Goal: Task Accomplishment & Management: Use online tool/utility

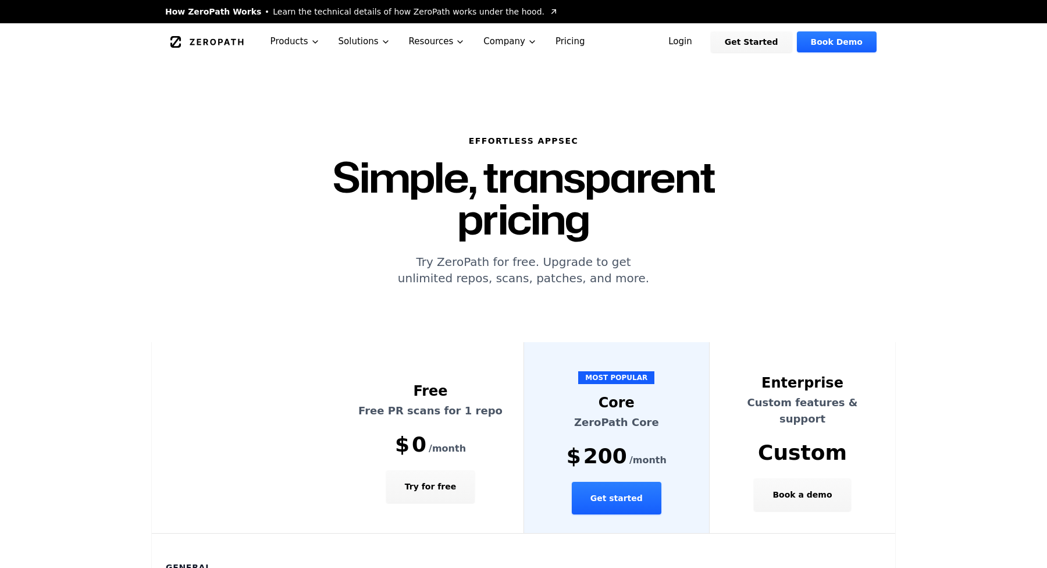
click at [704, 41] on link "Login" at bounding box center [681, 41] width 52 height 21
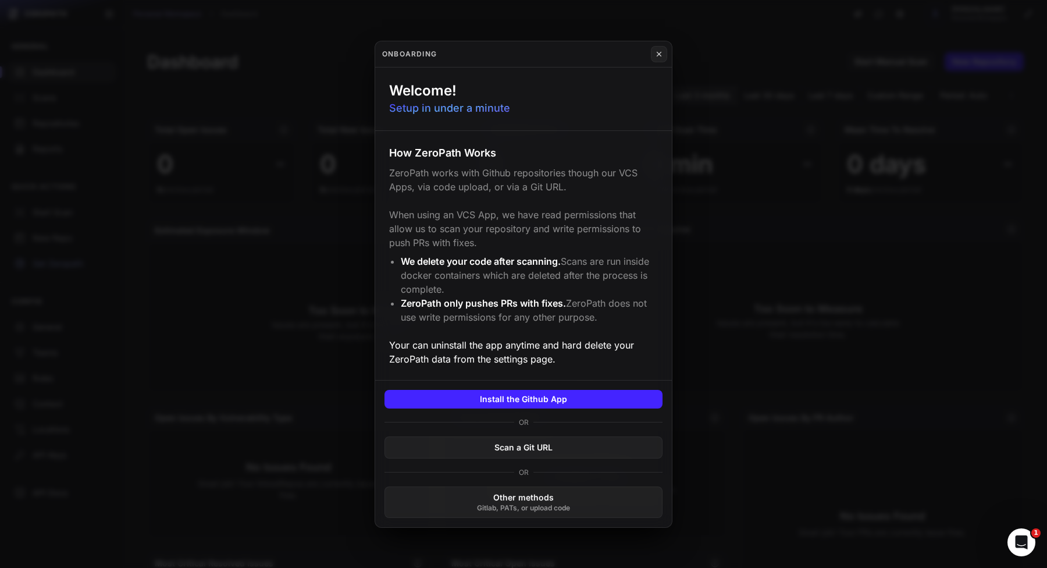
click at [722, 233] on button at bounding box center [523, 284] width 1047 height 568
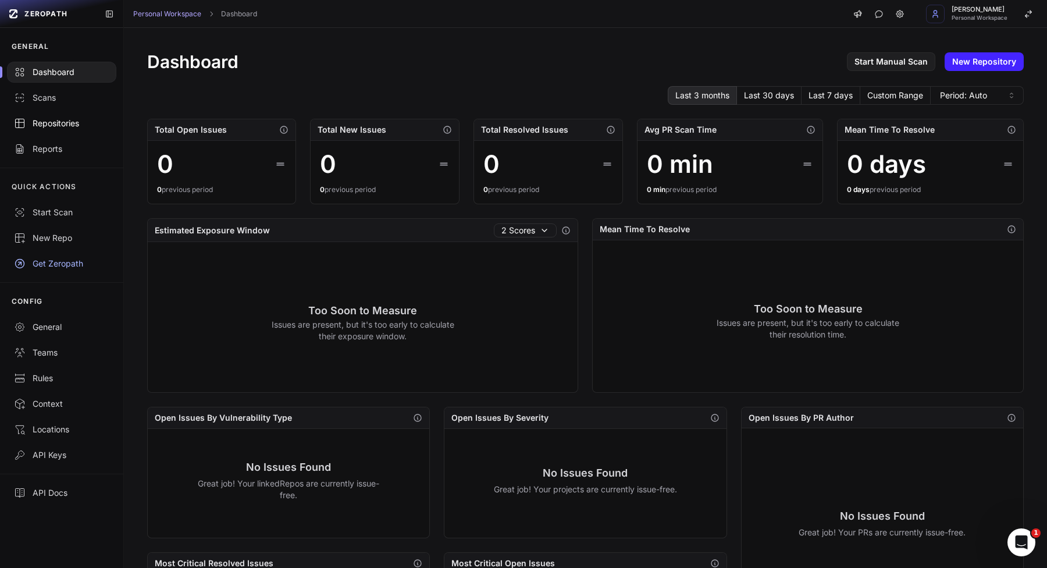
click at [93, 130] on link "Repositories" at bounding box center [61, 124] width 123 height 26
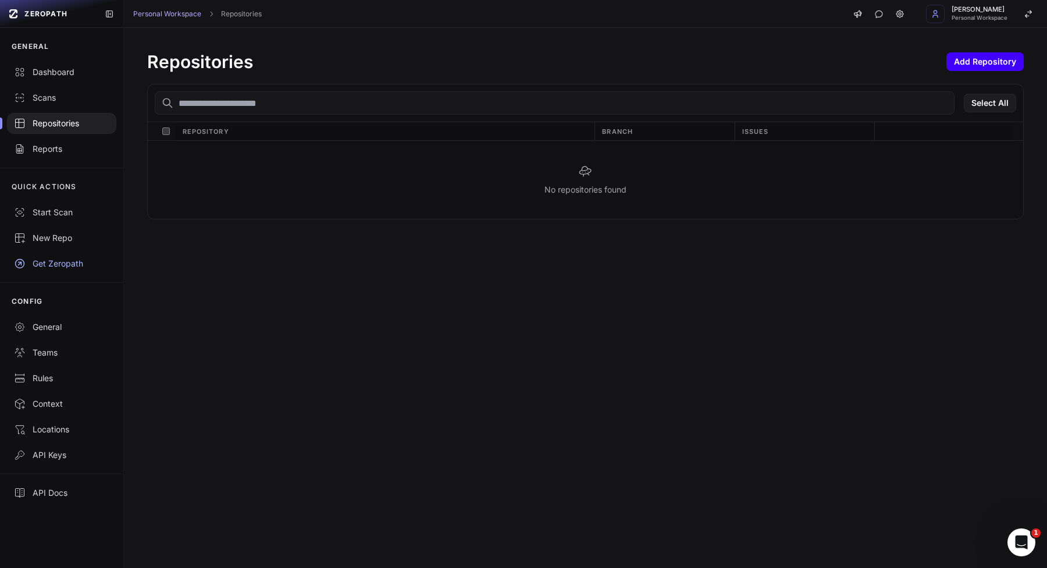
click at [986, 62] on button "Add Repository" at bounding box center [985, 61] width 77 height 19
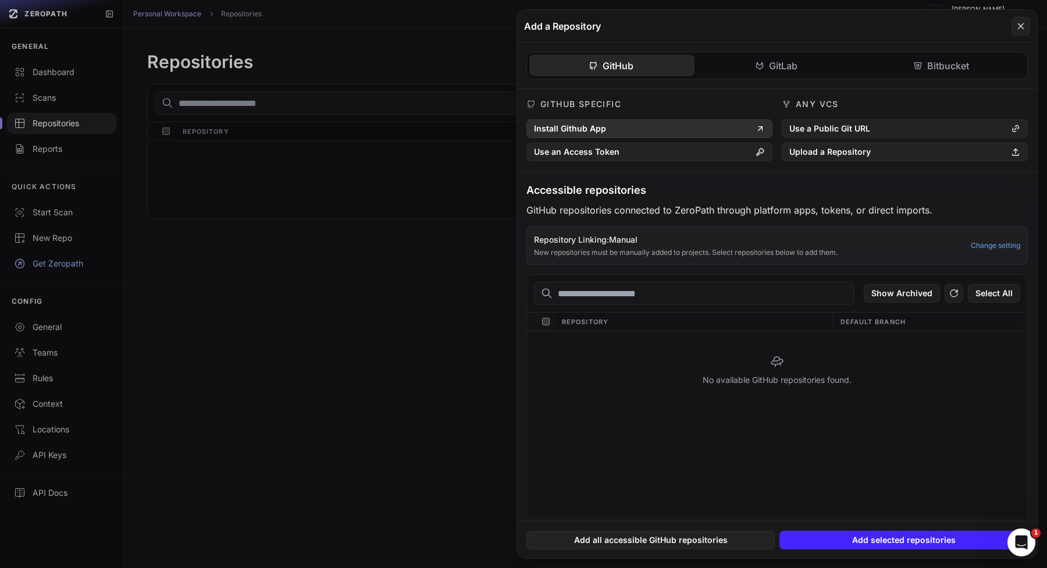
click at [698, 126] on button "Install Github App" at bounding box center [650, 128] width 246 height 19
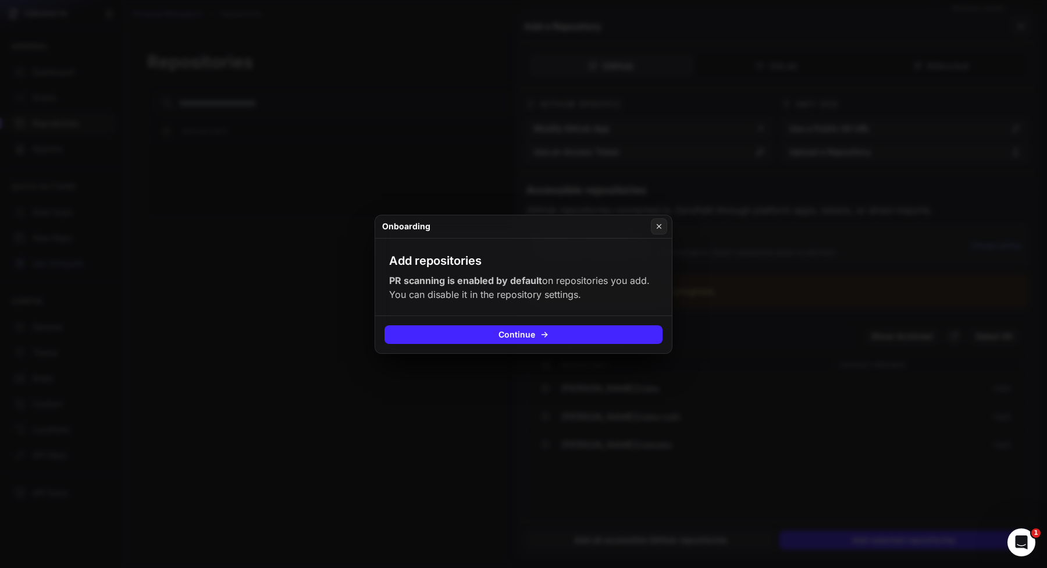
click at [637, 413] on button at bounding box center [523, 284] width 1047 height 568
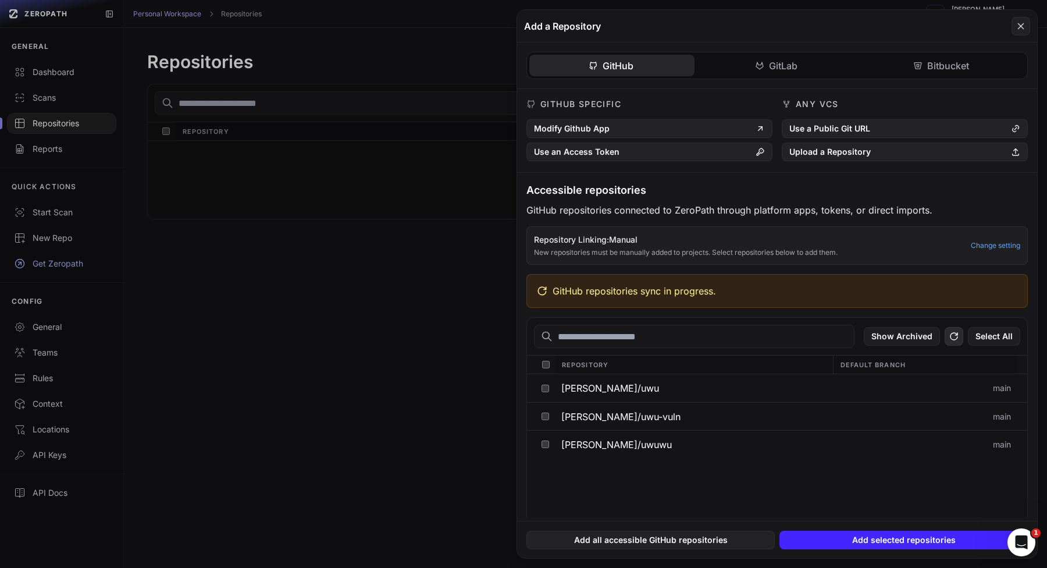
click at [961, 332] on button at bounding box center [954, 336] width 19 height 19
click at [598, 390] on span "[PERSON_NAME]/uwu" at bounding box center [611, 387] width 98 height 9
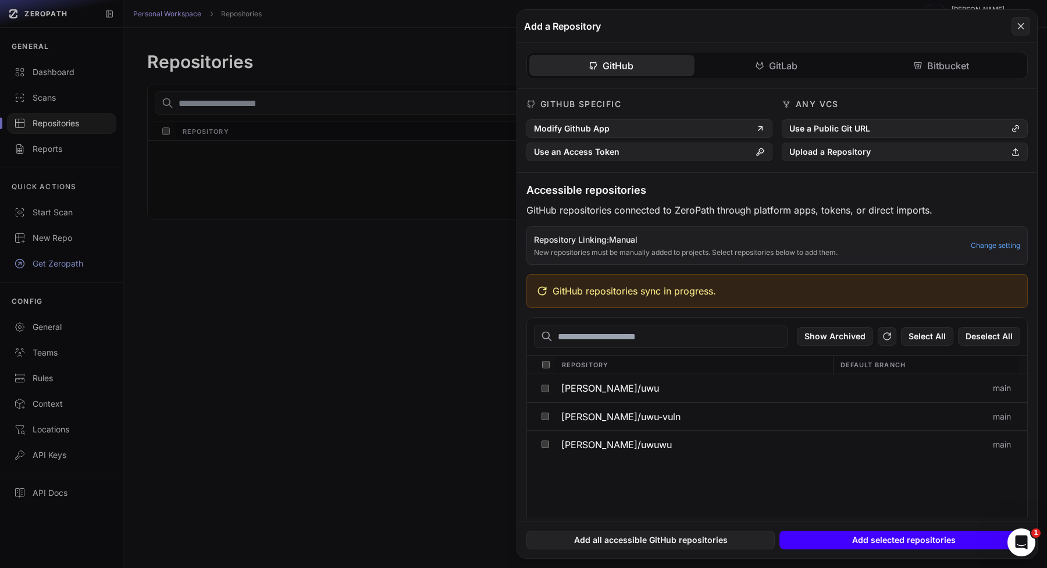
click at [811, 541] on button "Add selected repositories" at bounding box center [904, 540] width 248 height 19
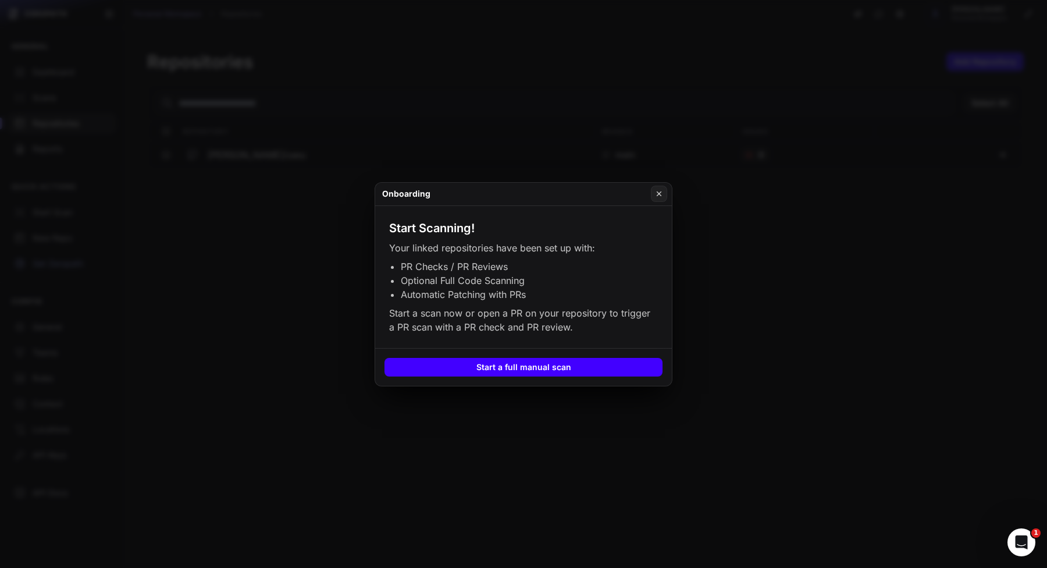
click at [605, 368] on button "Start a full manual scan" at bounding box center [524, 367] width 278 height 19
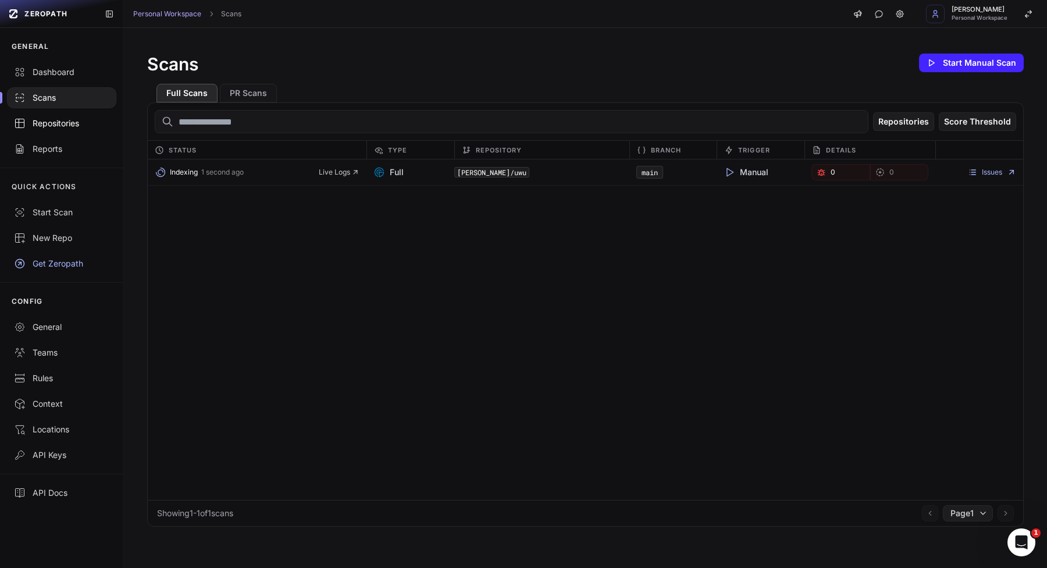
click at [34, 123] on div "Repositories" at bounding box center [61, 124] width 95 height 12
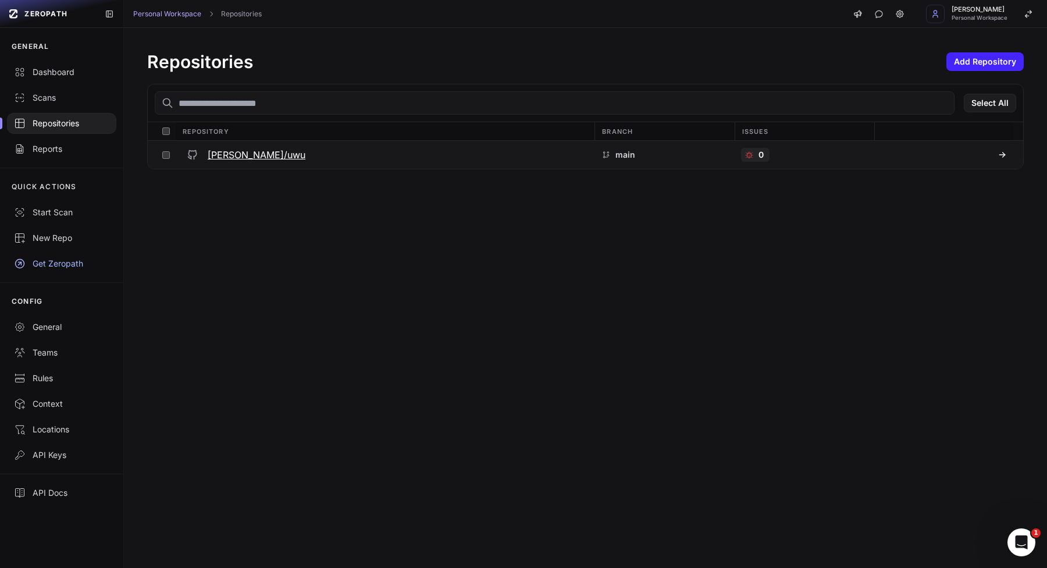
click at [0, 0] on div "ZEROPATH GENERAL Dashboard Scans Repositories Reports QUICK ACTIONS Start Scan …" at bounding box center [0, 0] width 0 height 0
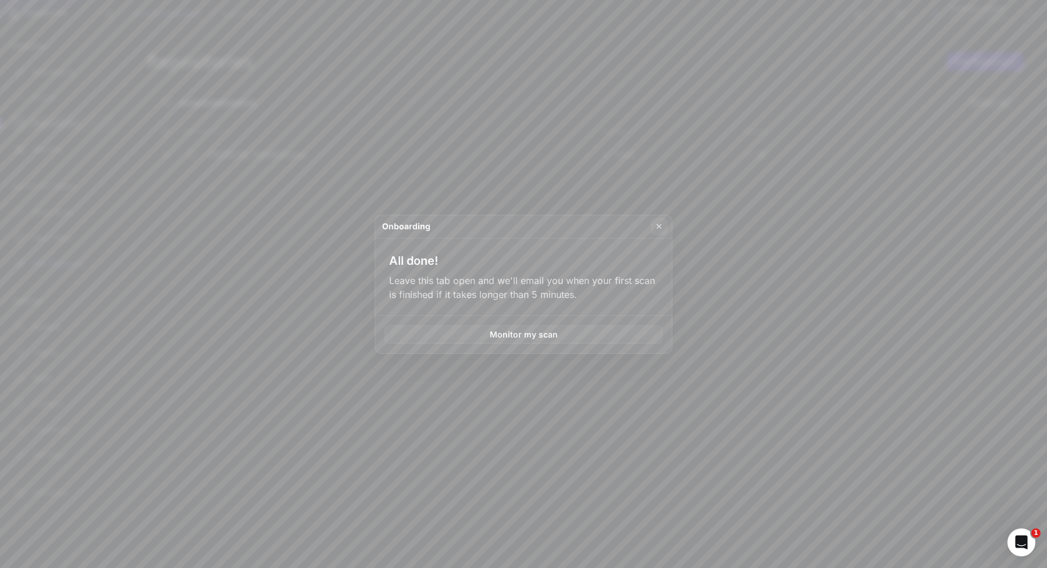
click at [582, 375] on button at bounding box center [523, 284] width 1047 height 568
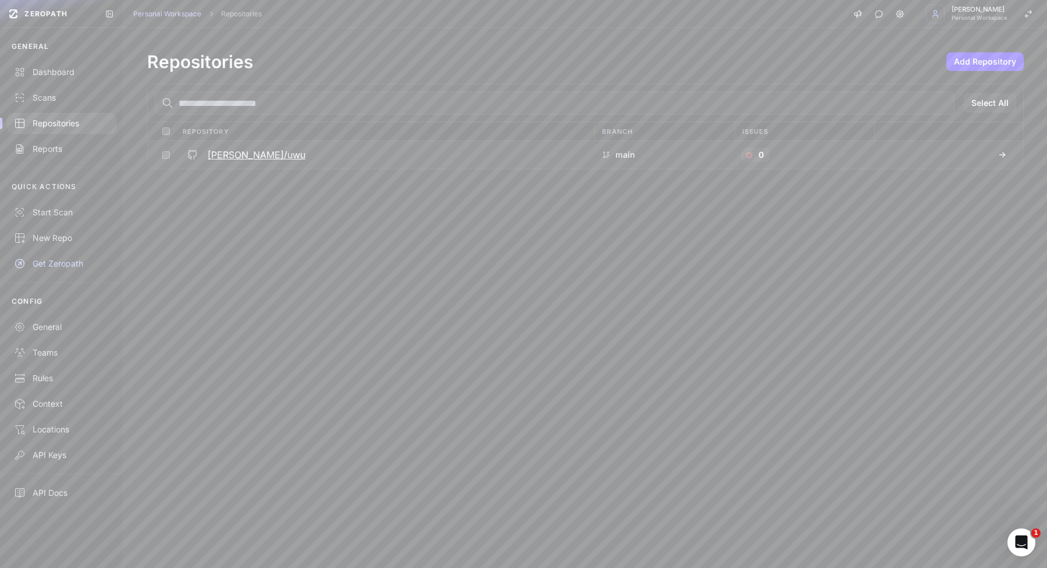
click at [283, 151] on div "[PERSON_NAME]/uwu" at bounding box center [385, 154] width 406 height 21
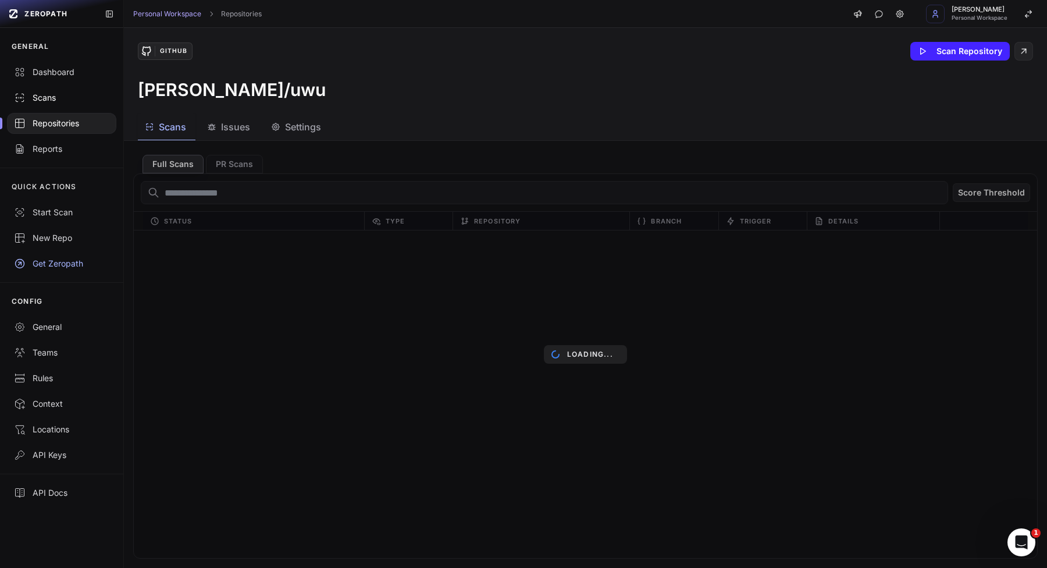
click at [76, 94] on div "Scans" at bounding box center [61, 98] width 95 height 12
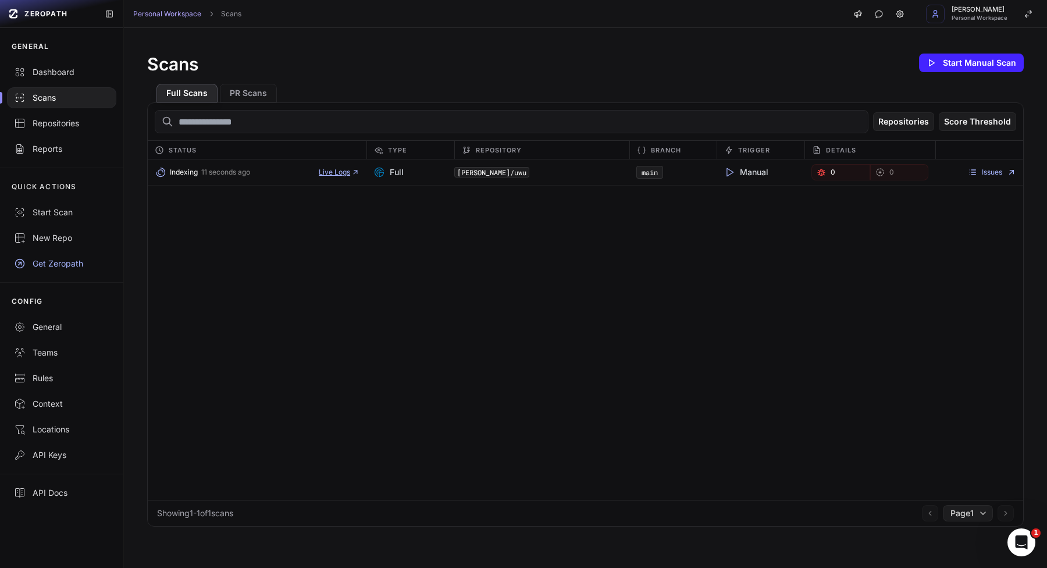
click at [328, 168] on body "ZEROPATH GENERAL Dashboard Scans Repositories Reports QUICK ACTIONS Start Scan …" at bounding box center [523, 284] width 1047 height 568
click at [350, 176] on span "Live Logs" at bounding box center [339, 172] width 41 height 9
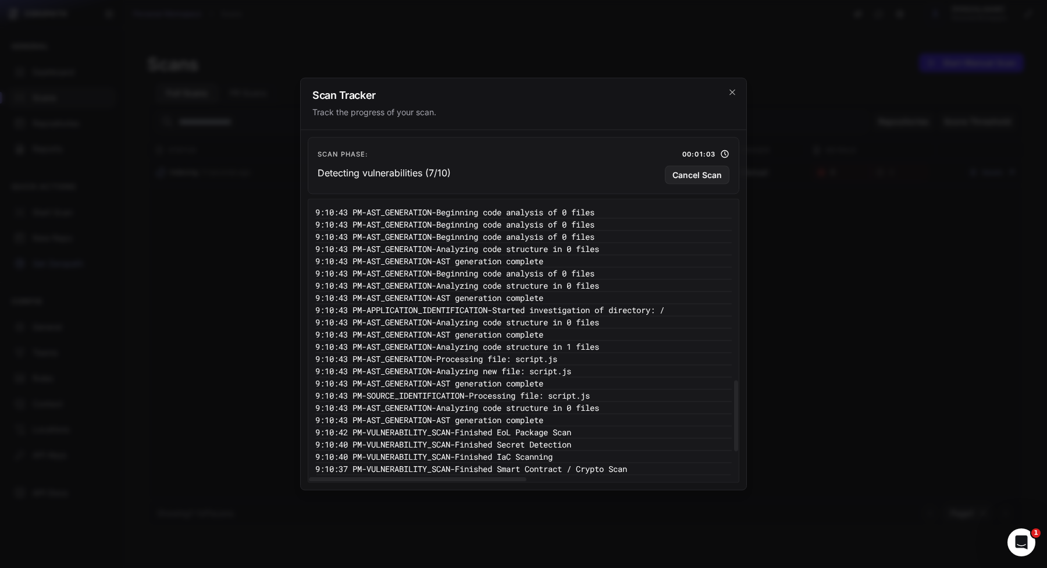
scroll to position [794, 0]
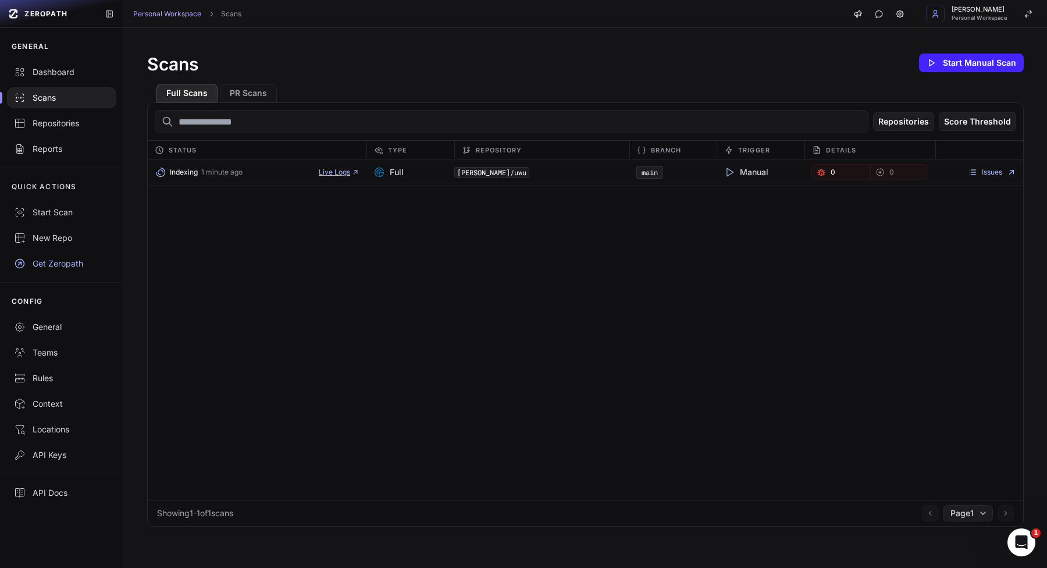
click at [326, 169] on span "Live Logs" at bounding box center [339, 172] width 41 height 9
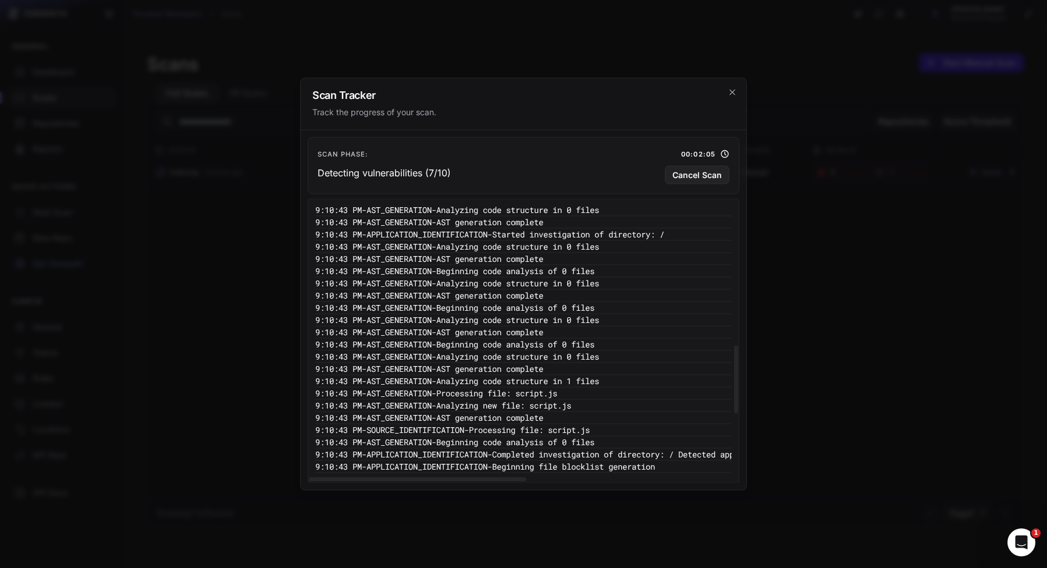
scroll to position [843, 0]
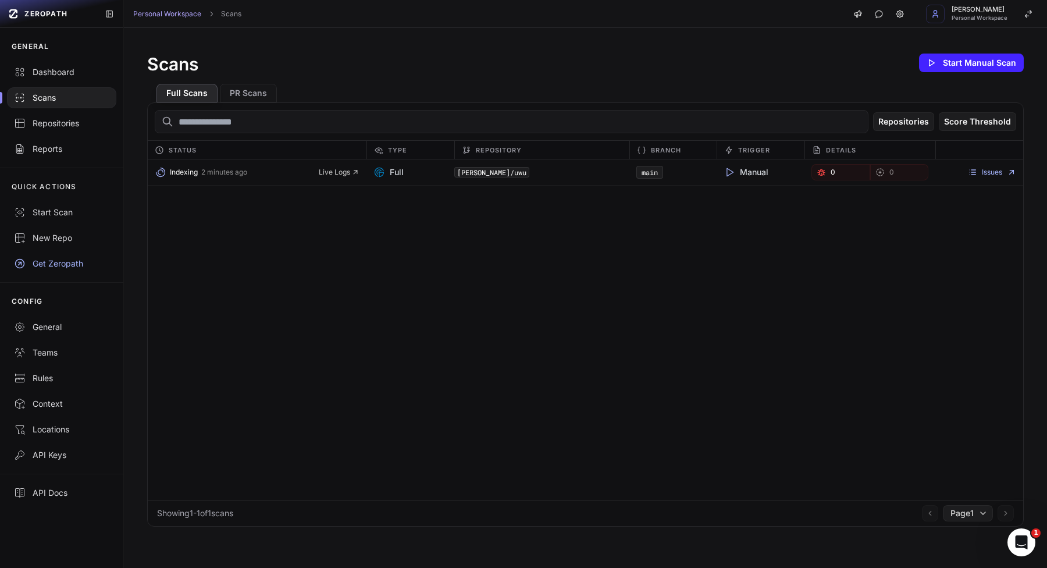
click at [347, 179] on div "Indexing 2 minutes ago Live Logs" at bounding box center [257, 172] width 219 height 16
click at [347, 176] on span "Live Logs" at bounding box center [339, 172] width 41 height 9
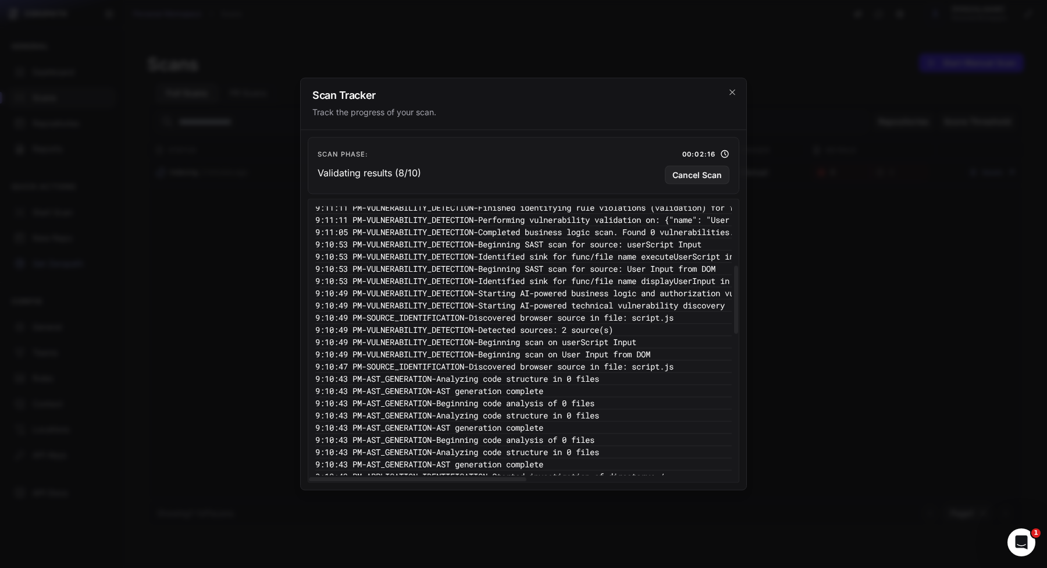
scroll to position [843, 0]
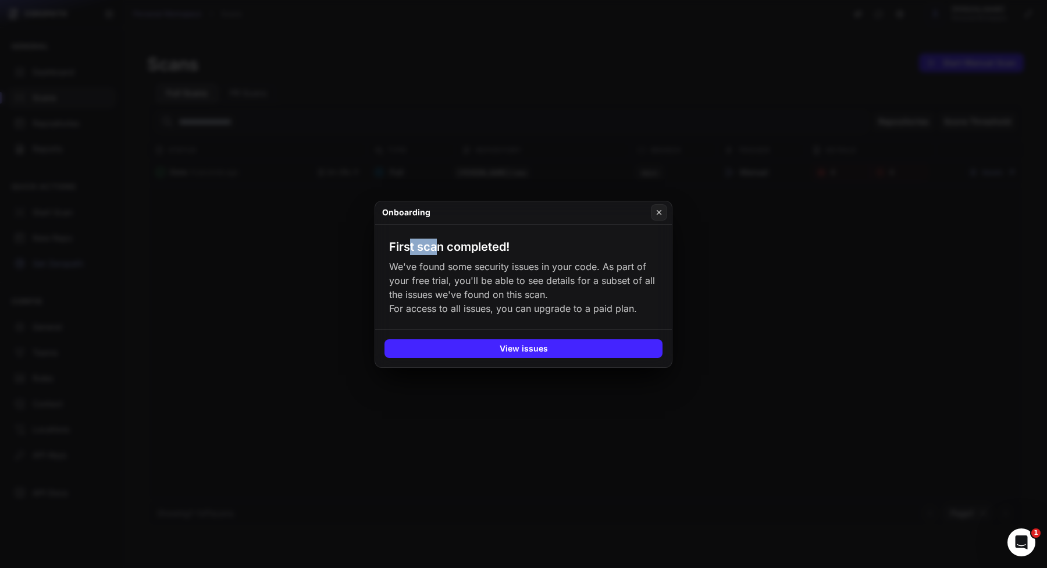
drag, startPoint x: 409, startPoint y: 237, endPoint x: 575, endPoint y: 253, distance: 167.2
click at [437, 239] on h3 "First scan completed!" at bounding box center [449, 247] width 120 height 16
click at [551, 269] on p "We've found some security issues in your code. As part of your free trial, you'…" at bounding box center [523, 288] width 269 height 56
click at [535, 353] on button "View issues" at bounding box center [524, 348] width 278 height 19
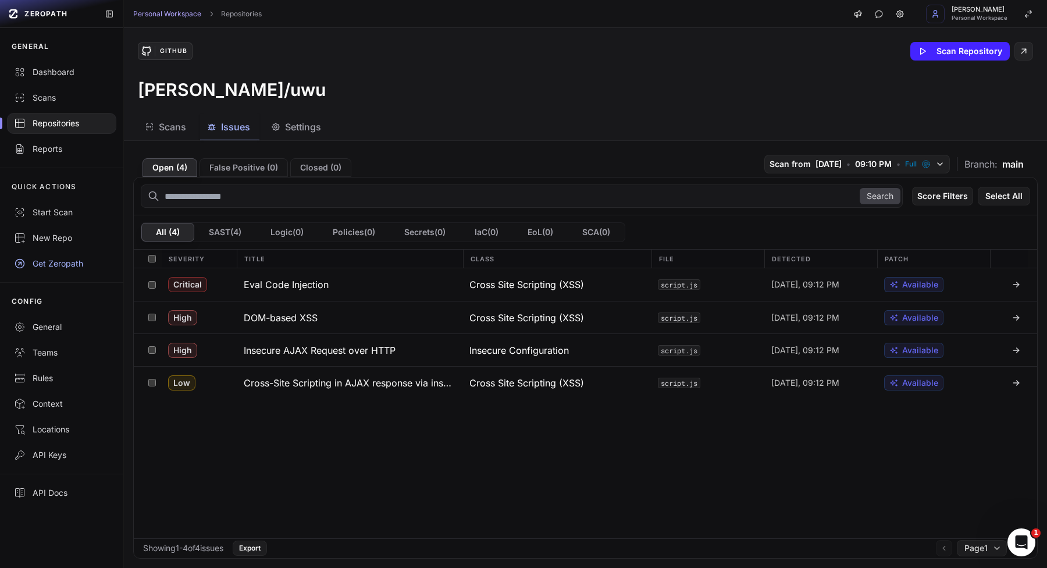
click at [243, 180] on div "Search Score Filters Select All" at bounding box center [586, 196] width 904 height 38
click at [243, 173] on button "False Positive ( 0 )" at bounding box center [244, 167] width 88 height 19
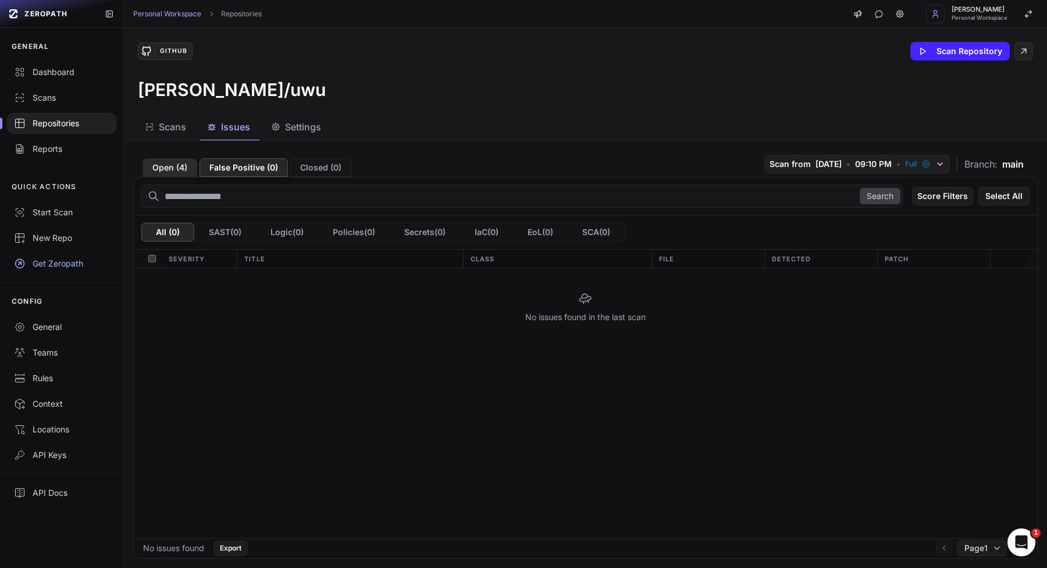
click at [164, 165] on button "Open ( 4 )" at bounding box center [170, 167] width 55 height 19
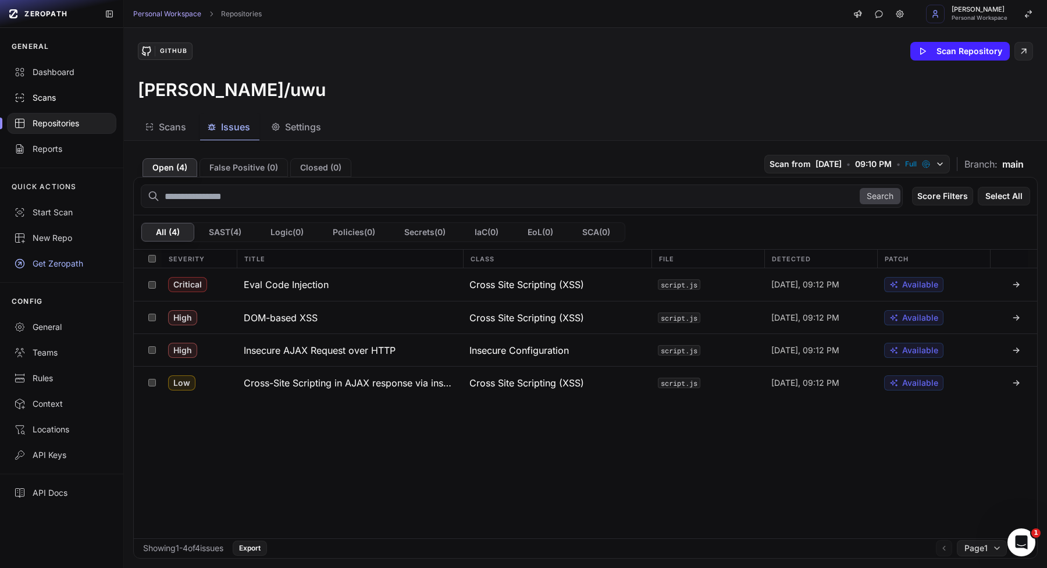
click at [66, 100] on div "Scans" at bounding box center [61, 98] width 95 height 12
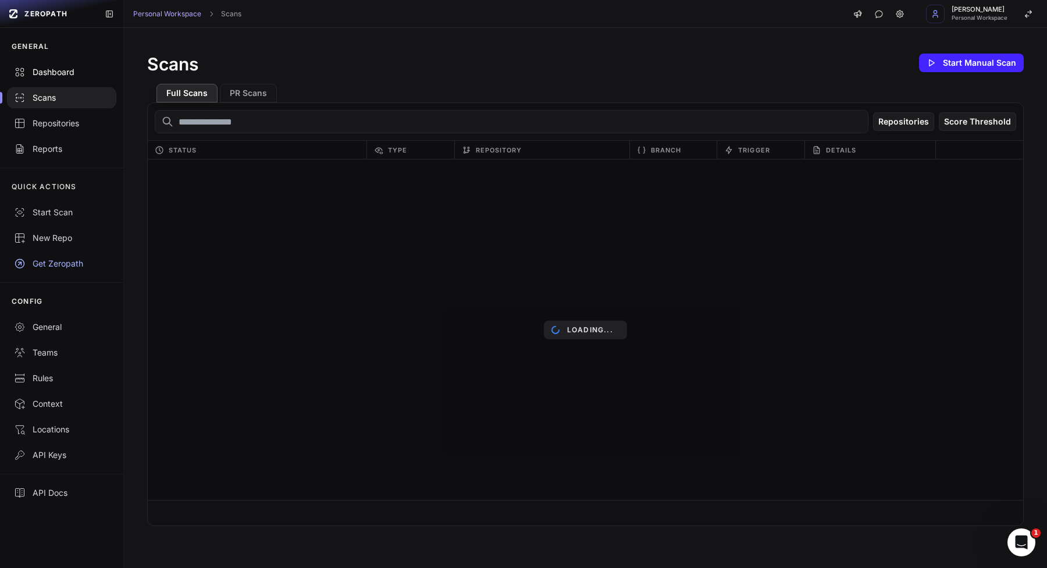
click at [76, 70] on div "Dashboard" at bounding box center [61, 72] width 95 height 12
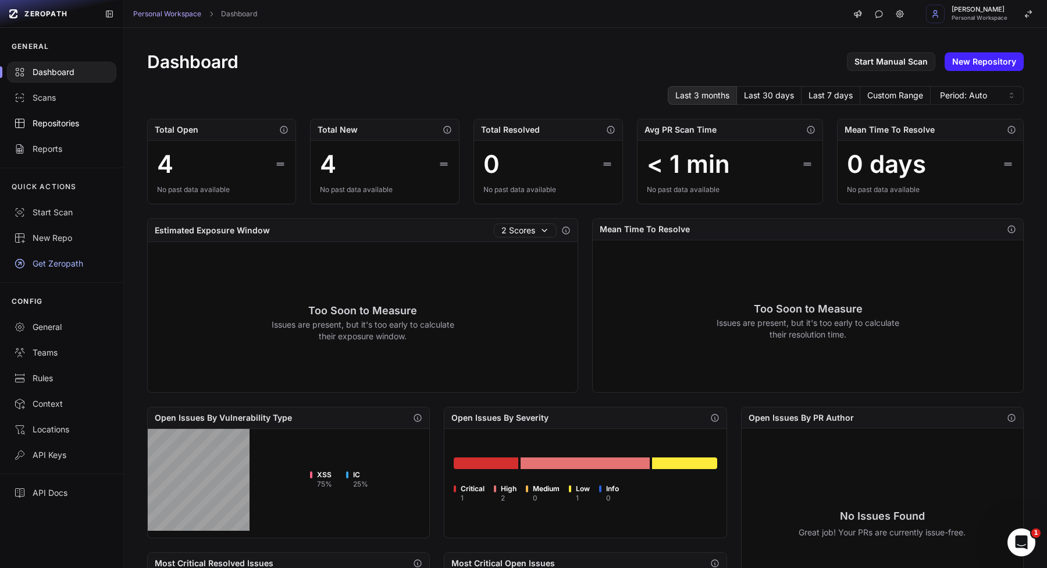
click at [74, 122] on div "Repositories" at bounding box center [61, 124] width 95 height 12
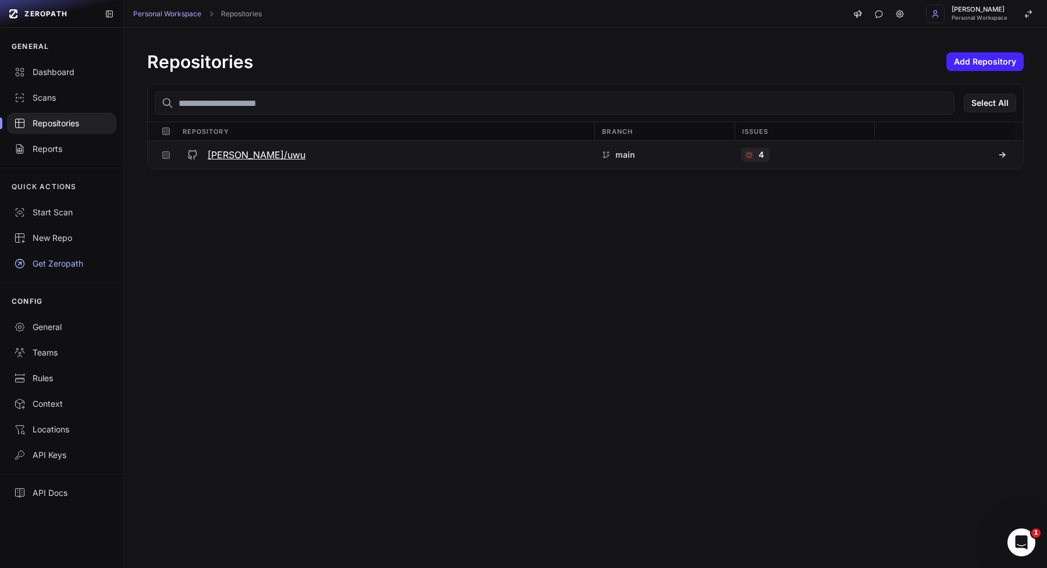
click at [218, 157] on h3 "[PERSON_NAME]/uwu" at bounding box center [257, 155] width 98 height 14
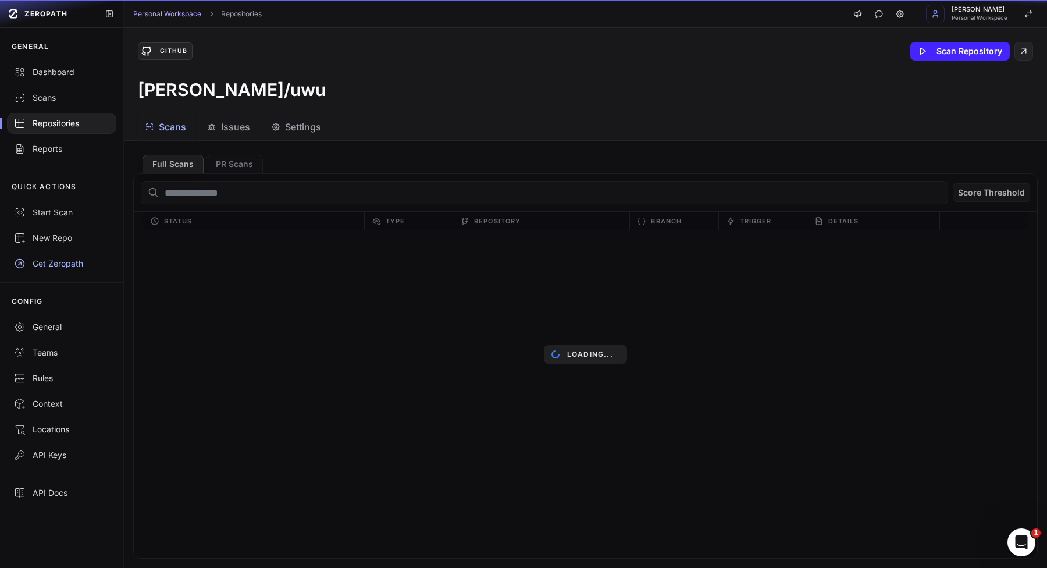
drag, startPoint x: 290, startPoint y: 126, endPoint x: 290, endPoint y: 155, distance: 29.7
click at [290, 126] on span "Settings" at bounding box center [303, 127] width 36 height 14
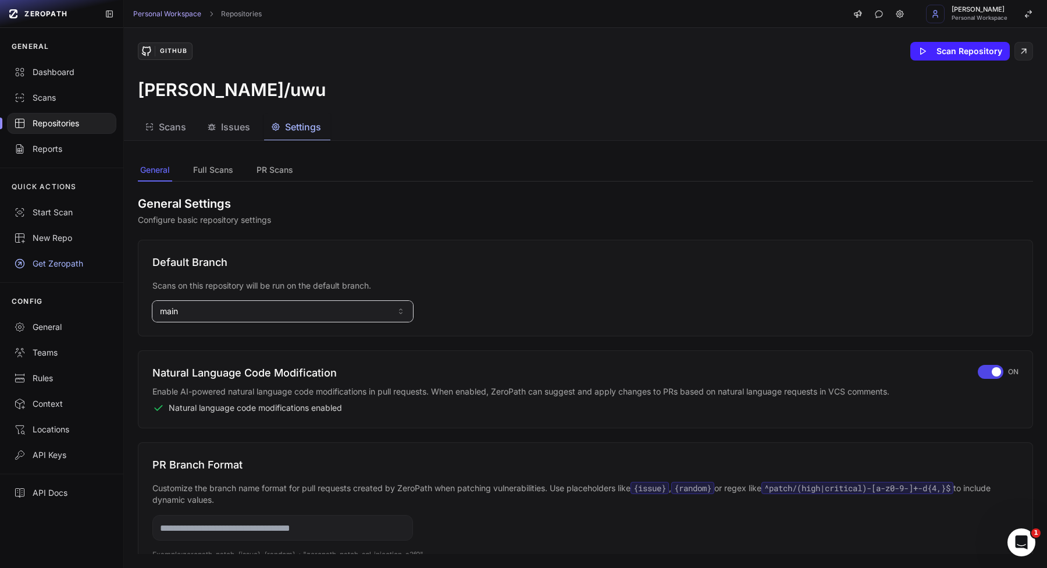
click at [228, 315] on button "main" at bounding box center [282, 311] width 261 height 21
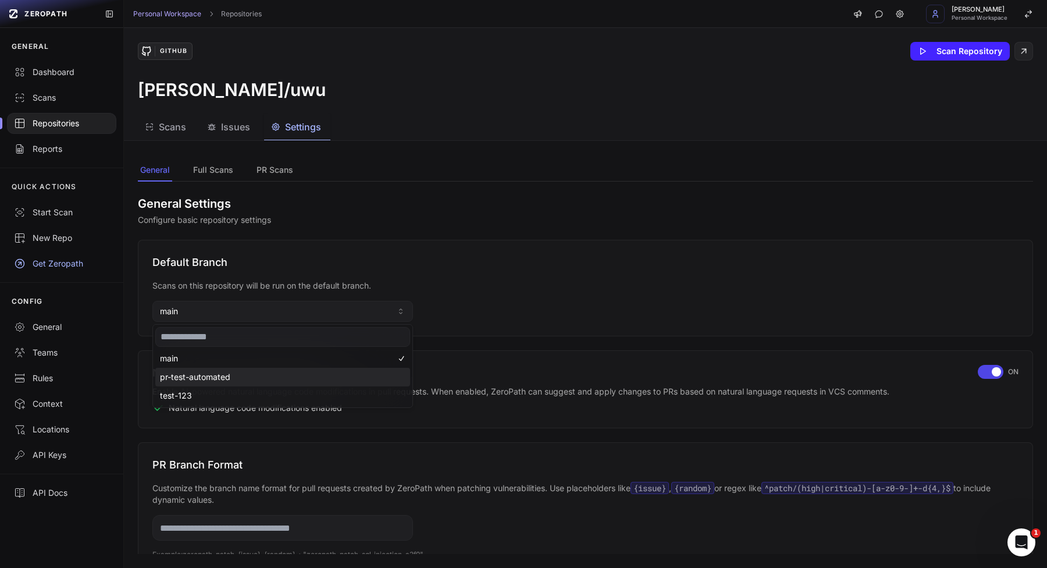
click at [215, 375] on span "pr-test-automated" at bounding box center [195, 377] width 70 height 12
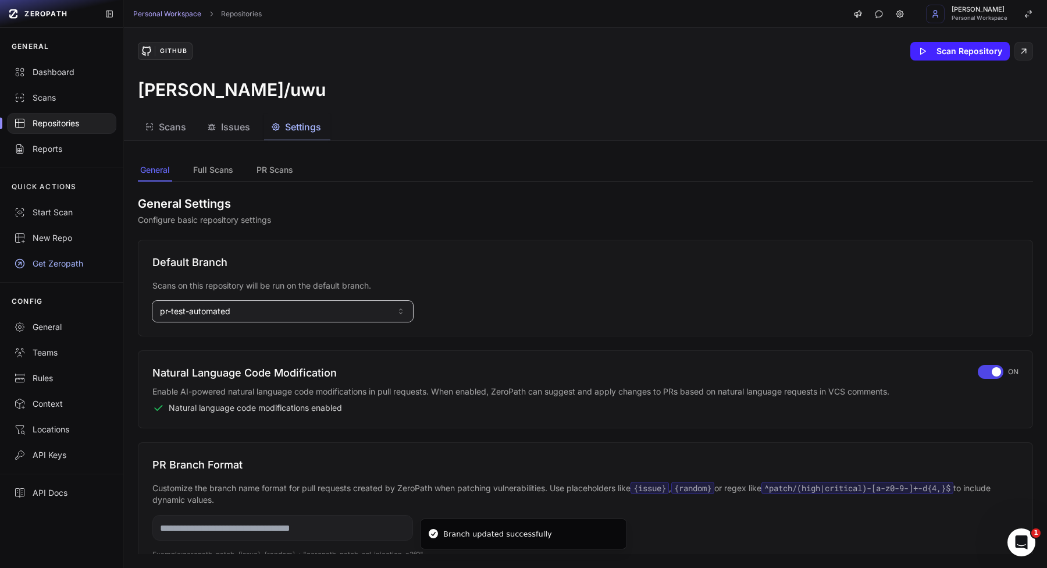
click at [244, 313] on button "pr-test-automated" at bounding box center [282, 311] width 261 height 21
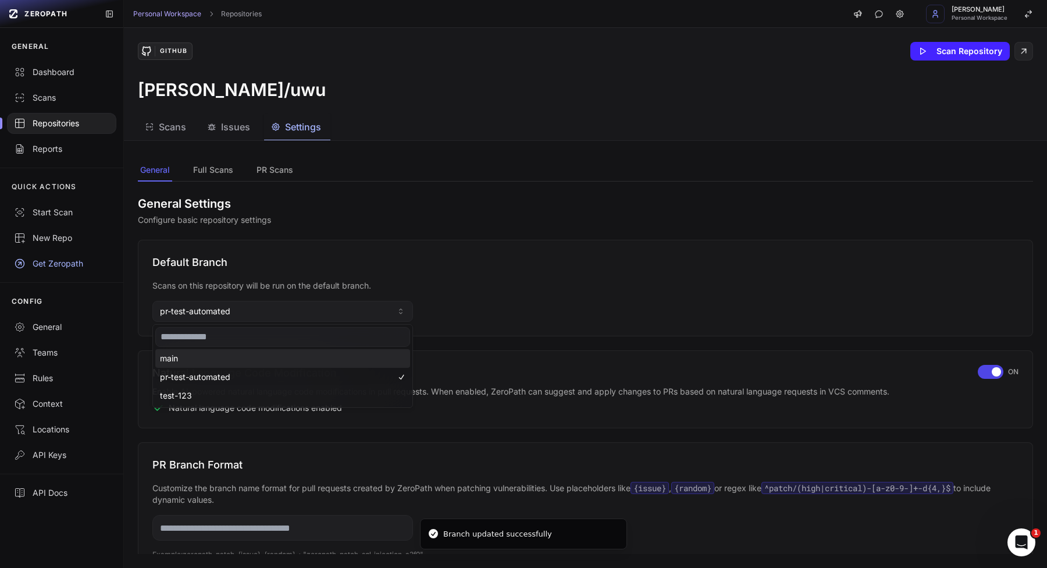
click at [235, 355] on div "main" at bounding box center [282, 358] width 255 height 19
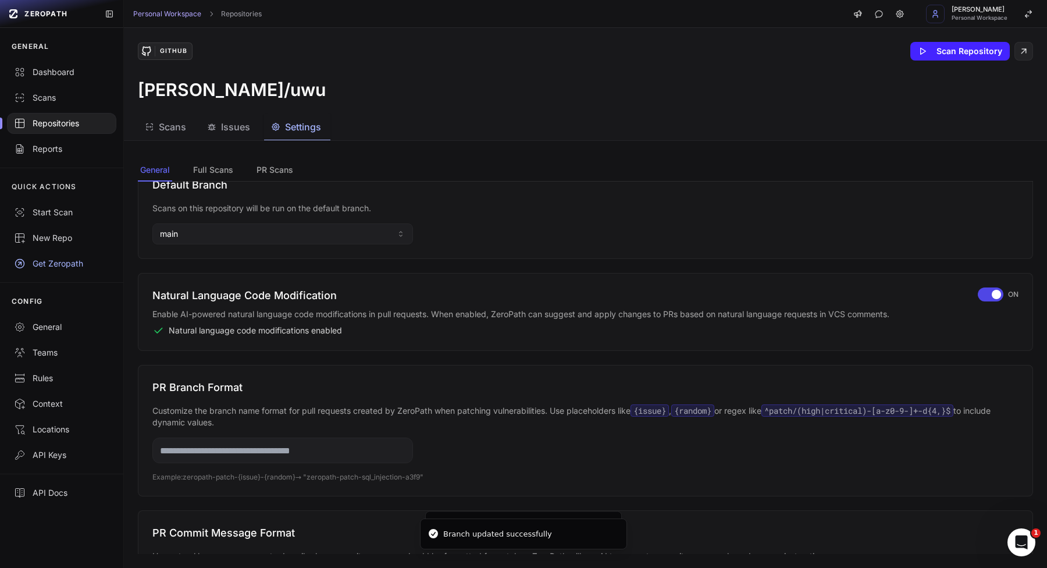
scroll to position [105, 0]
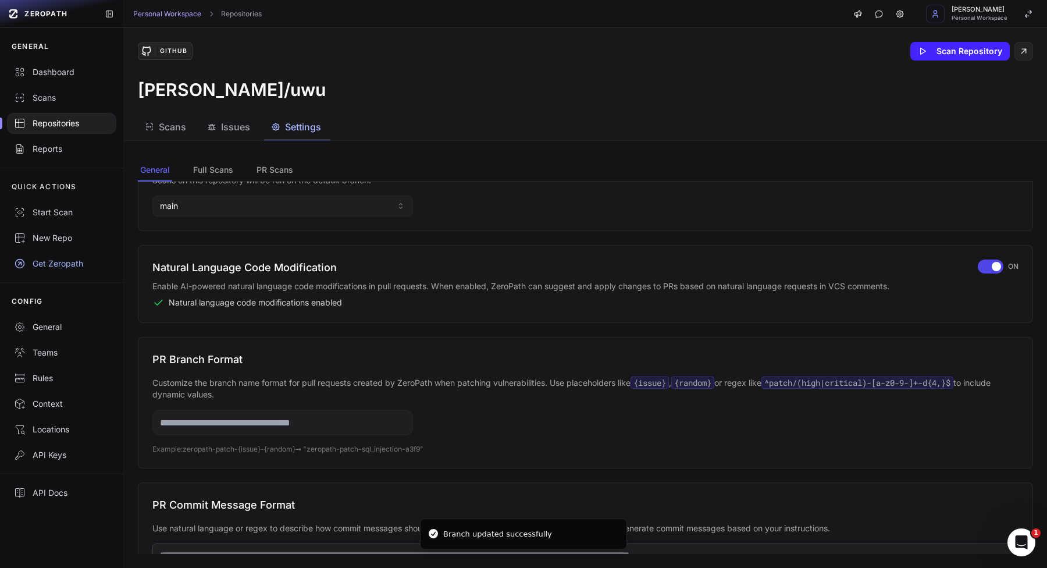
click at [976, 273] on div "Natural Language Code Modification Enable AI-powered natural language code modi…" at bounding box center [585, 284] width 866 height 49
click at [987, 271] on div "button" at bounding box center [991, 267] width 26 height 14
click at [987, 271] on div "button" at bounding box center [988, 267] width 26 height 14
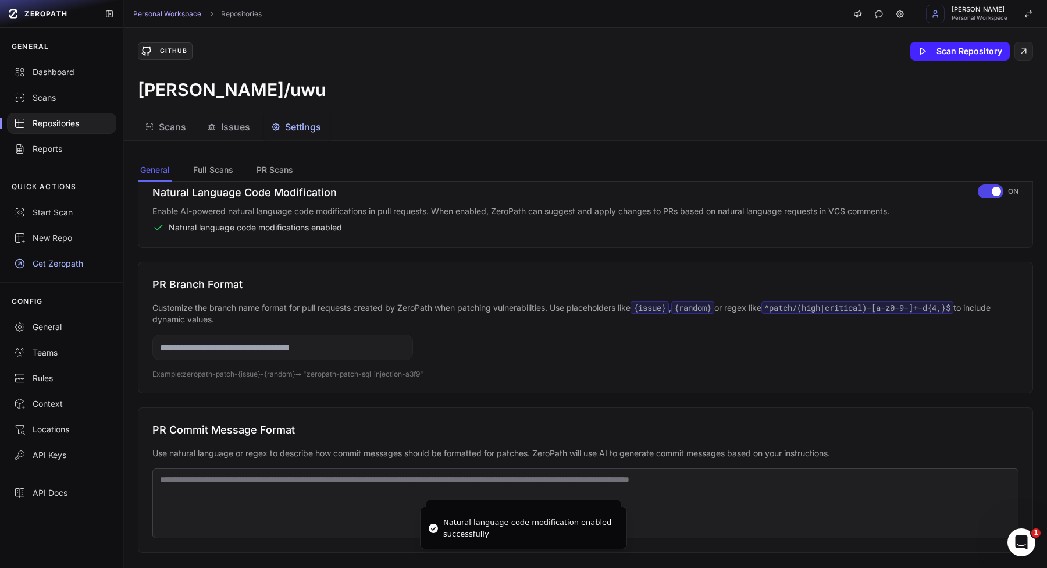
scroll to position [220, 0]
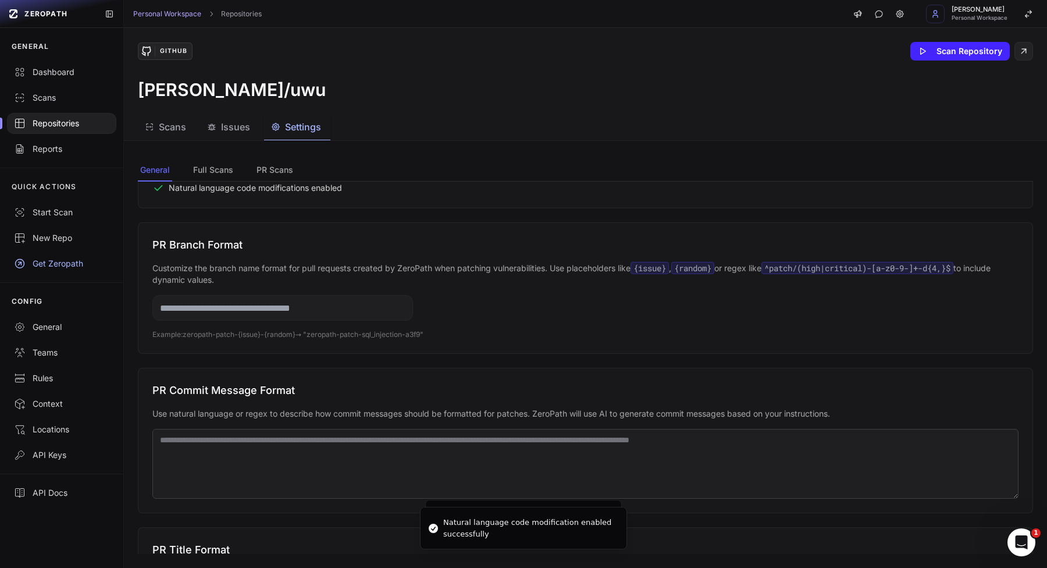
click at [313, 310] on input "text" at bounding box center [282, 308] width 261 height 26
type input "*****"
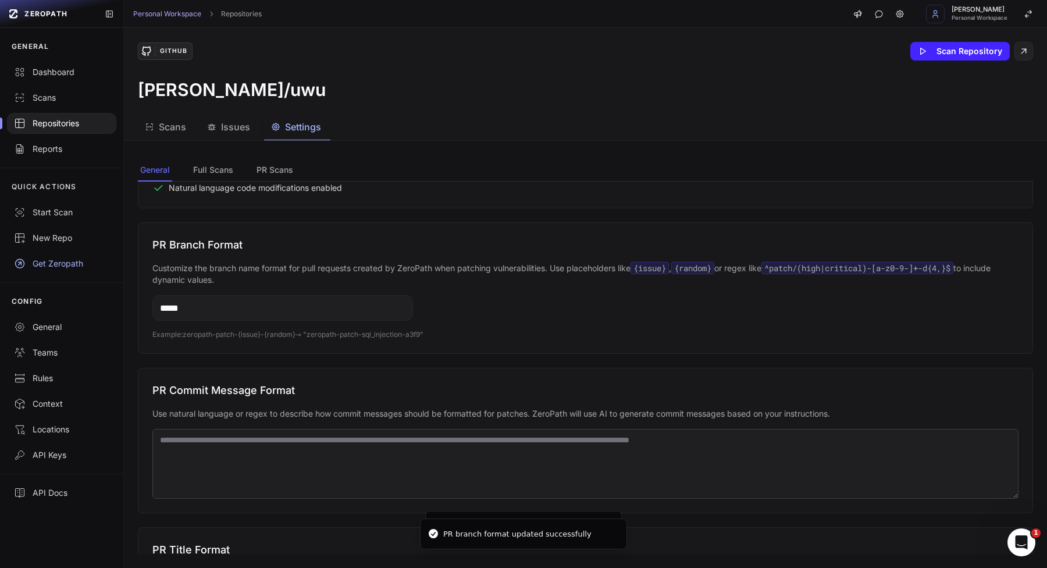
click at [367, 316] on input "*****" at bounding box center [282, 308] width 261 height 26
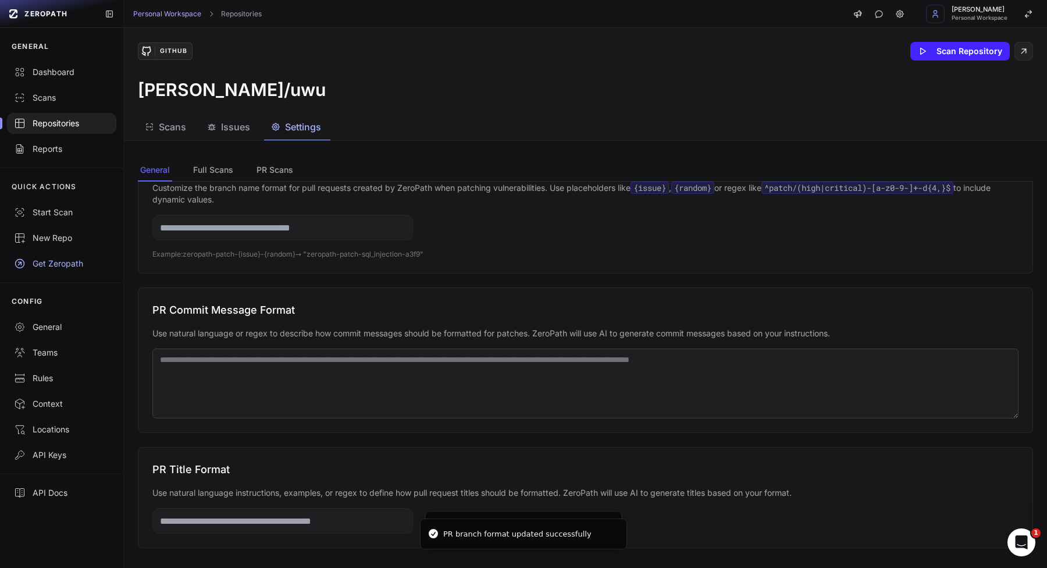
scroll to position [333, 0]
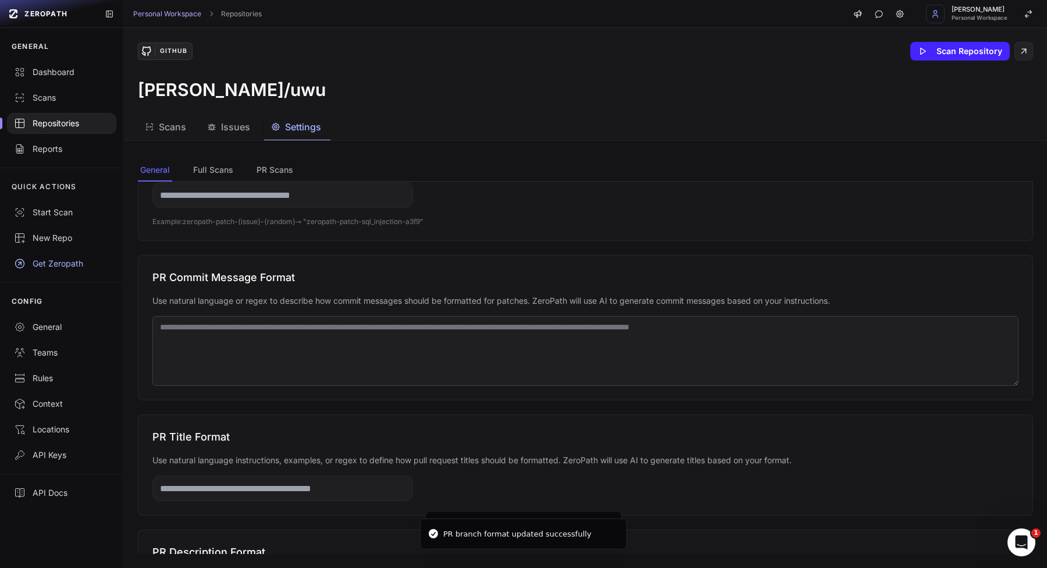
click at [394, 331] on textarea at bounding box center [585, 351] width 866 height 70
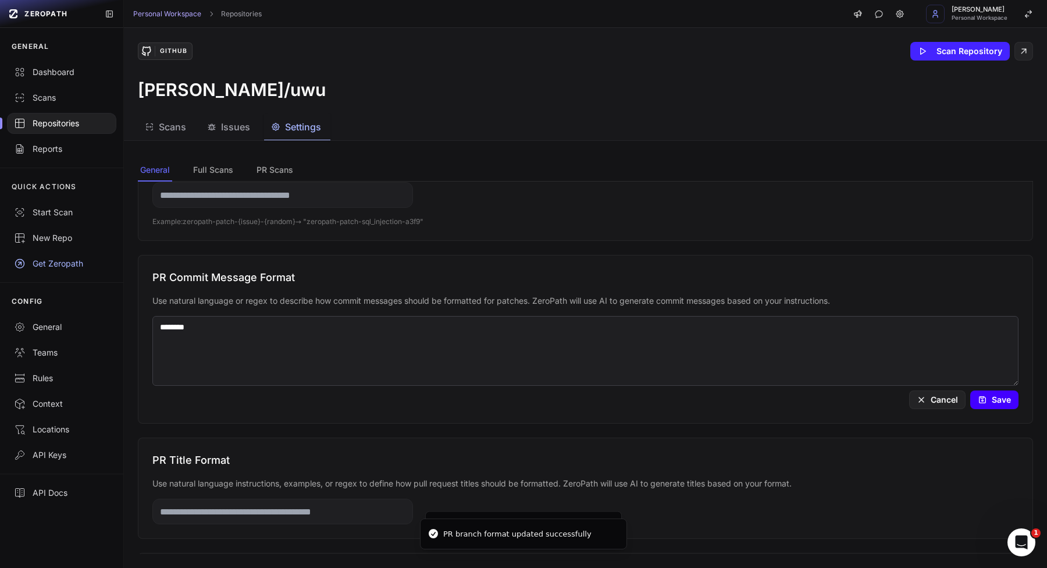
type textarea "********"
click at [988, 391] on button "Save" at bounding box center [995, 399] width 48 height 19
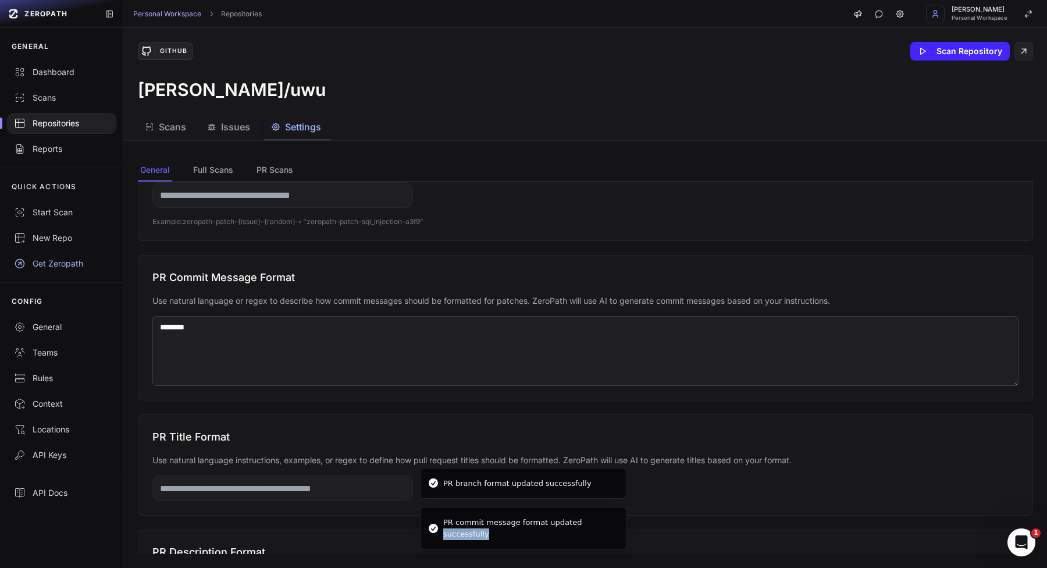
drag, startPoint x: 591, startPoint y: 527, endPoint x: 583, endPoint y: 591, distance: 63.9
click at [583, 539] on div "PR commit message format updated successfully" at bounding box center [530, 528] width 174 height 23
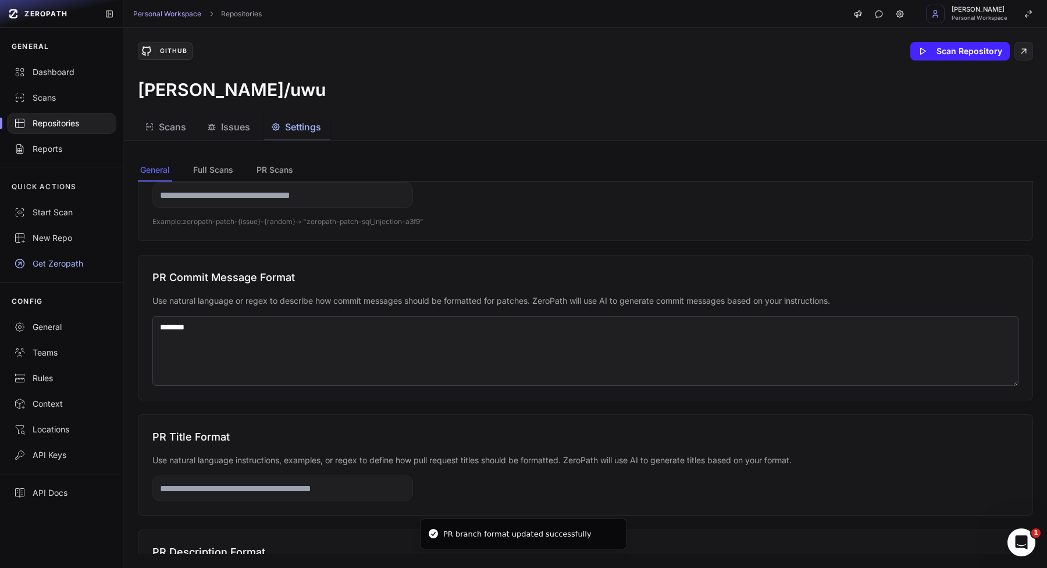
click at [621, 356] on textarea "********" at bounding box center [585, 351] width 866 height 70
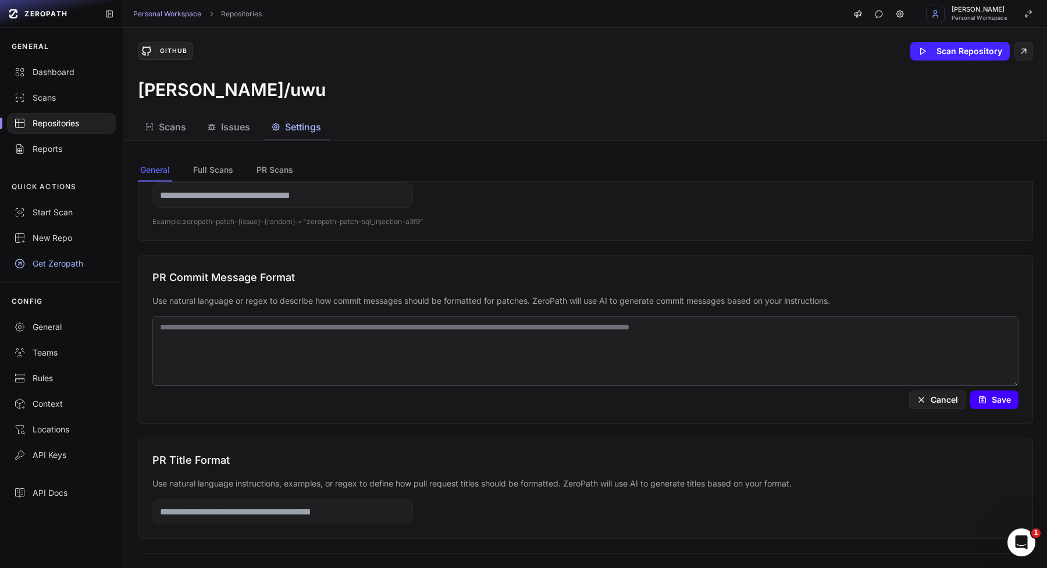
click at [985, 406] on button "Save" at bounding box center [995, 399] width 48 height 19
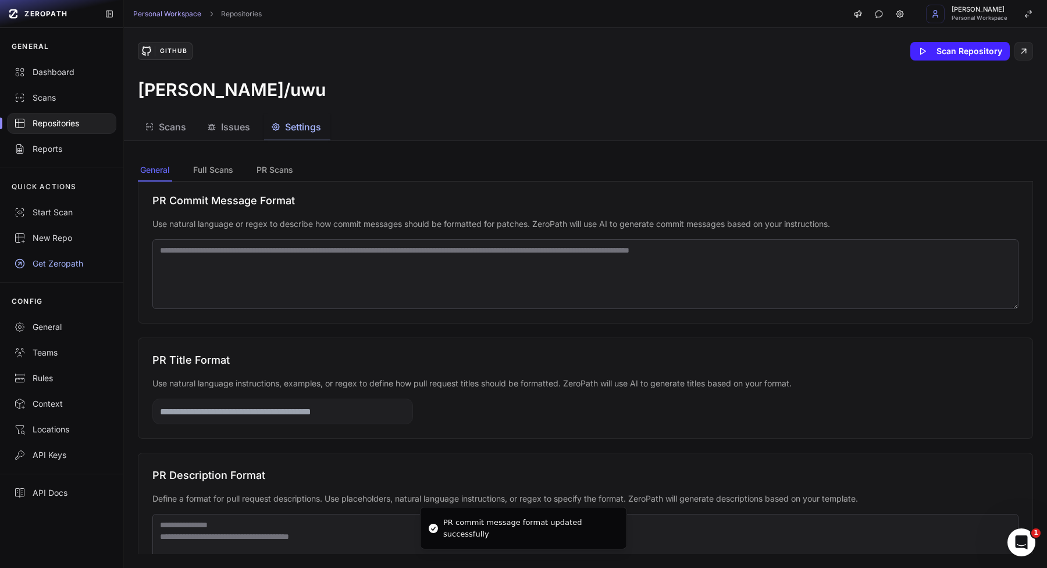
scroll to position [457, 0]
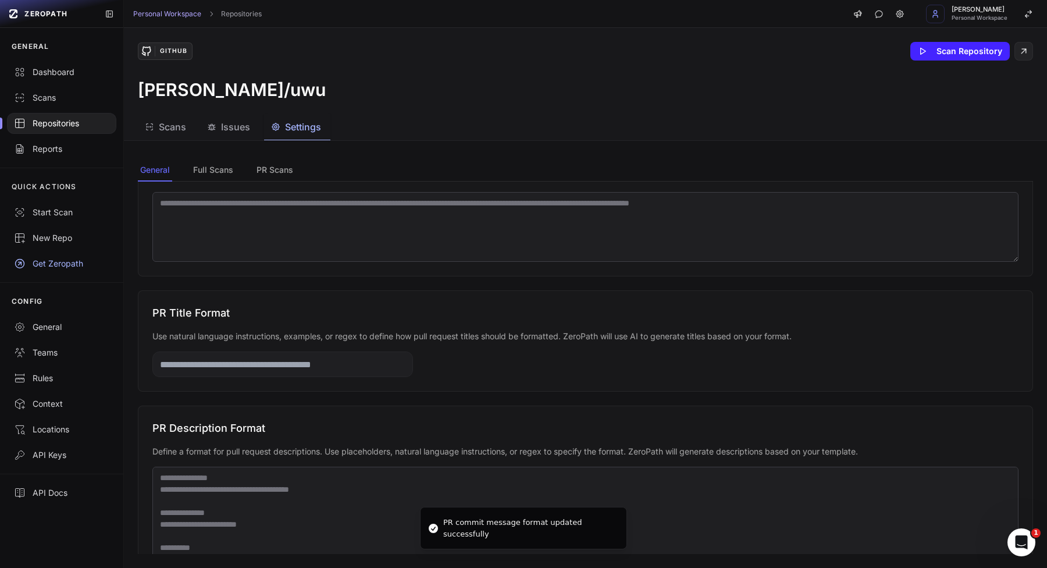
click at [303, 377] on div "PR Title Format Use natural language instructions, examples, or regex to define…" at bounding box center [586, 340] width 896 height 101
click at [309, 365] on input "text" at bounding box center [282, 364] width 261 height 26
type input "*"
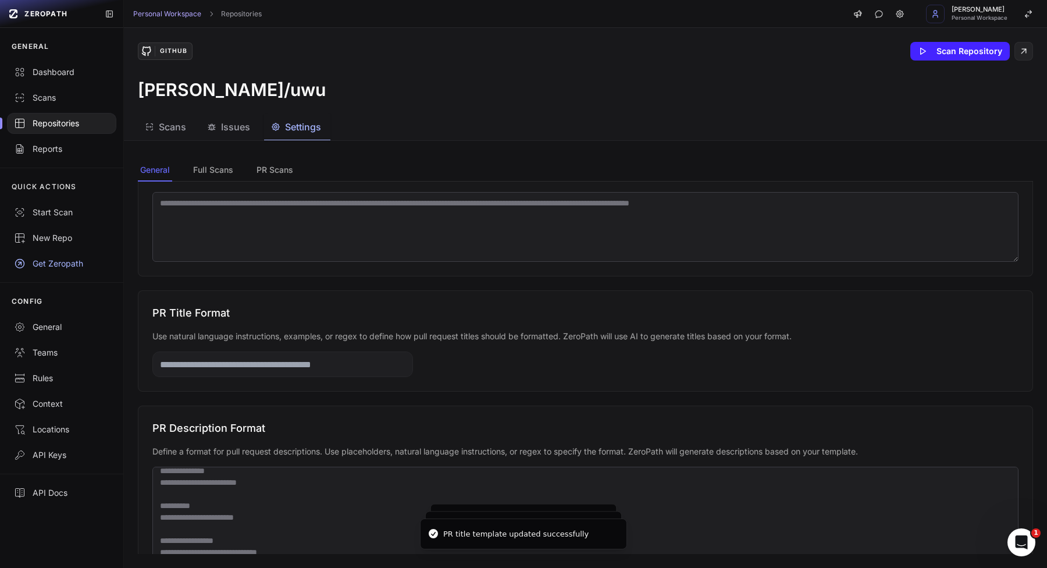
scroll to position [45, 0]
click at [298, 488] on textarea at bounding box center [585, 513] width 866 height 93
drag, startPoint x: 464, startPoint y: 532, endPoint x: 463, endPoint y: 603, distance: 71.6
click at [463, 540] on div "PR title template updated successfully" at bounding box center [515, 534] width 145 height 12
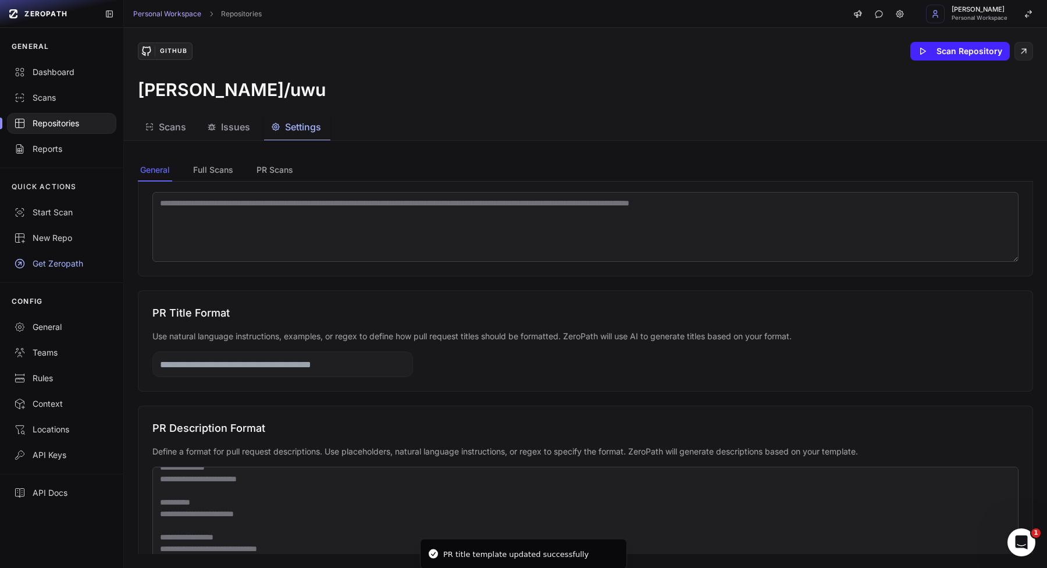
drag, startPoint x: 471, startPoint y: 541, endPoint x: 468, endPoint y: 561, distance: 19.9
click at [468, 561] on li "PR title template updated successfully" at bounding box center [523, 553] width 207 height 31
click at [457, 505] on textarea at bounding box center [585, 513] width 866 height 93
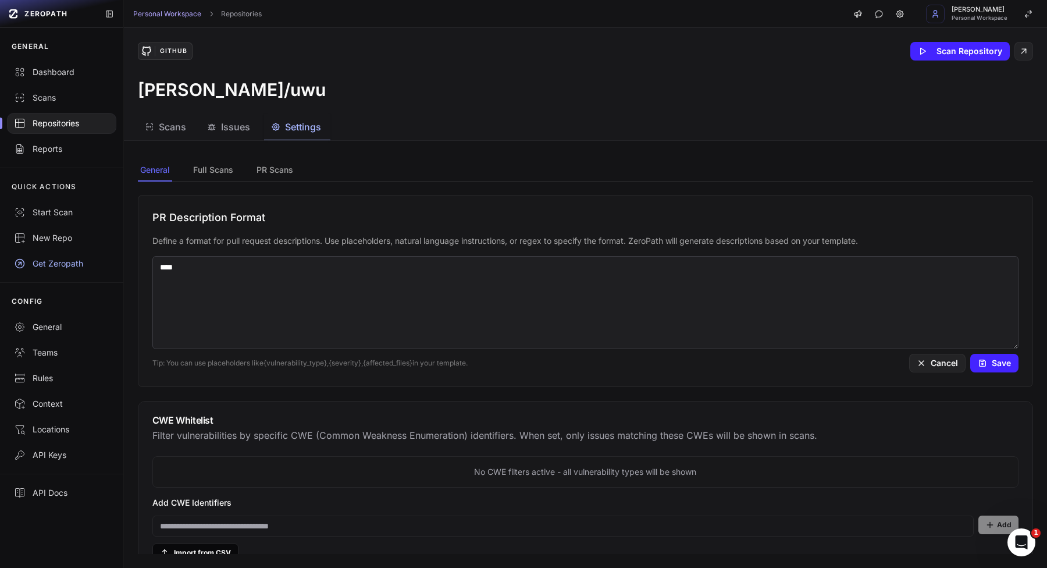
scroll to position [665, 0]
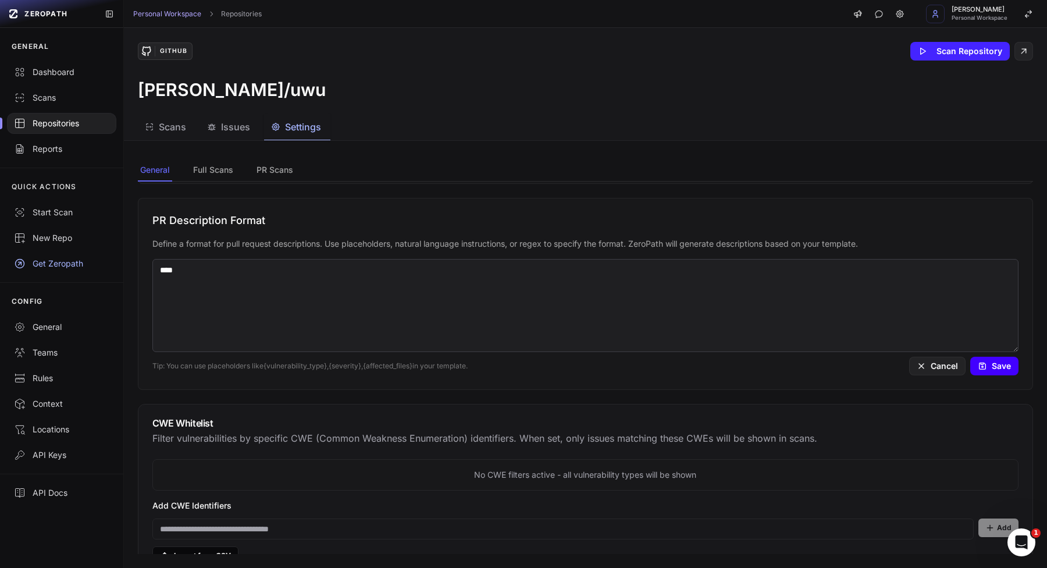
type textarea "****"
click at [1006, 365] on button "Save" at bounding box center [995, 366] width 48 height 19
click at [673, 294] on textarea "****" at bounding box center [585, 305] width 866 height 93
click at [972, 360] on button "Save" at bounding box center [995, 366] width 48 height 19
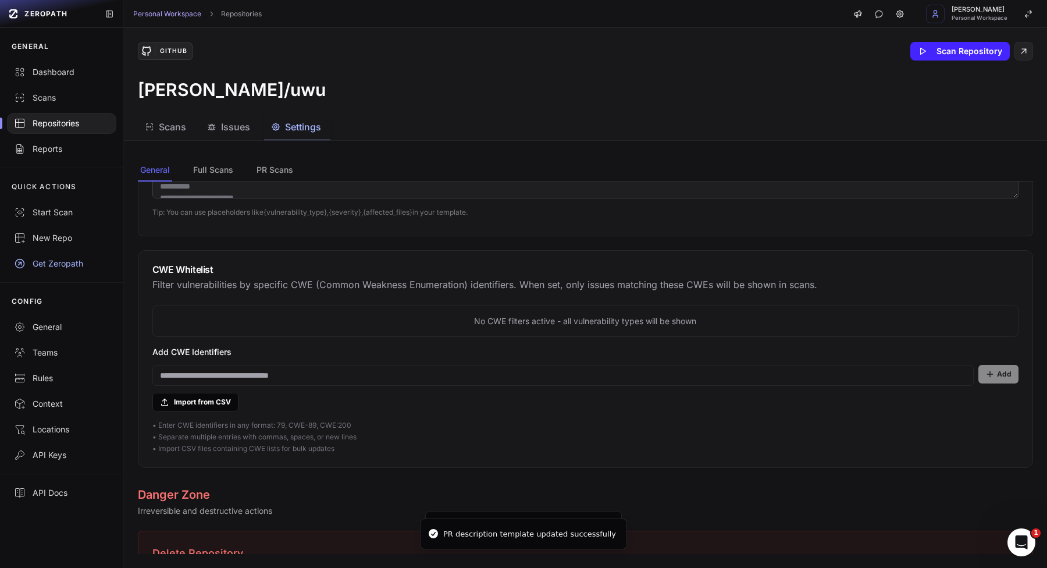
scroll to position [825, 0]
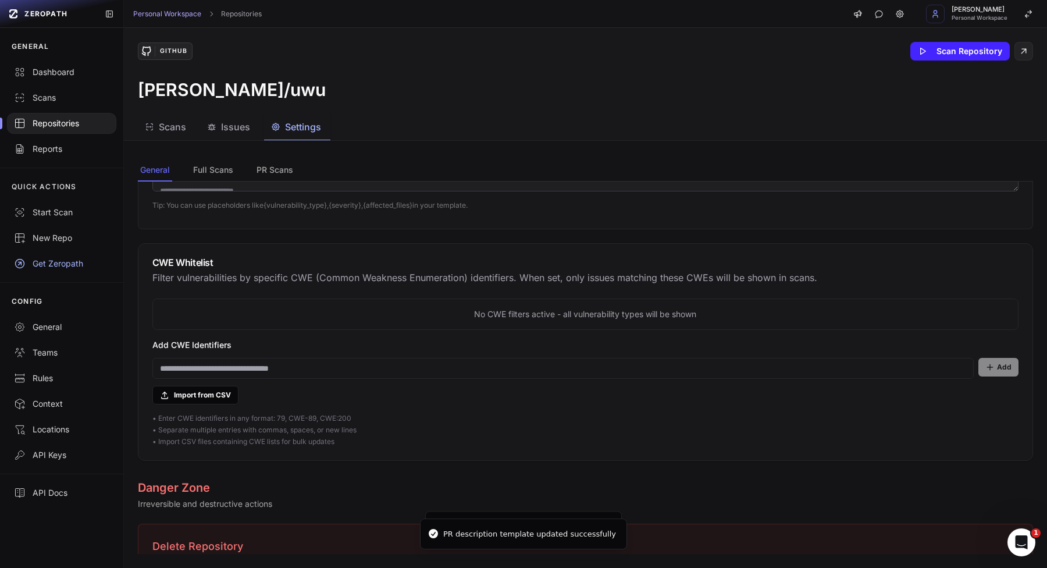
click at [417, 371] on input at bounding box center [563, 368] width 822 height 21
type input "*******"
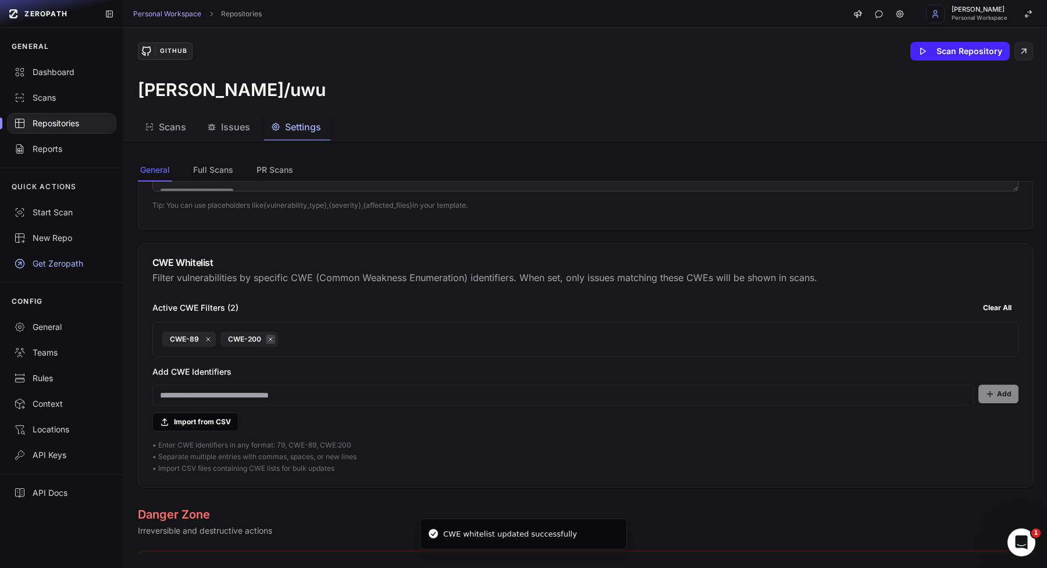
click at [272, 340] on icon at bounding box center [270, 338] width 3 height 3
click at [992, 310] on button "Clear All" at bounding box center [997, 308] width 42 height 19
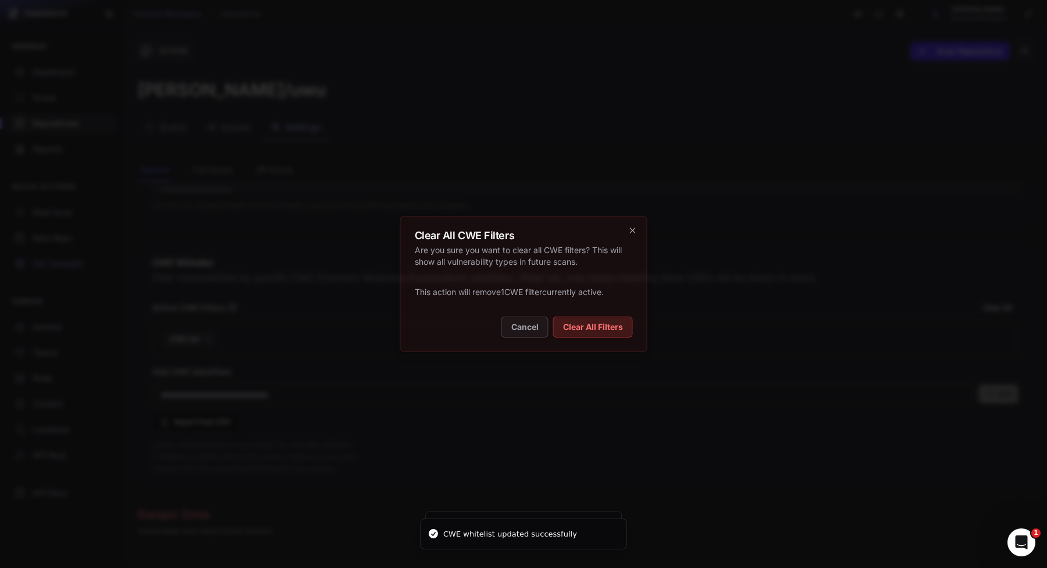
click at [577, 332] on button "Clear All Filters" at bounding box center [593, 327] width 80 height 21
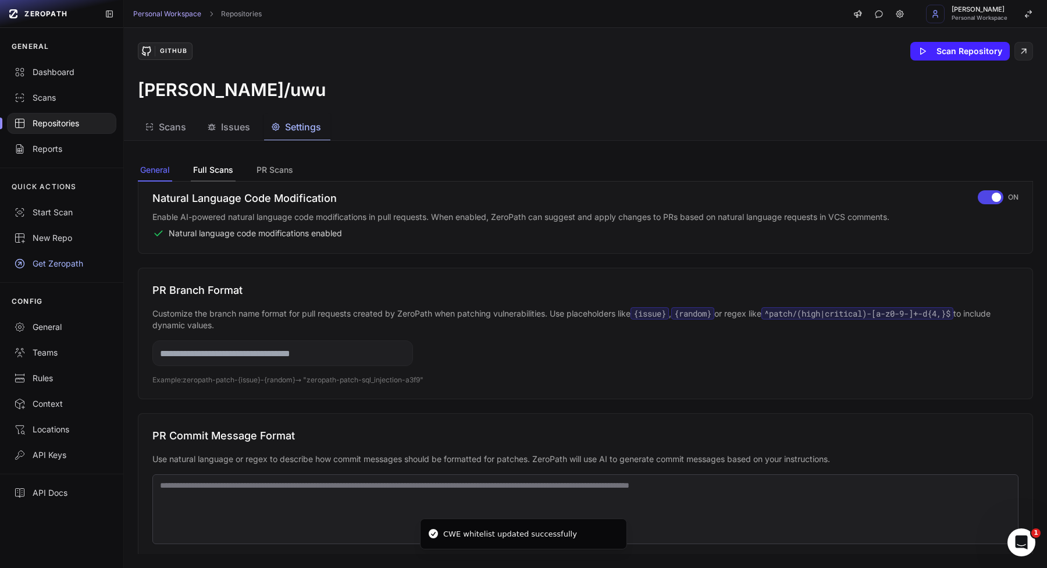
click at [254, 170] on button "Full Scans" at bounding box center [274, 170] width 41 height 22
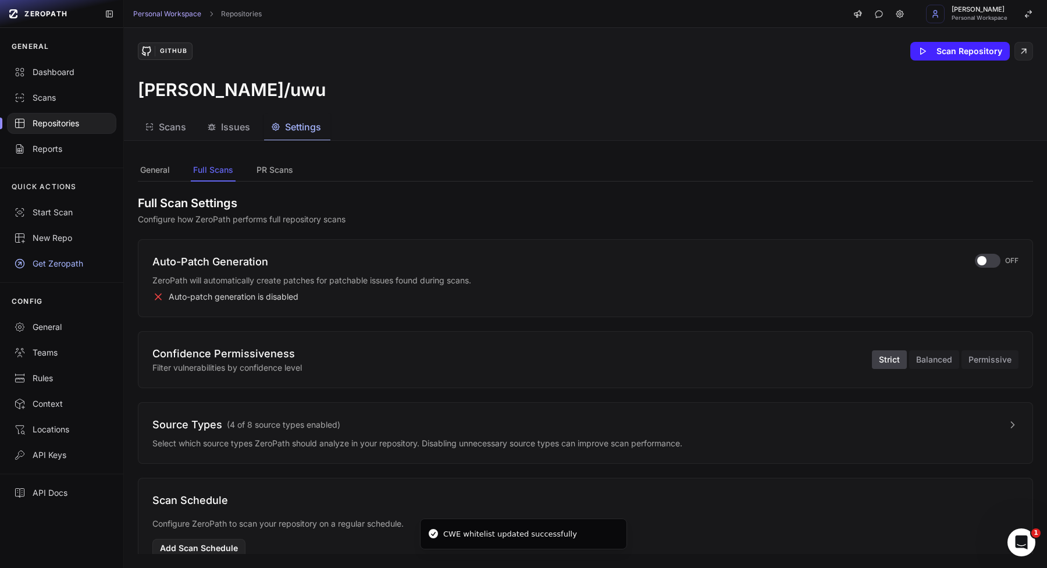
scroll to position [0, 0]
click at [987, 267] on div "button" at bounding box center [988, 261] width 26 height 14
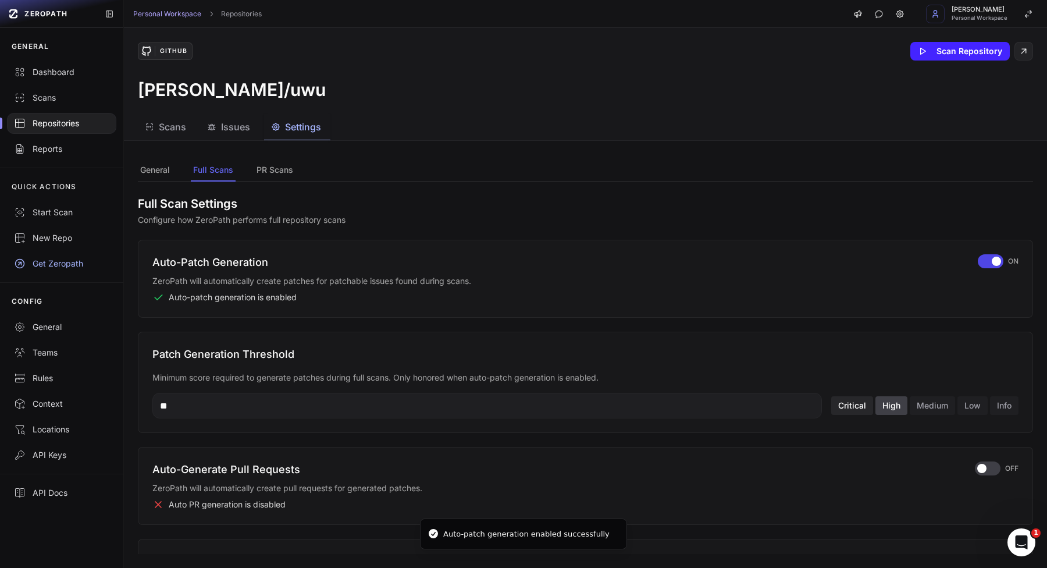
click at [848, 405] on button "Critical" at bounding box center [853, 405] width 42 height 19
click at [884, 413] on button "High" at bounding box center [892, 405] width 32 height 19
click at [667, 403] on input "**" at bounding box center [487, 406] width 670 height 26
type input "**"
click at [804, 408] on button at bounding box center [809, 405] width 16 height 16
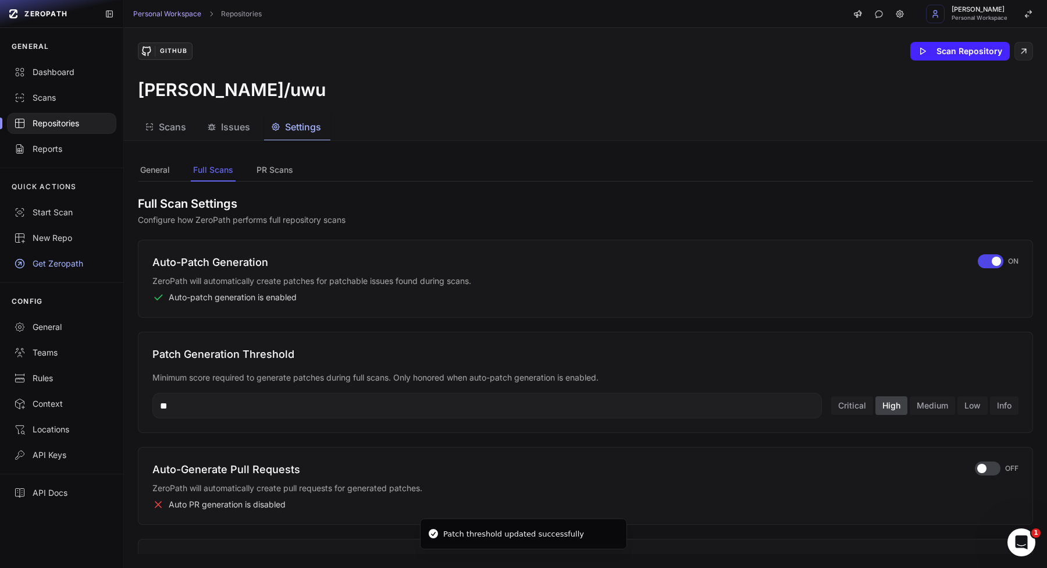
click at [637, 400] on input "**" at bounding box center [487, 406] width 670 height 26
type input "*"
type input "**"
click at [597, 407] on input "*" at bounding box center [487, 406] width 670 height 26
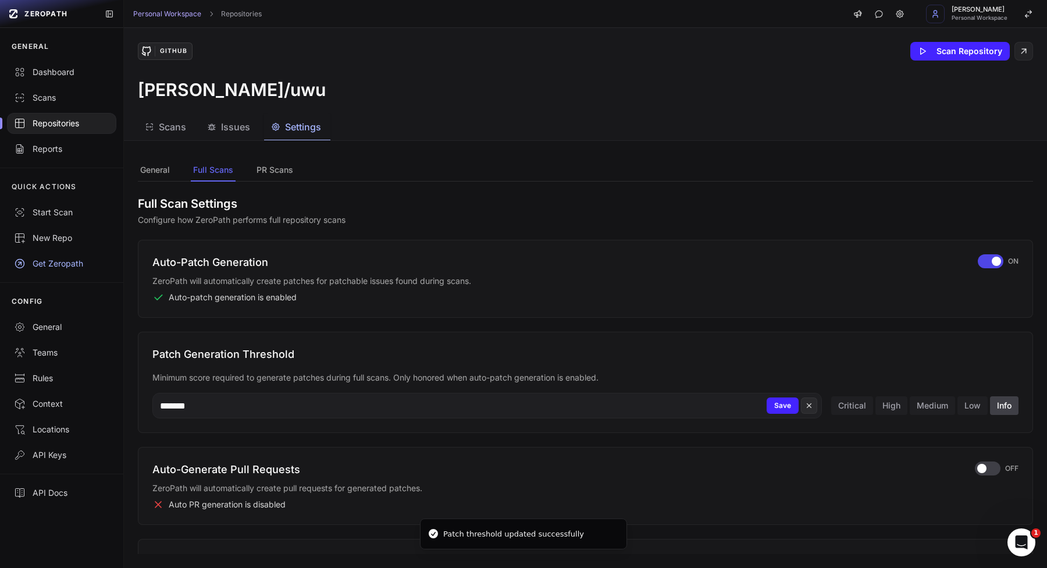
type input "*******"
type input "*"
click at [730, 372] on p "Minimum score required to generate patches during full scans. Only honored when…" at bounding box center [585, 378] width 866 height 12
click at [688, 411] on input "*" at bounding box center [487, 406] width 670 height 26
click at [688, 411] on input "**" at bounding box center [487, 406] width 670 height 26
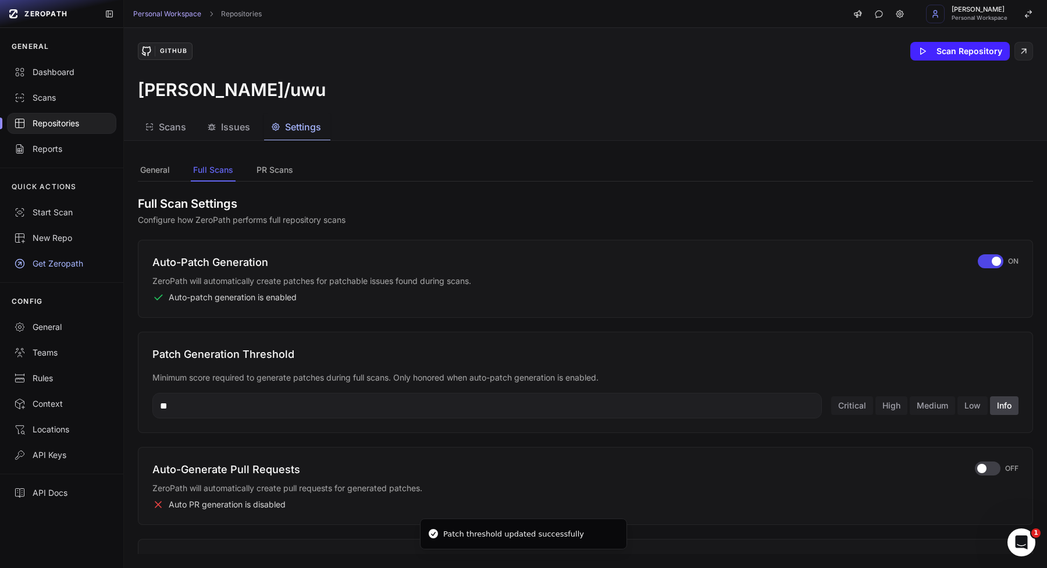
type input "*"
type input "****"
type input "*"
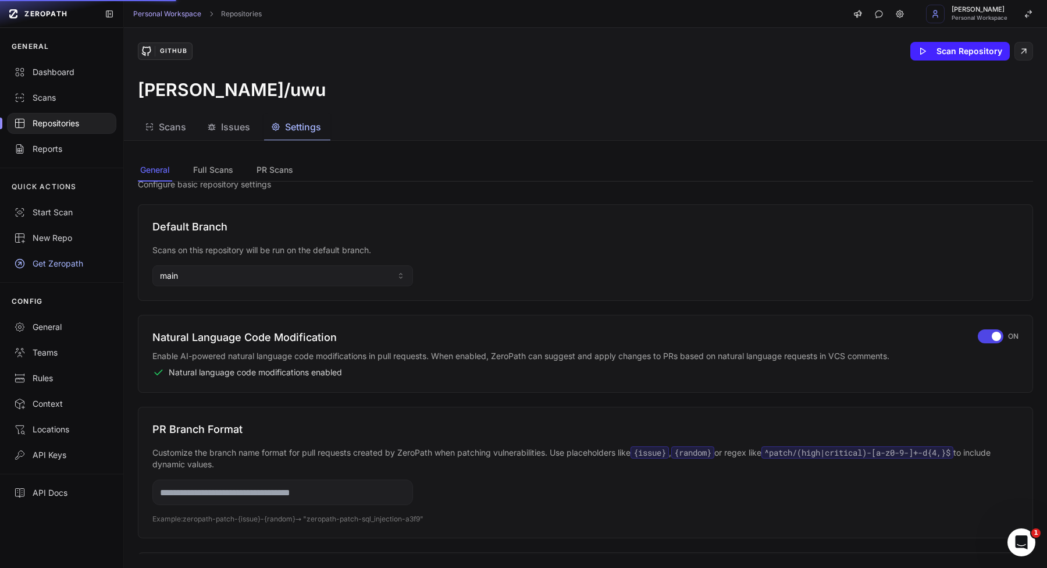
scroll to position [36, 0]
click at [254, 177] on button "Full Scans" at bounding box center [274, 170] width 41 height 22
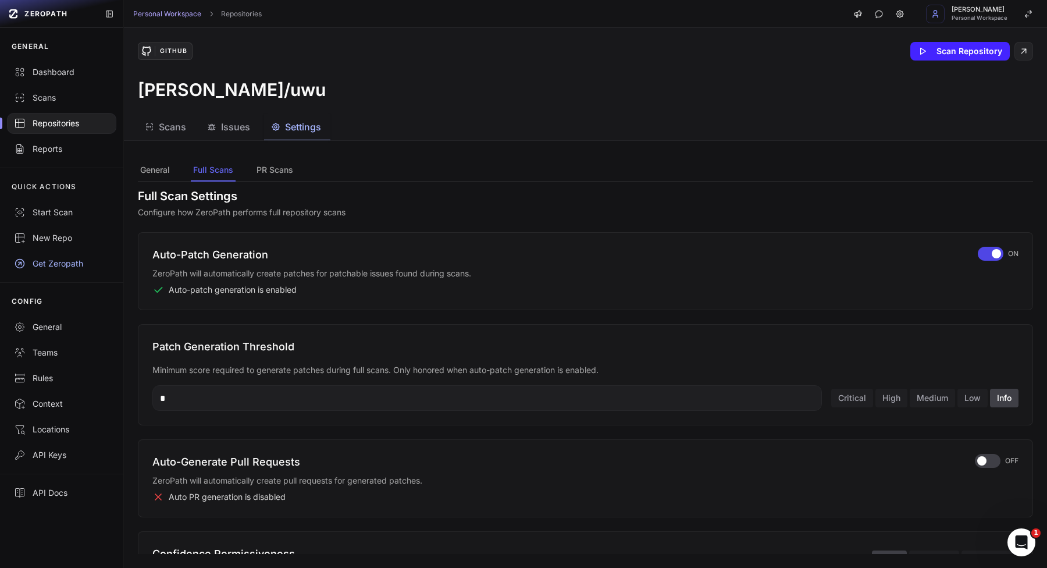
scroll to position [0, 0]
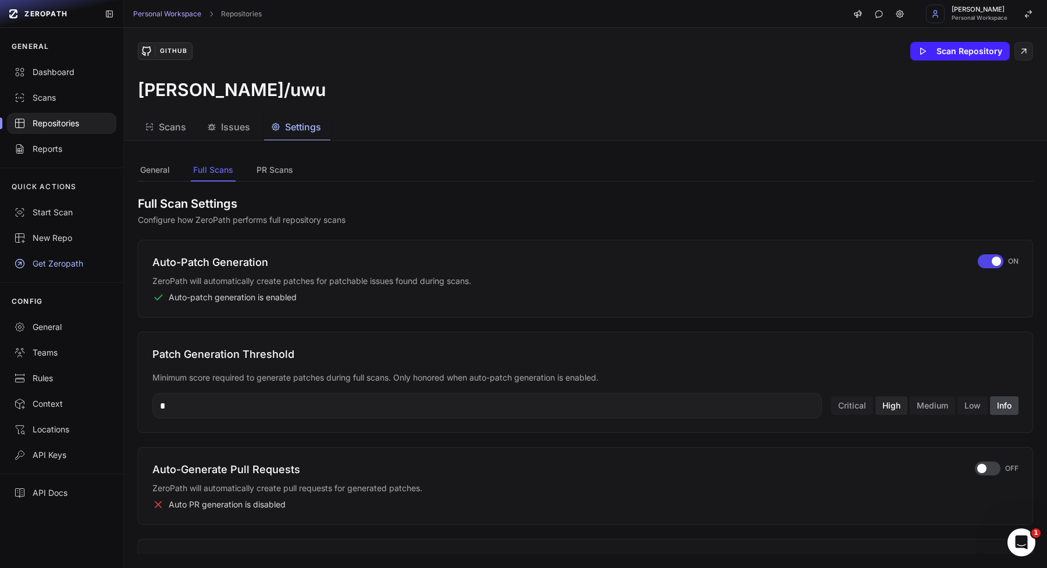
click at [898, 404] on button "High" at bounding box center [892, 405] width 32 height 19
type input "**"
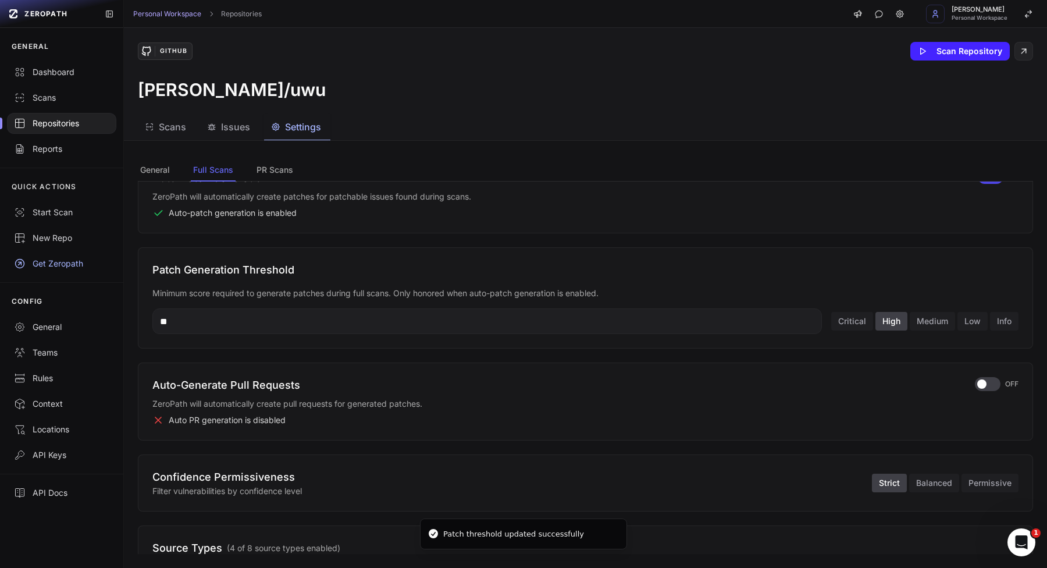
scroll to position [81, 0]
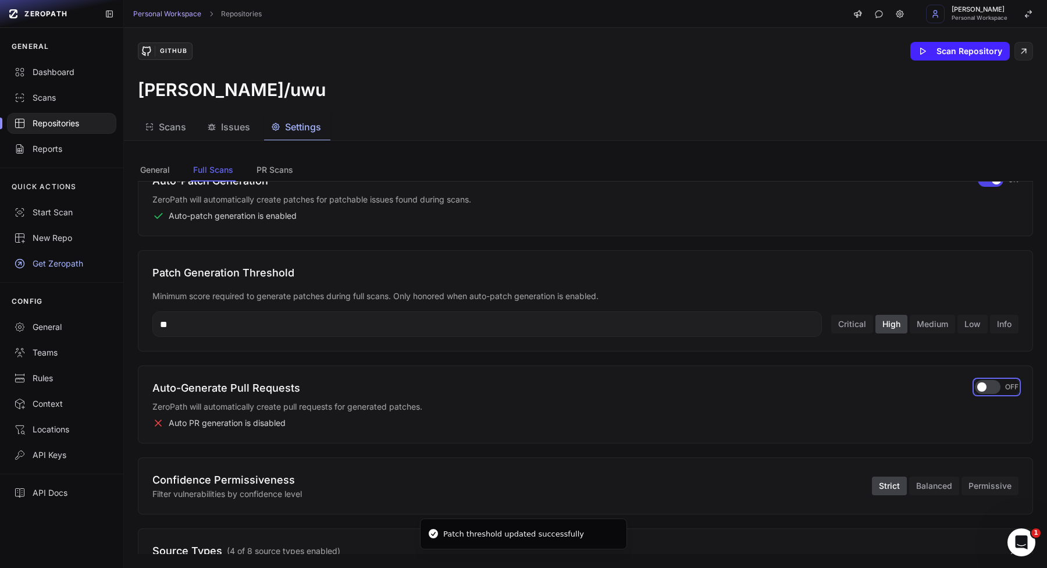
click at [992, 385] on div "button" at bounding box center [988, 387] width 26 height 14
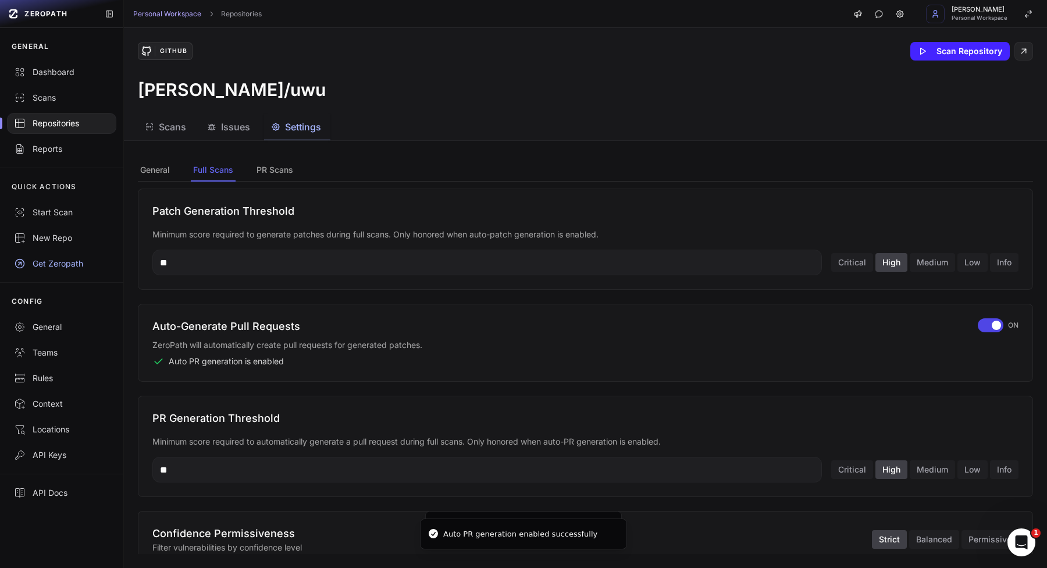
scroll to position [146, 0]
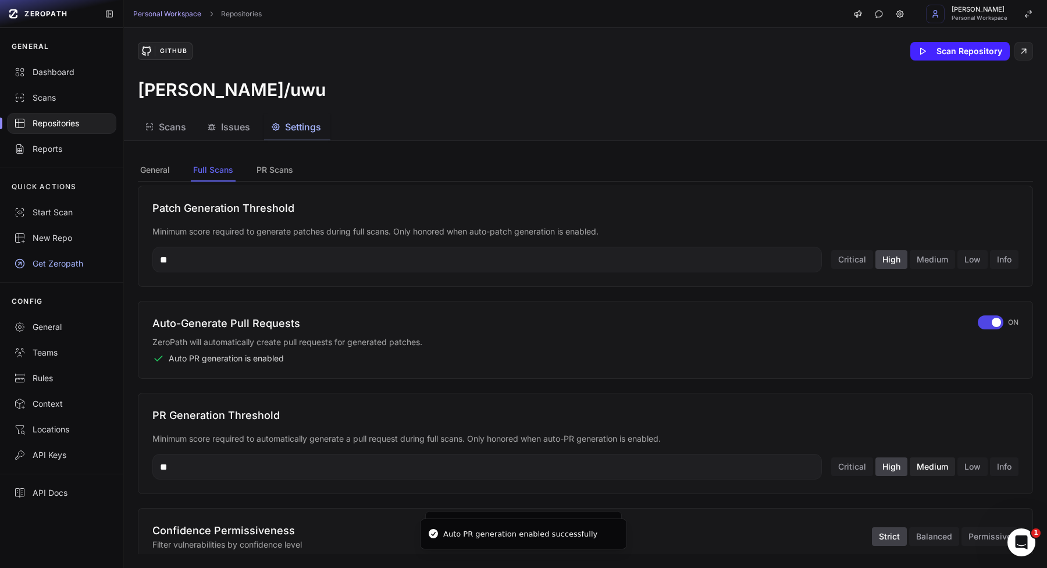
click at [949, 470] on button "Medium" at bounding box center [932, 466] width 45 height 19
click at [873, 466] on div "Critical High Medium Low Info" at bounding box center [925, 466] width 187 height 19
click at [858, 466] on button "Critical" at bounding box center [853, 466] width 42 height 19
type input "**"
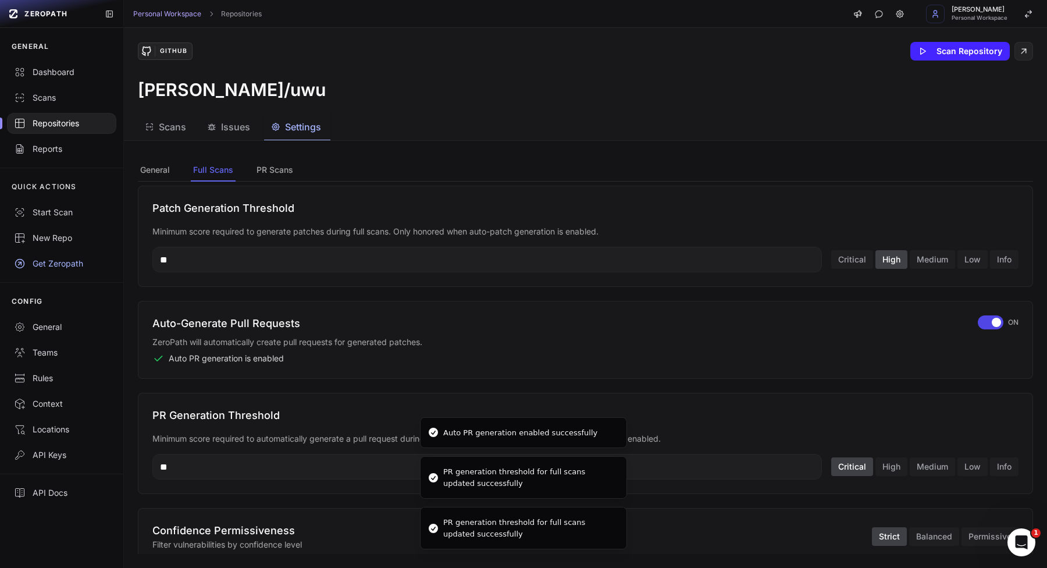
drag, startPoint x: 601, startPoint y: 518, endPoint x: 601, endPoint y: 566, distance: 47.7
click at [601, 539] on div "PR generation threshold for full scans updated successfully" at bounding box center [530, 528] width 174 height 23
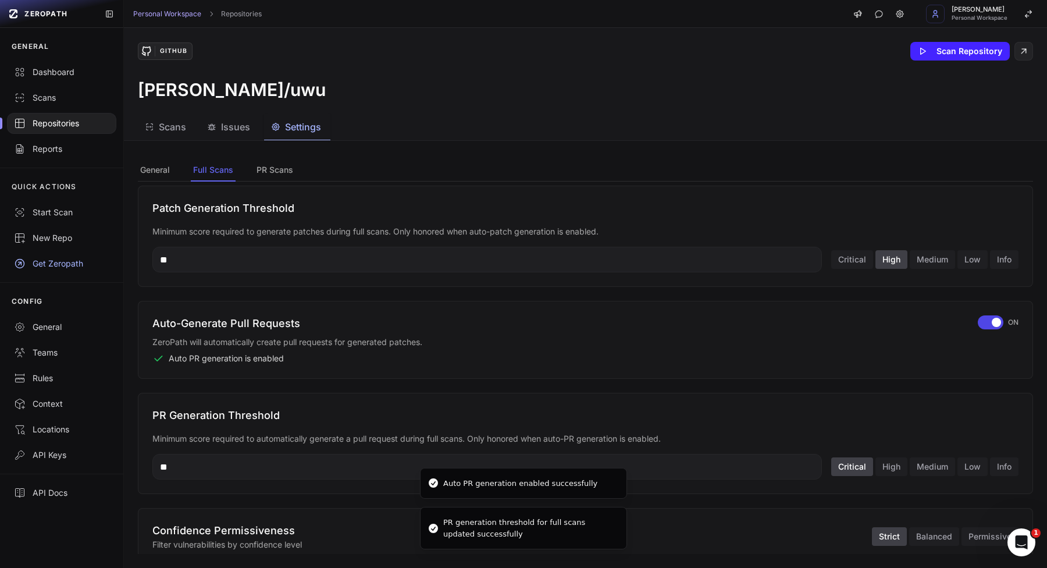
drag, startPoint x: 600, startPoint y: 510, endPoint x: 600, endPoint y: 549, distance: 39.6
click at [600, 531] on li "PR generation threshold for full scans updated successfully" at bounding box center [523, 528] width 207 height 42
click at [979, 315] on div "Auto-Generate Pull Requests ZeroPath will automatically create pull requests fo…" at bounding box center [585, 339] width 866 height 49
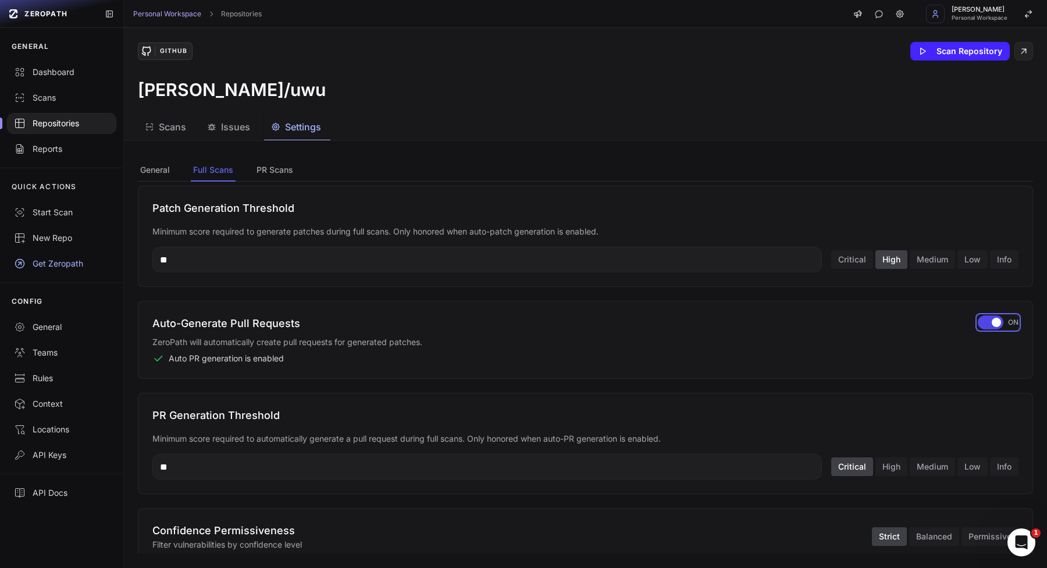
click at [986, 321] on div "button" at bounding box center [991, 322] width 26 height 14
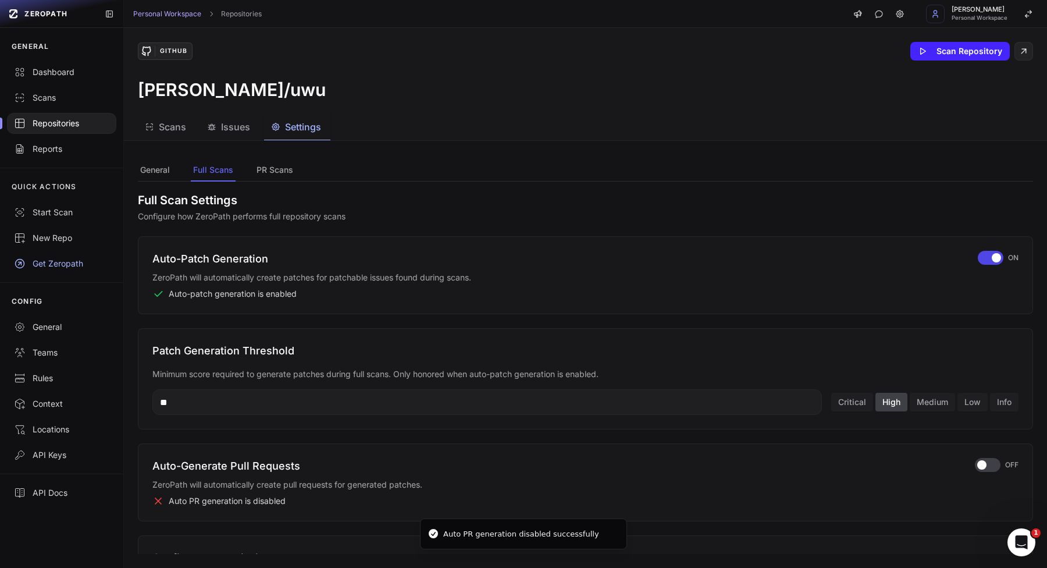
scroll to position [0, 0]
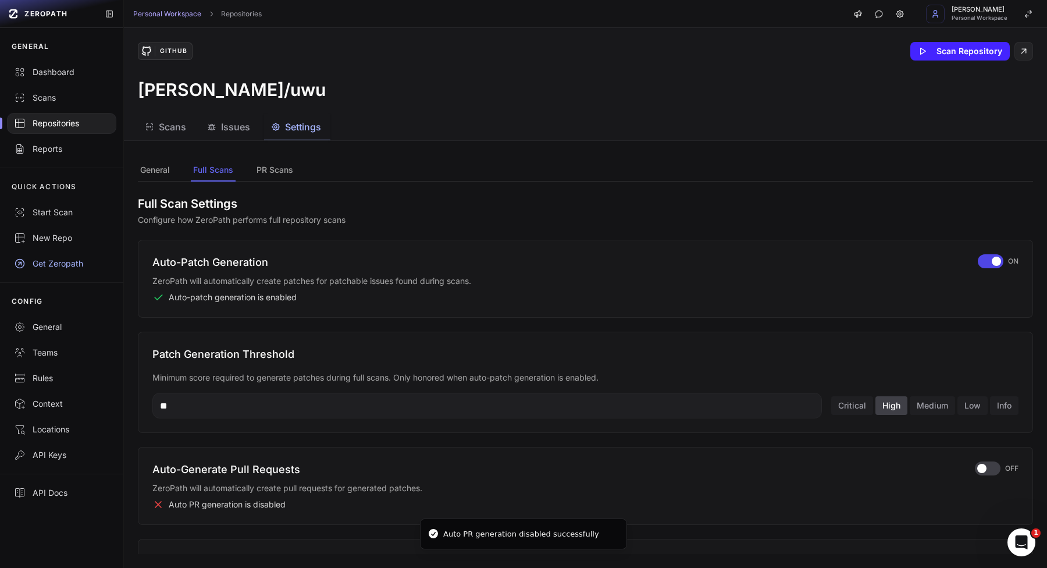
click at [992, 253] on div "Auto-Patch Generation ZeroPath will automatically create patches for patchable …" at bounding box center [586, 279] width 896 height 78
click at [1003, 251] on div "Auto-Patch Generation ZeroPath will automatically create patches for patchable …" at bounding box center [586, 279] width 896 height 78
click at [989, 260] on div "button" at bounding box center [991, 261] width 26 height 14
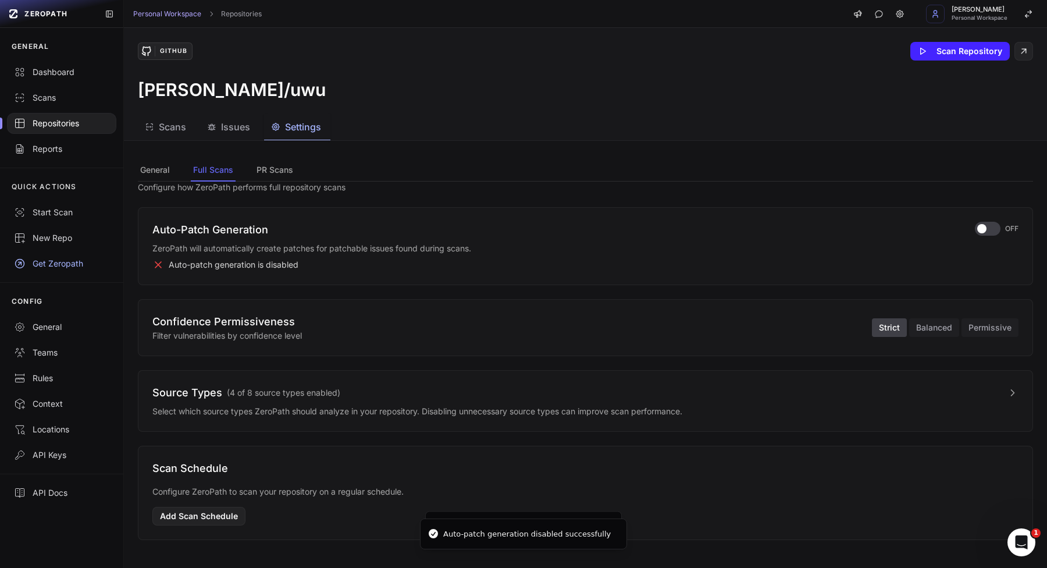
scroll to position [33, 0]
click at [919, 327] on button "Balanced" at bounding box center [934, 327] width 50 height 19
click at [882, 329] on button "Strict" at bounding box center [889, 327] width 35 height 19
click at [769, 399] on button "Source Types ( 4 of 8 source types enabled )" at bounding box center [585, 393] width 866 height 16
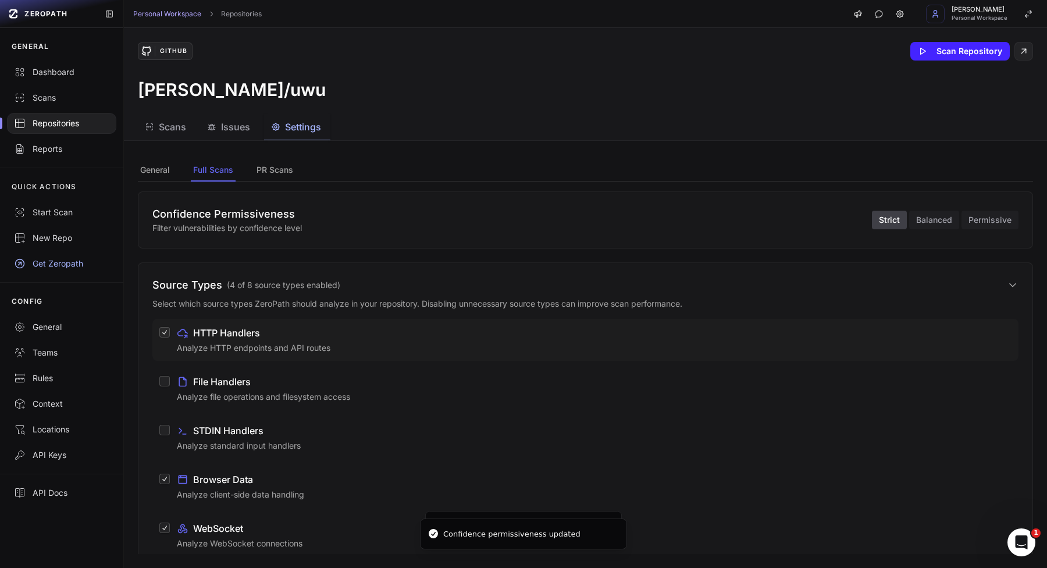
scroll to position [197, 0]
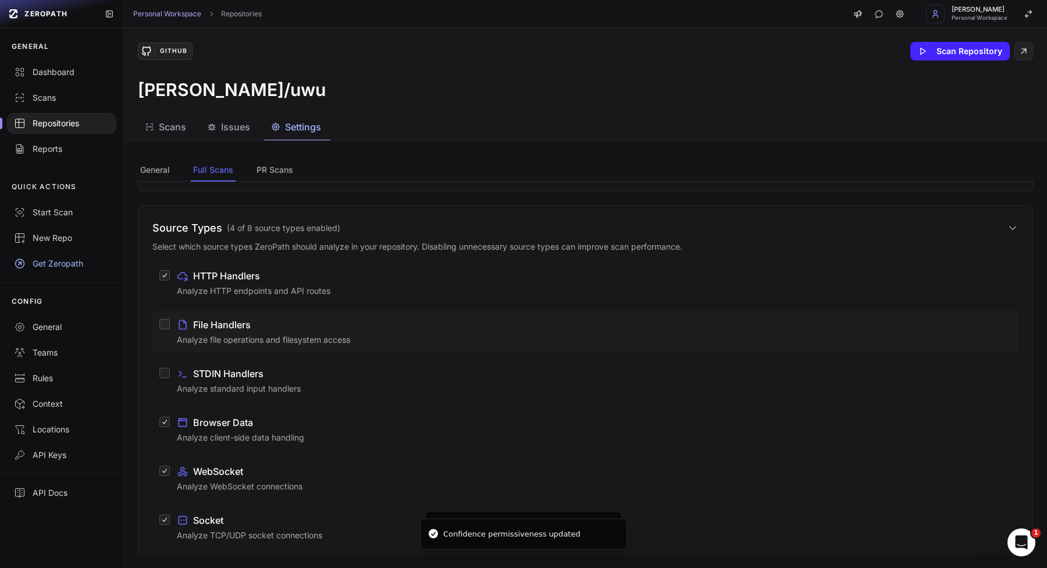
click at [341, 342] on p "Analyze file operations and filesystem access" at bounding box center [594, 340] width 835 height 12
click at [170, 329] on button "File Handlers Analyze file operations and filesystem access" at bounding box center [164, 324] width 10 height 10
click at [338, 367] on div "STDIN Handlers" at bounding box center [594, 374] width 835 height 14
click at [170, 368] on button "STDIN Handlers Analyze standard input handlers" at bounding box center [164, 373] width 10 height 10
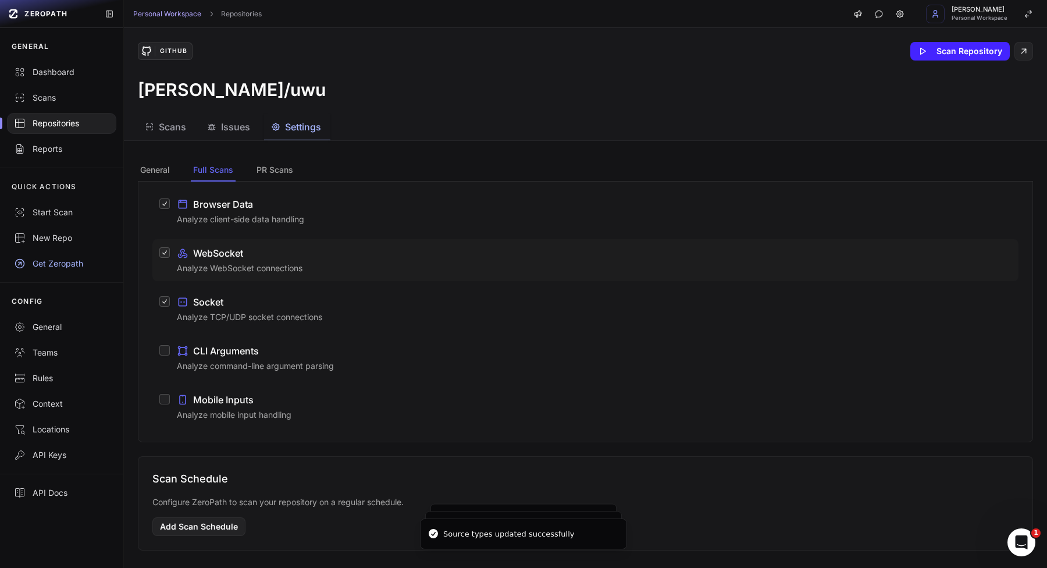
scroll to position [426, 0]
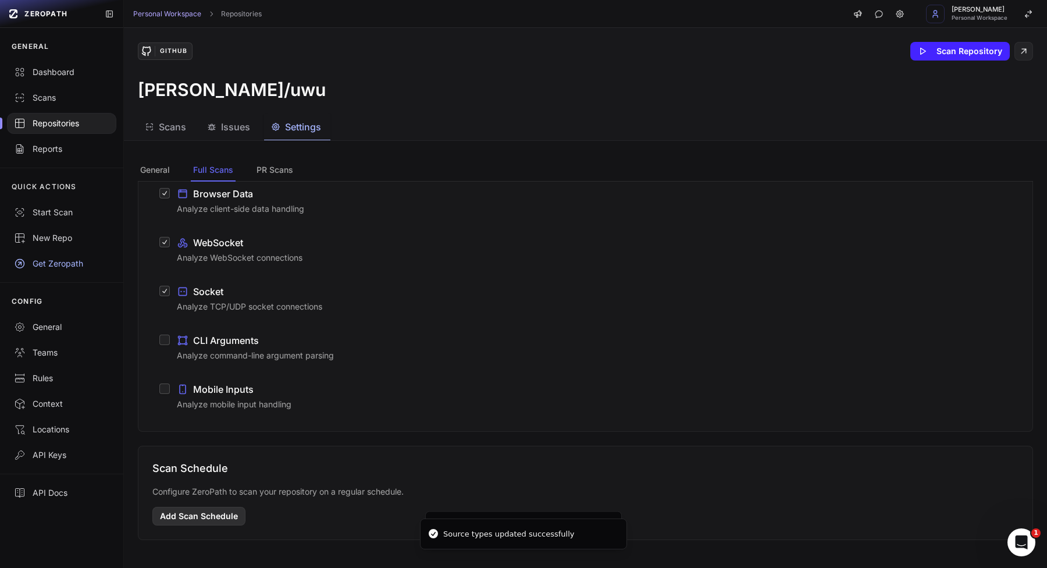
click at [234, 518] on button "Add Scan Schedule" at bounding box center [198, 516] width 93 height 19
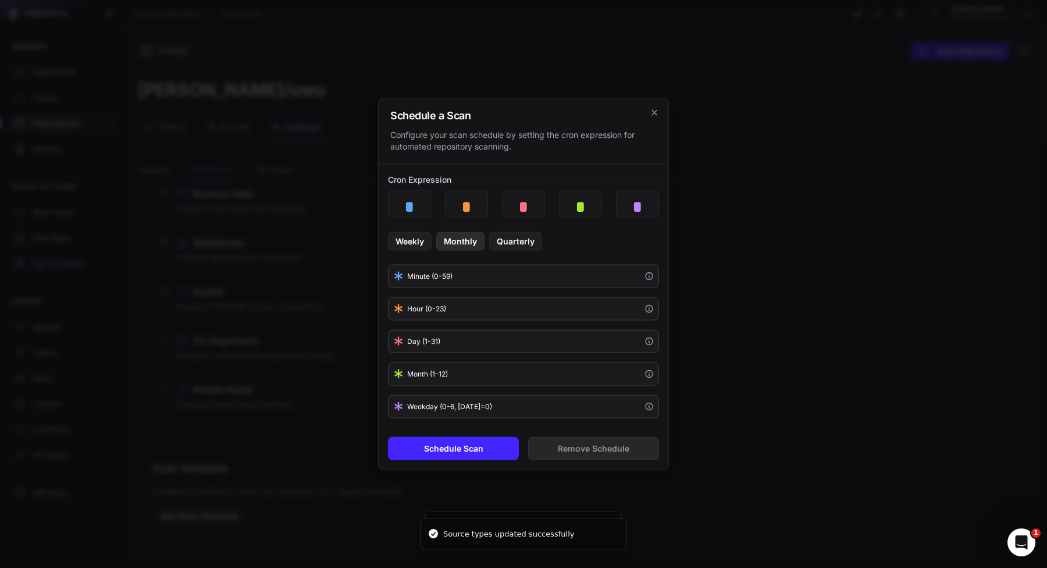
click at [467, 244] on button "Monthly" at bounding box center [460, 241] width 48 height 19
type input "*"
click at [464, 462] on div "Schedule Scan Remove Schedule" at bounding box center [524, 449] width 290 height 42
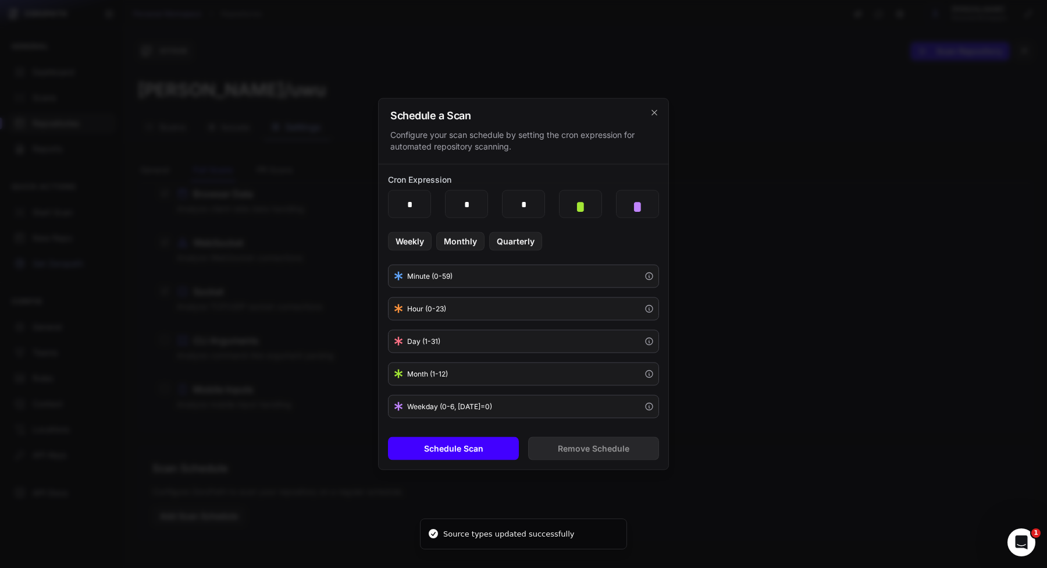
click at [466, 453] on button "Schedule Scan" at bounding box center [453, 448] width 131 height 23
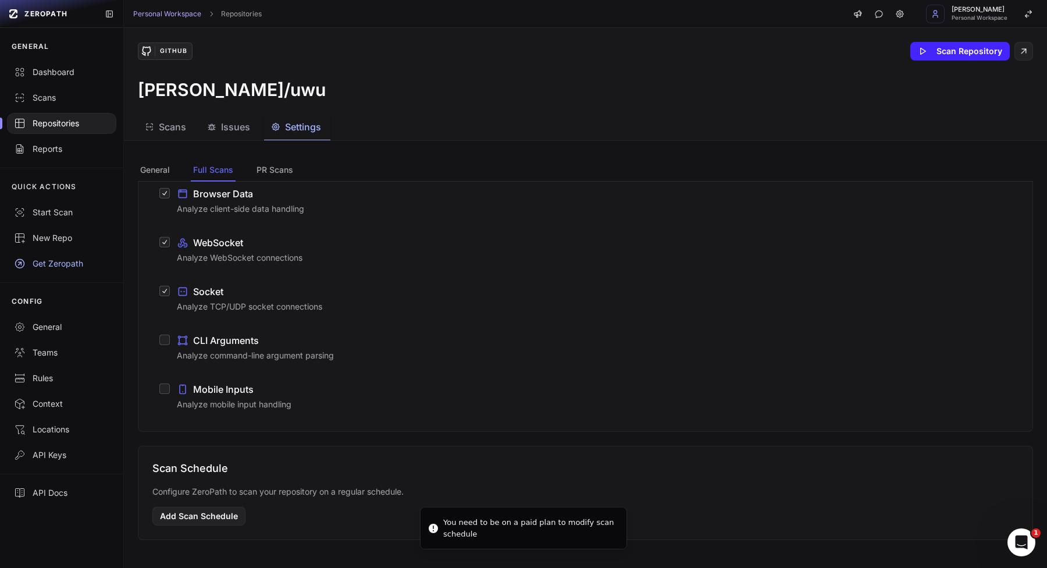
click at [448, 527] on div "You need to be on a paid plan to modify scan schedule" at bounding box center [530, 528] width 174 height 23
drag, startPoint x: 448, startPoint y: 527, endPoint x: 478, endPoint y: 535, distance: 30.8
click at [478, 535] on div "You need to be on a paid plan to modify scan schedule" at bounding box center [530, 528] width 174 height 23
click at [438, 465] on h3 "Scan Schedule" at bounding box center [585, 468] width 866 height 16
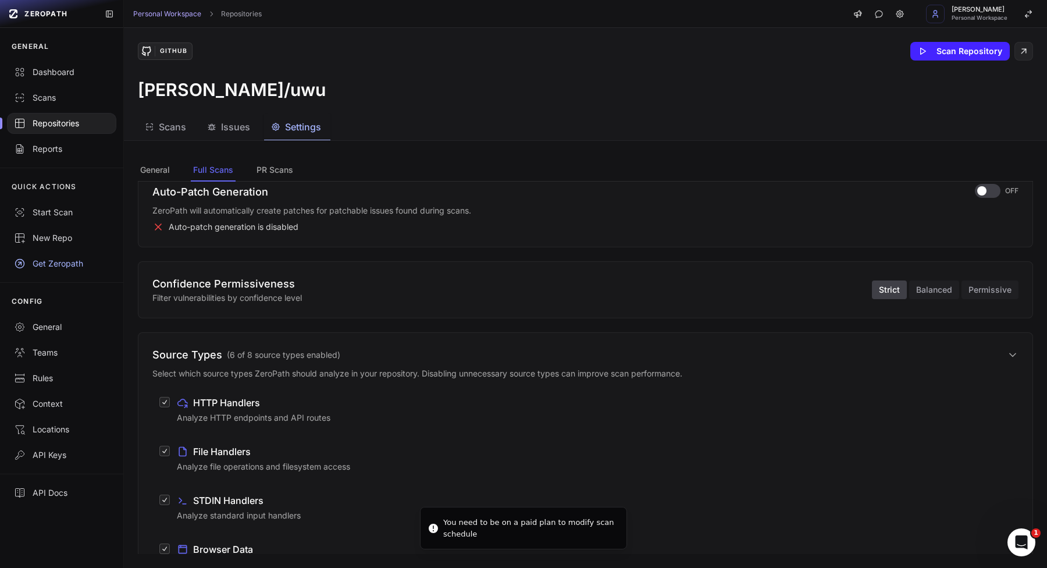
scroll to position [0, 0]
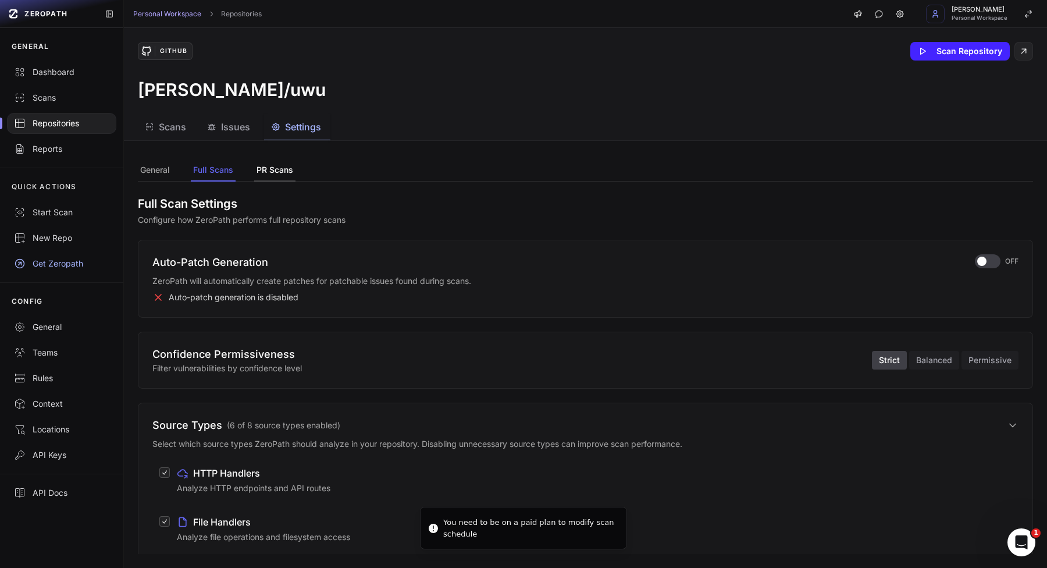
click at [266, 169] on button "PR Scans" at bounding box center [274, 170] width 41 height 22
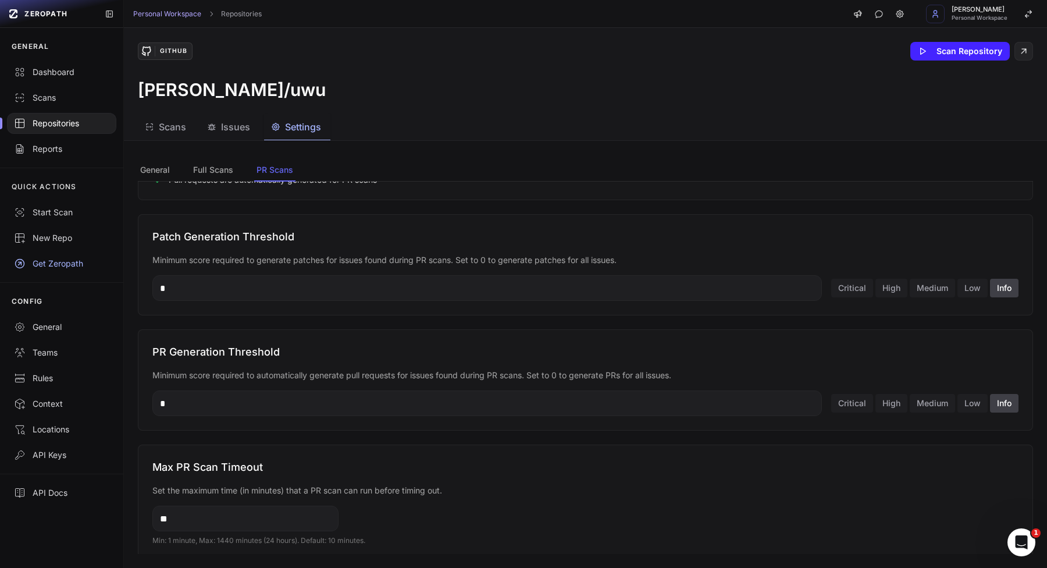
scroll to position [528, 0]
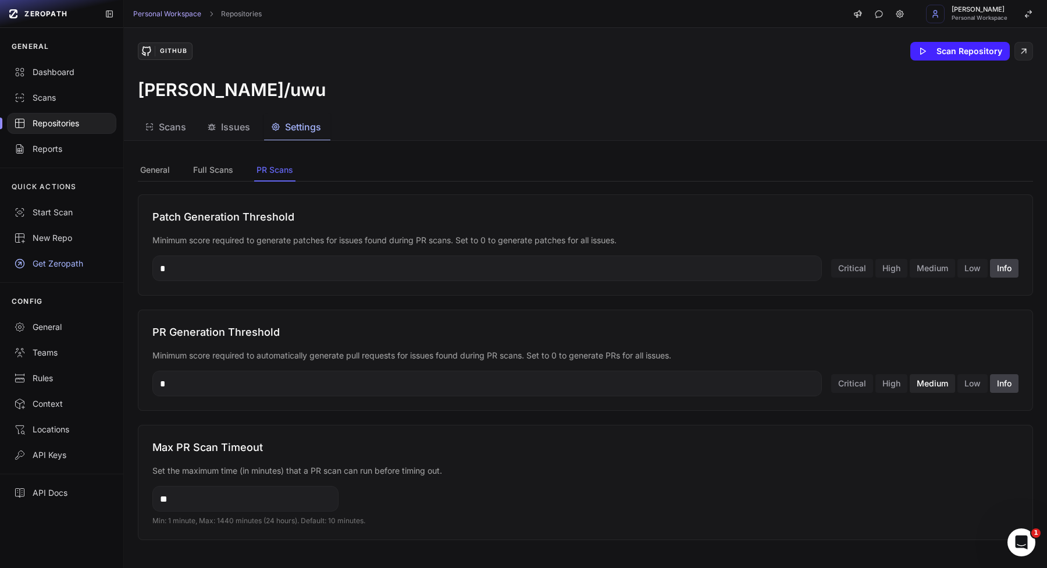
click at [944, 382] on button "Medium" at bounding box center [932, 383] width 45 height 19
click at [851, 388] on button "Critical" at bounding box center [853, 383] width 42 height 19
click at [1021, 383] on div "PR Generation Threshold Minimum score required to automatically generate pull r…" at bounding box center [586, 360] width 896 height 101
click at [1010, 383] on button "Info" at bounding box center [1004, 383] width 29 height 19
type input "*"
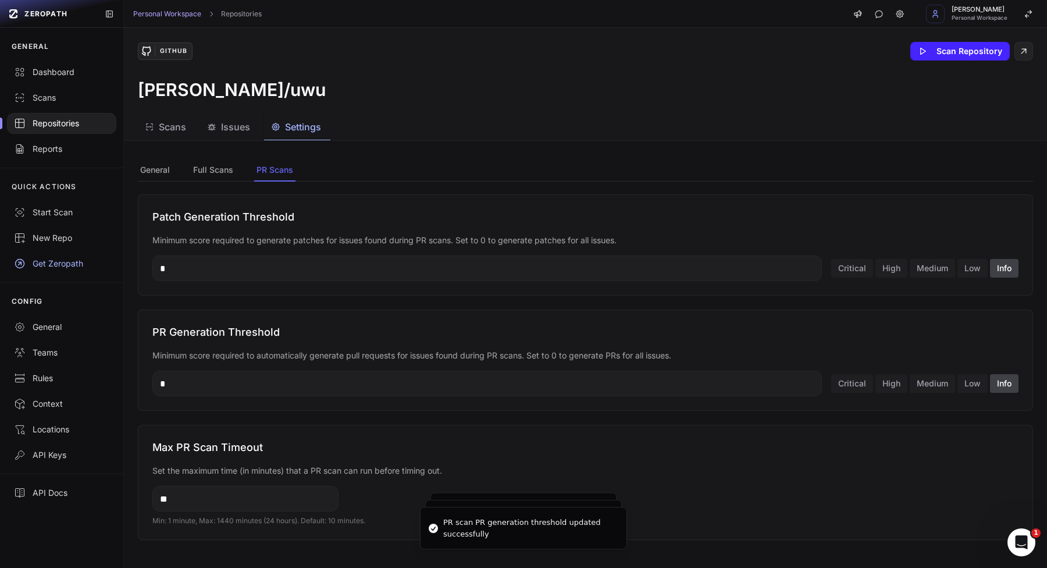
click at [520, 379] on input "*" at bounding box center [487, 384] width 670 height 26
type input "*"
type input "****"
type input "**"
type input "*"
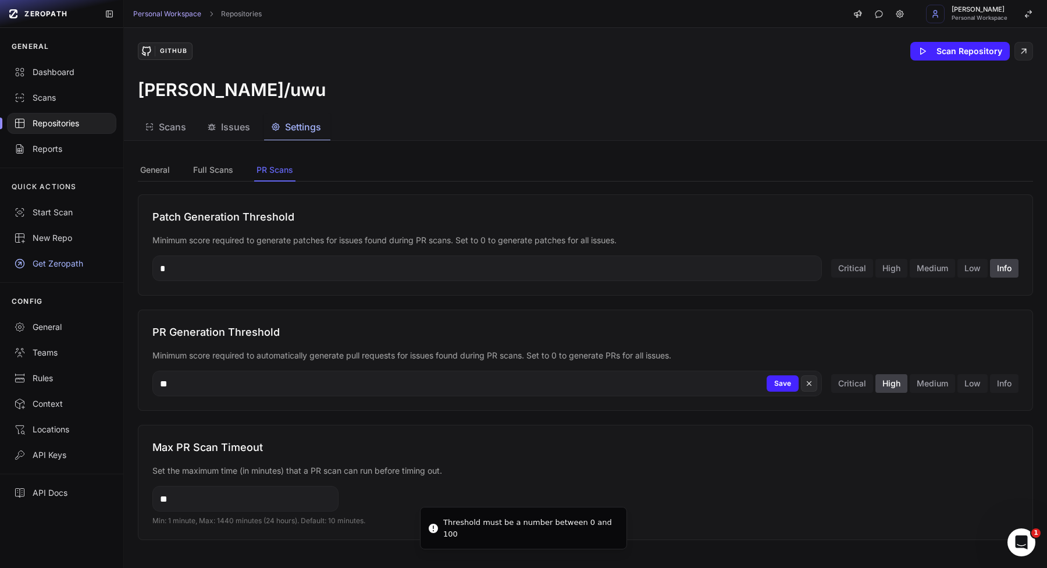
type input "**"
click at [251, 487] on input "**" at bounding box center [245, 499] width 186 height 26
type input "****"
type input "*"
type input "**"
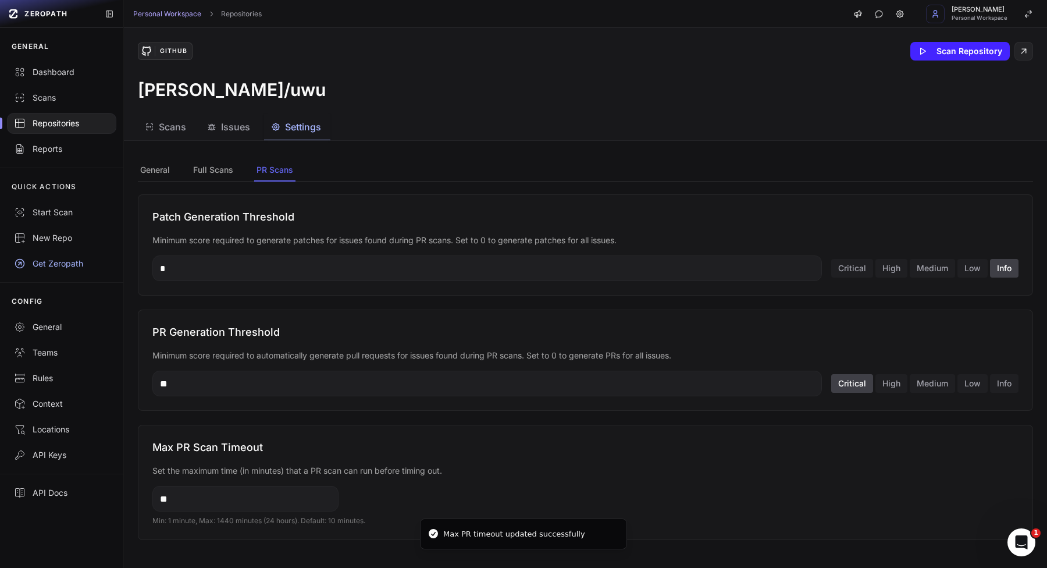
click at [364, 482] on div "Max PR Scan Timeout Set the maximum time (in minutes) that a PR scan can run be…" at bounding box center [586, 482] width 896 height 115
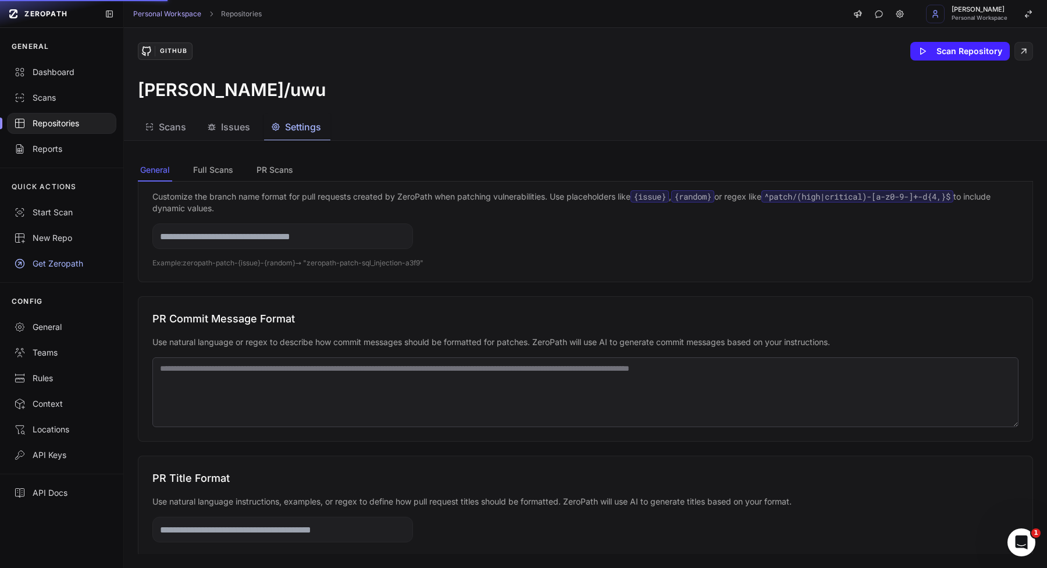
scroll to position [903, 0]
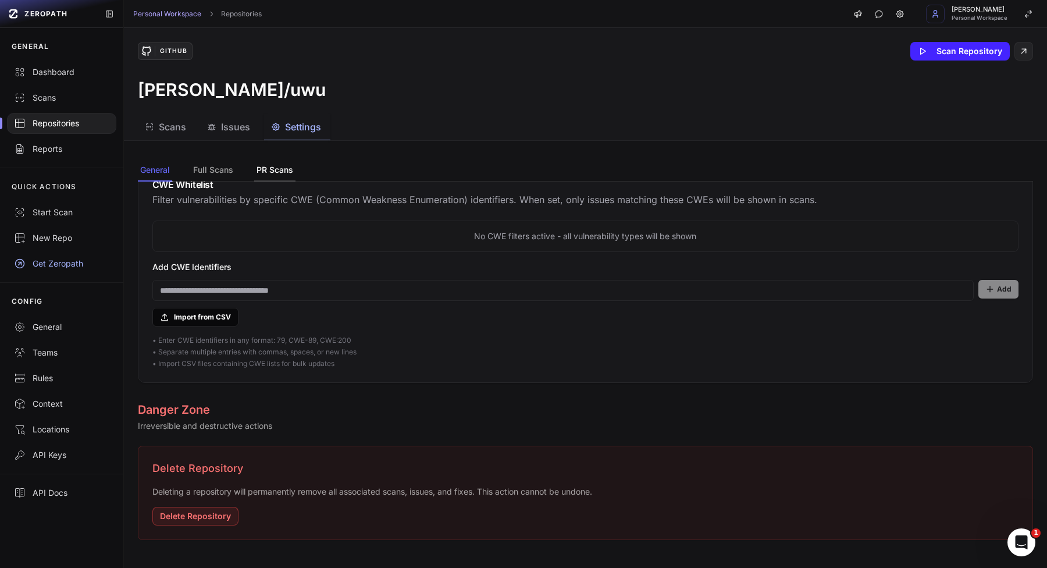
click at [281, 176] on button "PR Scans" at bounding box center [274, 170] width 41 height 22
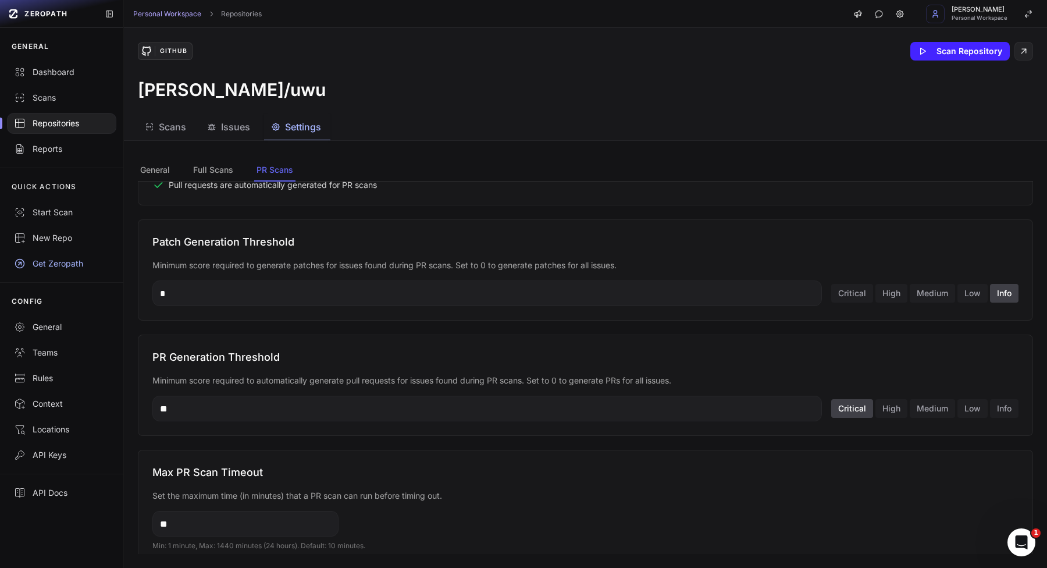
scroll to position [528, 0]
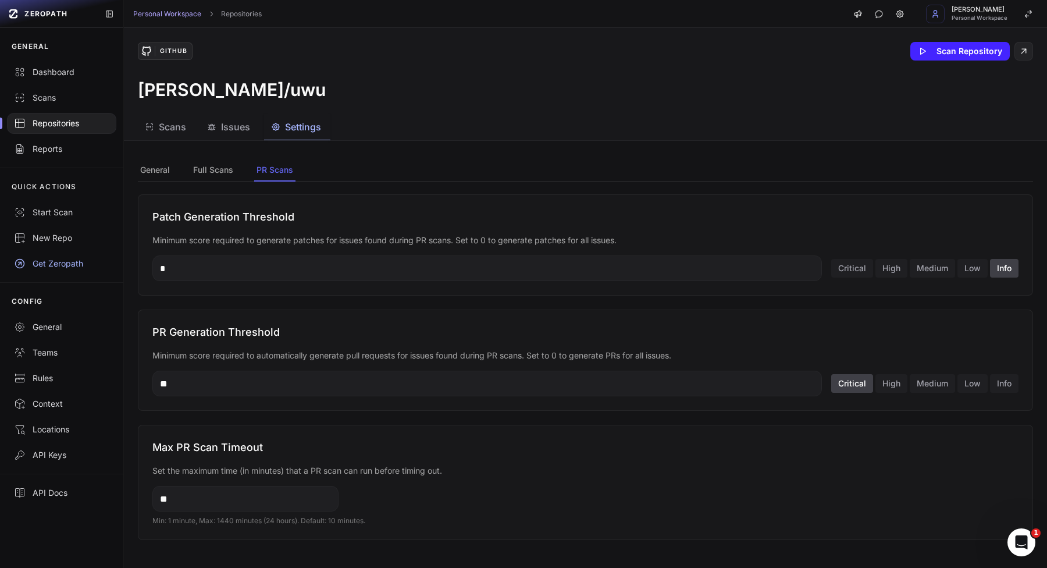
click at [223, 506] on input "**" at bounding box center [245, 499] width 186 height 26
type input "*"
click at [321, 513] on div "* Save Min: 1 minute, Max: 1440 minutes (24 hours). Default: 10 minutes." at bounding box center [585, 506] width 866 height 40
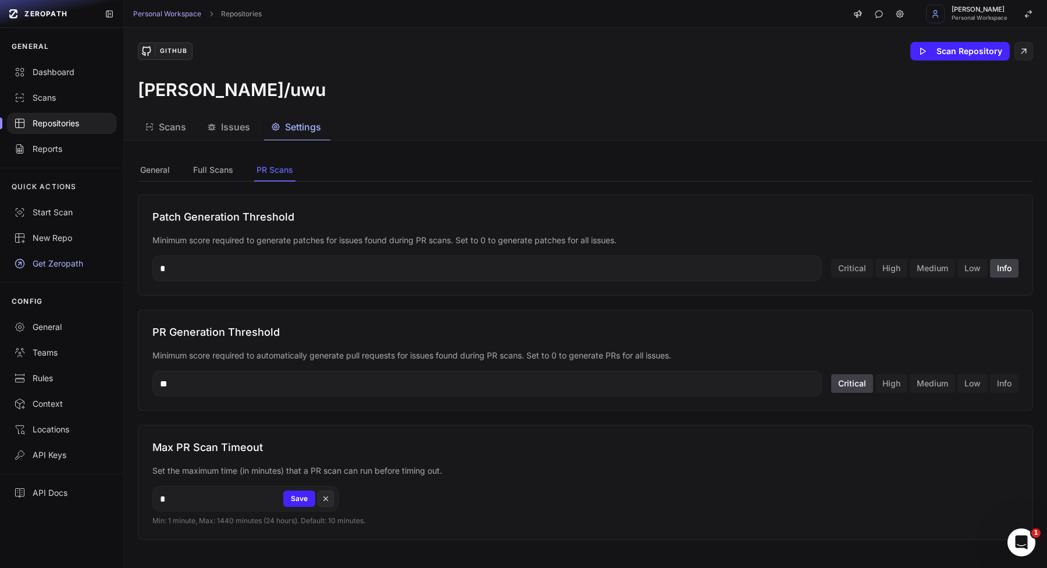
click at [242, 503] on input "*" at bounding box center [245, 499] width 186 height 26
type input "*"
click at [292, 499] on button "Save" at bounding box center [299, 499] width 32 height 16
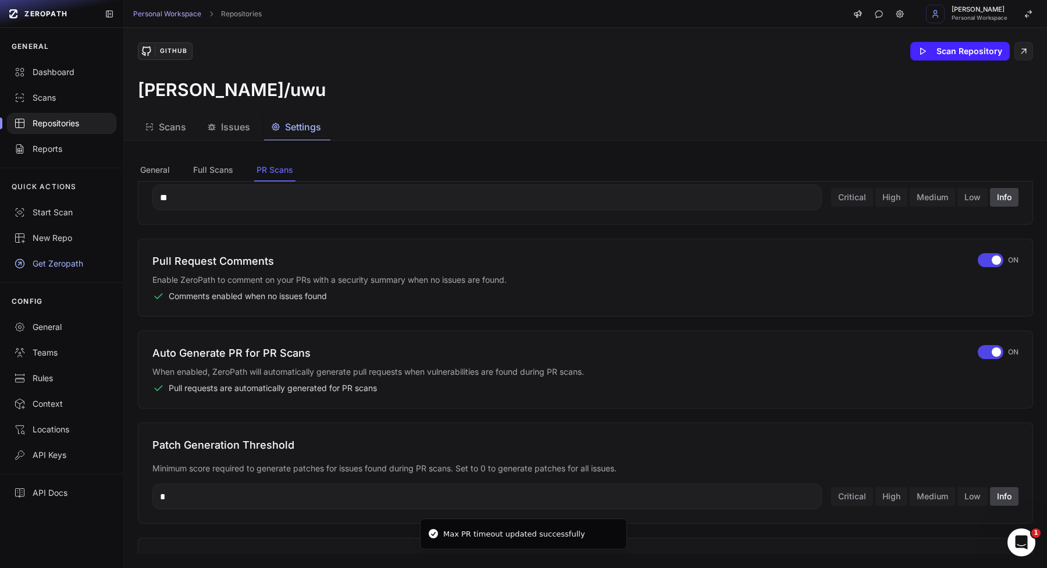
scroll to position [287, 0]
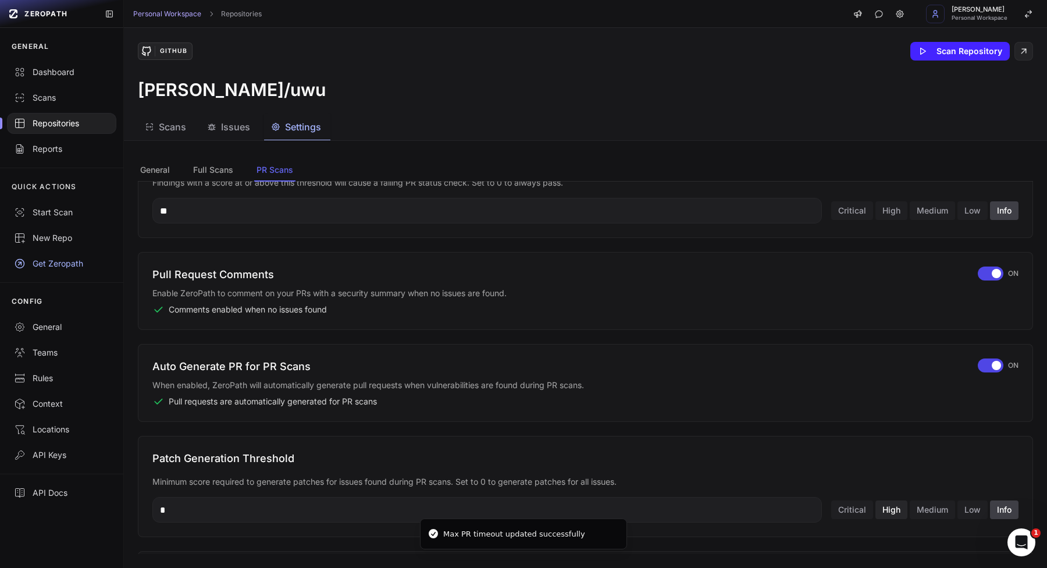
click at [891, 503] on button "High" at bounding box center [892, 509] width 32 height 19
click at [1010, 509] on button "Info" at bounding box center [1004, 509] width 29 height 19
type input "*"
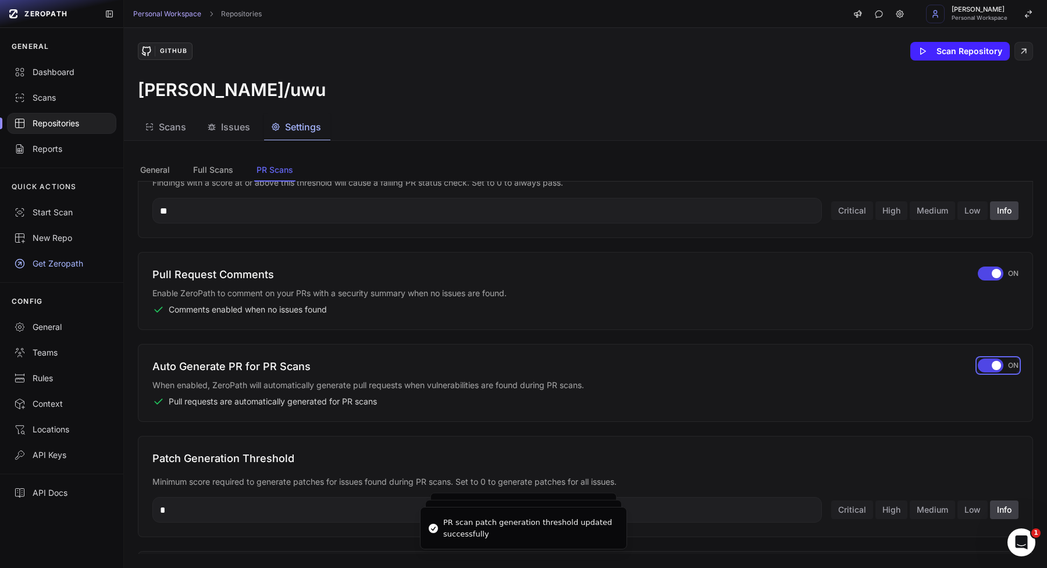
click at [992, 370] on div "button" at bounding box center [991, 365] width 26 height 14
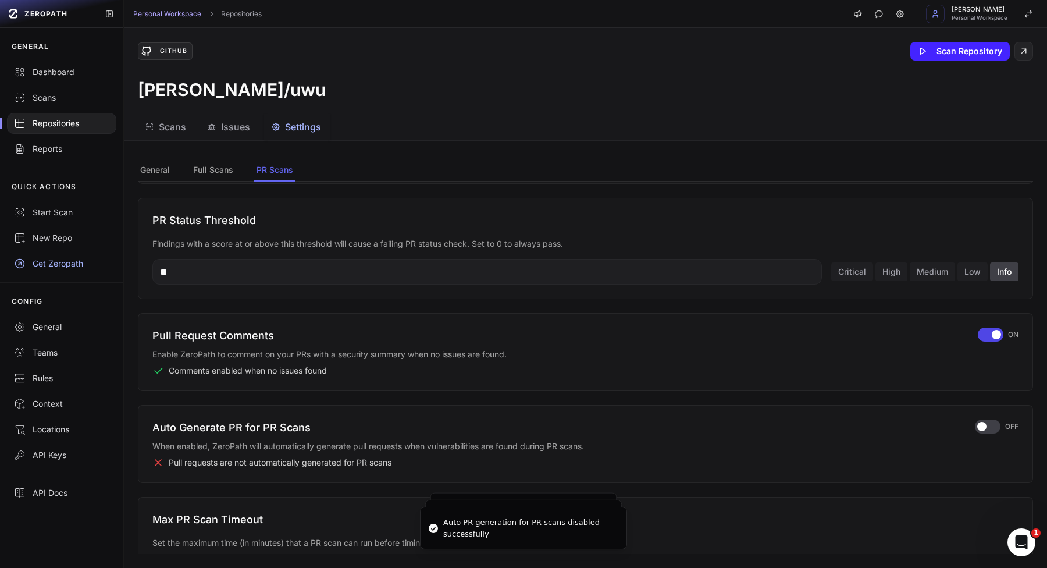
scroll to position [216, 0]
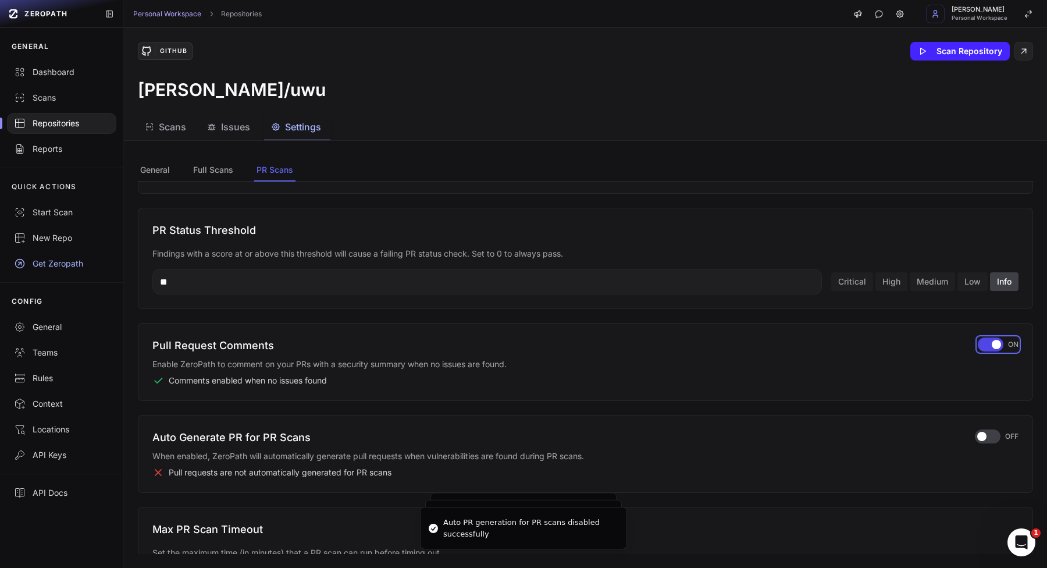
click at [994, 343] on span "button" at bounding box center [996, 344] width 9 height 9
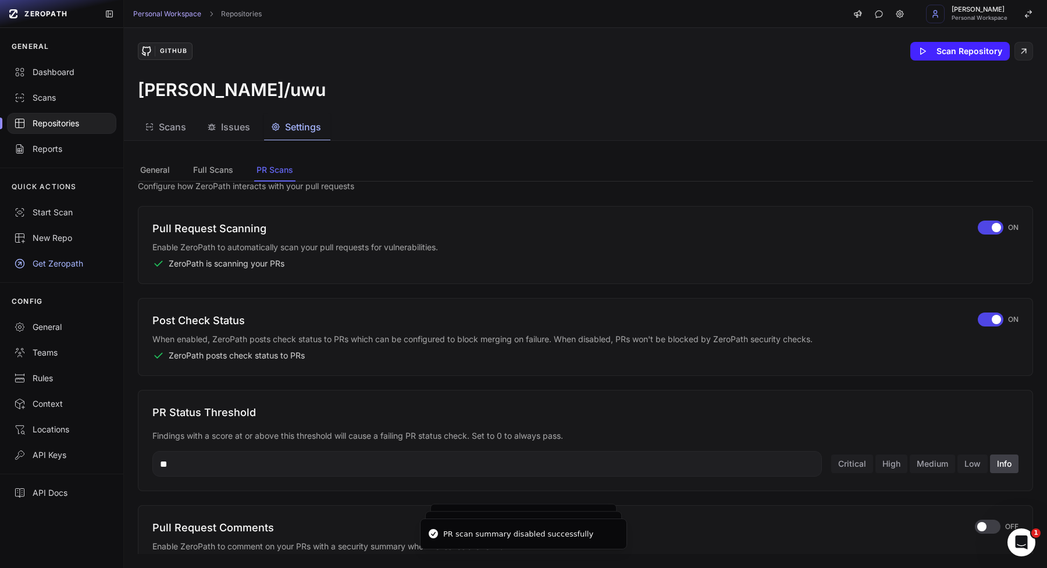
scroll to position [33, 0]
click at [939, 463] on button "Medium" at bounding box center [932, 465] width 45 height 19
click at [858, 468] on button "Critical" at bounding box center [853, 465] width 42 height 19
click at [1008, 464] on button "Info" at bounding box center [1004, 465] width 29 height 19
type input "*"
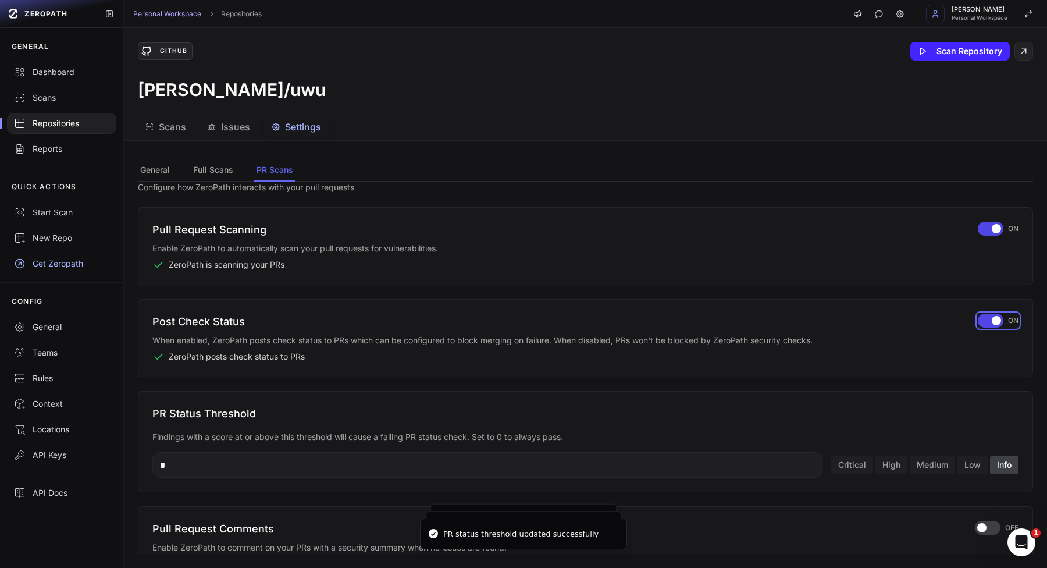
click at [994, 325] on div "button" at bounding box center [991, 321] width 26 height 14
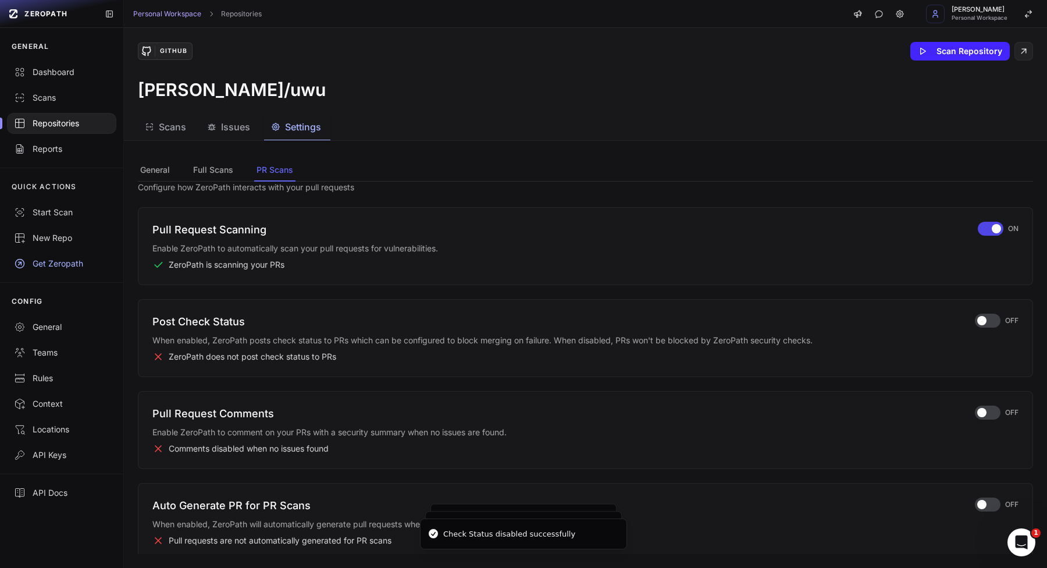
scroll to position [0, 0]
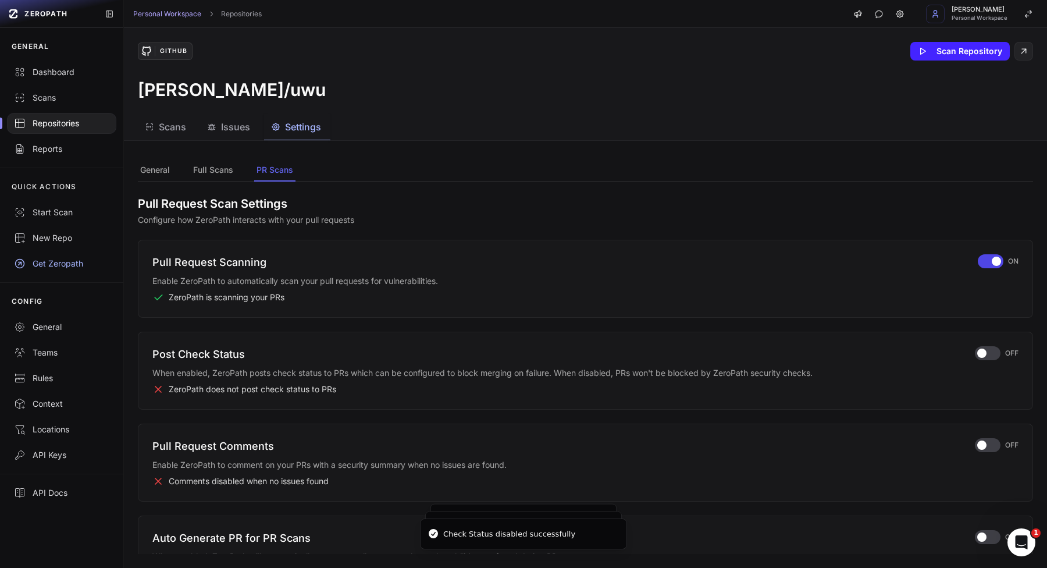
click at [985, 250] on div "Pull Request Scanning Enable ZeroPath to automatically scan your pull requests …" at bounding box center [586, 279] width 896 height 78
click at [985, 264] on div "button" at bounding box center [991, 261] width 26 height 14
click at [83, 65] on link "Dashboard" at bounding box center [61, 72] width 123 height 26
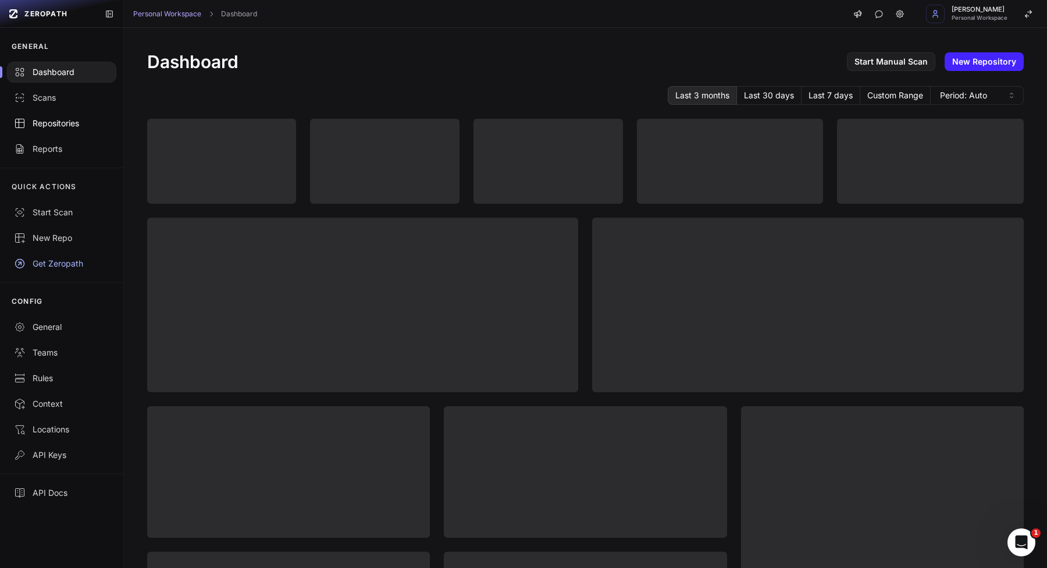
click at [87, 119] on div "Repositories" at bounding box center [61, 124] width 95 height 12
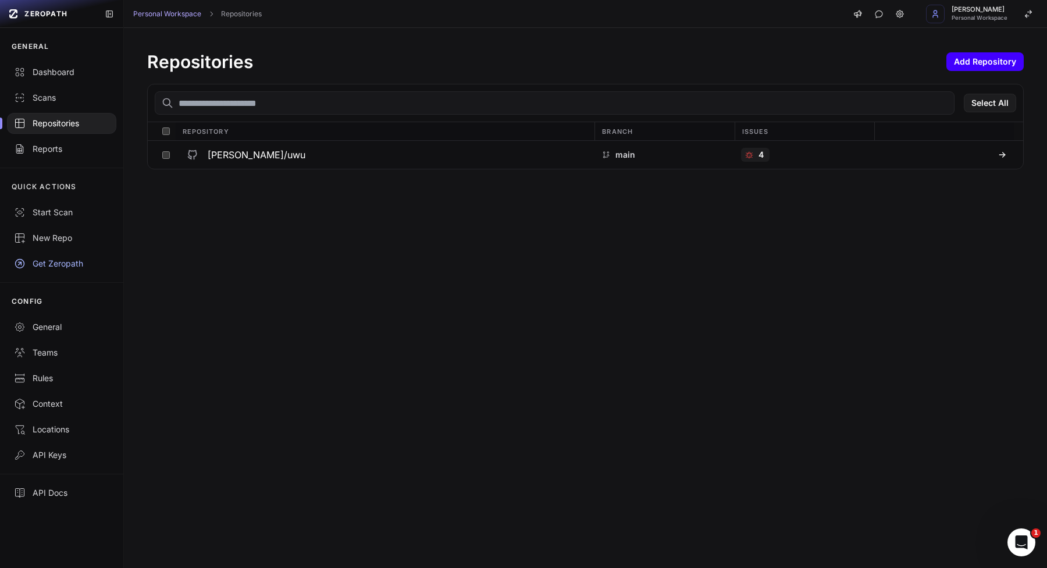
click at [983, 70] on button "Add Repository" at bounding box center [985, 61] width 77 height 19
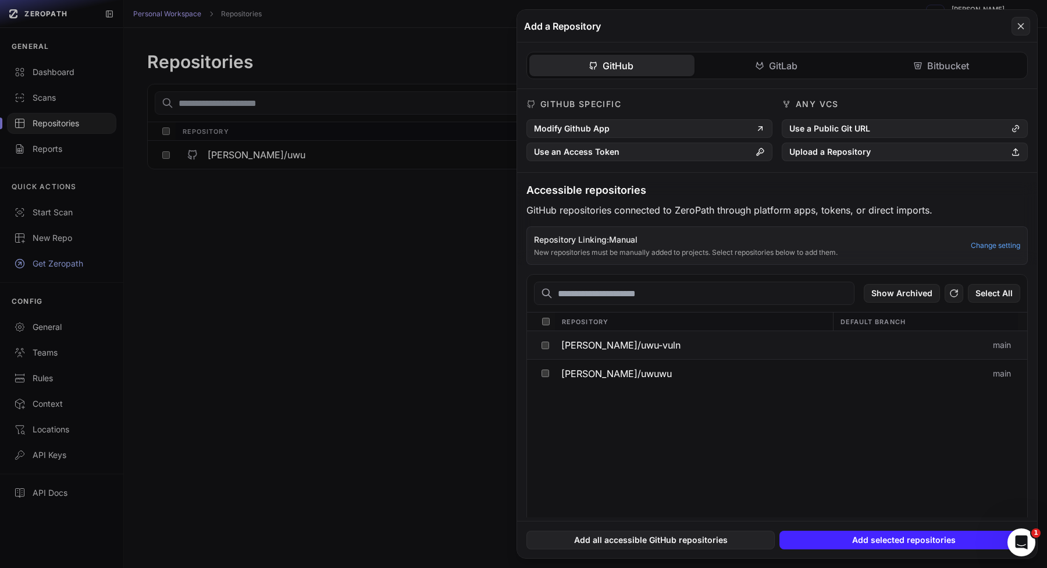
click at [731, 356] on button "[PERSON_NAME]/uwu-vuln" at bounding box center [694, 345] width 278 height 28
click at [731, 371] on button "[PERSON_NAME]/uwuwu" at bounding box center [694, 373] width 278 height 27
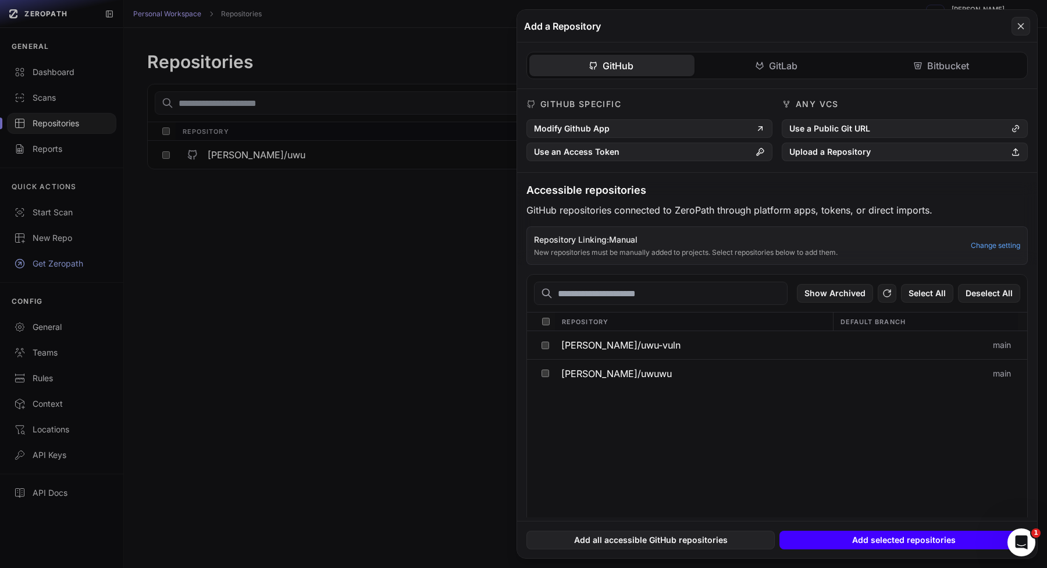
click at [849, 534] on button "Add selected repositories" at bounding box center [904, 540] width 248 height 19
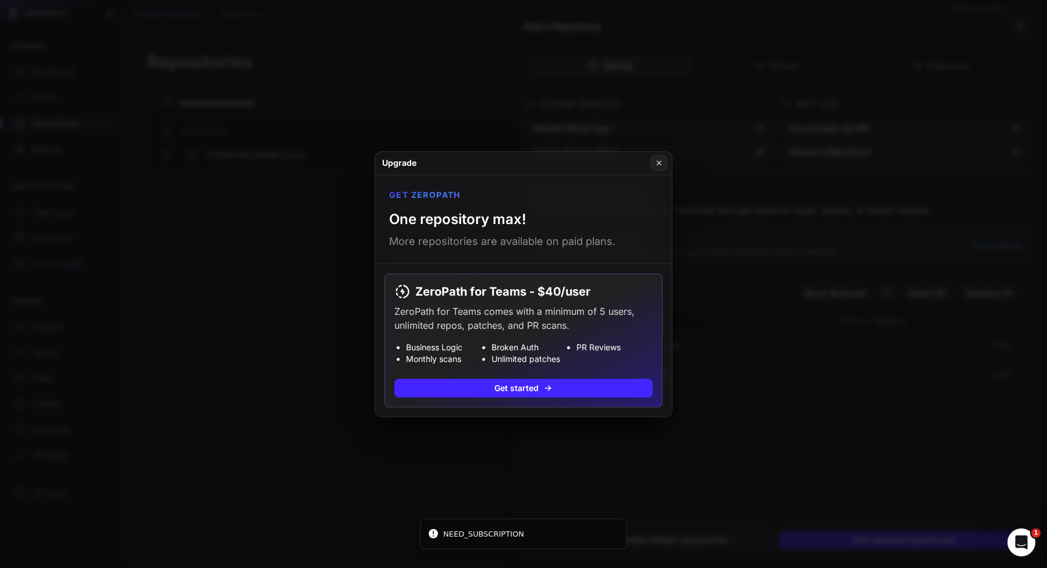
click at [897, 456] on button at bounding box center [523, 284] width 1047 height 568
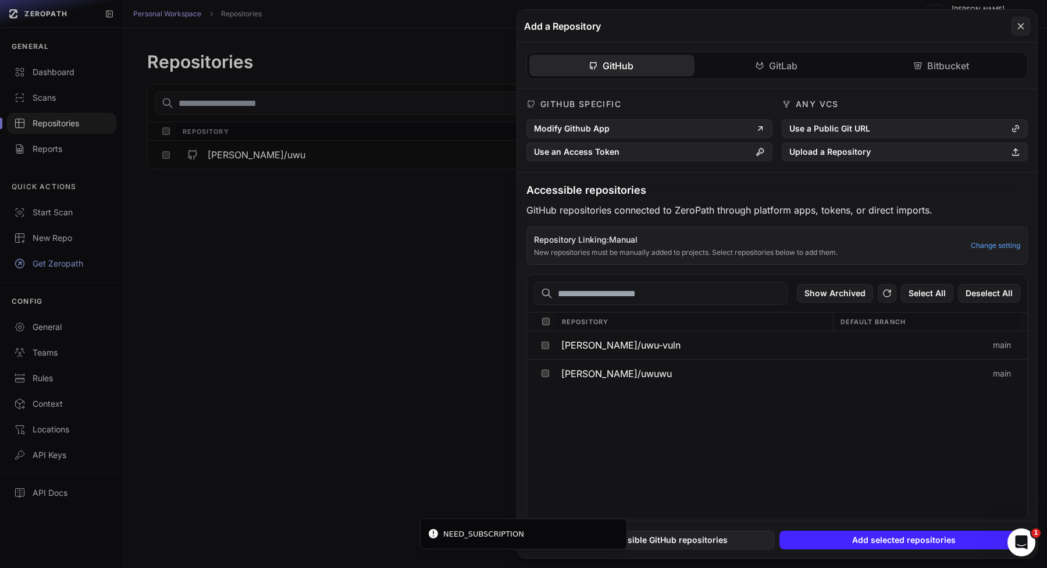
click at [350, 390] on button at bounding box center [523, 284] width 1047 height 568
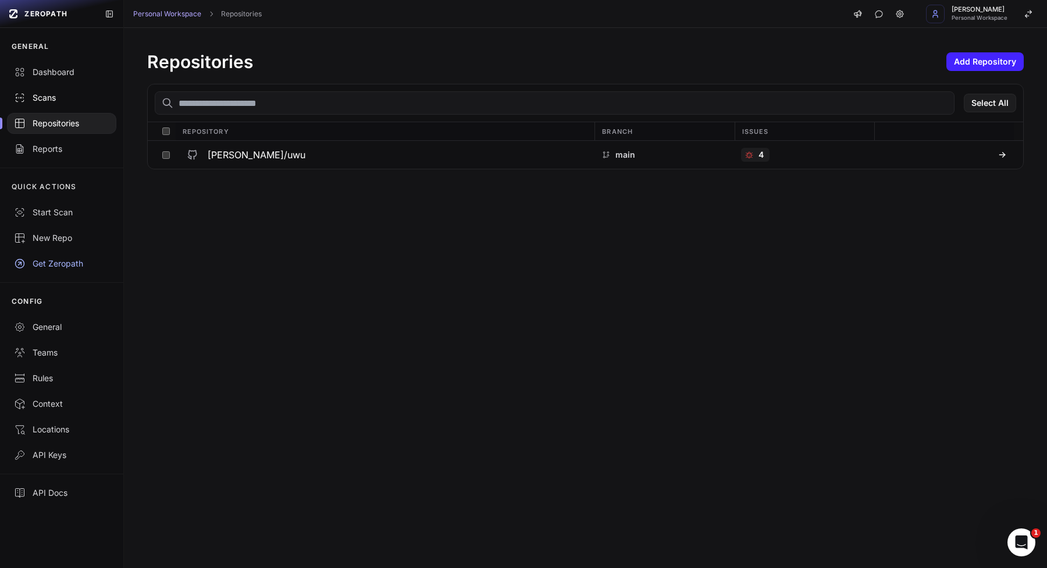
click at [75, 92] on div "Scans" at bounding box center [61, 98] width 95 height 12
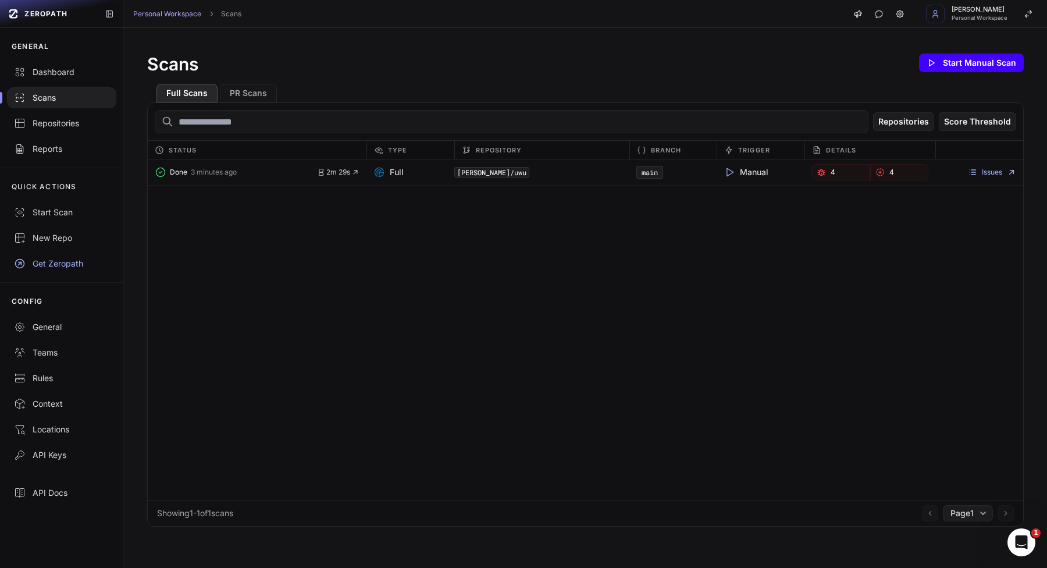
click at [972, 67] on button "Start Manual Scan" at bounding box center [971, 63] width 105 height 19
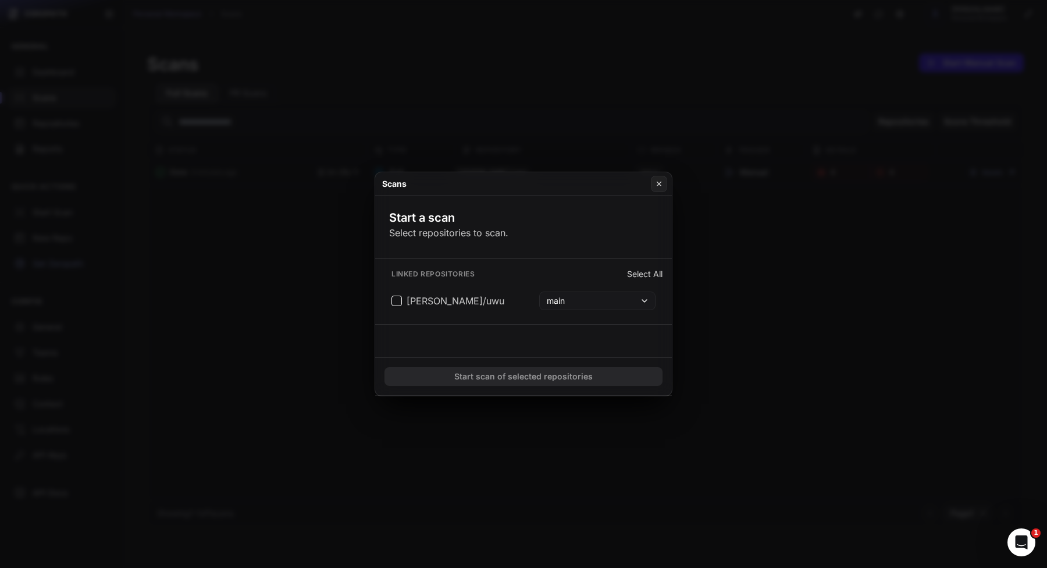
click at [486, 286] on div "Linked repositories Select All vlad-stohnii/uwu main" at bounding box center [523, 291] width 297 height 65
click at [486, 296] on button "vlad-stohnii/uwu main" at bounding box center [524, 301] width 278 height 28
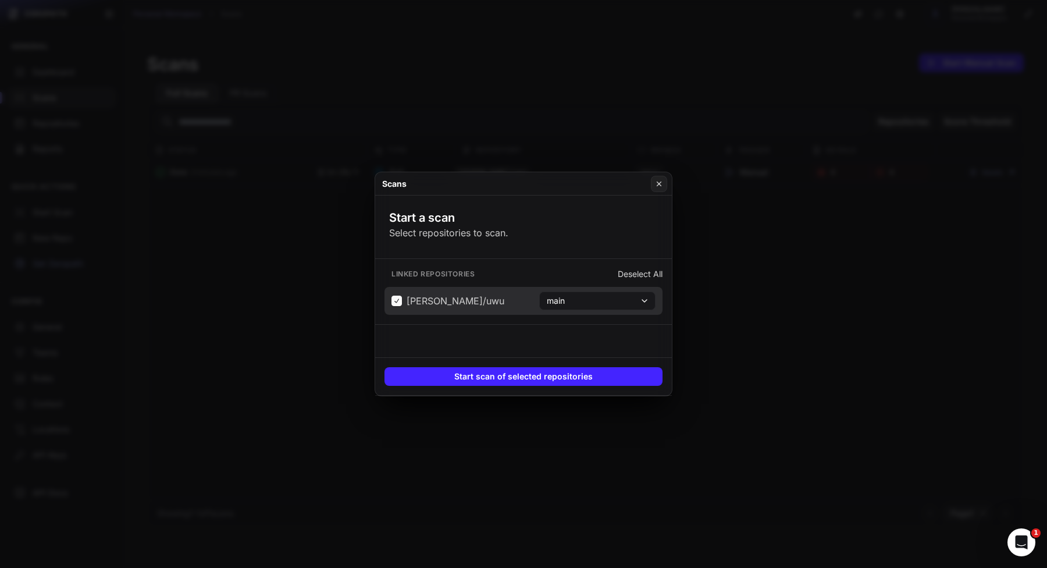
click at [486, 350] on div at bounding box center [523, 338] width 297 height 29
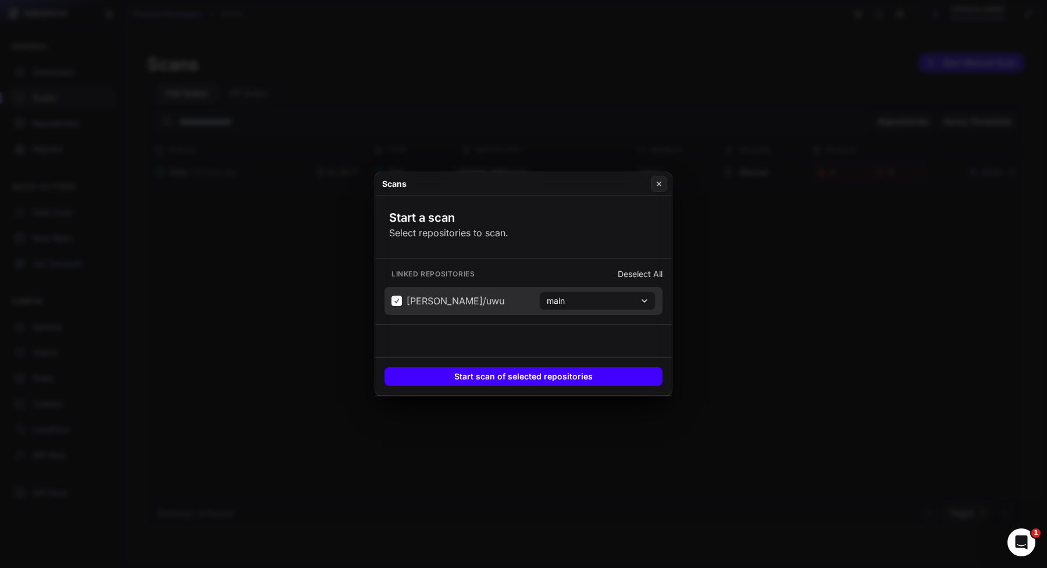
click at [486, 368] on button "Start scan of selected repositories" at bounding box center [524, 376] width 278 height 19
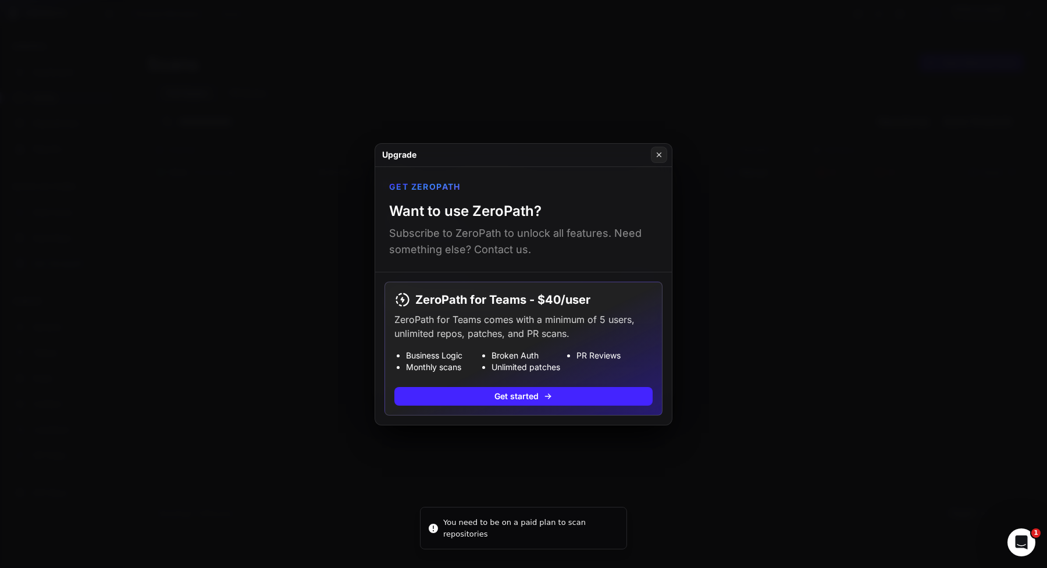
click at [624, 464] on button at bounding box center [523, 284] width 1047 height 568
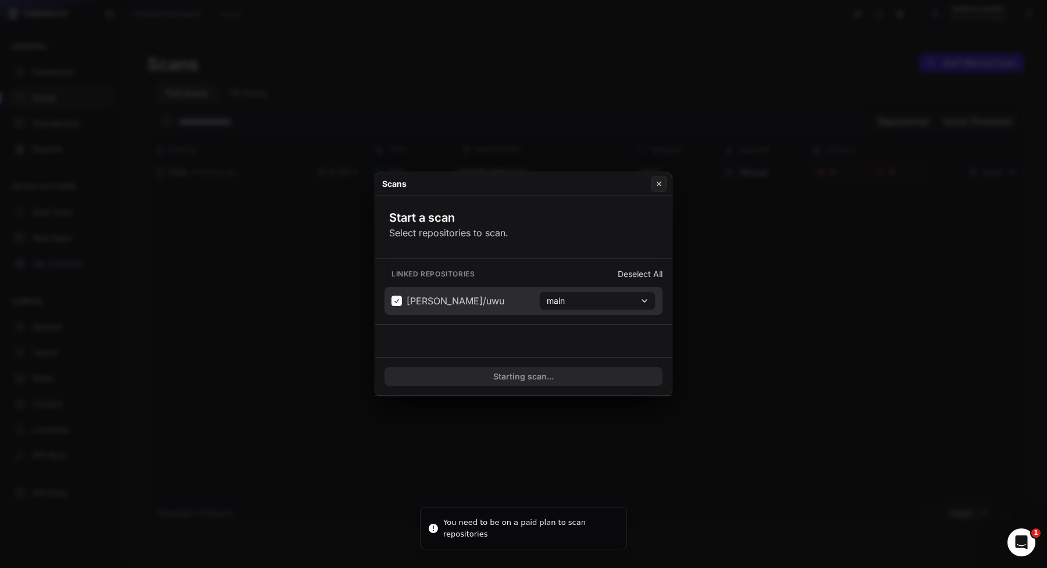
click at [840, 221] on button at bounding box center [523, 284] width 1047 height 568
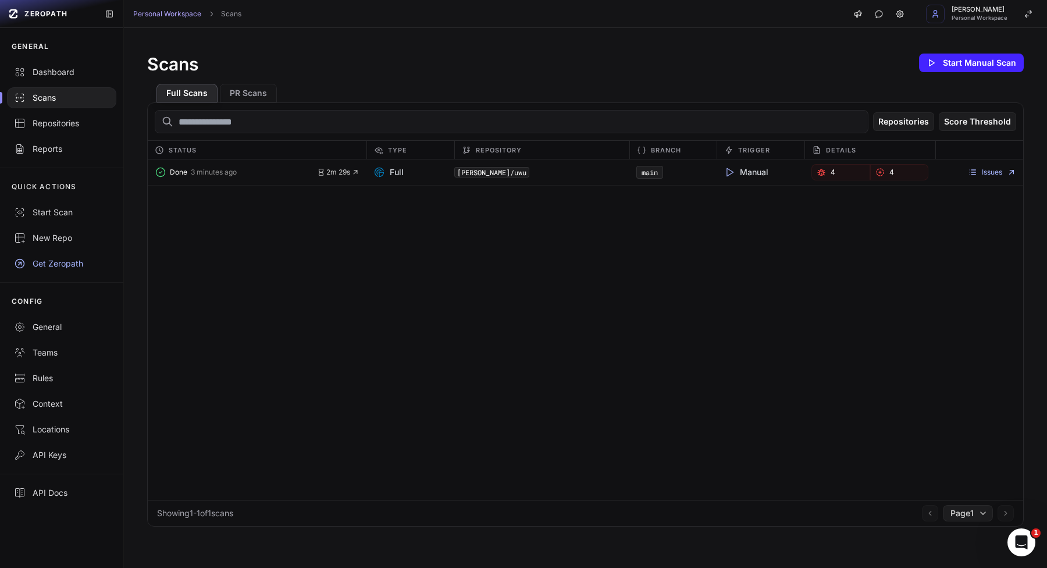
click at [1001, 180] on div "Issues" at bounding box center [980, 172] width 88 height 16
click at [999, 174] on link "Issues" at bounding box center [992, 172] width 48 height 9
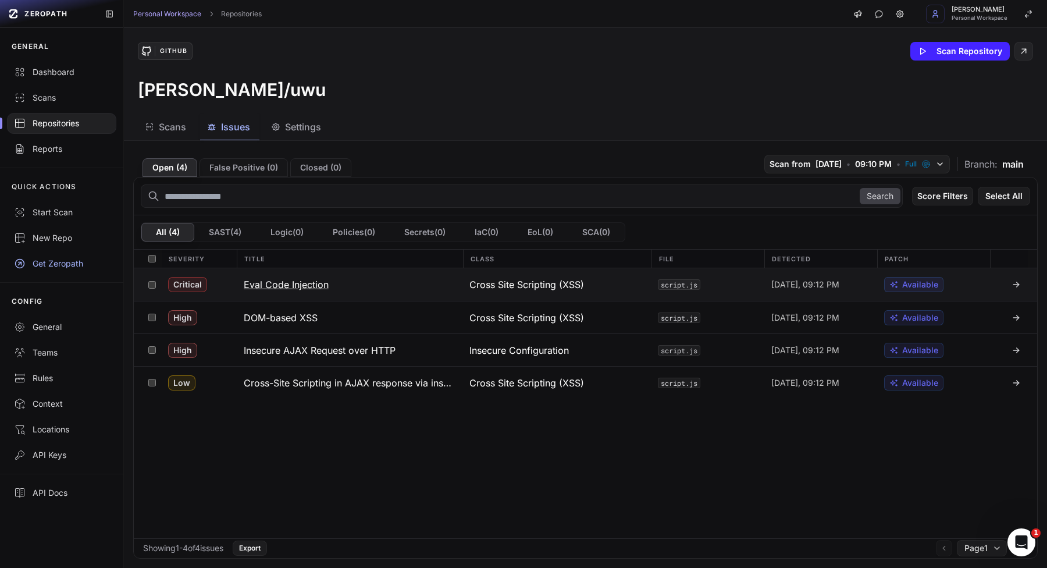
click at [219, 281] on div "Critical" at bounding box center [199, 284] width 76 height 33
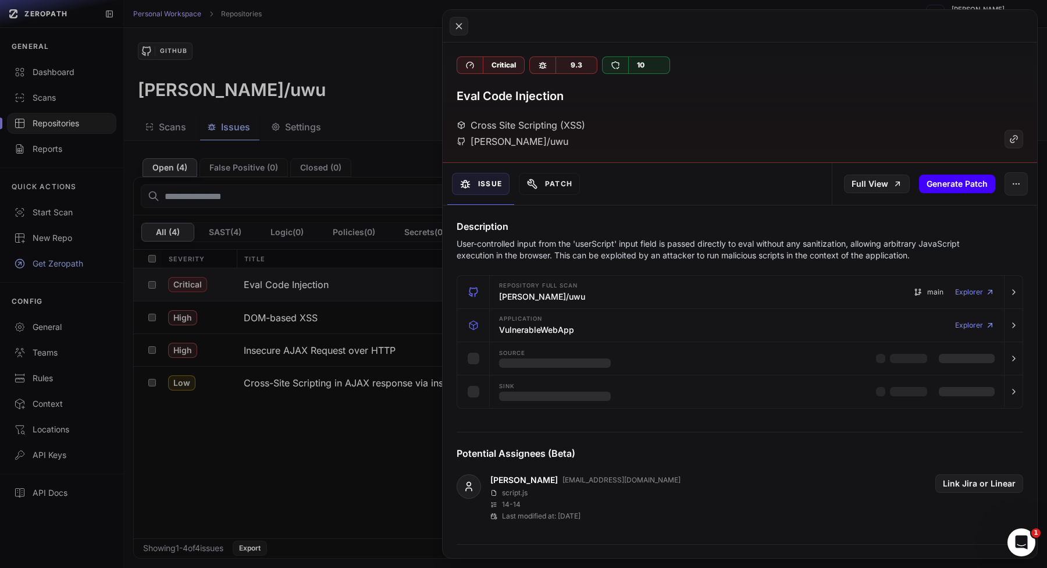
click at [939, 182] on button "Generate Patch" at bounding box center [957, 184] width 76 height 19
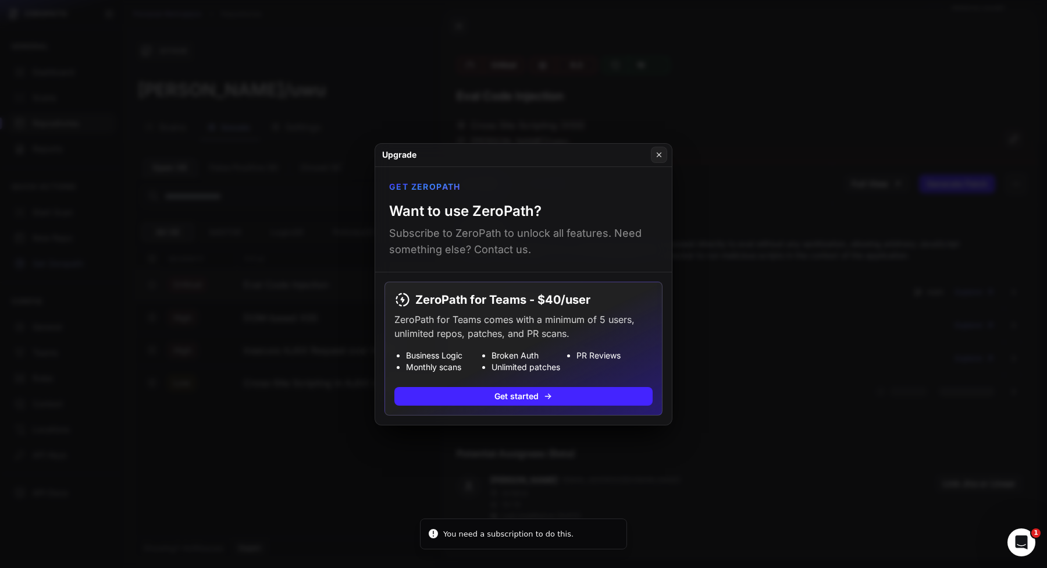
click at [720, 189] on button at bounding box center [523, 284] width 1047 height 568
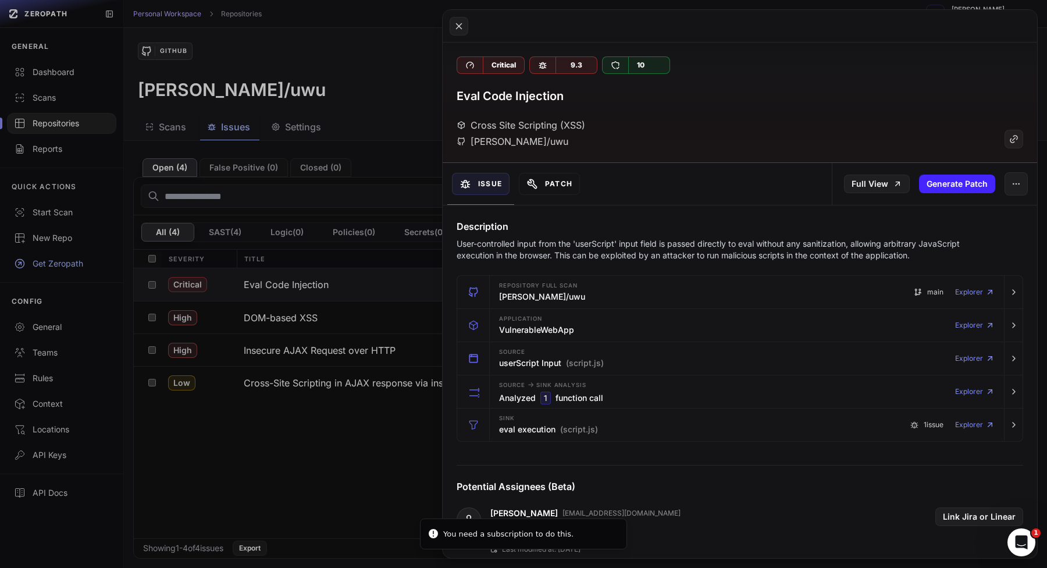
click at [551, 190] on button "Patch" at bounding box center [549, 184] width 61 height 22
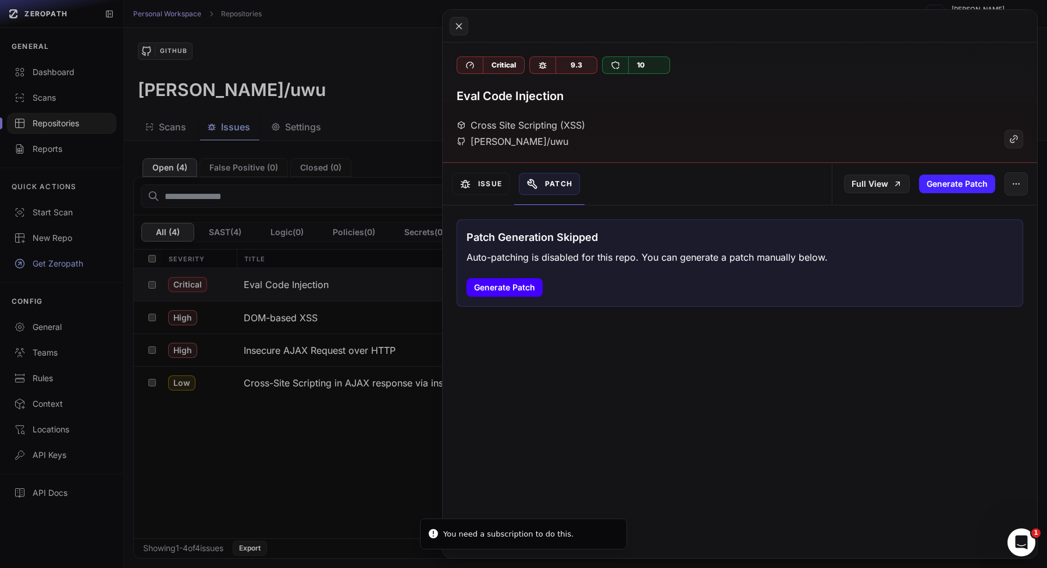
click at [514, 294] on button "Generate Patch" at bounding box center [505, 287] width 76 height 19
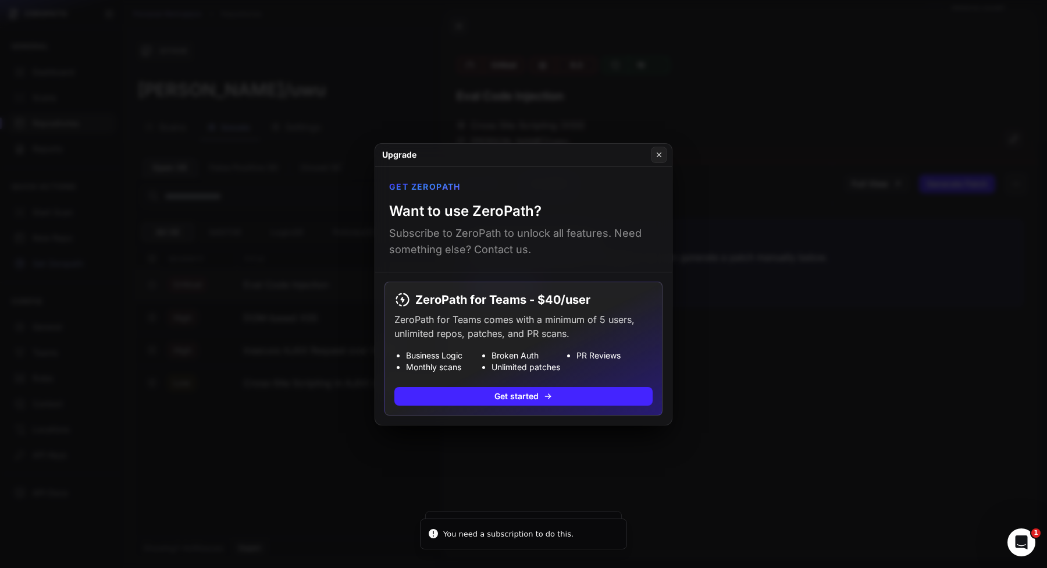
click at [741, 233] on button at bounding box center [523, 284] width 1047 height 568
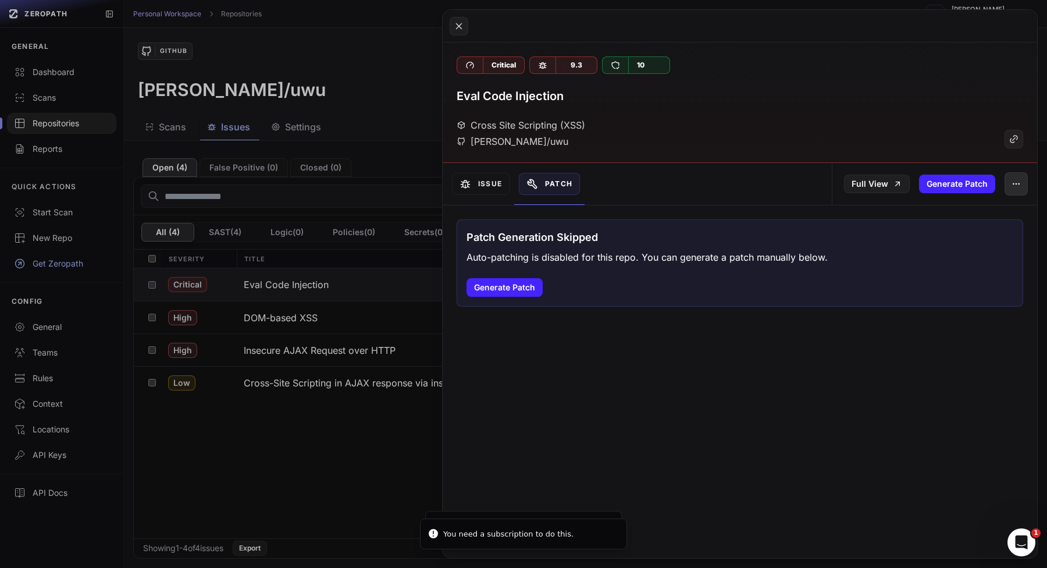
click at [1021, 174] on button "button" at bounding box center [1016, 183] width 23 height 23
click at [962, 211] on div "False Positive" at bounding box center [963, 215] width 125 height 28
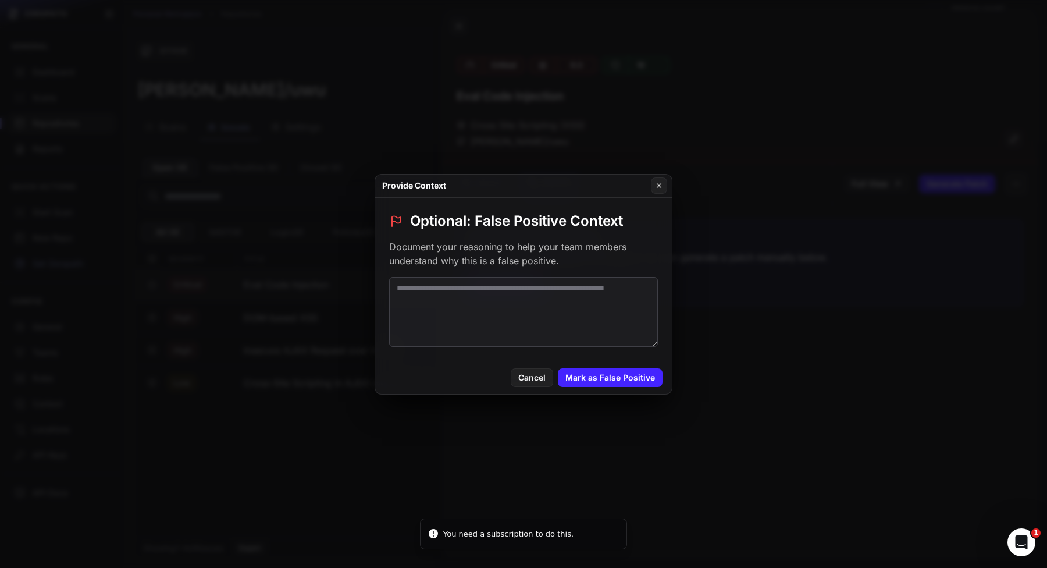
click at [592, 297] on textarea at bounding box center [523, 312] width 269 height 70
type textarea "*****"
click at [609, 381] on button "Mark as False Positive" at bounding box center [610, 377] width 105 height 19
click at [775, 339] on button at bounding box center [523, 284] width 1047 height 568
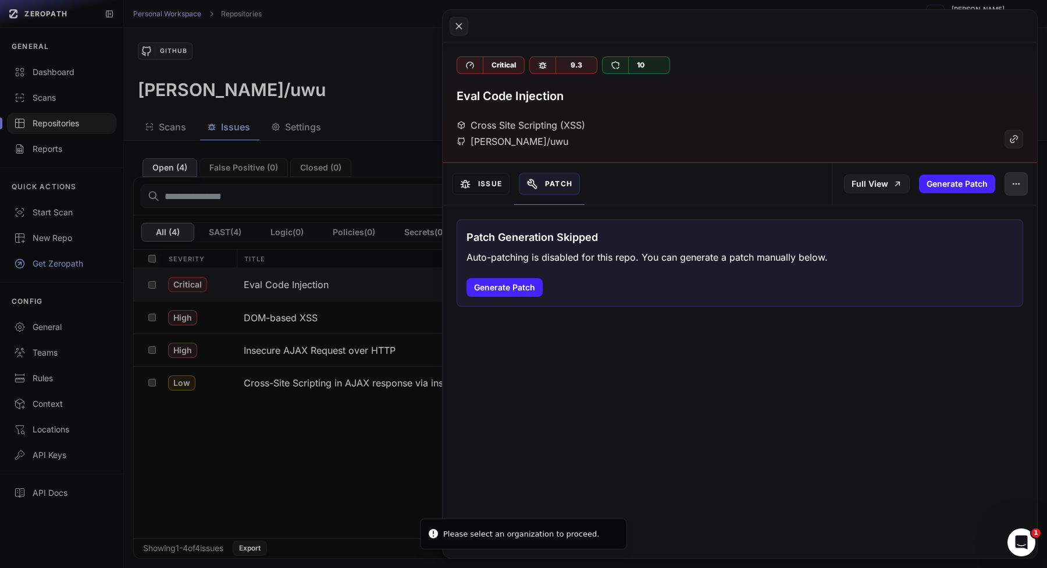
click at [1021, 177] on button "button" at bounding box center [1016, 183] width 23 height 23
click at [967, 236] on div "Archive Issue" at bounding box center [963, 243] width 125 height 28
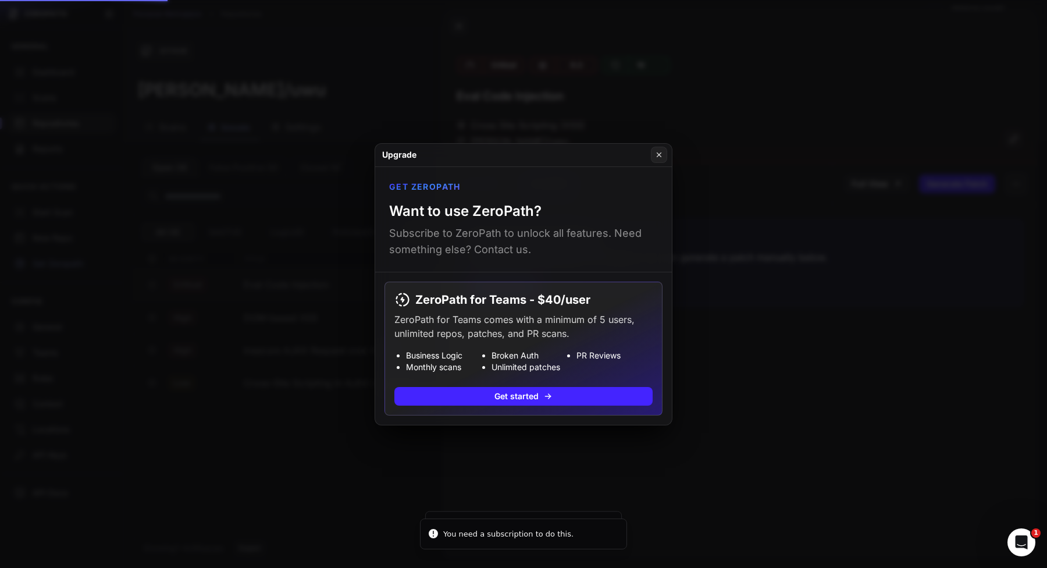
click at [801, 284] on button at bounding box center [523, 284] width 1047 height 568
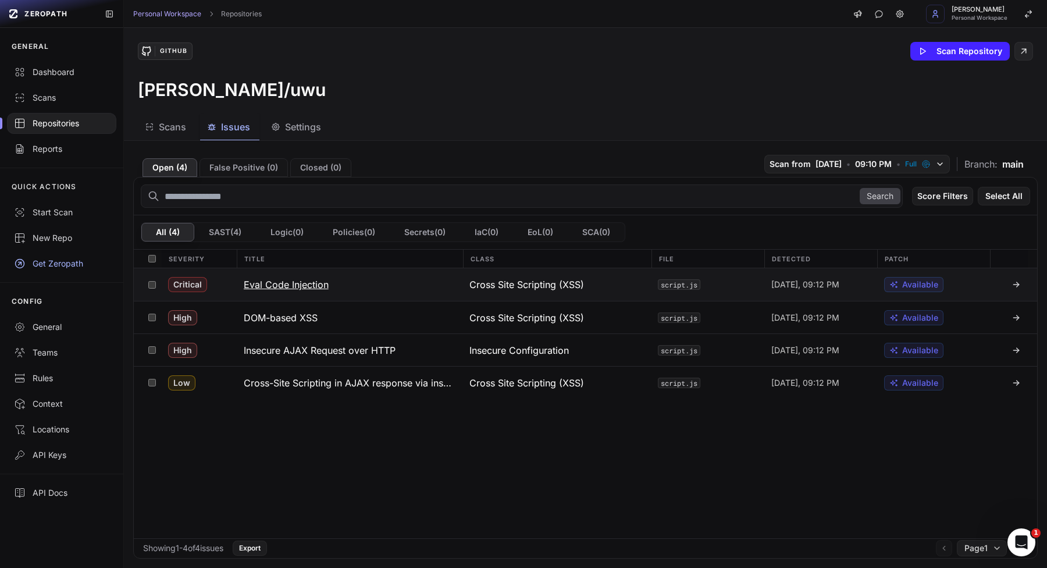
click at [304, 289] on h3 "Eval Code Injection" at bounding box center [286, 285] width 85 height 14
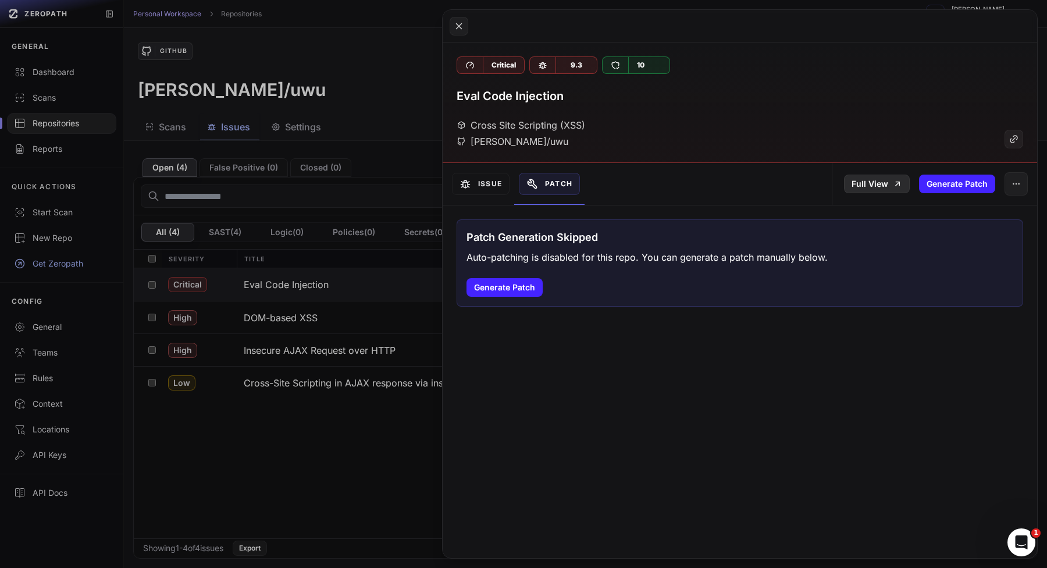
click at [889, 177] on link "Full View" at bounding box center [877, 184] width 66 height 19
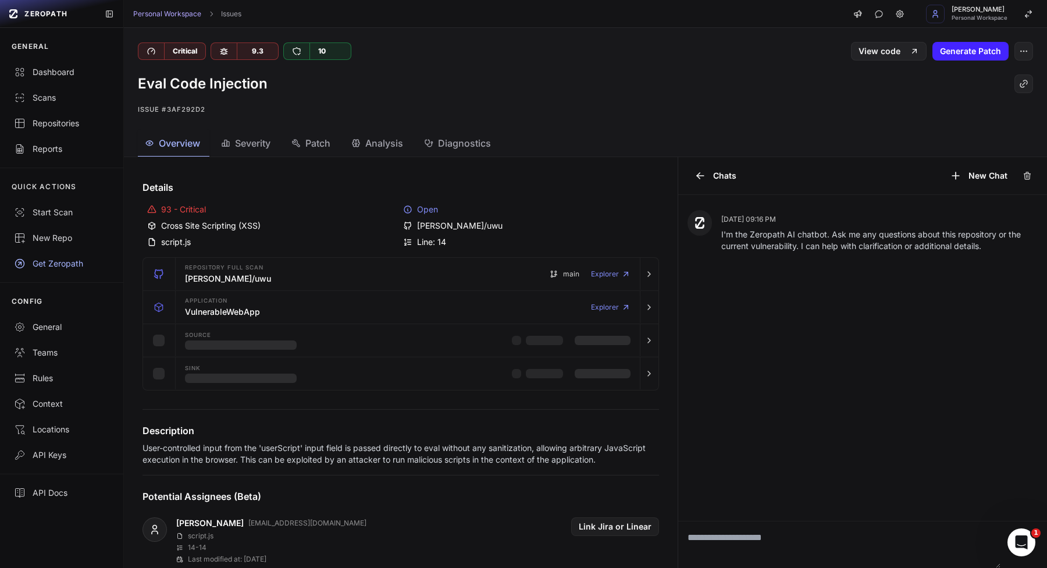
click at [772, 521] on textarea at bounding box center [839, 544] width 323 height 47
click at [772, 538] on textarea at bounding box center [839, 544] width 323 height 47
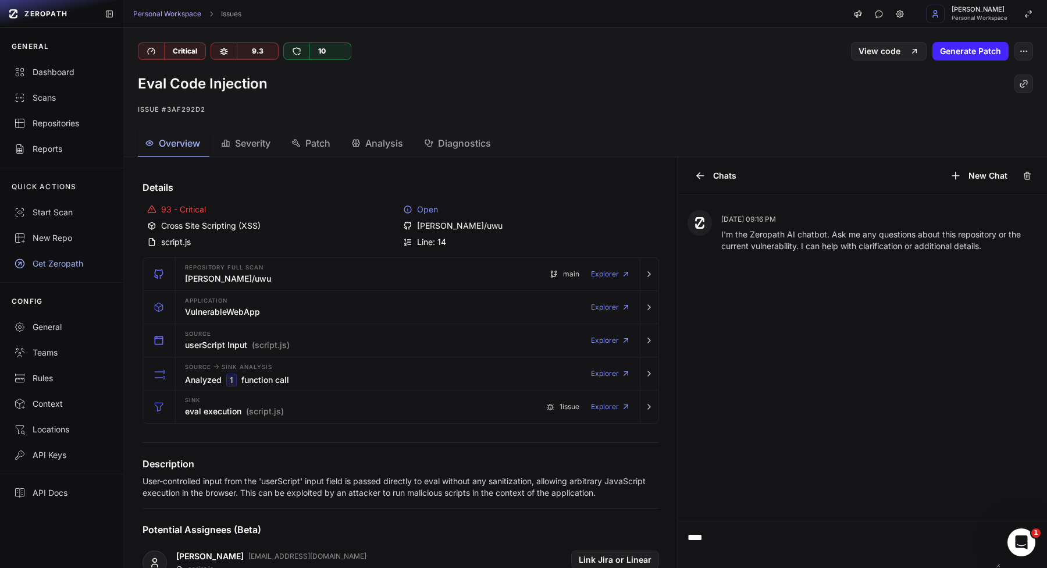
type textarea "****"
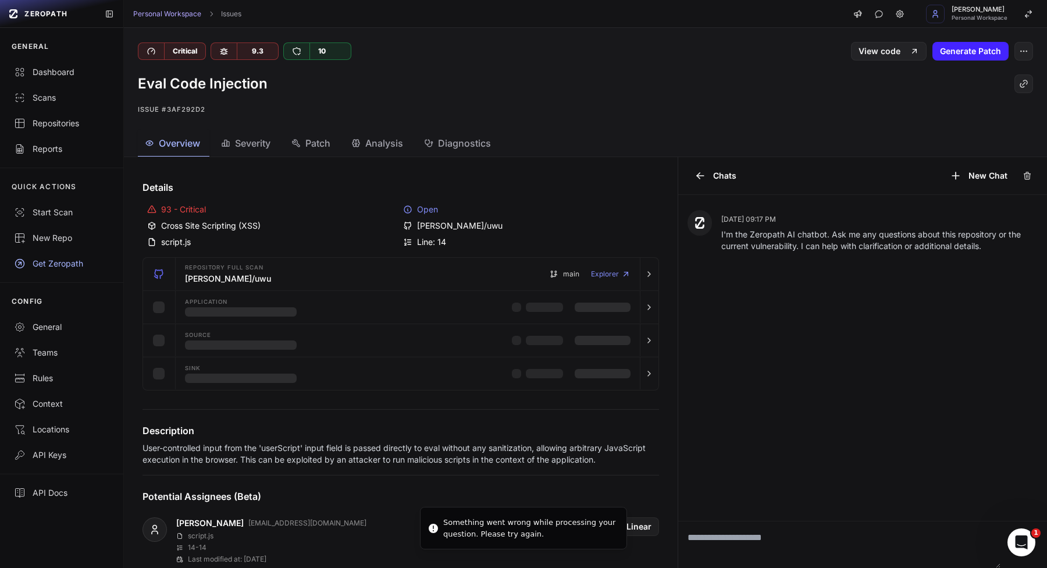
click at [766, 537] on textarea at bounding box center [839, 544] width 323 height 47
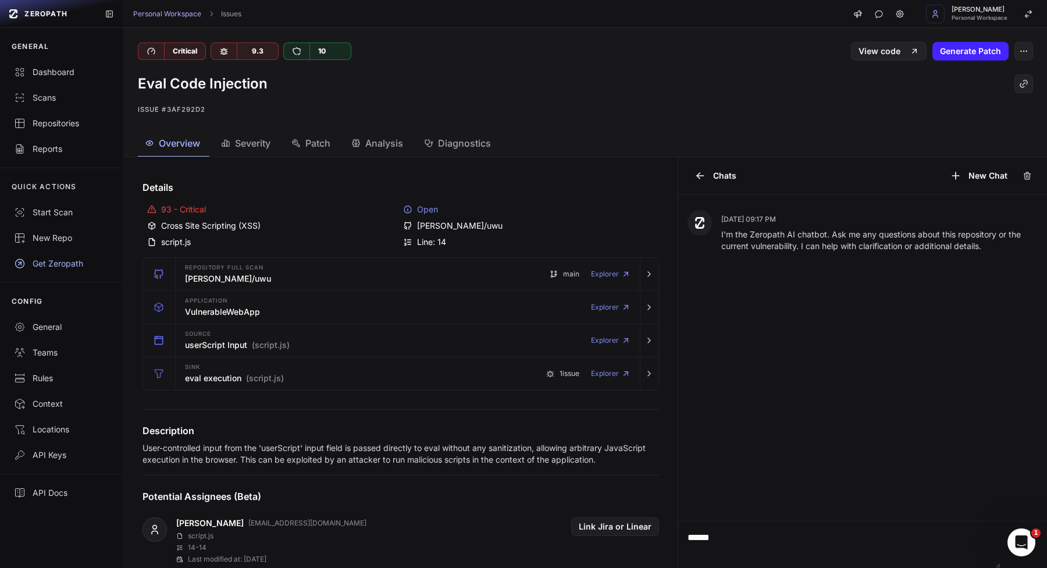
type textarea "******"
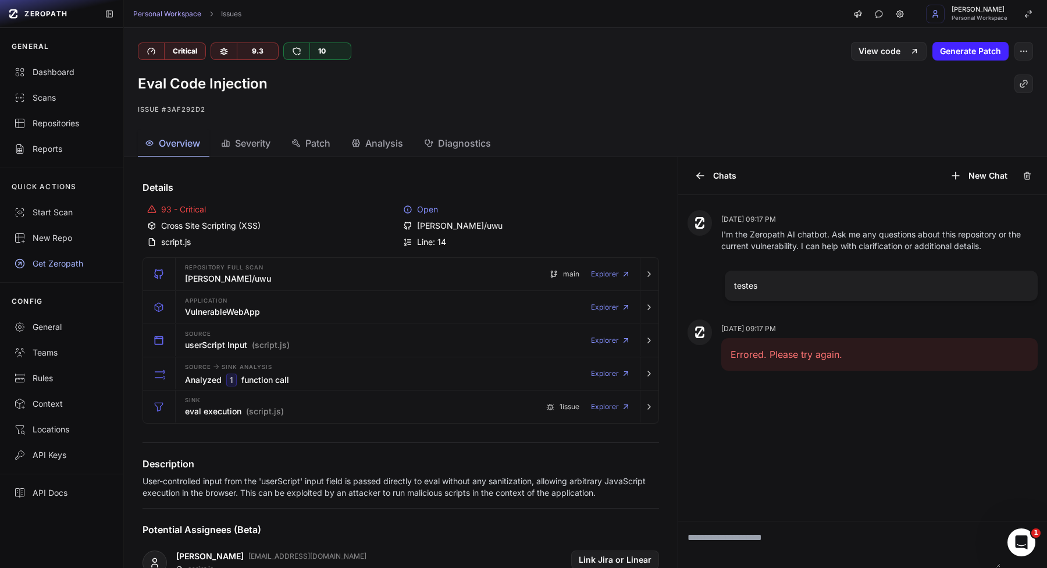
click at [730, 559] on textarea at bounding box center [839, 544] width 323 height 47
type textarea "*******"
click at [71, 170] on div "QUICK ACTIONS Start Scan New Repo Get Zeropath" at bounding box center [61, 225] width 123 height 115
click at [84, 141] on link "Reports" at bounding box center [61, 149] width 123 height 26
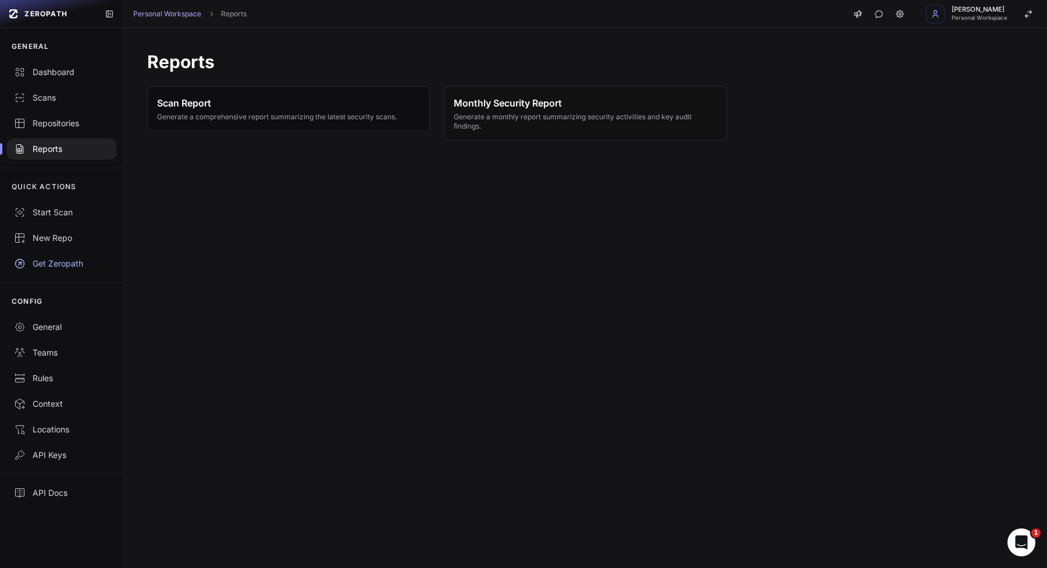
click at [310, 97] on span "Scan Report" at bounding box center [277, 103] width 240 height 14
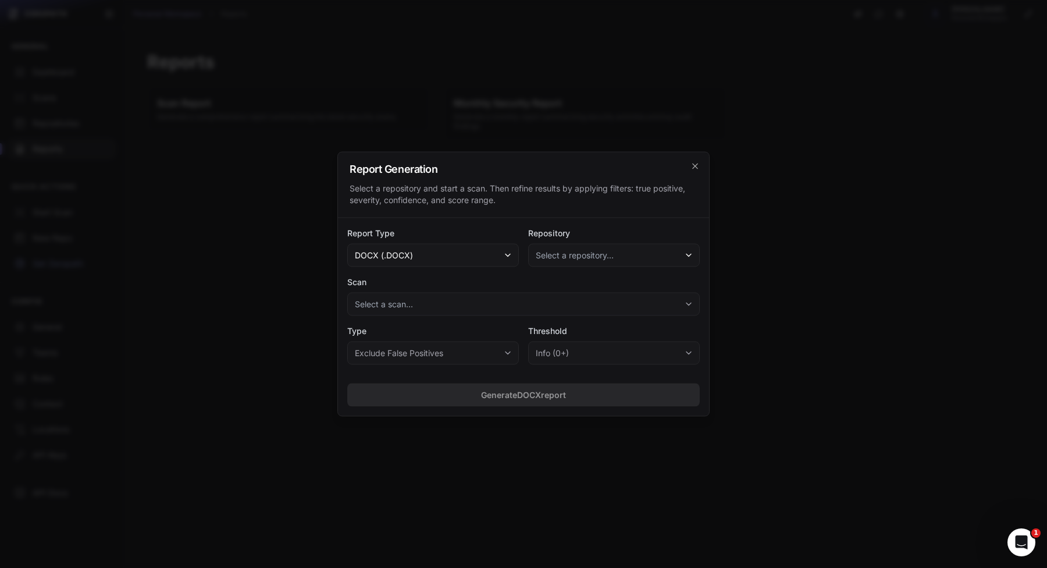
click at [614, 261] on button "Select a repository..." at bounding box center [614, 255] width 172 height 23
click at [585, 294] on div "vlad-stohnii/uwu (Last scan issues: 4 )" at bounding box center [615, 287] width 164 height 21
click at [523, 301] on button "Select a scan..." at bounding box center [523, 304] width 353 height 23
click at [495, 339] on span "Completed on 08/10/2025, 09:13 PM" at bounding box center [458, 337] width 119 height 12
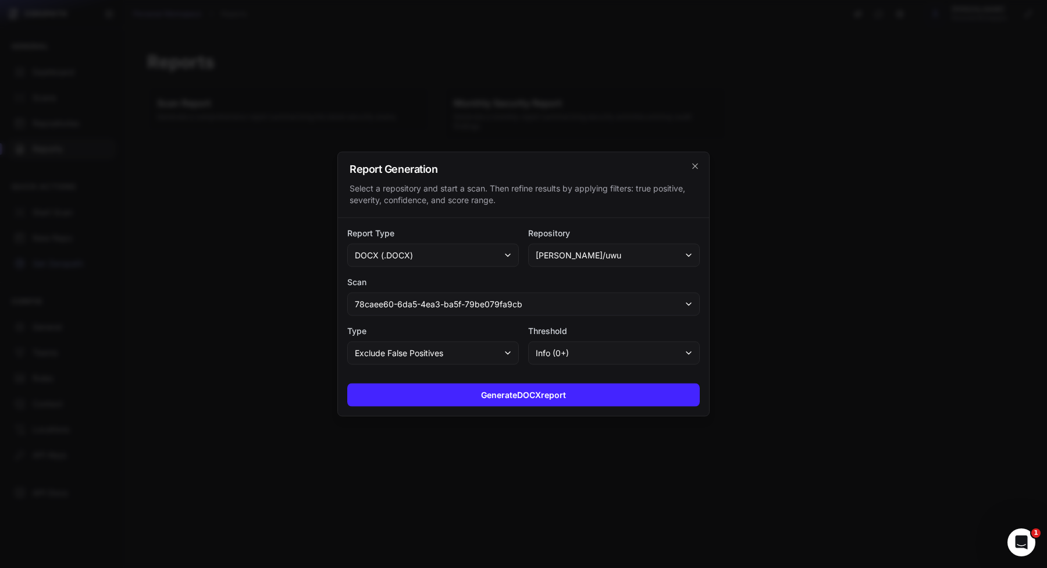
click at [483, 352] on button "Exclude False Positives" at bounding box center [433, 353] width 172 height 23
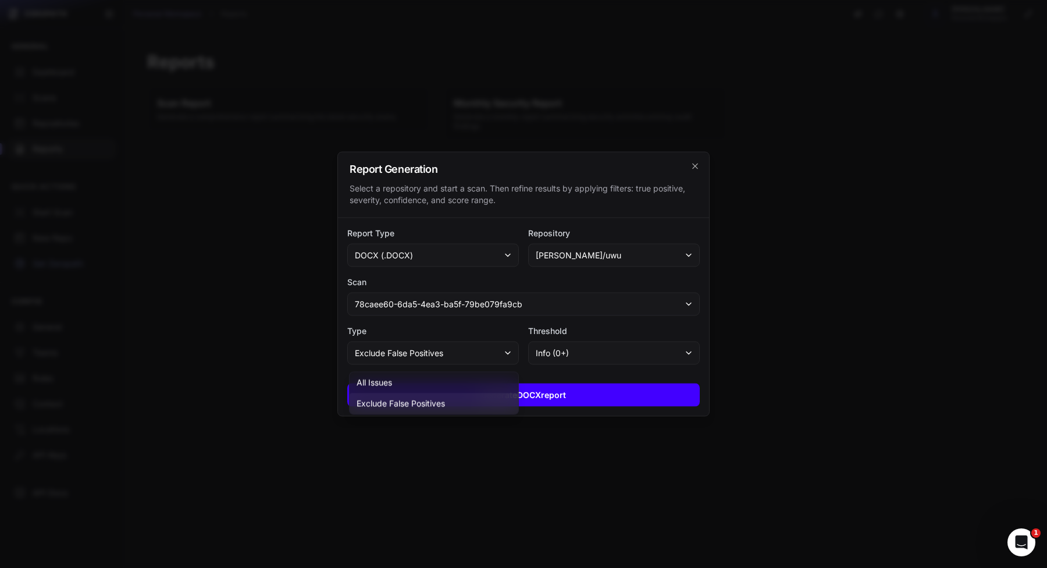
click at [575, 393] on button "Generate DOCX report" at bounding box center [523, 394] width 353 height 23
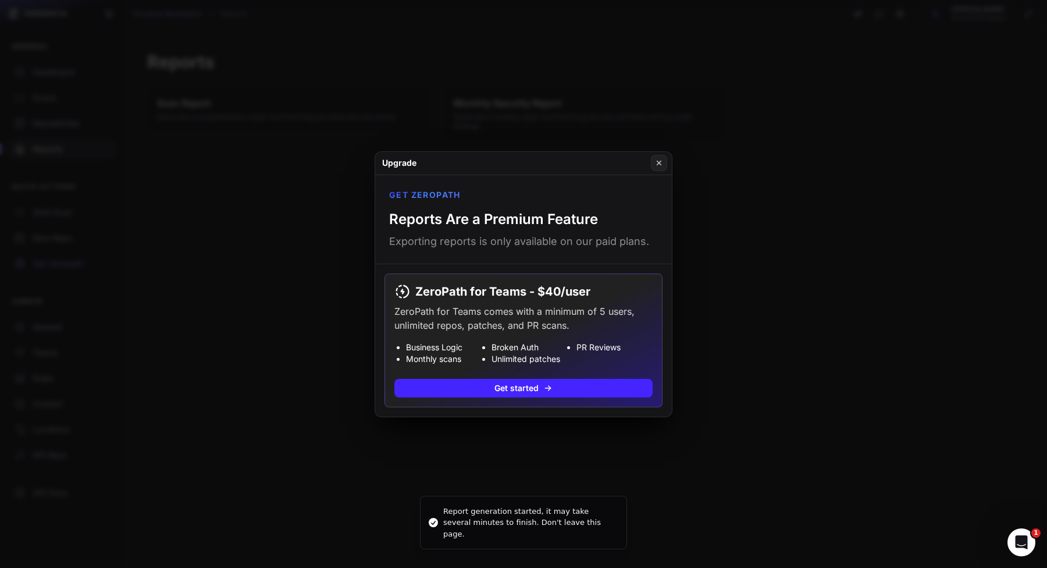
click at [319, 253] on button at bounding box center [523, 284] width 1047 height 568
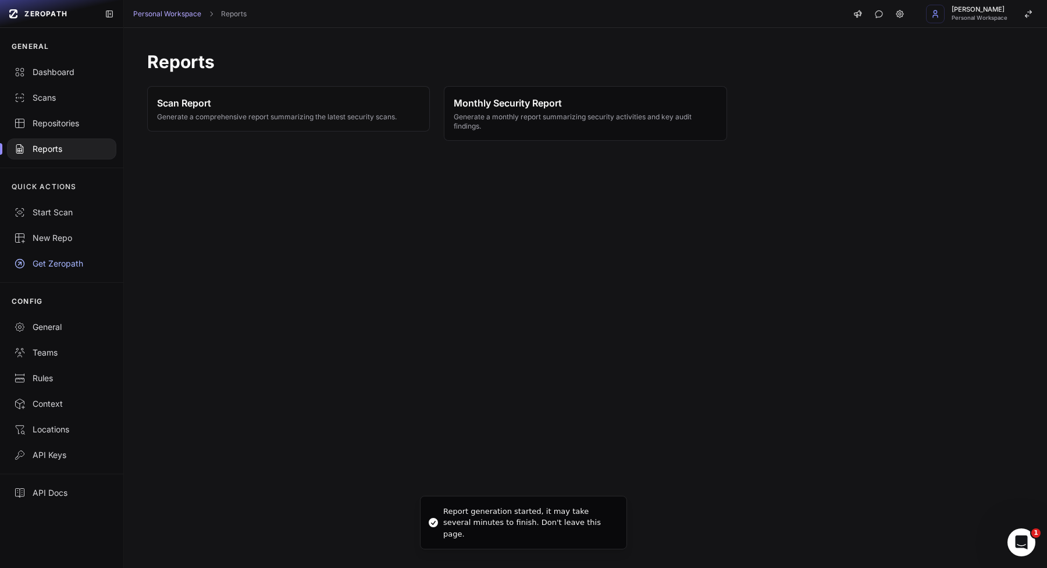
click at [503, 104] on span "Monthly Security Report" at bounding box center [585, 103] width 263 height 14
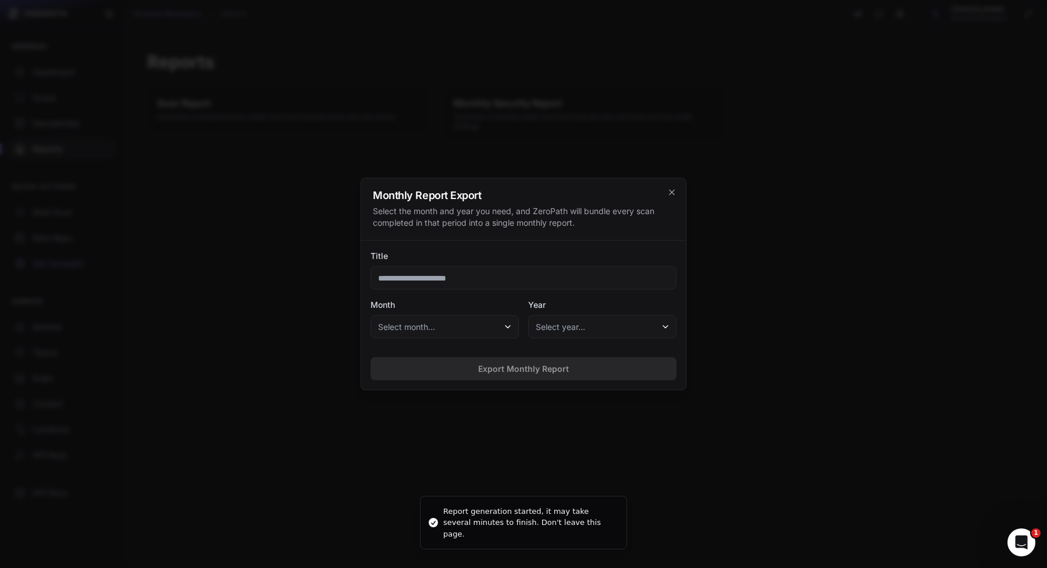
click at [520, 277] on input "Title" at bounding box center [524, 278] width 306 height 23
type input "****"
click at [463, 324] on button "Select month..." at bounding box center [445, 326] width 148 height 23
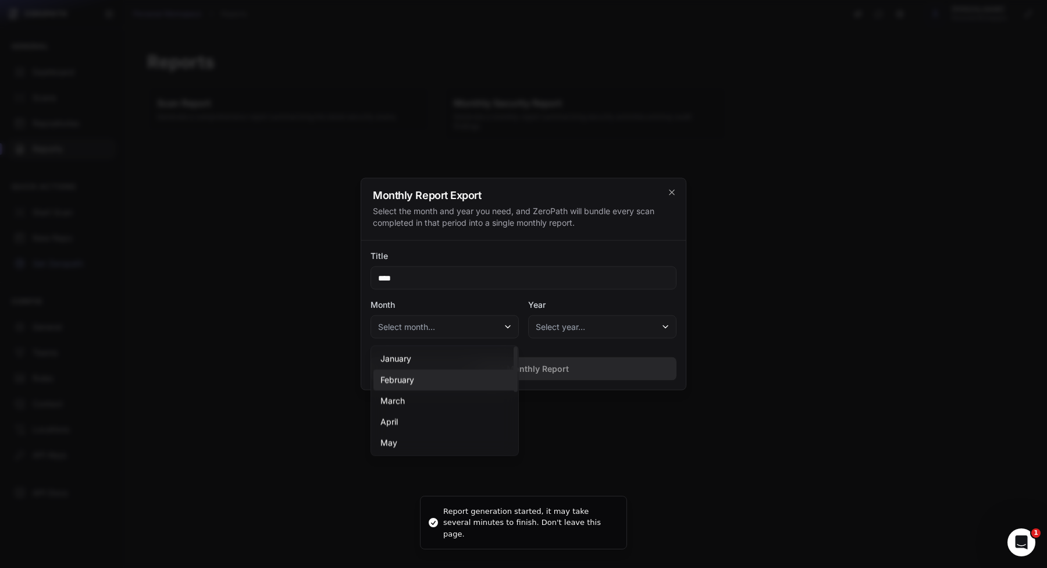
click at [445, 411] on div "February" at bounding box center [445, 421] width 143 height 21
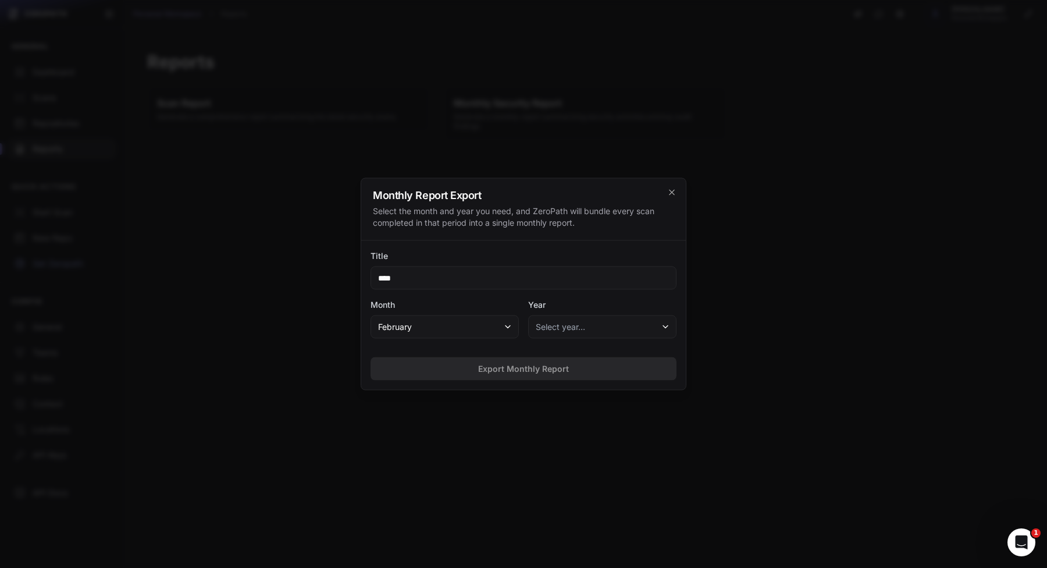
click at [549, 348] on div "Export Monthly Report" at bounding box center [523, 369] width 325 height 42
click at [562, 332] on button "Select year…" at bounding box center [602, 326] width 148 height 23
click at [562, 352] on div "2025" at bounding box center [602, 359] width 143 height 21
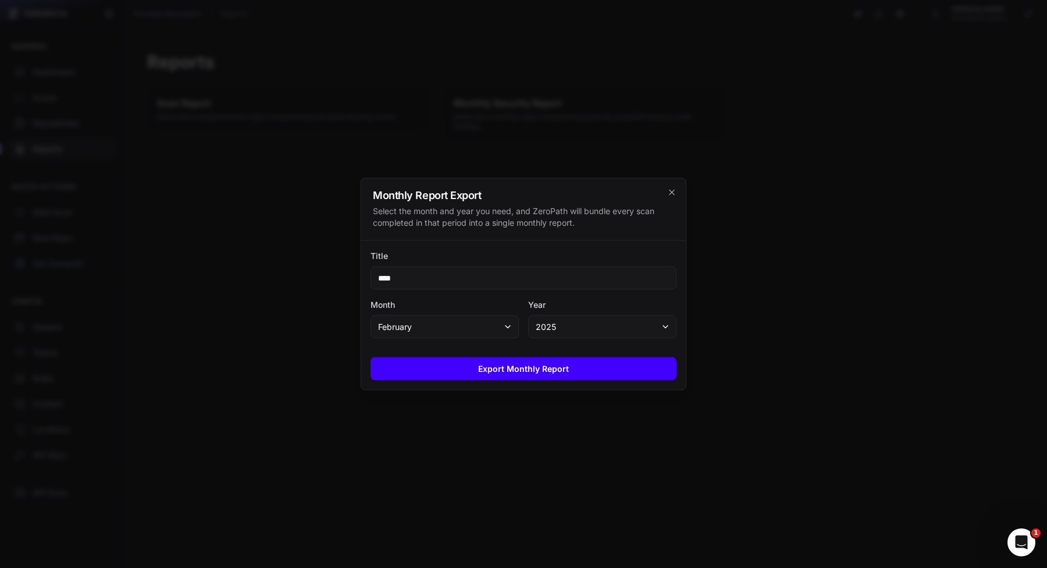
click at [550, 380] on button "Export Monthly Report" at bounding box center [524, 368] width 306 height 23
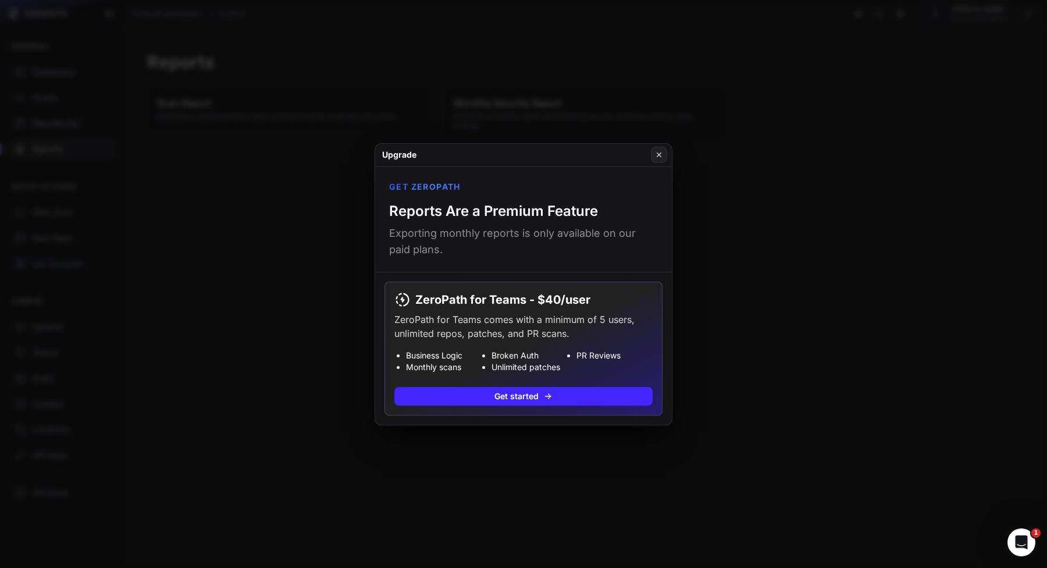
click at [537, 444] on button at bounding box center [523, 284] width 1047 height 568
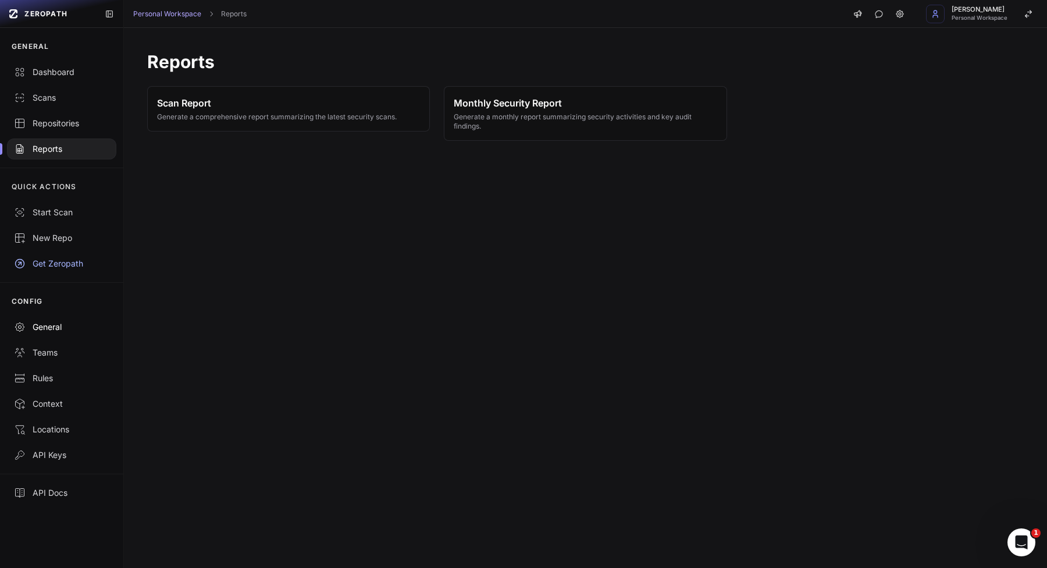
click at [49, 321] on div "General" at bounding box center [61, 327] width 95 height 12
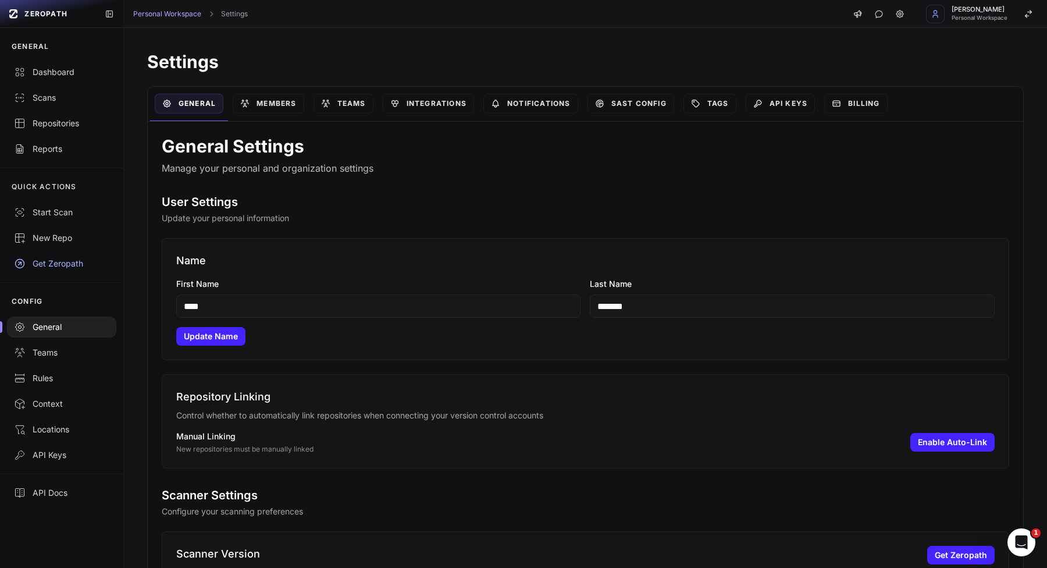
click at [335, 313] on input "****" at bounding box center [378, 305] width 405 height 23
click at [207, 339] on button "Update Name" at bounding box center [210, 336] width 69 height 19
click at [367, 313] on input "*****" at bounding box center [378, 305] width 405 height 23
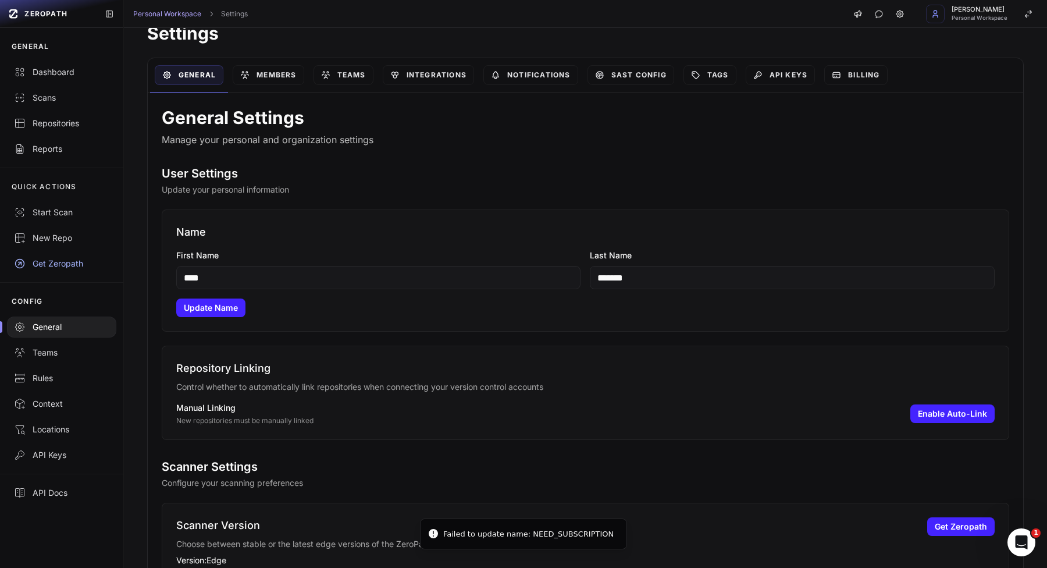
type input "****"
click at [385, 187] on p "Update your personal information" at bounding box center [586, 190] width 848 height 12
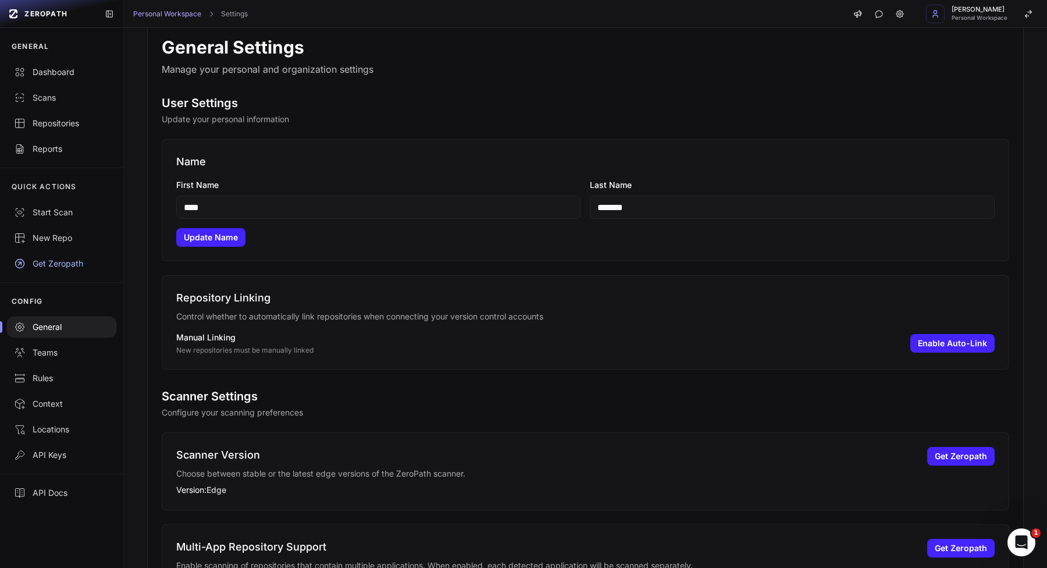
scroll to position [0, 0]
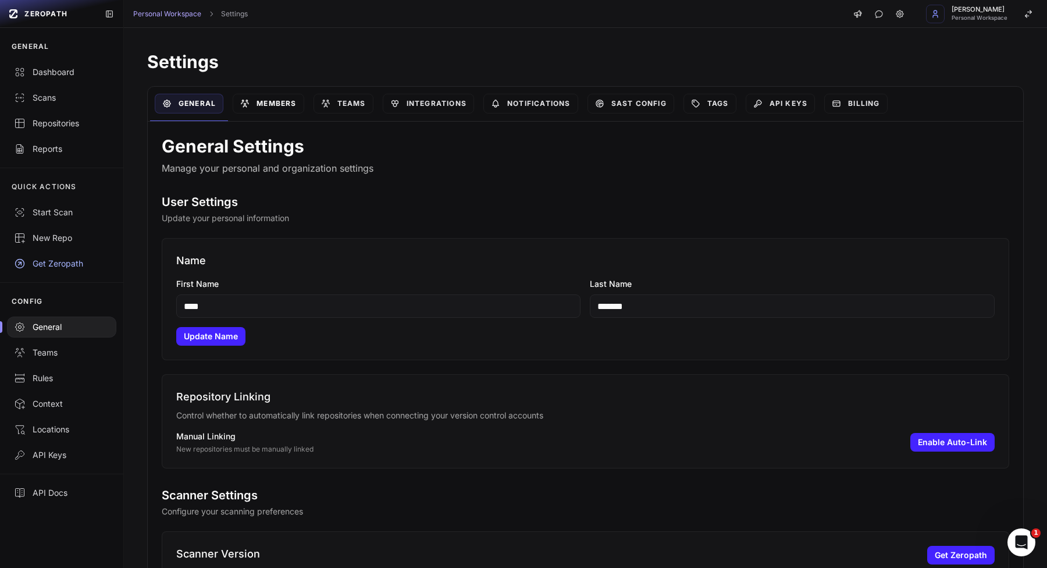
drag, startPoint x: 268, startPoint y: 84, endPoint x: 268, endPoint y: 94, distance: 9.9
click at [268, 84] on div "Settings General Members Teams Integrations Notifications SAST Config Tags API …" at bounding box center [585, 475] width 923 height 895
click at [268, 100] on link "Members" at bounding box center [268, 104] width 71 height 20
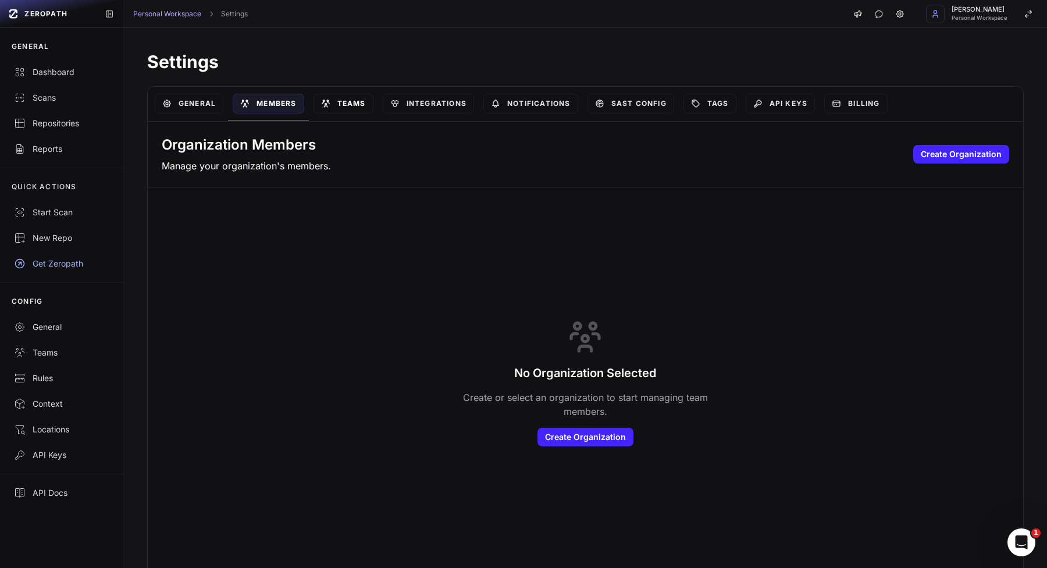
click at [356, 104] on link "Teams" at bounding box center [344, 104] width 60 height 20
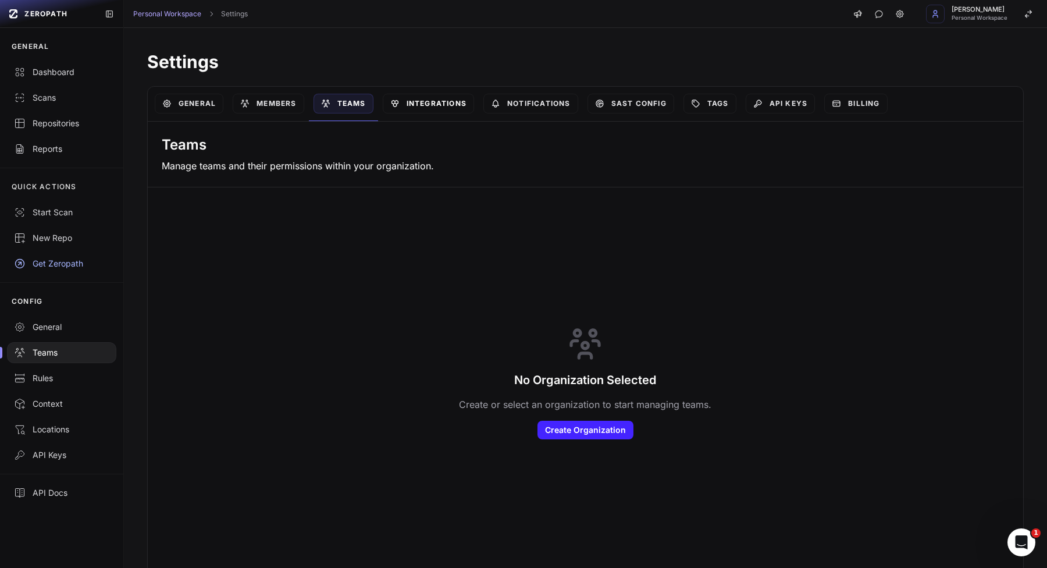
click at [413, 99] on link "Integrations" at bounding box center [428, 104] width 91 height 20
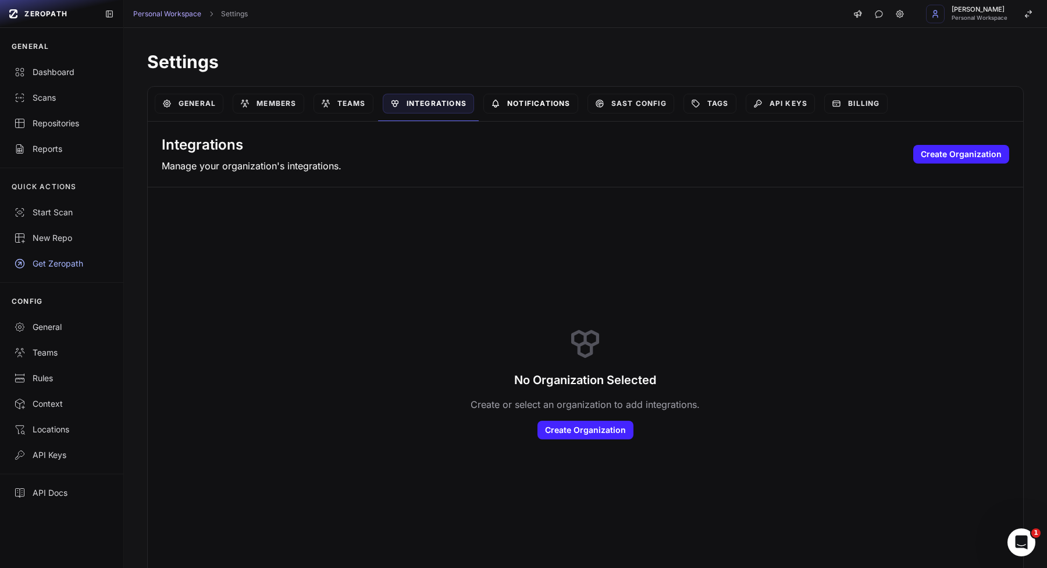
click at [501, 98] on link "Notifications" at bounding box center [531, 104] width 95 height 20
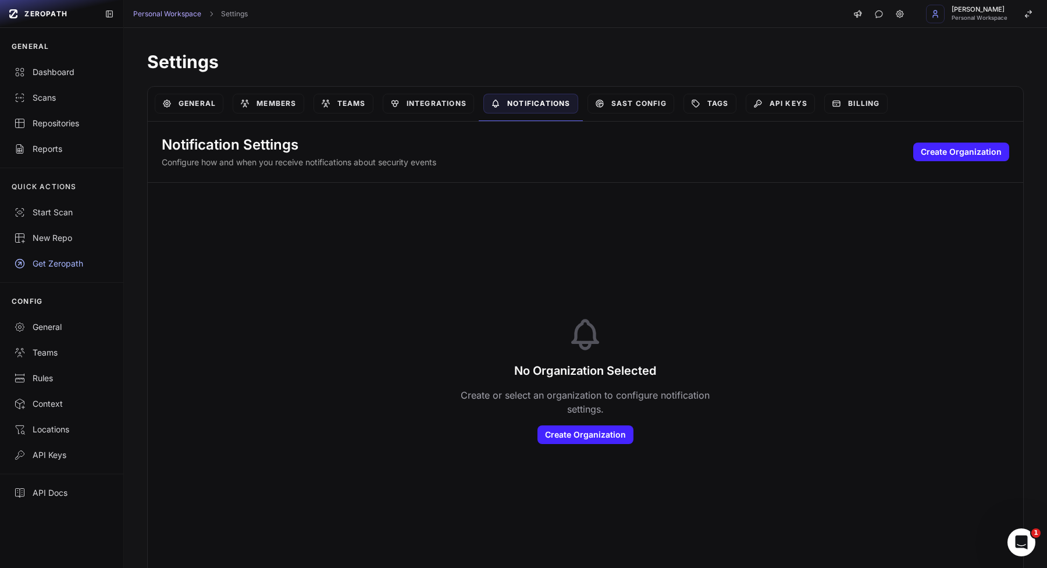
click at [589, 97] on div "SAST Config" at bounding box center [631, 104] width 96 height 34
click at [603, 101] on icon at bounding box center [599, 103] width 7 height 7
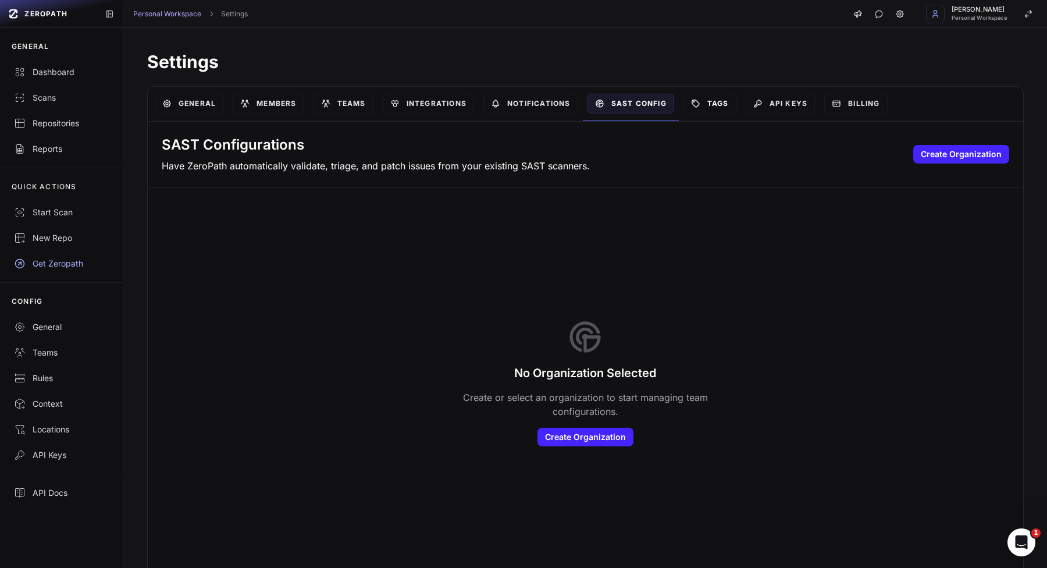
click at [721, 105] on link "Tags" at bounding box center [710, 104] width 53 height 20
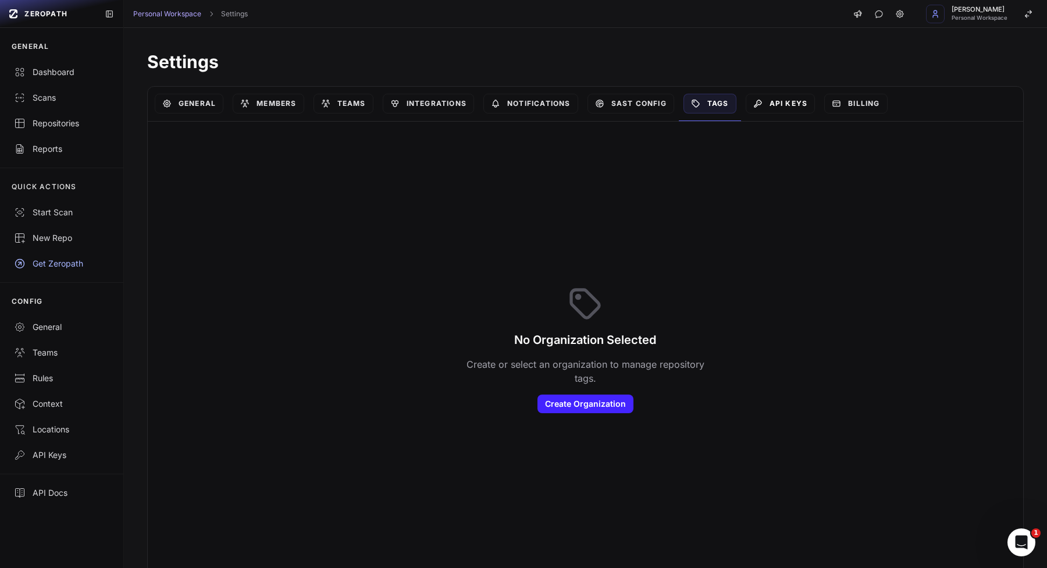
click at [802, 111] on link "API Keys" at bounding box center [781, 104] width 70 height 20
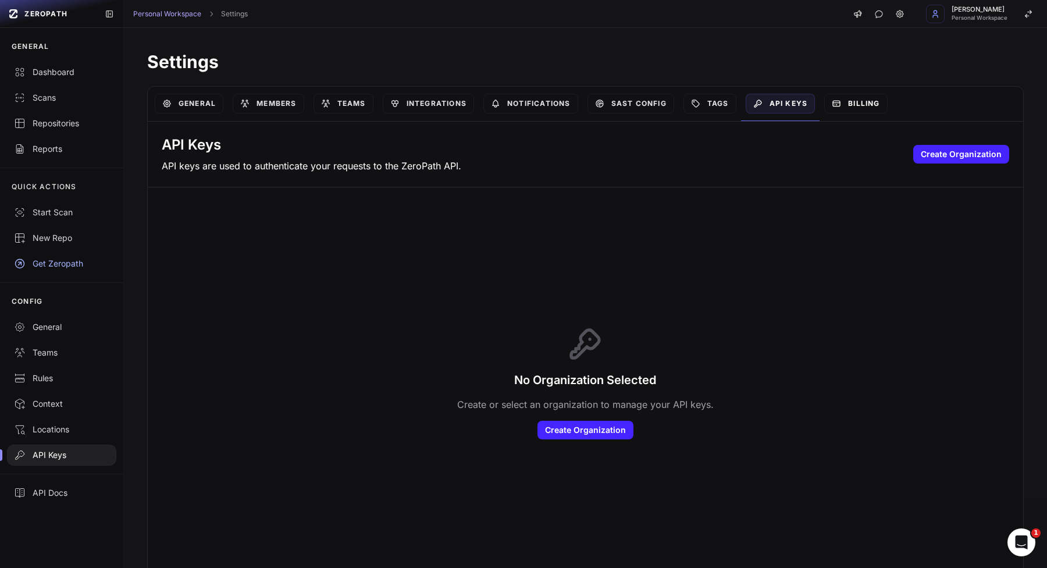
click at [844, 104] on link "Billing" at bounding box center [856, 104] width 63 height 20
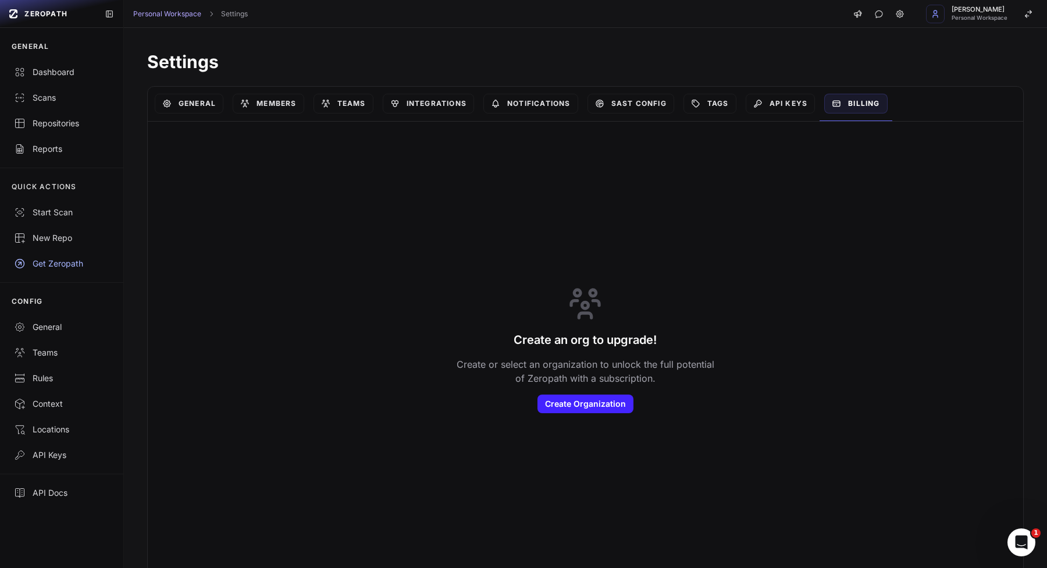
click at [767, 116] on div "API Keys" at bounding box center [780, 104] width 79 height 34
click at [770, 108] on link "API Keys" at bounding box center [781, 104] width 70 height 20
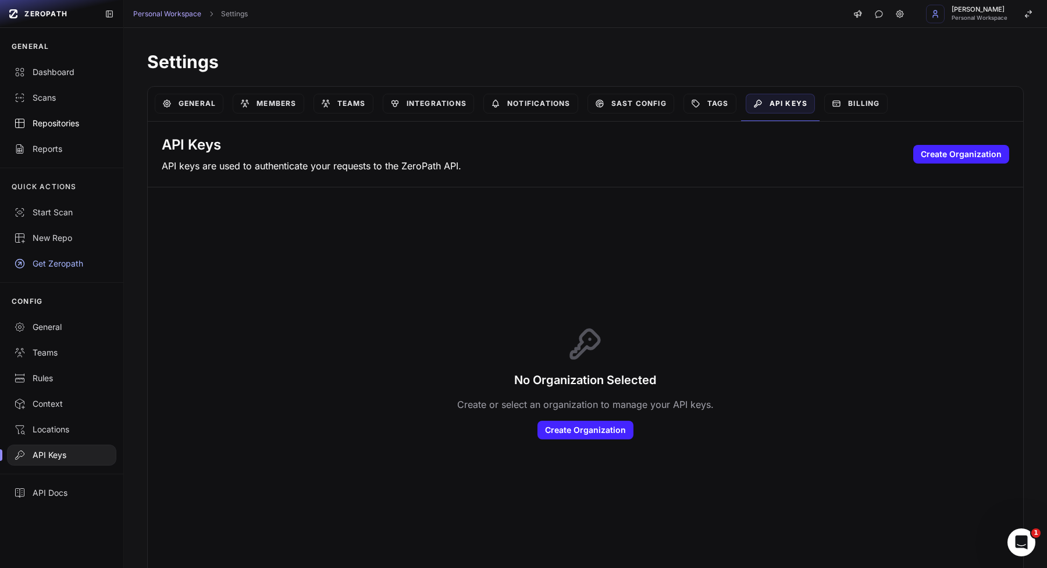
click at [104, 119] on div "Repositories" at bounding box center [61, 124] width 95 height 12
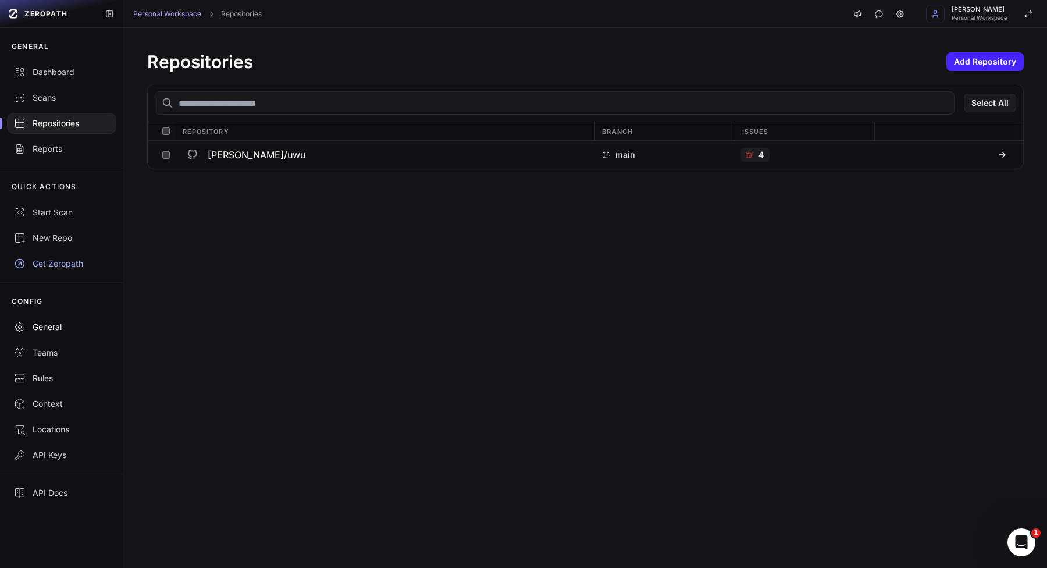
click at [88, 315] on link "General" at bounding box center [61, 327] width 123 height 26
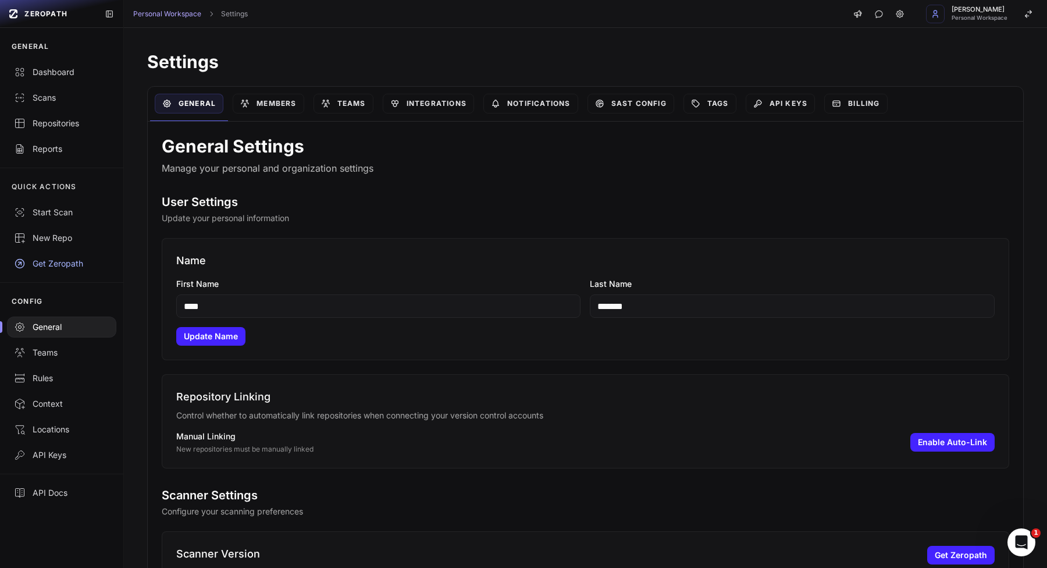
click at [276, 92] on div "Members" at bounding box center [268, 104] width 80 height 34
click at [276, 99] on link "Members" at bounding box center [268, 104] width 71 height 20
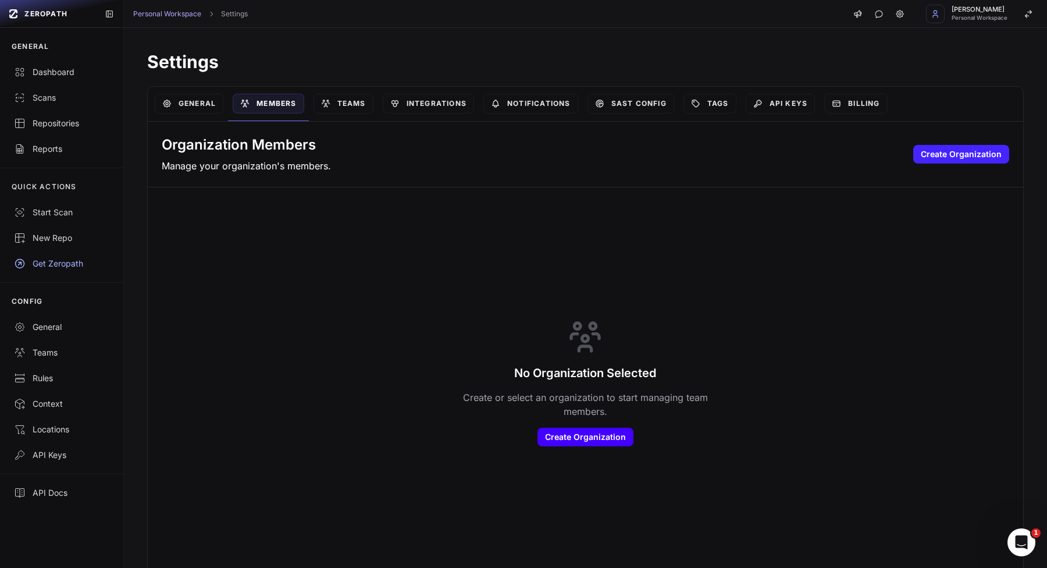
click at [602, 443] on button "Create Organization" at bounding box center [586, 437] width 96 height 19
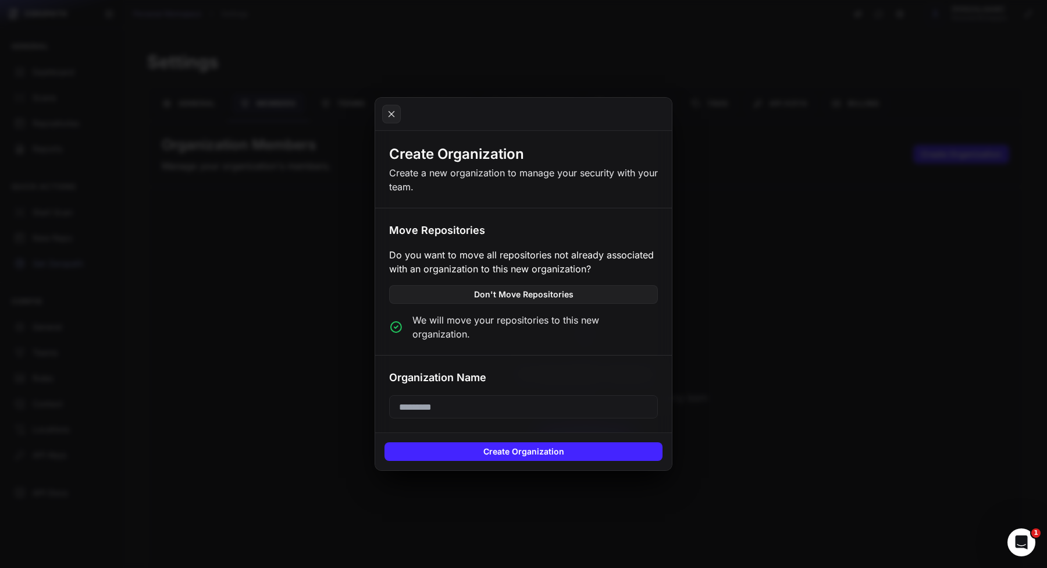
click at [467, 406] on input "text" at bounding box center [523, 406] width 269 height 23
type input "*******"
click at [459, 445] on button "Create Organization" at bounding box center [524, 451] width 278 height 19
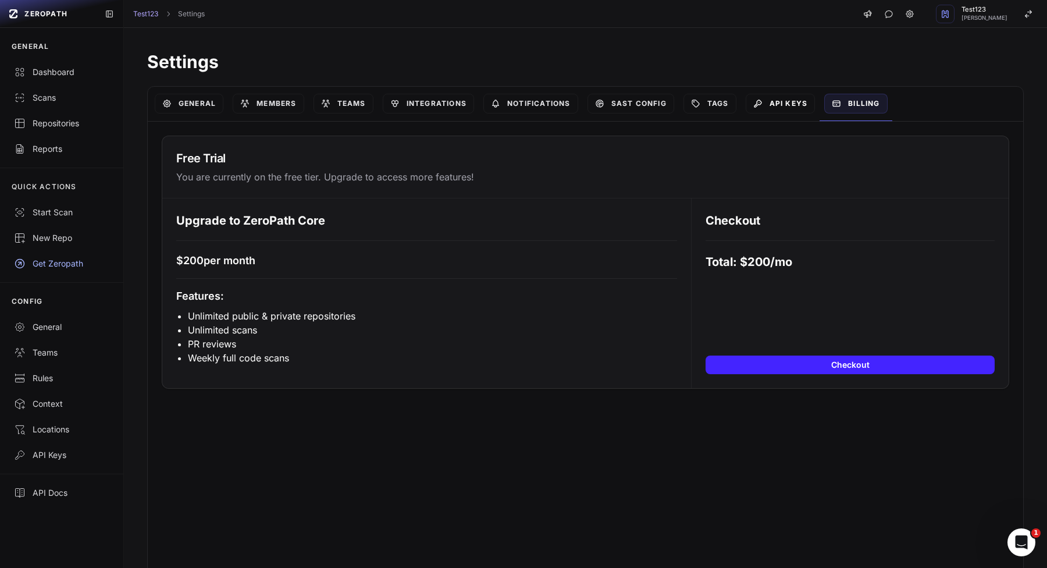
click at [779, 104] on link "API Keys" at bounding box center [781, 104] width 70 height 20
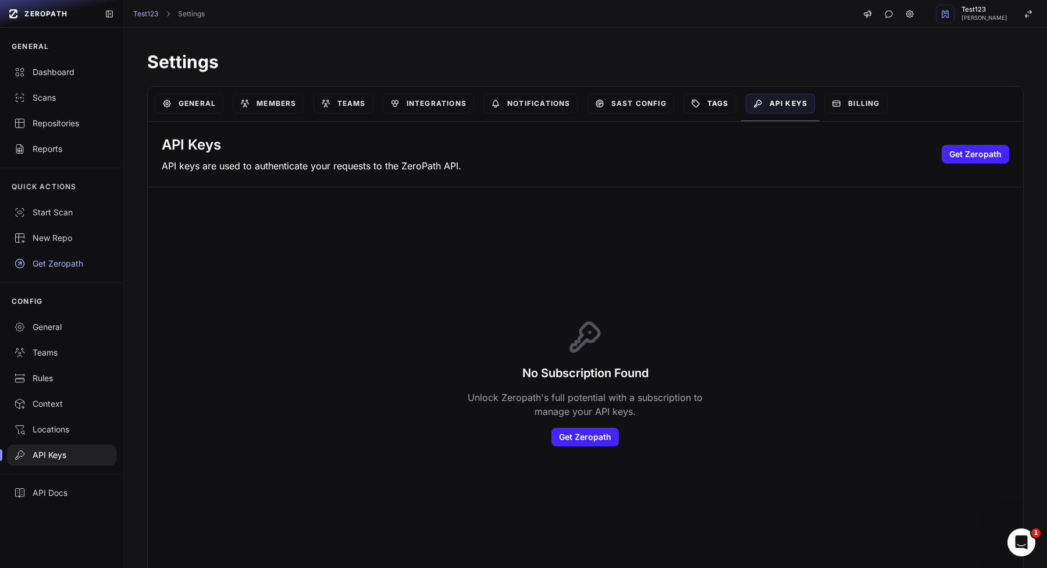
click at [733, 100] on link "Tags" at bounding box center [710, 104] width 53 height 20
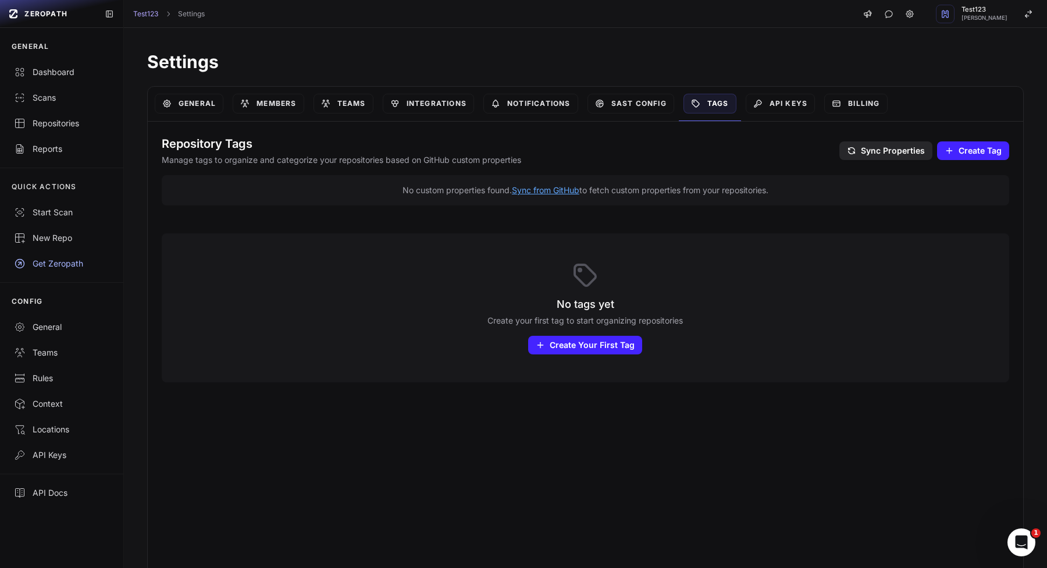
click at [988, 162] on div "Repository Tags Manage tags to organize and categorize your repositories based …" at bounding box center [586, 151] width 848 height 30
click at [989, 151] on span "Create Tag" at bounding box center [980, 151] width 43 height 12
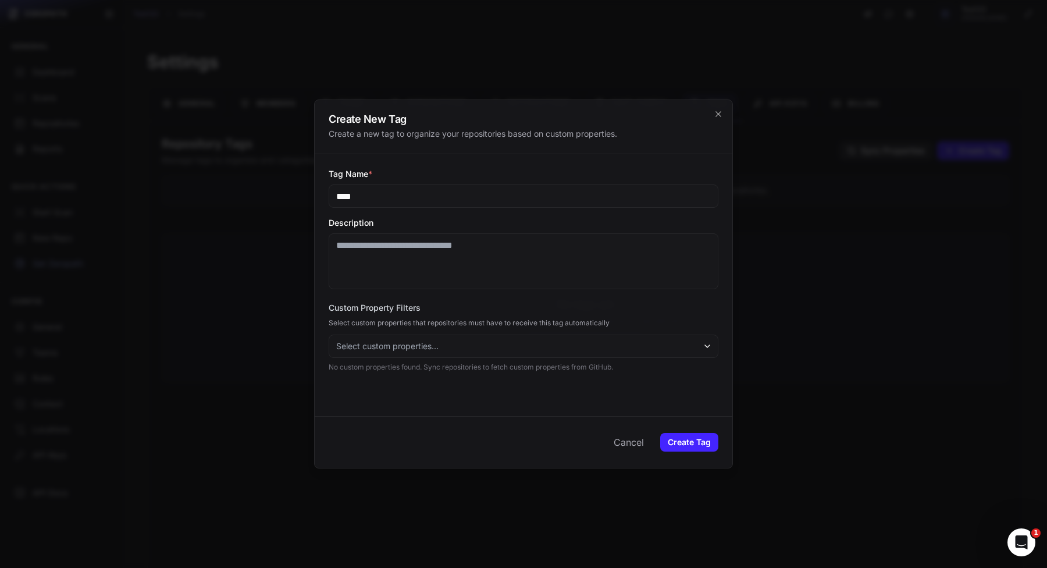
type input "****"
click at [527, 250] on textarea "Description" at bounding box center [524, 261] width 390 height 56
type textarea "******"
click at [525, 358] on div "Custom Property Filters Select custom properties that repositories must have to…" at bounding box center [524, 337] width 390 height 70
click at [525, 356] on button "Select custom properties..." at bounding box center [524, 346] width 390 height 23
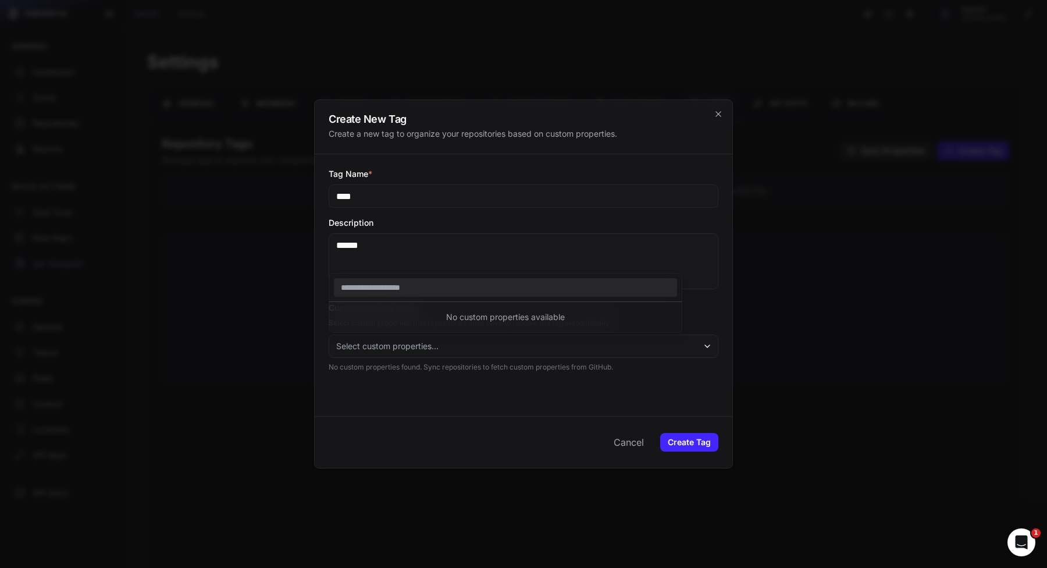
click at [480, 353] on button "Select custom properties..." at bounding box center [524, 346] width 390 height 23
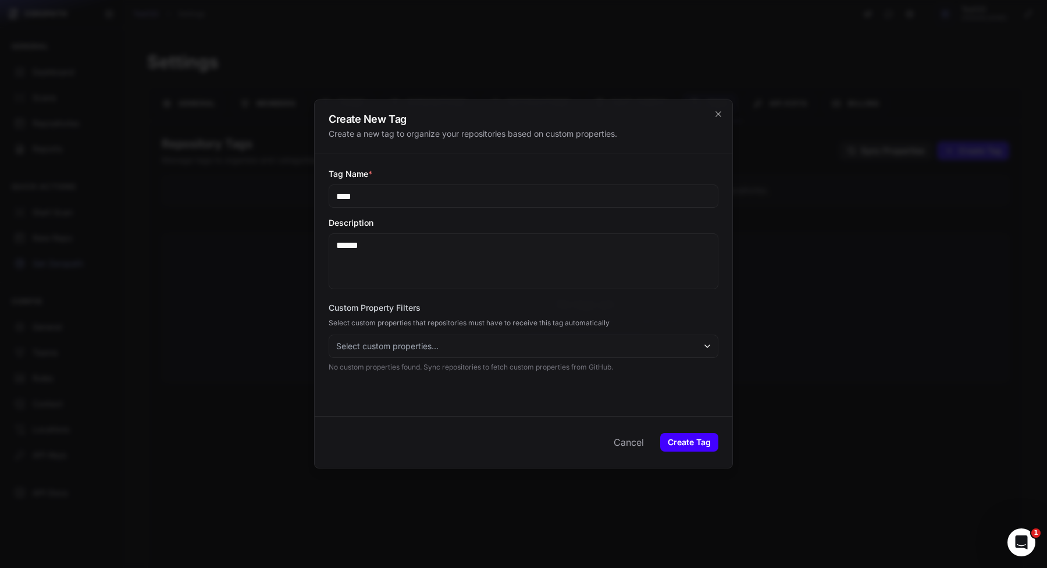
click at [695, 448] on button "Create Tag" at bounding box center [689, 442] width 58 height 19
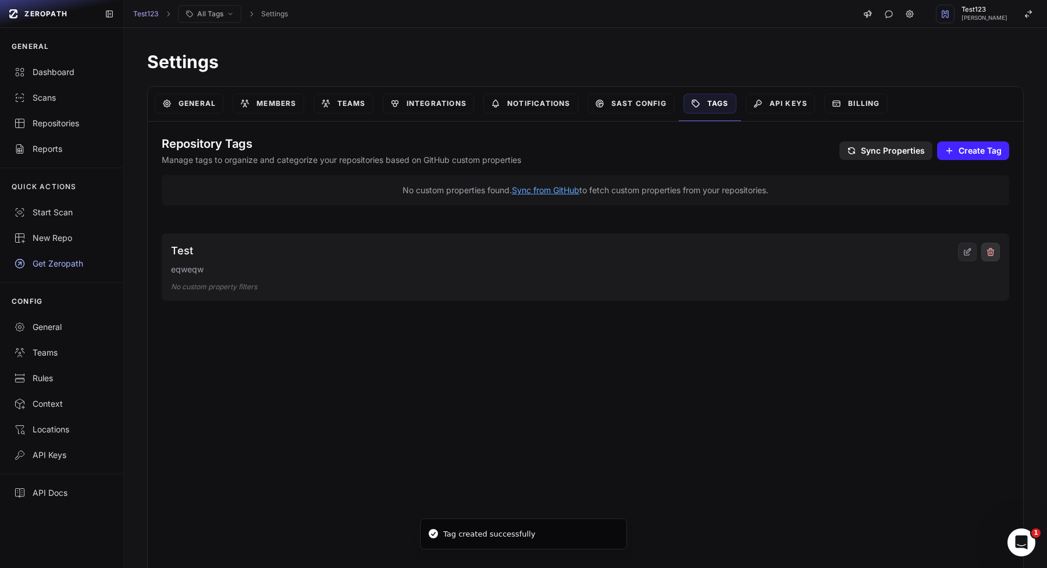
click at [993, 248] on icon at bounding box center [990, 251] width 9 height 9
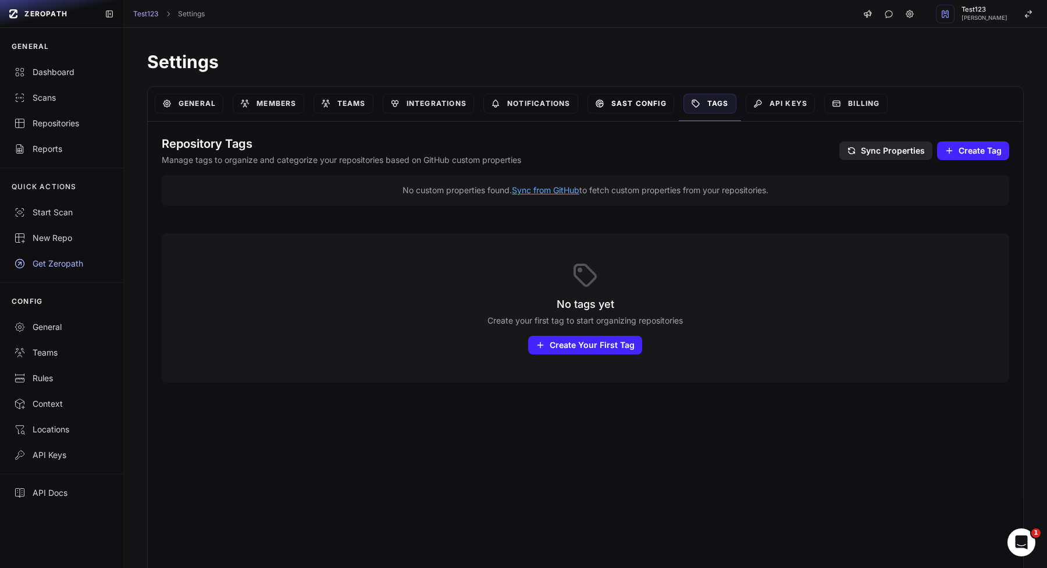
click at [621, 98] on link "SAST Config" at bounding box center [631, 104] width 87 height 20
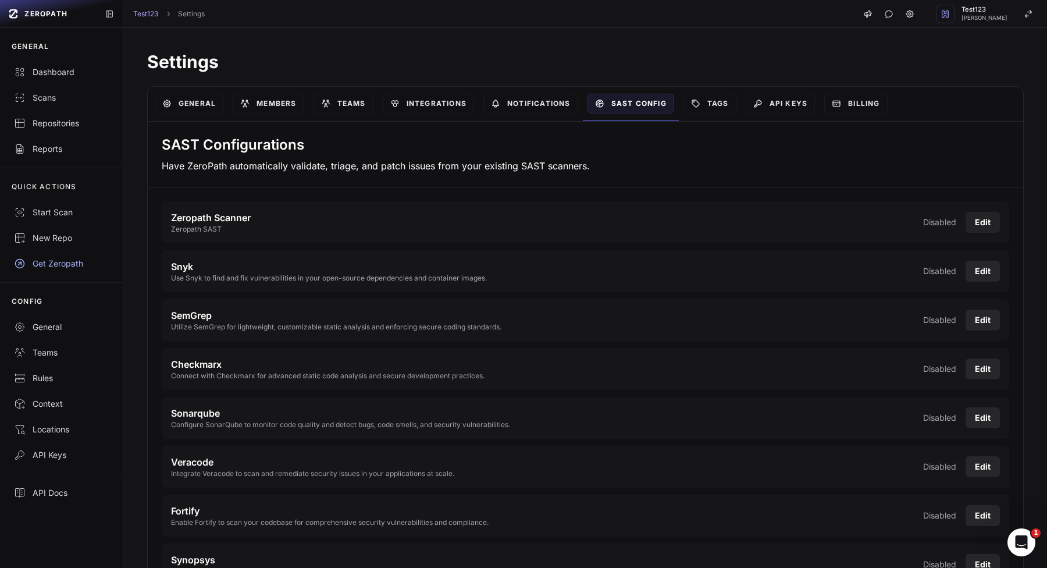
click at [993, 225] on button "Edit" at bounding box center [983, 222] width 34 height 21
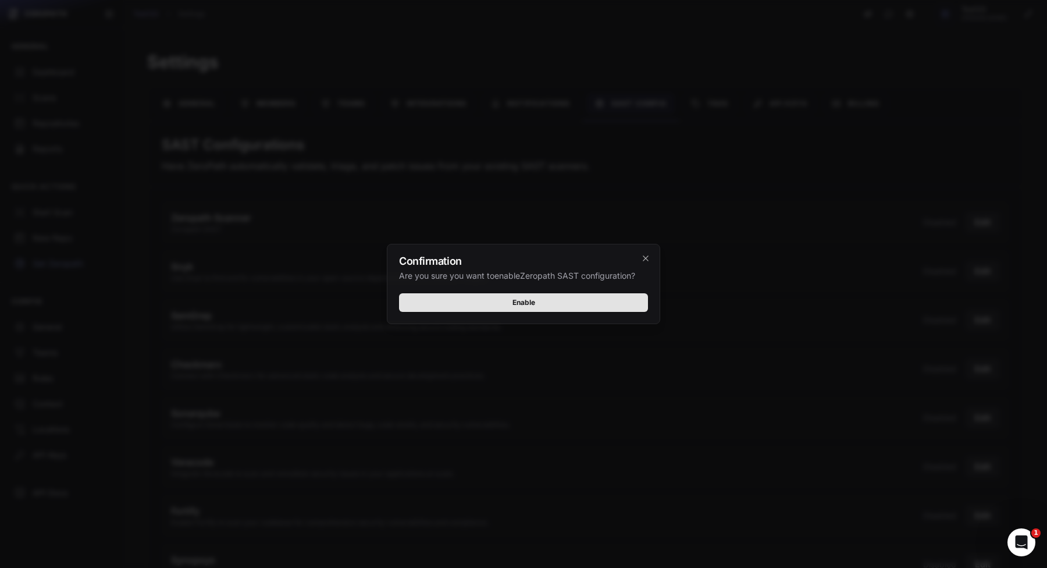
click at [579, 298] on button "Enable" at bounding box center [523, 302] width 249 height 19
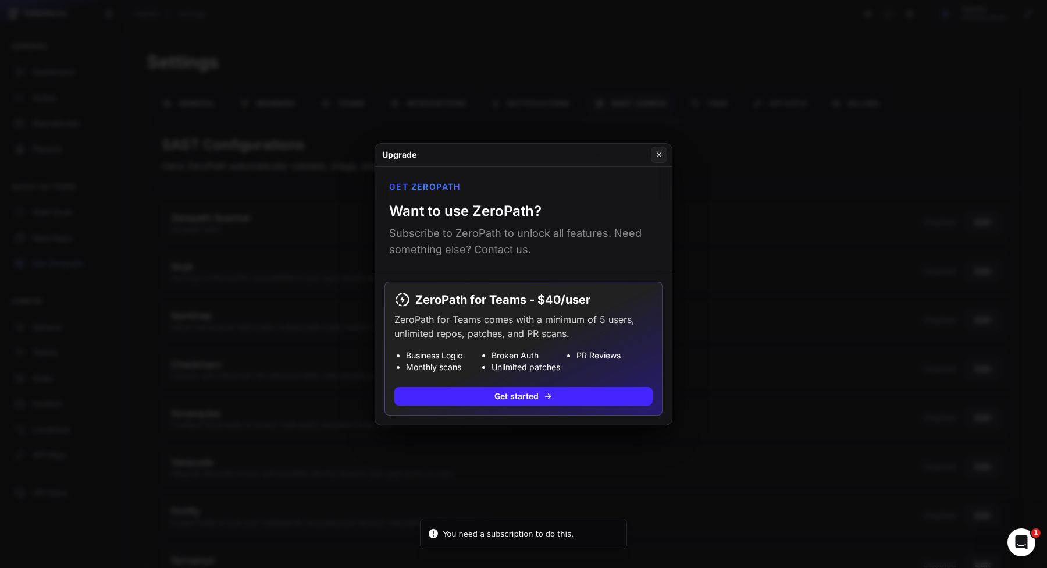
click at [737, 317] on button at bounding box center [523, 284] width 1047 height 568
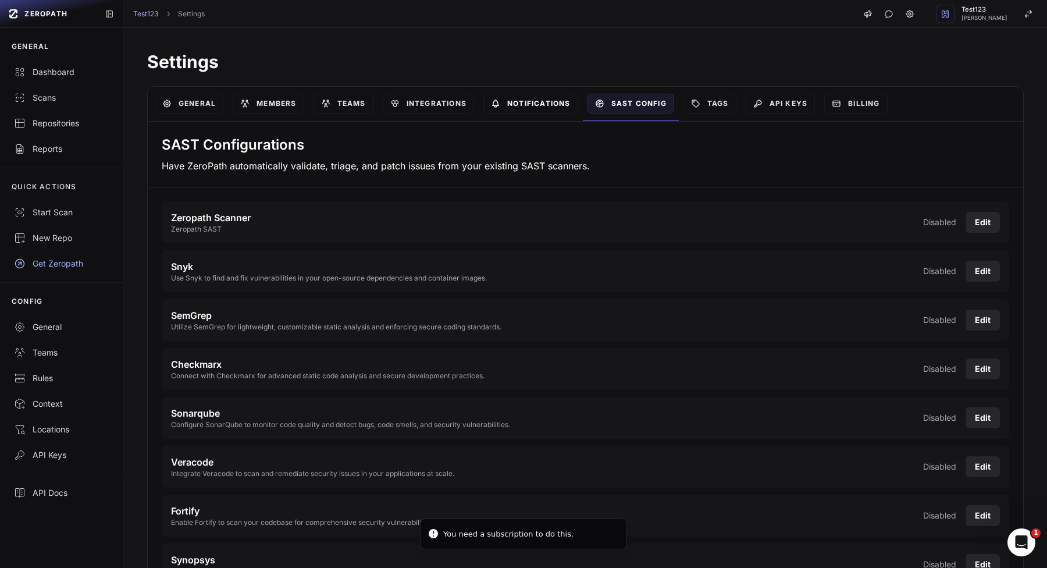
click at [513, 100] on link "Notifications" at bounding box center [531, 104] width 95 height 20
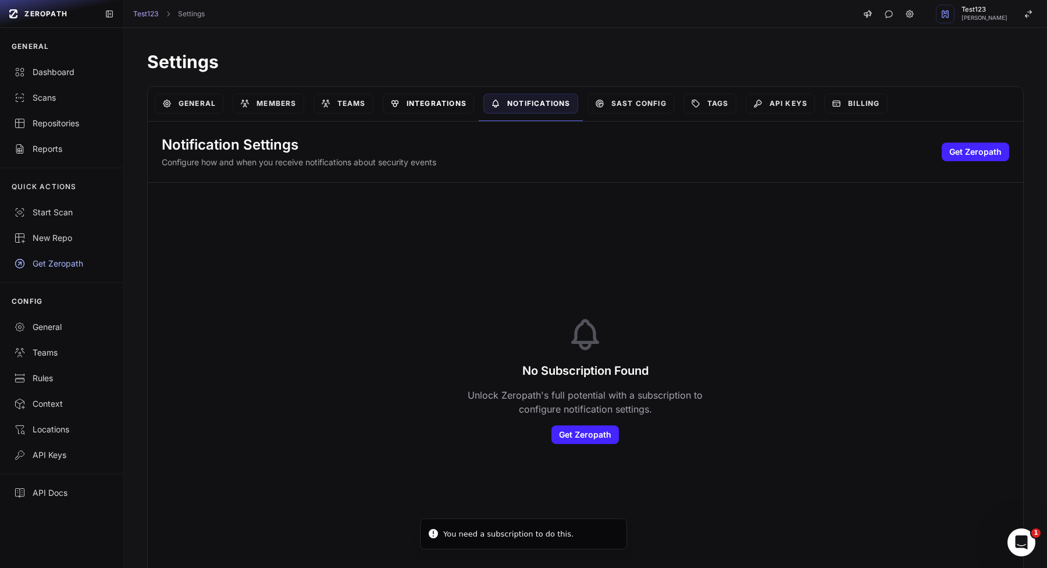
click at [434, 98] on link "Integrations" at bounding box center [428, 104] width 91 height 20
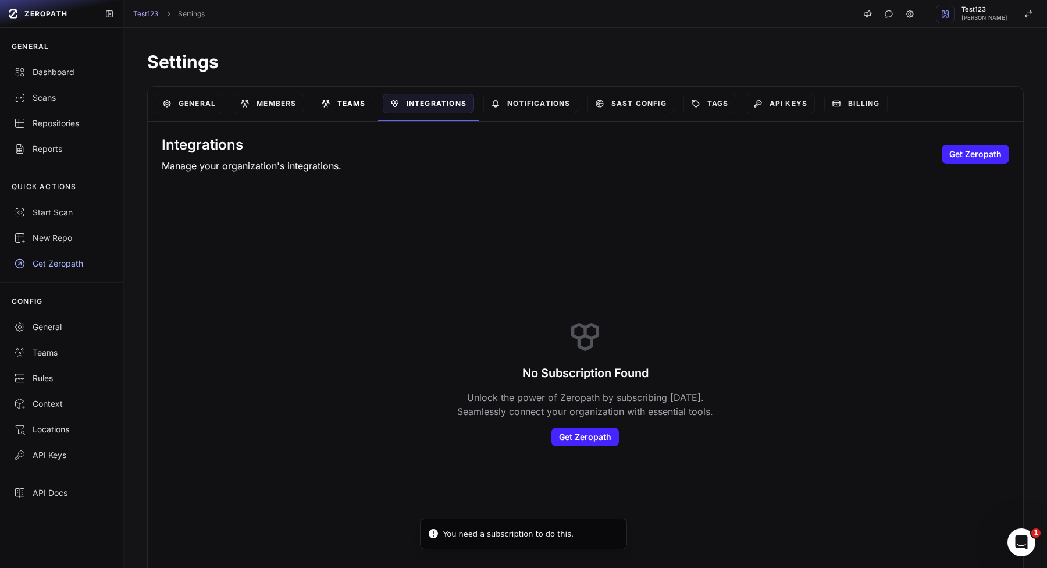
click at [340, 100] on link "Teams" at bounding box center [344, 104] width 60 height 20
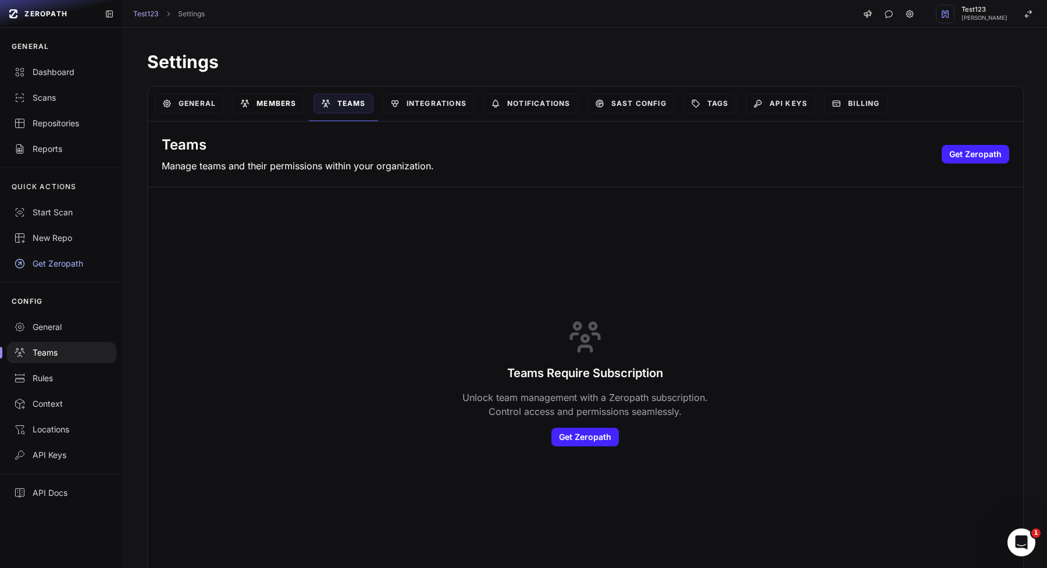
click at [262, 104] on link "Members" at bounding box center [268, 104] width 71 height 20
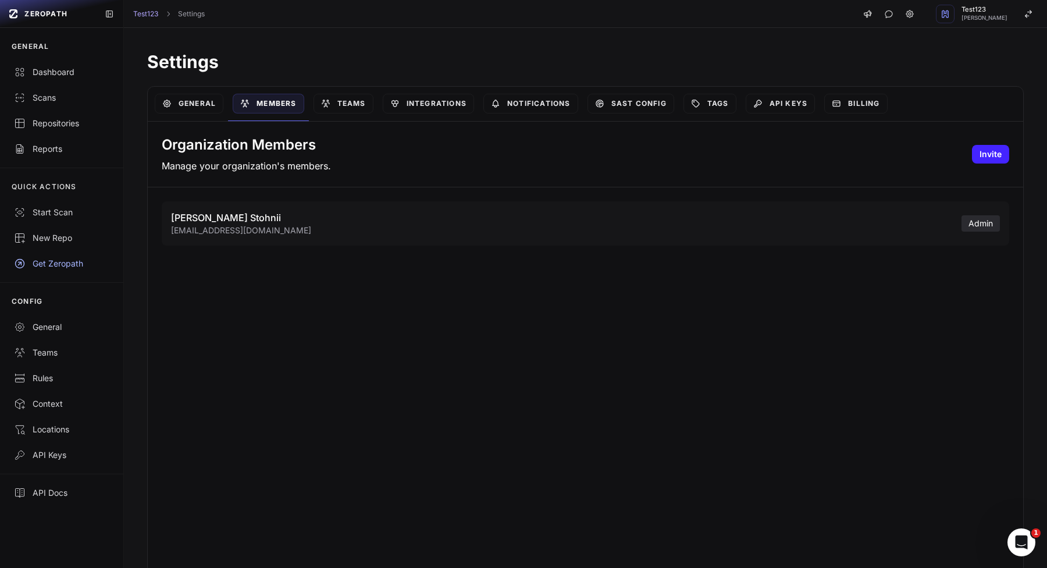
click at [992, 168] on div "Organization Members Manage your organization's members. Invite" at bounding box center [586, 155] width 876 height 66
click at [996, 156] on button "Invite" at bounding box center [990, 154] width 37 height 19
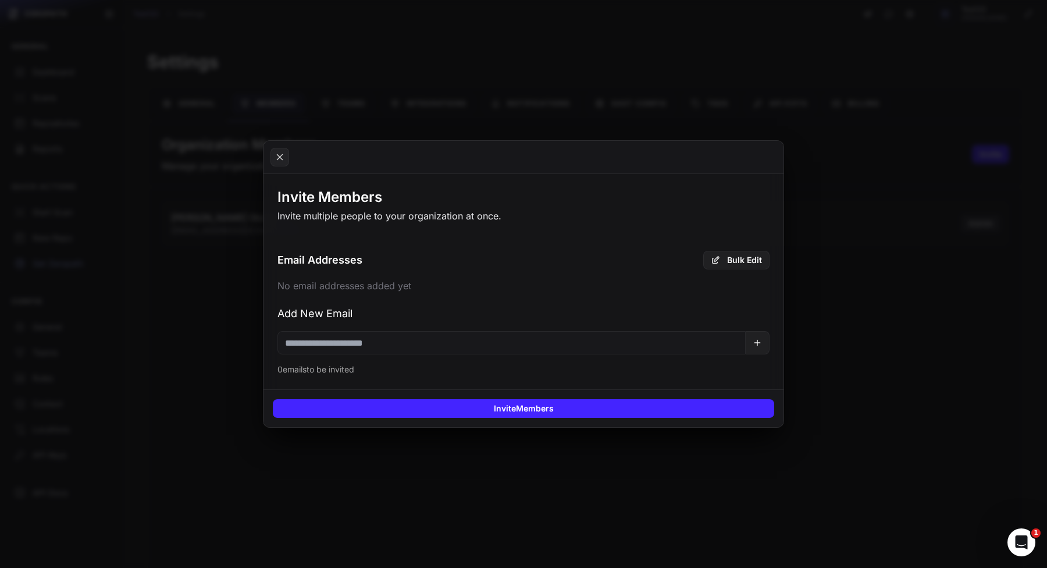
click at [495, 344] on input "email" at bounding box center [512, 342] width 468 height 23
click at [495, 343] on input "email" at bounding box center [512, 342] width 468 height 23
paste input "**********"
type input "**********"
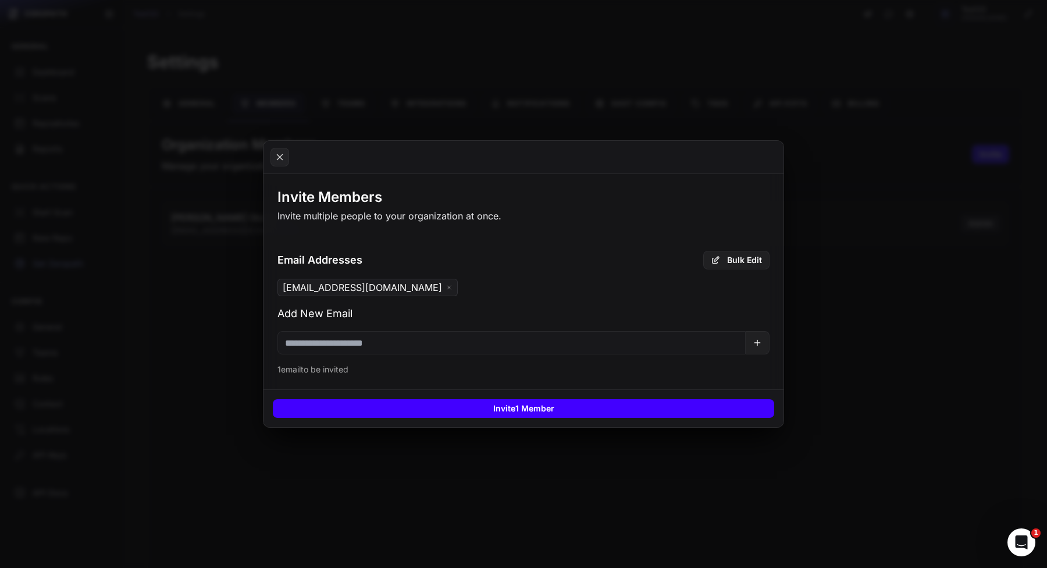
click at [475, 403] on button "Invite 1 Member" at bounding box center [524, 408] width 502 height 19
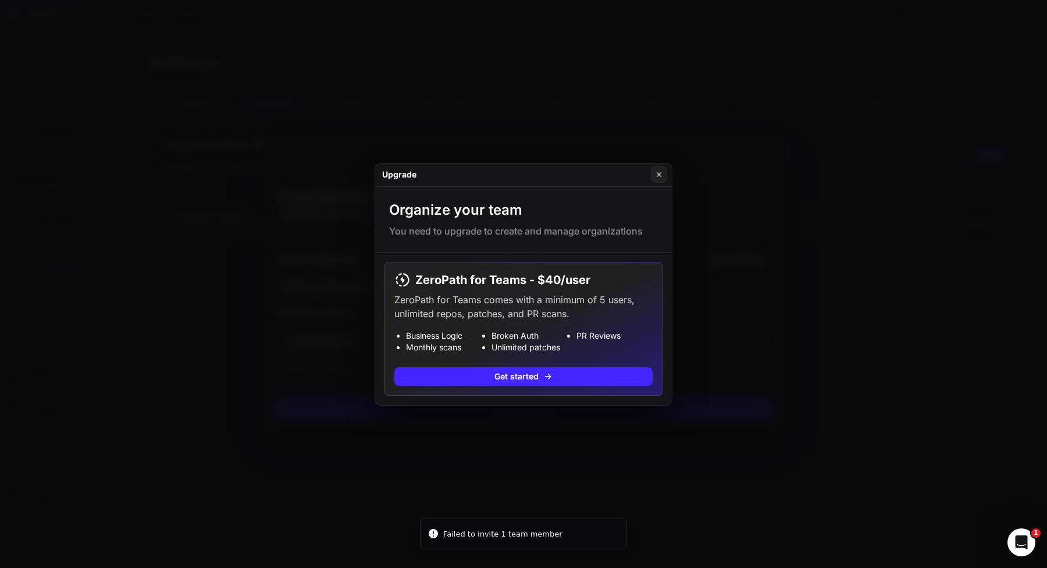
click at [435, 412] on button at bounding box center [523, 284] width 1047 height 568
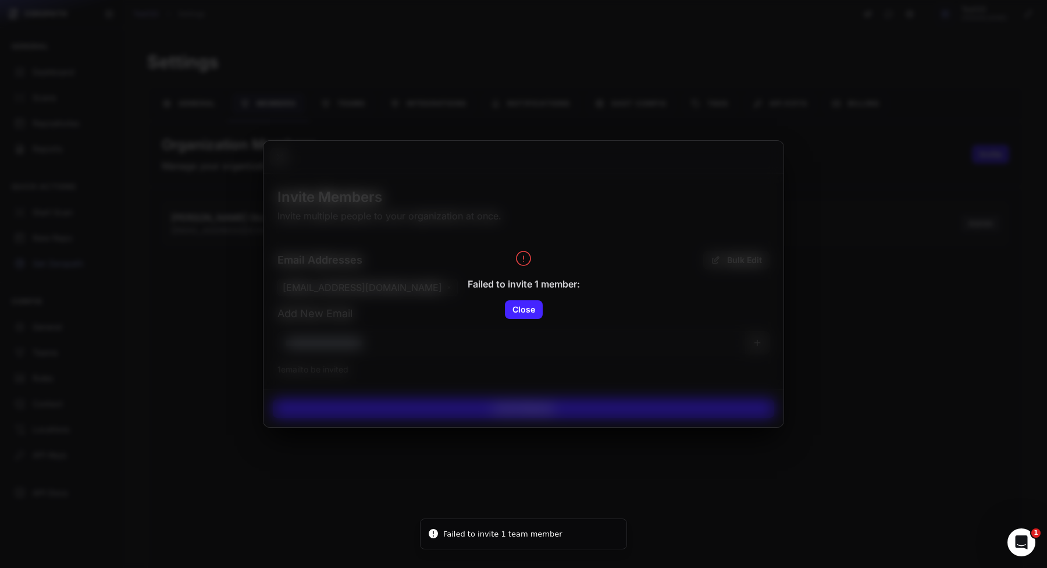
click at [410, 481] on button at bounding box center [523, 284] width 1047 height 568
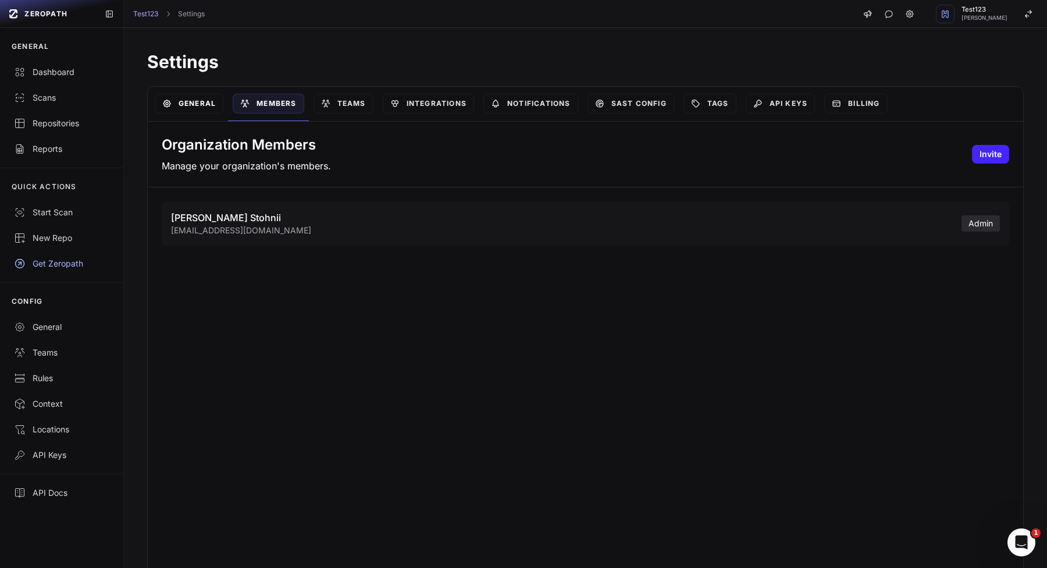
click at [209, 109] on link "General" at bounding box center [189, 104] width 69 height 20
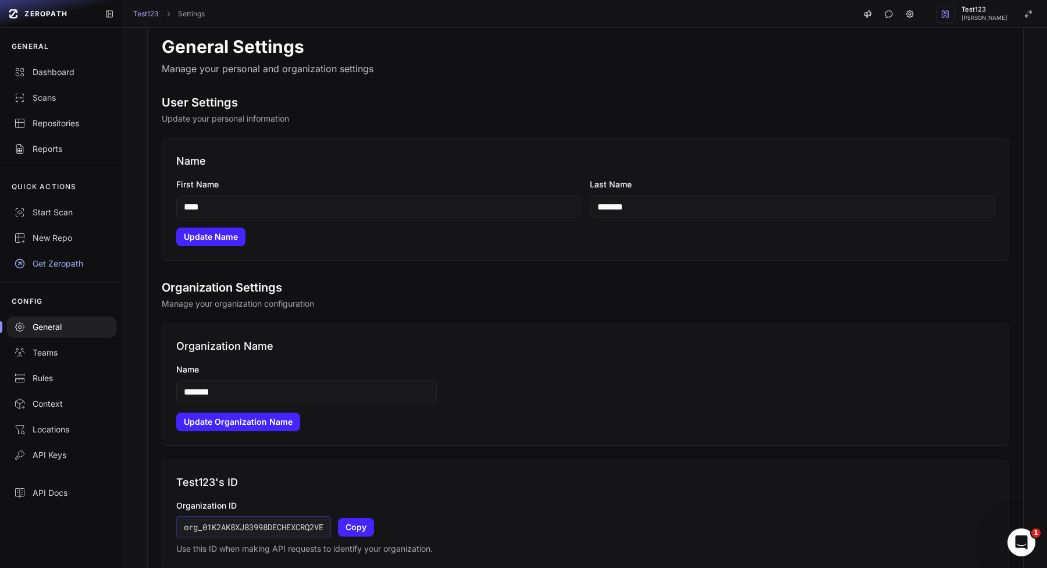
scroll to position [101, 0]
click at [270, 396] on input "*******" at bounding box center [306, 390] width 261 height 23
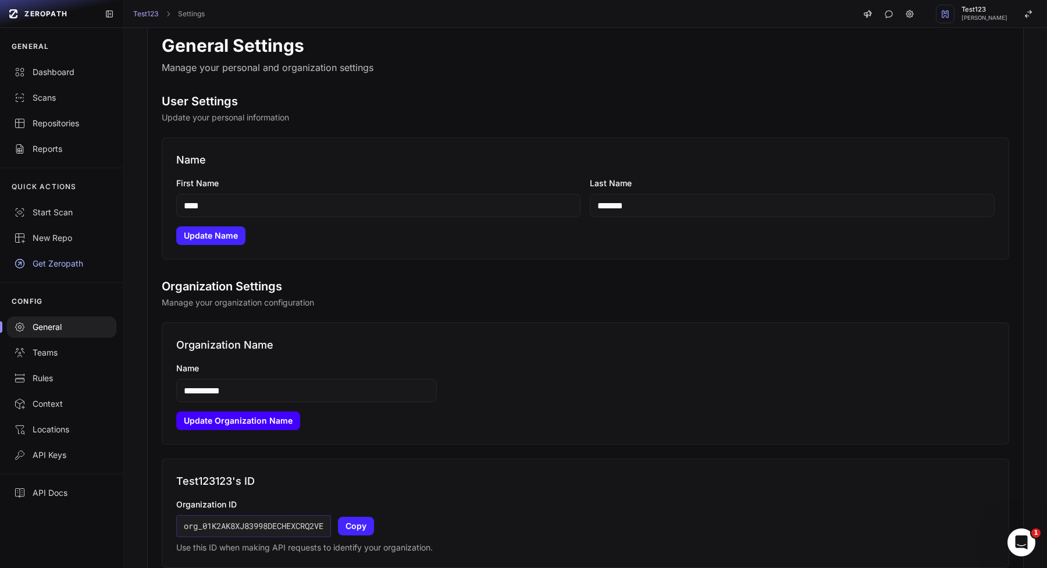
type input "**********"
click at [211, 428] on button "Update Organization Name" at bounding box center [238, 420] width 124 height 19
click at [309, 205] on input "****" at bounding box center [378, 205] width 405 height 23
type input "*****"
click at [216, 237] on button "Update Name" at bounding box center [210, 235] width 69 height 19
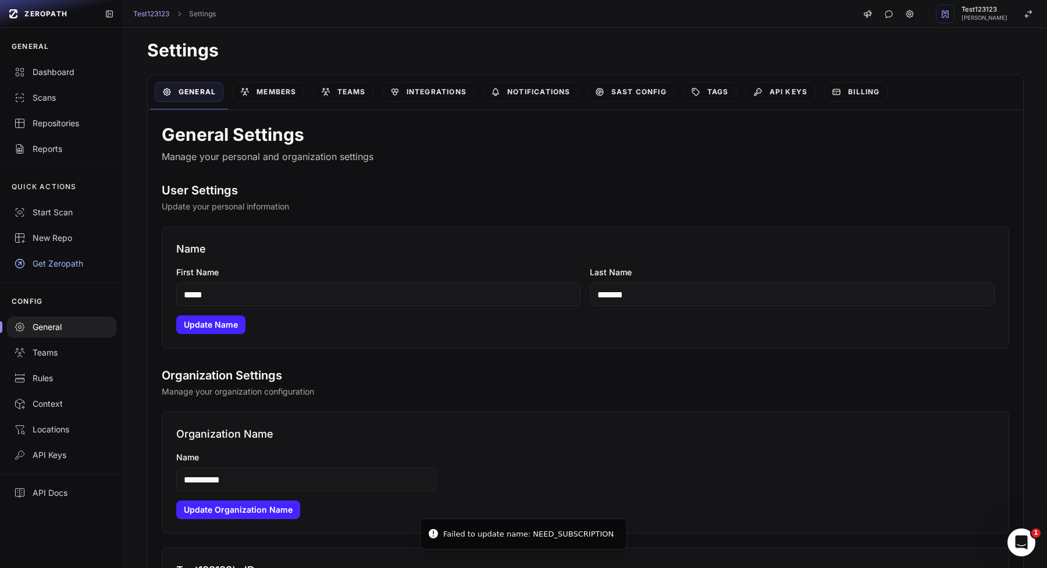
scroll to position [0, 0]
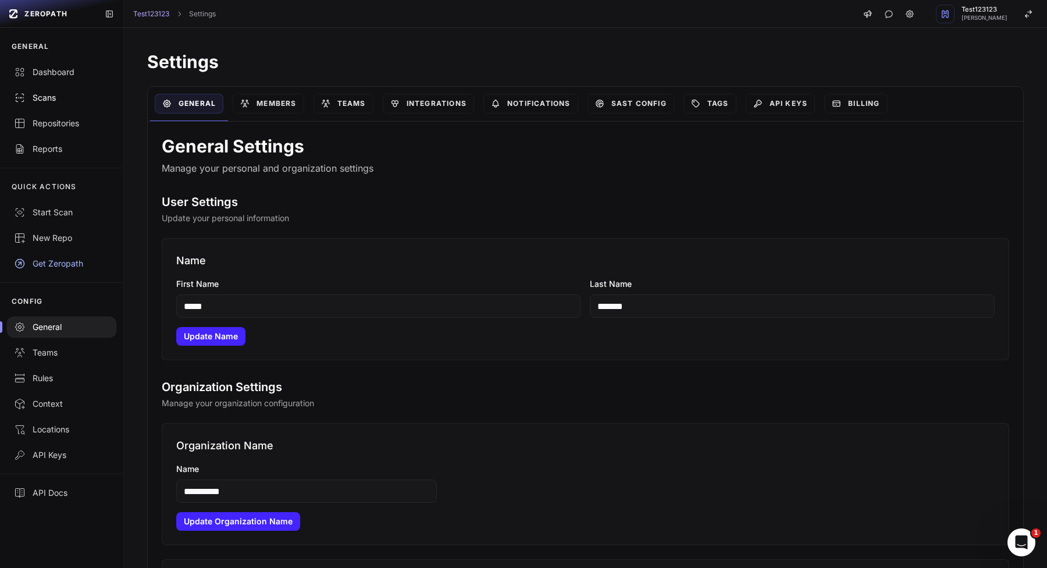
click at [74, 97] on div "Scans" at bounding box center [61, 98] width 95 height 12
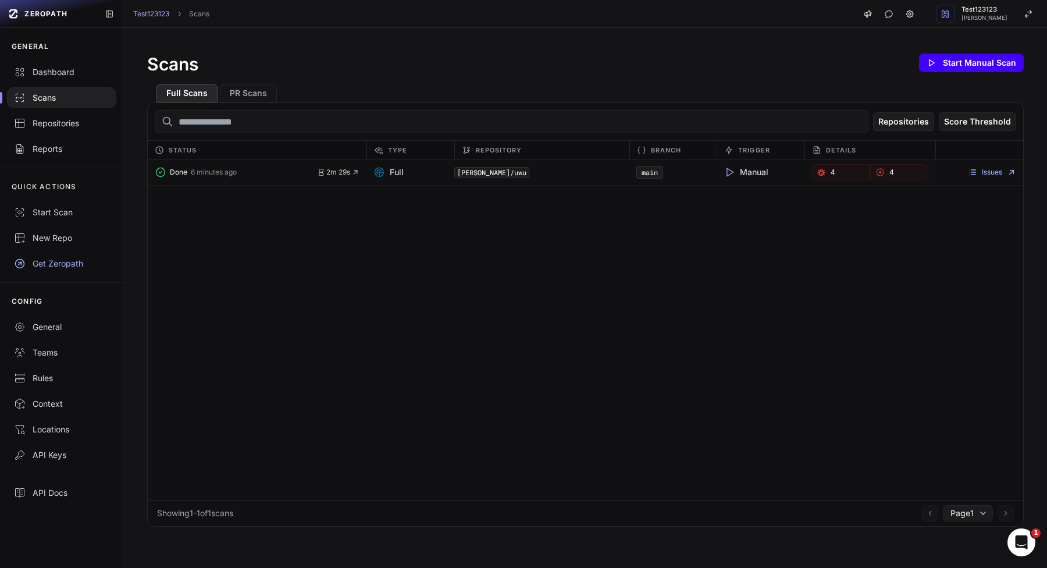
click at [989, 64] on button "Start Manual Scan" at bounding box center [971, 63] width 105 height 19
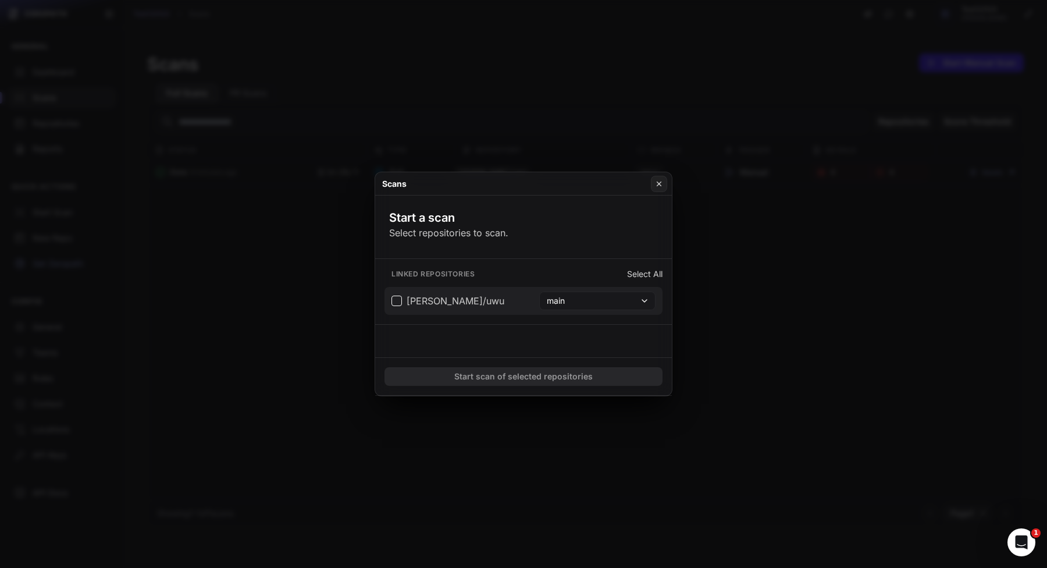
click at [457, 288] on button "vlad-stohnii/uwu main" at bounding box center [524, 301] width 278 height 28
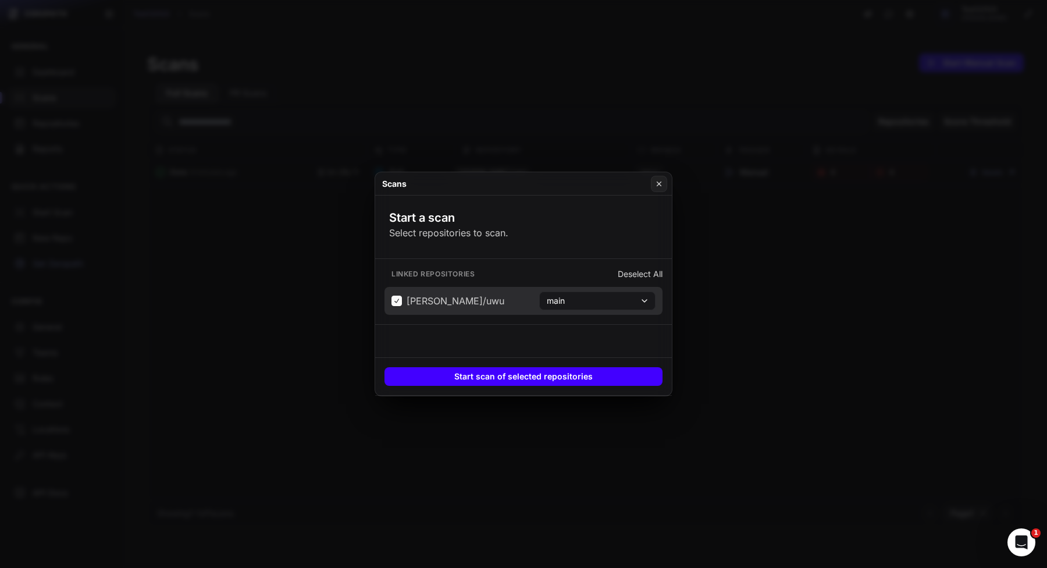
click at [454, 381] on button "Start scan of selected repositories" at bounding box center [524, 376] width 278 height 19
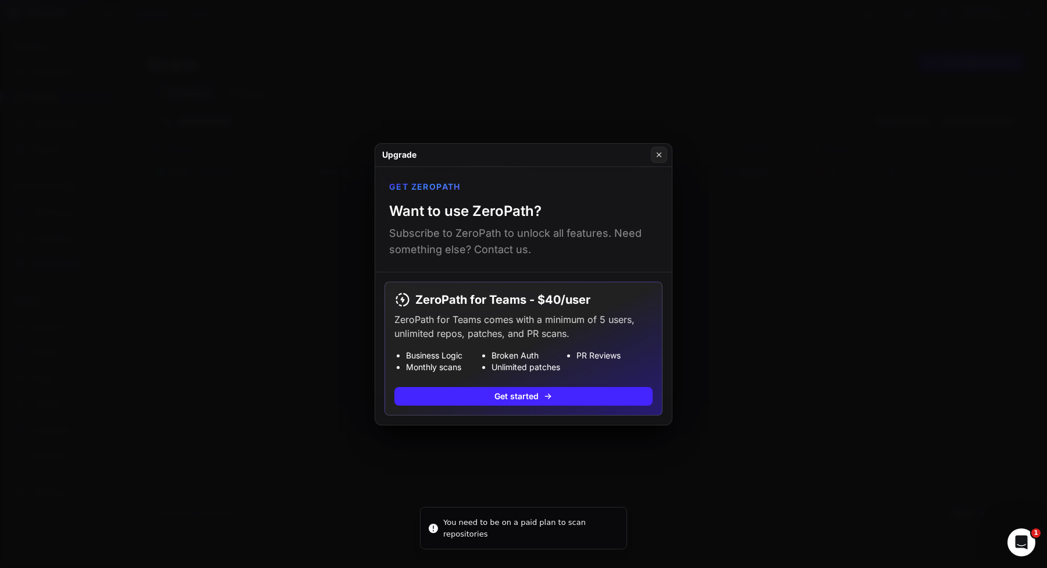
click at [305, 395] on button at bounding box center [523, 284] width 1047 height 568
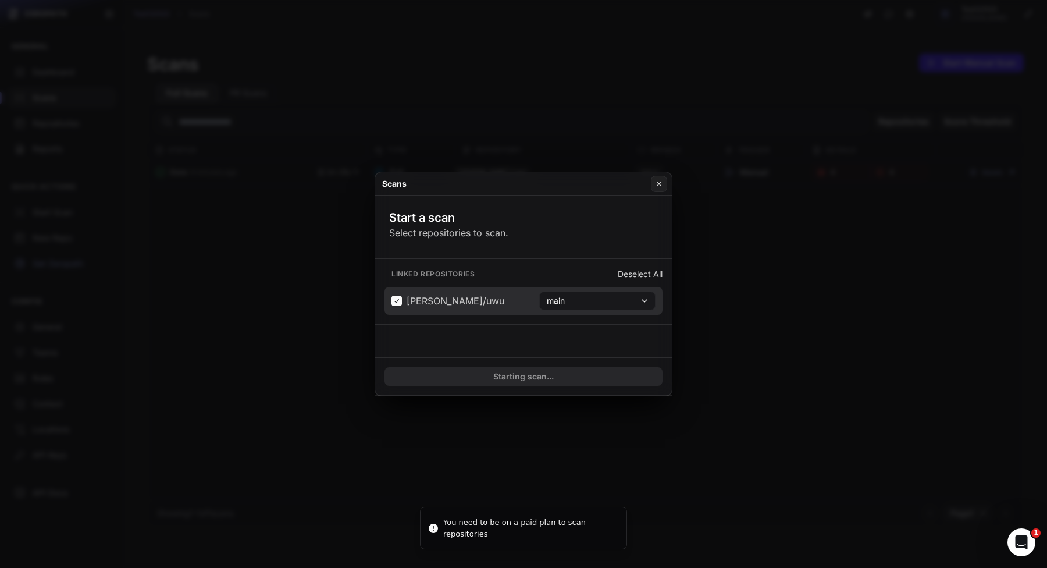
click at [238, 280] on button at bounding box center [523, 284] width 1047 height 568
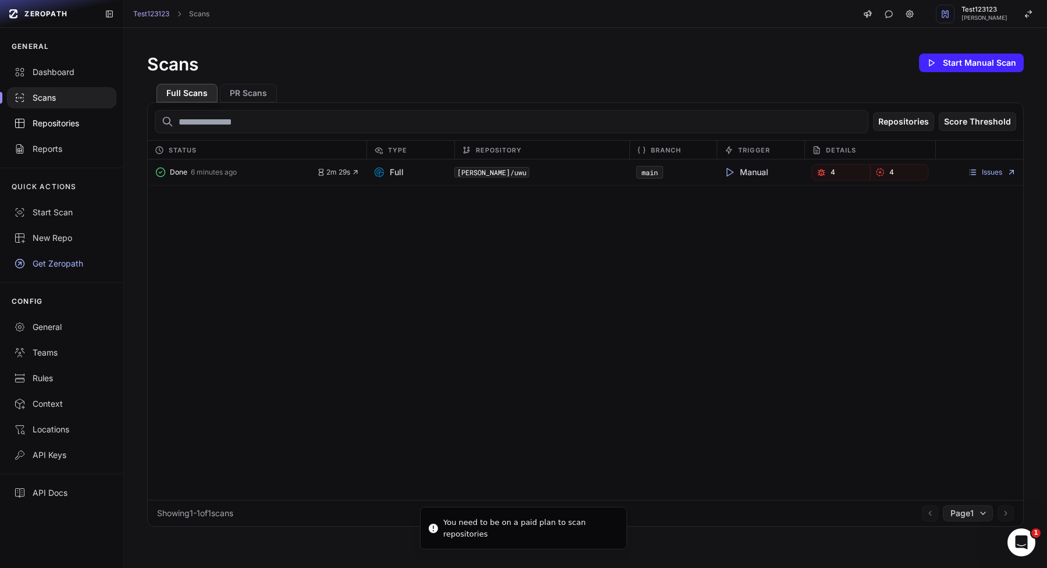
click at [76, 116] on link "Repositories" at bounding box center [61, 124] width 123 height 26
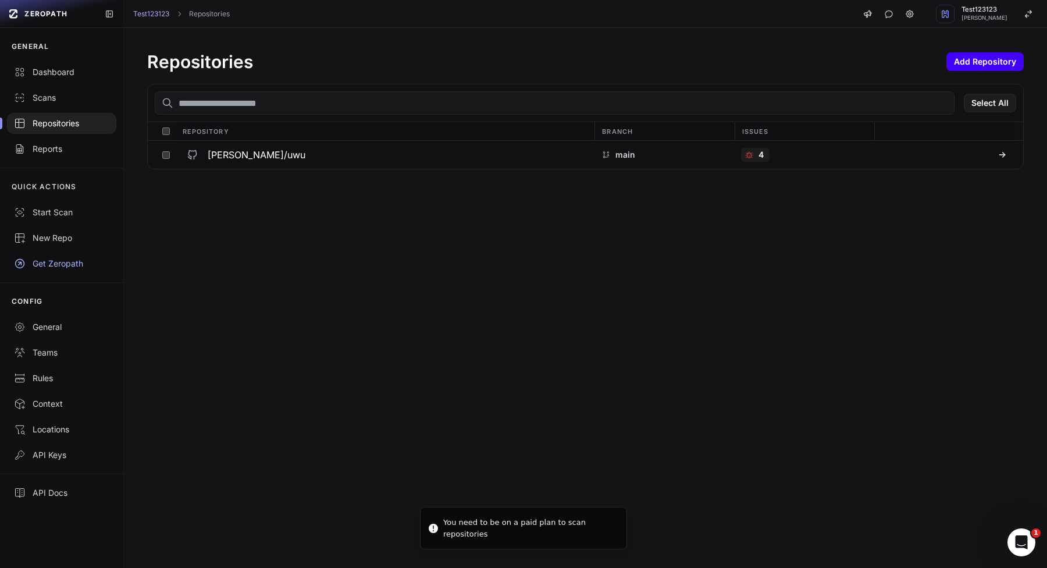
click at [983, 63] on button "Add Repository" at bounding box center [985, 61] width 77 height 19
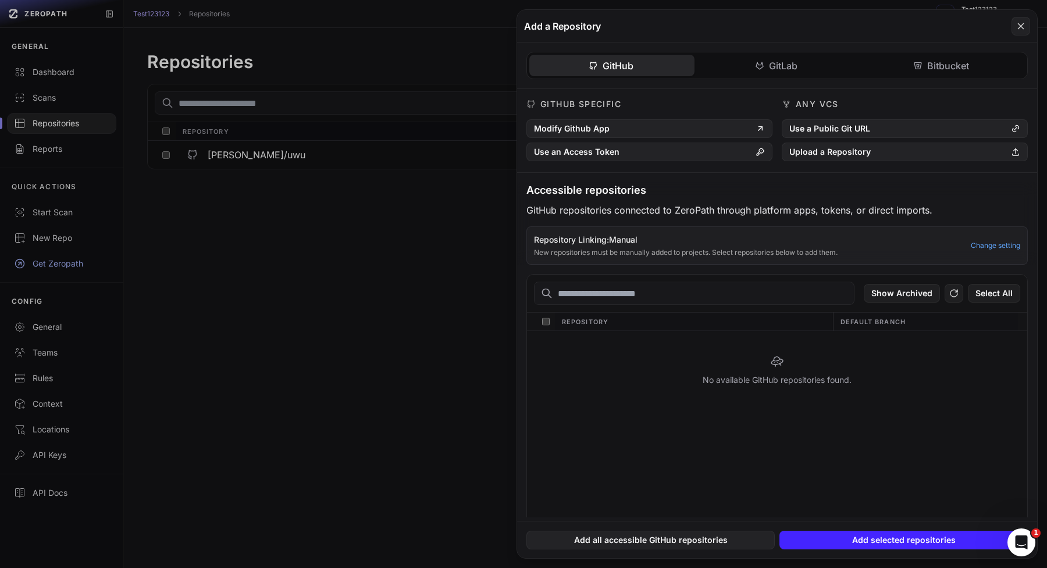
click at [454, 235] on button at bounding box center [523, 284] width 1047 height 568
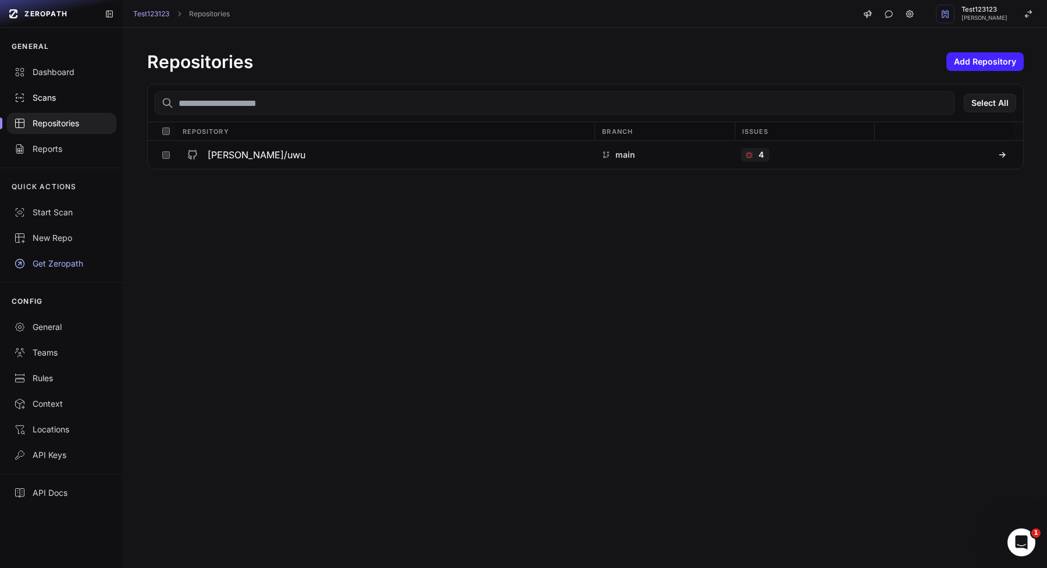
click at [80, 89] on link "Scans" at bounding box center [61, 98] width 123 height 26
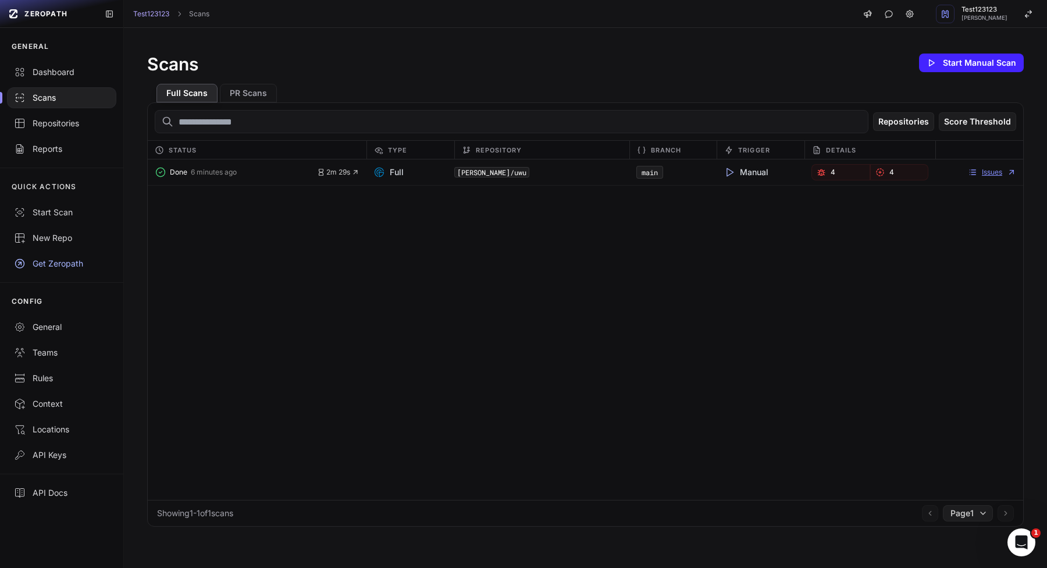
click at [977, 168] on link "Issues" at bounding box center [992, 172] width 48 height 9
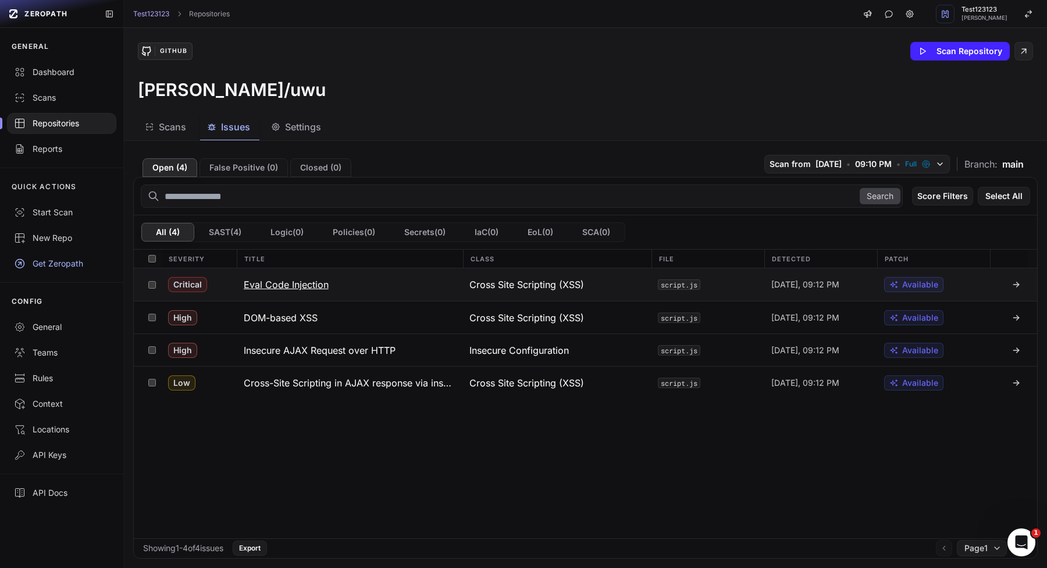
click at [290, 265] on div "Title" at bounding box center [350, 259] width 226 height 18
click at [290, 277] on button "Eval Code Injection" at bounding box center [350, 284] width 226 height 33
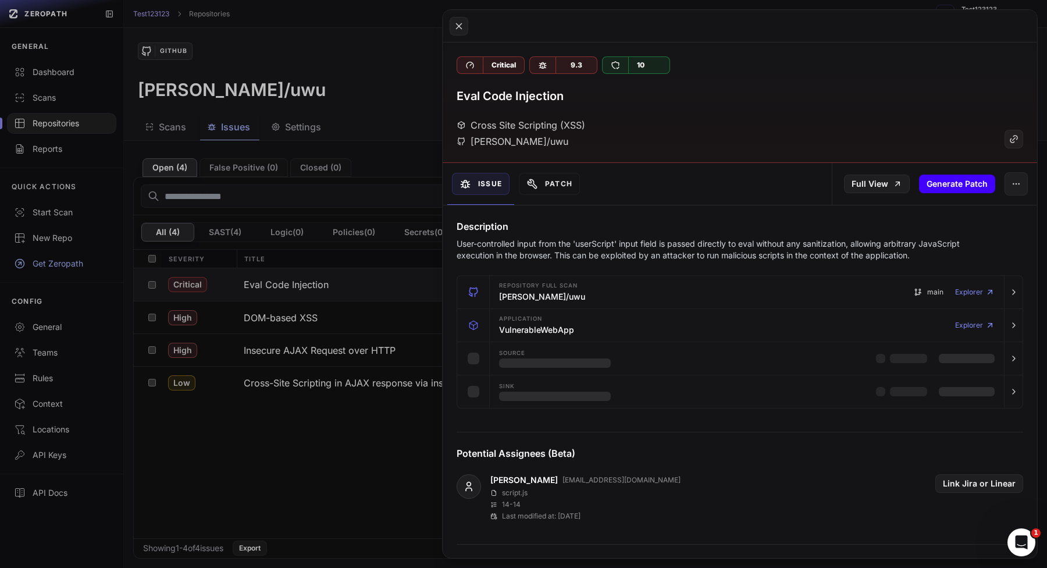
click at [937, 177] on button "Generate Patch" at bounding box center [957, 184] width 76 height 19
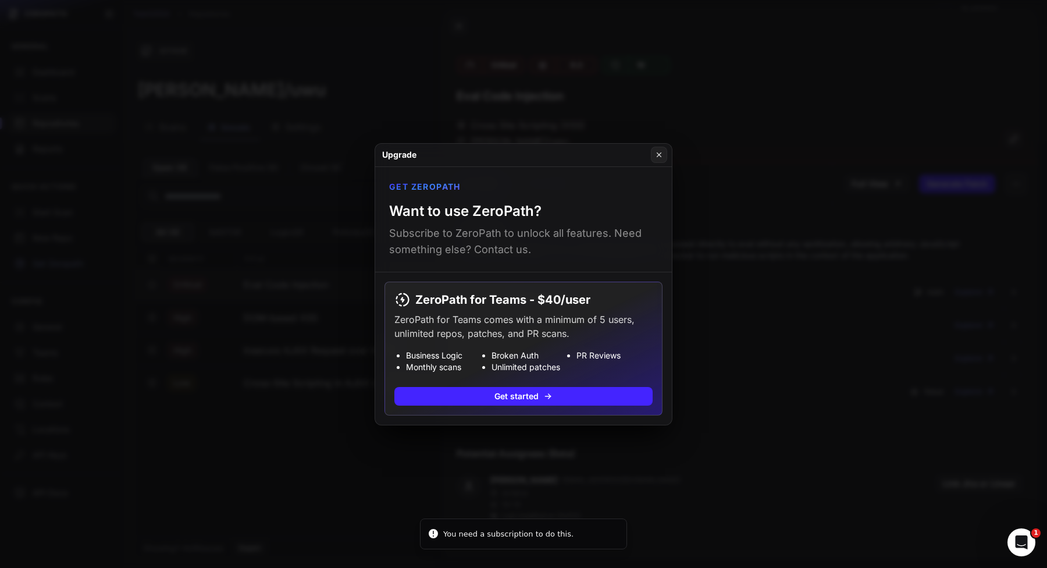
click at [640, 203] on div "Get ZeroPath Want to use ZeroPath? Subscribe to ZeroPath to unlock all features…" at bounding box center [523, 219] width 297 height 105
click at [723, 197] on button at bounding box center [523, 284] width 1047 height 568
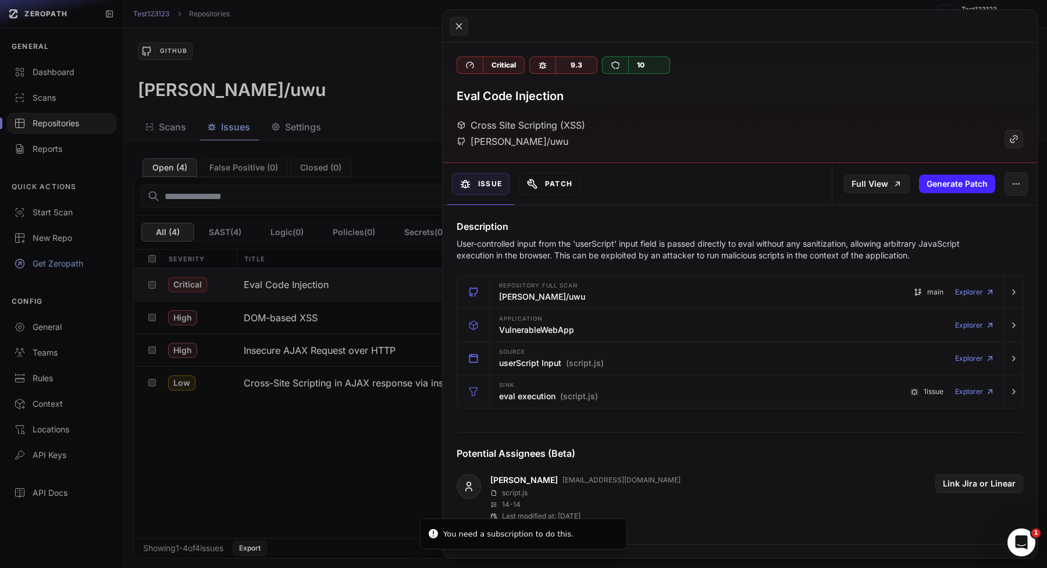
click at [546, 175] on button "Patch" at bounding box center [549, 184] width 61 height 22
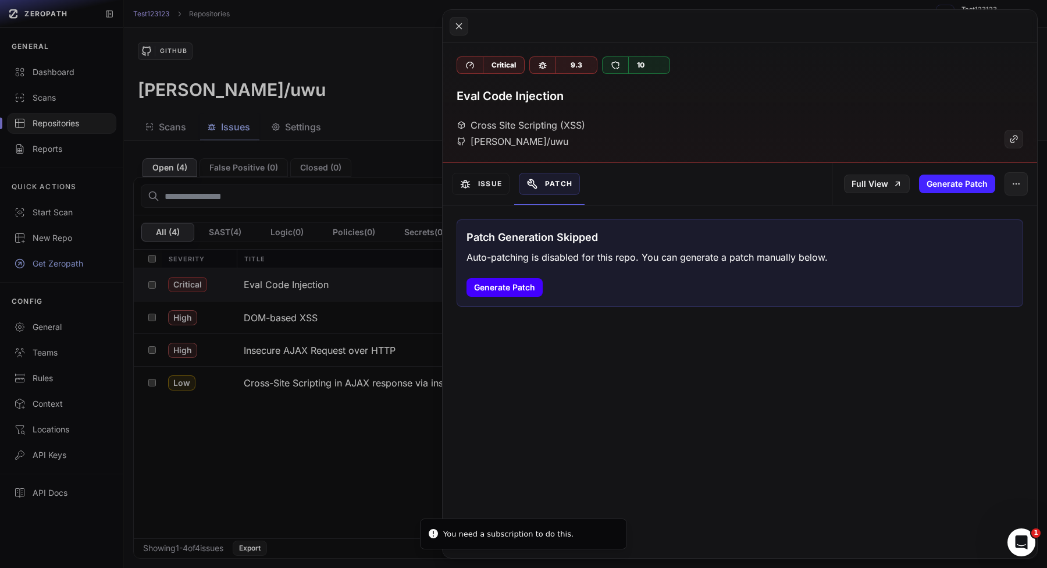
click at [518, 289] on button "Generate Patch" at bounding box center [505, 287] width 76 height 19
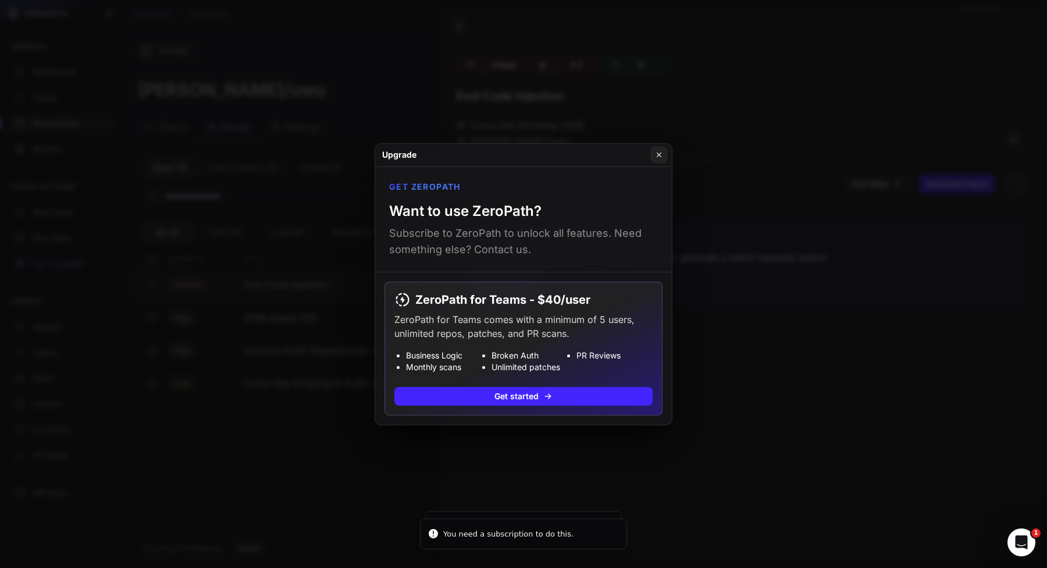
drag, startPoint x: 754, startPoint y: 397, endPoint x: 735, endPoint y: 397, distance: 19.2
click at [754, 397] on button at bounding box center [523, 284] width 1047 height 568
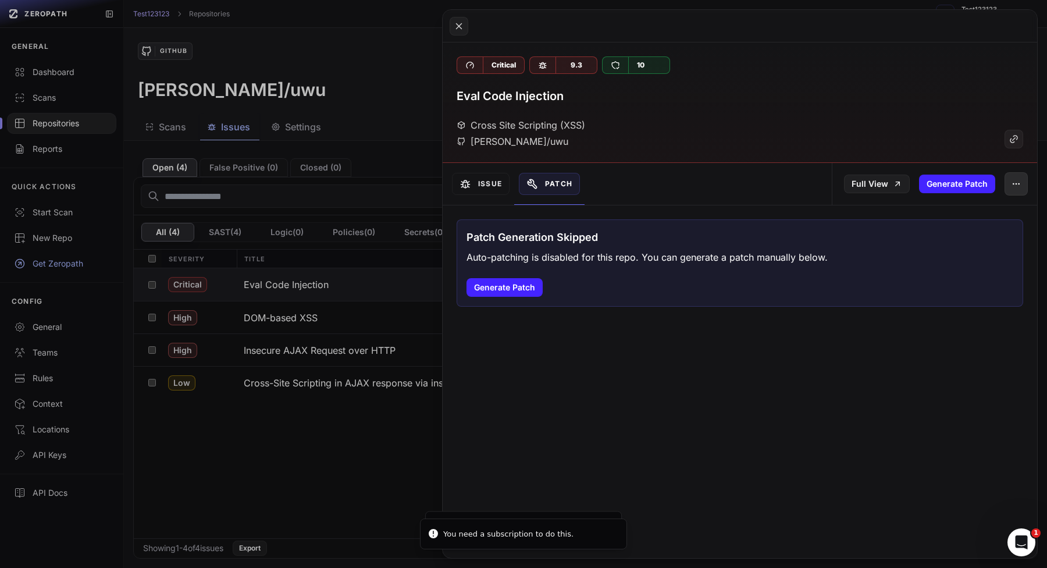
click at [1019, 186] on icon "button" at bounding box center [1016, 183] width 9 height 9
click at [912, 223] on div "False Positive" at bounding box center [963, 215] width 125 height 28
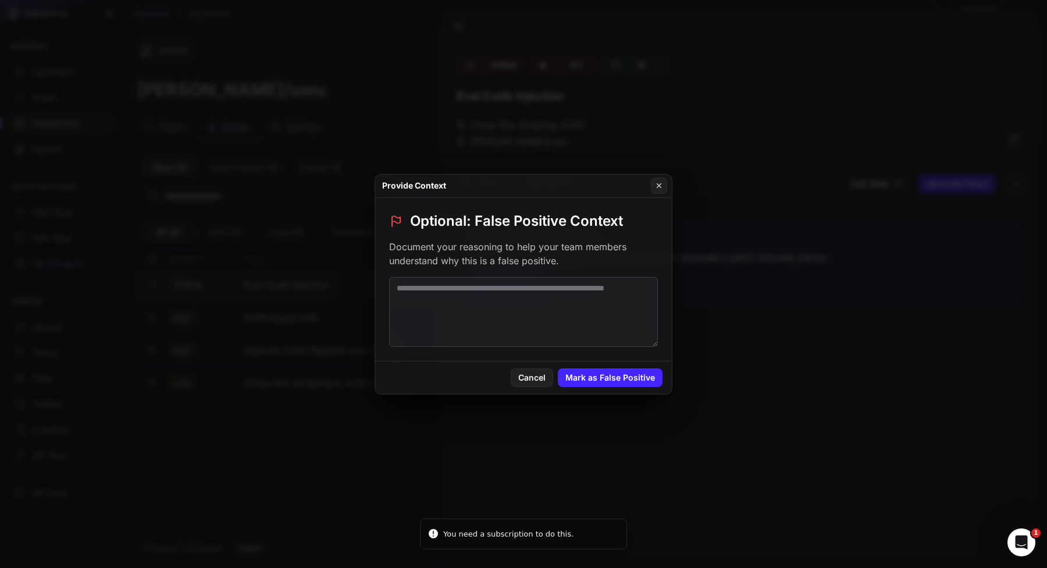
click at [543, 308] on textarea at bounding box center [523, 312] width 269 height 70
type textarea "*****"
click at [570, 376] on button "Mark as False Positive" at bounding box center [610, 377] width 105 height 19
click at [610, 463] on button at bounding box center [523, 284] width 1047 height 568
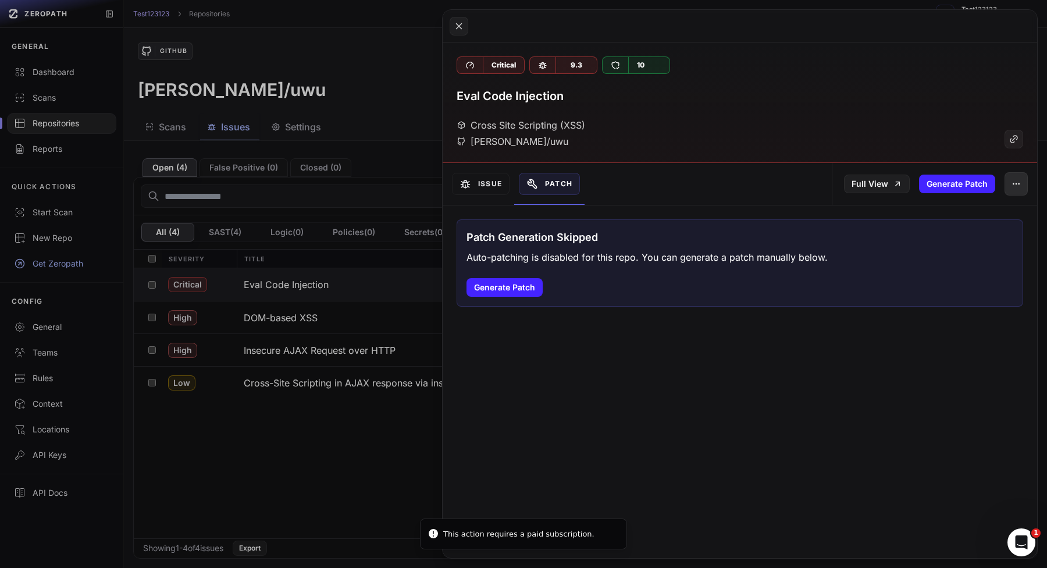
click at [1016, 179] on icon "button" at bounding box center [1016, 183] width 9 height 9
click at [951, 245] on div "Archive Issue" at bounding box center [963, 243] width 125 height 28
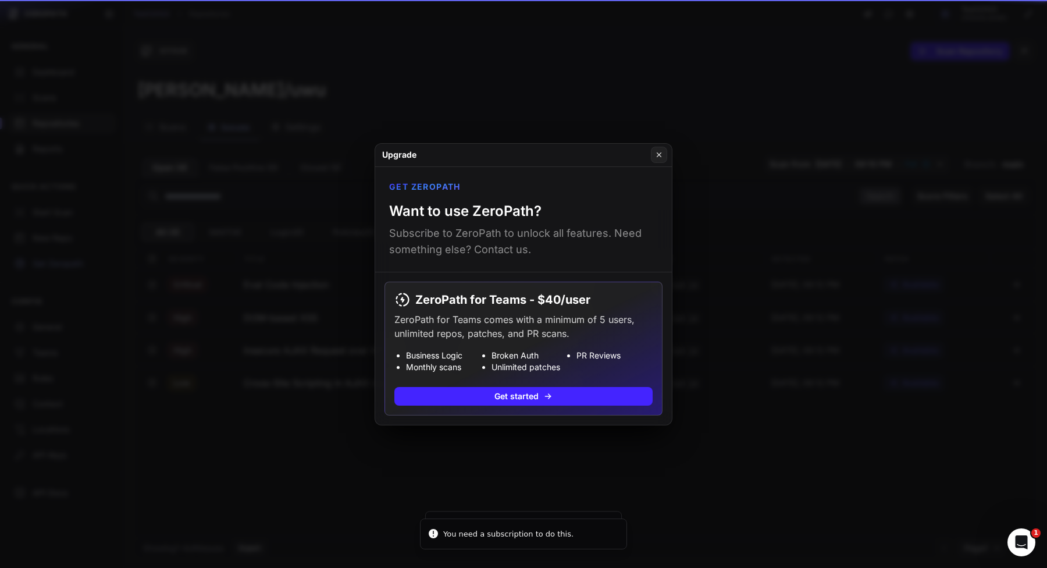
click at [763, 317] on button at bounding box center [523, 284] width 1047 height 568
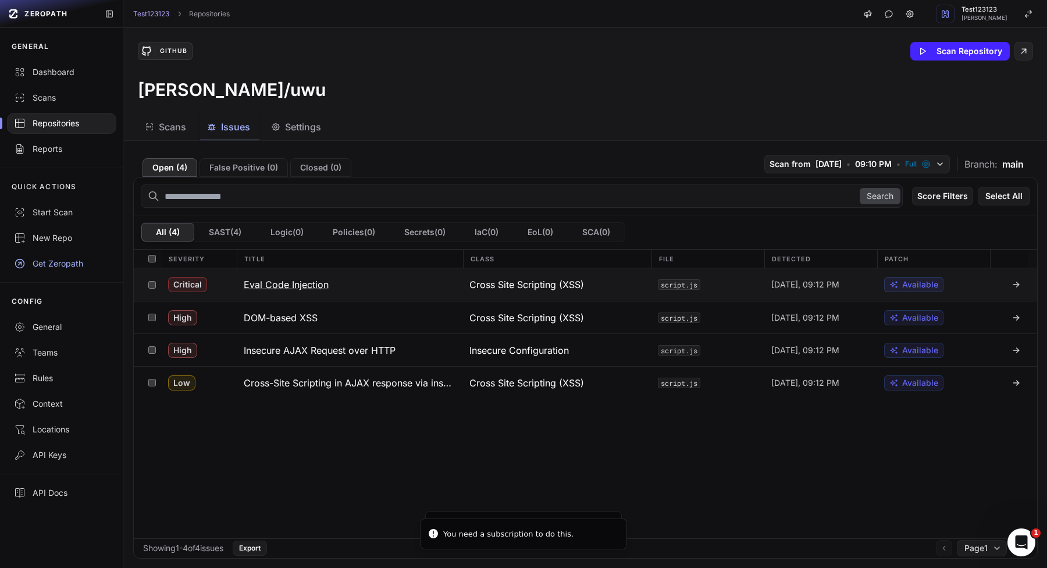
click at [456, 282] on button "Eval Code Injection" at bounding box center [350, 284] width 226 height 33
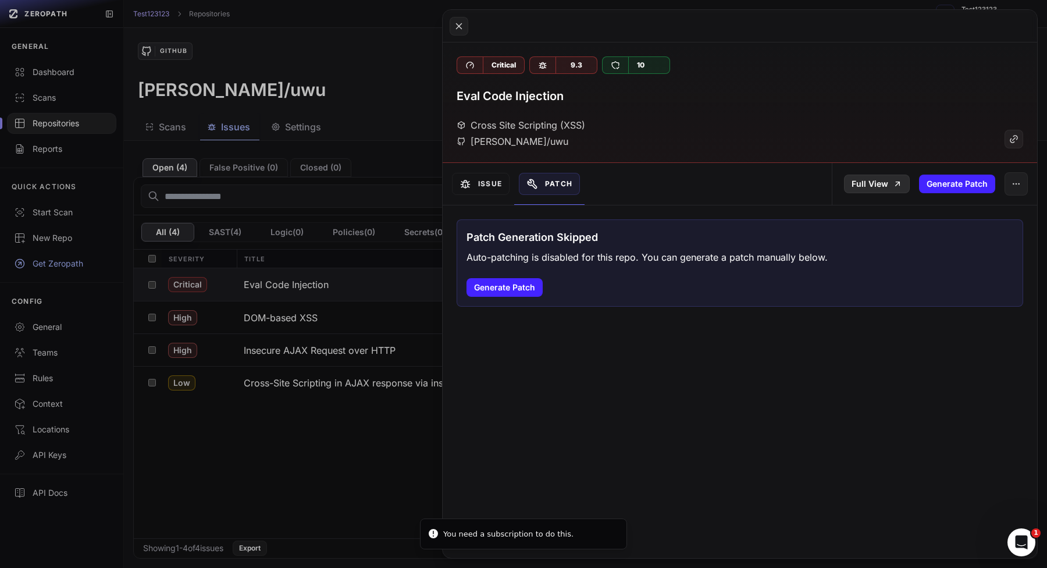
click at [879, 179] on link "Full View" at bounding box center [877, 184] width 66 height 19
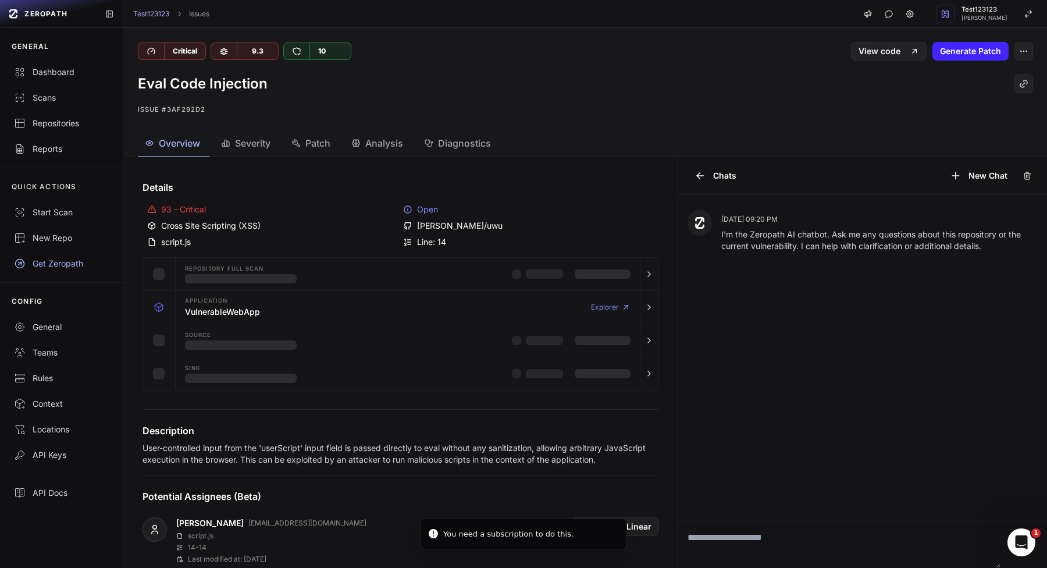
click at [769, 543] on textarea at bounding box center [839, 544] width 323 height 47
type textarea "*"
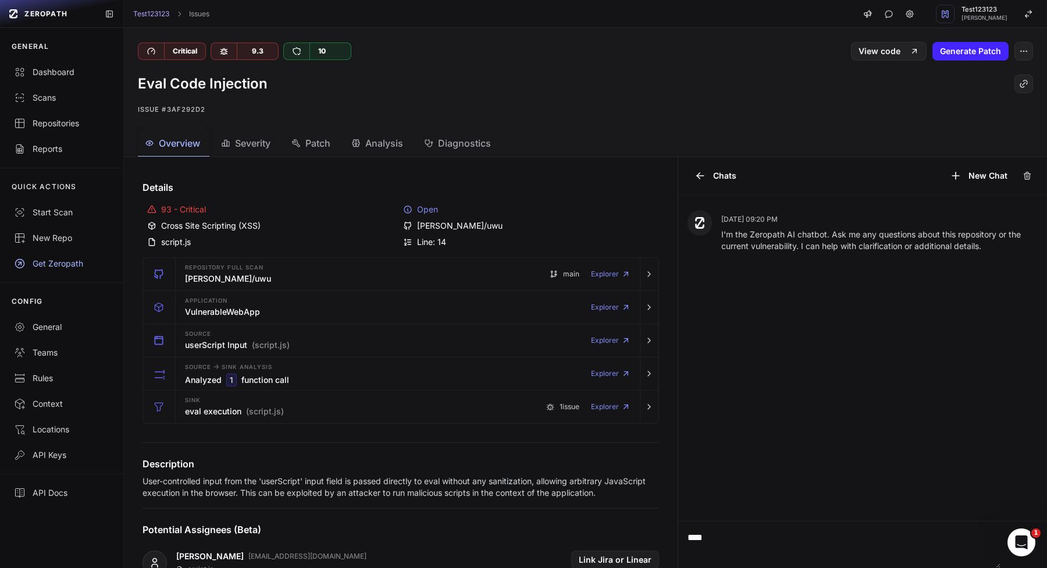
type textarea "****"
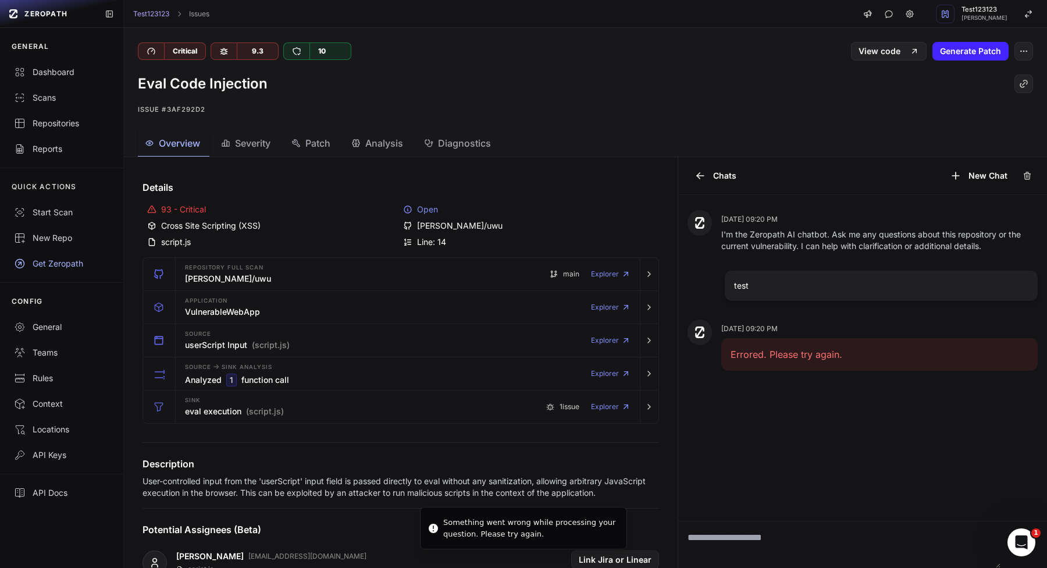
drag, startPoint x: 506, startPoint y: 532, endPoint x: 505, endPoint y: 562, distance: 29.7
click at [505, 538] on div "Something went wrong while processing your question. Please try again." at bounding box center [530, 528] width 174 height 23
click at [758, 460] on div "Aug 10, 09:20 PM I'm the Zeropath AI chatbot. Ask me any questions about this r…" at bounding box center [863, 358] width 370 height 326
click at [59, 168] on div "QUICK ACTIONS Start Scan New Repo Get Zeropath" at bounding box center [61, 225] width 123 height 115
click at [74, 150] on div "Reports" at bounding box center [61, 149] width 95 height 12
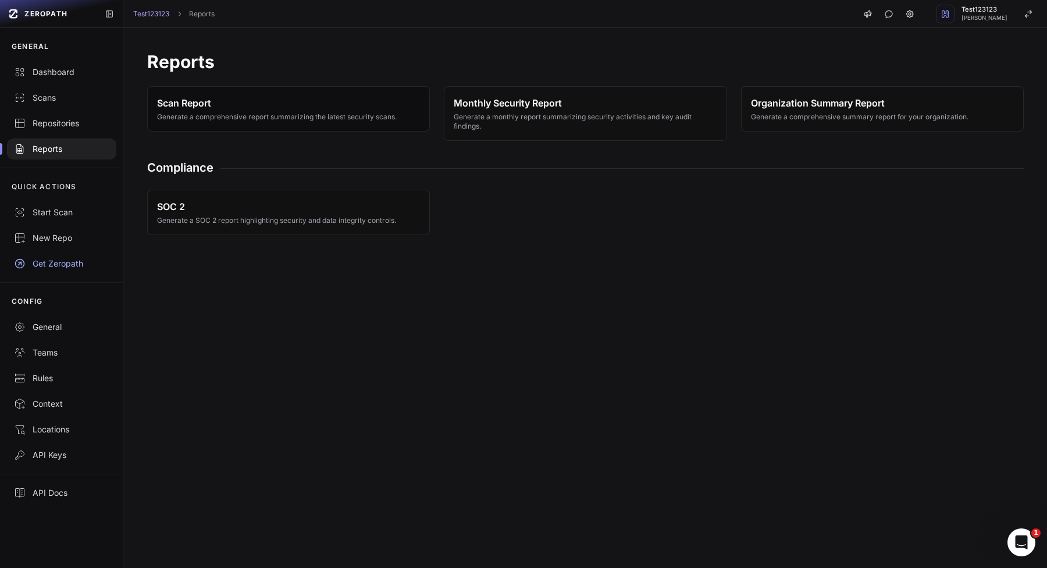
click at [276, 117] on span "Generate a comprehensive report summarizing the latest security scans." at bounding box center [277, 116] width 240 height 9
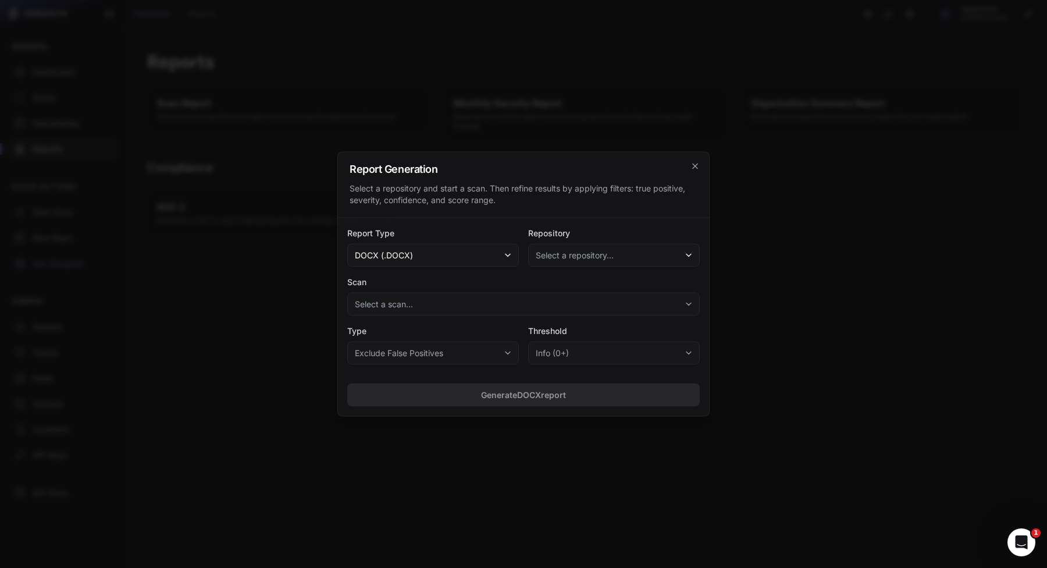
click at [535, 251] on button "Select a repository..." at bounding box center [614, 255] width 172 height 23
click at [546, 288] on span "vlad-stohnii/uwu" at bounding box center [571, 288] width 63 height 12
click at [531, 304] on button "Select a scan..." at bounding box center [523, 304] width 353 height 23
click at [513, 339] on span "Completed on 08/10/2025, 09:13 PM" at bounding box center [458, 337] width 119 height 12
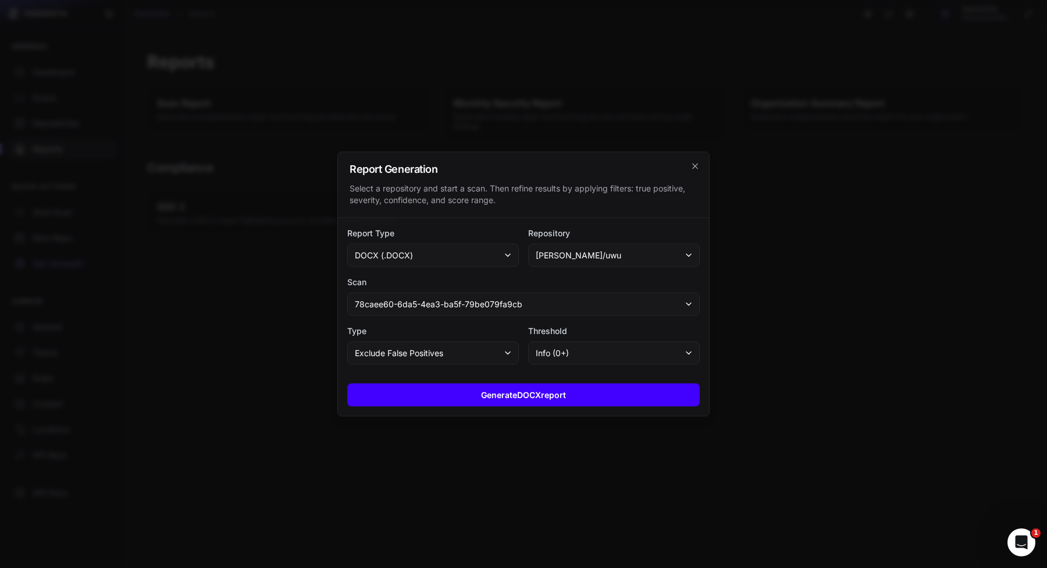
click at [506, 383] on div "Generate DOCX report" at bounding box center [523, 395] width 371 height 42
click at [506, 397] on button "Generate DOCX report" at bounding box center [523, 394] width 353 height 23
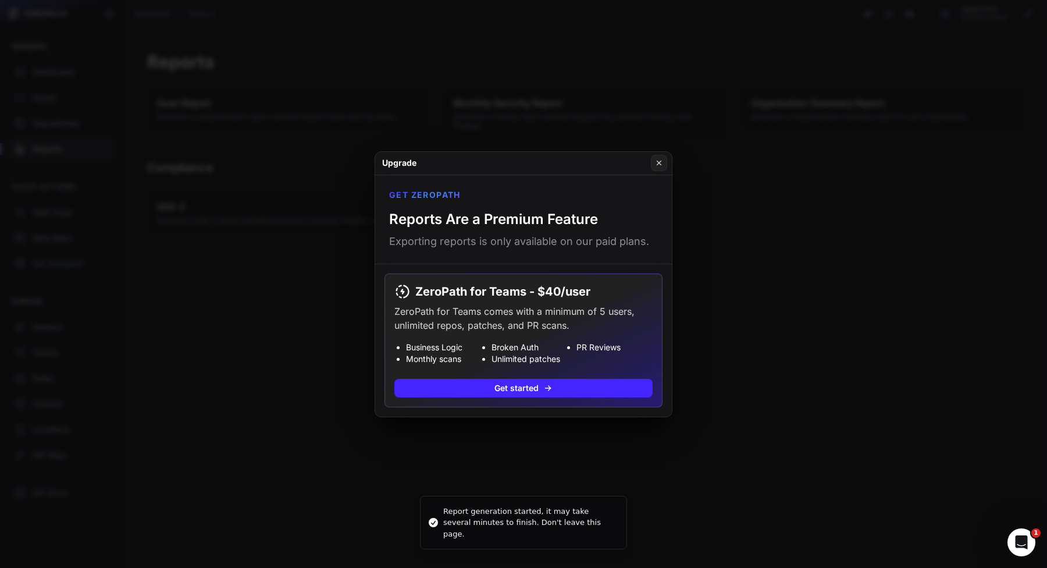
click at [385, 450] on button at bounding box center [523, 284] width 1047 height 568
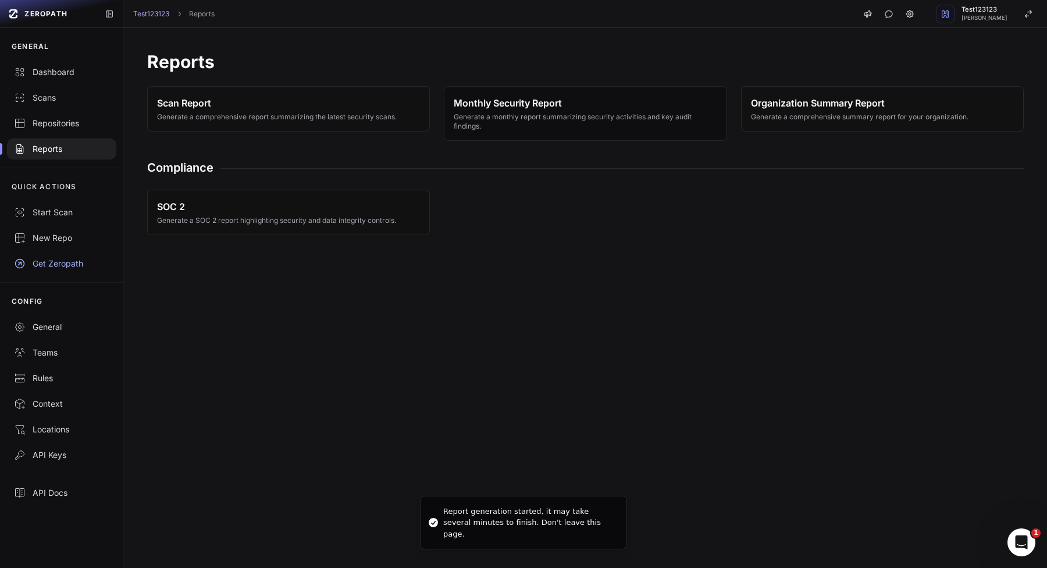
click at [532, 127] on span "Generate a monthly report summarizing security activities and key audit finding…" at bounding box center [585, 121] width 263 height 19
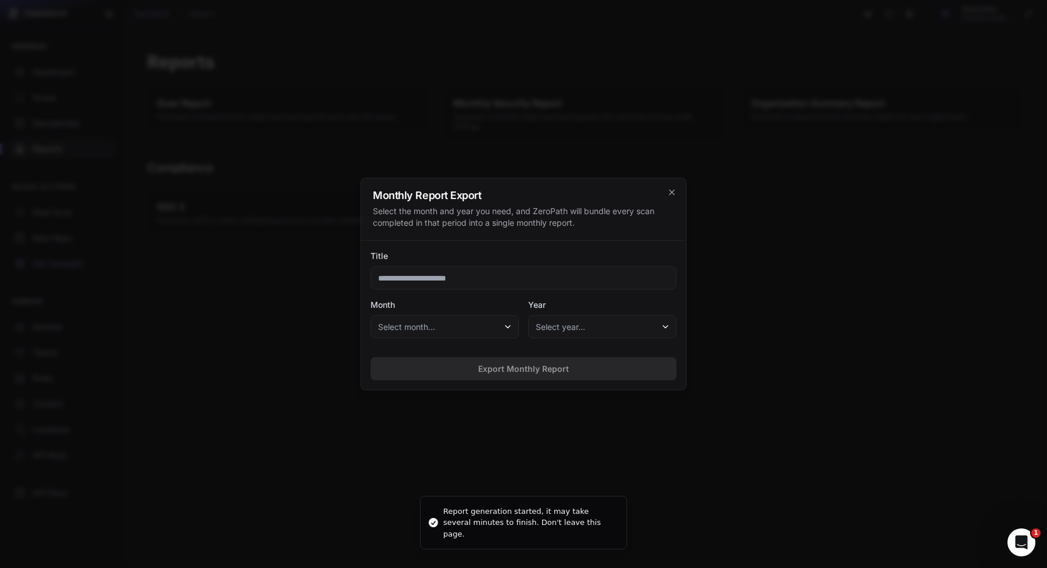
click at [544, 282] on input "Title" at bounding box center [524, 278] width 306 height 23
type input "****"
click at [439, 325] on button "Select month..." at bounding box center [445, 326] width 148 height 23
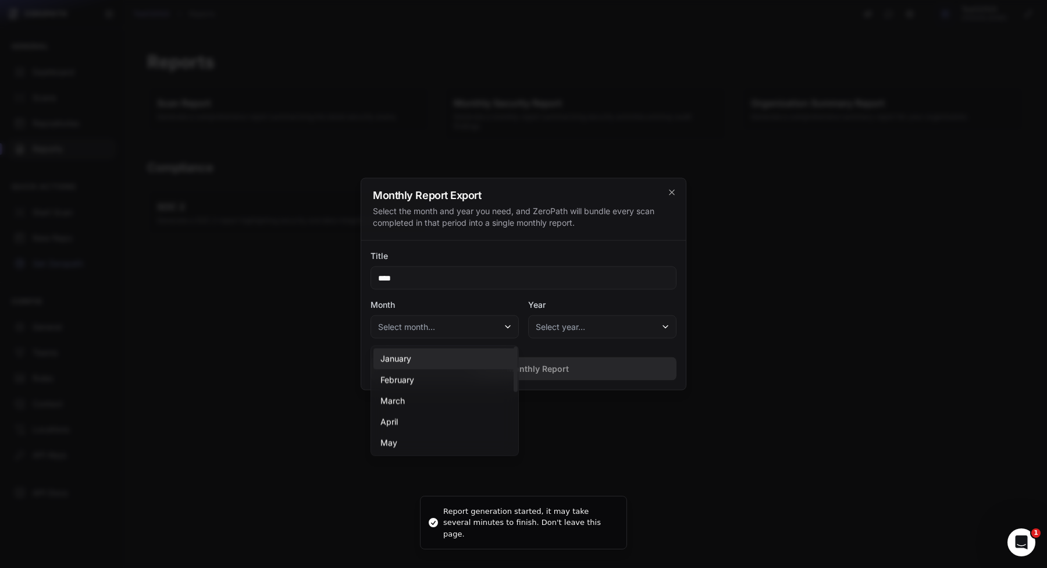
click at [433, 365] on div "January" at bounding box center [445, 359] width 143 height 21
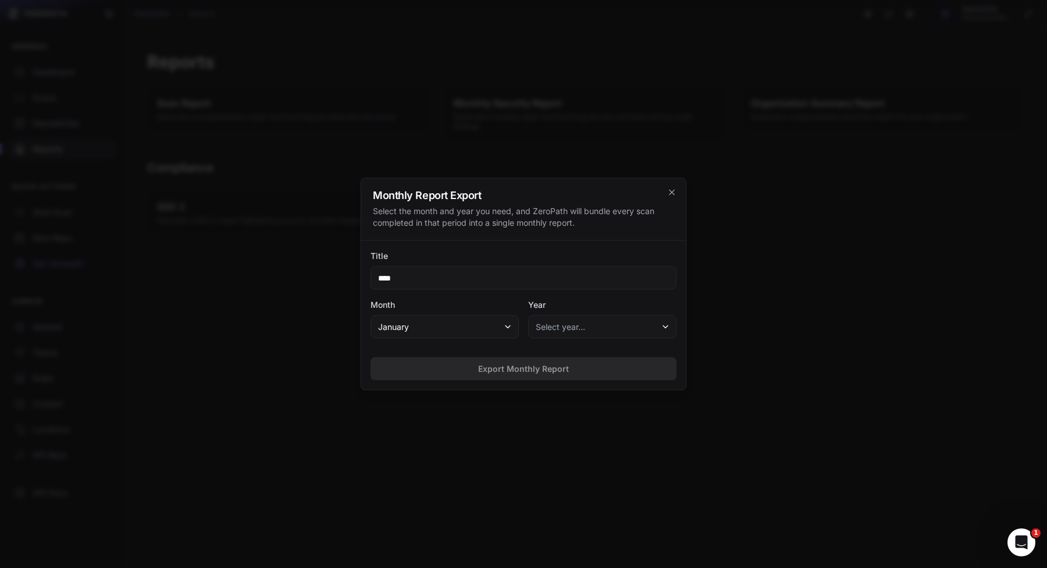
click at [567, 326] on span "Select year…" at bounding box center [560, 327] width 49 height 12
click at [567, 351] on div "2025" at bounding box center [602, 359] width 143 height 21
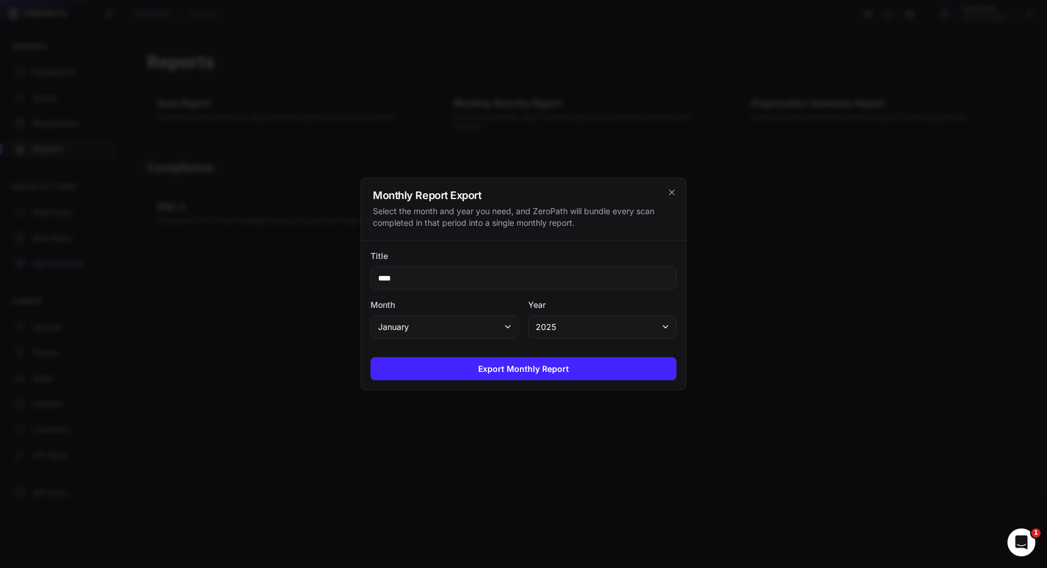
click at [556, 382] on div "Export Monthly Report" at bounding box center [523, 369] width 325 height 42
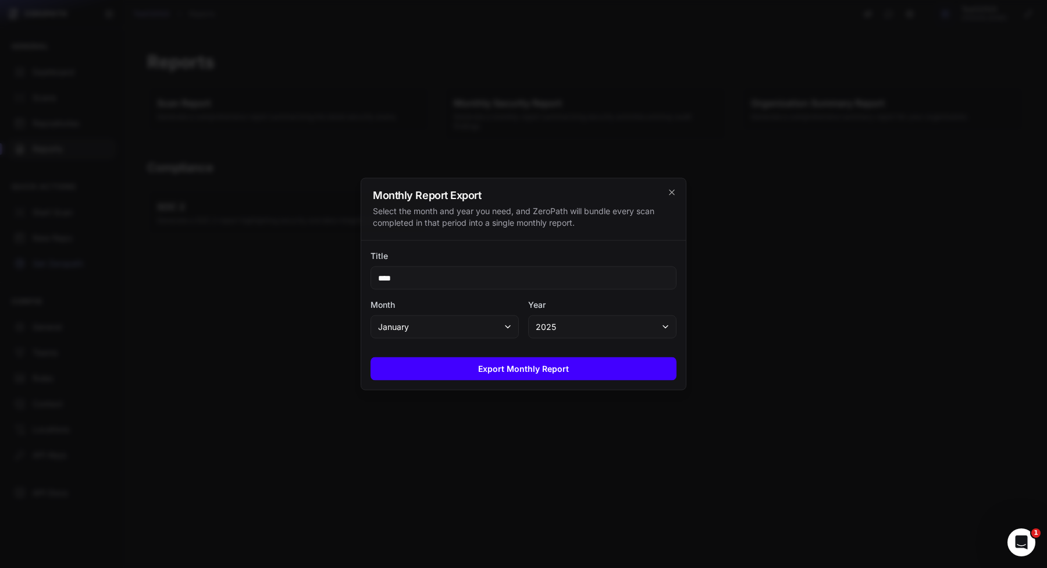
click at [566, 373] on button "Export Monthly Report" at bounding box center [524, 368] width 306 height 23
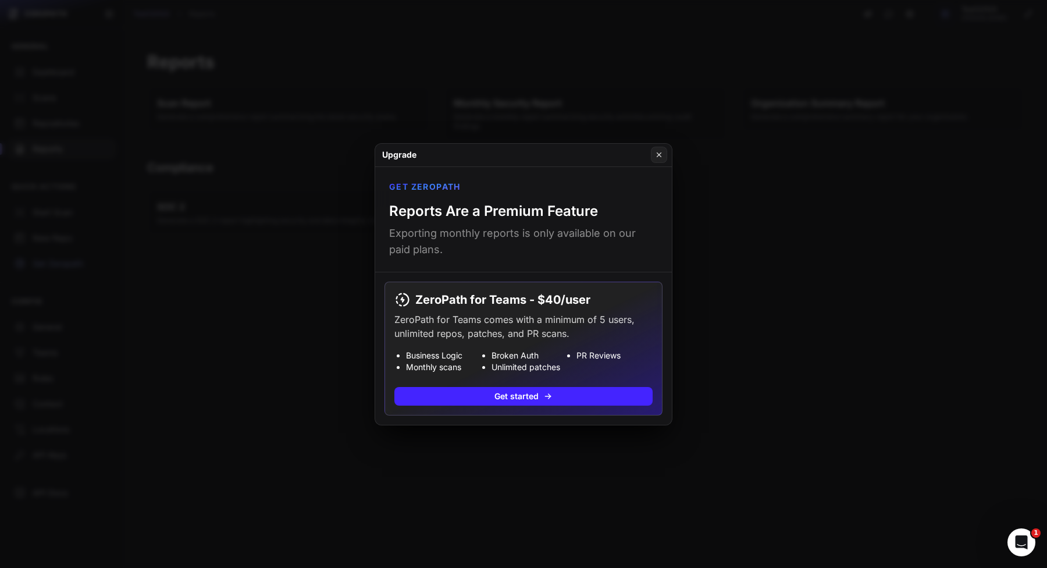
click at [854, 304] on button at bounding box center [523, 284] width 1047 height 568
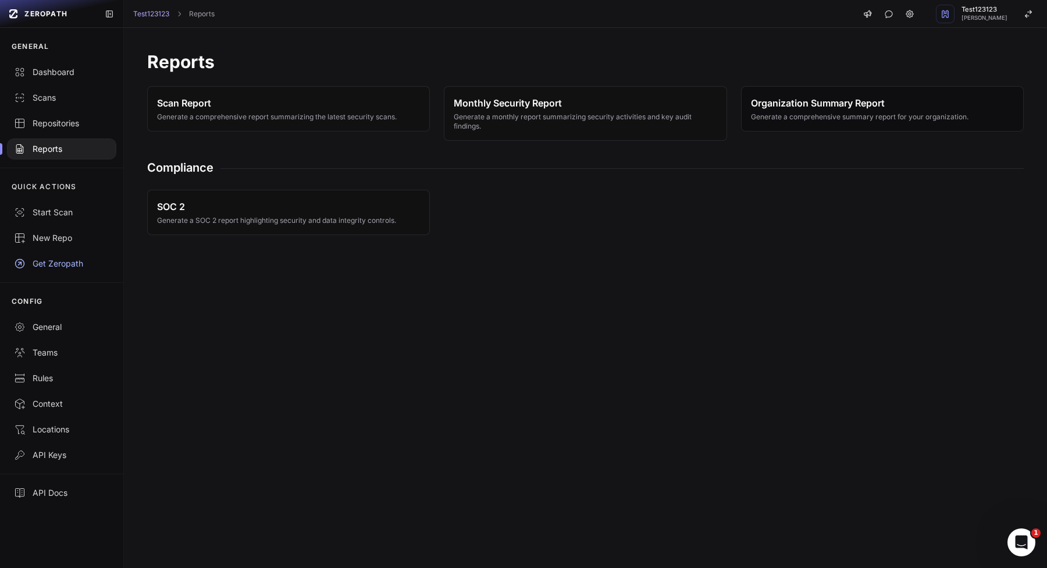
click at [856, 100] on span "Organization Summary Report" at bounding box center [860, 103] width 218 height 14
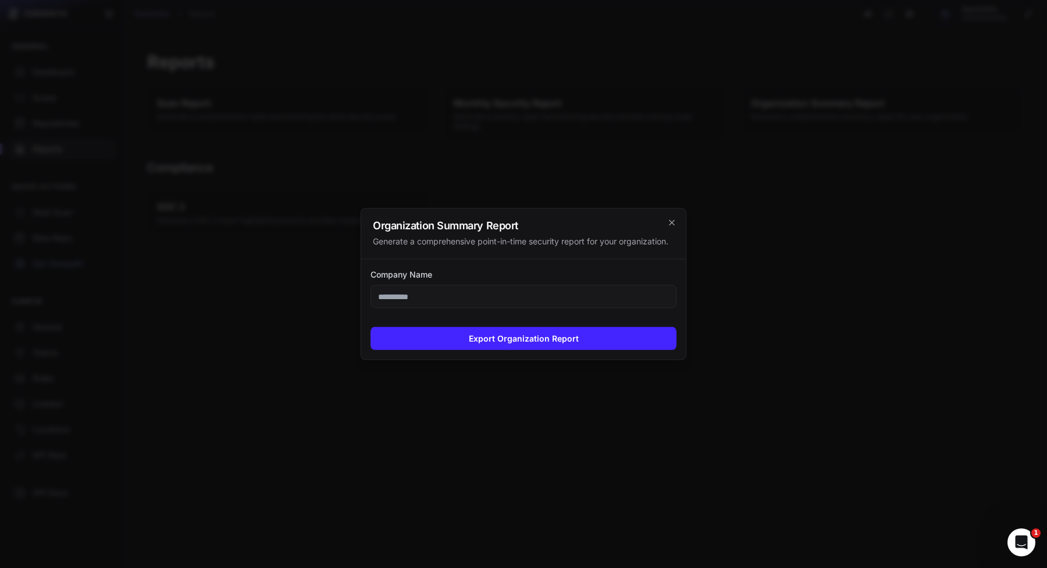
click at [503, 294] on input "Company Name" at bounding box center [524, 296] width 306 height 23
click at [557, 338] on button "Export Organization Report" at bounding box center [524, 338] width 306 height 23
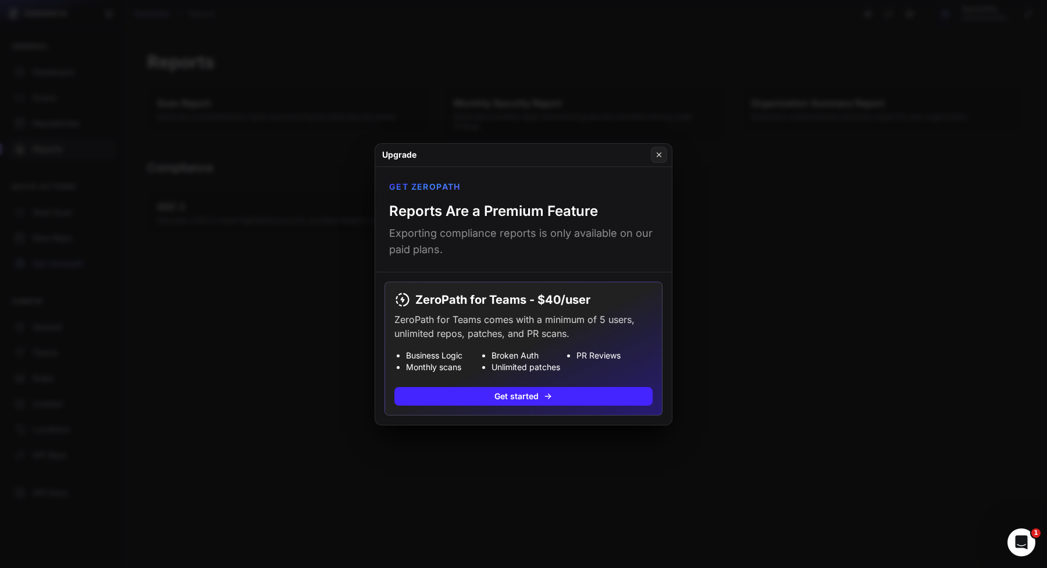
click at [535, 428] on button at bounding box center [523, 284] width 1047 height 568
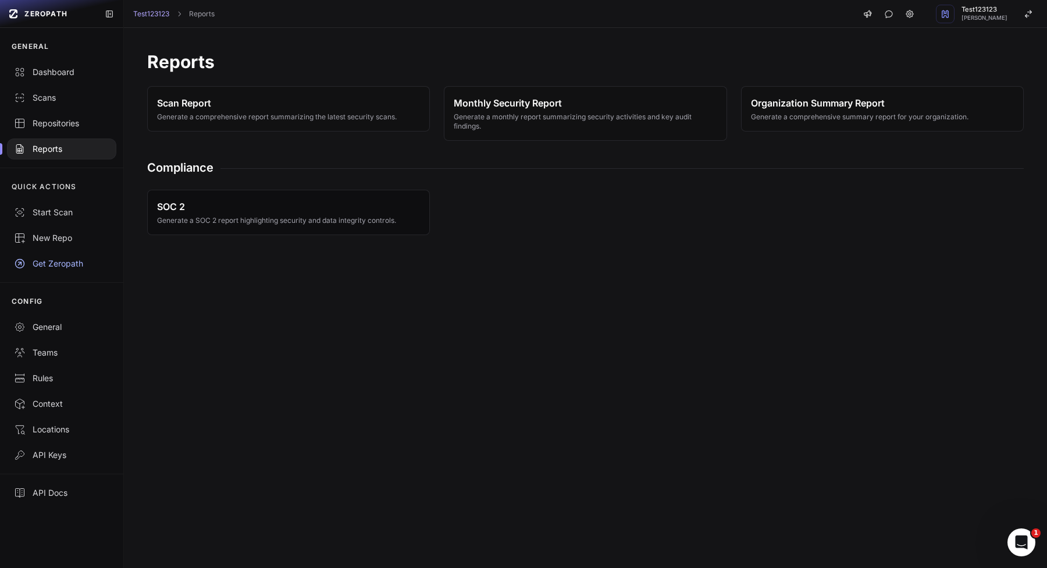
click at [323, 190] on button "SOC 2 Generate a SOC 2 report highlighting security and data integrity controls." at bounding box center [288, 212] width 283 height 45
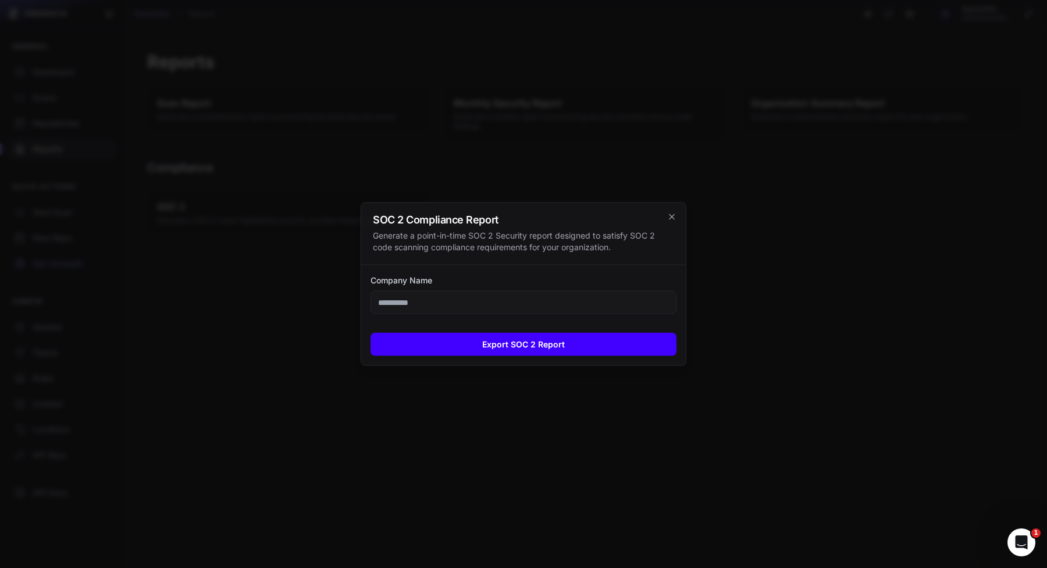
click at [467, 336] on button "Export SOC 2 Report" at bounding box center [524, 344] width 306 height 23
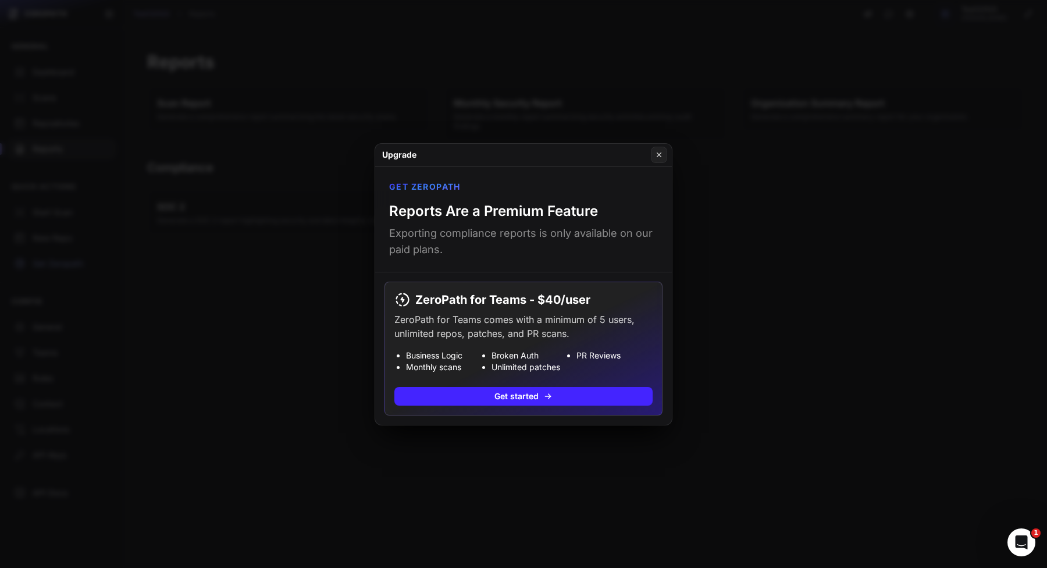
click at [319, 408] on button at bounding box center [523, 284] width 1047 height 568
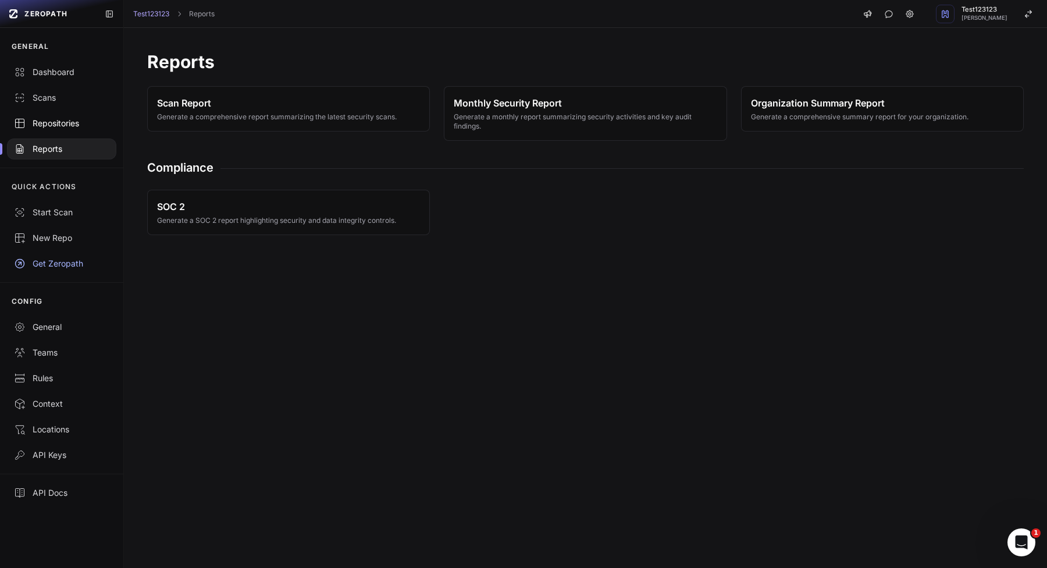
click at [94, 122] on div "Repositories" at bounding box center [61, 124] width 95 height 12
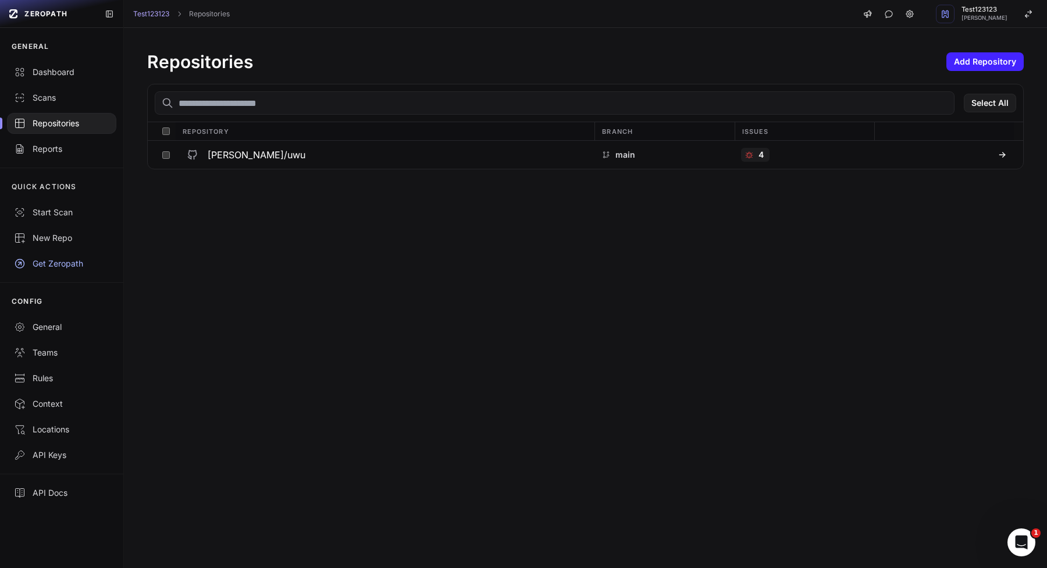
click at [986, 48] on div "Repositories Add Repository Select All Repository Branch Issues vlad-stohnii/uw…" at bounding box center [585, 110] width 923 height 165
click at [986, 56] on button "Add Repository" at bounding box center [985, 61] width 77 height 19
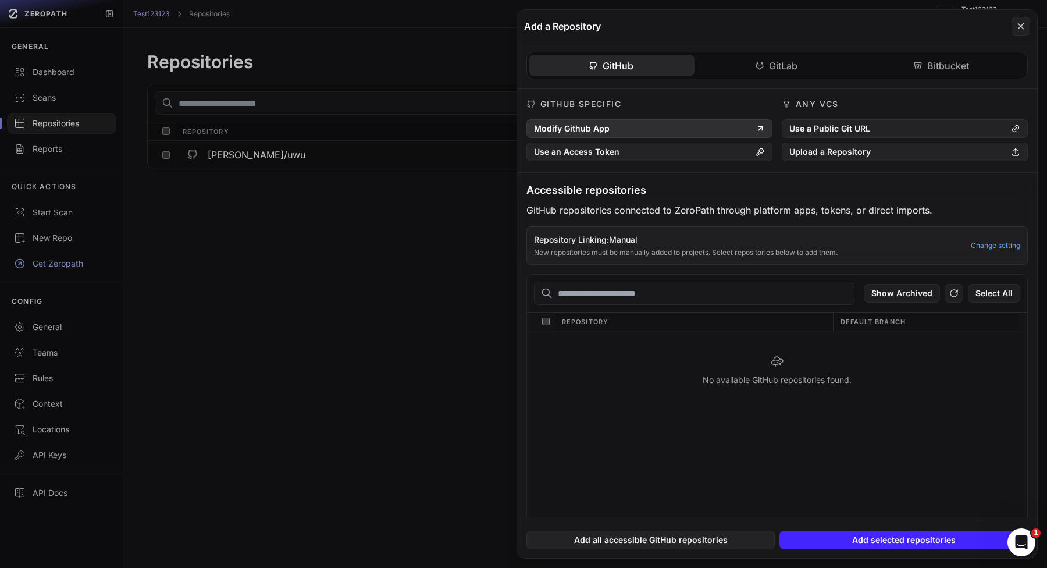
click at [694, 127] on button "Modify Github App" at bounding box center [650, 128] width 246 height 19
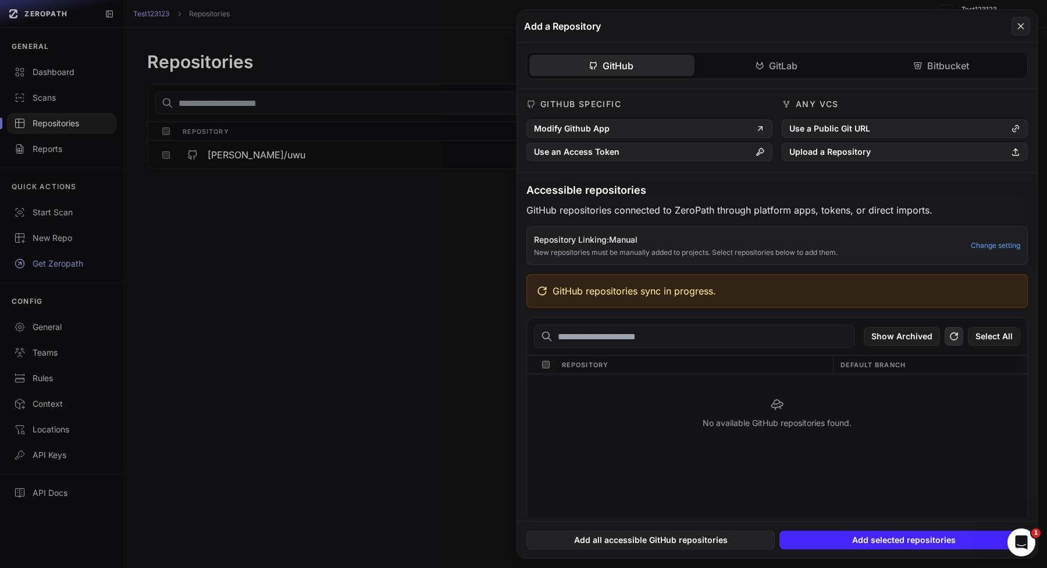
click at [949, 336] on icon at bounding box center [954, 336] width 10 height 14
click at [948, 336] on button at bounding box center [954, 336] width 19 height 19
click at [948, 337] on button at bounding box center [954, 336] width 19 height 19
click at [802, 72] on div "GitHub GitLab Bitbucket GitHub Specific Modify Github App Use an Access Token A…" at bounding box center [777, 279] width 520 height 475
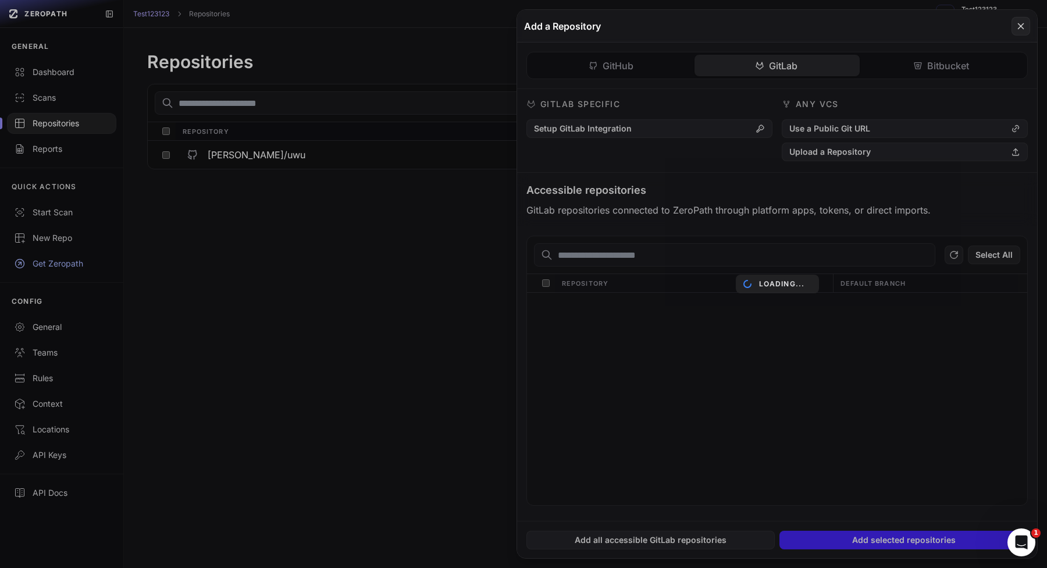
click at [633, 62] on div "GitHub GitLab Bitbucket GitHub Specific Modify Github App Use an Access Token A…" at bounding box center [777, 281] width 520 height 478
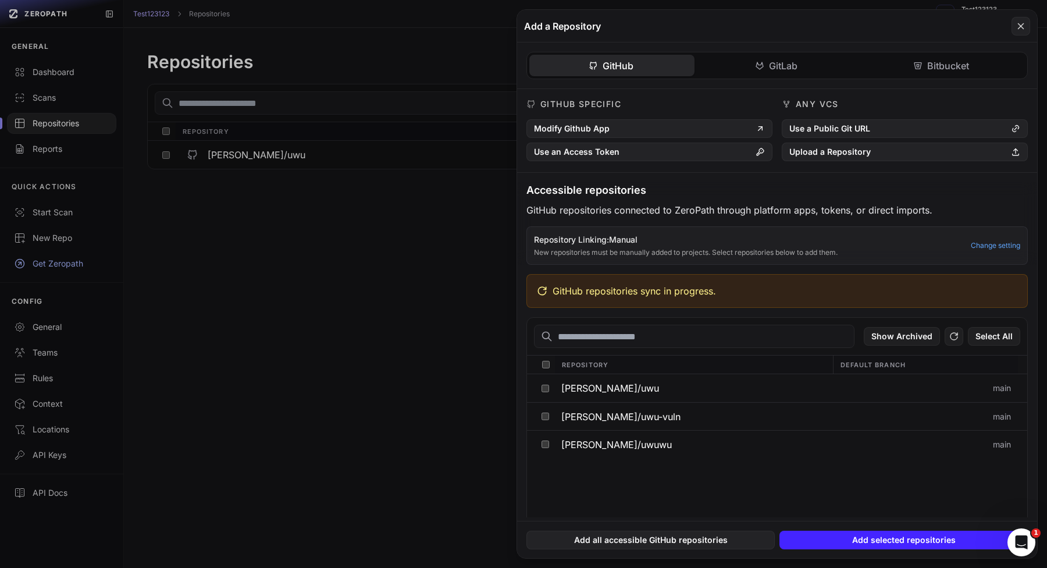
click at [653, 373] on div "Repository" at bounding box center [694, 365] width 278 height 18
click at [644, 422] on button "[PERSON_NAME]/uwu-vuln" at bounding box center [694, 416] width 278 height 27
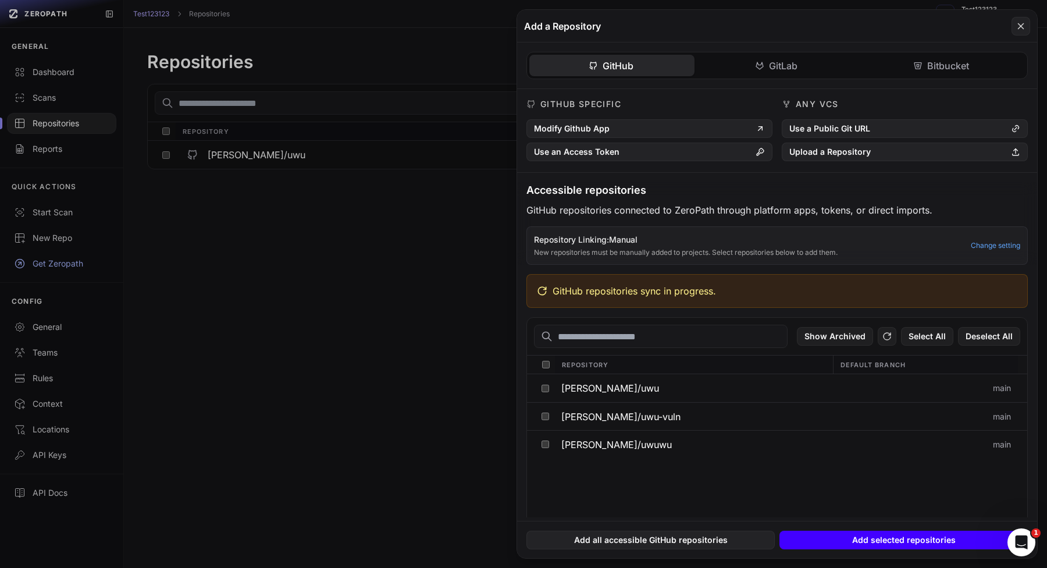
click at [858, 539] on button "Add selected repositories" at bounding box center [904, 540] width 248 height 19
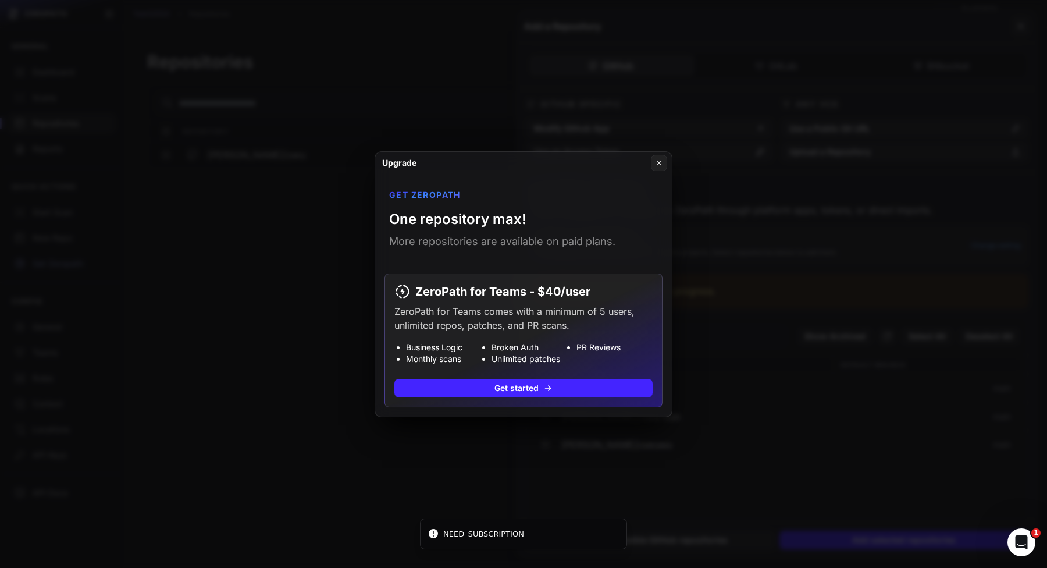
click at [233, 303] on button at bounding box center [523, 284] width 1047 height 568
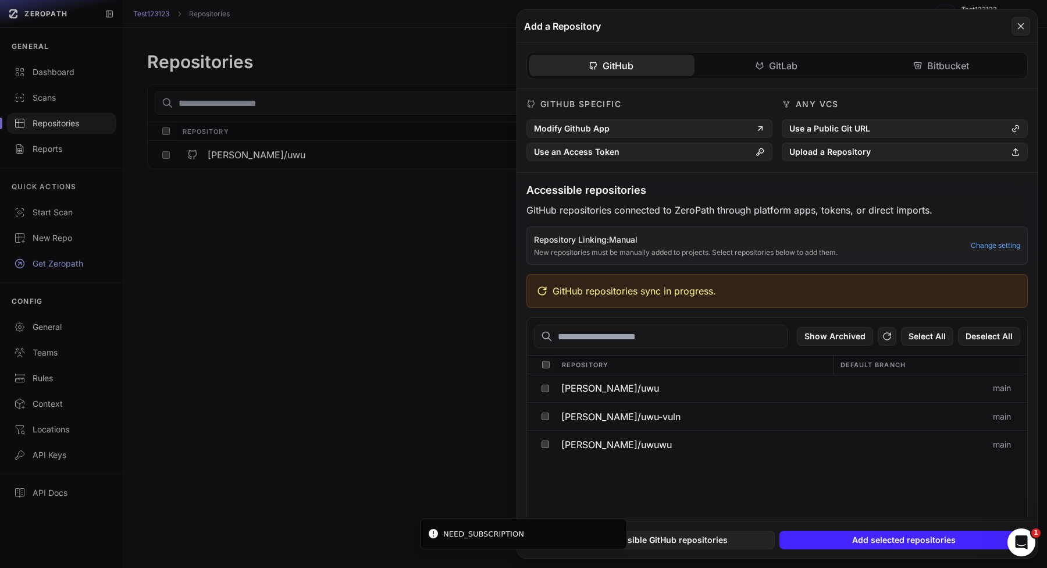
click at [246, 204] on button at bounding box center [523, 284] width 1047 height 568
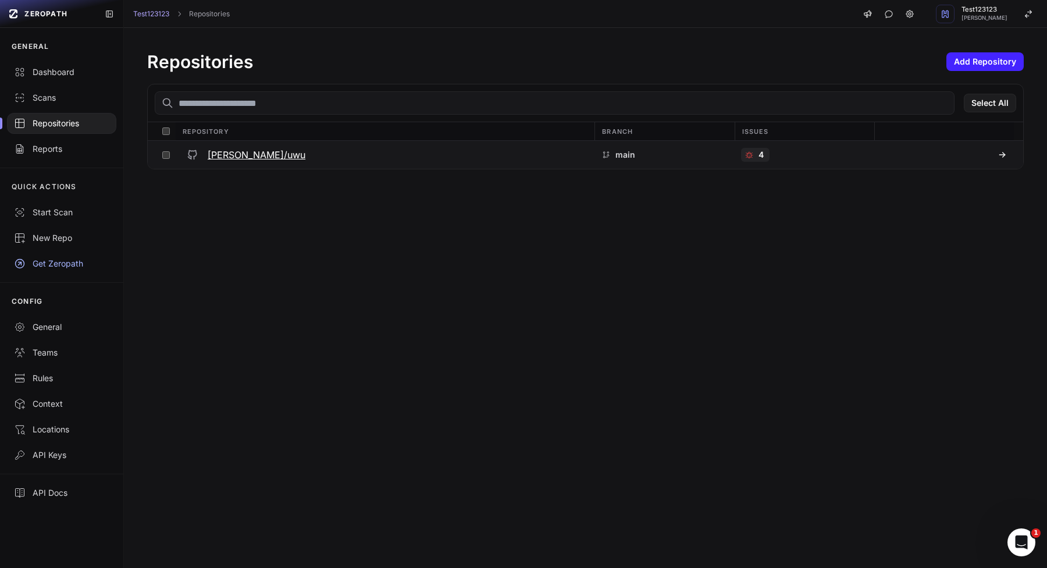
click at [246, 152] on h3 "vlad-stohnii/uwu" at bounding box center [257, 155] width 98 height 14
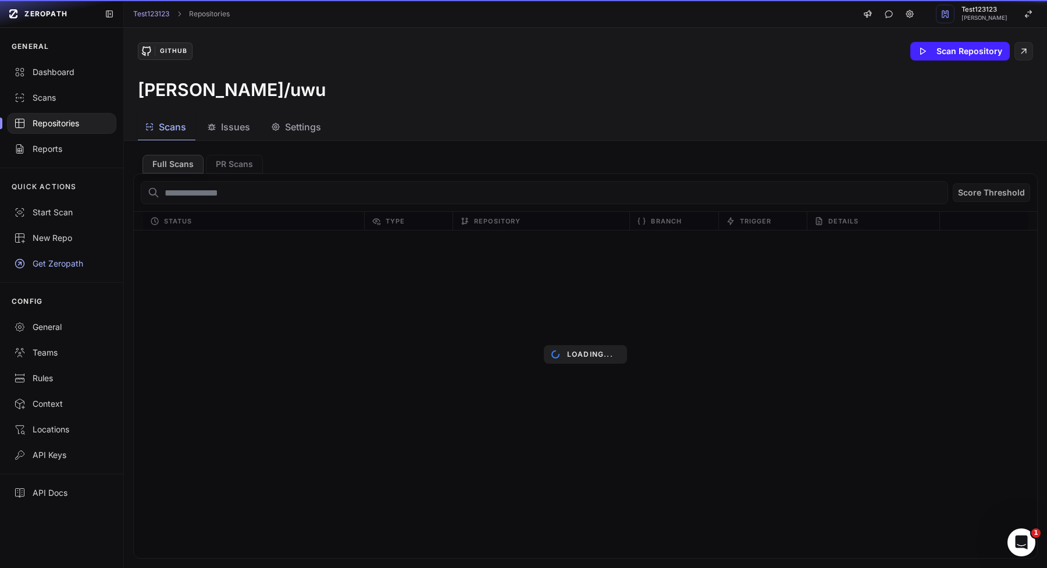
click at [293, 127] on span "Settings" at bounding box center [303, 127] width 36 height 14
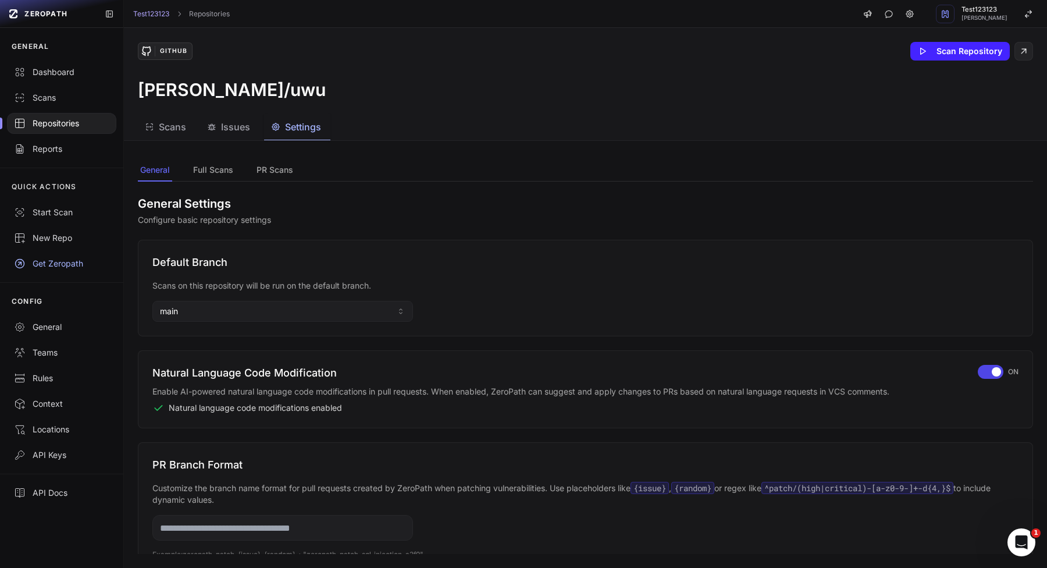
click at [242, 322] on div "Default Branch Scans on this repository will be run on the default branch. main" at bounding box center [586, 288] width 896 height 97
click at [254, 313] on button "main" at bounding box center [282, 311] width 261 height 21
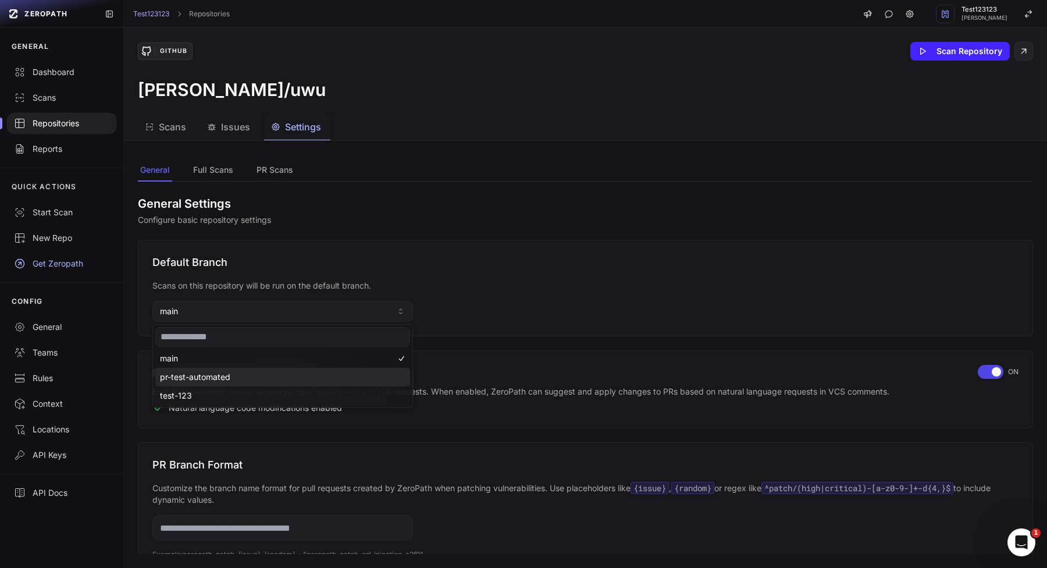
click at [217, 379] on span "pr-test-automated" at bounding box center [195, 377] width 70 height 12
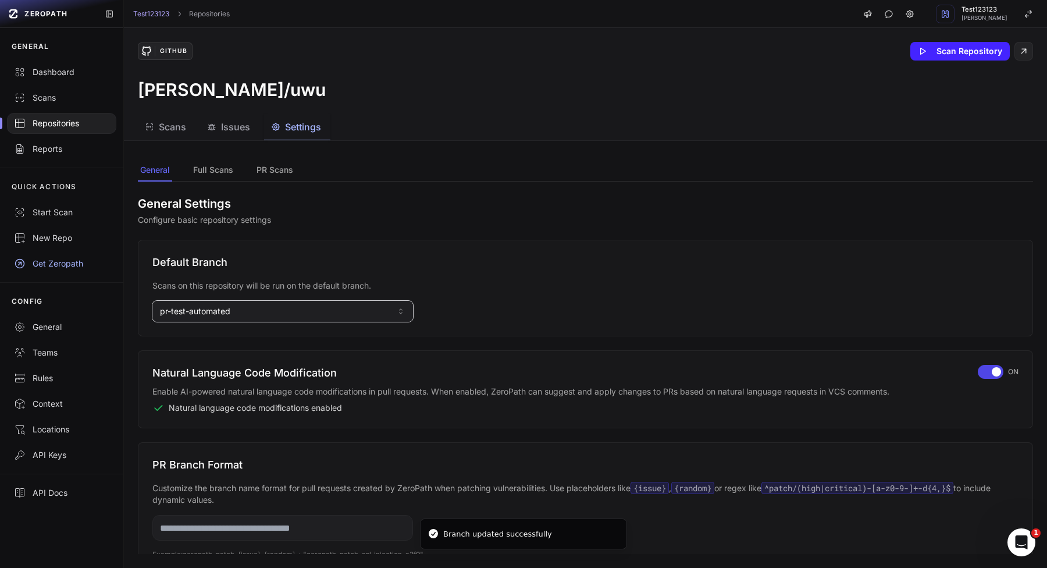
click at [263, 317] on button "pr-test-automated" at bounding box center [282, 311] width 261 height 21
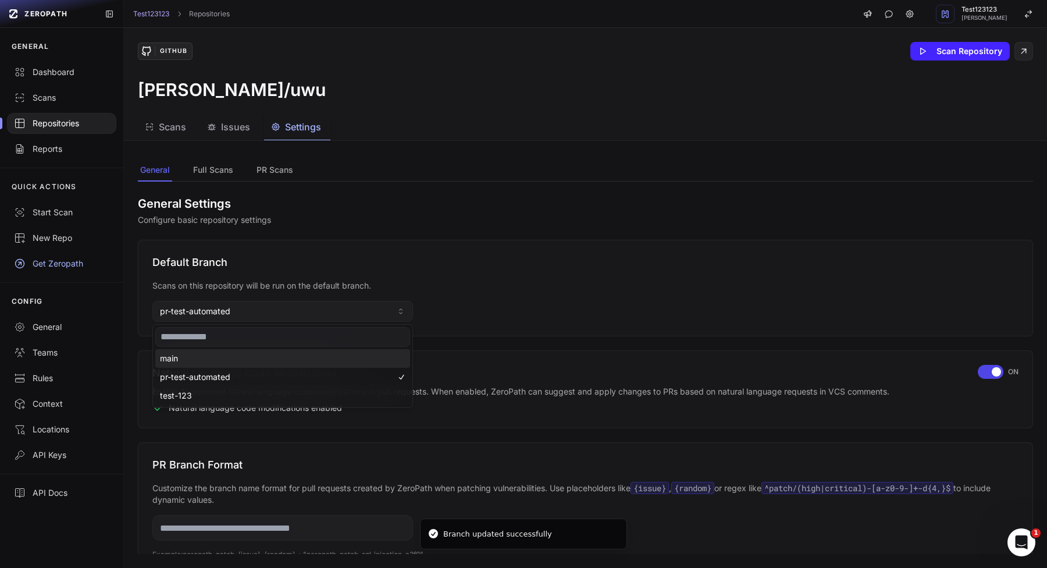
click at [230, 360] on div "main" at bounding box center [282, 358] width 255 height 19
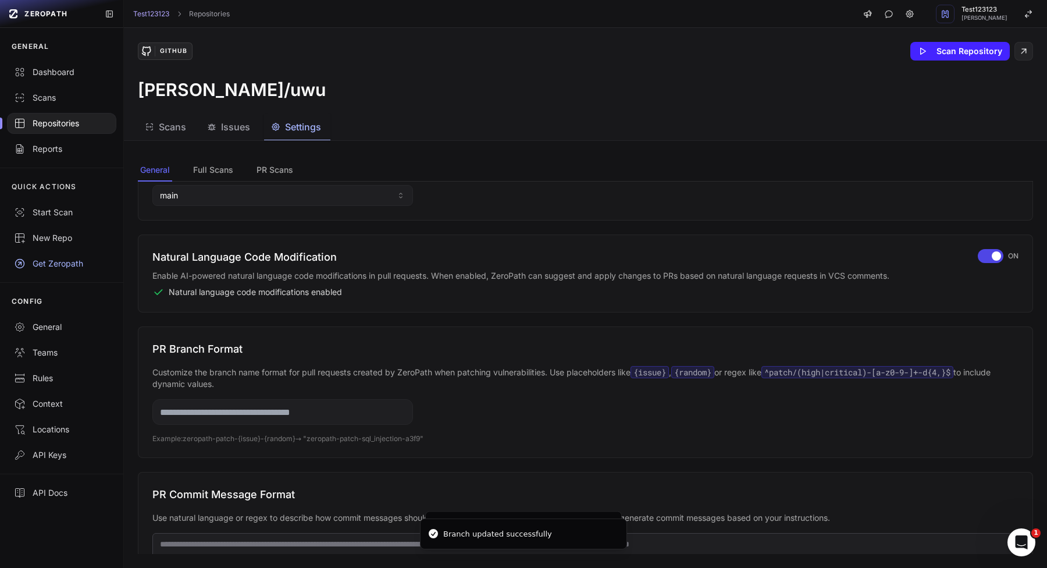
scroll to position [128, 0]
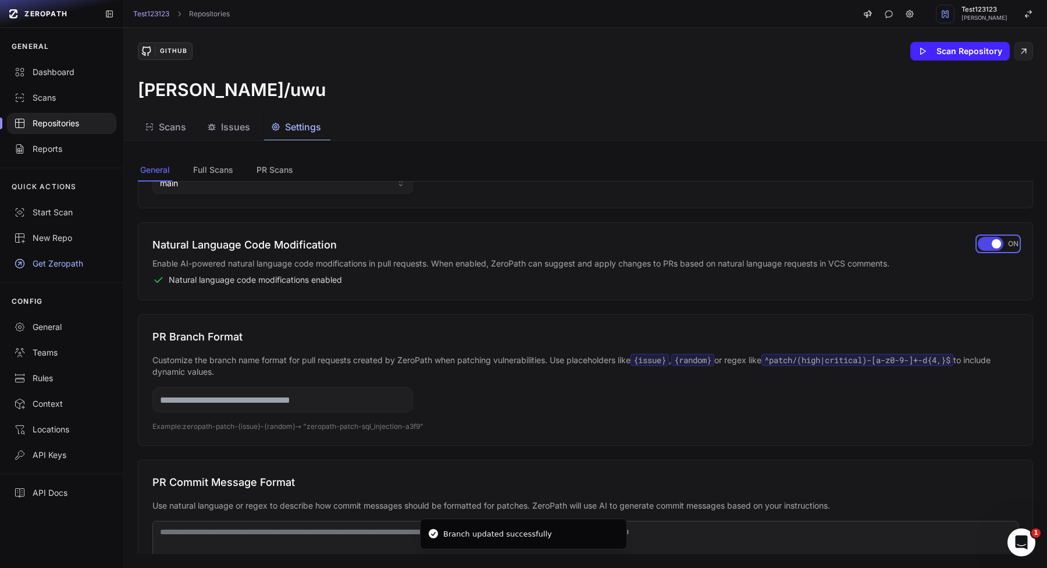
click at [990, 244] on div "button" at bounding box center [991, 244] width 26 height 14
click at [990, 244] on div "button" at bounding box center [988, 244] width 26 height 14
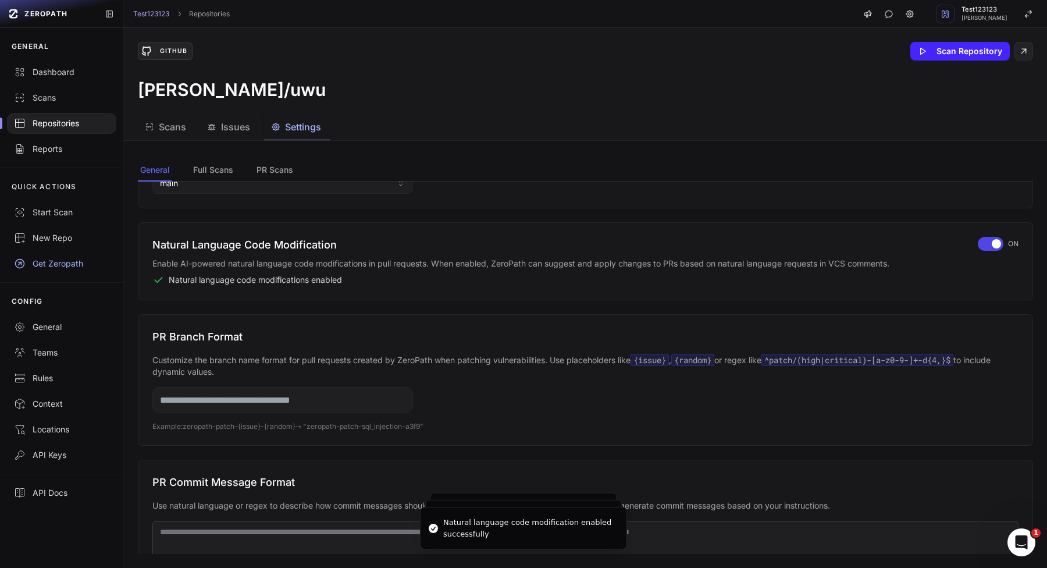
click at [343, 406] on input "text" at bounding box center [282, 400] width 261 height 26
type input "******"
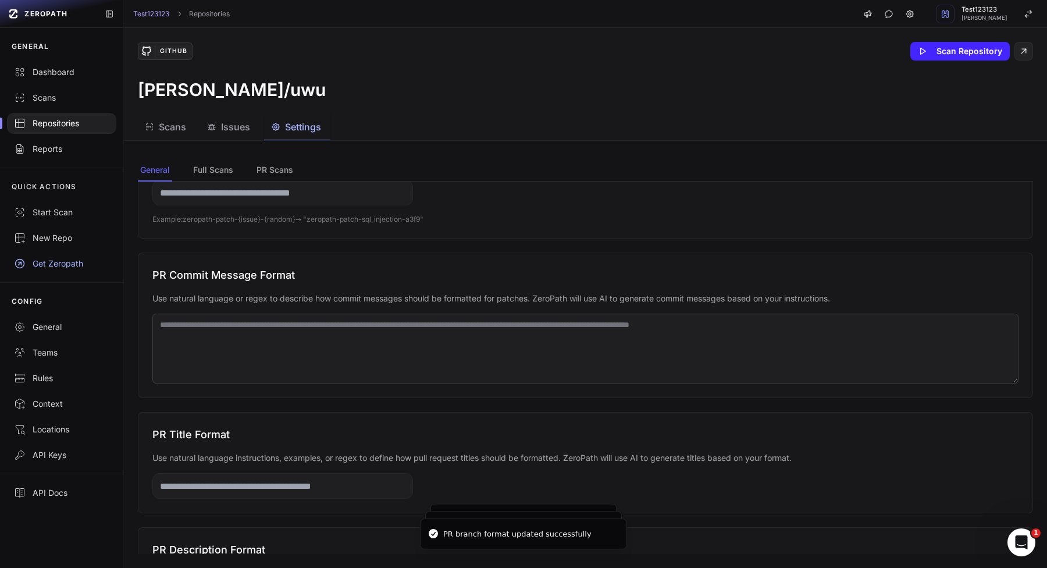
scroll to position [337, 0]
click at [388, 340] on textarea at bounding box center [585, 347] width 866 height 70
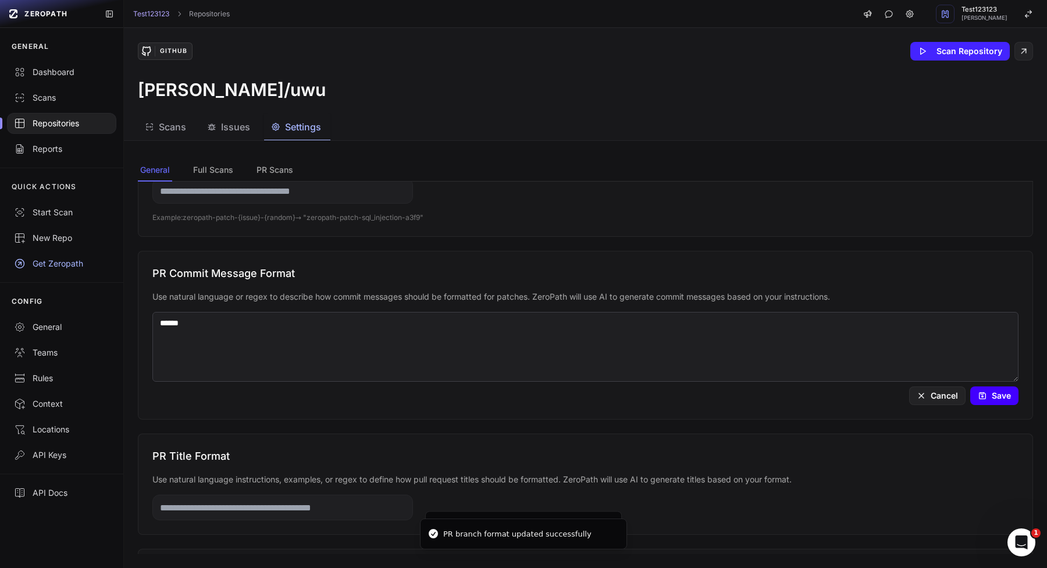
type textarea "******"
click at [986, 402] on button "Save" at bounding box center [995, 395] width 48 height 19
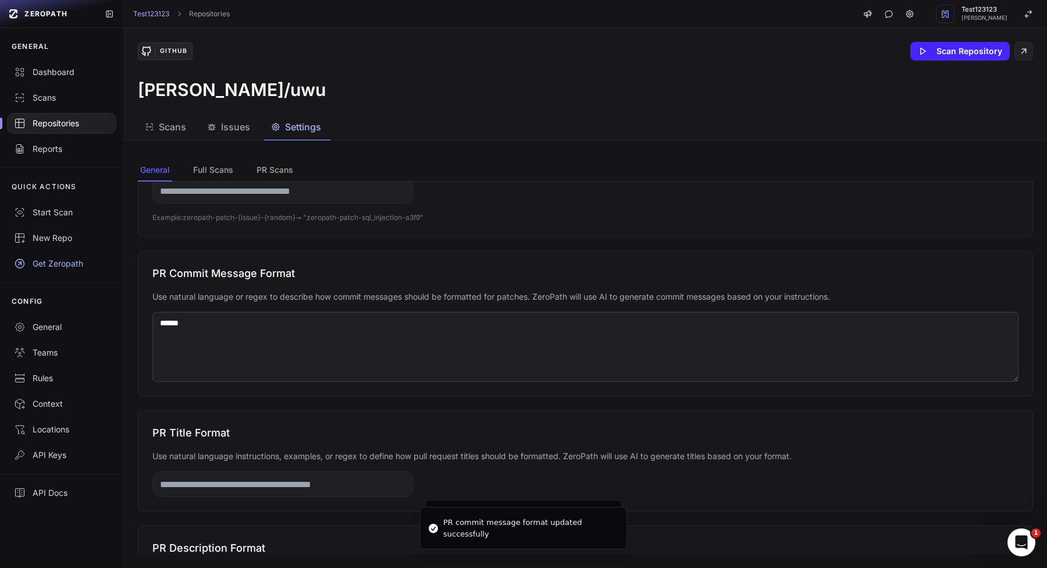
click at [723, 325] on textarea "******" at bounding box center [585, 347] width 866 height 70
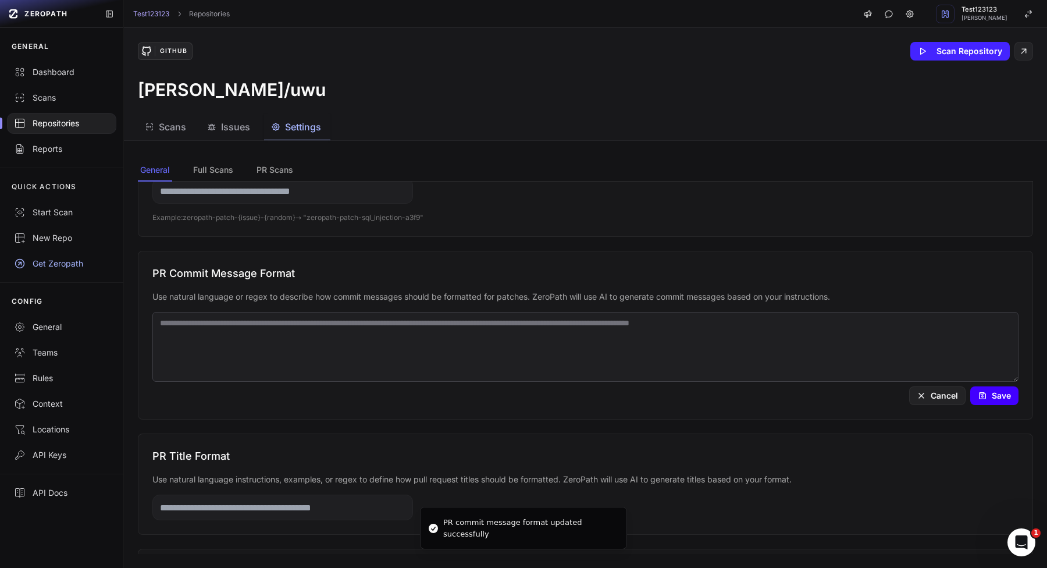
click at [993, 400] on button "Save" at bounding box center [995, 395] width 48 height 19
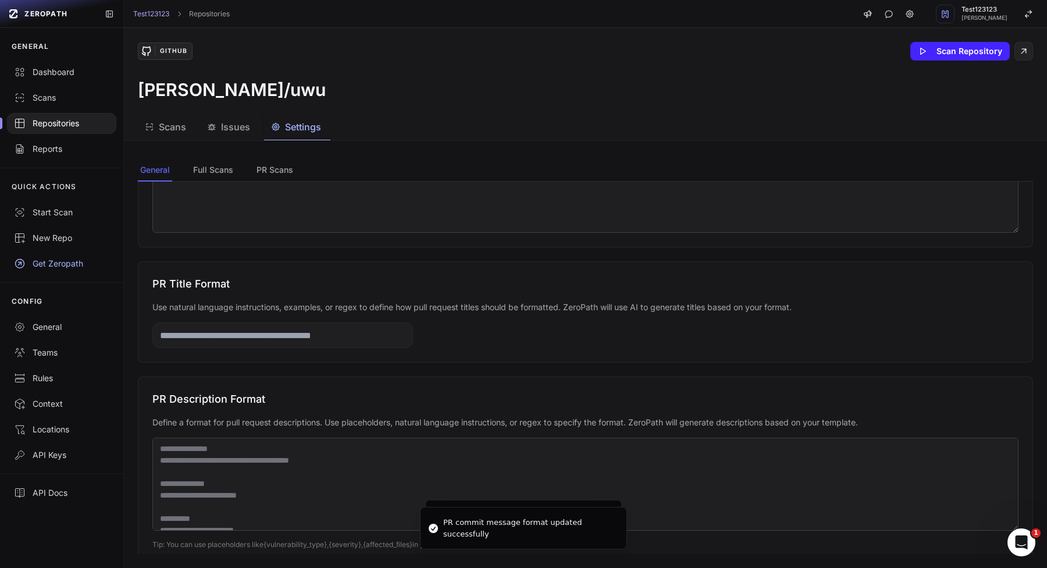
scroll to position [542, 0]
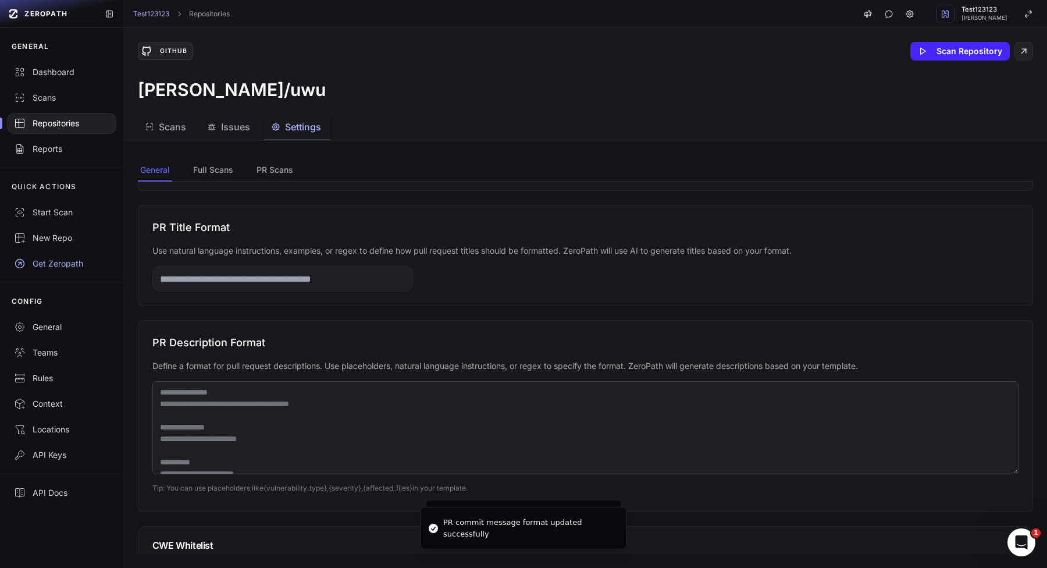
click at [337, 281] on input "text" at bounding box center [282, 279] width 261 height 26
type input "*****"
click at [297, 395] on textarea at bounding box center [585, 427] width 866 height 93
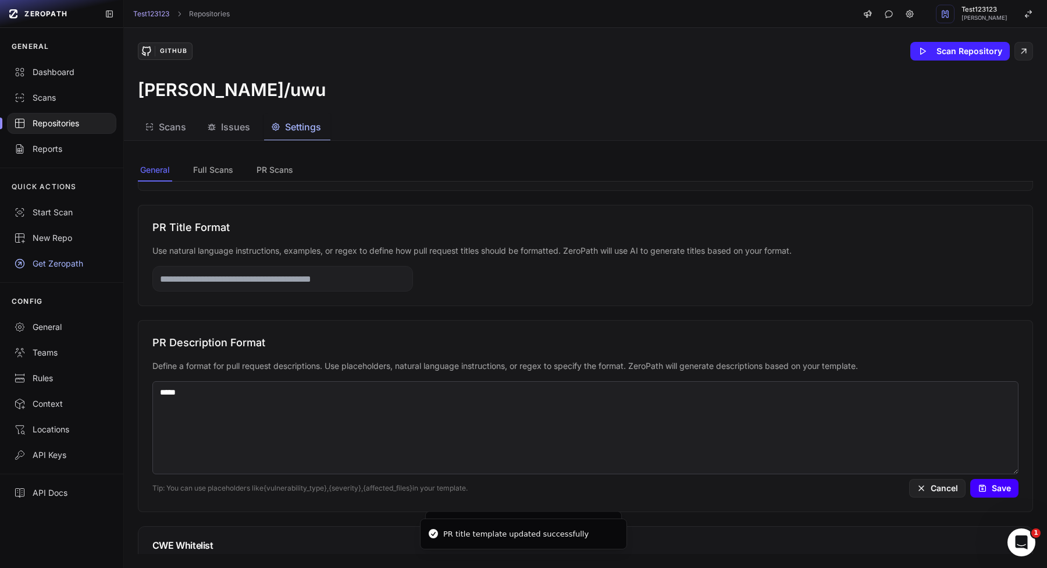
type textarea "*****"
click at [983, 484] on icon at bounding box center [982, 488] width 9 height 9
click at [868, 419] on textarea "*****" at bounding box center [585, 427] width 866 height 93
click at [988, 494] on button "Save" at bounding box center [995, 488] width 48 height 19
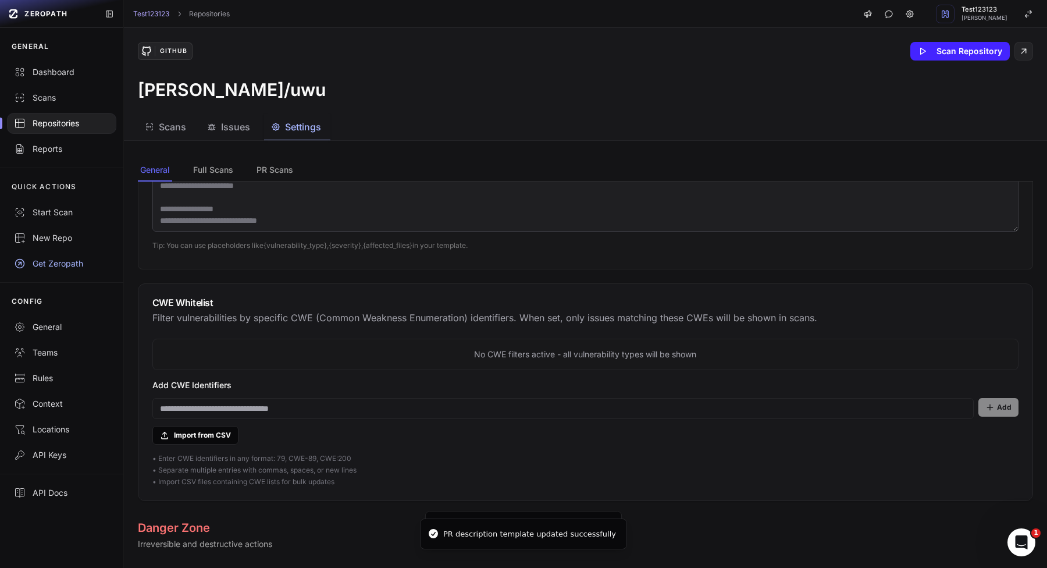
scroll to position [793, 0]
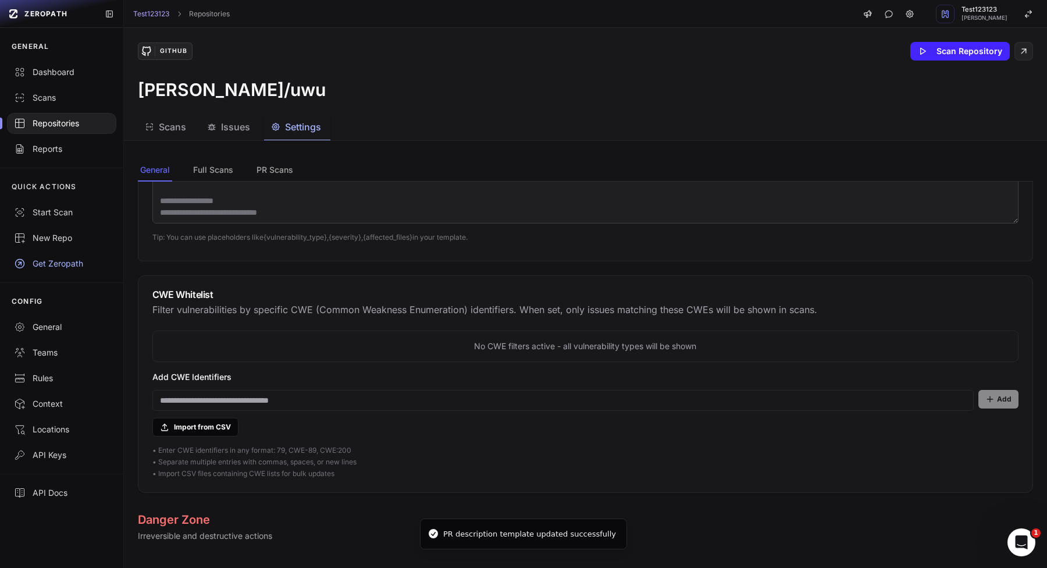
click at [513, 397] on input at bounding box center [563, 400] width 822 height 21
type input "*********"
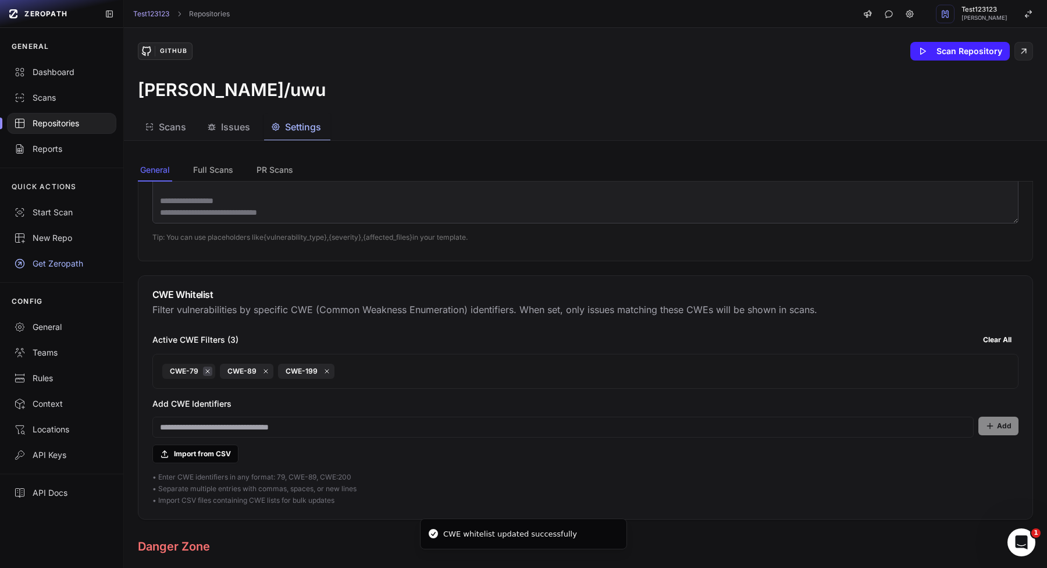
click at [208, 373] on icon at bounding box center [207, 371] width 7 height 7
click at [1003, 339] on button "Clear All" at bounding box center [997, 340] width 42 height 19
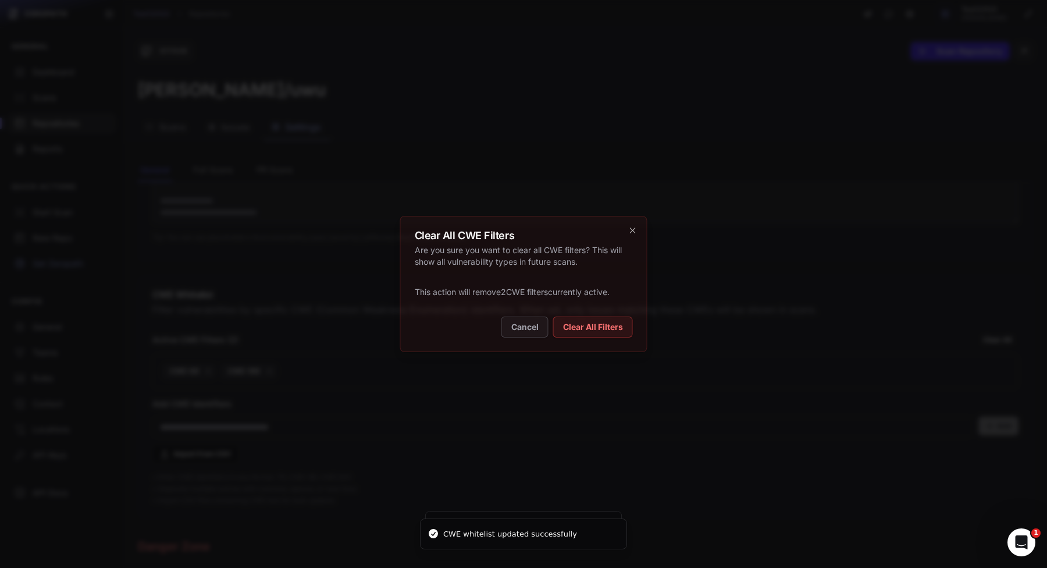
click at [564, 326] on button "Clear All Filters" at bounding box center [593, 327] width 80 height 21
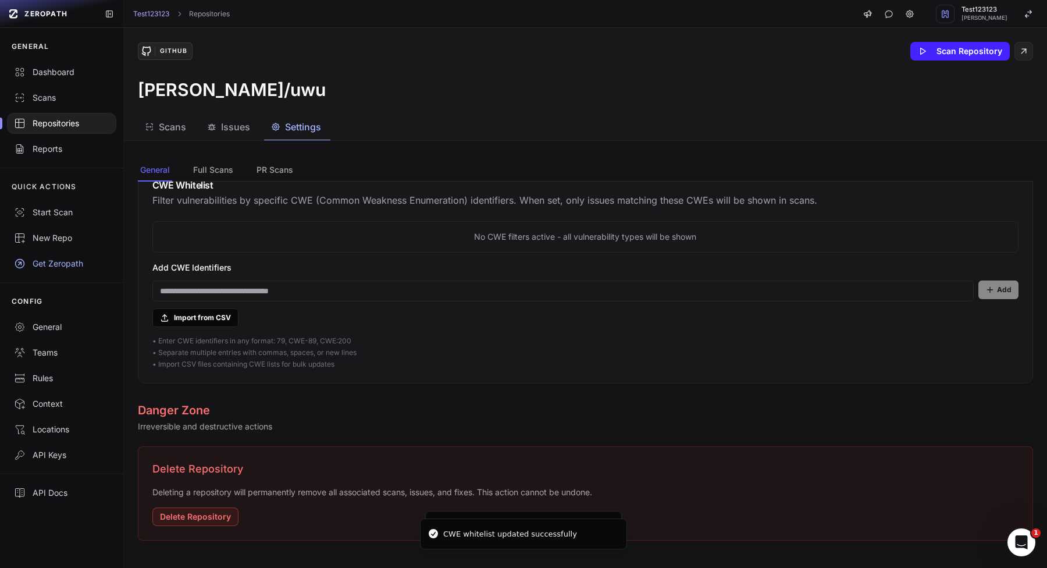
scroll to position [903, 0]
drag, startPoint x: 209, startPoint y: 165, endPoint x: 209, endPoint y: 177, distance: 11.7
click at [254, 165] on button "Full Scans" at bounding box center [274, 170] width 41 height 22
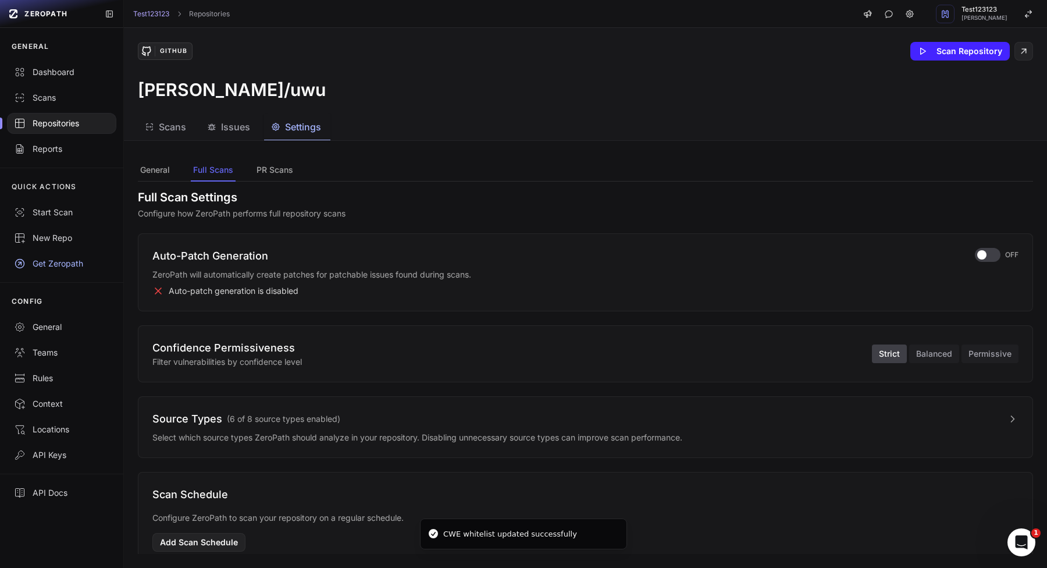
scroll to position [0, 0]
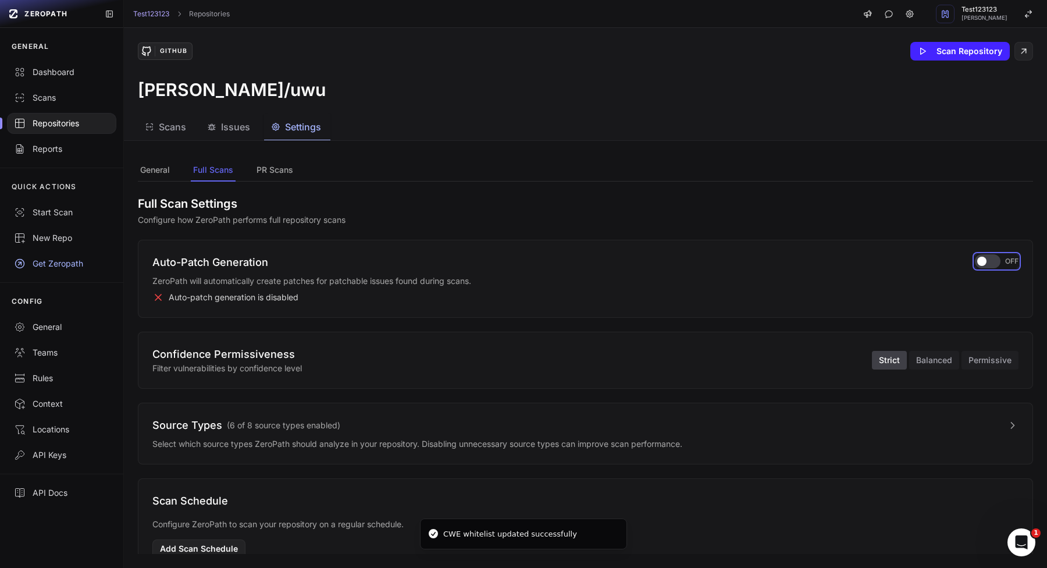
click at [994, 262] on div "button" at bounding box center [988, 261] width 26 height 14
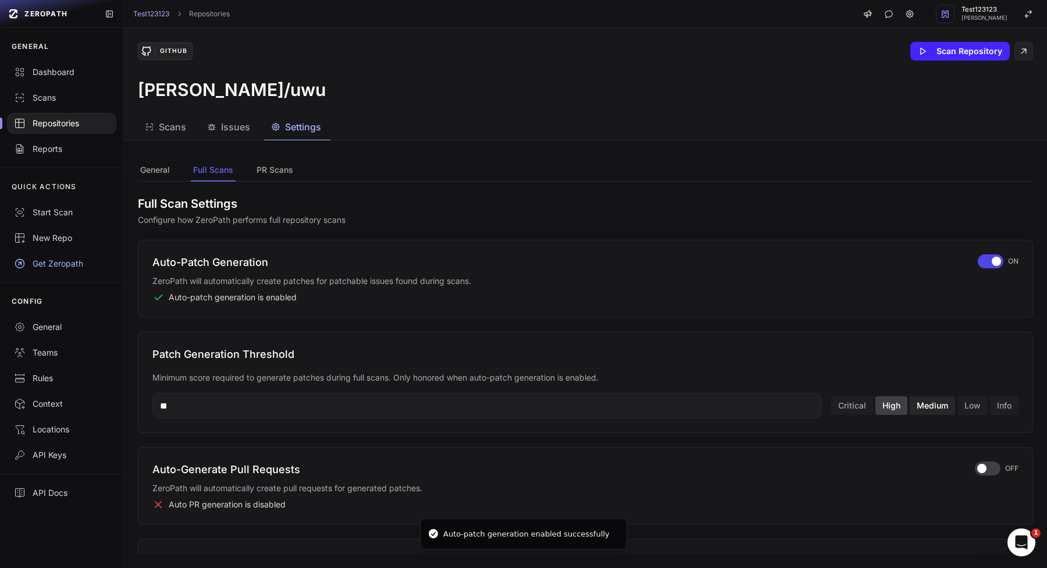
click at [916, 409] on button "Medium" at bounding box center [932, 405] width 45 height 19
click at [857, 405] on button "Critical" at bounding box center [853, 405] width 42 height 19
click at [889, 404] on button "High" at bounding box center [892, 405] width 32 height 19
type input "**"
click at [999, 256] on div "button" at bounding box center [991, 261] width 26 height 14
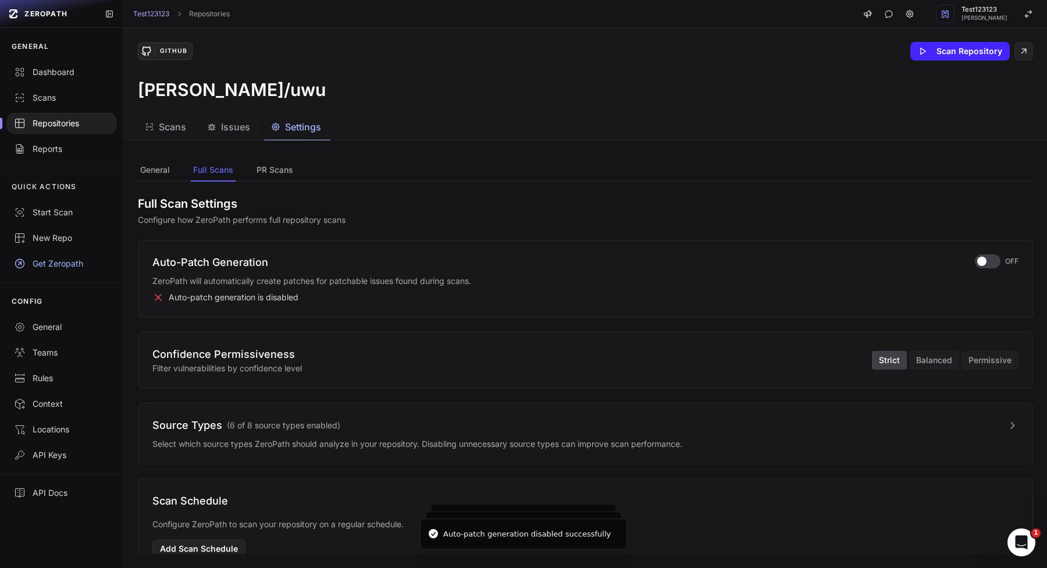
click at [983, 224] on p "Configure how ZeroPath performs full repository scans" at bounding box center [586, 220] width 896 height 12
click at [983, 258] on span "button" at bounding box center [982, 261] width 9 height 9
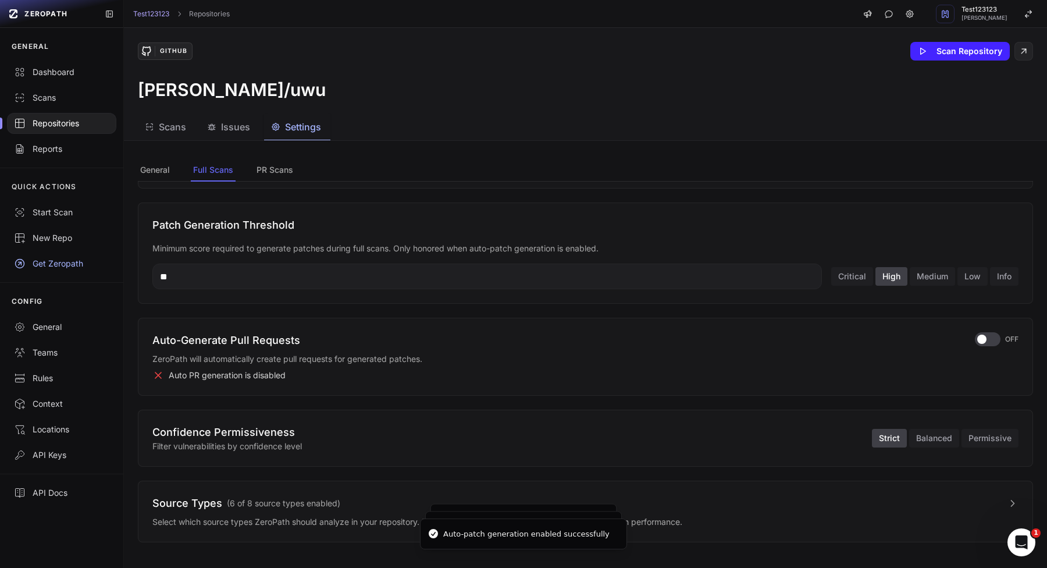
scroll to position [137, 0]
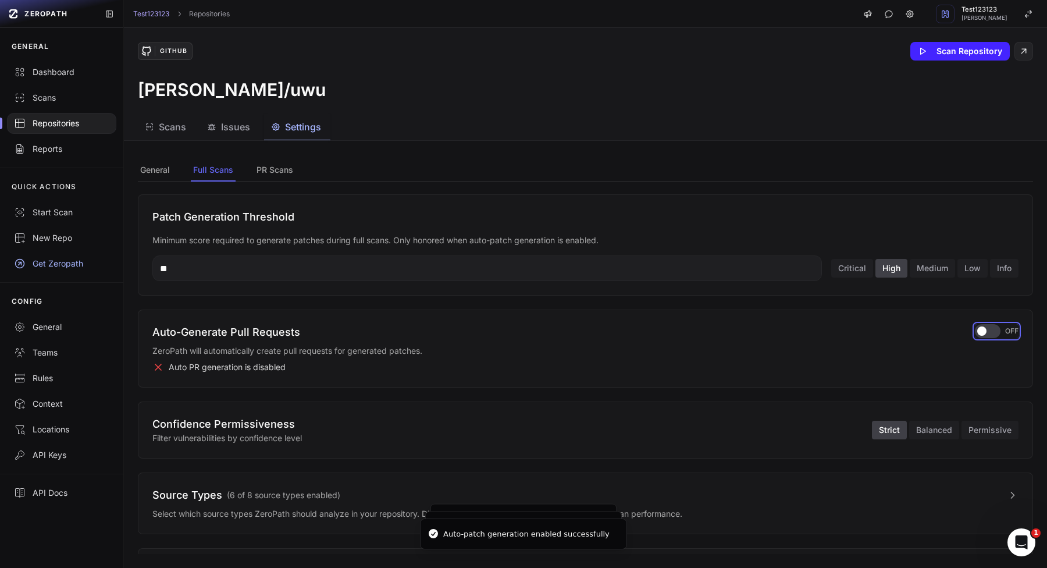
click at [994, 326] on div "button" at bounding box center [988, 331] width 26 height 14
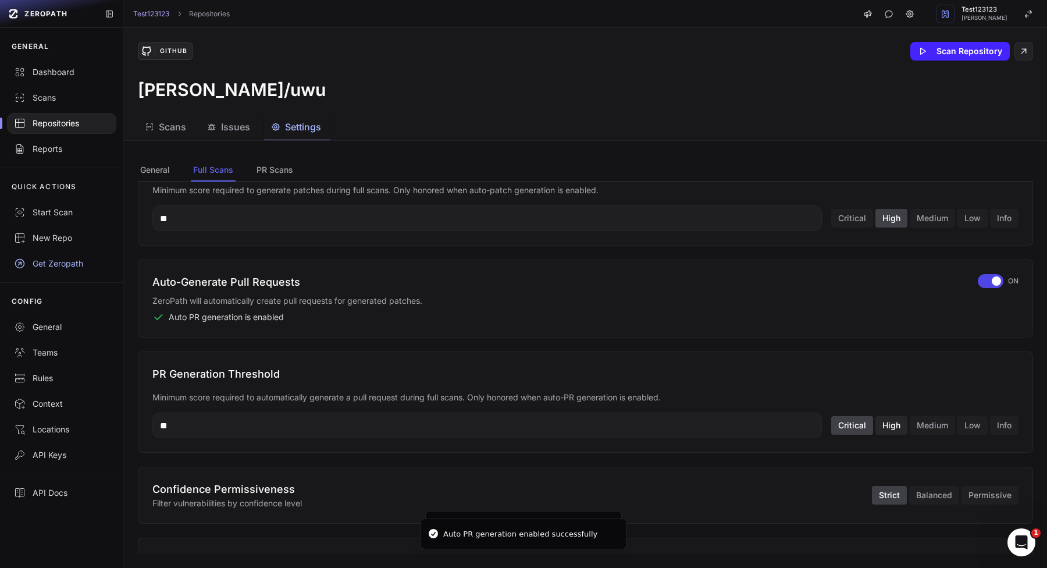
click at [881, 419] on button "High" at bounding box center [892, 425] width 32 height 19
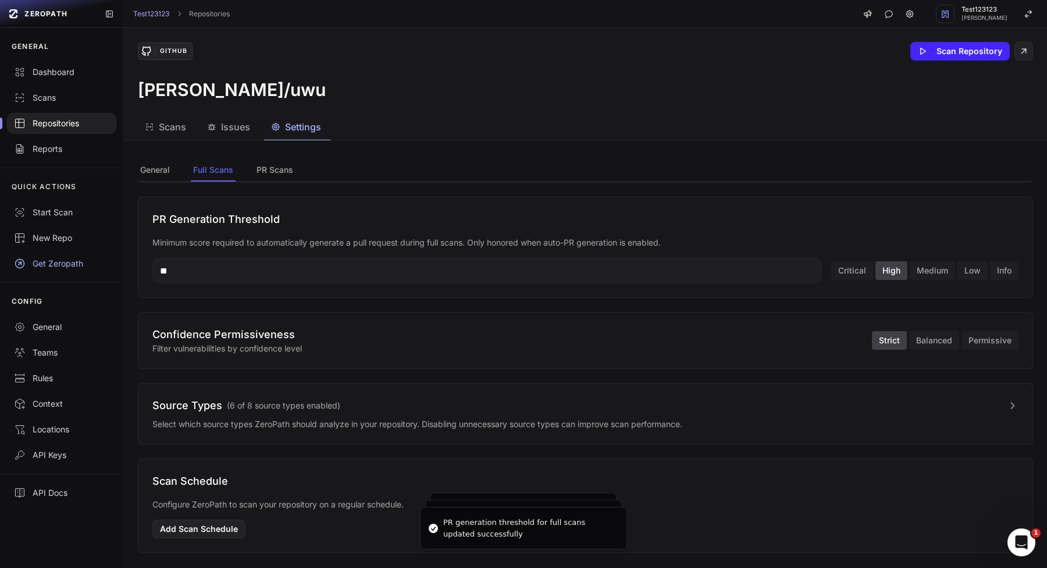
scroll to position [347, 0]
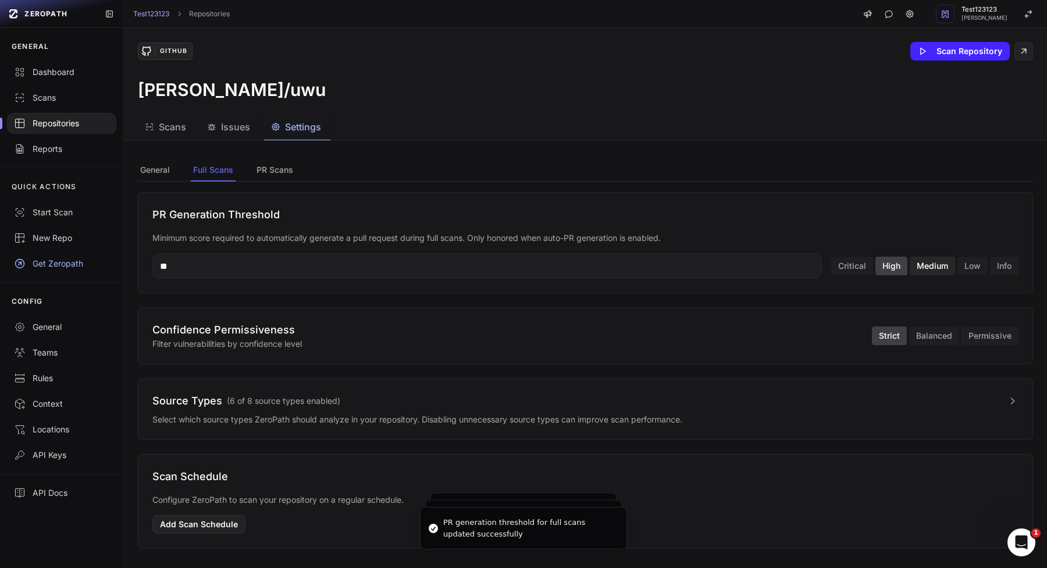
click at [932, 269] on button "Medium" at bounding box center [932, 266] width 45 height 19
type input "**"
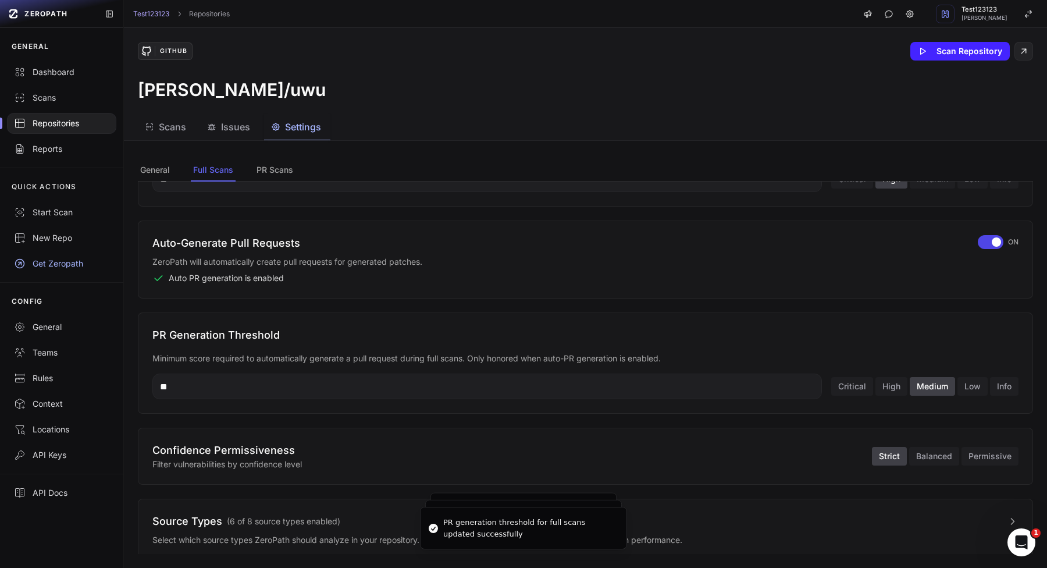
scroll to position [190, 0]
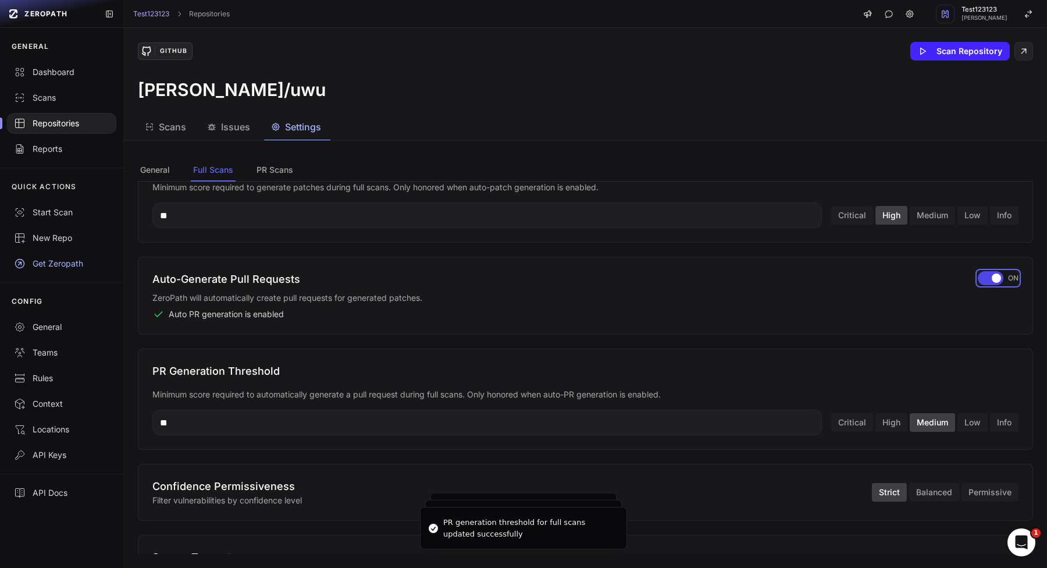
click at [989, 275] on div "button" at bounding box center [991, 278] width 26 height 14
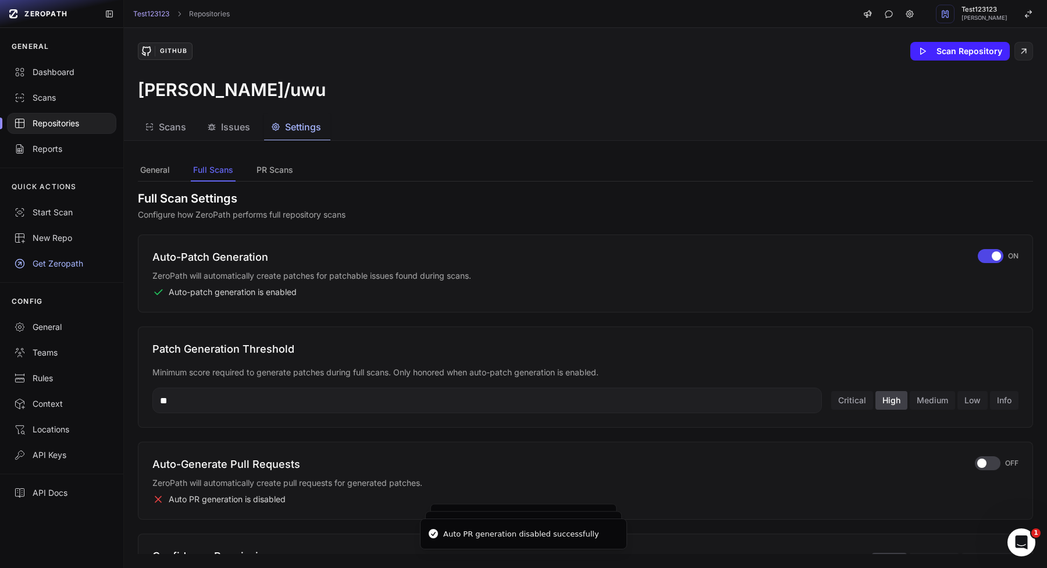
scroll to position [0, 0]
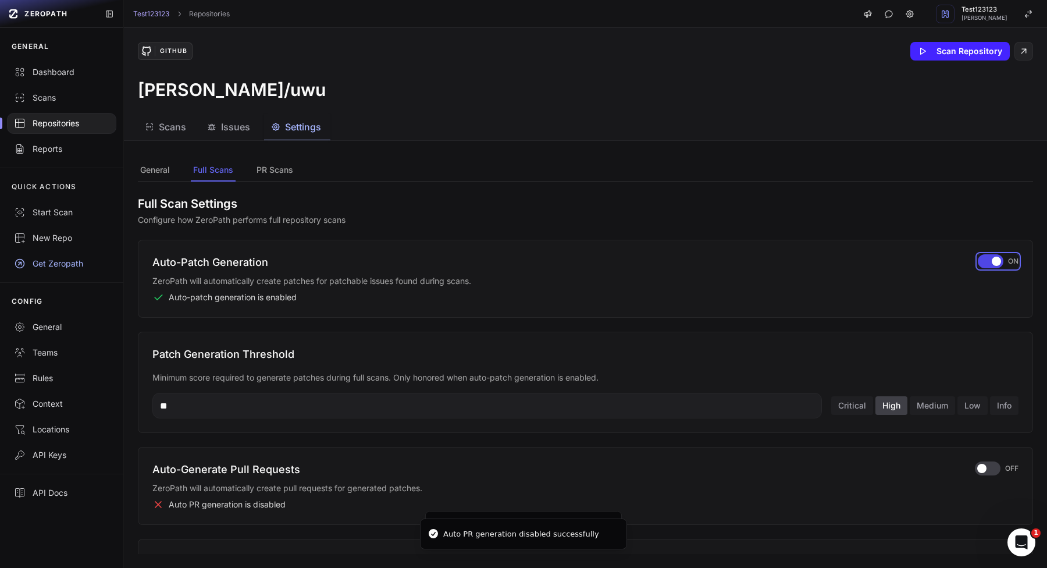
click at [993, 266] on div "button" at bounding box center [991, 261] width 26 height 14
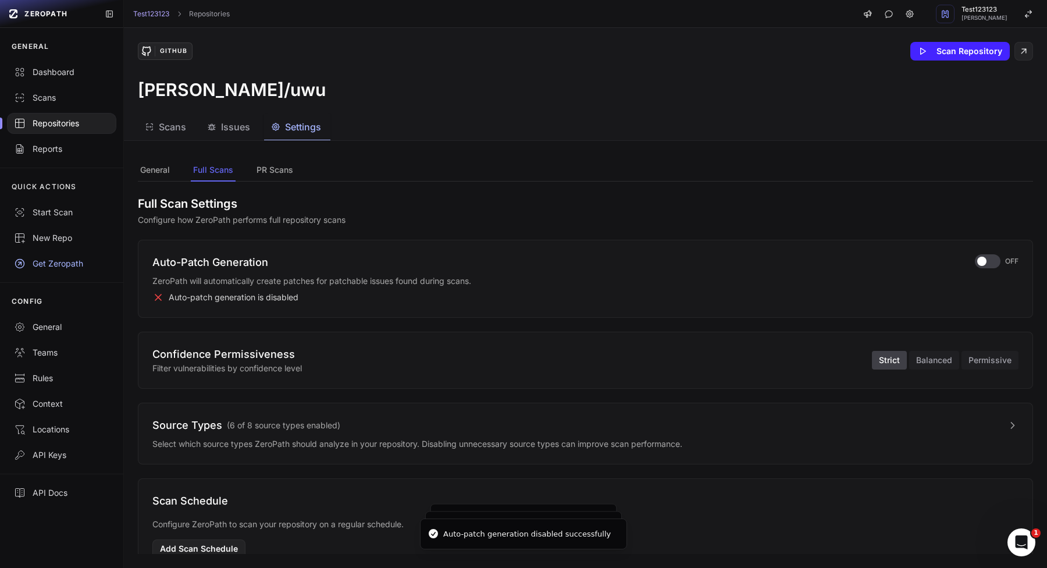
scroll to position [33, 0]
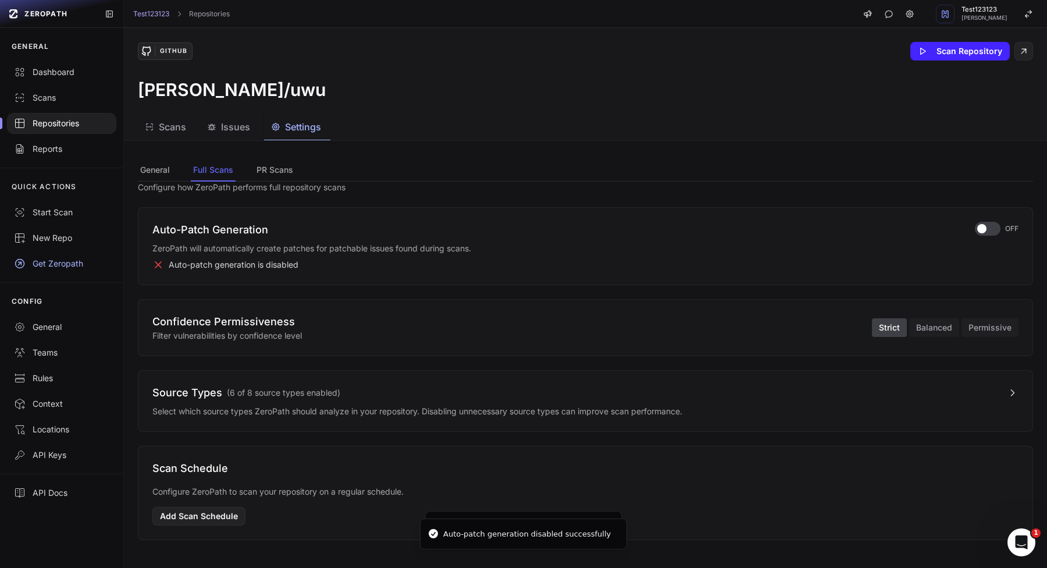
click at [815, 394] on button "Source Types ( 6 of 8 source types enabled )" at bounding box center [585, 393] width 866 height 16
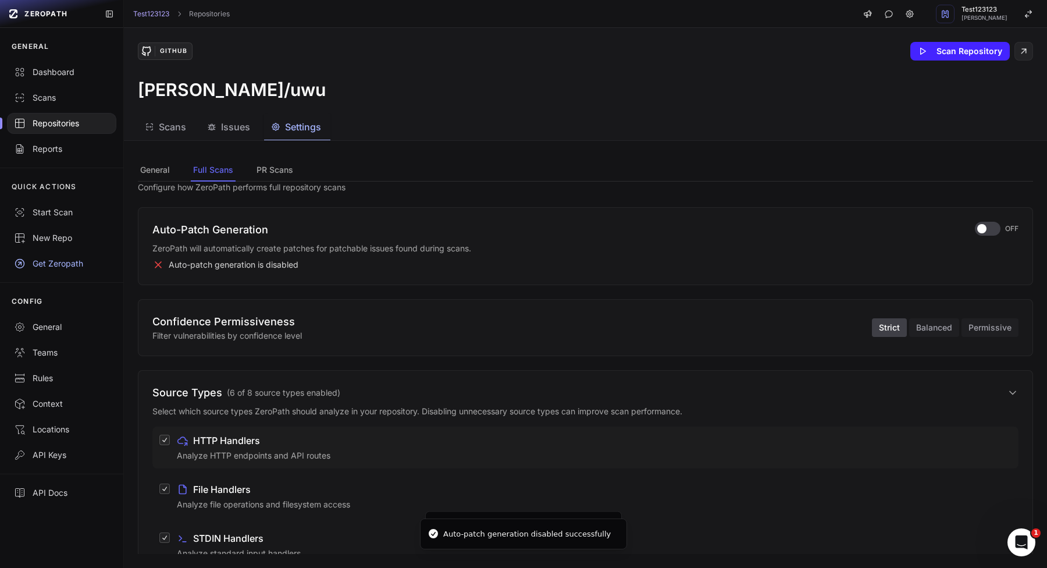
scroll to position [426, 0]
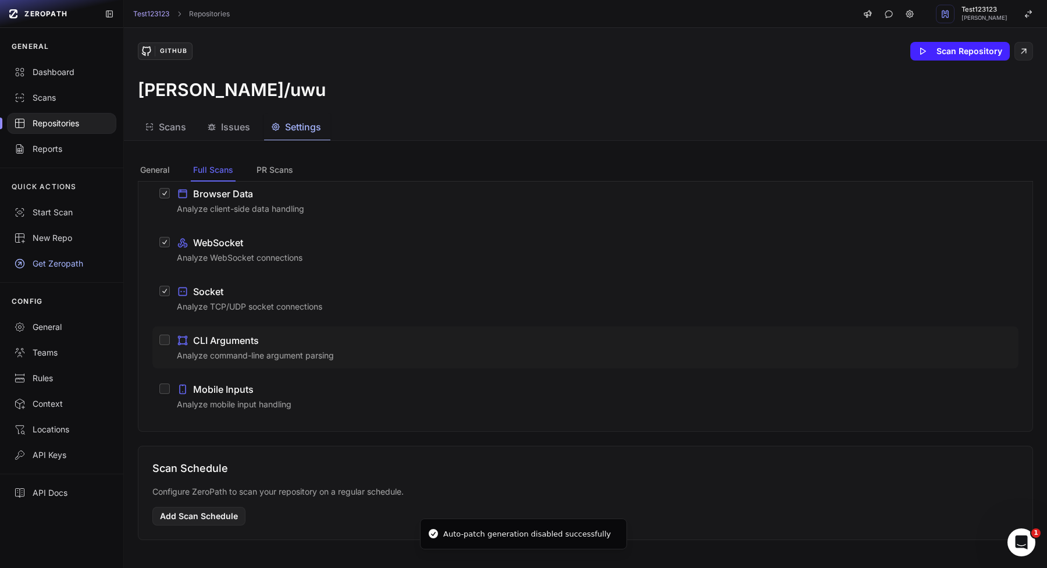
click at [279, 346] on div "CLI Arguments" at bounding box center [594, 340] width 835 height 14
click at [170, 345] on button "CLI Arguments Analyze command-line argument parsing" at bounding box center [164, 340] width 10 height 10
click at [278, 392] on div "Mobile Inputs" at bounding box center [594, 389] width 835 height 14
click at [170, 392] on button "Mobile Inputs Analyze mobile input handling" at bounding box center [164, 388] width 10 height 10
click at [225, 516] on button "Add Scan Schedule" at bounding box center [198, 516] width 93 height 19
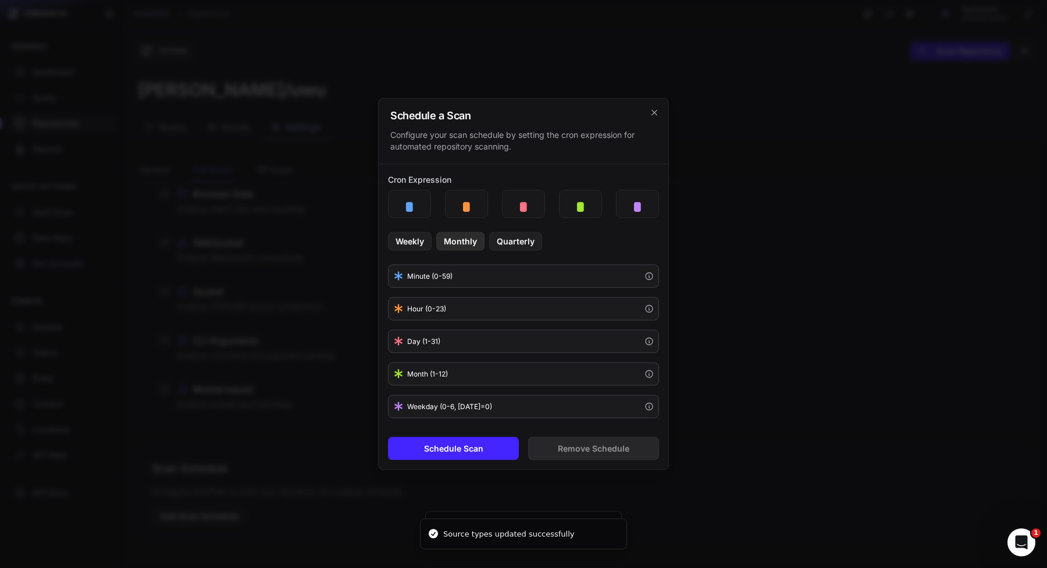
click at [470, 240] on button "Monthly" at bounding box center [460, 241] width 48 height 19
type input "*"
click at [483, 457] on button "Schedule Scan" at bounding box center [453, 448] width 131 height 23
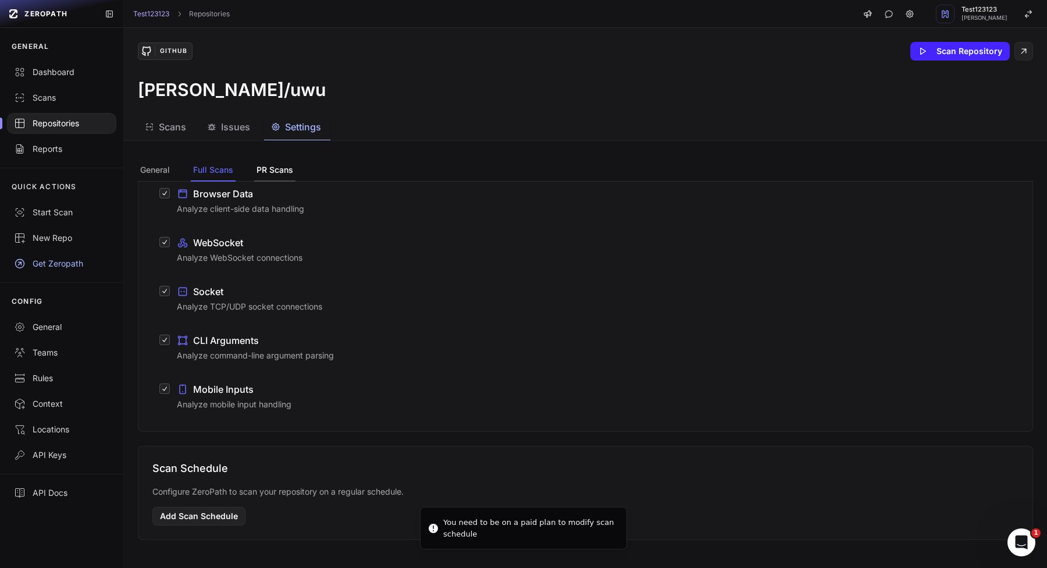
click at [260, 176] on button "PR Scans" at bounding box center [274, 170] width 41 height 22
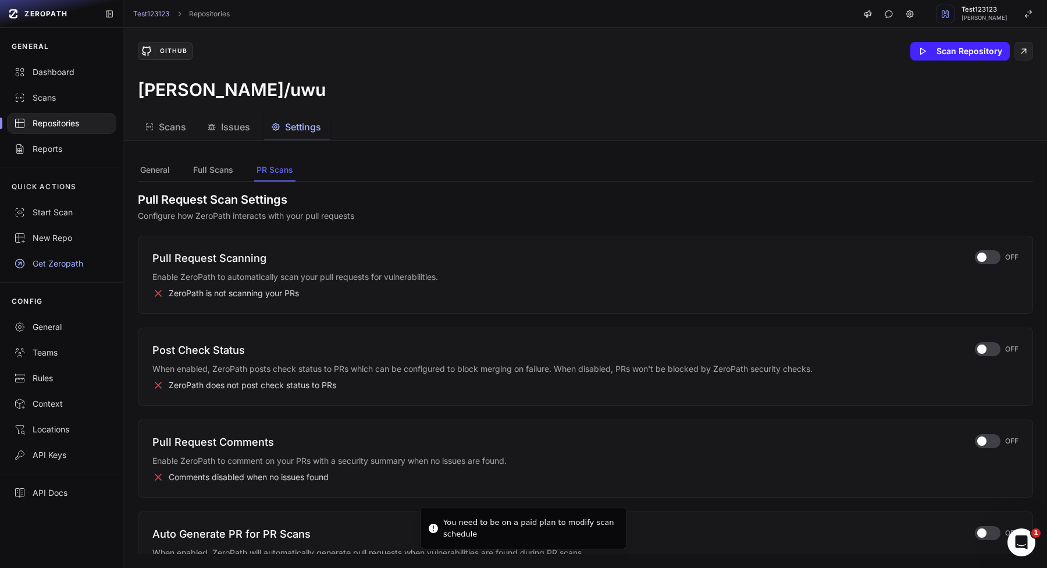
scroll to position [0, 0]
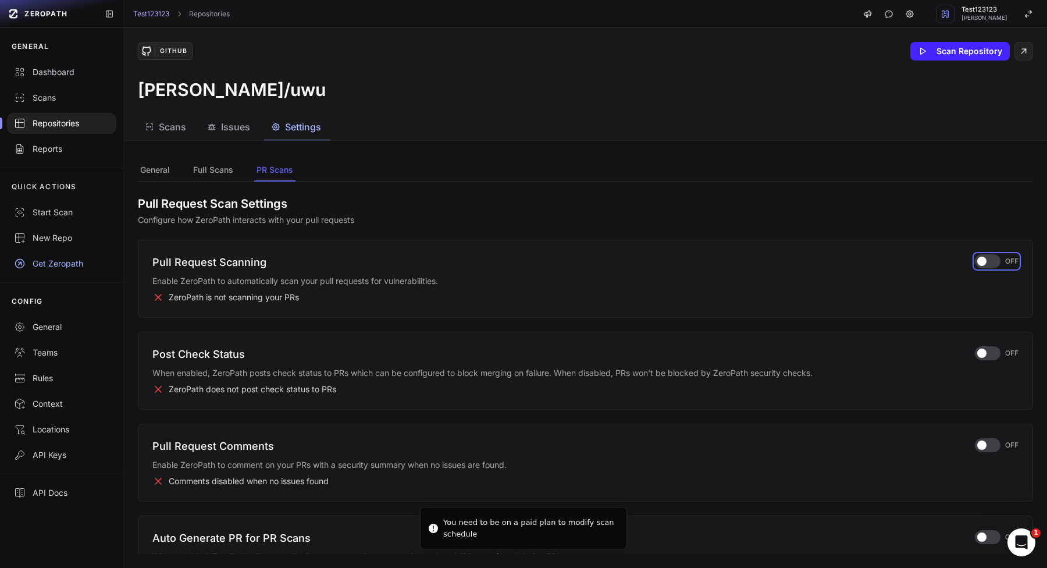
click at [991, 265] on div "button" at bounding box center [988, 261] width 26 height 14
click at [987, 355] on div "button" at bounding box center [988, 353] width 26 height 14
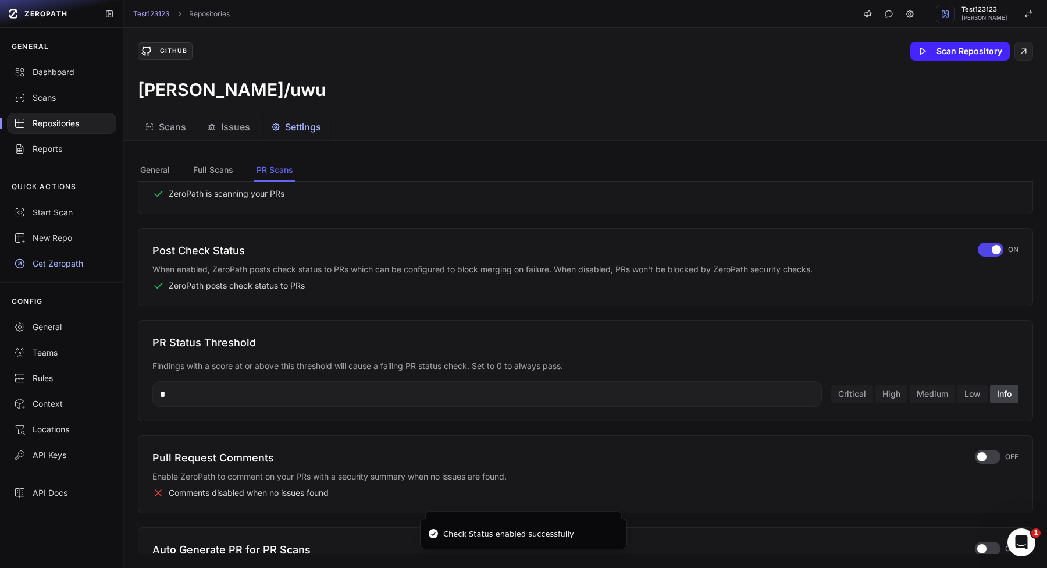
scroll to position [109, 0]
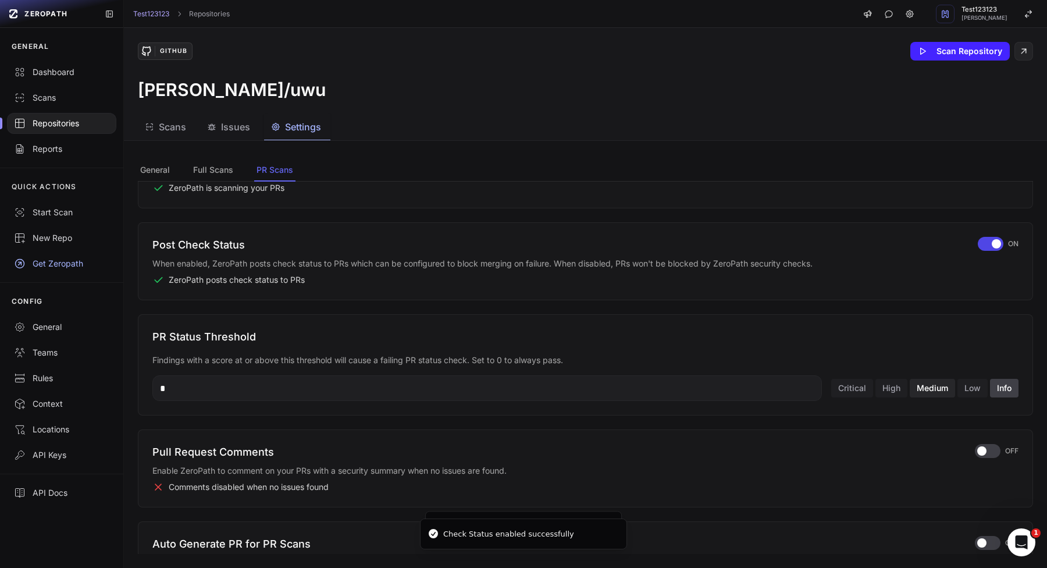
click at [928, 396] on button "Medium" at bounding box center [932, 388] width 45 height 19
click at [892, 389] on button "High" at bounding box center [892, 388] width 32 height 19
type input "**"
click at [982, 448] on span "button" at bounding box center [982, 450] width 9 height 9
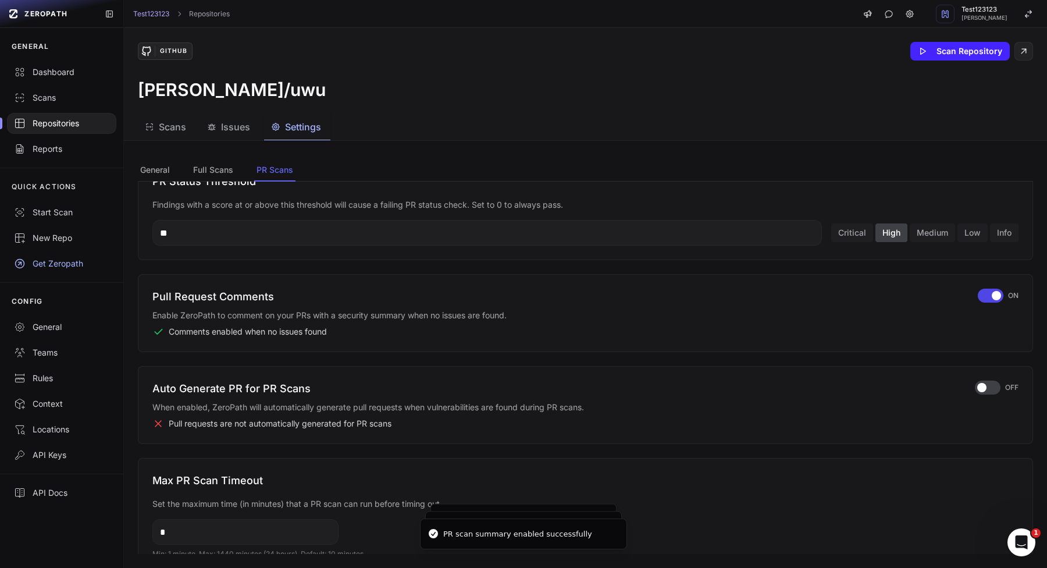
scroll to position [287, 0]
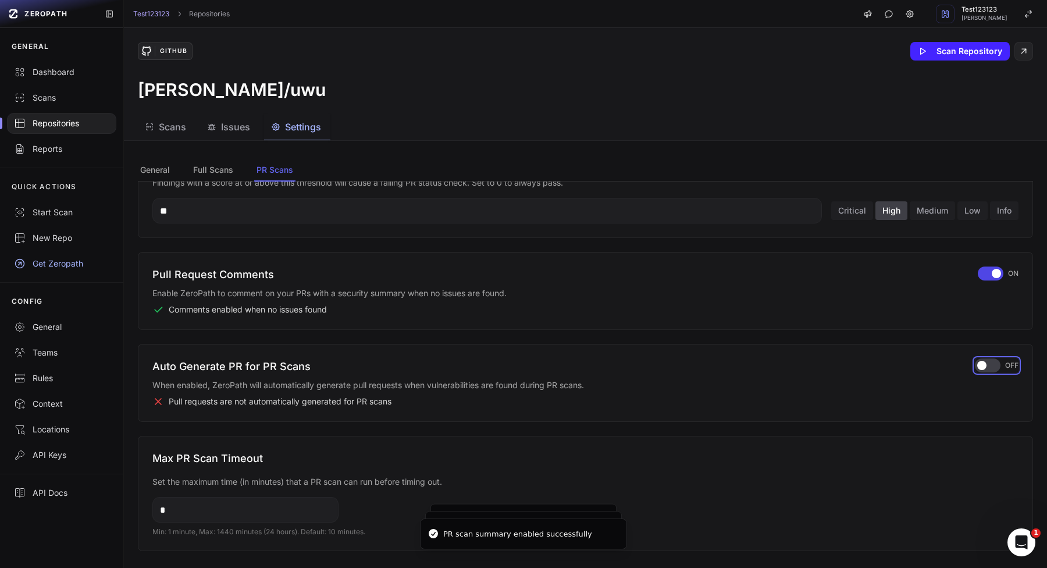
click at [984, 368] on span "button" at bounding box center [982, 365] width 9 height 9
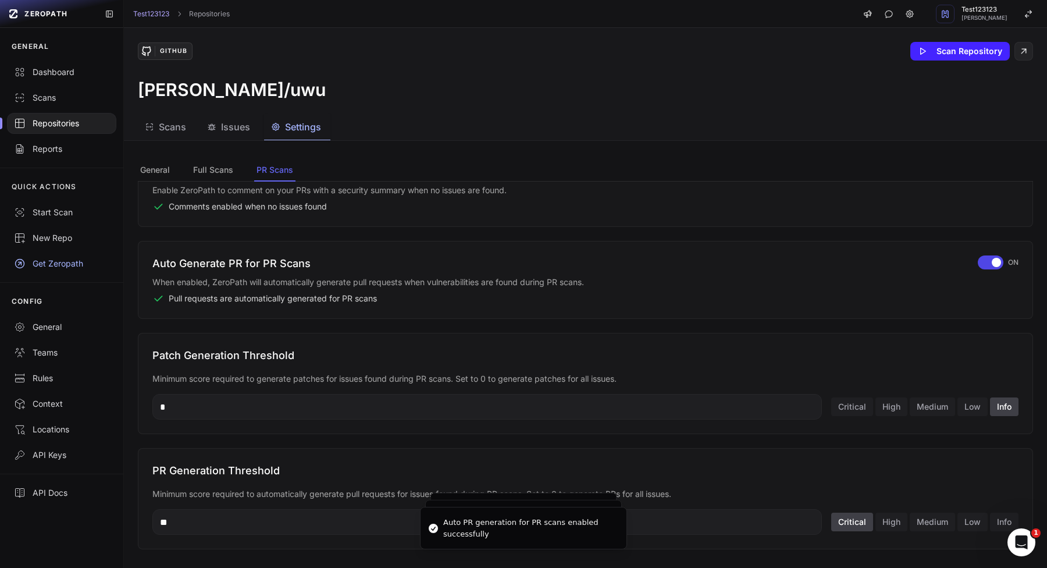
scroll to position [400, 0]
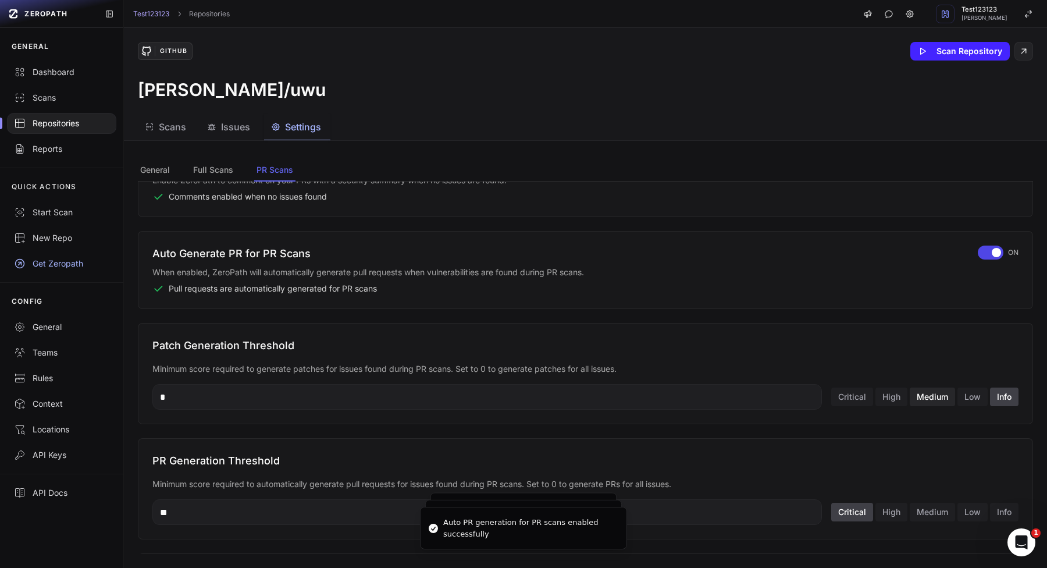
click at [926, 396] on button "Medium" at bounding box center [932, 397] width 45 height 19
click at [877, 396] on button "High" at bounding box center [892, 397] width 32 height 19
type input "**"
click at [916, 506] on button "Medium" at bounding box center [932, 512] width 45 height 19
type input "**"
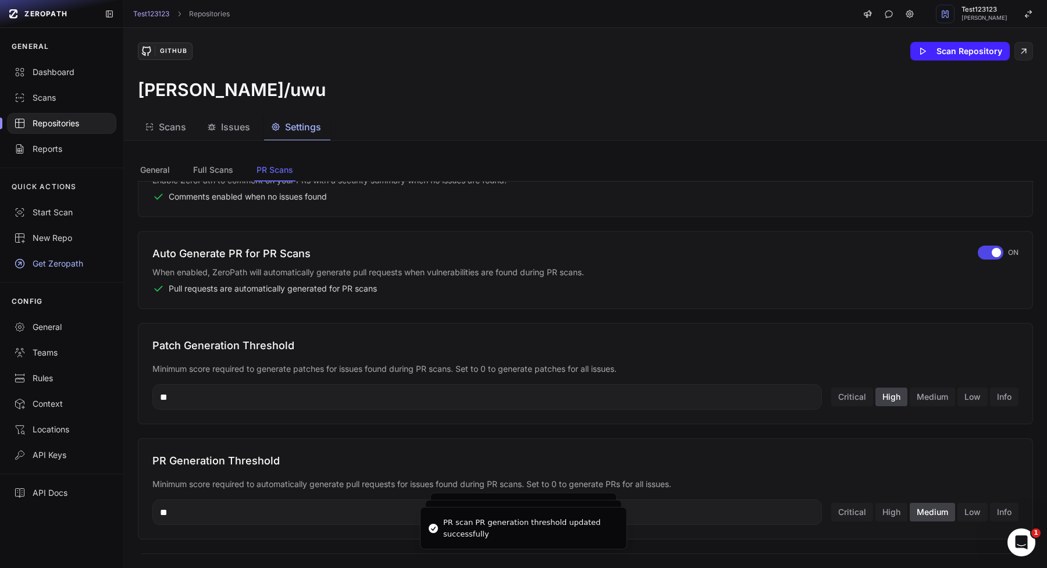
scroll to position [528, 0]
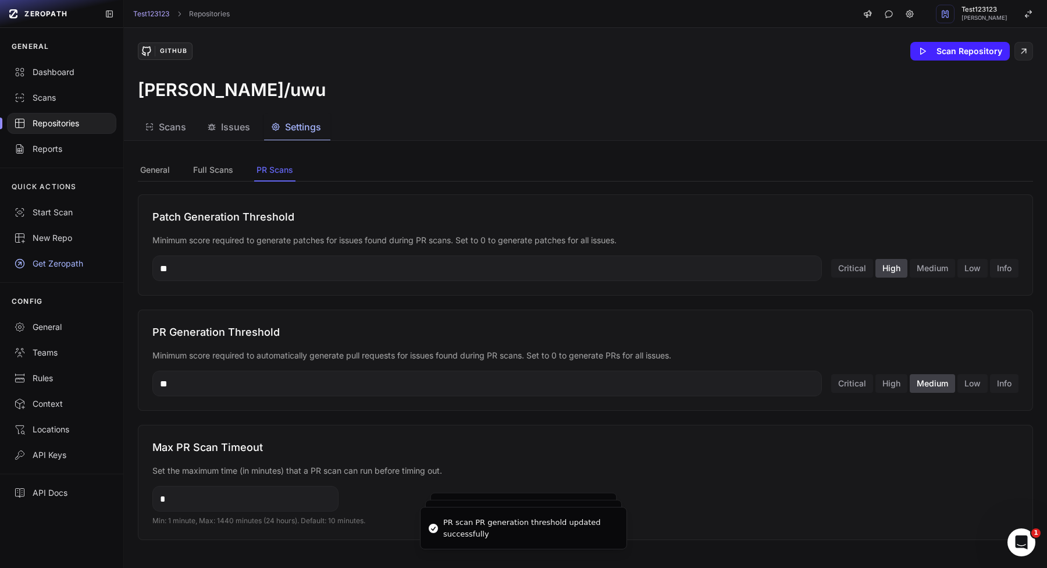
click at [264, 495] on input "*" at bounding box center [245, 499] width 186 height 26
type input "**"
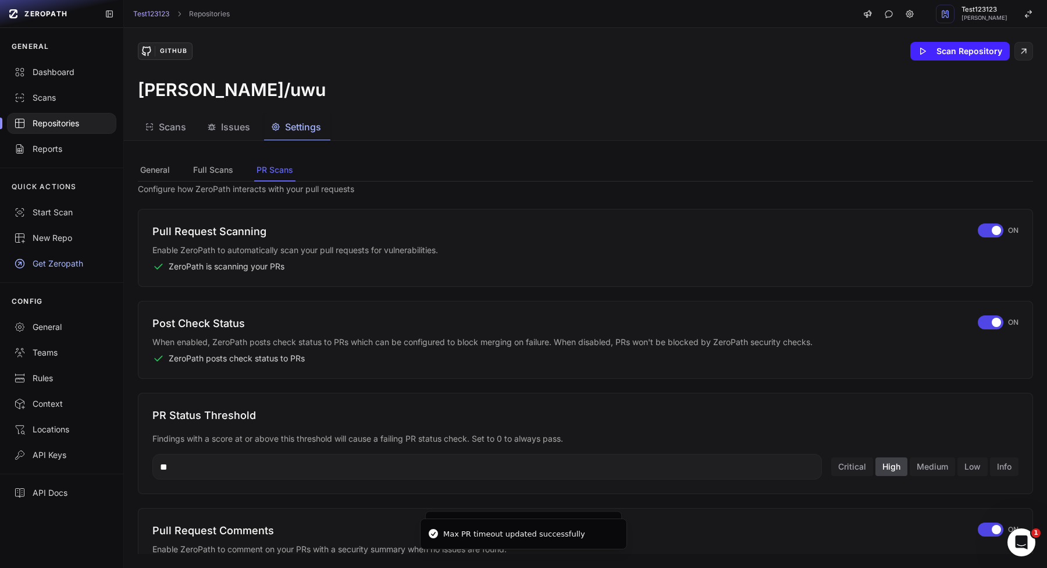
scroll to position [0, 0]
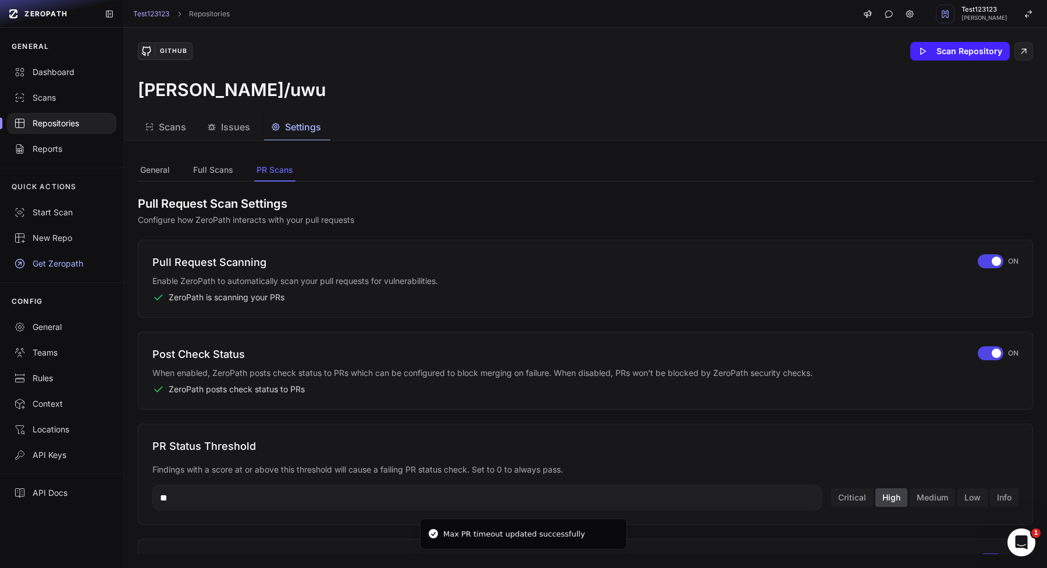
click at [975, 355] on div "Post Check Status When enabled, ZeroPath posts check status to PRs which can be…" at bounding box center [585, 370] width 866 height 49
click at [986, 353] on div "button" at bounding box center [991, 353] width 26 height 14
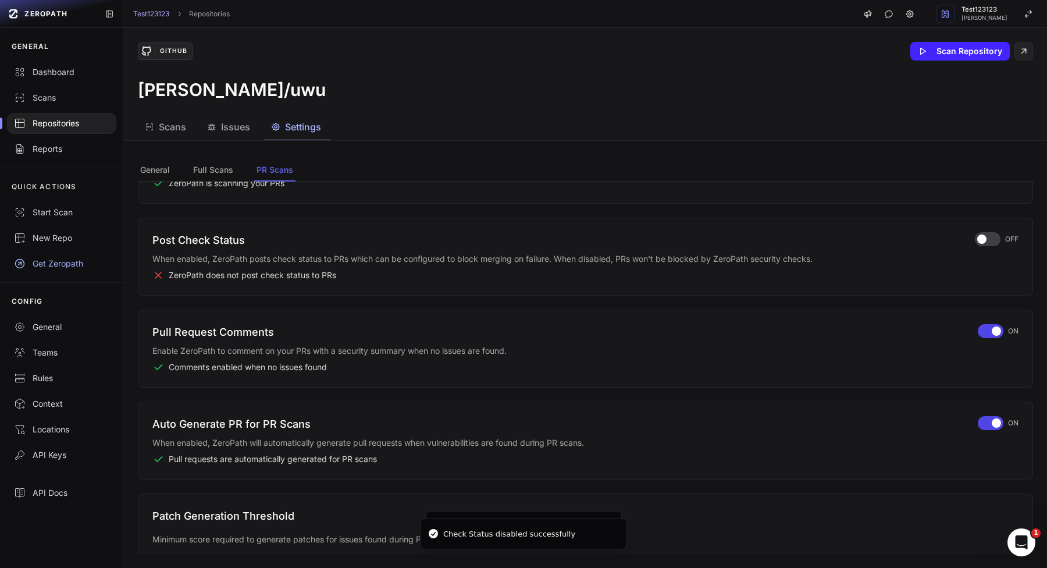
scroll to position [130, 0]
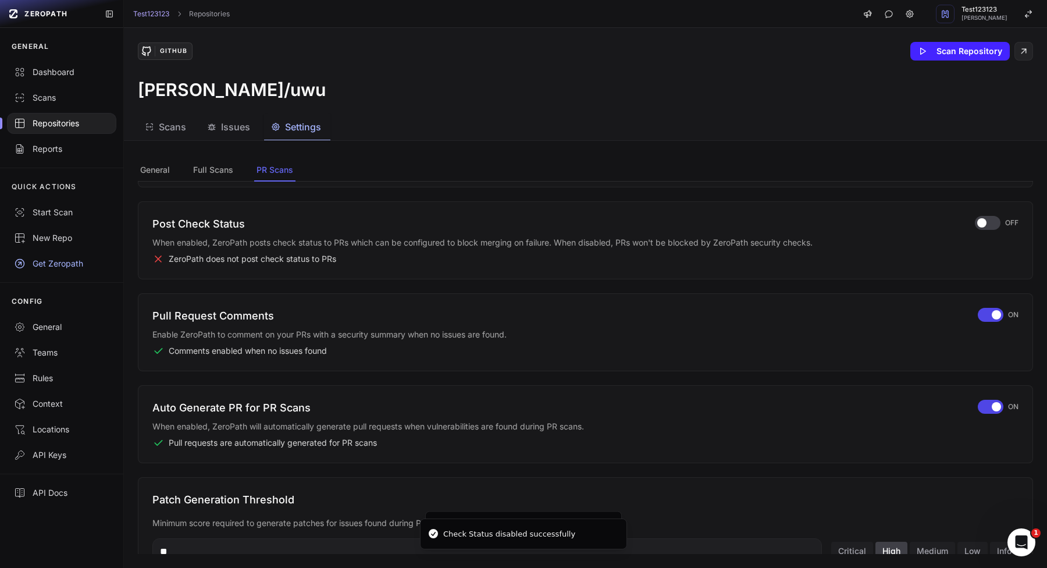
click at [975, 313] on div "Pull Request Comments Enable ZeroPath to comment on your PRs with a security su…" at bounding box center [585, 332] width 866 height 49
click at [990, 313] on div "button" at bounding box center [991, 315] width 26 height 14
click at [993, 403] on span "button" at bounding box center [996, 406] width 9 height 9
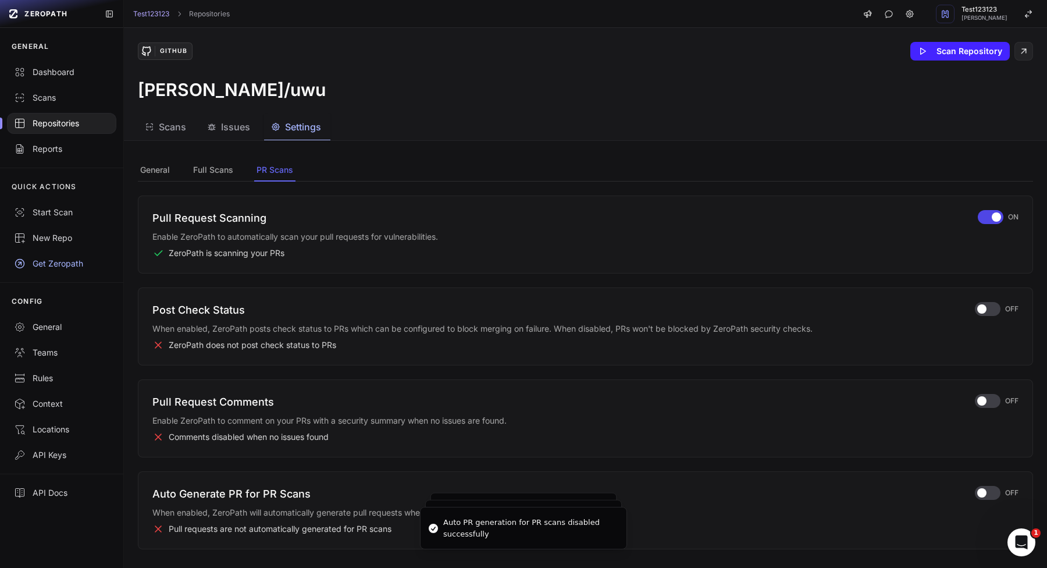
scroll to position [0, 0]
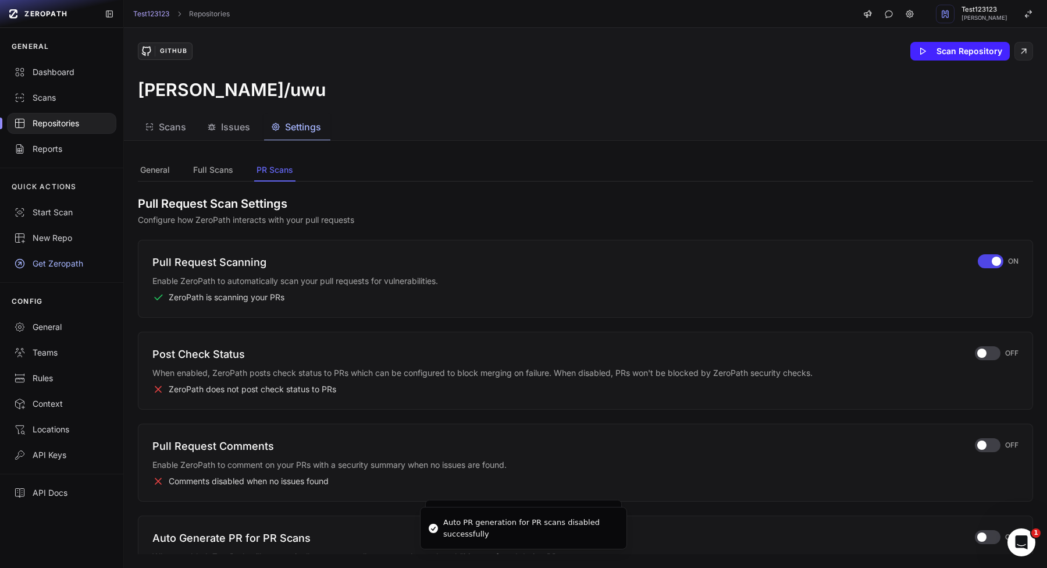
click at [976, 246] on div "Pull Request Scanning Enable ZeroPath to automatically scan your pull requests …" at bounding box center [586, 279] width 896 height 78
click at [982, 261] on div "button" at bounding box center [991, 261] width 26 height 14
click at [145, 136] on button "Scans" at bounding box center [167, 127] width 58 height 26
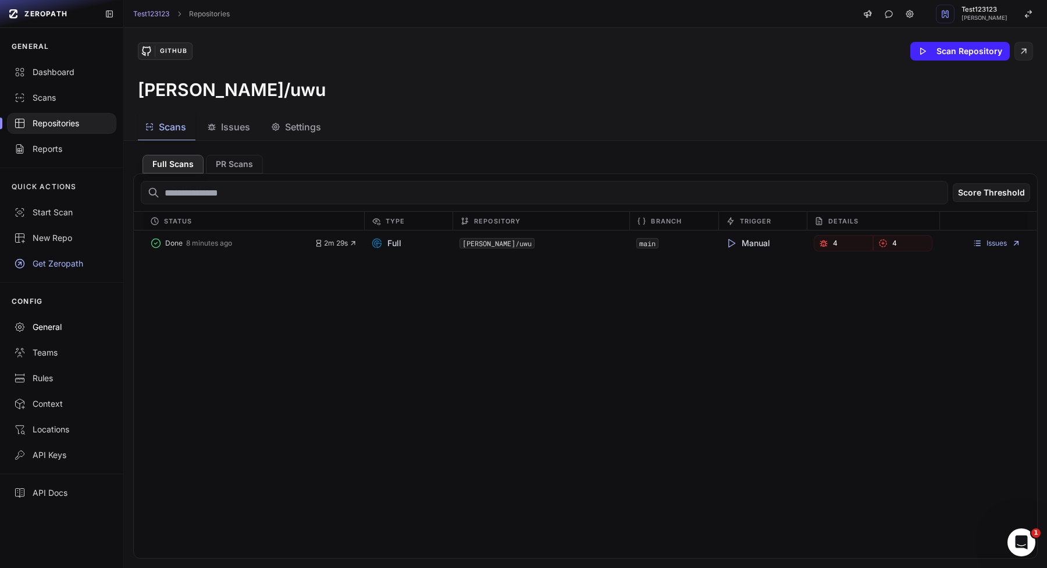
click at [52, 324] on div "General" at bounding box center [61, 327] width 95 height 12
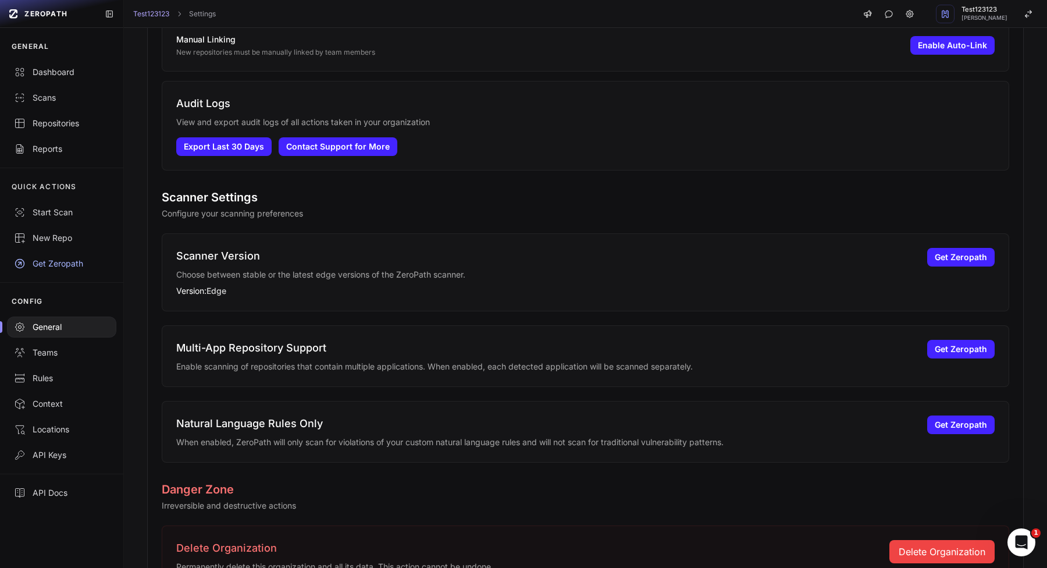
scroll to position [944, 0]
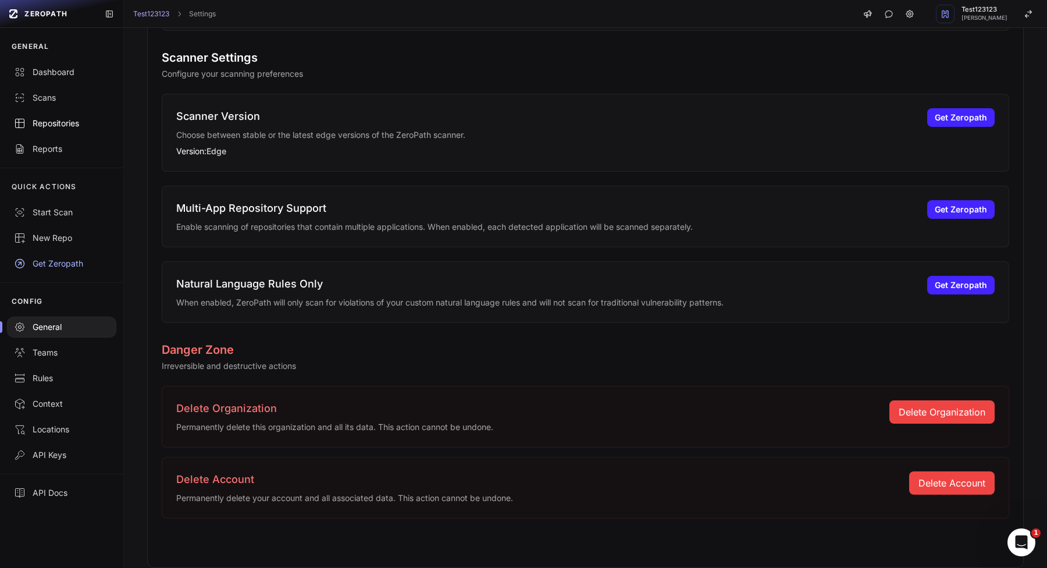
click at [80, 115] on link "Repositories" at bounding box center [61, 124] width 123 height 26
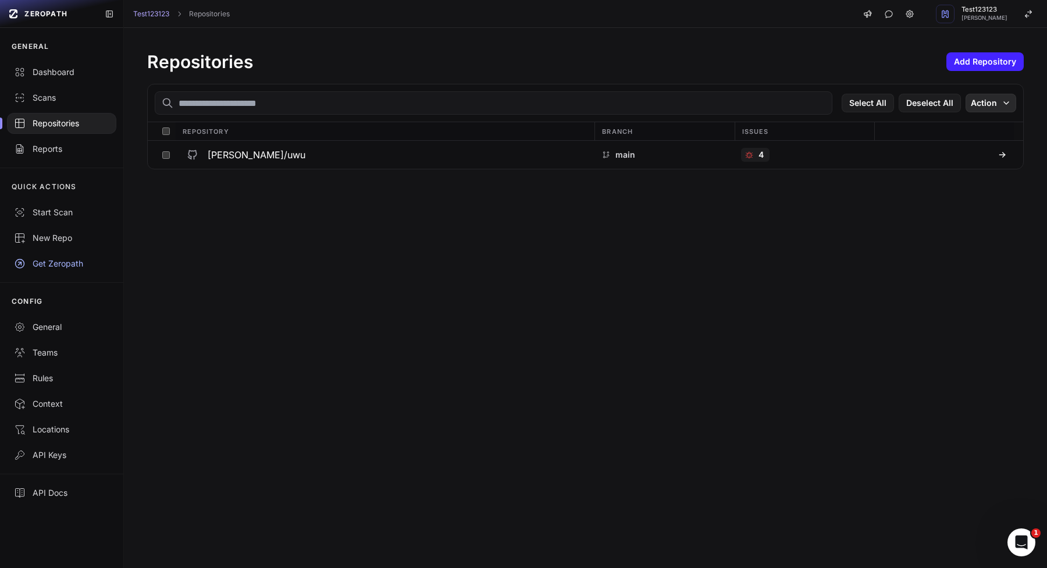
click at [1008, 111] on button "Action" at bounding box center [991, 103] width 51 height 19
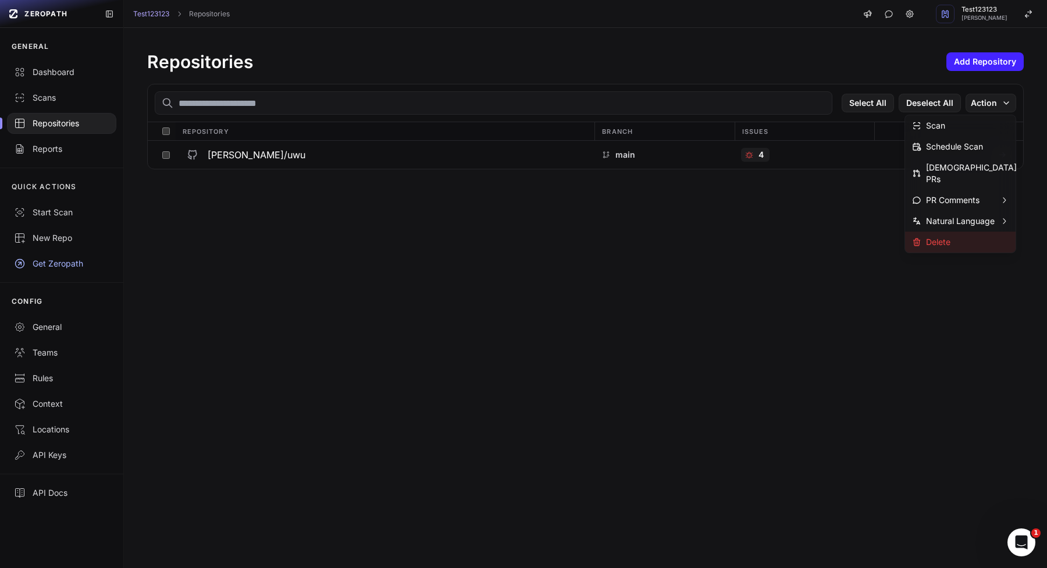
click at [958, 232] on div "Delete" at bounding box center [960, 242] width 111 height 21
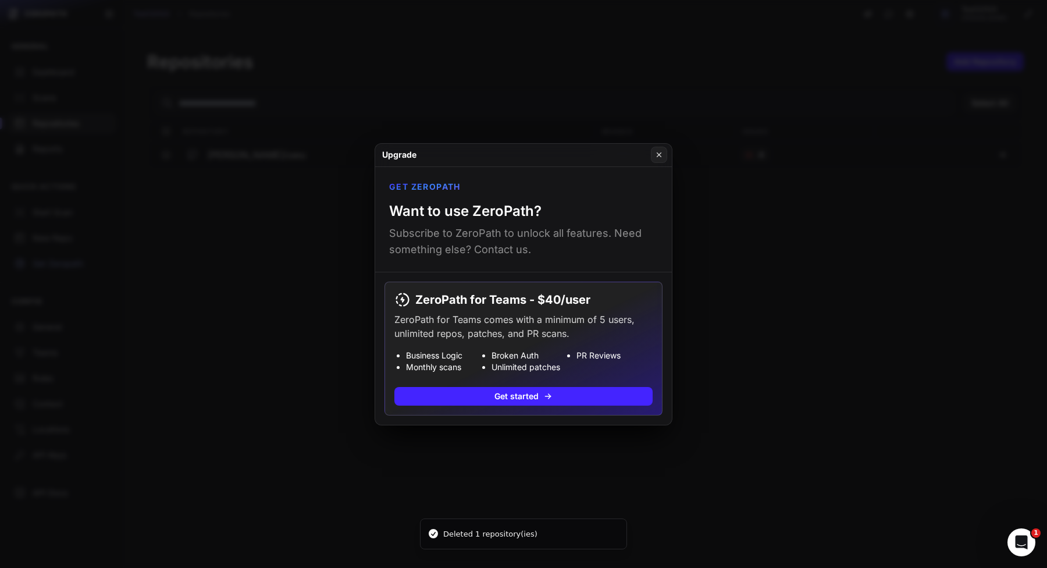
click at [300, 382] on button at bounding box center [523, 284] width 1047 height 568
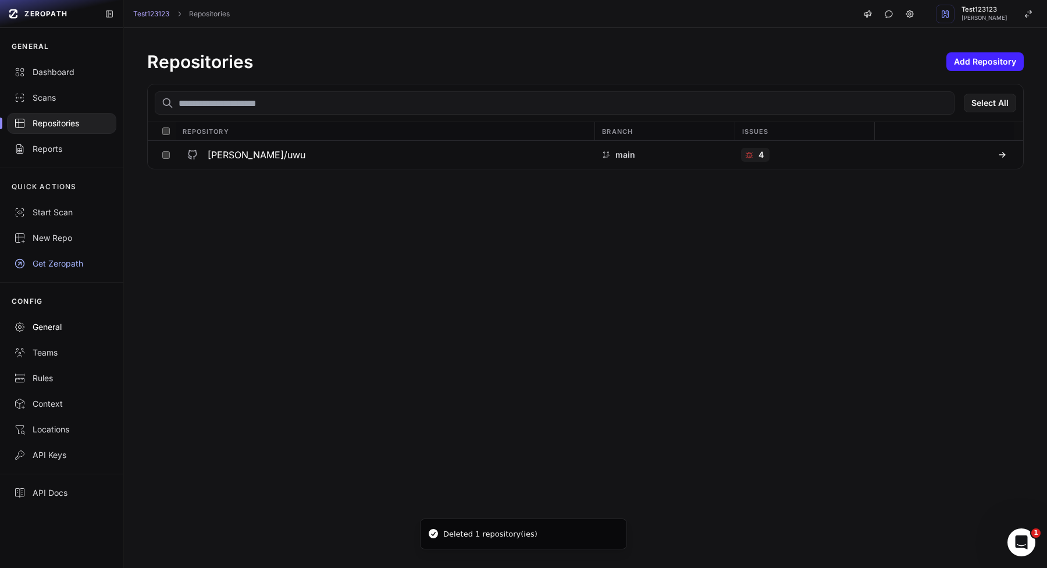
click at [88, 324] on div "General" at bounding box center [61, 327] width 95 height 12
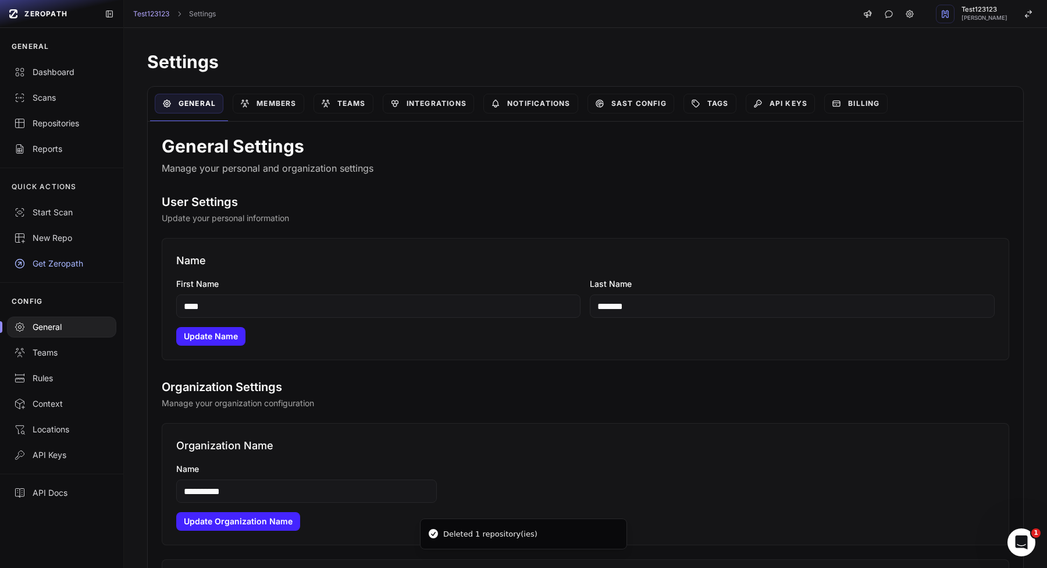
click at [433, 531] on icon "Notifications alt+T" at bounding box center [433, 533] width 9 height 9
drag, startPoint x: 433, startPoint y: 531, endPoint x: 598, endPoint y: 531, distance: 165.3
click at [438, 531] on icon "Notifications alt+T" at bounding box center [433, 533] width 9 height 9
click at [553, 539] on li "Deleted 1 repository(ies)" at bounding box center [523, 533] width 207 height 31
drag, startPoint x: 553, startPoint y: 539, endPoint x: 459, endPoint y: 536, distance: 94.9
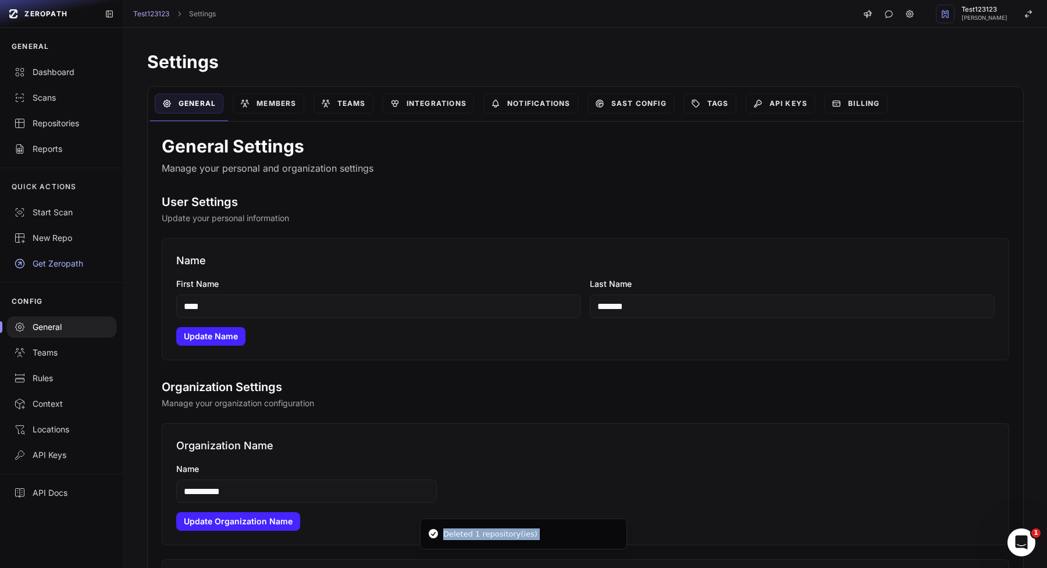
click at [459, 536] on li "Deleted 1 repository(ies)" at bounding box center [523, 533] width 207 height 31
click at [464, 536] on div "Deleted 1 repository(ies)" at bounding box center [490, 534] width 94 height 12
drag, startPoint x: 464, startPoint y: 536, endPoint x: 534, endPoint y: 537, distance: 69.8
click at [534, 537] on div "Deleted 1 repository(ies)" at bounding box center [490, 534] width 94 height 12
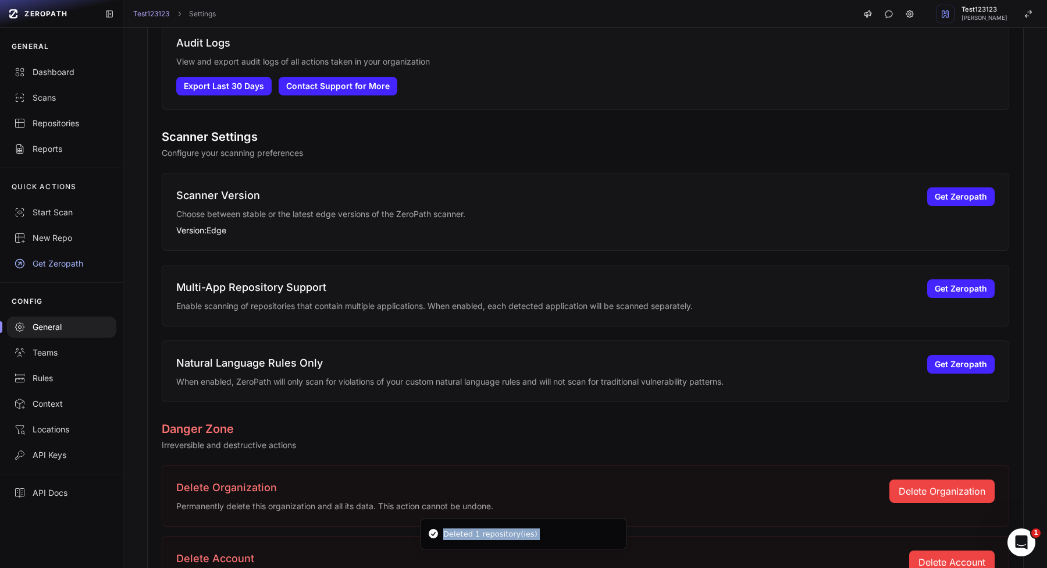
scroll to position [944, 0]
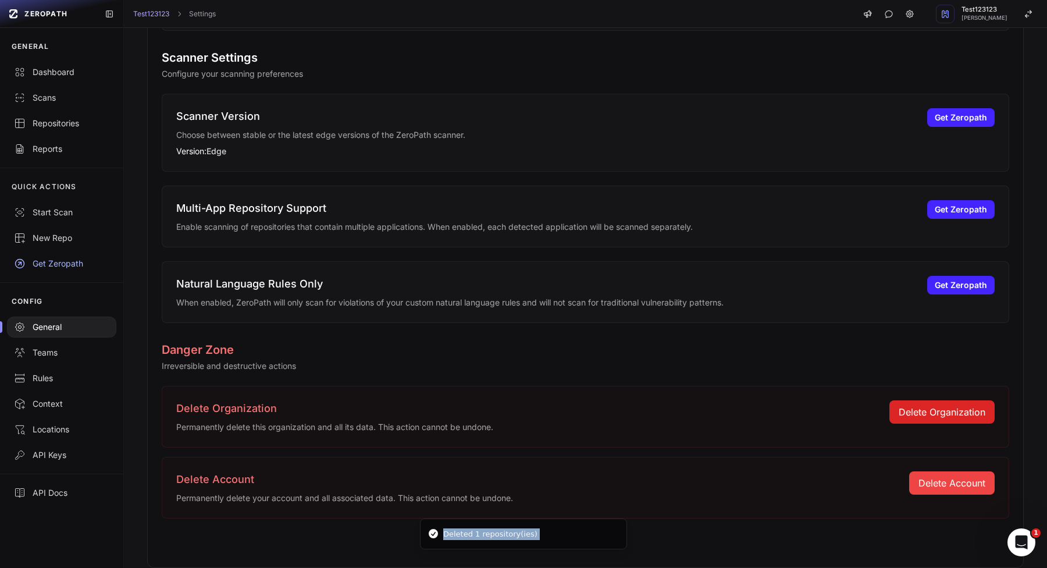
click at [932, 422] on button "Delete Organization" at bounding box center [942, 411] width 105 height 23
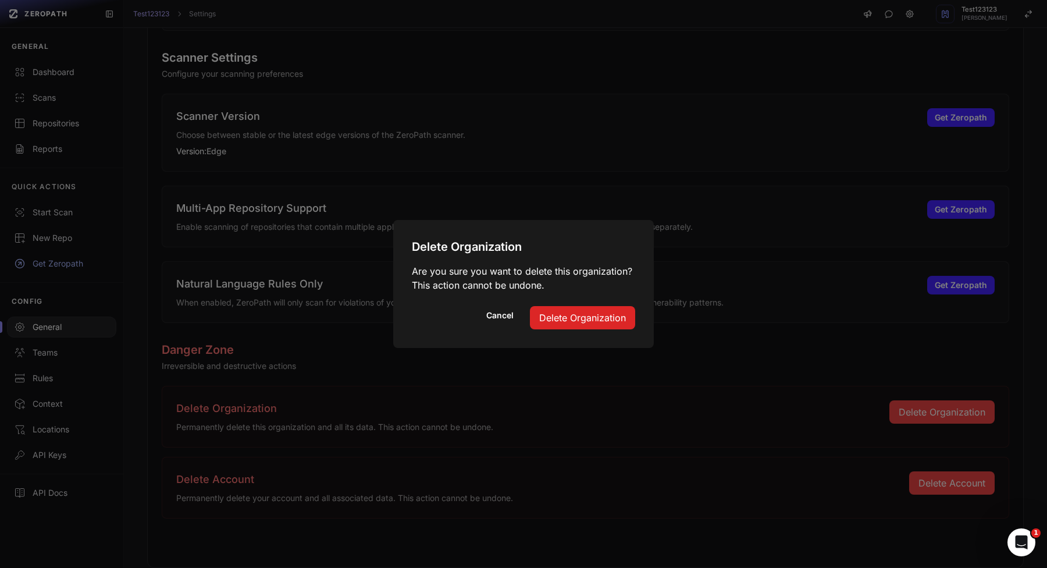
click at [587, 315] on button "Delete Organization" at bounding box center [582, 317] width 105 height 23
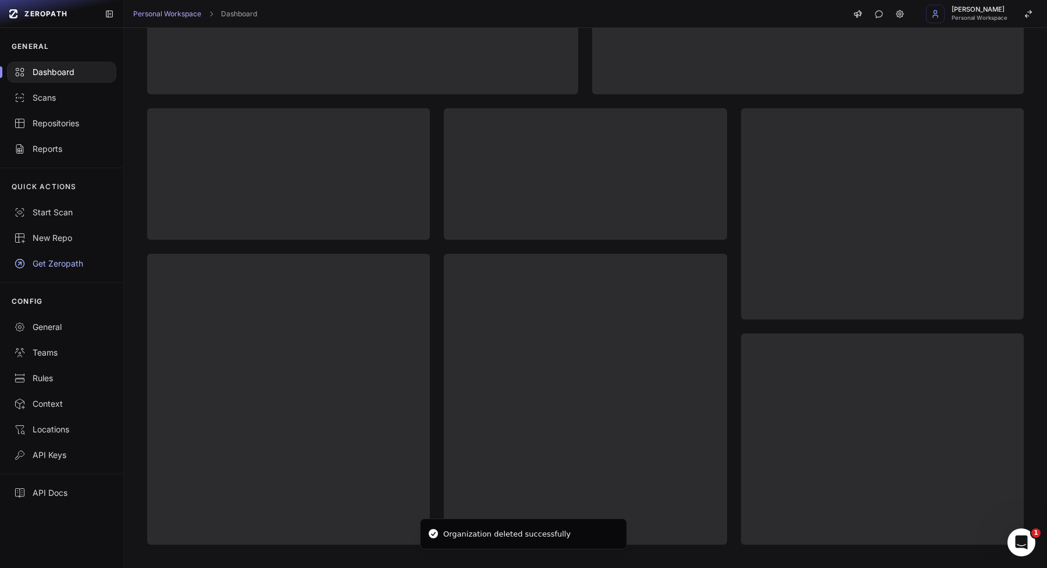
scroll to position [299, 0]
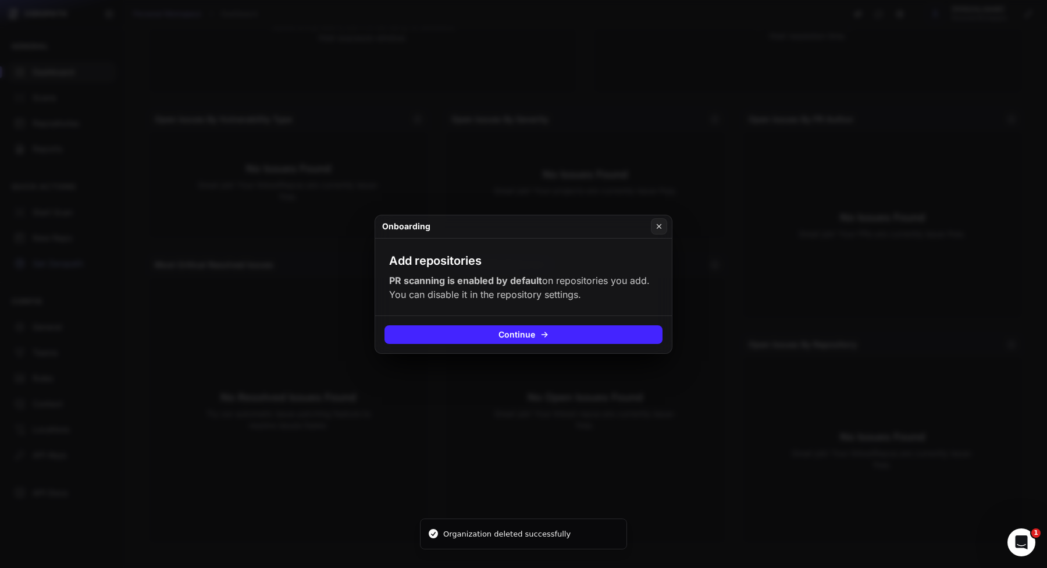
click at [585, 392] on button at bounding box center [523, 284] width 1047 height 568
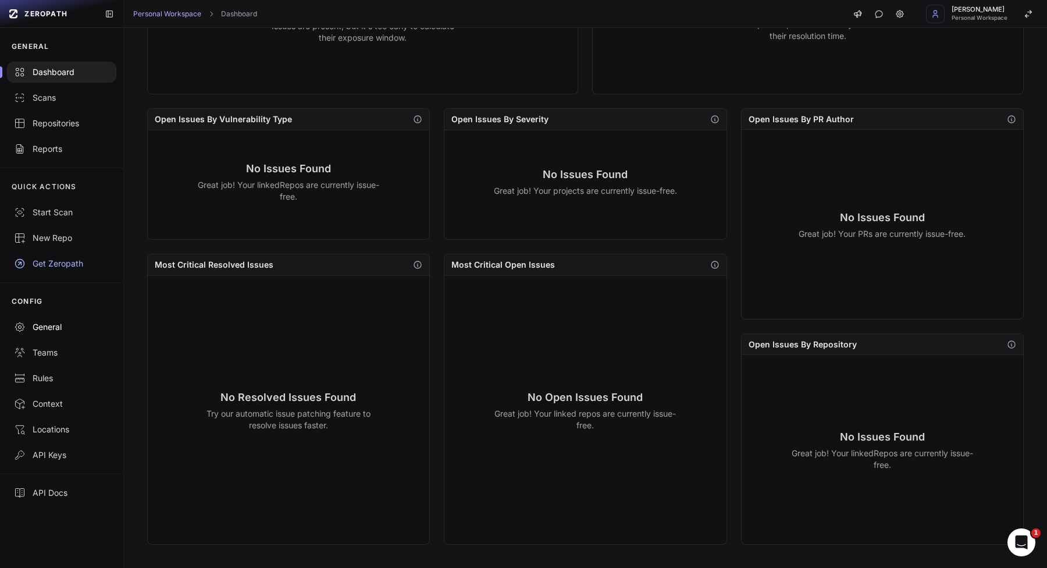
click at [51, 328] on div "General" at bounding box center [61, 327] width 95 height 12
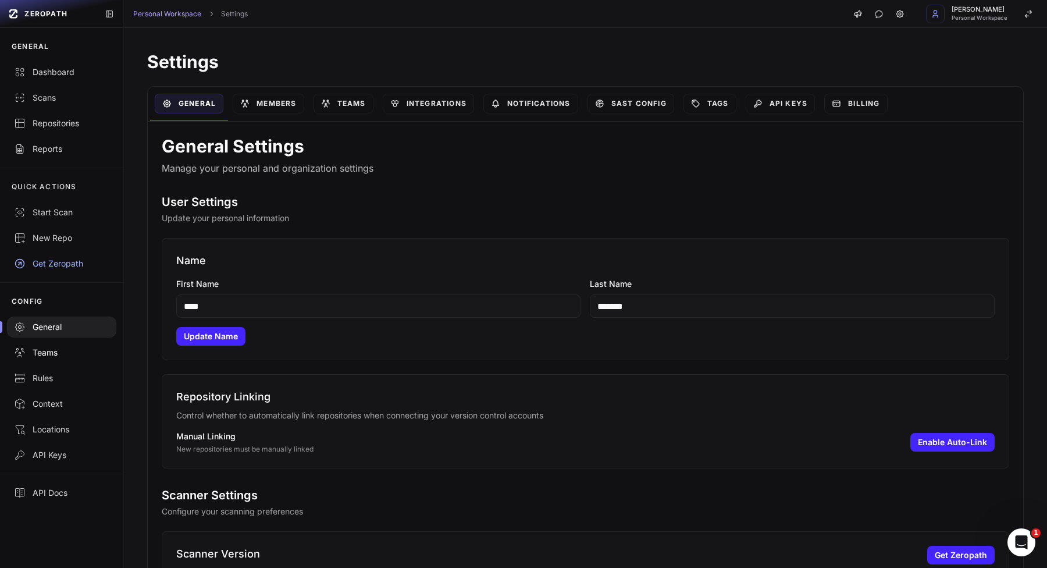
click at [47, 343] on link "Teams" at bounding box center [61, 353] width 123 height 26
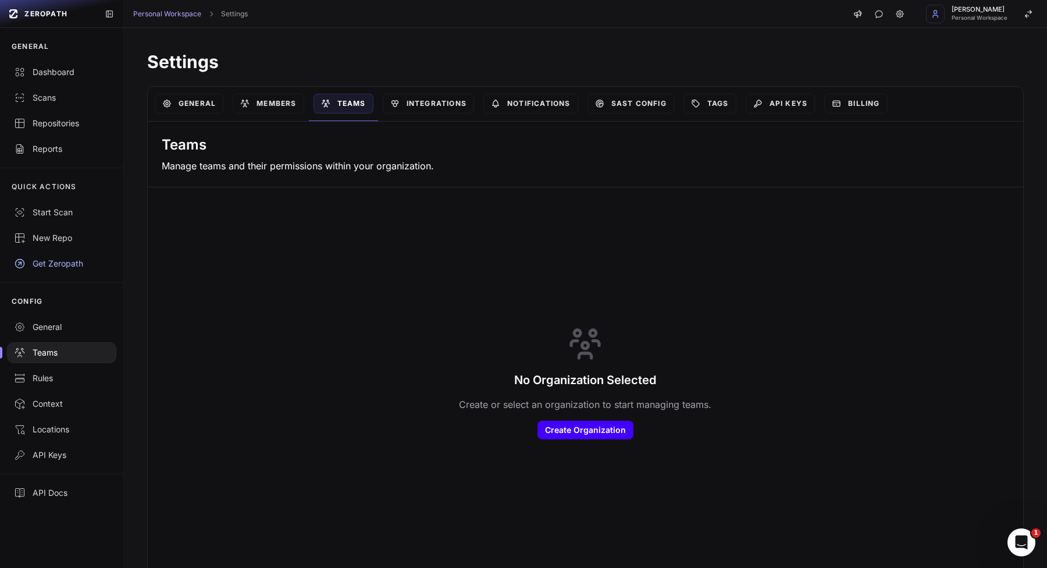
click at [563, 435] on button "Create Organization" at bounding box center [586, 430] width 96 height 19
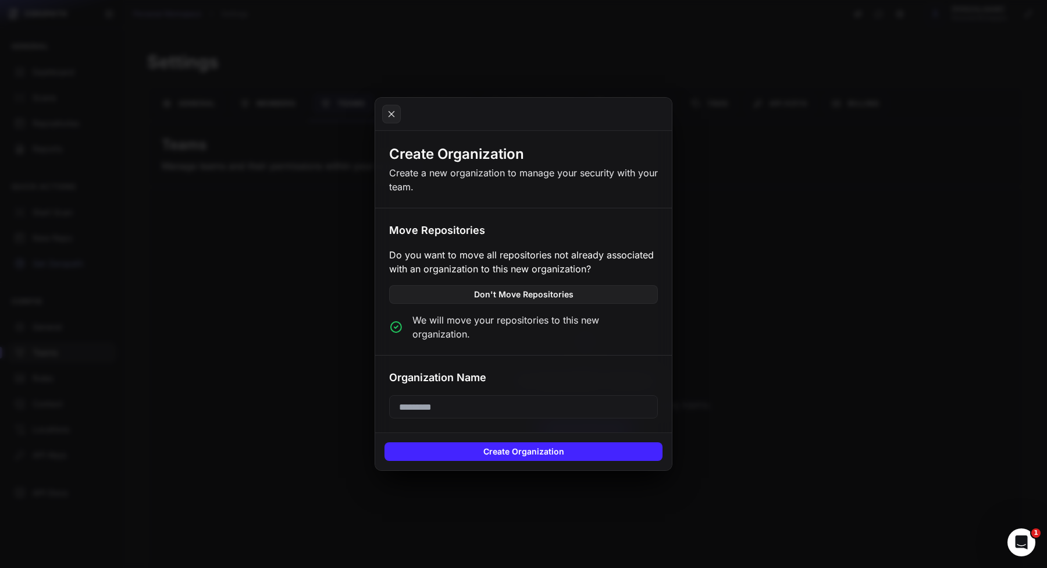
click at [436, 398] on input "text" at bounding box center [523, 406] width 269 height 23
type input "*********"
click at [454, 452] on button "Create Organization" at bounding box center [524, 451] width 278 height 19
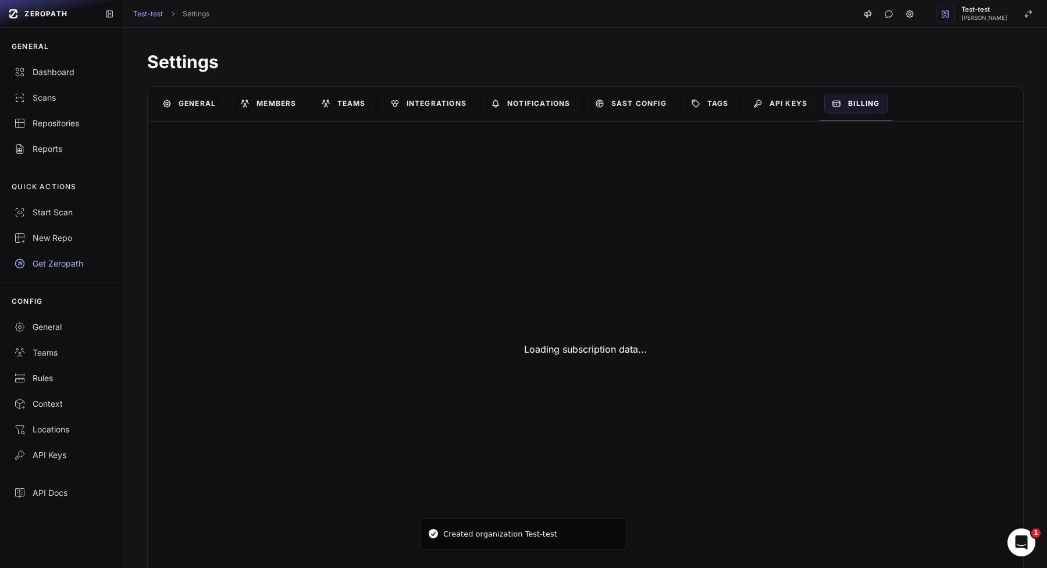
click at [849, 106] on link "Billing" at bounding box center [856, 104] width 63 height 20
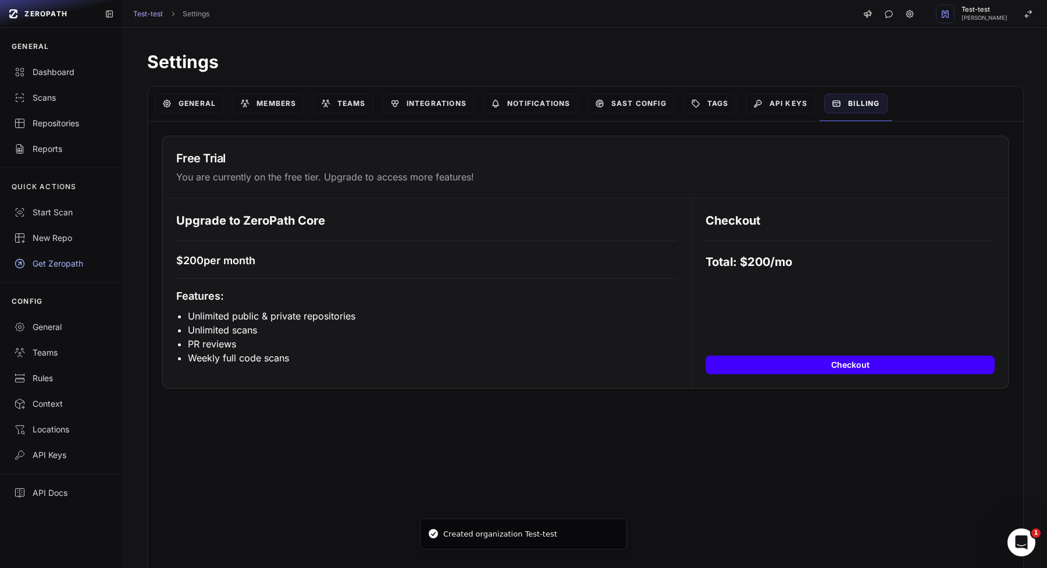
click at [845, 370] on button "Checkout" at bounding box center [850, 365] width 289 height 19
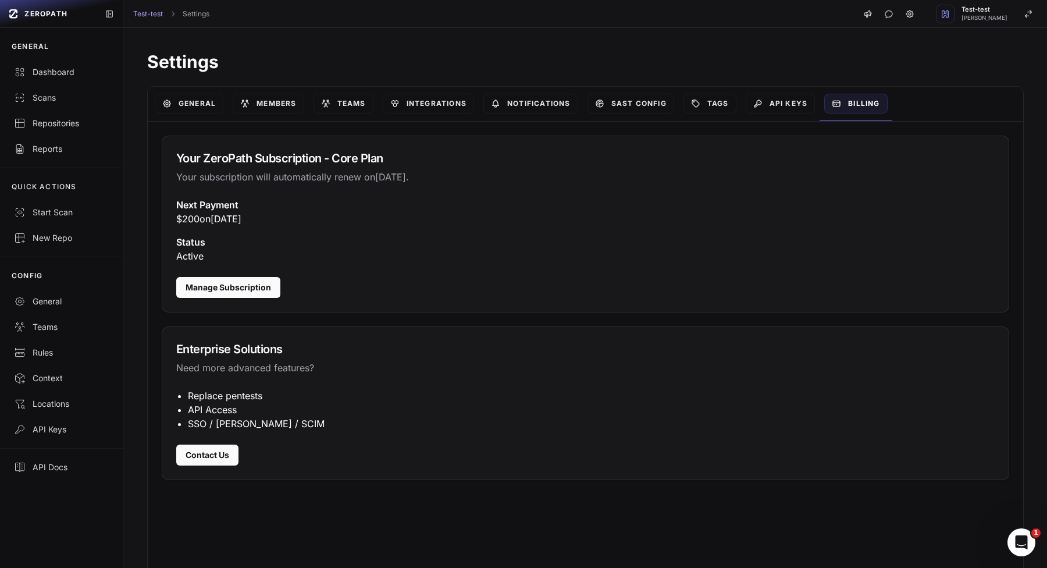
click at [471, 463] on div "Contact Us" at bounding box center [585, 462] width 847 height 35
click at [791, 114] on div "API Keys" at bounding box center [780, 104] width 79 height 34
click at [795, 107] on link "API Keys" at bounding box center [781, 104] width 70 height 20
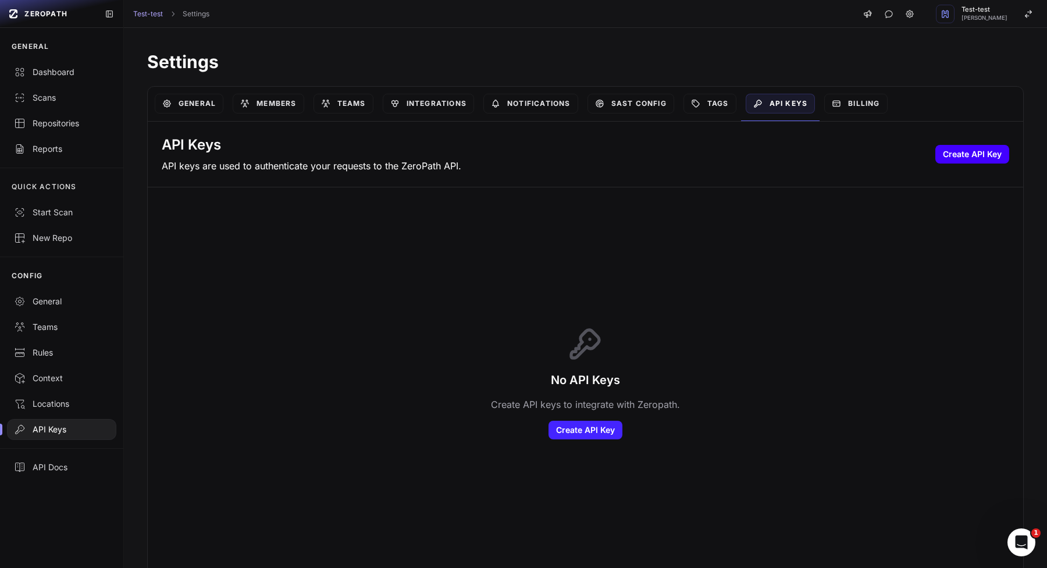
click at [993, 160] on button "Create API Key" at bounding box center [973, 154] width 74 height 19
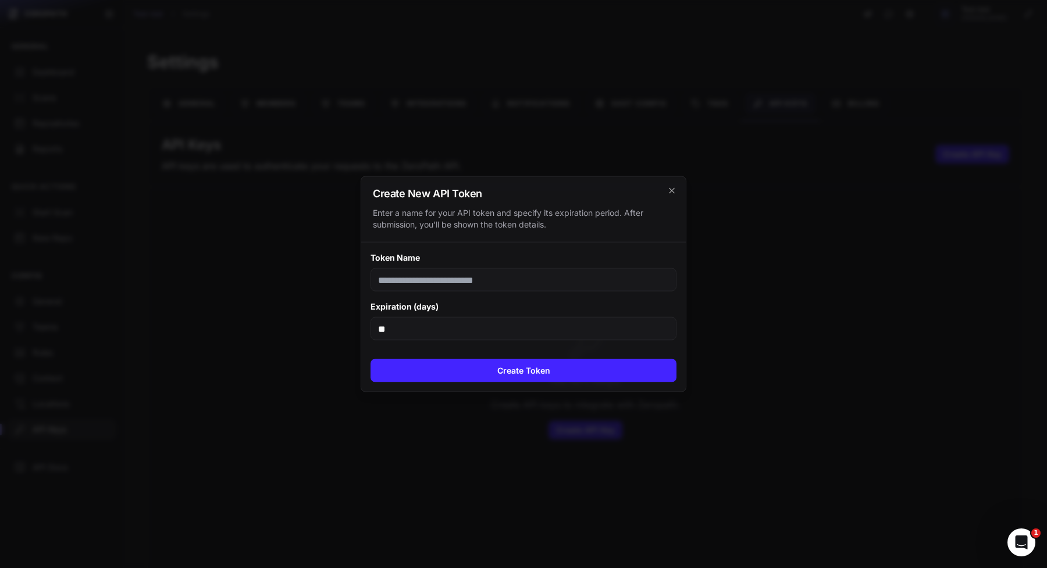
click at [503, 286] on input "Token Name" at bounding box center [524, 279] width 306 height 23
type input "****"
click at [535, 332] on input "**" at bounding box center [524, 328] width 306 height 23
click at [508, 387] on div "Create Token" at bounding box center [523, 371] width 325 height 42
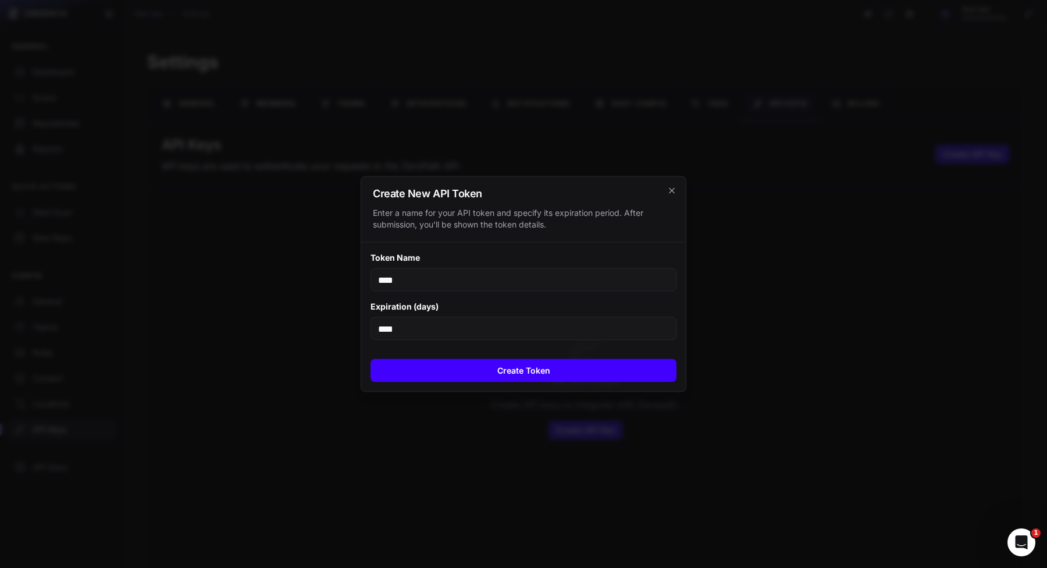
click at [514, 368] on button "Create Token" at bounding box center [524, 370] width 306 height 23
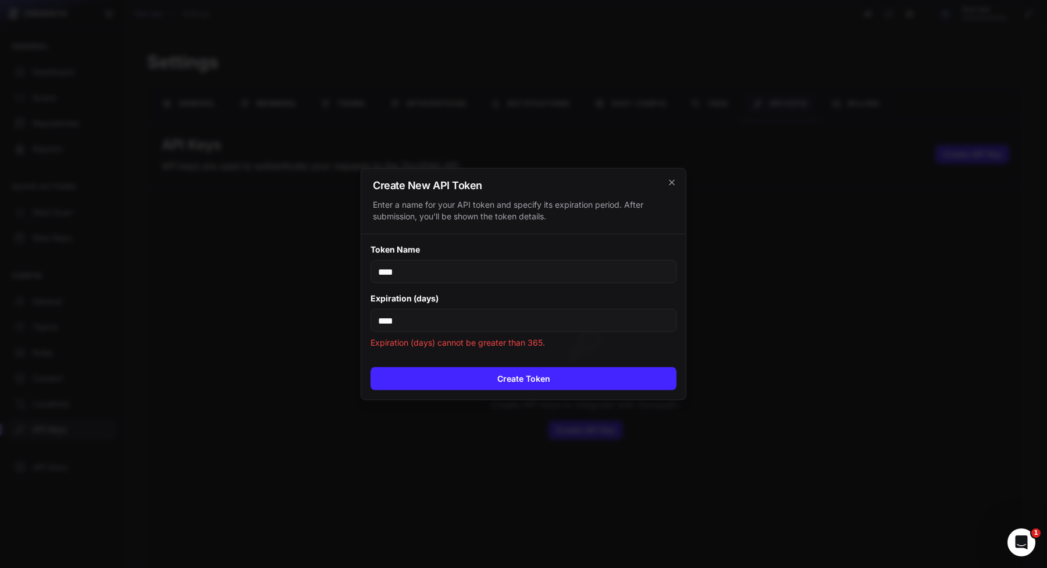
drag, startPoint x: 532, startPoint y: 326, endPoint x: 534, endPoint y: 319, distance: 7.1
click at [532, 326] on input "****" at bounding box center [524, 320] width 306 height 23
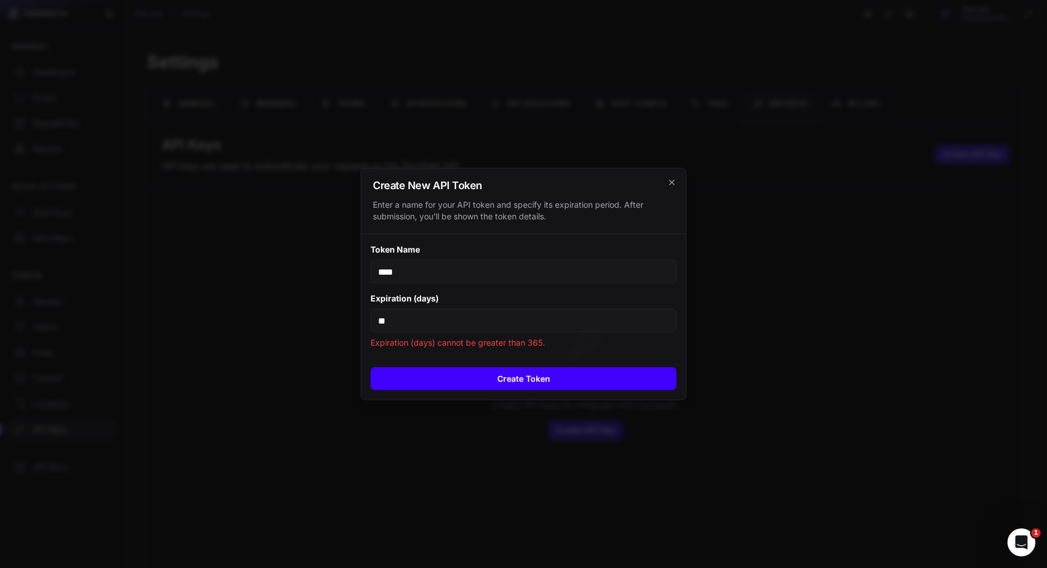
type input "**"
click at [498, 376] on button "Create Token" at bounding box center [524, 378] width 306 height 23
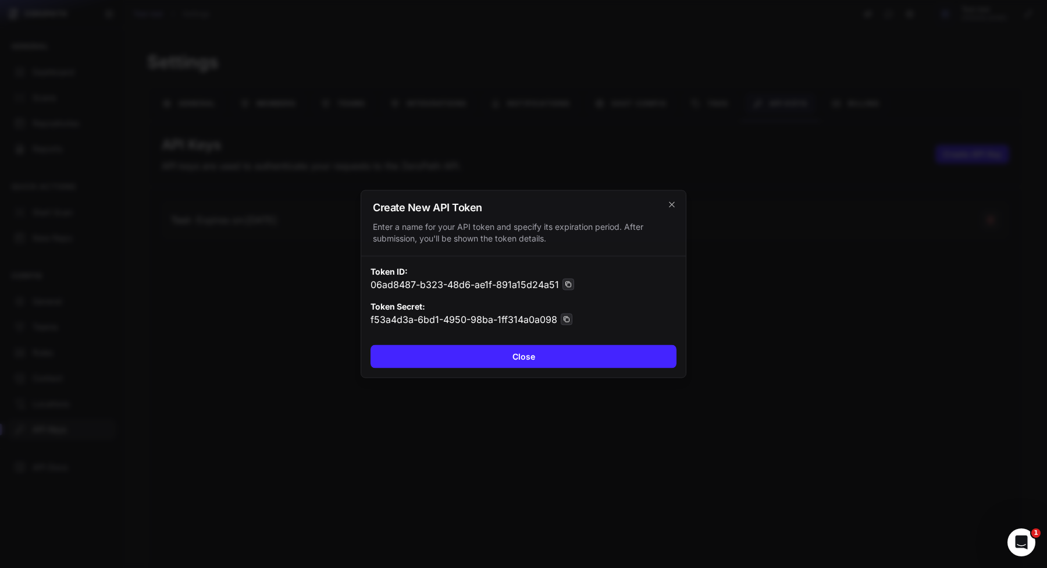
click at [348, 408] on div at bounding box center [523, 284] width 1047 height 568
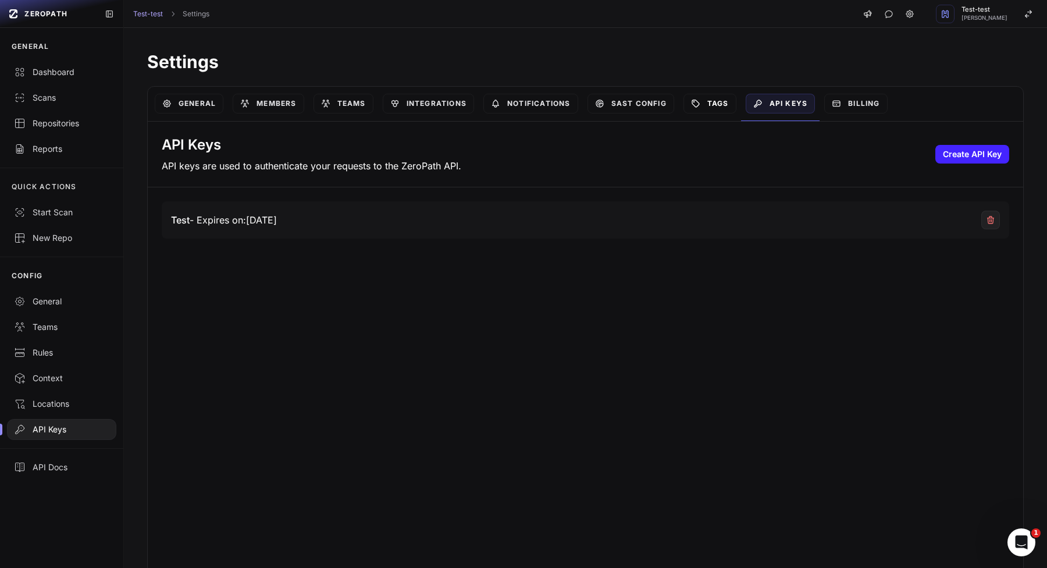
click at [707, 99] on link "Tags" at bounding box center [710, 104] width 53 height 20
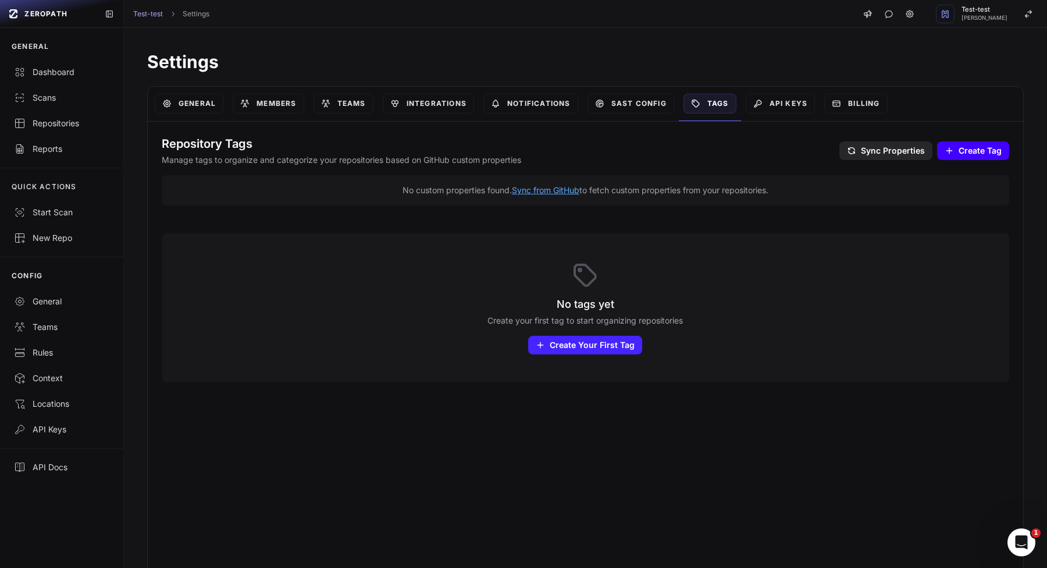
click at [981, 150] on span "Create Tag" at bounding box center [980, 151] width 43 height 12
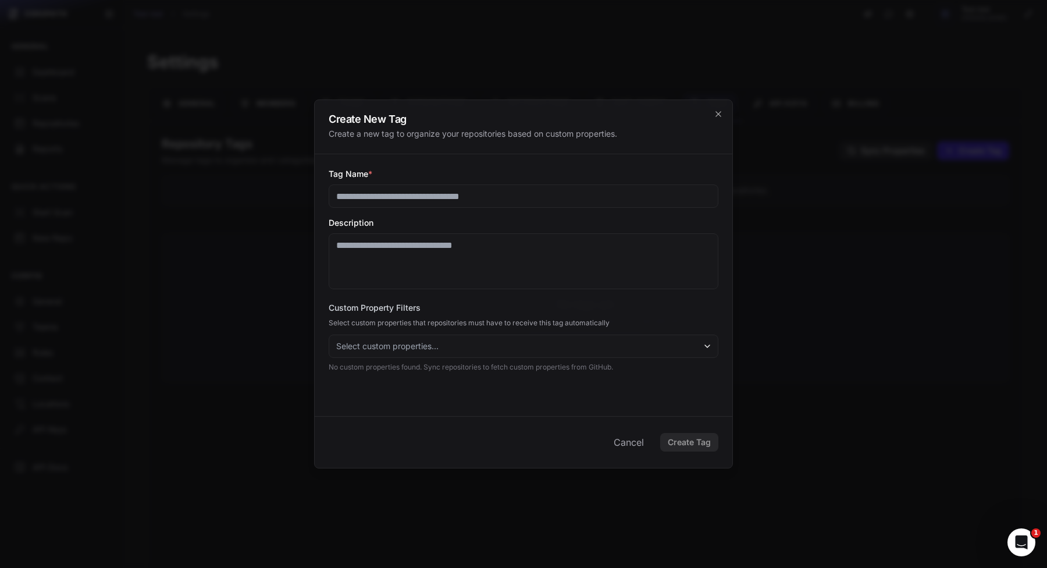
click at [495, 187] on input "Tag Name *" at bounding box center [524, 195] width 390 height 23
type input "****"
click at [524, 233] on textarea "Description" at bounding box center [524, 261] width 390 height 56
type textarea "*****"
click at [541, 354] on button "Select custom properties..." at bounding box center [524, 346] width 390 height 23
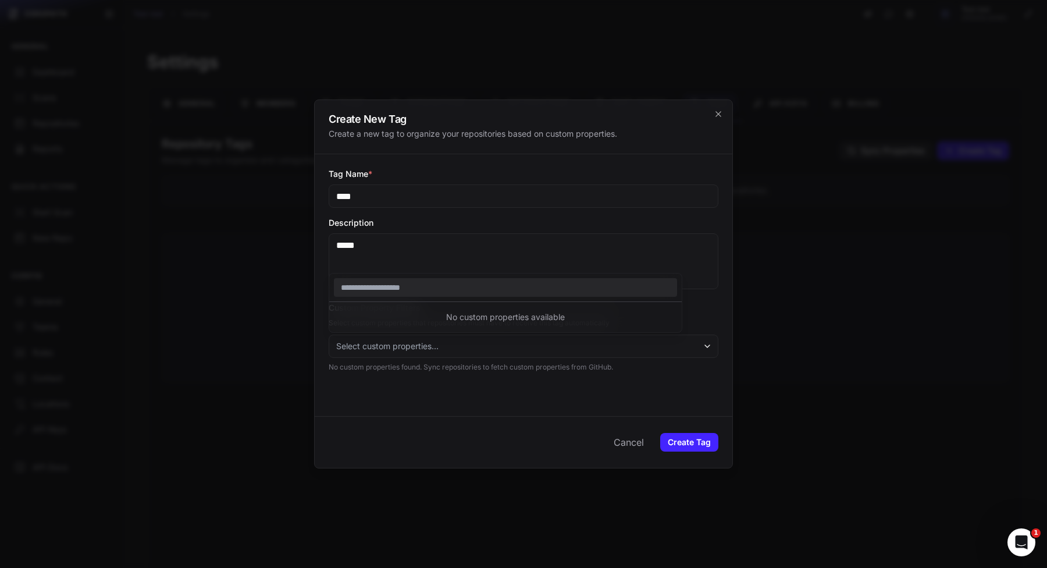
click at [547, 356] on button "Select custom properties..." at bounding box center [524, 346] width 390 height 23
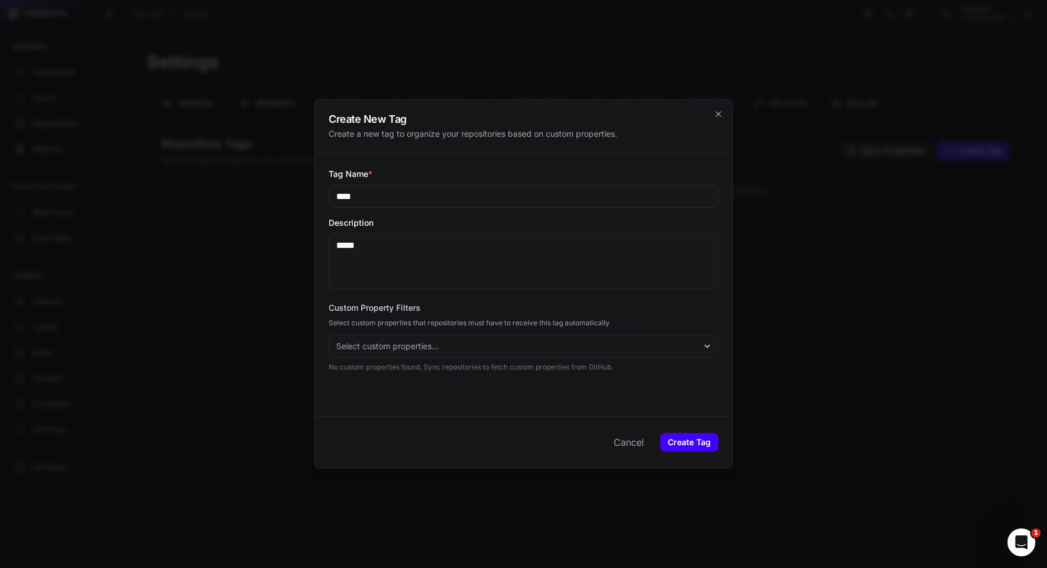
click at [678, 441] on button "Create Tag" at bounding box center [689, 442] width 58 height 19
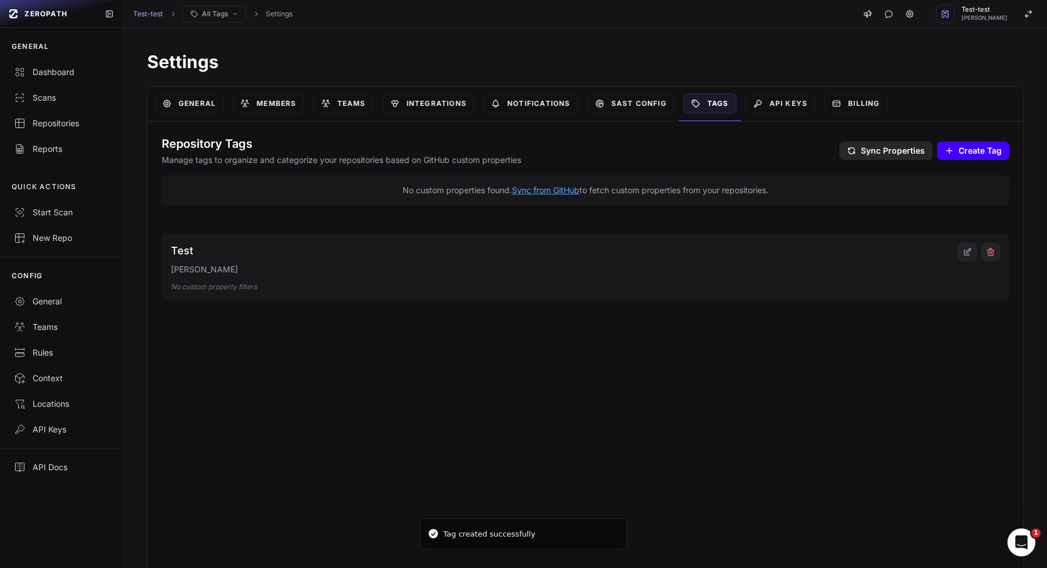
click at [943, 150] on button "Create Tag Create" at bounding box center [973, 150] width 72 height 19
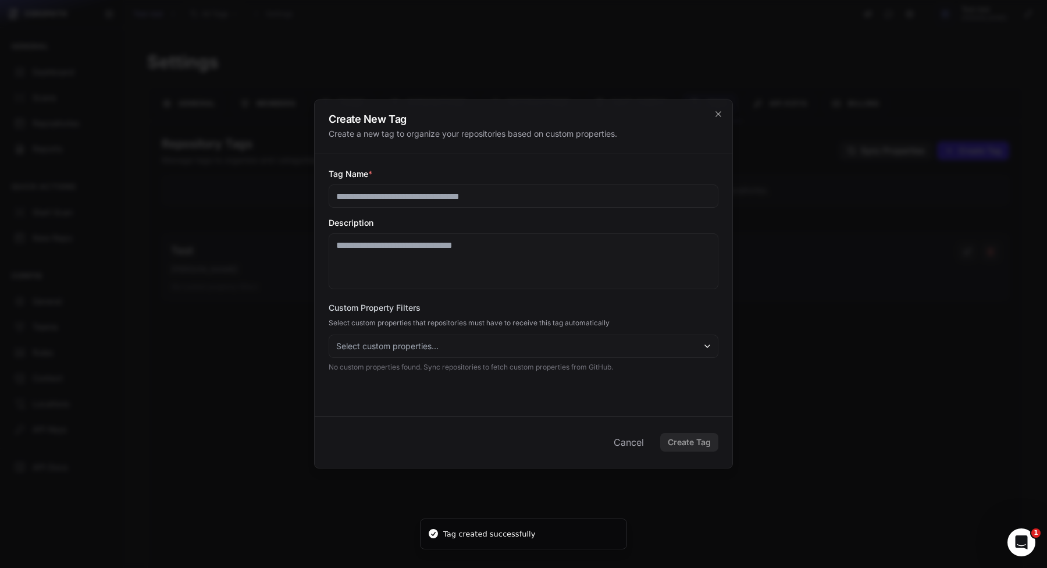
click at [574, 349] on button "Select custom properties..." at bounding box center [524, 346] width 390 height 23
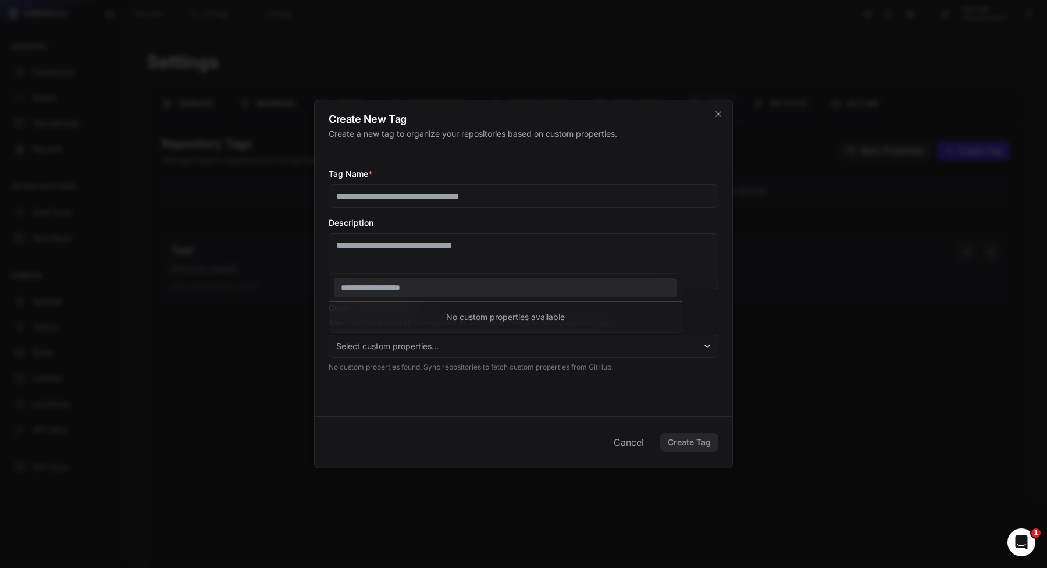
click at [434, 351] on span "Select custom properties..." at bounding box center [387, 346] width 102 height 12
click at [513, 275] on textarea "Description" at bounding box center [524, 261] width 390 height 56
click at [489, 336] on button "Select custom properties..." at bounding box center [524, 346] width 390 height 23
click at [825, 412] on div at bounding box center [523, 284] width 1047 height 568
click at [919, 230] on div at bounding box center [523, 284] width 1047 height 568
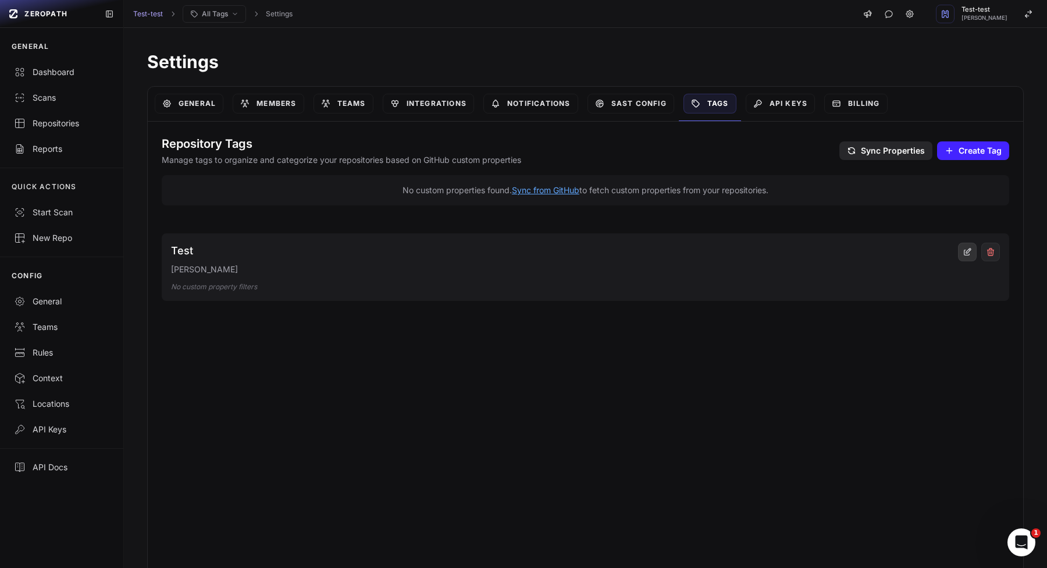
click at [970, 254] on icon at bounding box center [967, 251] width 9 height 9
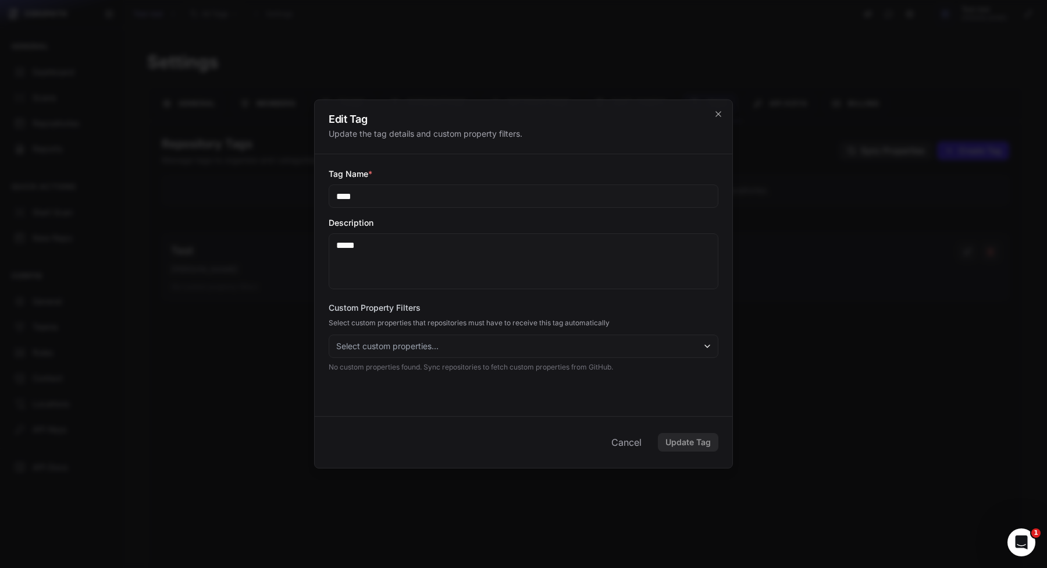
click at [453, 244] on textarea "*****" at bounding box center [524, 261] width 390 height 56
type textarea "********"
click at [628, 367] on p "No custom properties found. Sync repositories to fetch custom properties from G…" at bounding box center [524, 367] width 390 height 9
click at [639, 346] on button "Select custom properties..." at bounding box center [524, 346] width 390 height 23
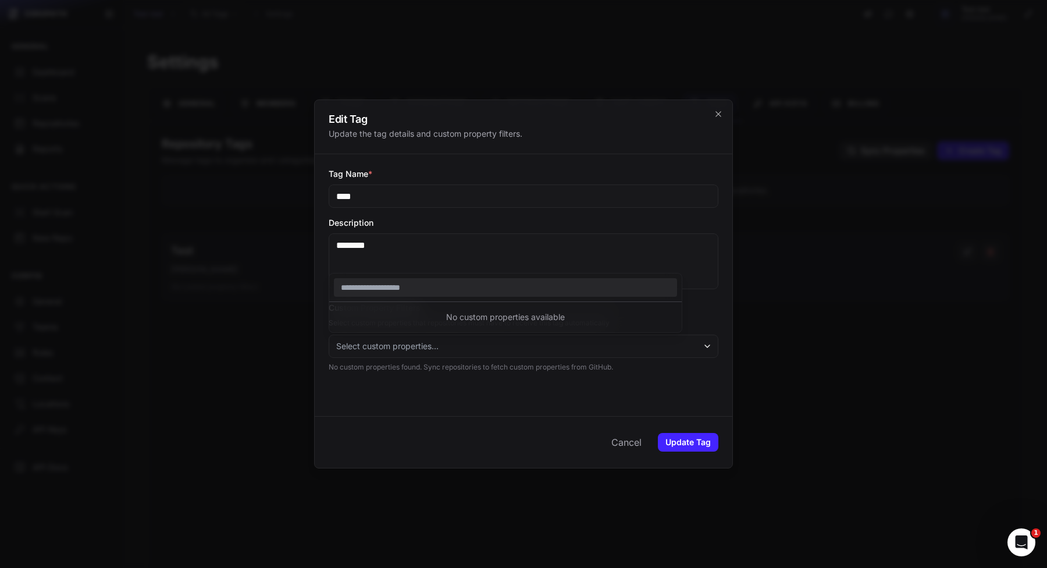
click at [639, 346] on button "Select custom properties..." at bounding box center [524, 346] width 390 height 23
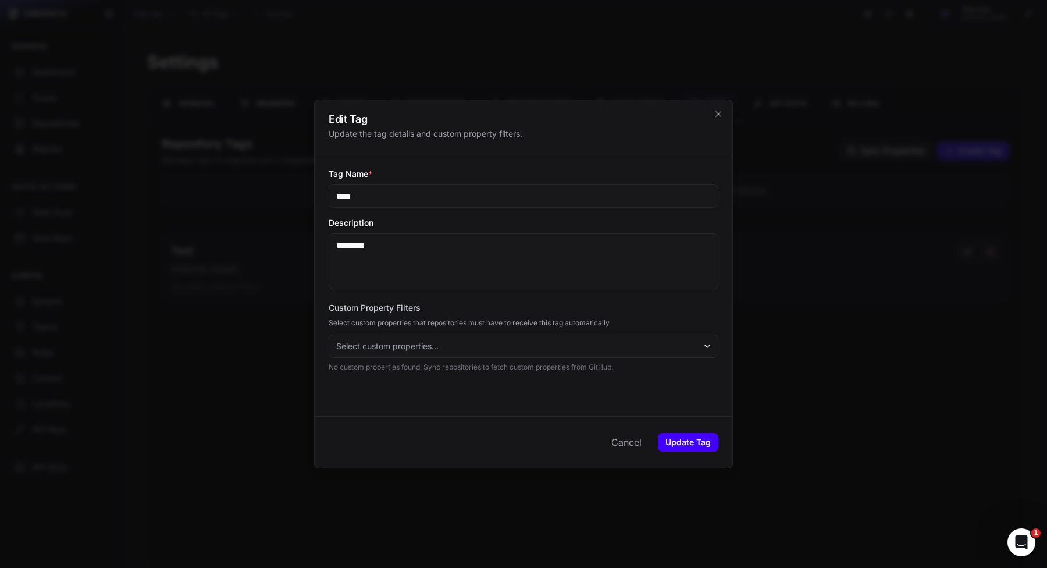
click at [677, 437] on button "Update Tag" at bounding box center [688, 442] width 61 height 19
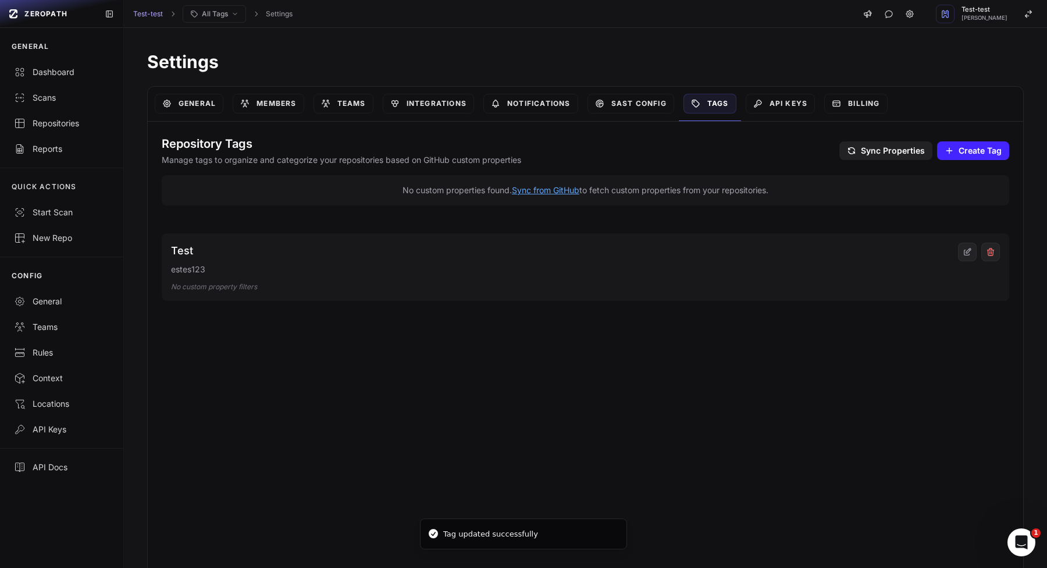
click at [876, 155] on span "Sync Properties" at bounding box center [893, 151] width 64 height 12
click at [646, 99] on link "SAST Config" at bounding box center [631, 104] width 87 height 20
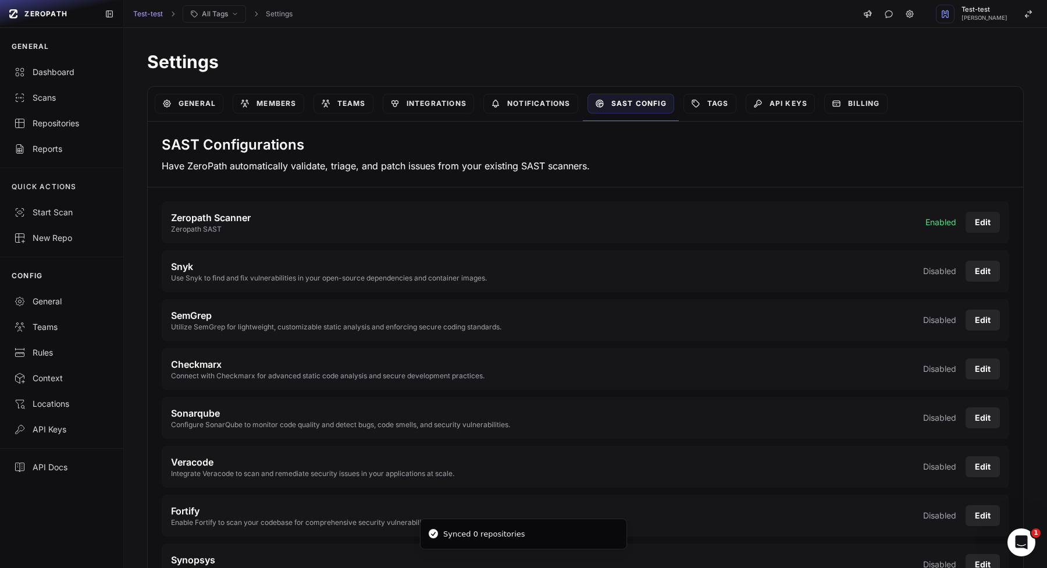
click at [972, 216] on button "Edit" at bounding box center [983, 222] width 34 height 21
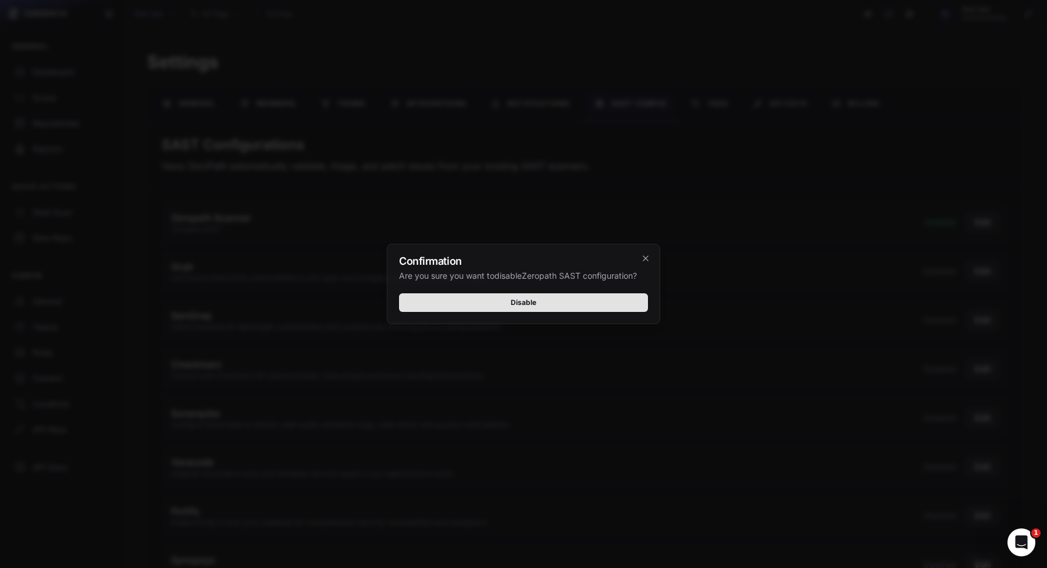
click at [559, 302] on button "Disable" at bounding box center [523, 302] width 249 height 19
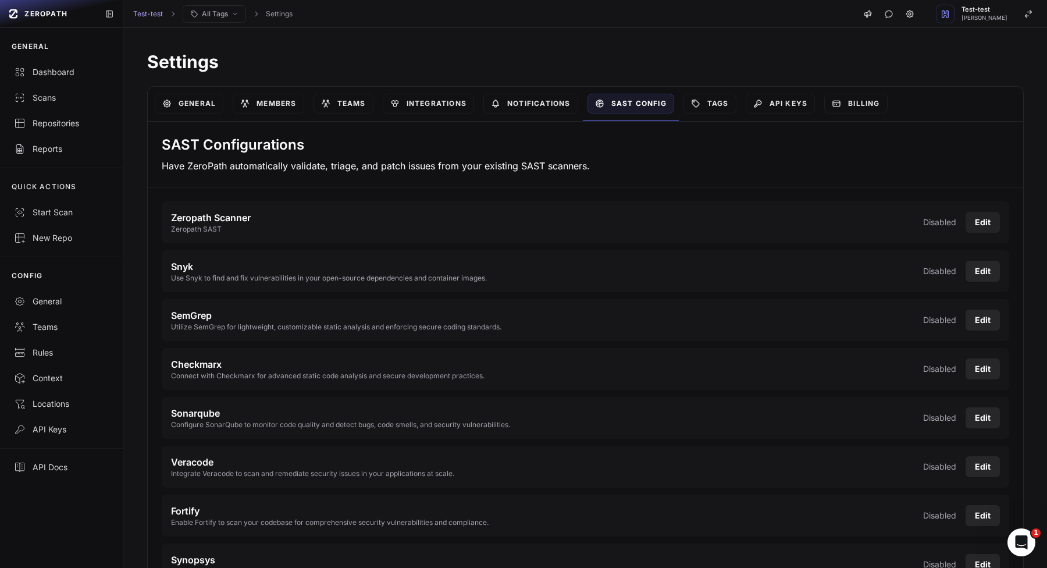
click at [987, 220] on button "Edit" at bounding box center [983, 222] width 34 height 21
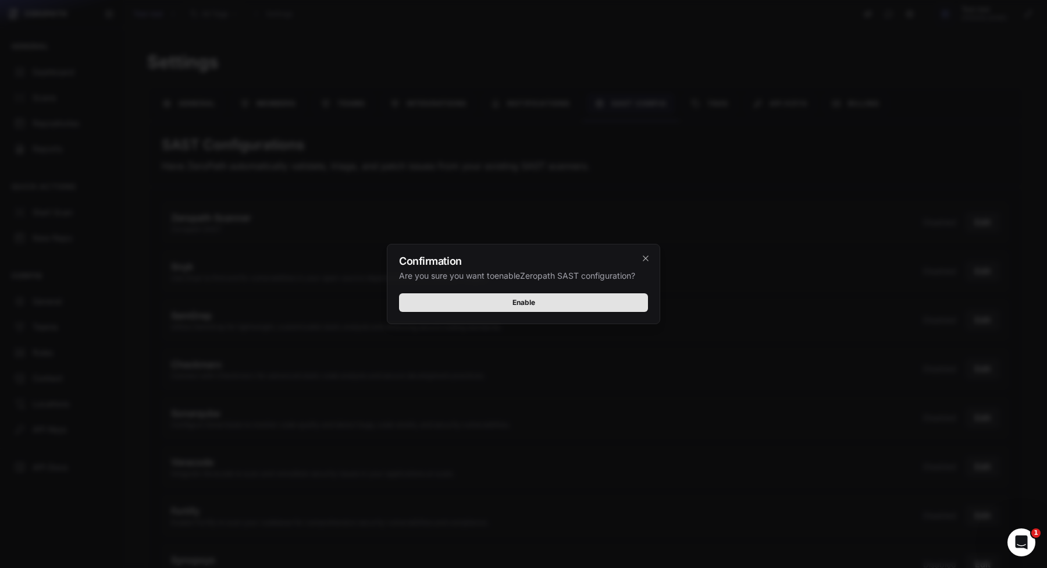
click at [479, 301] on button "Enable" at bounding box center [523, 302] width 249 height 19
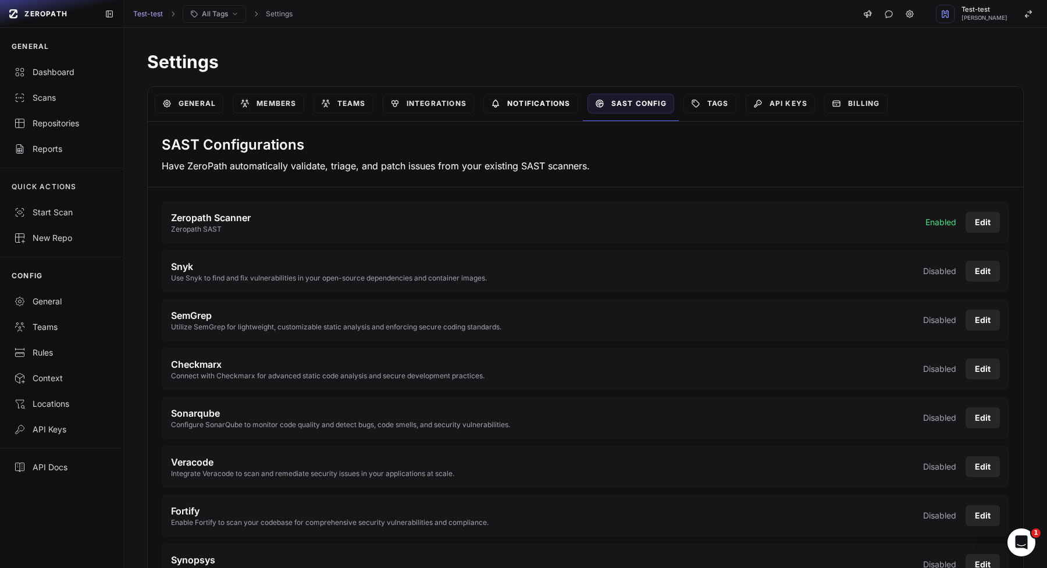
click at [507, 99] on link "Notifications" at bounding box center [531, 104] width 95 height 20
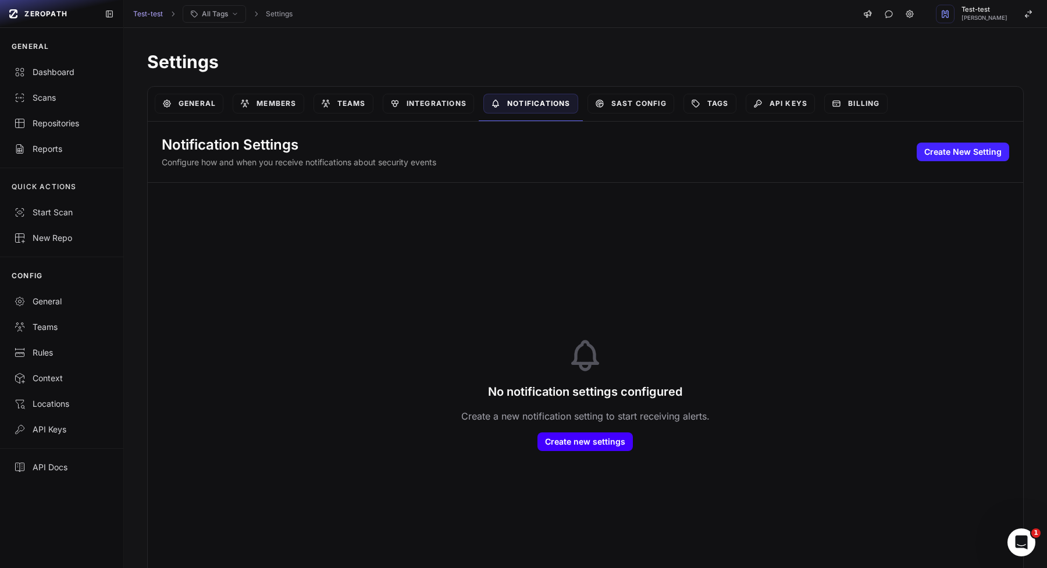
click at [574, 445] on button "Create new settings" at bounding box center [585, 441] width 95 height 19
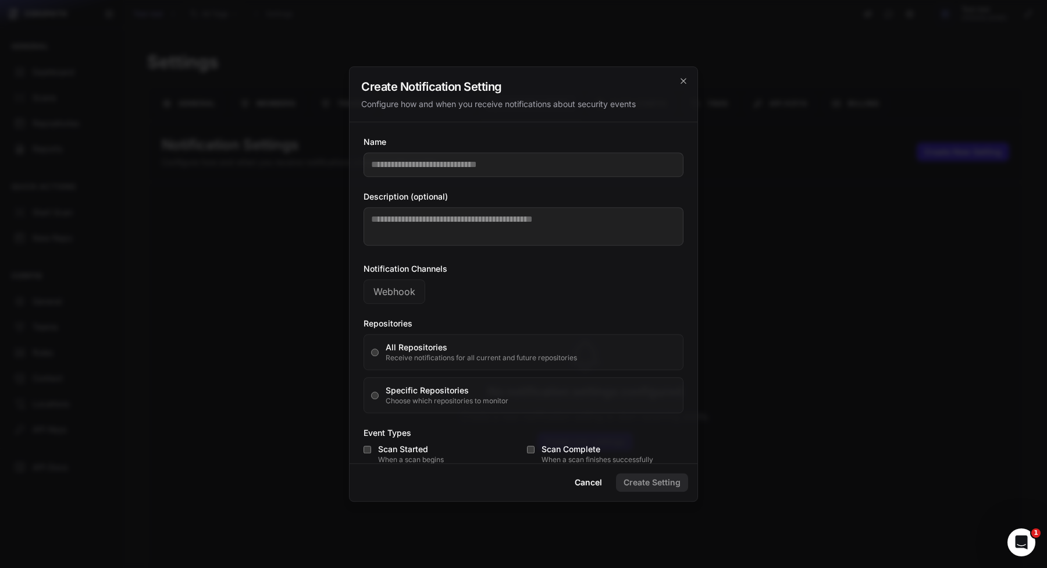
click at [451, 167] on input "Name" at bounding box center [524, 164] width 320 height 24
type input "****"
click at [432, 229] on textarea "Description (optional)" at bounding box center [524, 226] width 320 height 38
click at [408, 296] on button "Webhook" at bounding box center [395, 291] width 62 height 24
click at [879, 264] on div at bounding box center [523, 284] width 1047 height 568
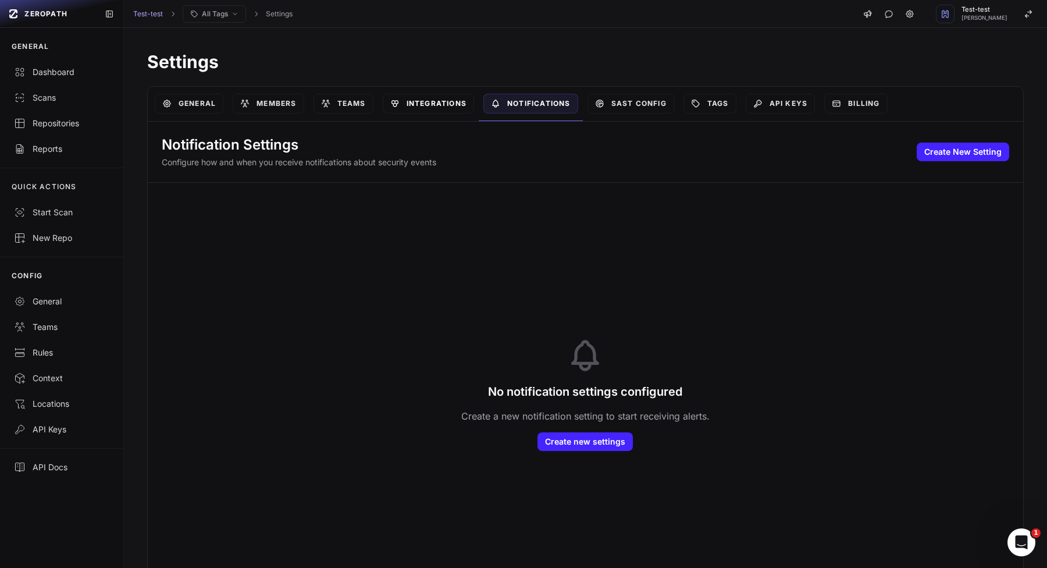
click at [449, 100] on link "Integrations" at bounding box center [428, 104] width 91 height 20
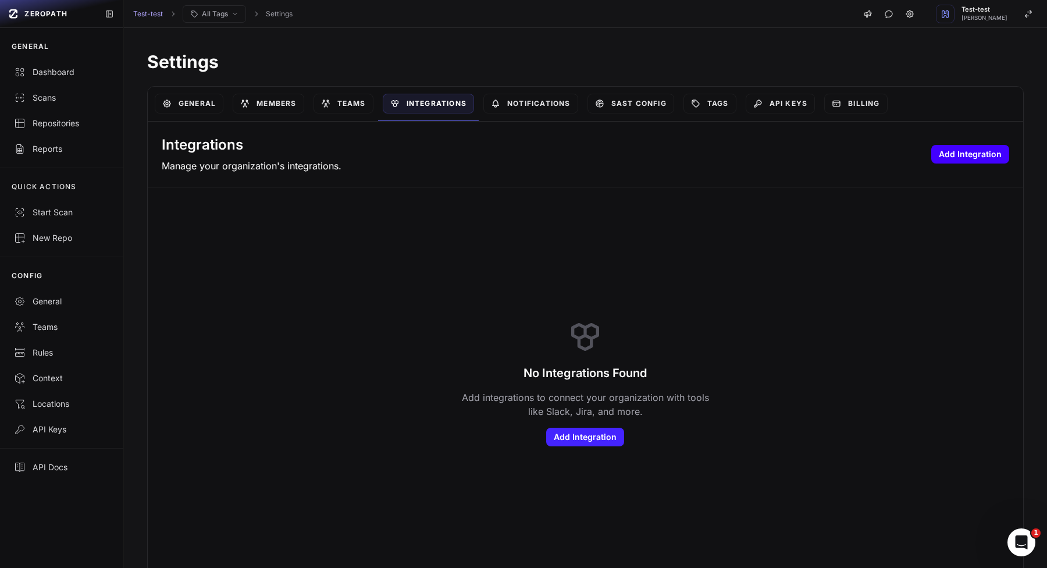
click at [964, 153] on button "Add Integration" at bounding box center [971, 154] width 78 height 19
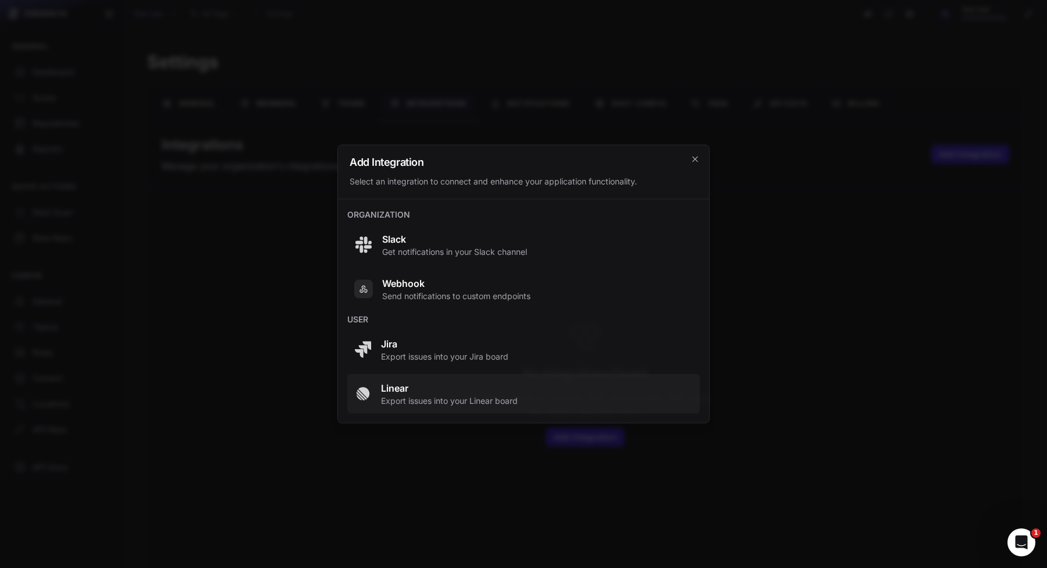
click at [467, 393] on span "Linear" at bounding box center [449, 388] width 137 height 14
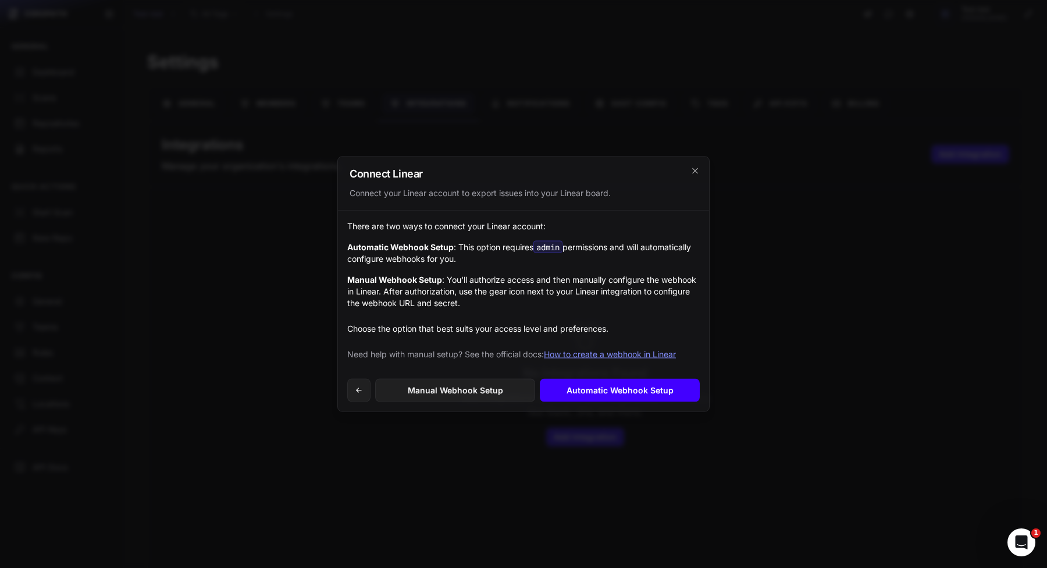
click at [587, 395] on link "Automatic Webhook Setup" at bounding box center [620, 390] width 160 height 23
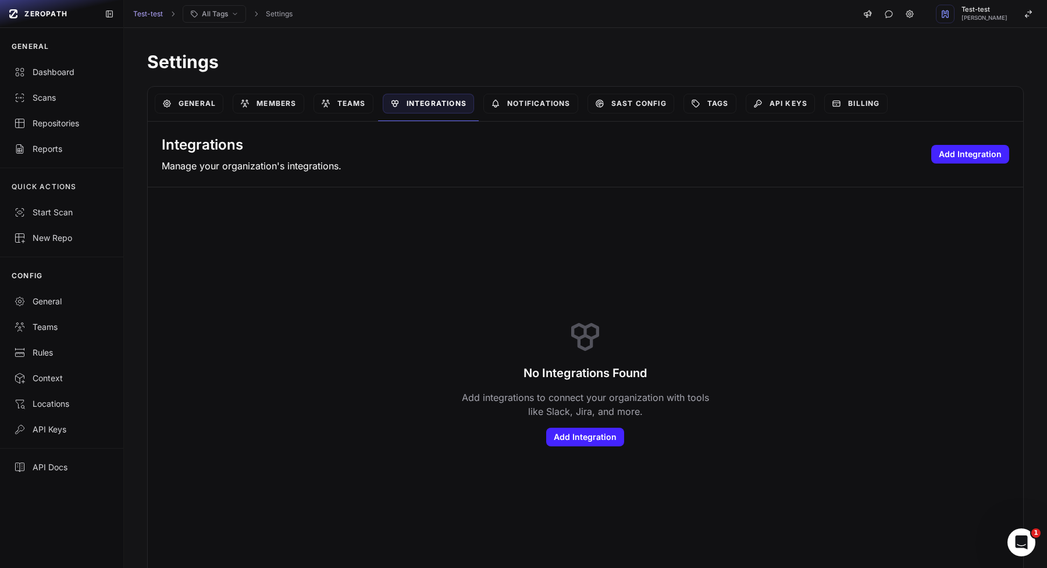
click at [579, 457] on div "No Integrations Found Add integrations to connect your organization with tools …" at bounding box center [586, 381] width 876 height 389
click at [588, 443] on button "Add Integration" at bounding box center [585, 437] width 78 height 19
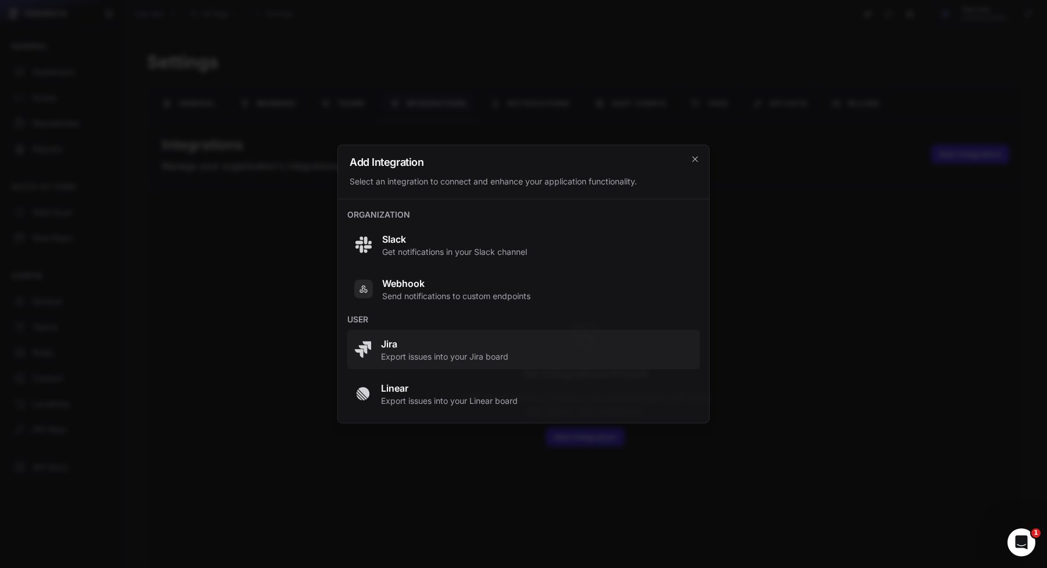
click at [528, 352] on span "Jira Export issues into your Jira board" at bounding box center [523, 350] width 339 height 26
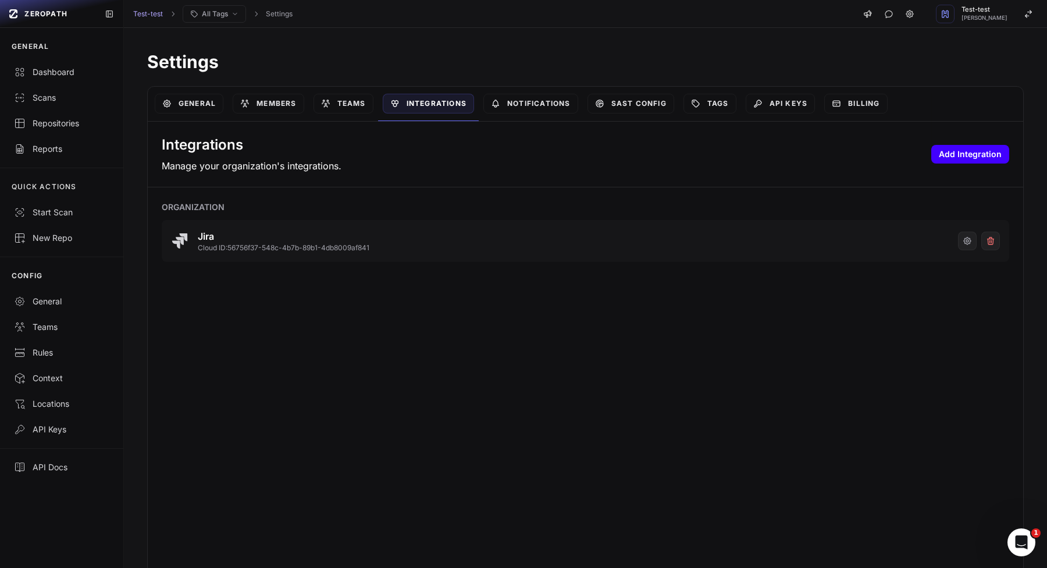
click at [961, 158] on button "Add Integration" at bounding box center [971, 154] width 78 height 19
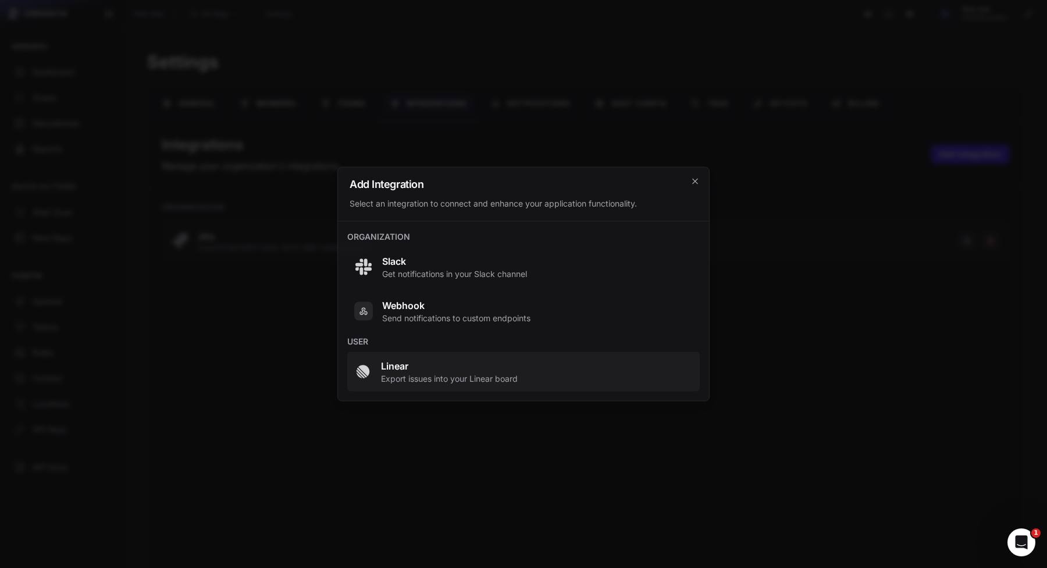
click at [652, 374] on span "Linear Export issues into your Linear board" at bounding box center [523, 372] width 339 height 26
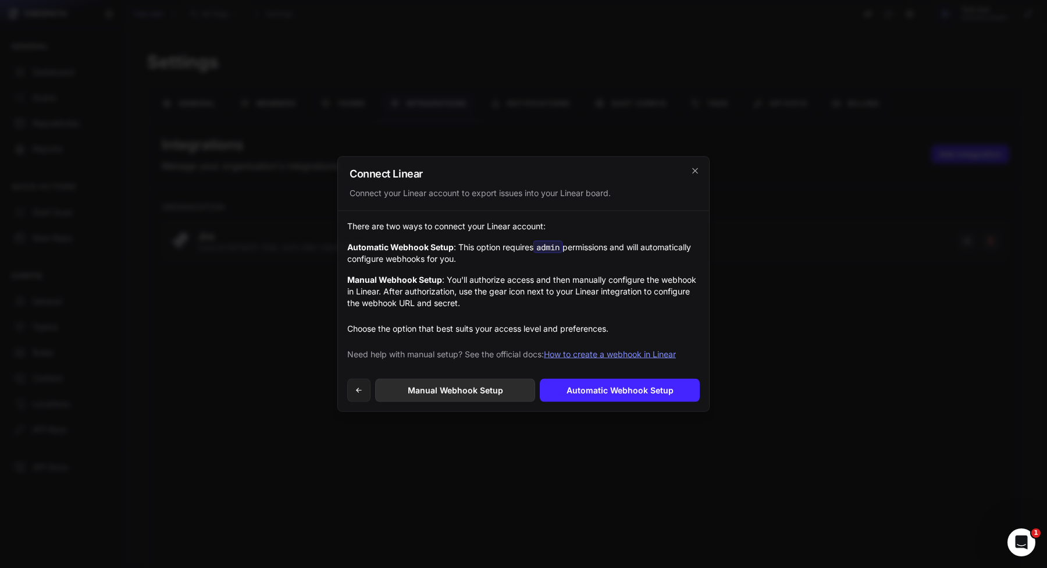
click at [503, 400] on link "Manual Webhook Setup" at bounding box center [455, 390] width 160 height 23
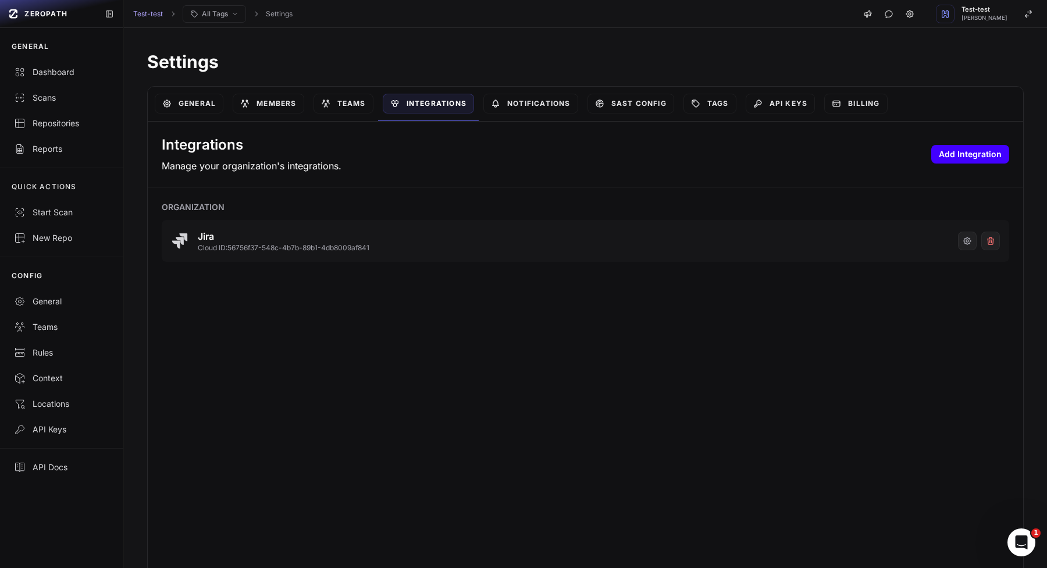
click at [975, 162] on button "Add Integration" at bounding box center [971, 154] width 78 height 19
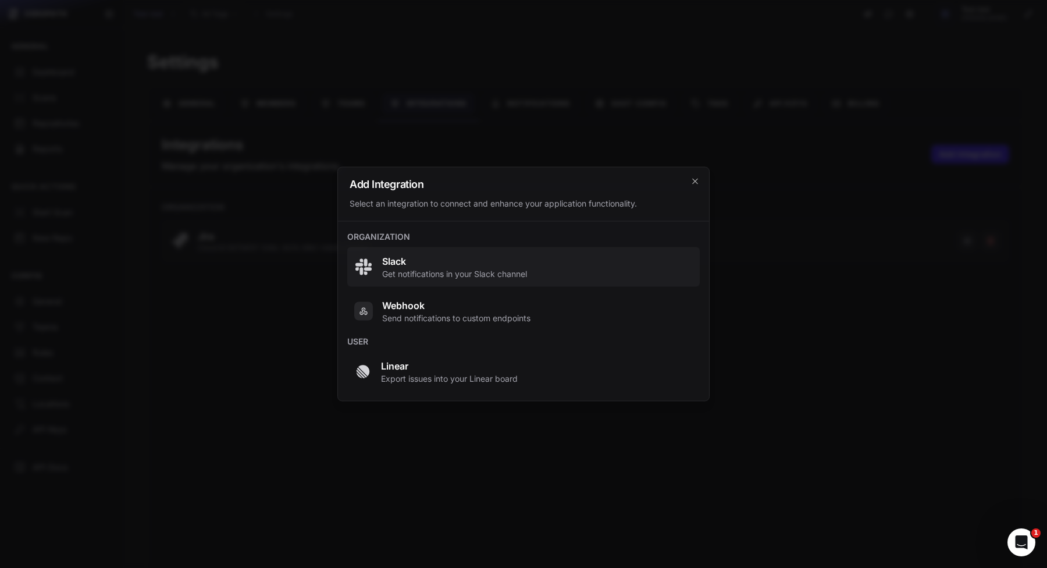
click at [505, 271] on span "Get notifications in your Slack channel" at bounding box center [454, 274] width 145 height 12
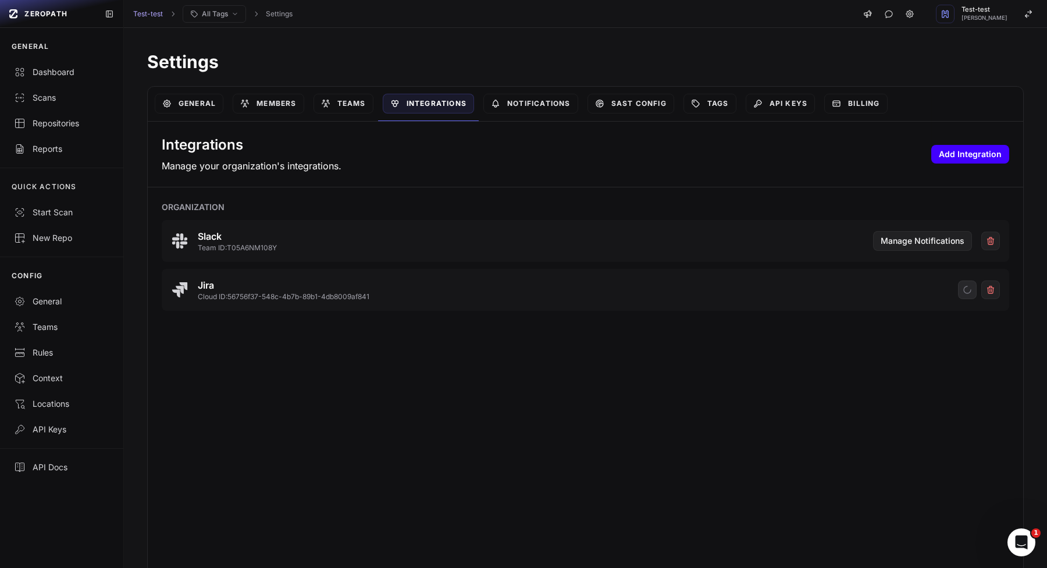
click at [977, 146] on button "Add Integration" at bounding box center [971, 154] width 78 height 19
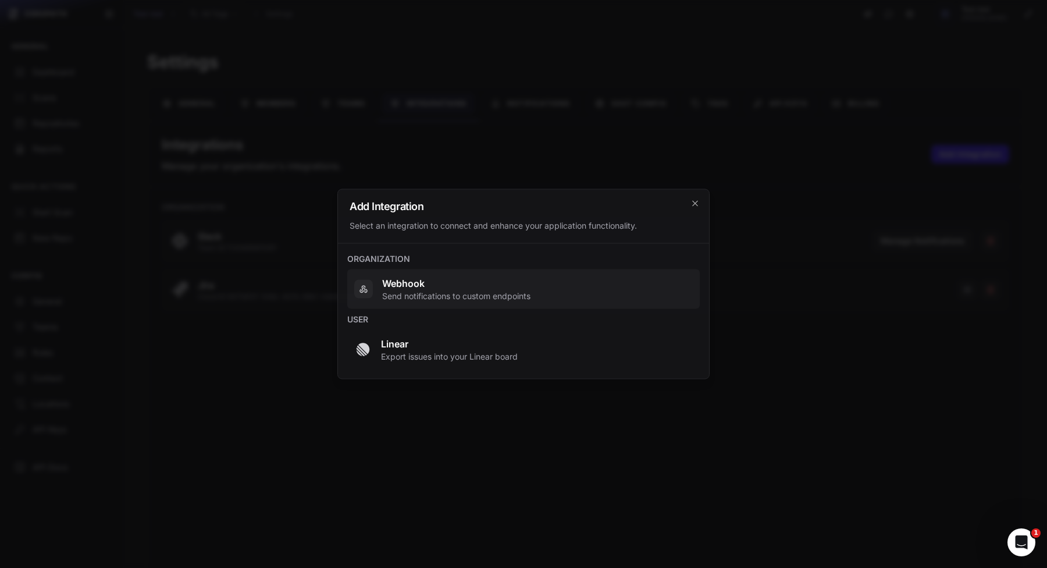
click at [577, 283] on span "Webhook Send notifications to custom endpoints" at bounding box center [523, 289] width 339 height 26
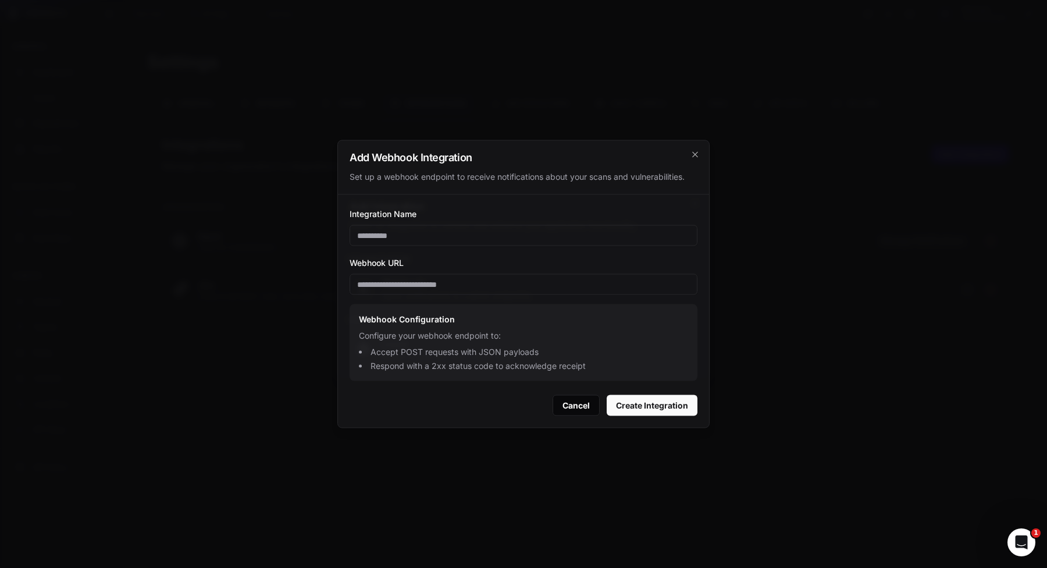
click at [440, 236] on input "Integration Name" at bounding box center [524, 235] width 348 height 21
type input "****"
click at [502, 293] on input "Webhook URL" at bounding box center [524, 284] width 348 height 21
paste input "**********"
type input "**********"
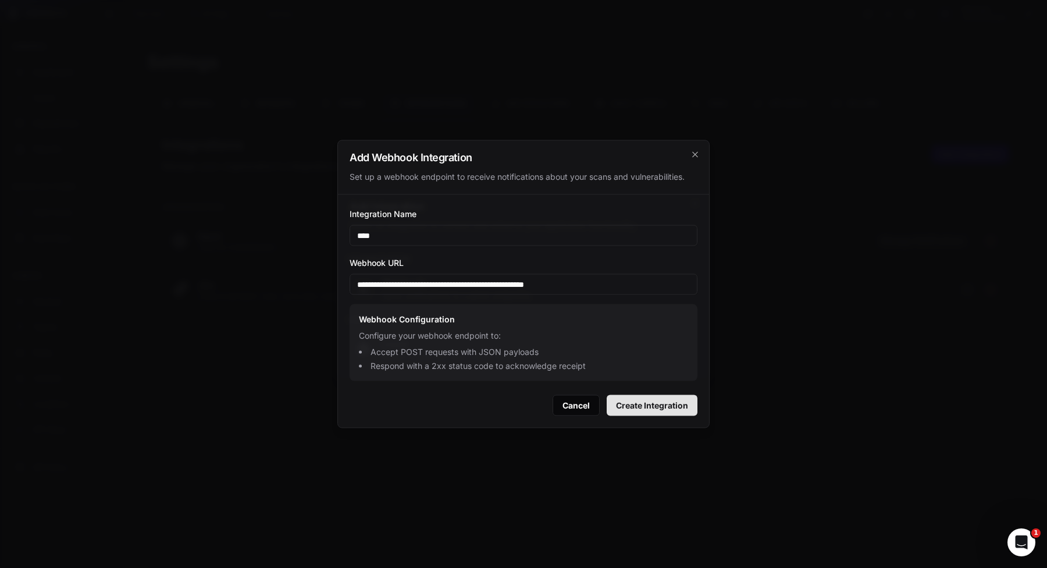
click at [684, 399] on button "Create Integration" at bounding box center [652, 405] width 91 height 21
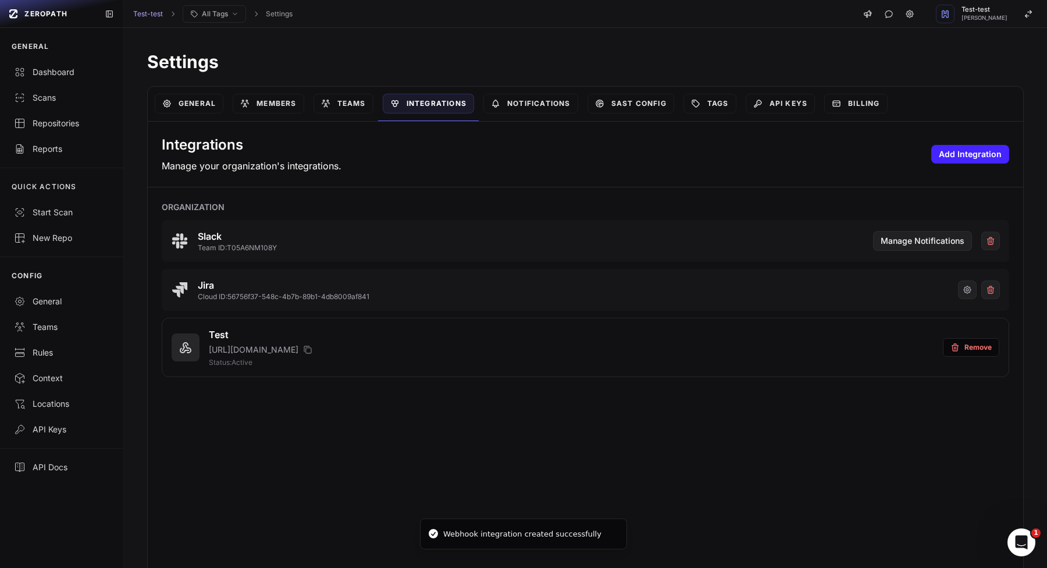
click at [410, 318] on div "Test https://webhook.site/5ac384bf-6652-49ab-9fe9-a363544a8c69 Status: Active R…" at bounding box center [586, 347] width 848 height 59
click at [560, 106] on link "Notifications" at bounding box center [531, 104] width 95 height 20
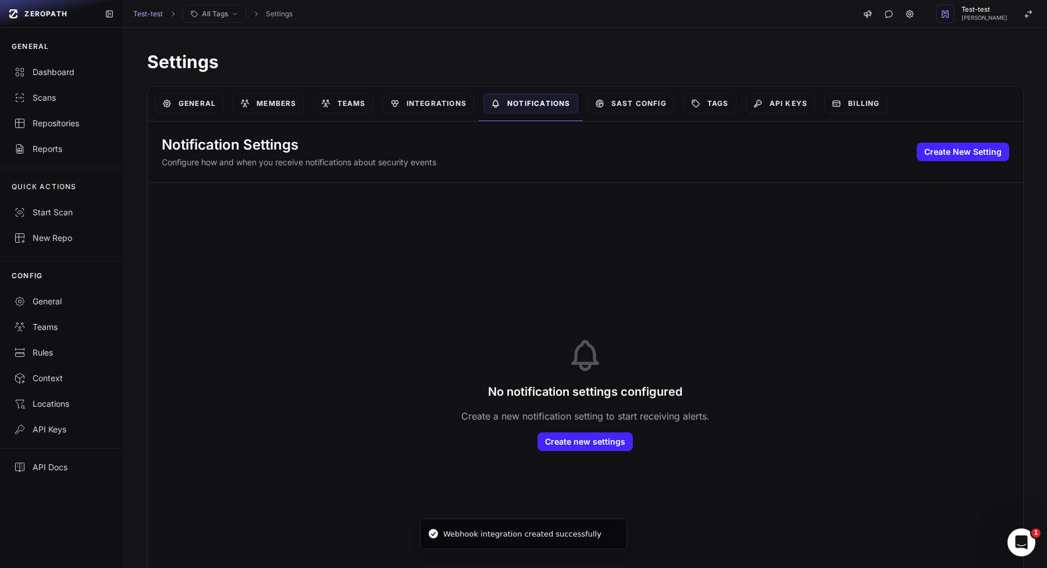
click at [966, 140] on div "Notification Settings Configure how and when you receive notifications about se…" at bounding box center [586, 152] width 876 height 61
click at [964, 145] on button "Create New Setting" at bounding box center [963, 152] width 93 height 19
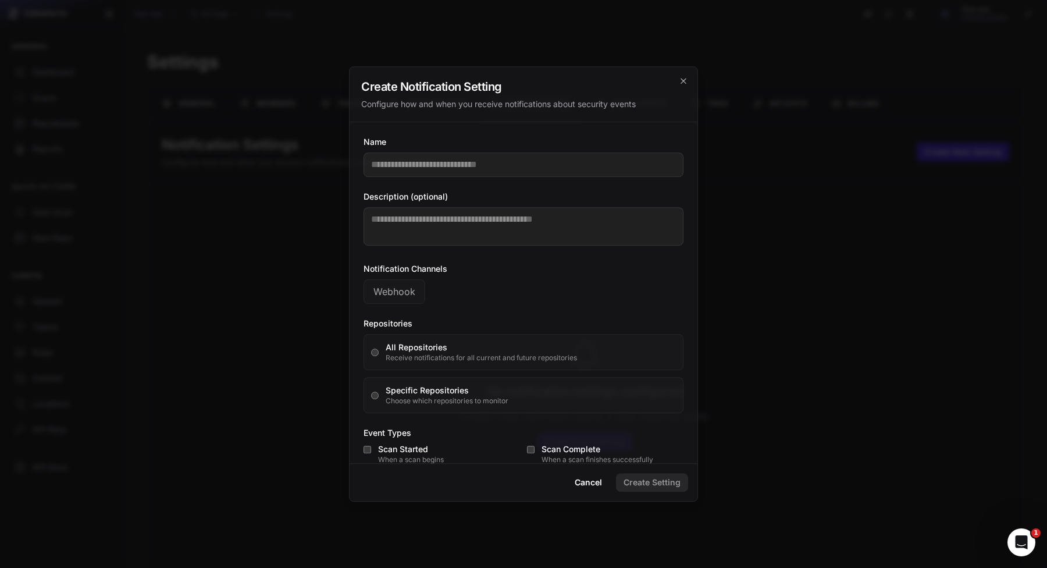
click at [422, 158] on input "Name" at bounding box center [524, 164] width 320 height 24
type input "****"
click at [382, 224] on textarea "Description (optional)" at bounding box center [524, 226] width 320 height 38
click at [410, 290] on button "Webhook" at bounding box center [395, 291] width 62 height 24
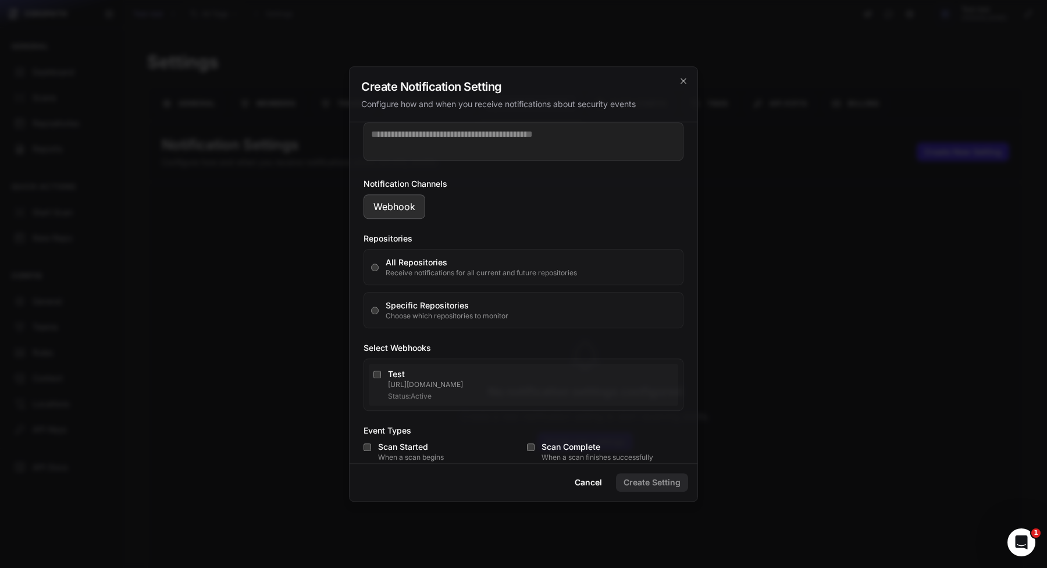
click at [452, 374] on div "Test" at bounding box center [531, 374] width 286 height 12
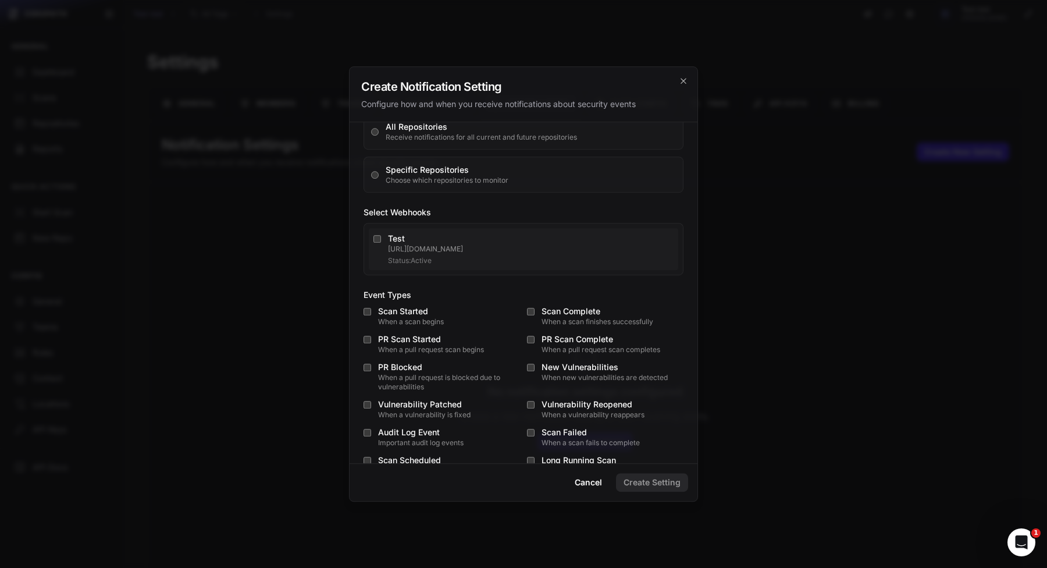
scroll to position [226, 0]
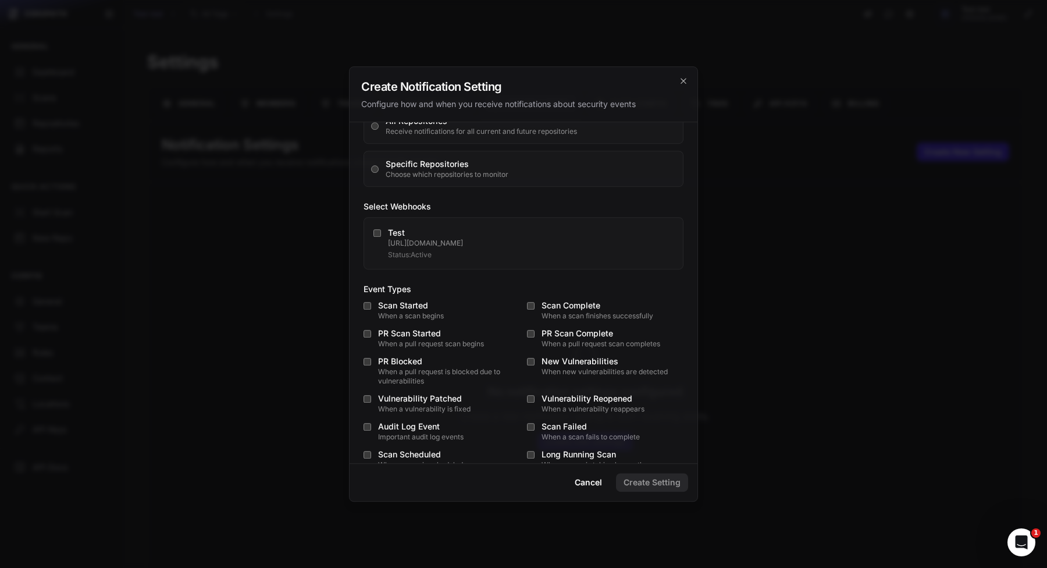
drag, startPoint x: 418, startPoint y: 304, endPoint x: 418, endPoint y: 317, distance: 12.8
click at [418, 304] on div "Scan Started" at bounding box center [449, 306] width 142 height 12
click at [417, 332] on div "PR Scan Started" at bounding box center [449, 334] width 142 height 12
click at [565, 307] on div "Scan Complete" at bounding box center [613, 306] width 142 height 12
click at [565, 331] on div "PR Scan Complete" at bounding box center [613, 334] width 142 height 12
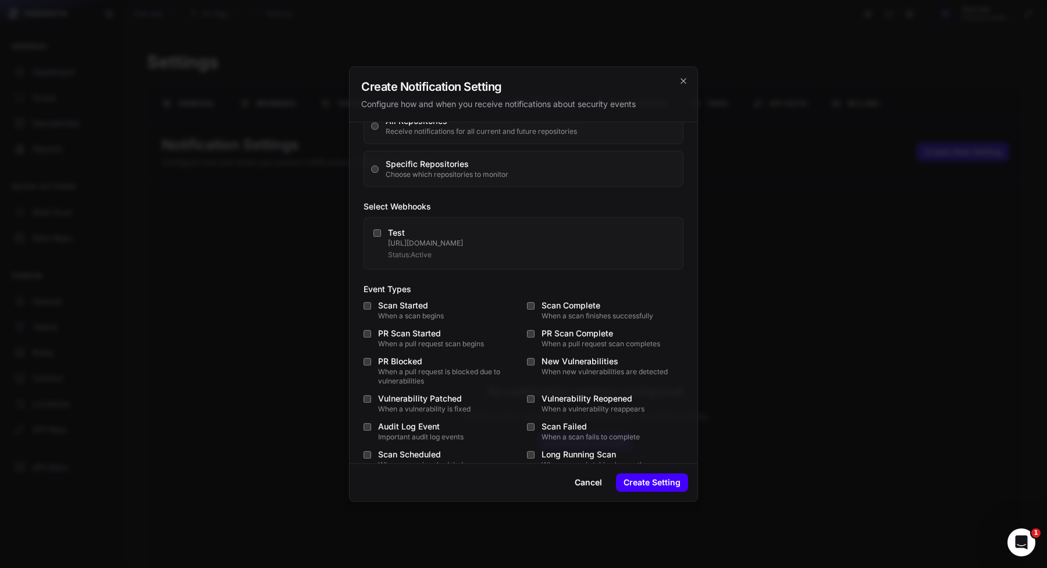
click at [645, 483] on button "Create Setting" at bounding box center [652, 482] width 72 height 19
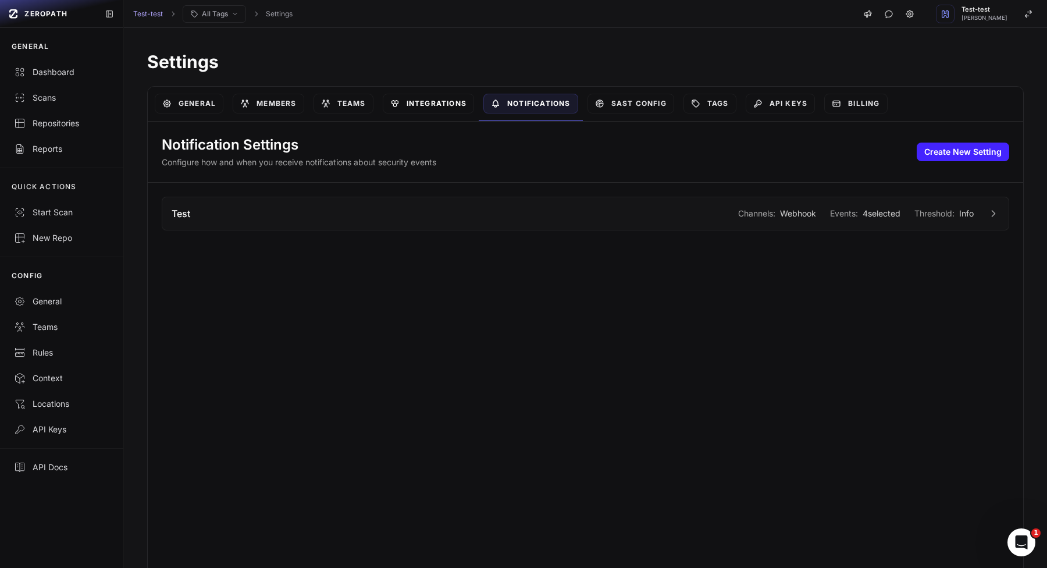
click at [410, 108] on link "Integrations" at bounding box center [428, 104] width 91 height 20
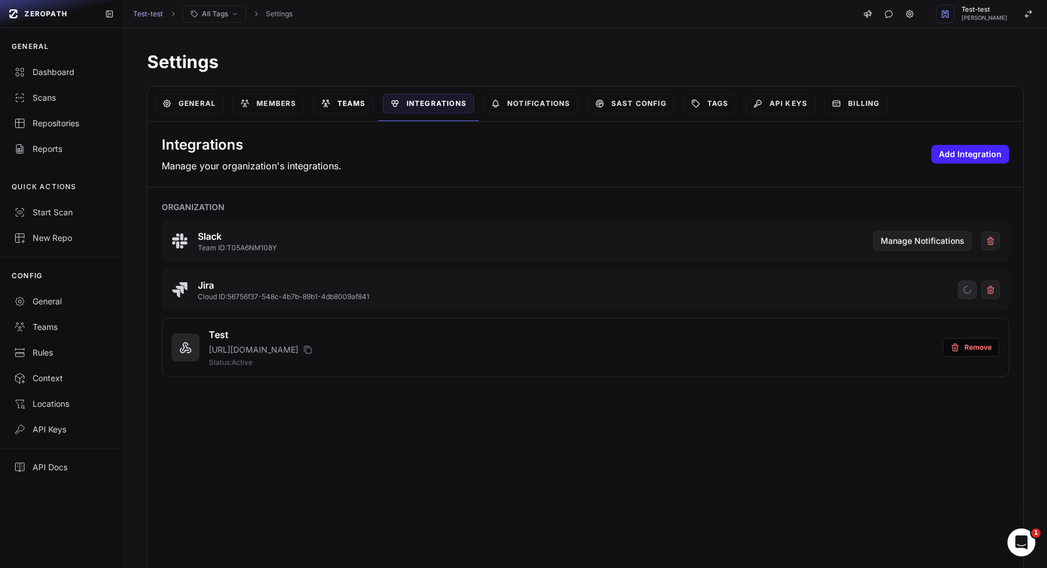
click at [329, 104] on icon at bounding box center [325, 103] width 9 height 9
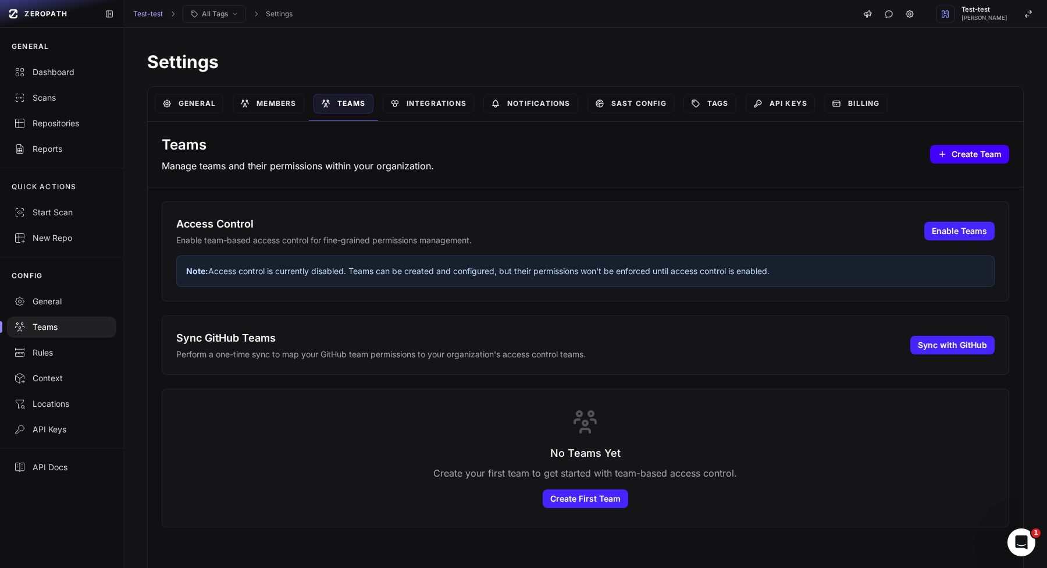
click at [965, 158] on button "Create Team" at bounding box center [969, 154] width 79 height 19
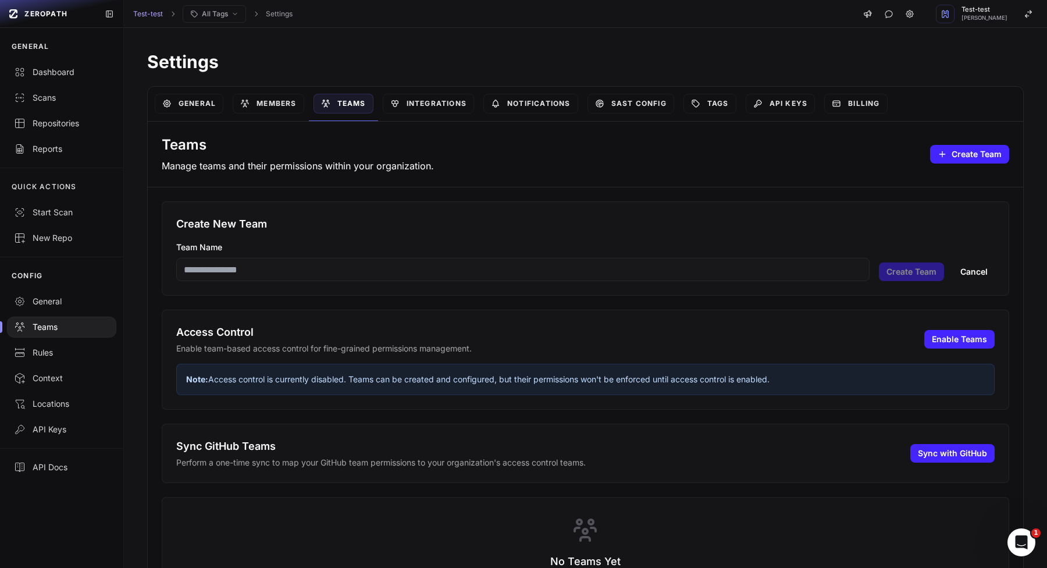
click at [484, 275] on input "Team Name" at bounding box center [523, 269] width 694 height 23
type input "****"
click at [905, 275] on button "Create Team" at bounding box center [911, 271] width 65 height 19
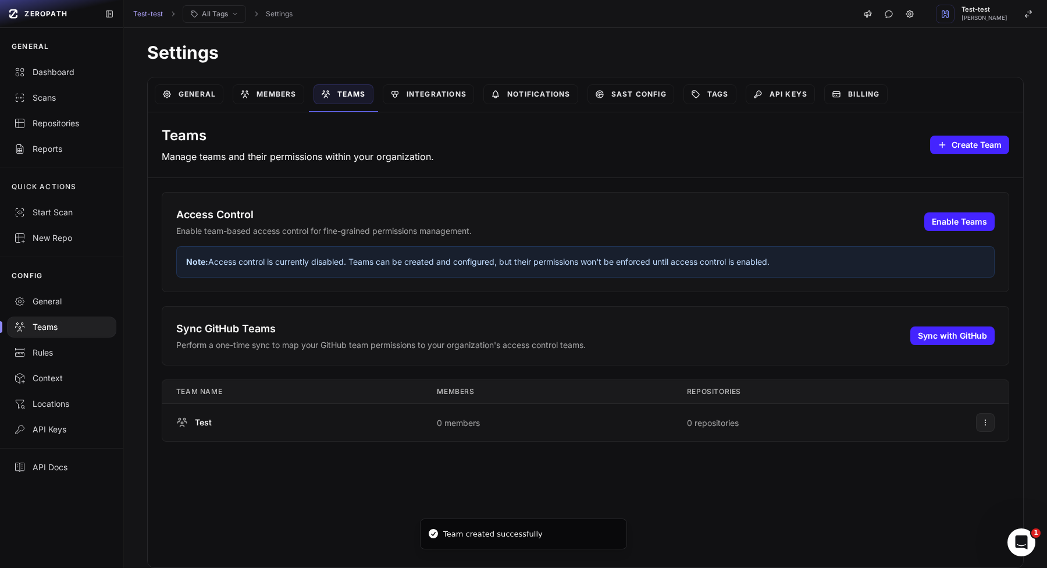
scroll to position [9, 0]
click at [986, 431] on button at bounding box center [985, 422] width 19 height 19
click at [914, 447] on div "Manage Team" at bounding box center [925, 445] width 69 height 12
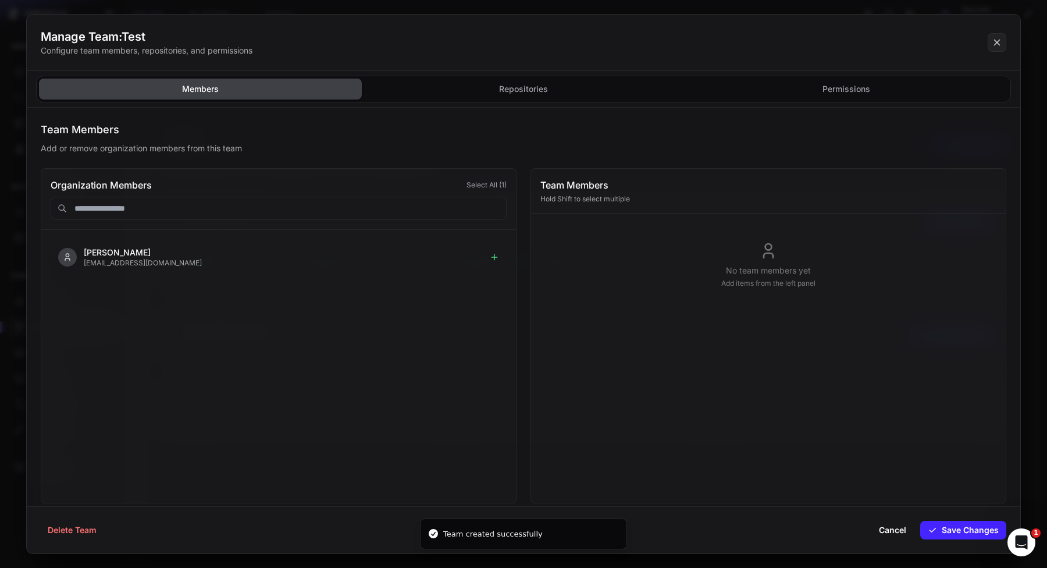
click at [527, 250] on div "Organization Members Select All ( 1 ) Vlad Stohnii vladislav.stohnii+28@gmail.c…" at bounding box center [524, 335] width 966 height 335
click at [504, 252] on button "Vlad Stohnii vladislav.stohnii+28@gmail.com" at bounding box center [279, 257] width 456 height 36
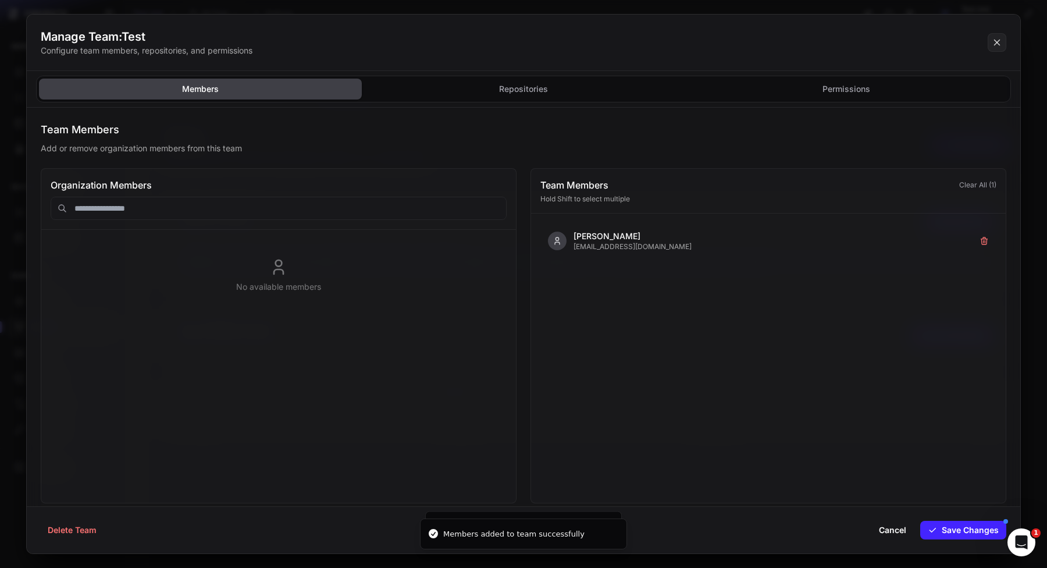
click at [482, 255] on div "No available members" at bounding box center [279, 275] width 456 height 72
click at [798, 98] on button "Permissions" at bounding box center [846, 89] width 323 height 21
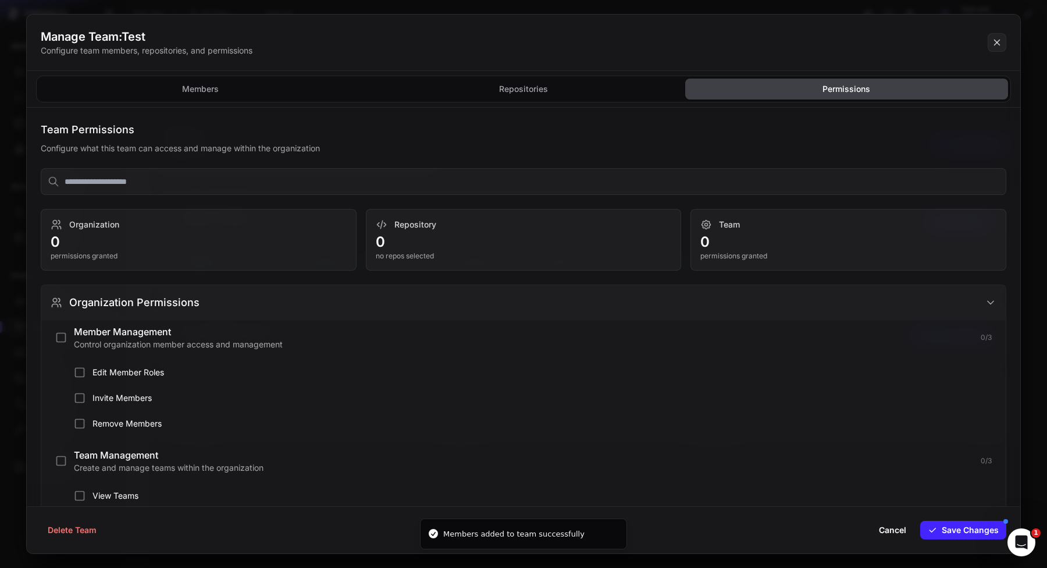
click at [454, 314] on button "Organization Permissions" at bounding box center [523, 302] width 965 height 35
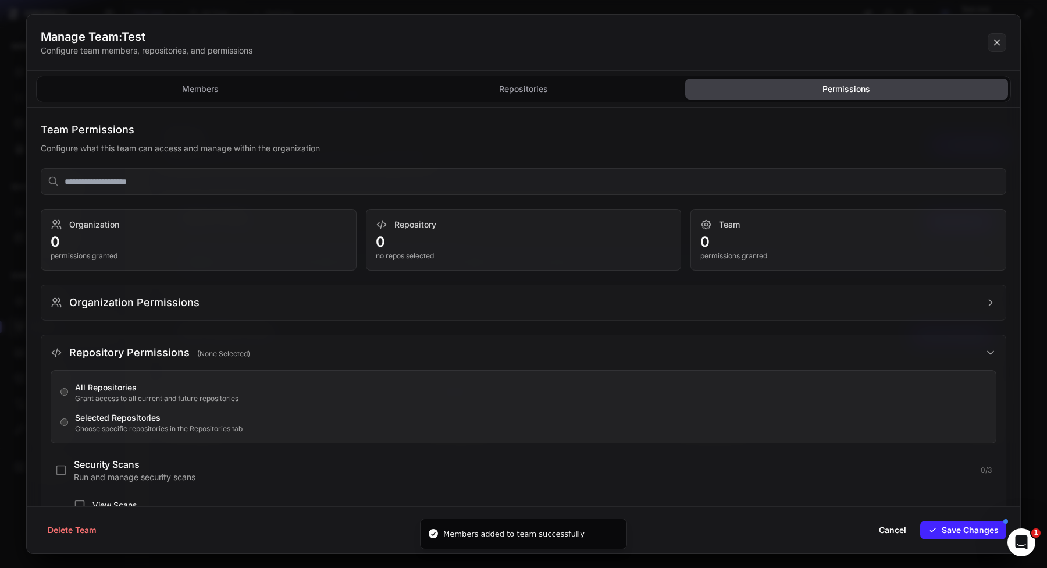
click at [463, 301] on button "Organization Permissions" at bounding box center [523, 302] width 965 height 35
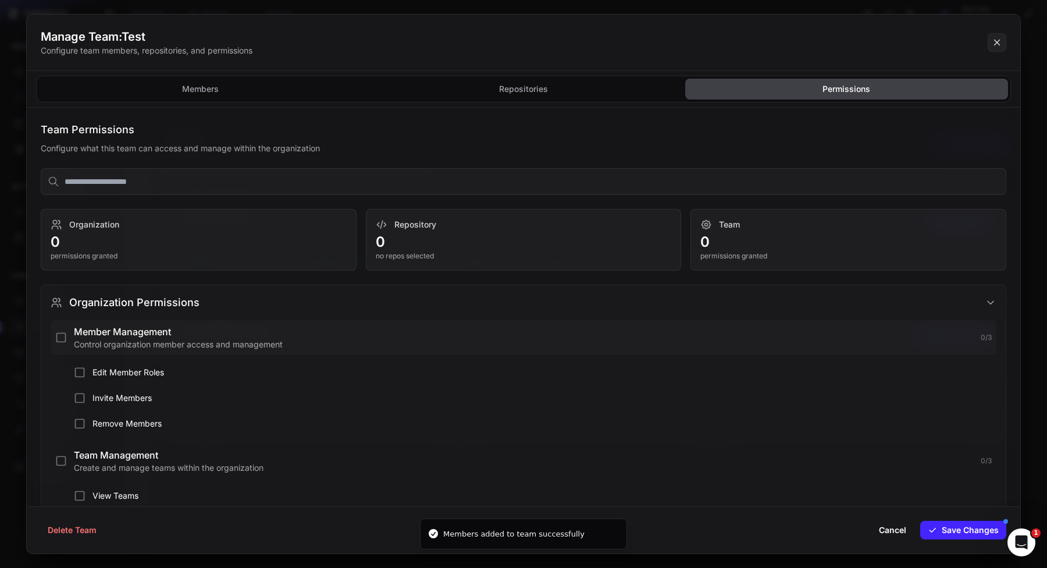
click at [446, 333] on div "Member Management Control organization member access and management" at bounding box center [524, 338] width 900 height 26
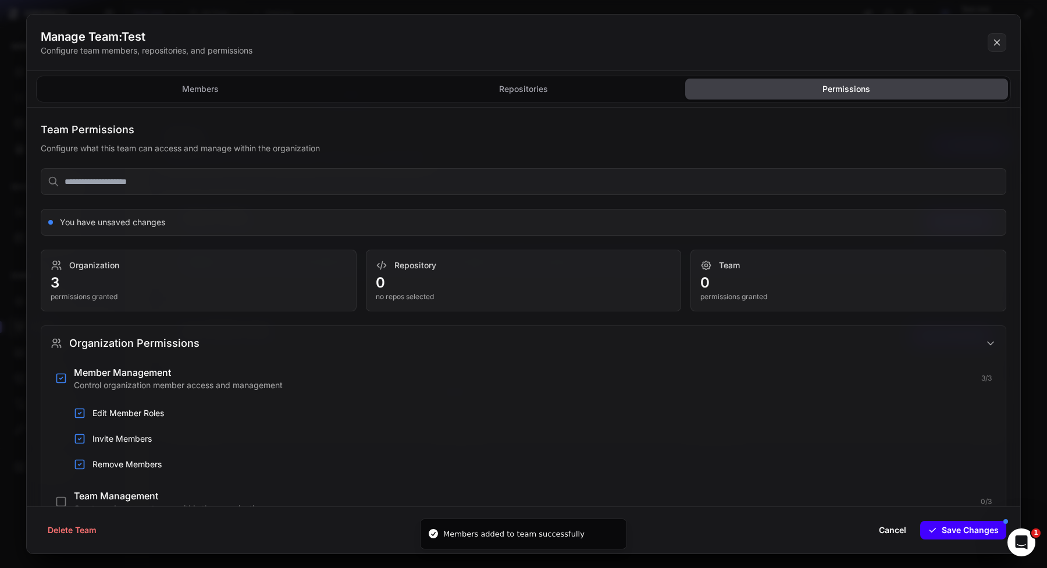
click at [966, 533] on button "Save Changes" at bounding box center [964, 530] width 86 height 19
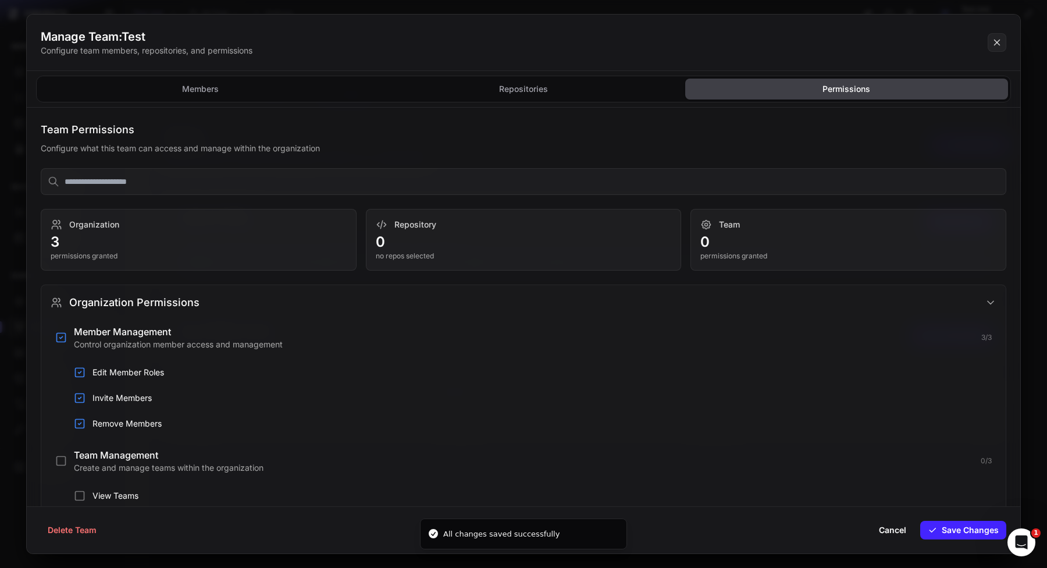
drag, startPoint x: 1040, startPoint y: 307, endPoint x: 1033, endPoint y: 314, distance: 10.3
click at [1040, 307] on button at bounding box center [523, 284] width 1047 height 568
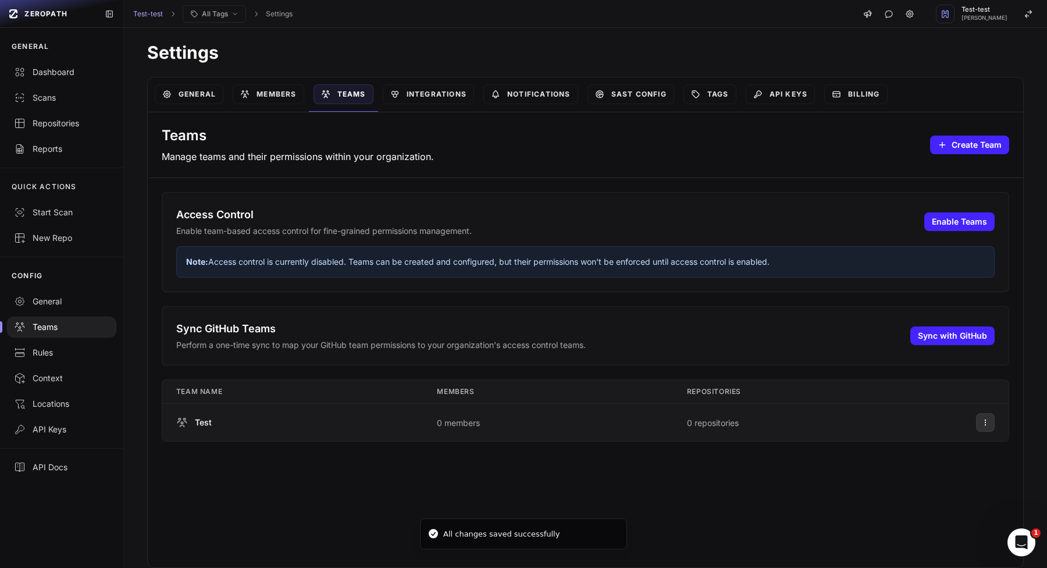
drag, startPoint x: 986, startPoint y: 422, endPoint x: 983, endPoint y: 429, distance: 8.3
click at [986, 422] on icon at bounding box center [986, 422] width 8 height 9
click at [935, 448] on div "Manage Team" at bounding box center [925, 445] width 69 height 12
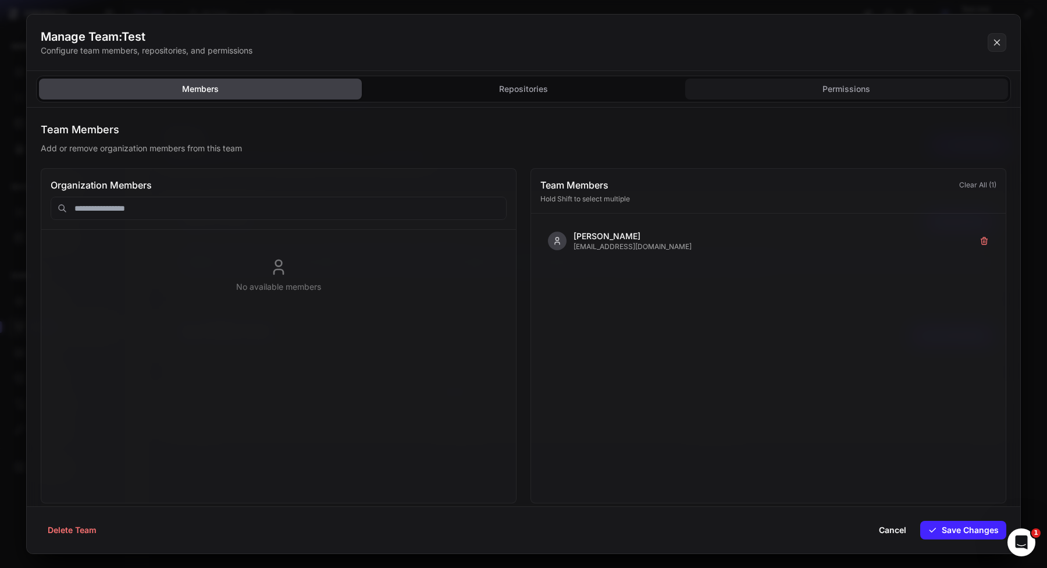
click at [766, 80] on button "Permissions" at bounding box center [846, 89] width 323 height 21
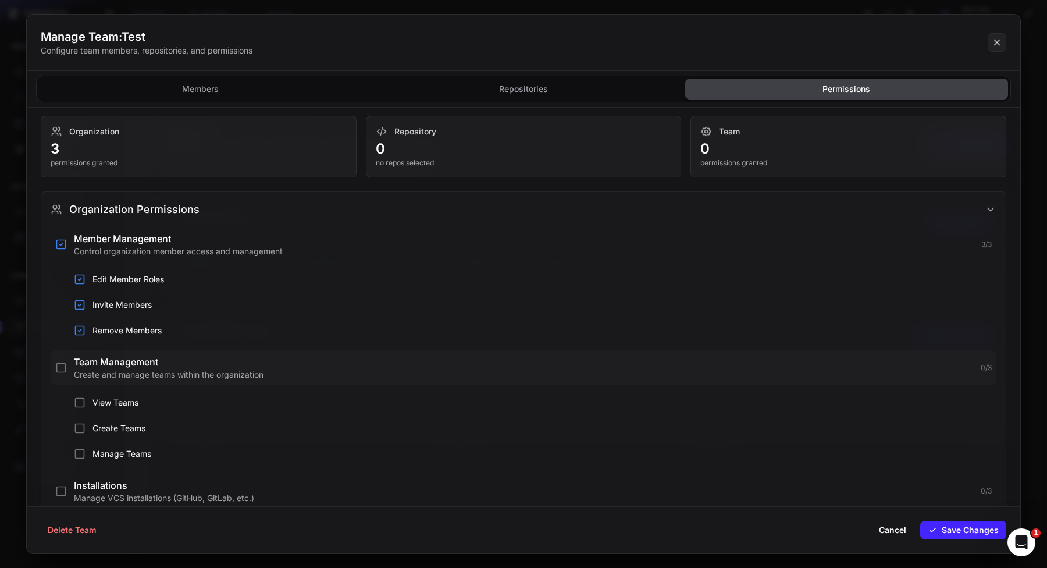
click at [162, 375] on p "Create and manage teams within the organization" at bounding box center [524, 375] width 900 height 12
click at [989, 541] on div "Delete Team Cancel Save Changes" at bounding box center [524, 529] width 994 height 47
click at [989, 539] on div "Delete Team Cancel Save Changes" at bounding box center [524, 529] width 994 height 47
click at [985, 526] on button "Save Changes" at bounding box center [964, 530] width 86 height 19
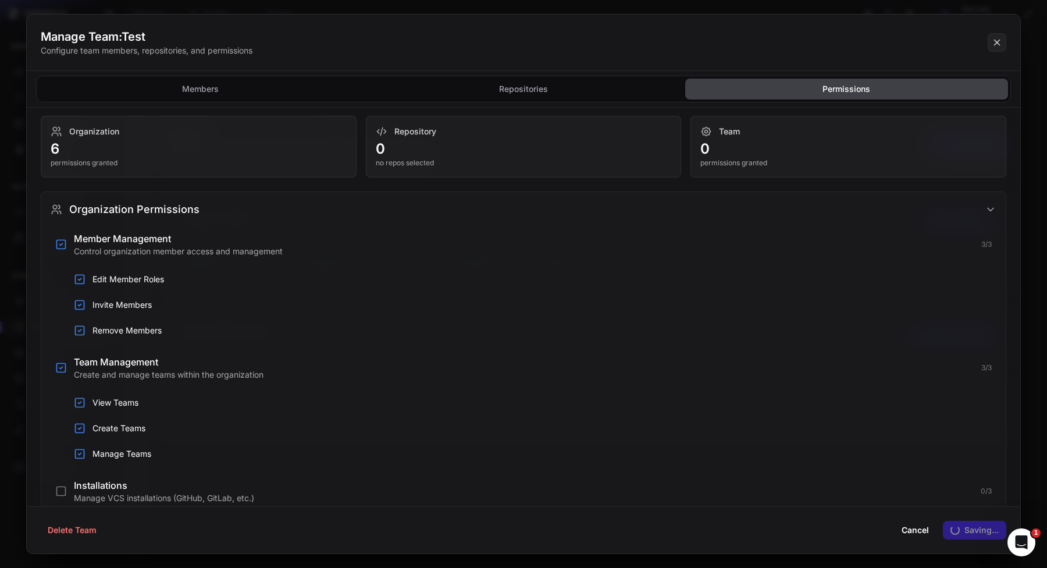
scroll to position [93, 0]
click at [1044, 397] on button at bounding box center [523, 284] width 1047 height 568
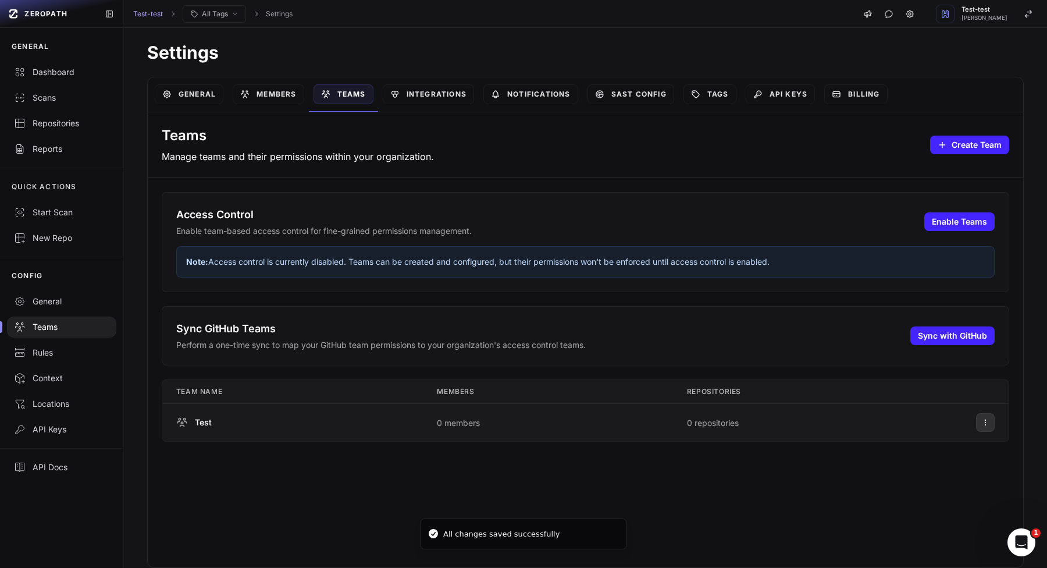
click at [991, 413] on button at bounding box center [985, 422] width 19 height 19
click at [942, 467] on div "Delete Team" at bounding box center [922, 466] width 62 height 12
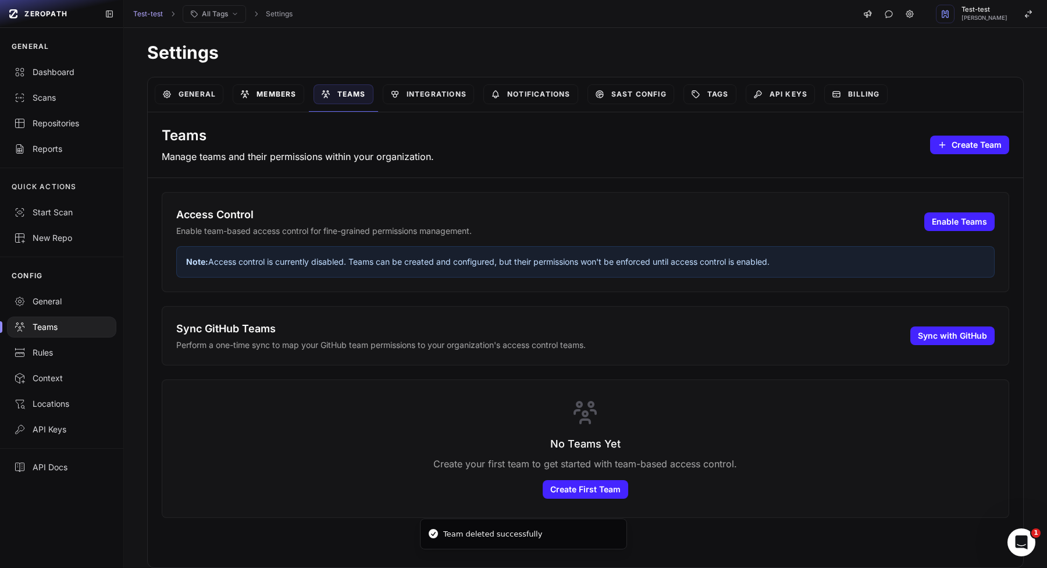
click at [264, 95] on link "Members" at bounding box center [268, 94] width 71 height 20
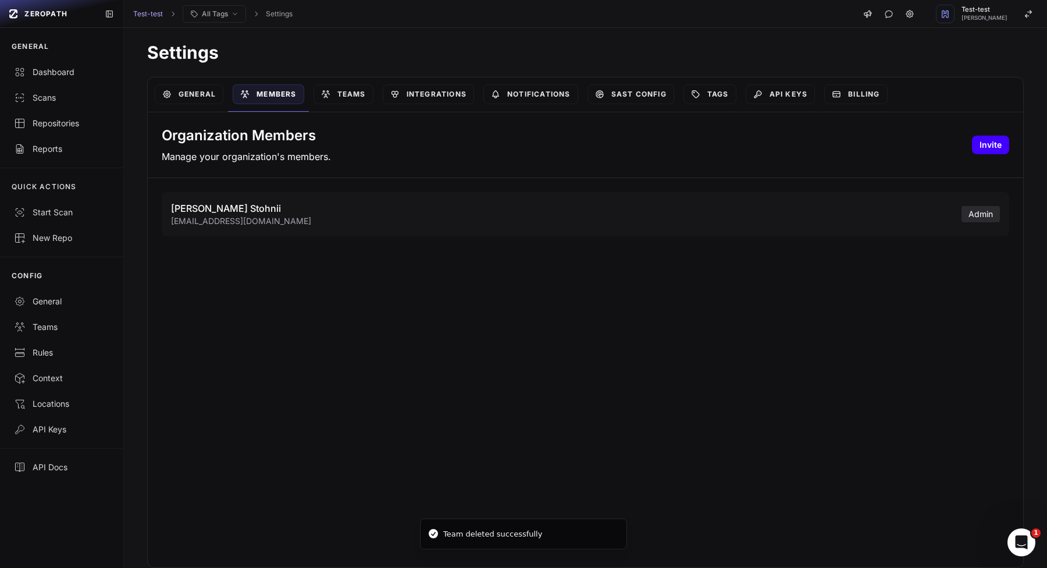
click at [986, 144] on button "Invite" at bounding box center [990, 145] width 37 height 19
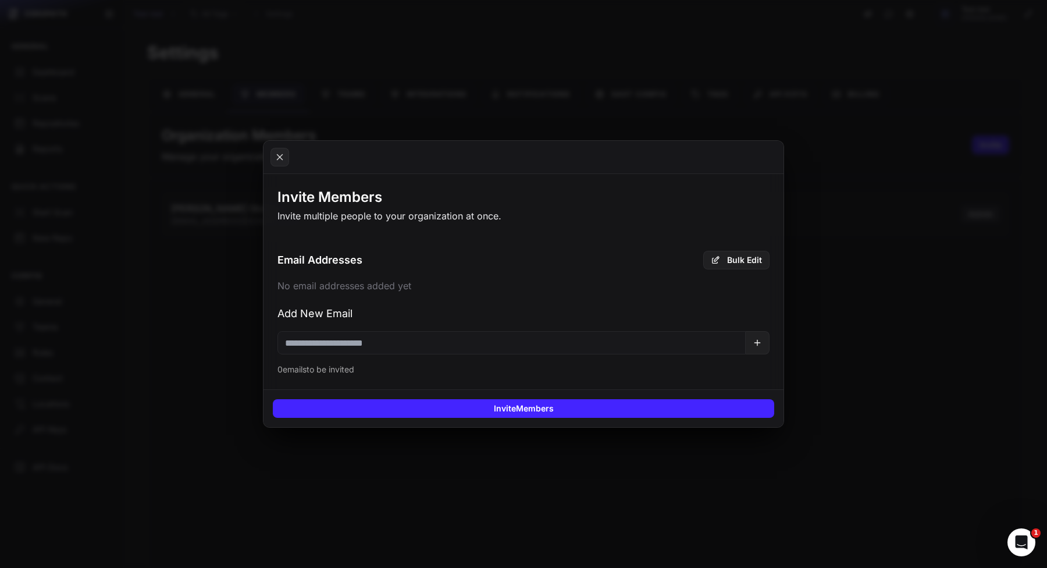
click at [520, 344] on input "email" at bounding box center [512, 342] width 468 height 23
paste input "**********"
type input "**********"
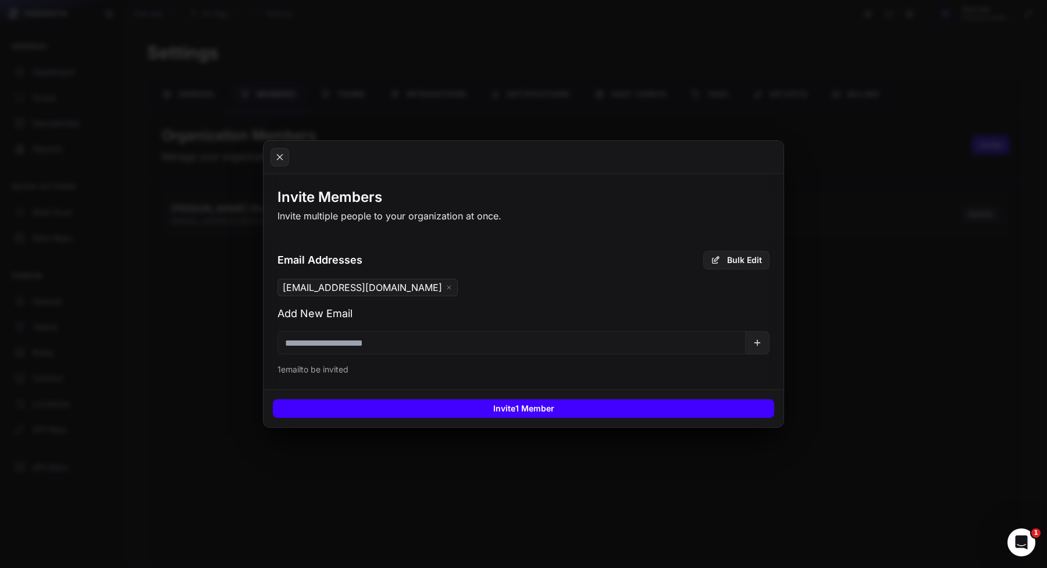
click at [504, 412] on button "Invite 1 Member" at bounding box center [524, 408] width 502 height 19
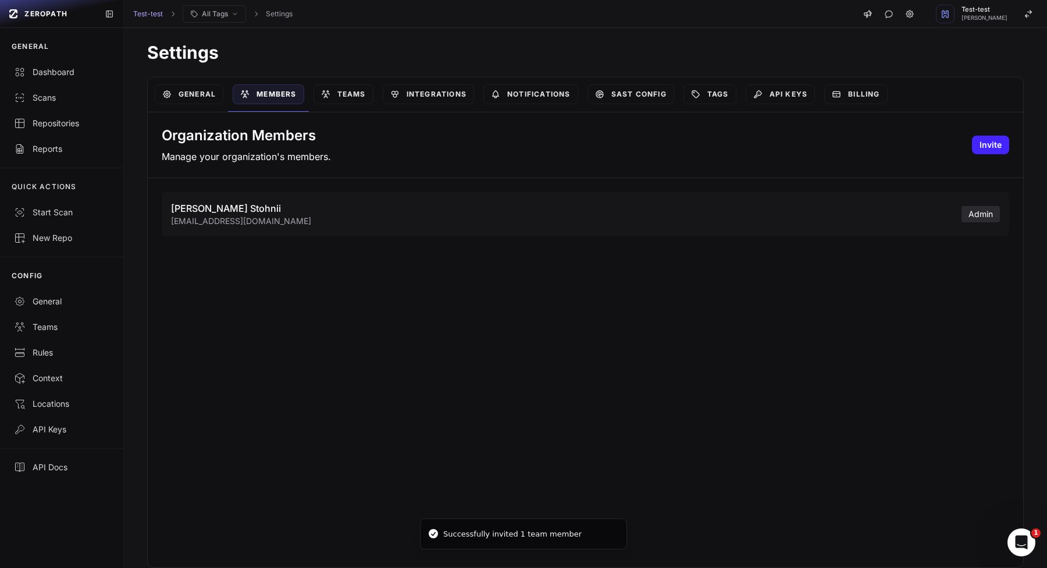
click at [299, 340] on div "Organization Members Manage your organization's members. Invite Vlad Stohnii vl…" at bounding box center [586, 339] width 876 height 455
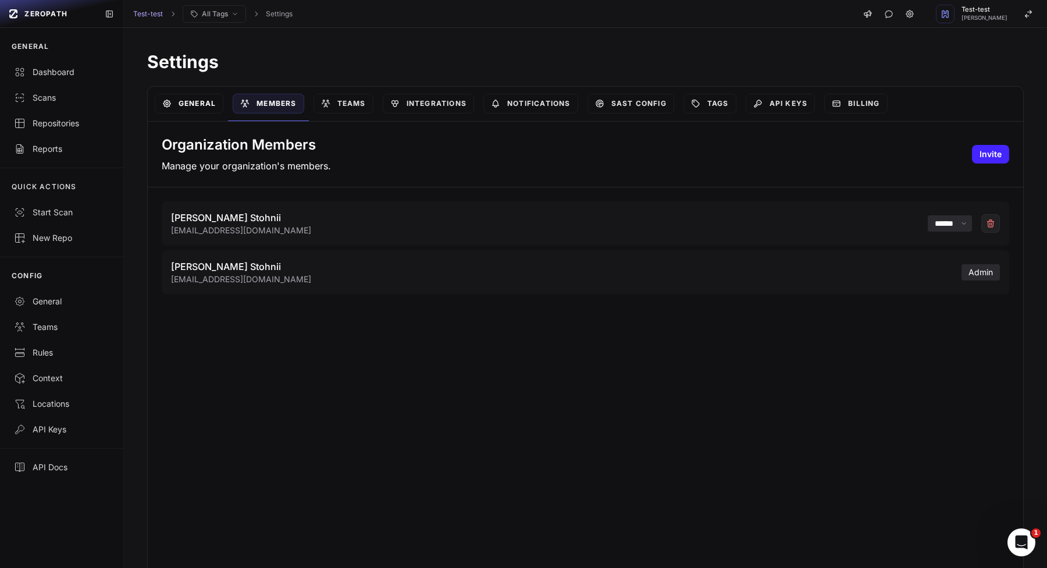
click at [192, 97] on link "General" at bounding box center [189, 104] width 69 height 20
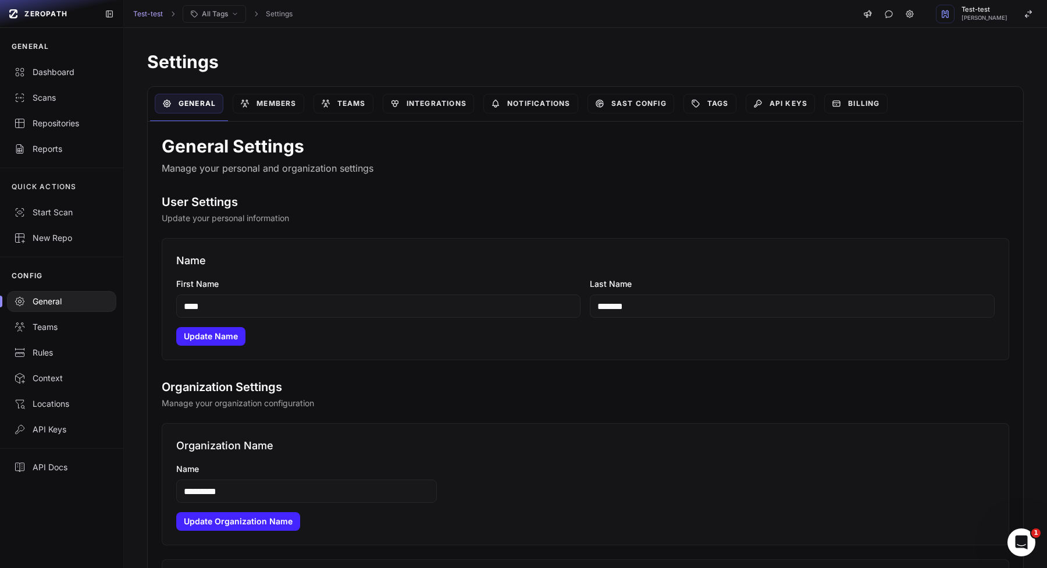
click at [504, 319] on div "Name First Name **** Last Name ******* Update Name" at bounding box center [586, 299] width 848 height 122
click at [517, 305] on input "****" at bounding box center [378, 305] width 405 height 23
type input "*******"
click at [218, 340] on button "Update Name" at bounding box center [210, 336] width 69 height 19
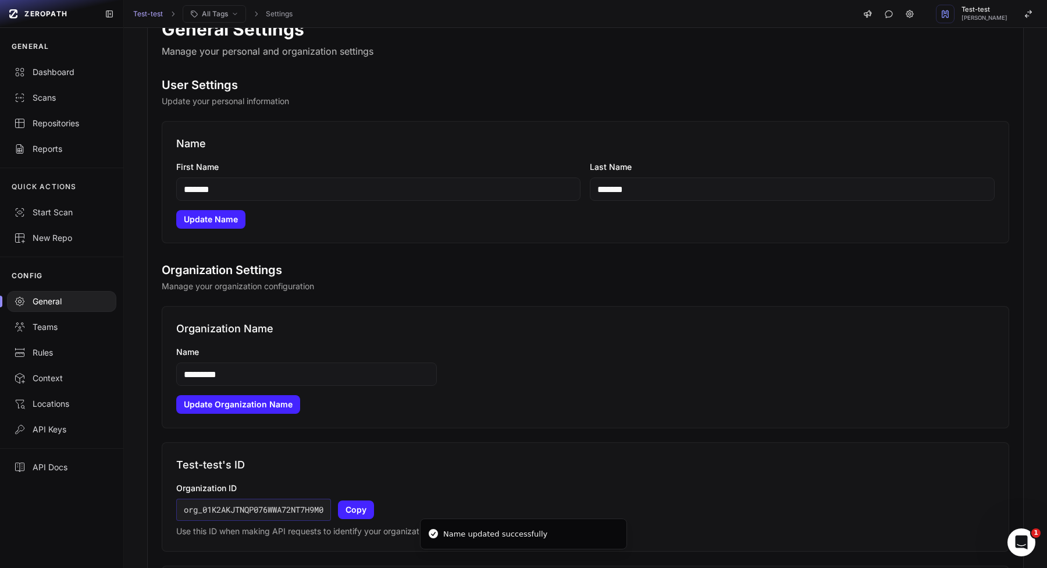
scroll to position [119, 0]
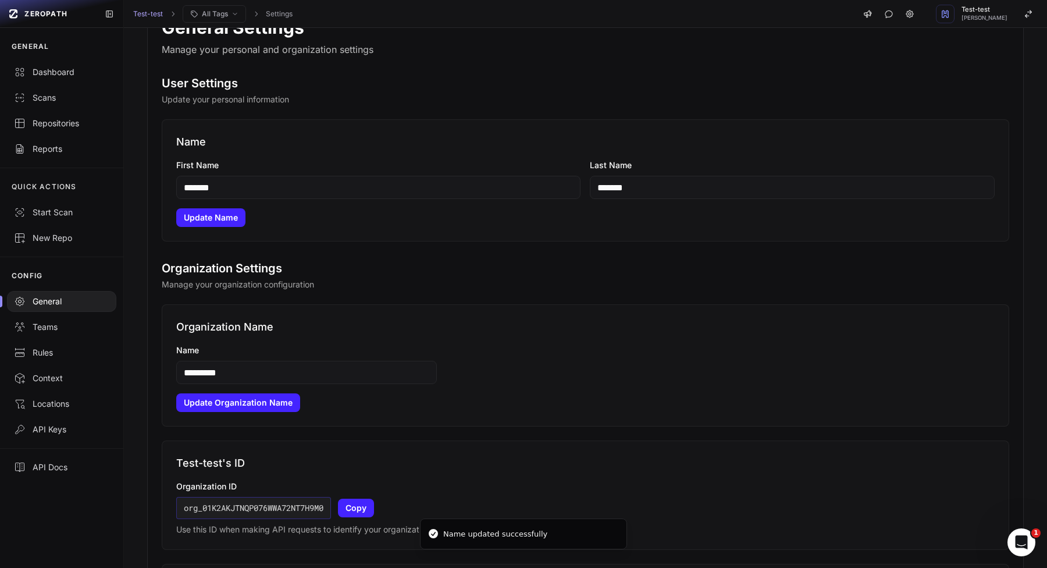
click at [337, 390] on div "Organization Name Name ********* Update Organization Name" at bounding box center [586, 365] width 848 height 122
click at [340, 381] on input "*********" at bounding box center [306, 372] width 261 height 23
type input "**********"
click at [268, 404] on button "Update Organization Name" at bounding box center [238, 402] width 124 height 19
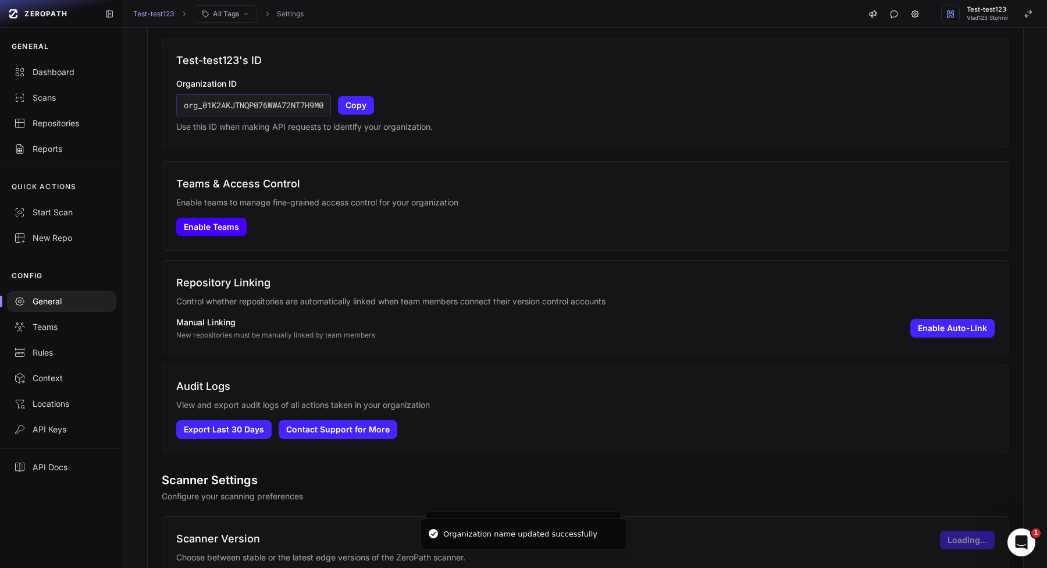
scroll to position [523, 0]
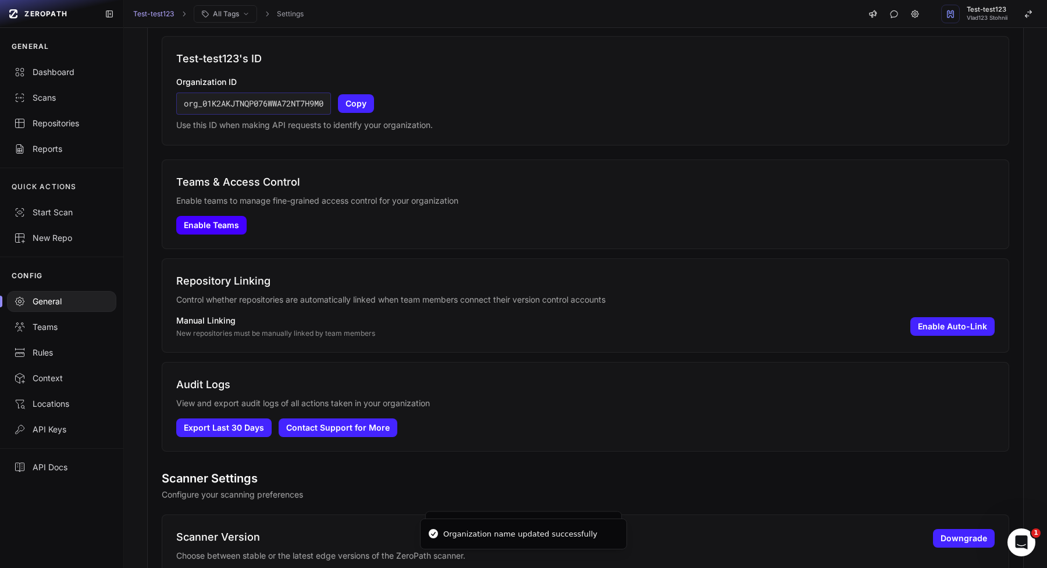
click at [209, 229] on button "Enable Teams" at bounding box center [211, 225] width 70 height 19
click at [926, 325] on button "Enable Auto-Link" at bounding box center [953, 326] width 84 height 19
click at [958, 325] on button "Disable Auto-Link" at bounding box center [951, 326] width 87 height 19
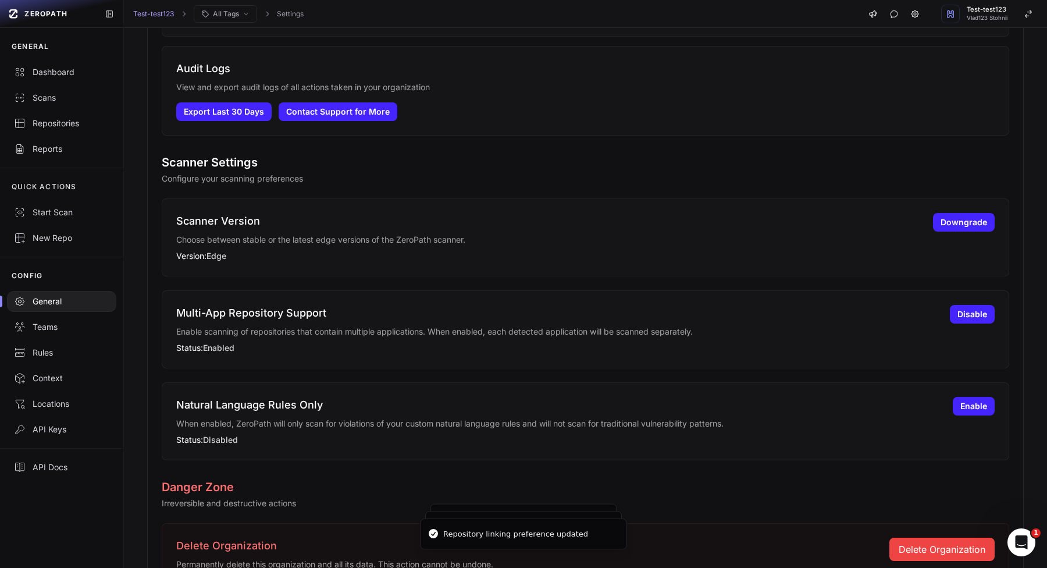
scroll to position [822, 0]
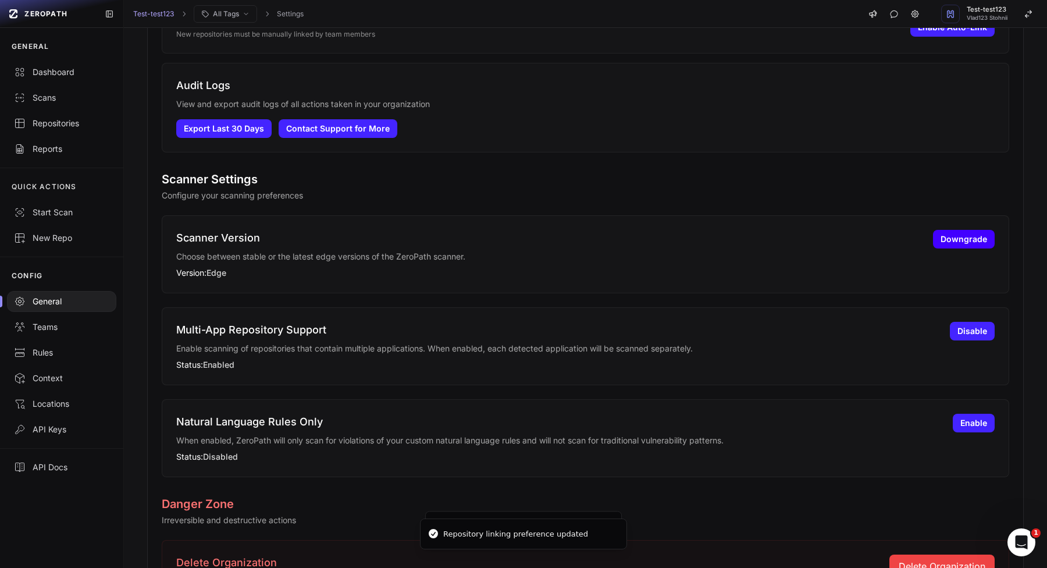
click at [953, 237] on button "Downgrade" at bounding box center [964, 239] width 62 height 19
click at [953, 237] on button "Upgrade" at bounding box center [970, 239] width 49 height 19
click at [965, 334] on button "Disable" at bounding box center [972, 331] width 45 height 19
click at [965, 334] on button "Enable" at bounding box center [974, 331] width 42 height 19
click at [969, 428] on button "Enable" at bounding box center [974, 423] width 42 height 19
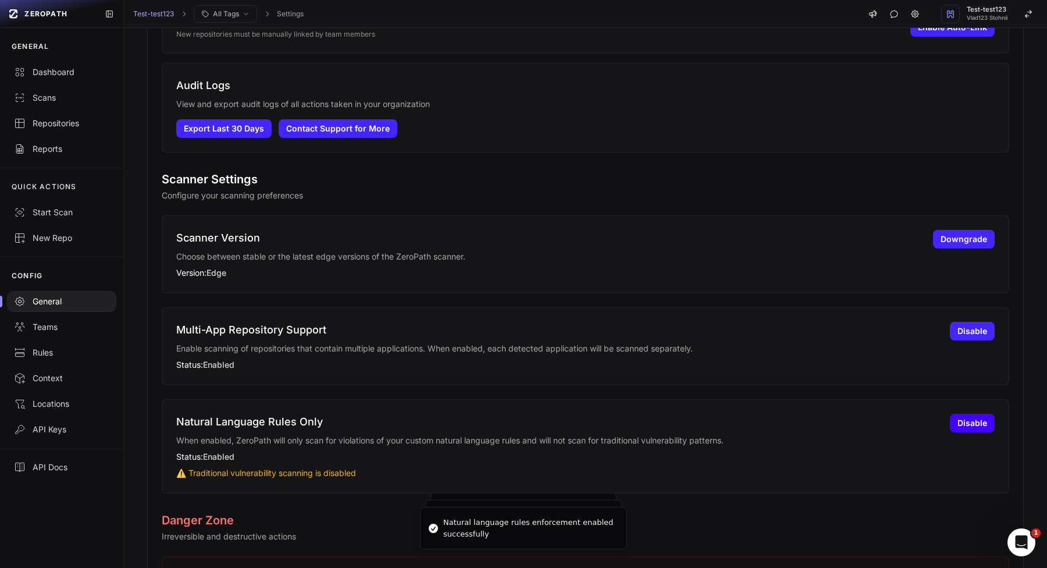
click at [969, 428] on button "Disable" at bounding box center [972, 423] width 45 height 19
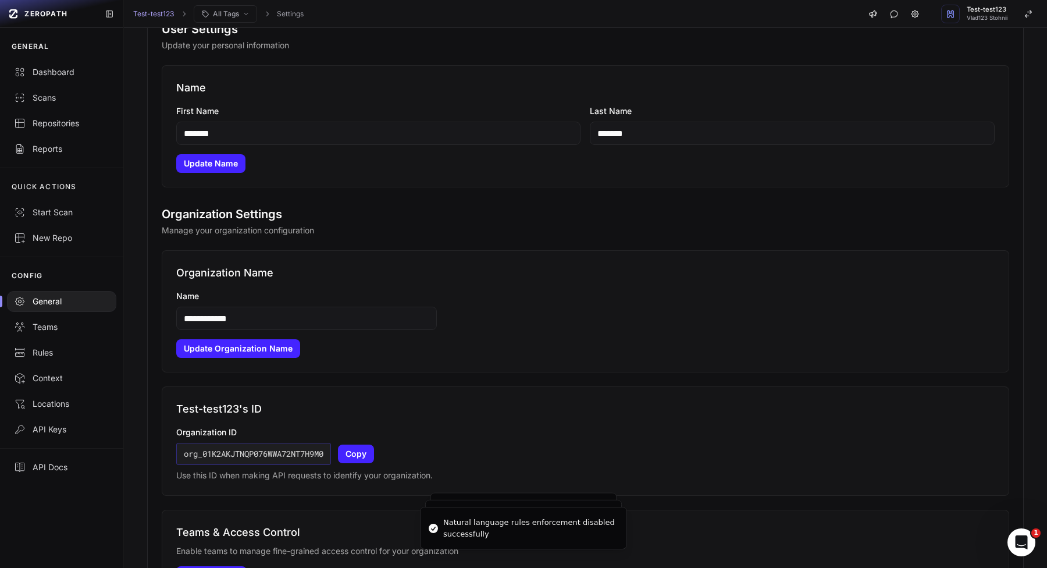
scroll to position [0, 0]
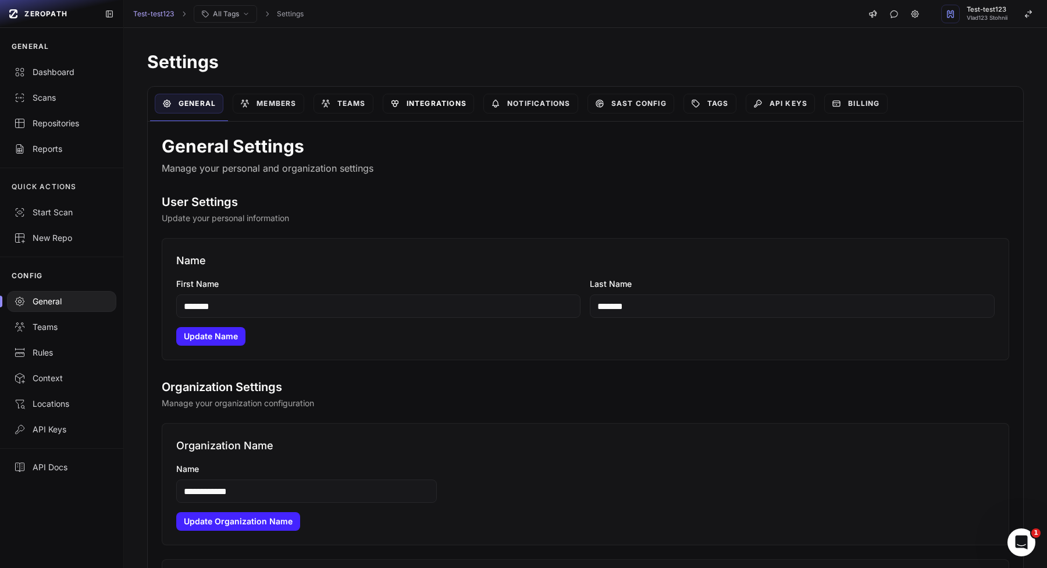
click at [461, 104] on link "Integrations" at bounding box center [428, 104] width 91 height 20
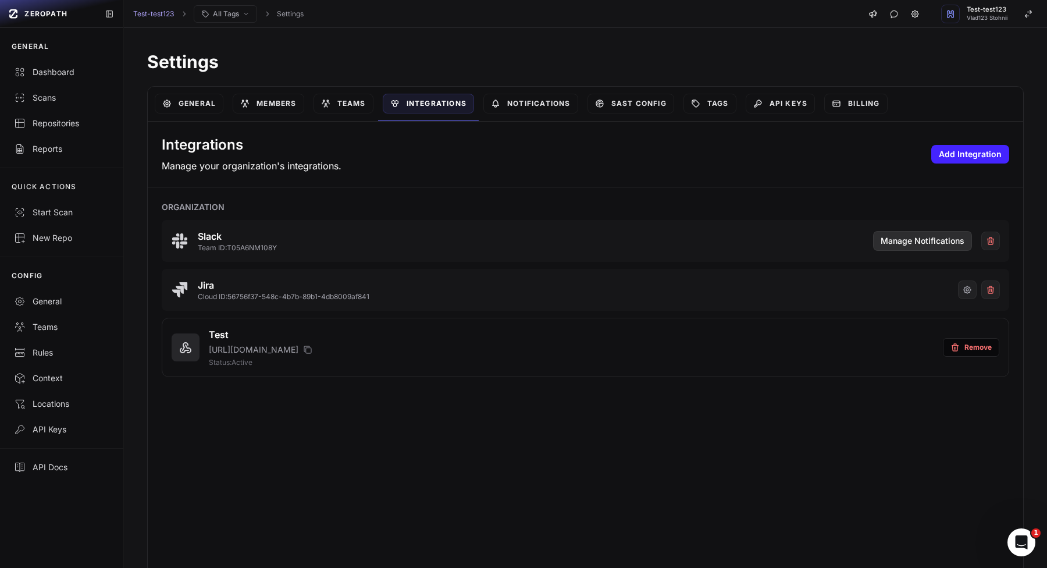
click at [953, 246] on span "Manage Notifications" at bounding box center [923, 241] width 84 height 12
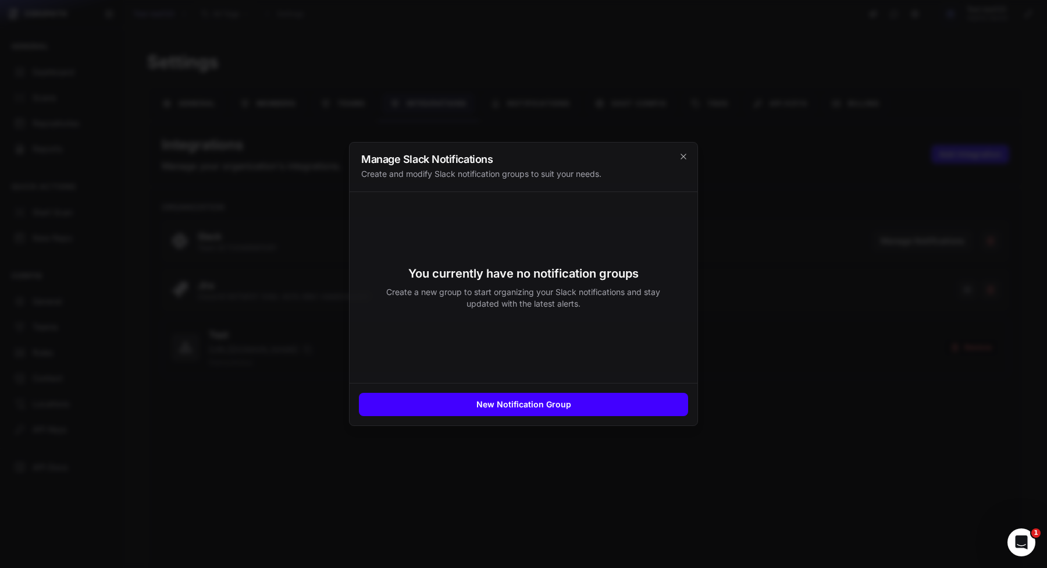
click at [509, 411] on button "New Notification Group" at bounding box center [523, 404] width 329 height 23
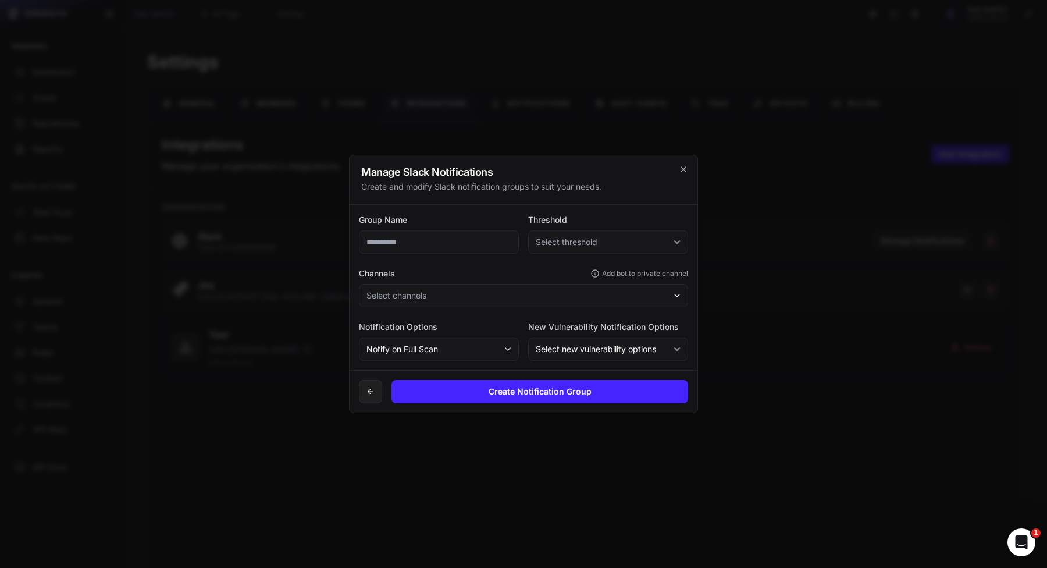
click at [489, 244] on input "text" at bounding box center [439, 241] width 160 height 23
type input "****"
click at [571, 256] on div "Group Name **** Threshold Select threshold Channels Add bot to private channel …" at bounding box center [524, 287] width 348 height 165
click at [580, 246] on span "Select threshold" at bounding box center [567, 242] width 62 height 12
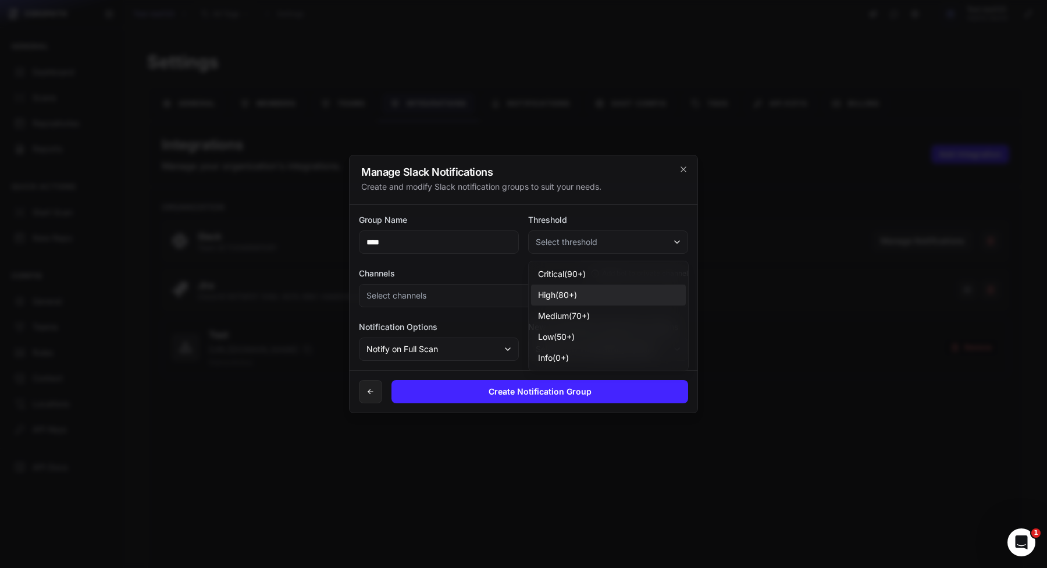
click at [577, 293] on span "high ( 80 +)" at bounding box center [557, 295] width 39 height 12
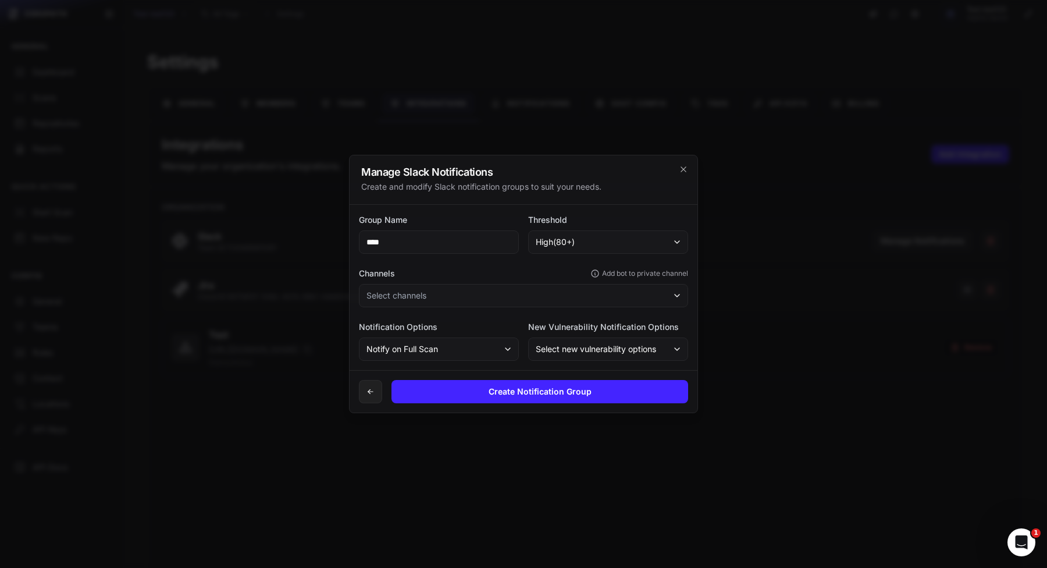
click at [478, 304] on button "Select channels" at bounding box center [523, 295] width 329 height 23
click at [457, 335] on button "random" at bounding box center [524, 327] width 325 height 21
click at [457, 356] on button "general" at bounding box center [524, 348] width 325 height 21
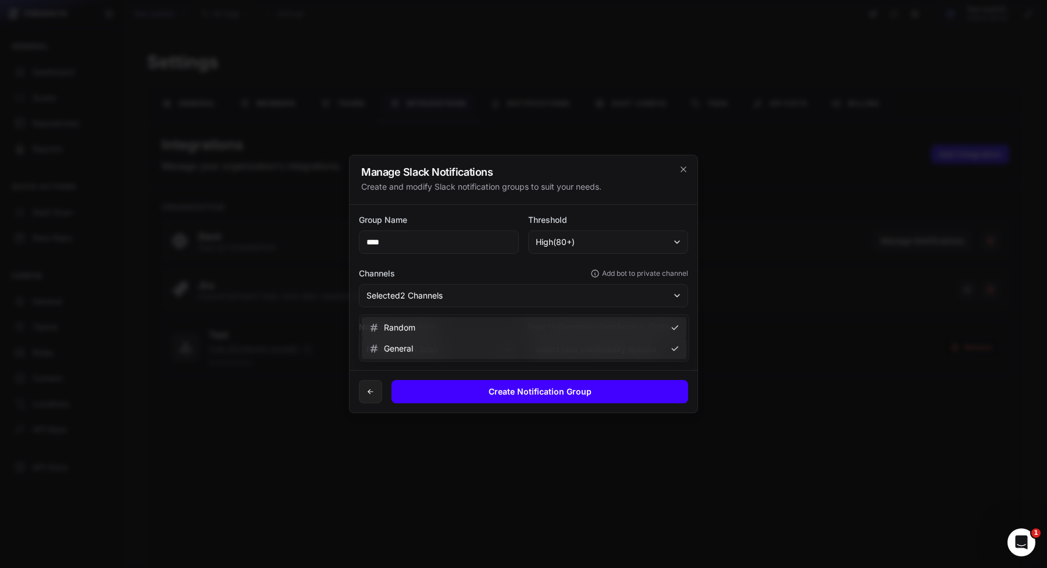
click at [494, 391] on button "Create Notification Group" at bounding box center [540, 391] width 297 height 23
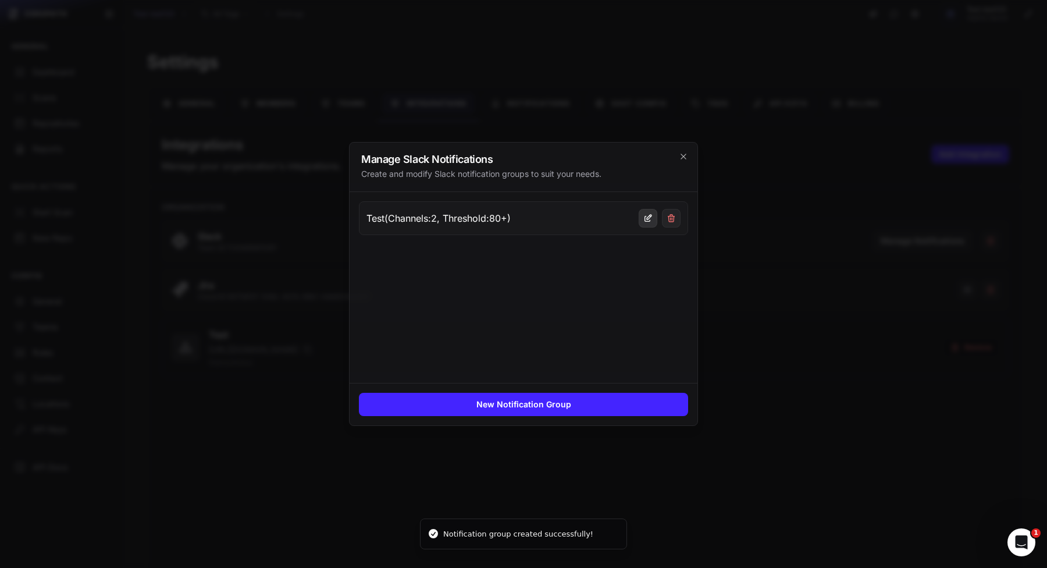
click at [648, 215] on icon at bounding box center [648, 218] width 9 height 9
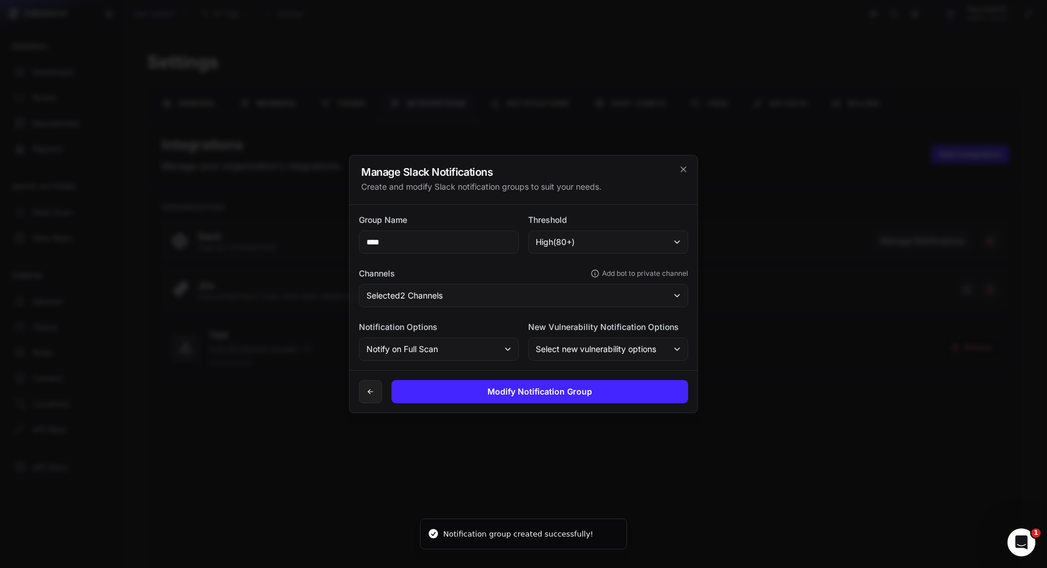
click at [493, 294] on button "Selected 2 channels" at bounding box center [523, 295] width 329 height 23
click at [479, 351] on button "general" at bounding box center [524, 348] width 325 height 21
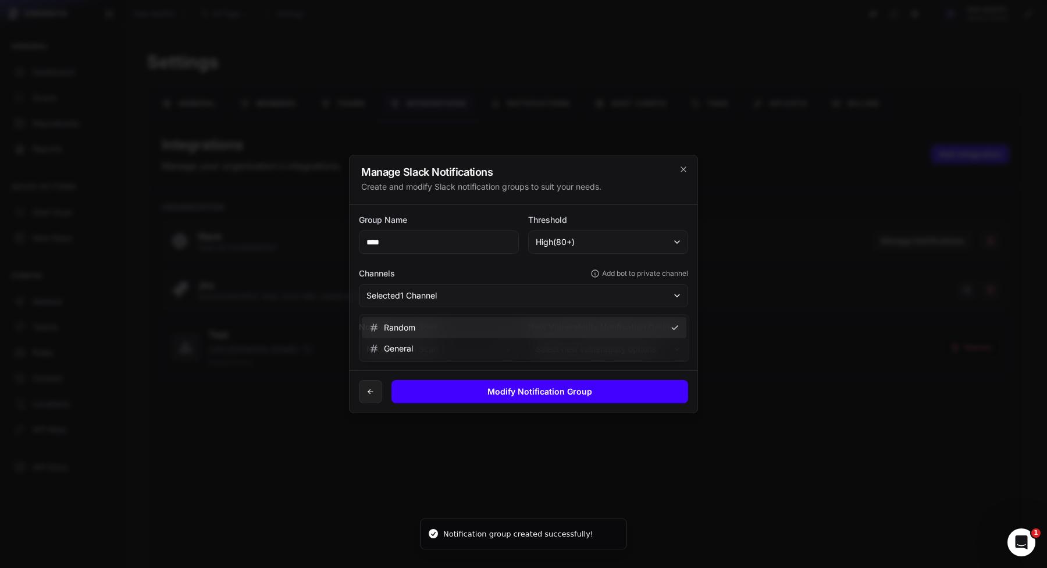
click at [481, 403] on button "Modify Notification Group" at bounding box center [540, 391] width 297 height 23
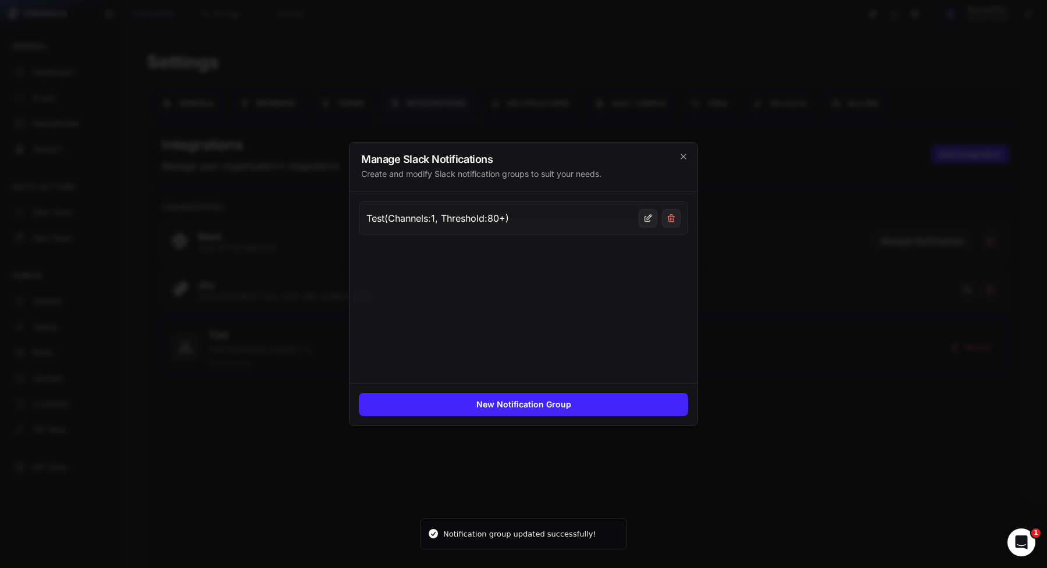
click at [675, 205] on div "Test (Channels: 1 , Threshold: 80 +)" at bounding box center [523, 218] width 329 height 34
click at [675, 219] on icon at bounding box center [671, 218] width 9 height 9
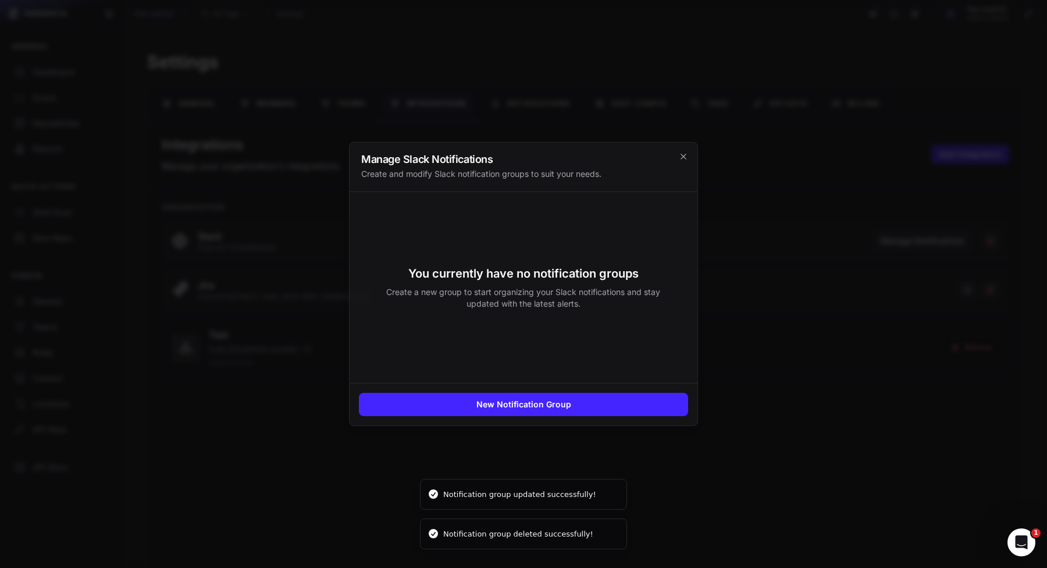
click at [461, 497] on div "Notification group updated successfully!" at bounding box center [519, 495] width 153 height 12
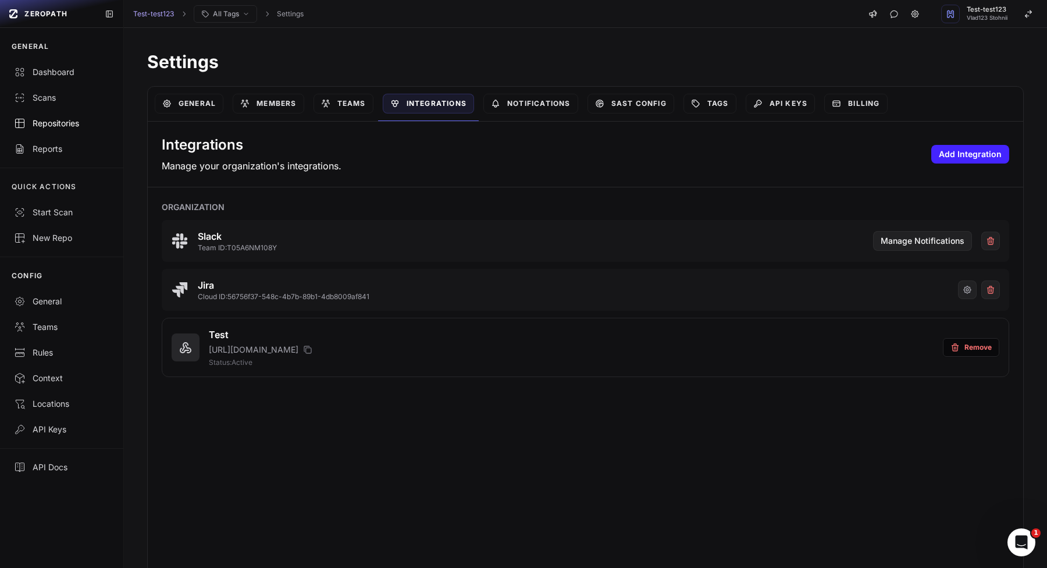
click at [79, 124] on div "Repositories" at bounding box center [61, 124] width 95 height 12
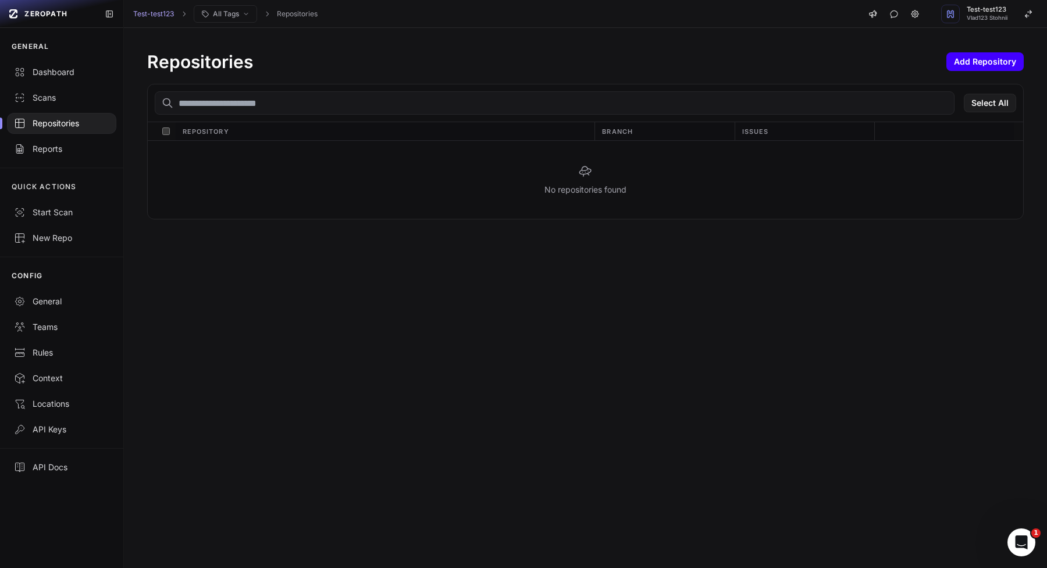
click at [953, 54] on button "Add Repository" at bounding box center [985, 61] width 77 height 19
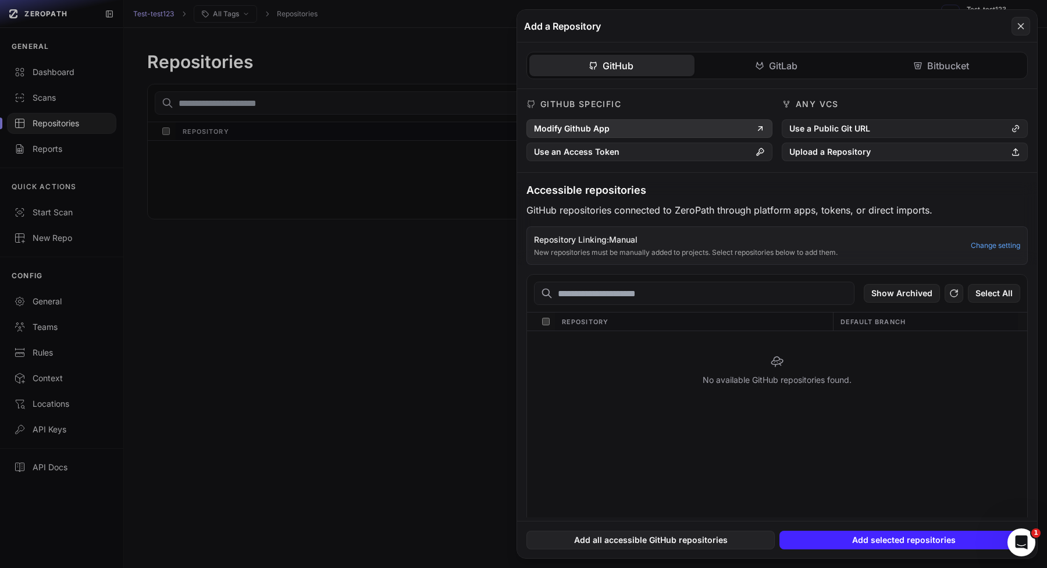
click at [667, 129] on button "Modify Github App" at bounding box center [650, 128] width 246 height 19
click at [1016, 19] on icon at bounding box center [1021, 26] width 10 height 14
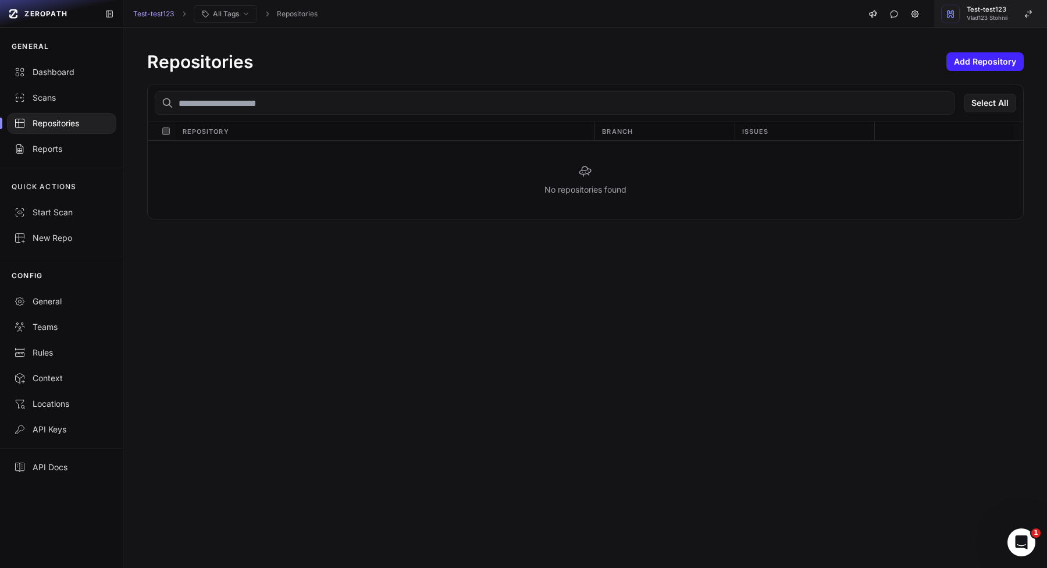
click at [1015, 14] on button "Test-test123 Vlad123 Stohnii" at bounding box center [991, 14] width 113 height 28
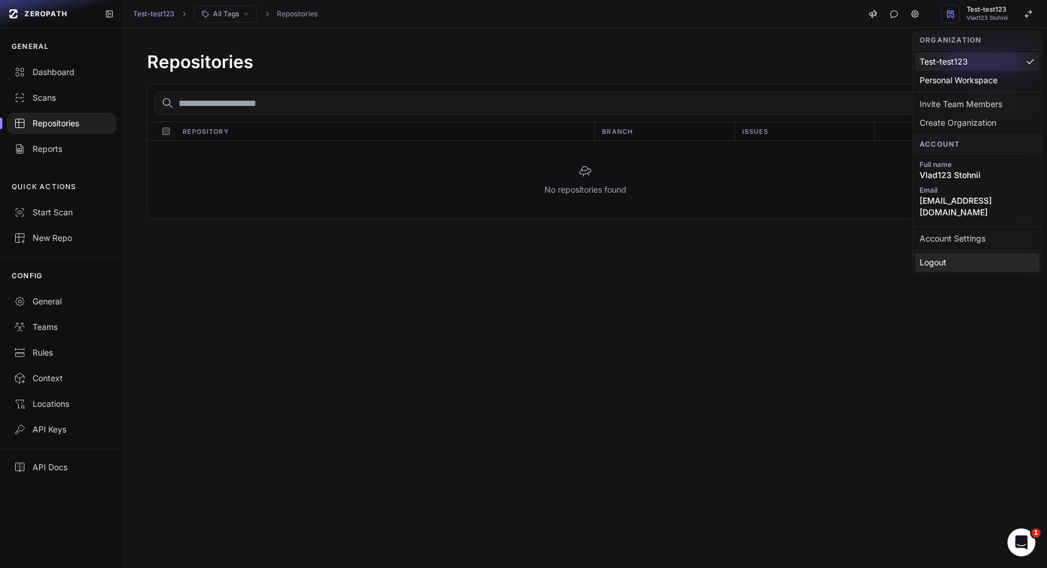
click at [952, 253] on div "Logout" at bounding box center [977, 262] width 125 height 19
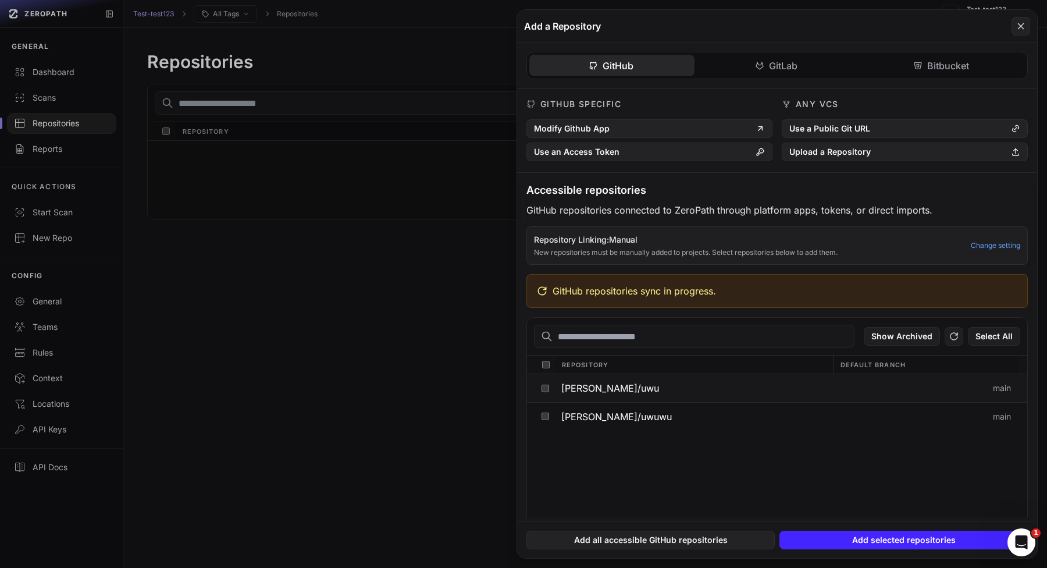
click at [587, 383] on span "[PERSON_NAME]/uwu" at bounding box center [611, 387] width 98 height 9
click at [581, 445] on span "[PERSON_NAME]/uwuwu" at bounding box center [617, 444] width 111 height 9
click at [830, 418] on button "[PERSON_NAME]/uwu-vuln" at bounding box center [694, 416] width 278 height 27
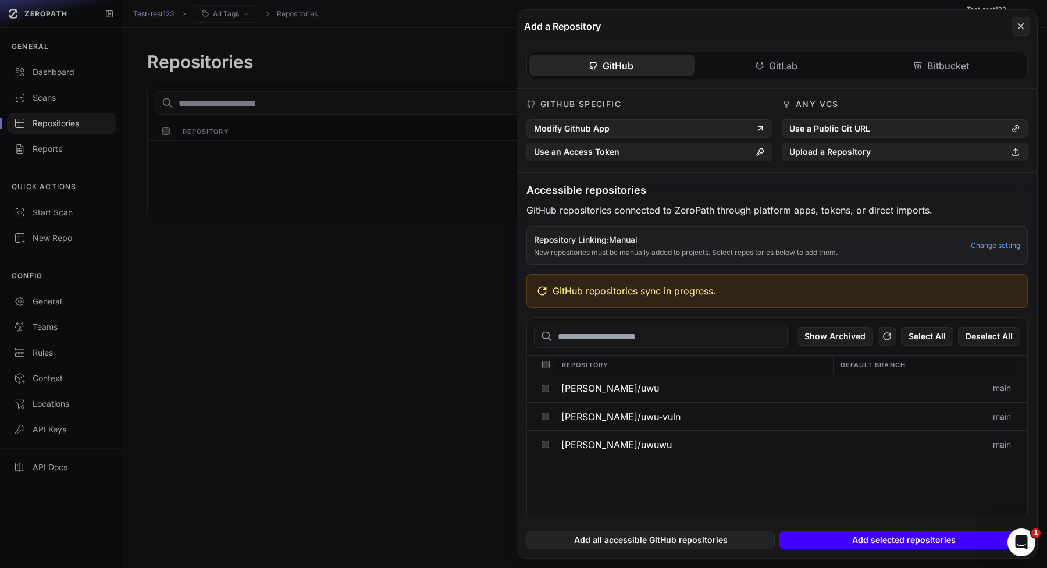
click at [872, 540] on button "Add selected repositories" at bounding box center [904, 540] width 248 height 19
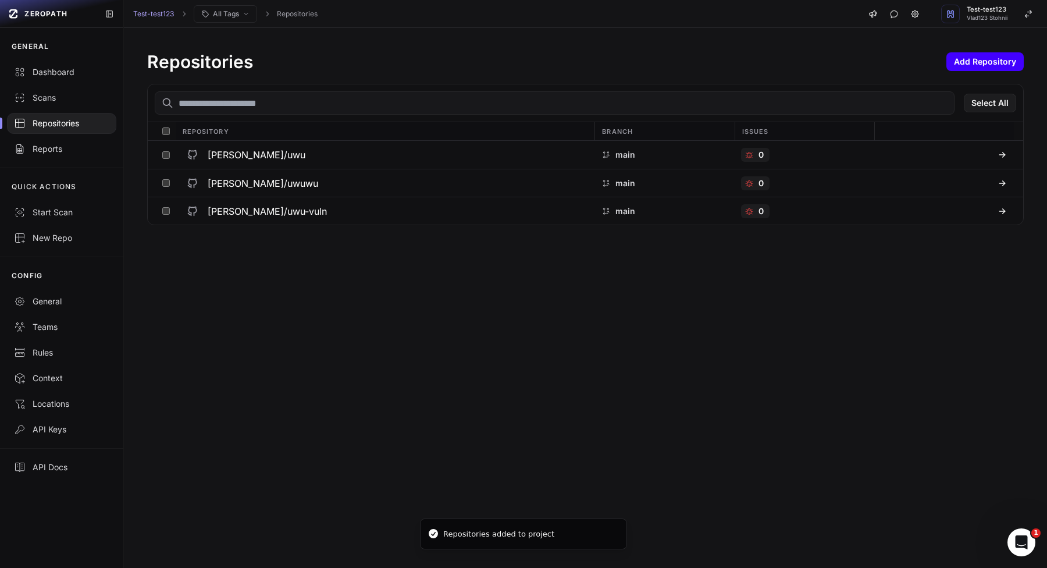
click at [974, 58] on button "Add Repository" at bounding box center [985, 61] width 77 height 19
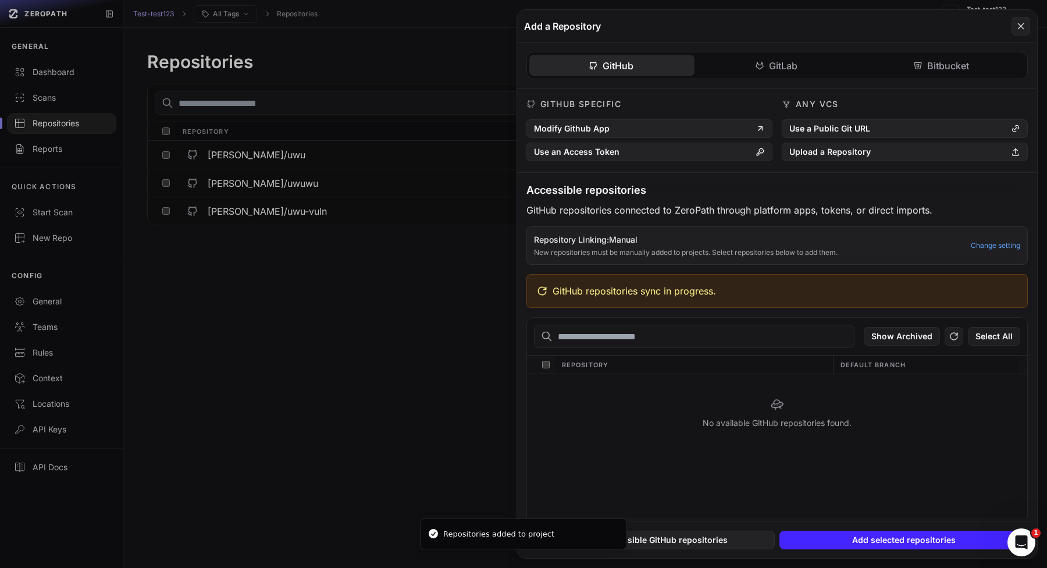
click at [879, 128] on div "GitHub Specific Modify Github App Use an Access Token Any VCS Use a Public Git …" at bounding box center [777, 303] width 520 height 428
click at [863, 130] on button "Use a Public Git URL" at bounding box center [905, 128] width 246 height 19
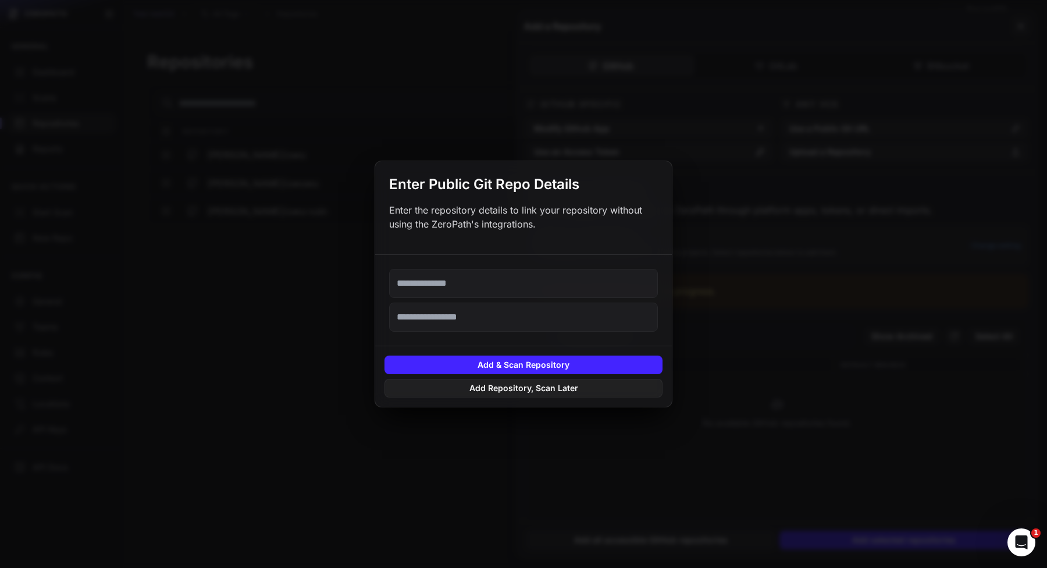
click at [568, 290] on input "text" at bounding box center [523, 283] width 269 height 29
paste input "**********"
type input "**********"
click at [485, 391] on button "Add Repository, Scan Later" at bounding box center [524, 388] width 278 height 19
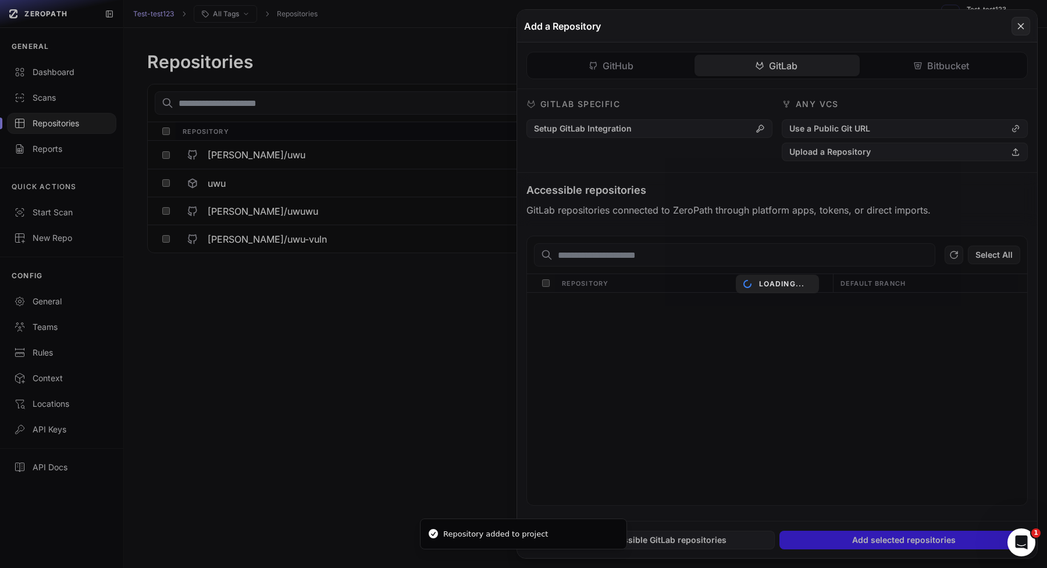
click at [788, 57] on div "GitHub GitLab Bitbucket GitHub Specific Modify Github App Use an Access Token A…" at bounding box center [777, 281] width 520 height 478
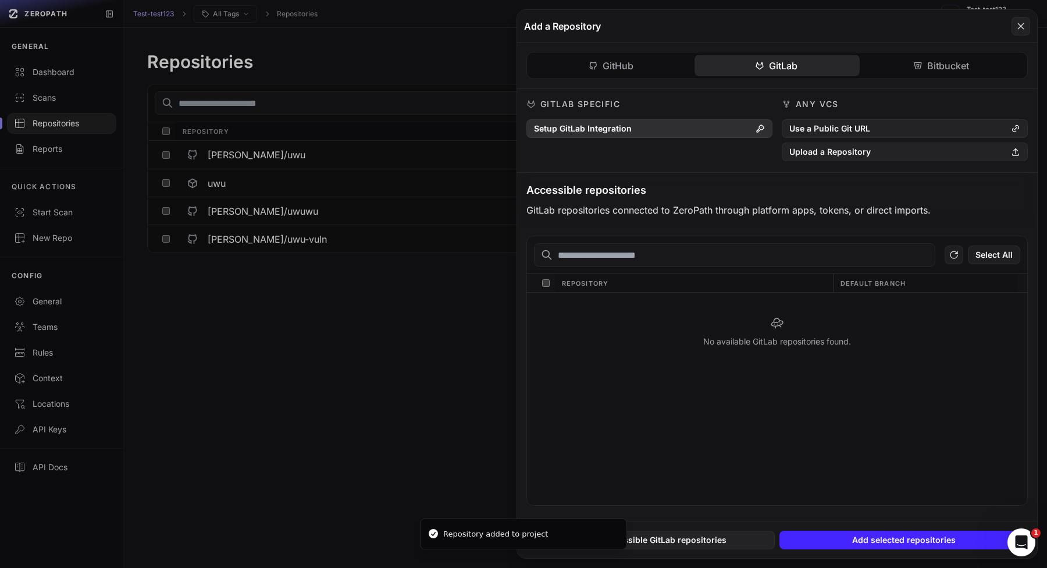
click at [658, 126] on button "Setup GitLab Integration" at bounding box center [650, 128] width 246 height 19
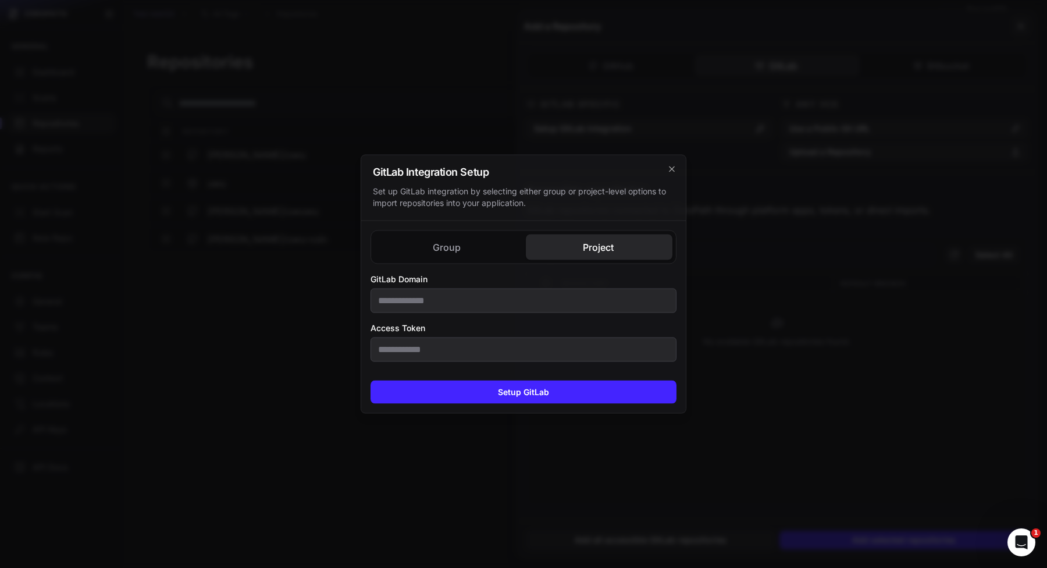
click at [614, 221] on div "Group Project GitLab Domain Group Name Access Token GitLab Domain Access Token" at bounding box center [523, 296] width 325 height 150
click at [539, 304] on input "GitLab Domain" at bounding box center [524, 301] width 306 height 24
type input "**********"
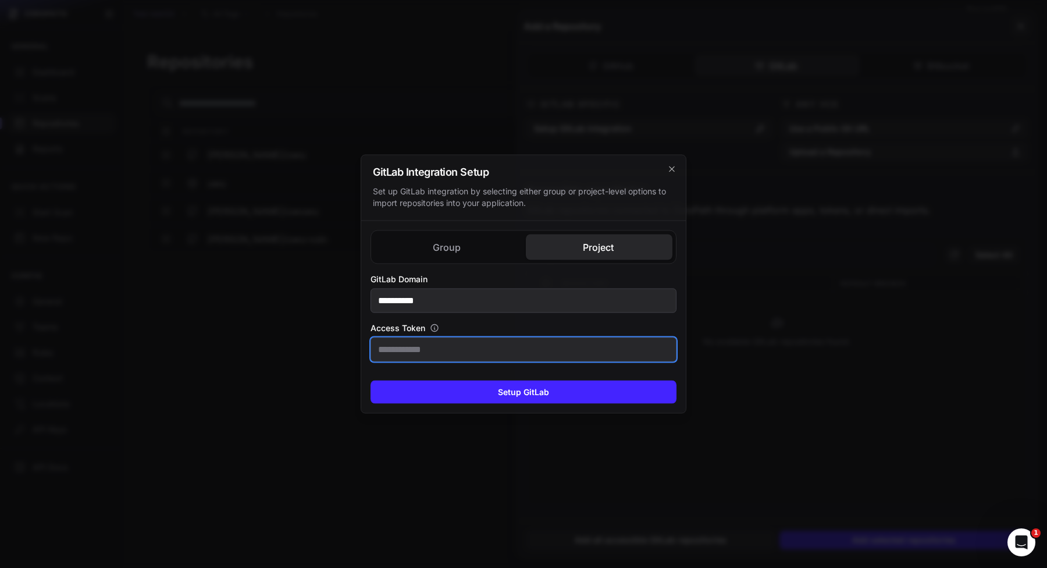
click at [410, 339] on input "Access Token" at bounding box center [524, 349] width 306 height 24
paste input "**********"
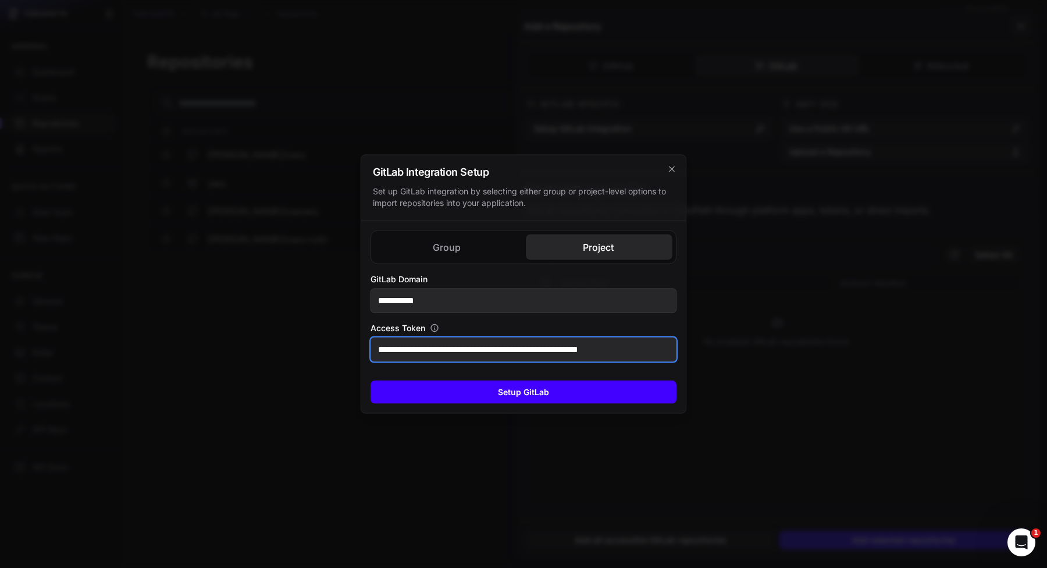
scroll to position [0, 13]
type input "**********"
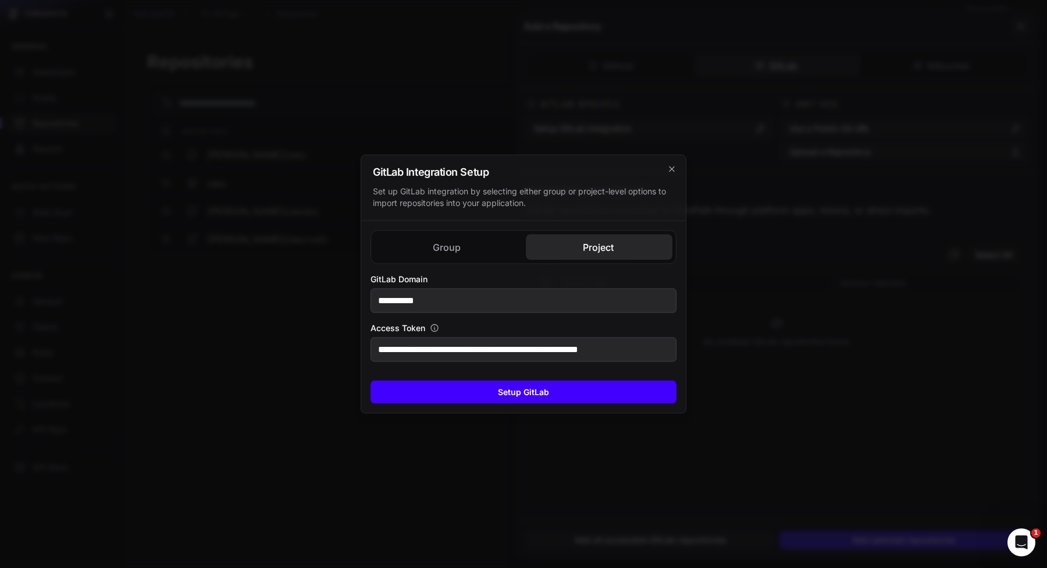
scroll to position [0, 0]
click at [429, 395] on button "Setup GitLab" at bounding box center [524, 392] width 306 height 23
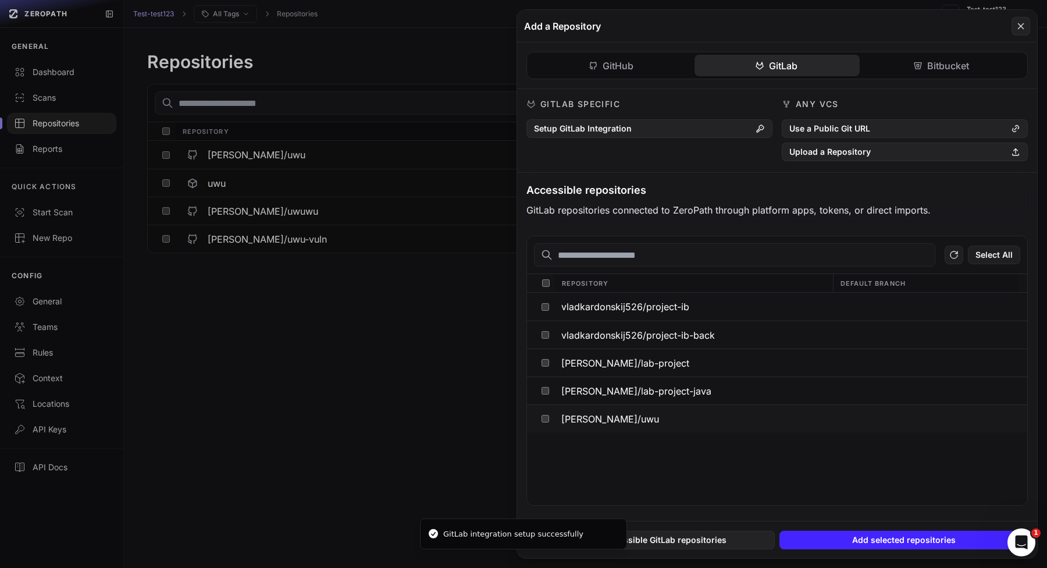
click at [620, 420] on span "[PERSON_NAME]/uwu" at bounding box center [611, 418] width 98 height 9
click at [660, 365] on span "[PERSON_NAME]/lab-project" at bounding box center [626, 362] width 128 height 9
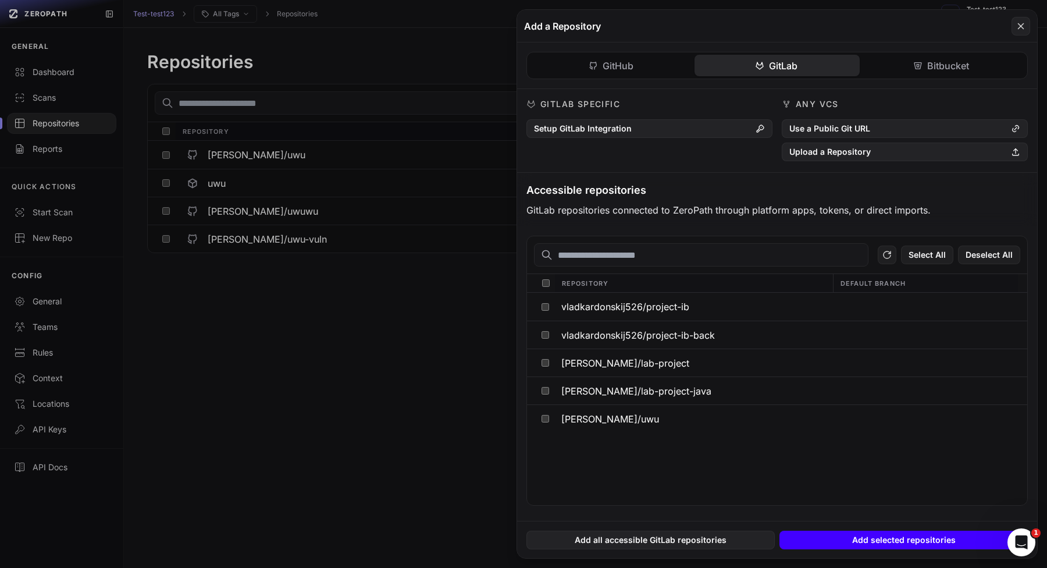
click at [882, 545] on button "Add selected repositories" at bounding box center [904, 540] width 248 height 19
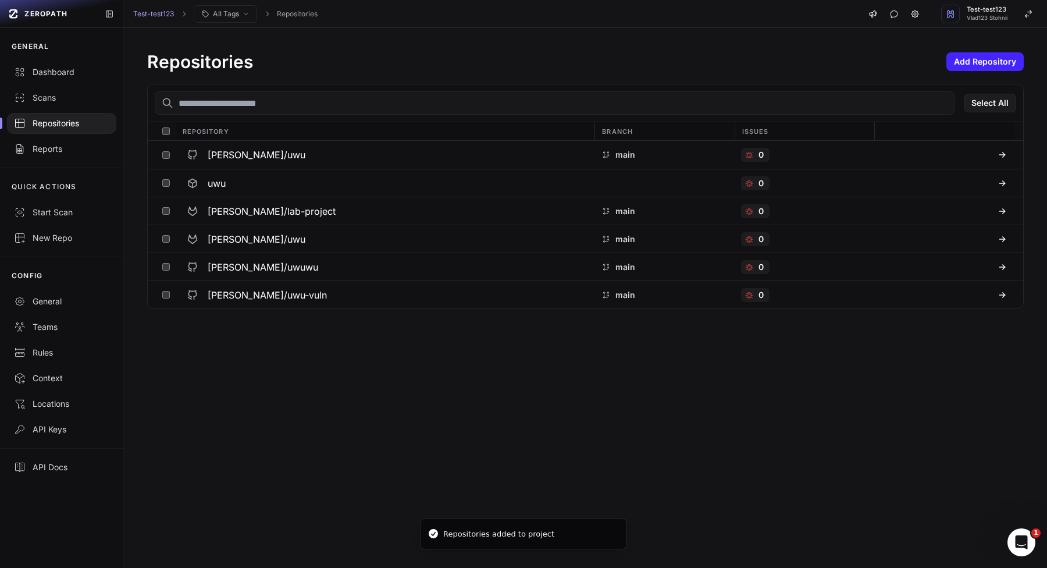
click at [978, 72] on div "Repositories Add Repository Select All Repository Branch Issues vlad-stohnii/uw…" at bounding box center [585, 180] width 923 height 304
click at [982, 65] on button "Add Repository" at bounding box center [985, 61] width 77 height 19
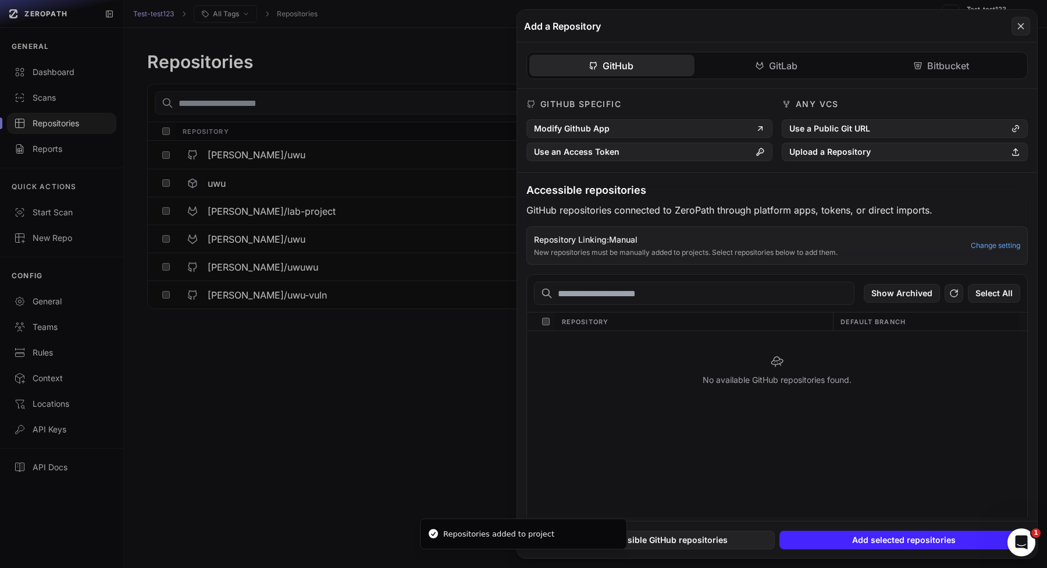
click at [974, 72] on div "GitHub GitLab Bitbucket GitHub Specific Modify Github App Use an Access Token A…" at bounding box center [777, 279] width 520 height 475
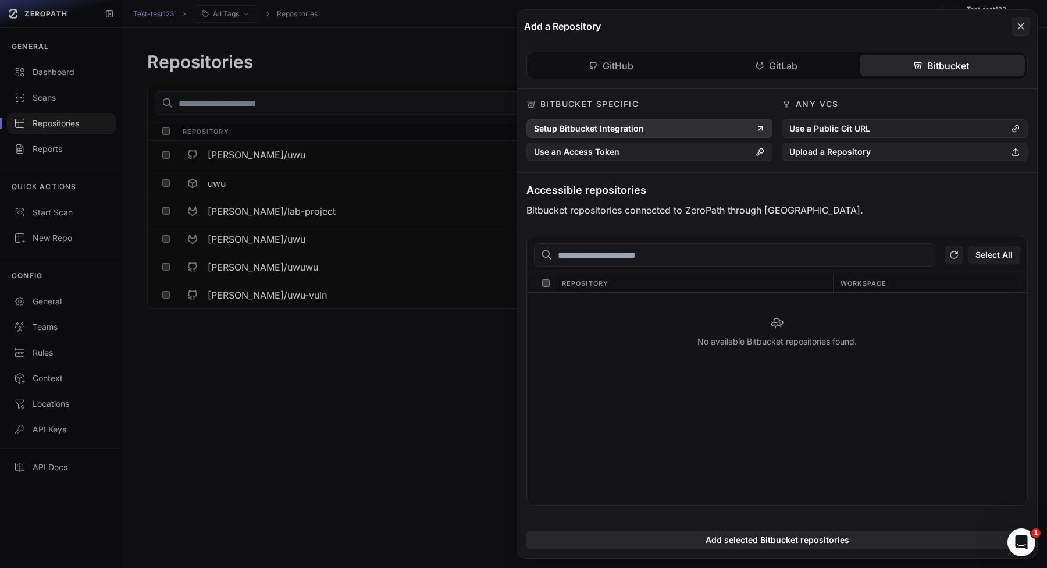
click at [669, 129] on button "Setup Bitbucket Integration" at bounding box center [650, 128] width 246 height 19
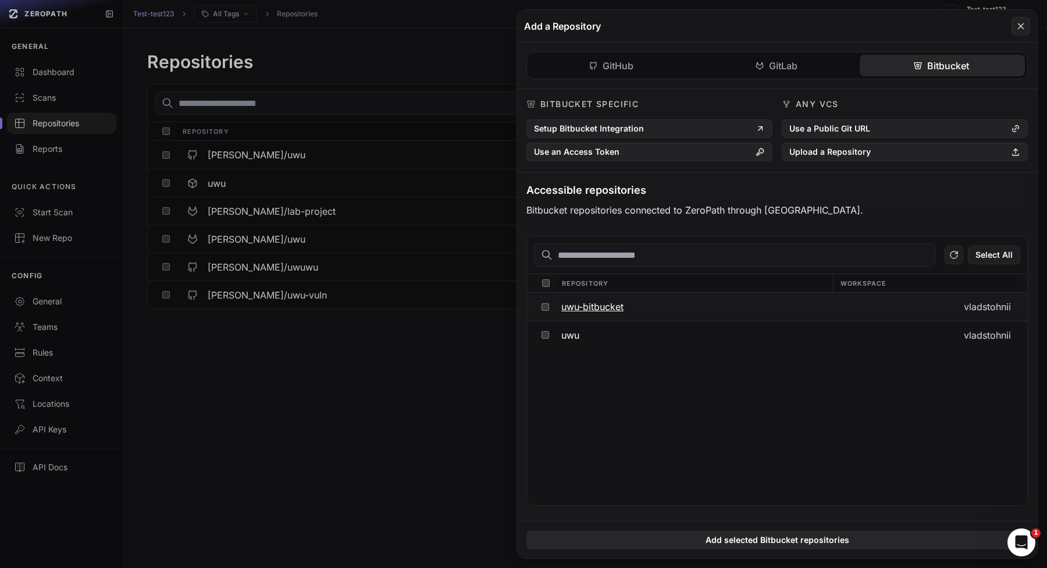
click at [656, 311] on button "uwu-bitbucket" at bounding box center [694, 307] width 278 height 28
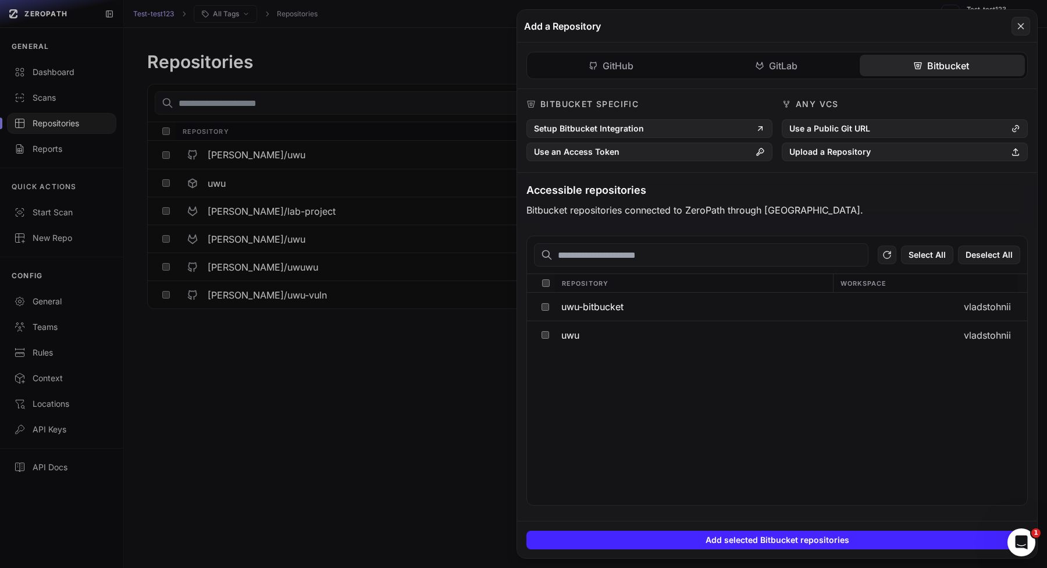
click at [656, 352] on div "uwu-bitbucket vladstohnii [PERSON_NAME]" at bounding box center [777, 399] width 500 height 212
click at [695, 329] on button "uwu" at bounding box center [694, 334] width 278 height 27
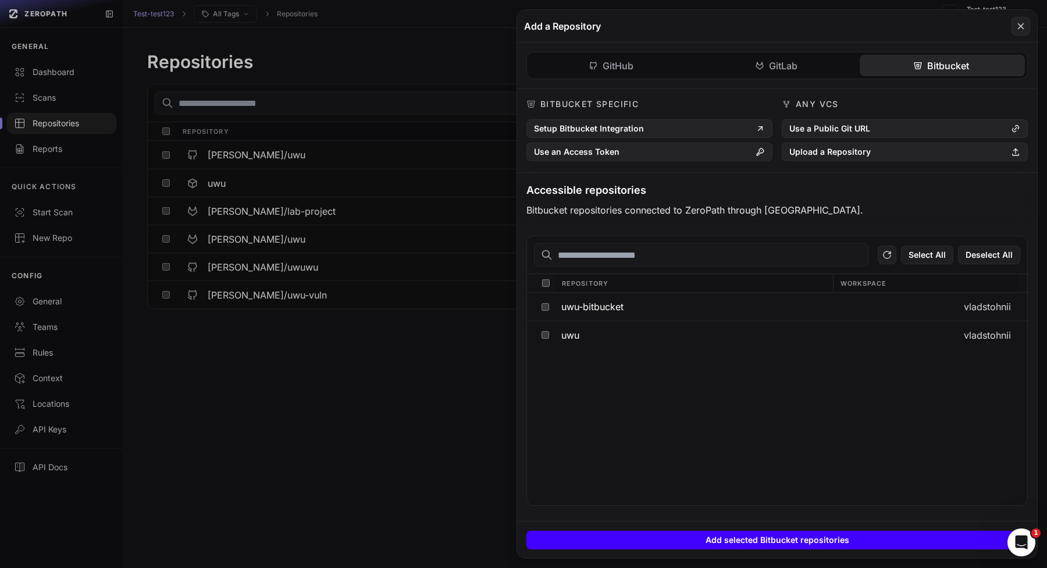
click at [660, 533] on button "Add selected Bitbucket repositories" at bounding box center [778, 540] width 502 height 19
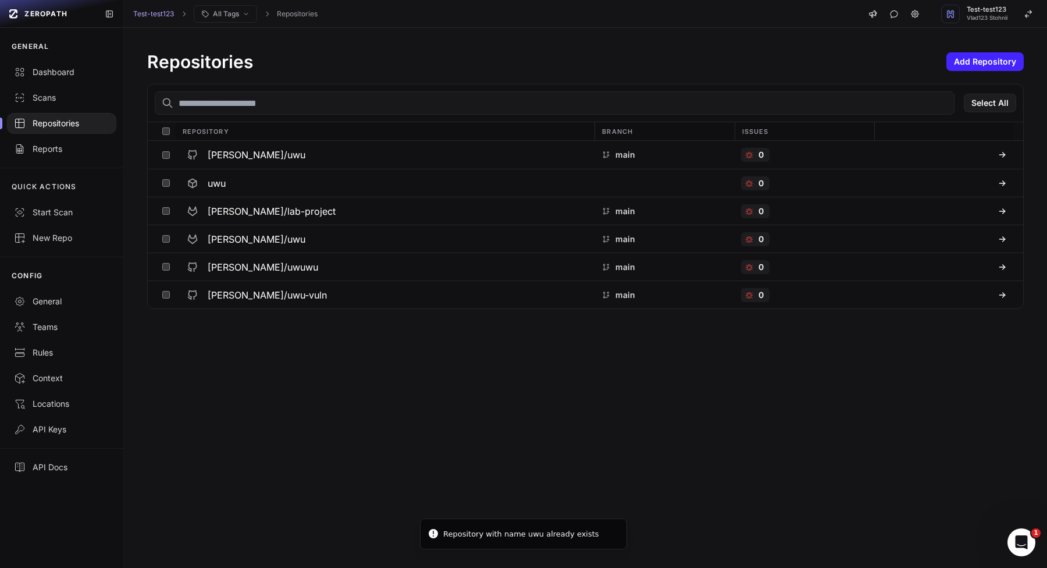
click at [315, 370] on div "Repositories Add Repository Select All Repository Branch Issues [PERSON_NAME]/u…" at bounding box center [585, 298] width 923 height 540
click at [985, 65] on button "Add Repository" at bounding box center [985, 61] width 77 height 19
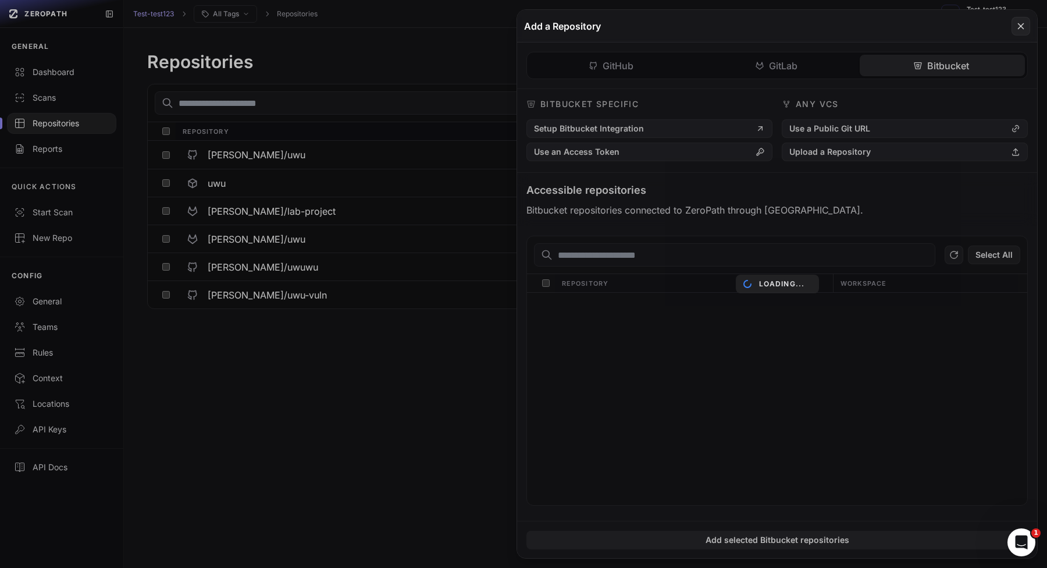
click at [919, 69] on div "GitHub GitLab Bitbucket GitHub Specific Modify Github App Use an Access Token A…" at bounding box center [777, 281] width 520 height 478
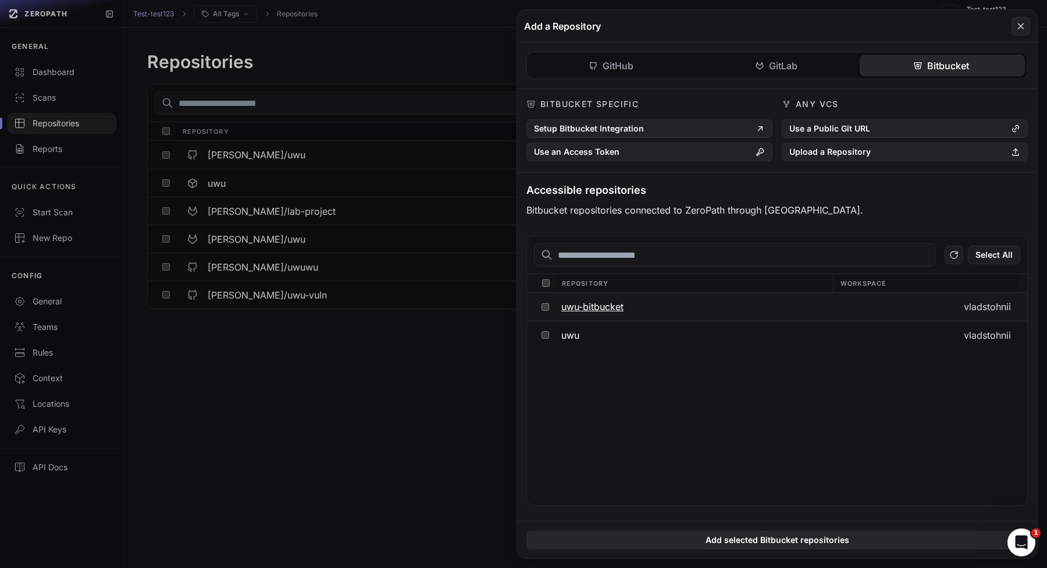
click at [626, 308] on button "uwu-bitbucket" at bounding box center [694, 307] width 278 height 28
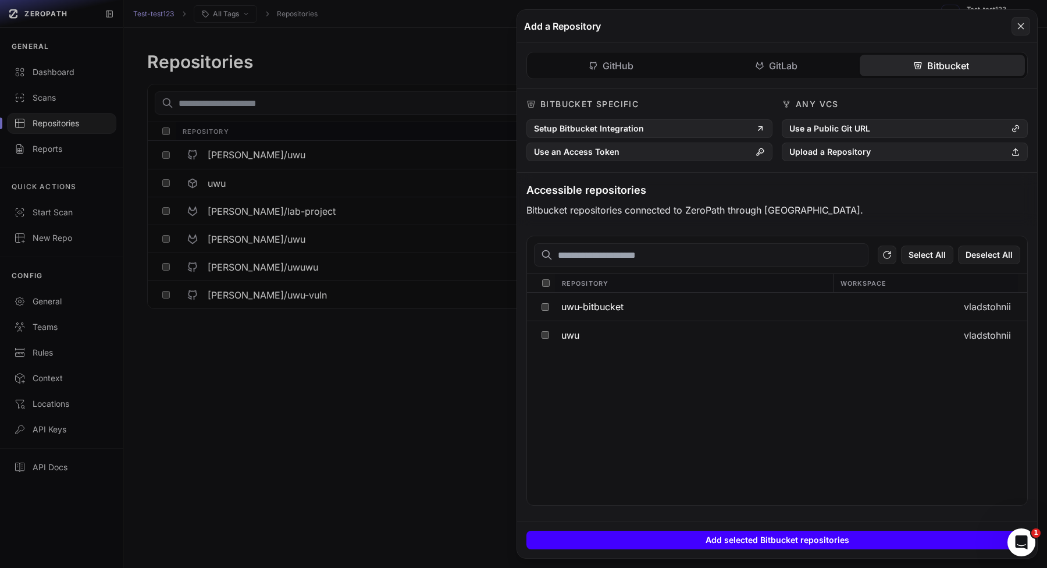
click at [742, 539] on button "Add selected Bitbucket repositories" at bounding box center [778, 540] width 502 height 19
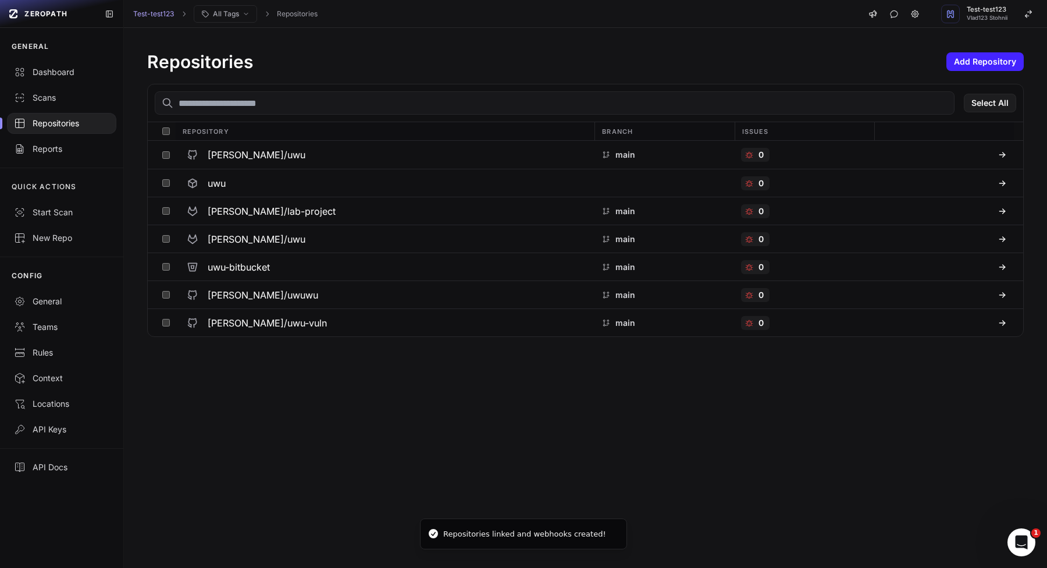
click at [397, 469] on div "Repositories Add Repository Select All Repository Branch Issues [PERSON_NAME]/u…" at bounding box center [585, 298] width 923 height 540
click at [158, 296] on button at bounding box center [166, 294] width 18 height 27
click at [158, 327] on button at bounding box center [166, 322] width 18 height 27
click at [999, 102] on button "Action" at bounding box center [991, 103] width 51 height 19
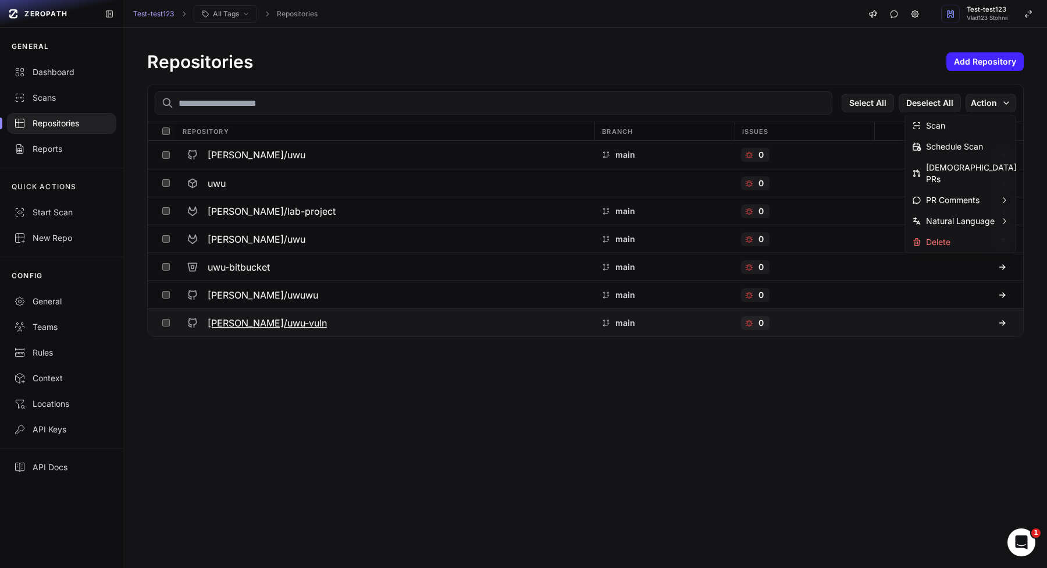
click at [176, 330] on button "[PERSON_NAME]/uwu-vuln" at bounding box center [385, 322] width 420 height 27
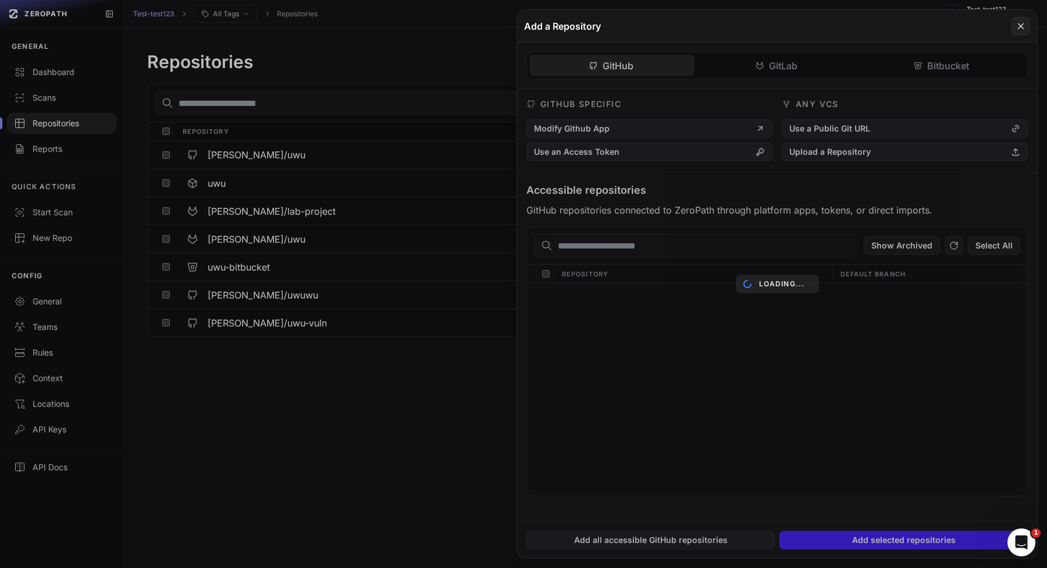
click at [171, 305] on button at bounding box center [523, 284] width 1047 height 568
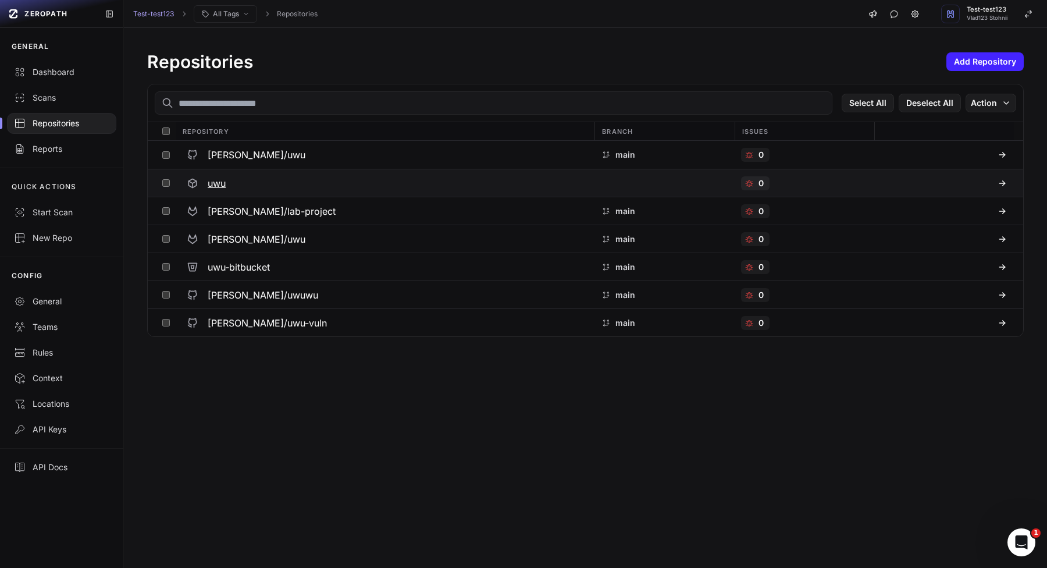
click at [166, 175] on button at bounding box center [166, 182] width 18 height 27
click at [983, 95] on button "Action" at bounding box center [991, 103] width 51 height 19
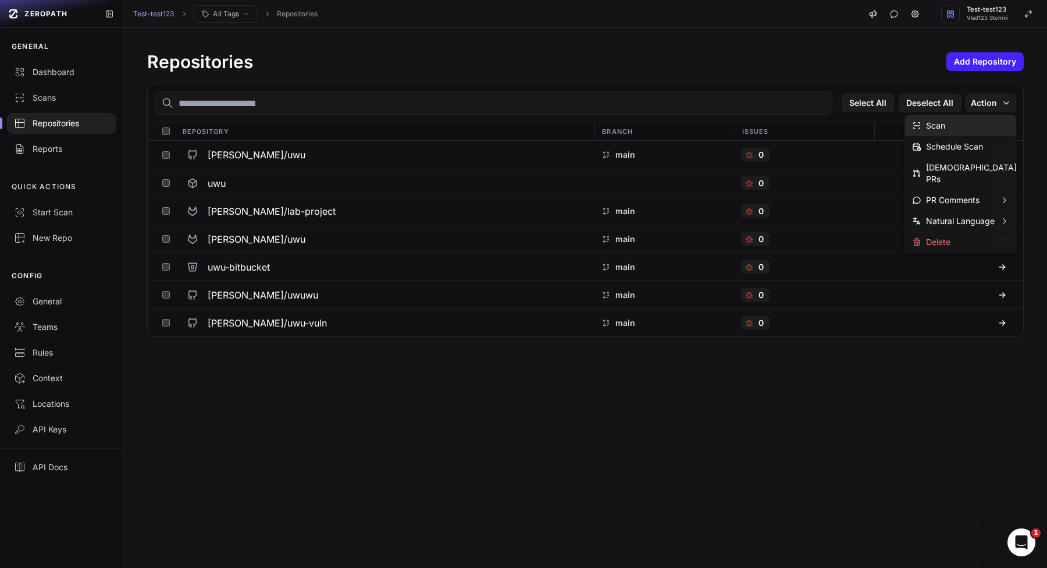
click at [975, 129] on div "Scan" at bounding box center [960, 125] width 111 height 21
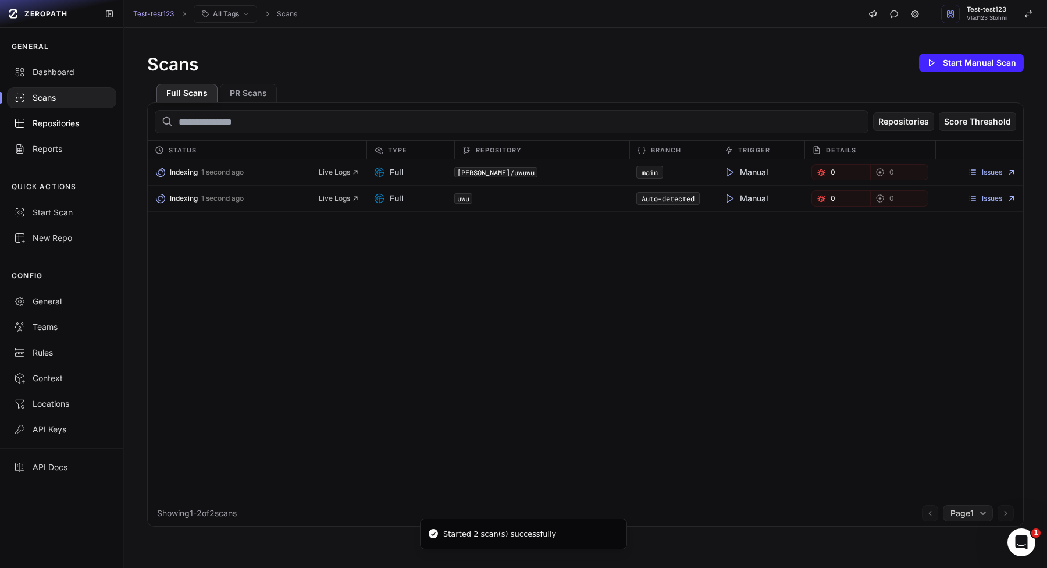
click at [54, 115] on link "Repositories" at bounding box center [61, 124] width 123 height 26
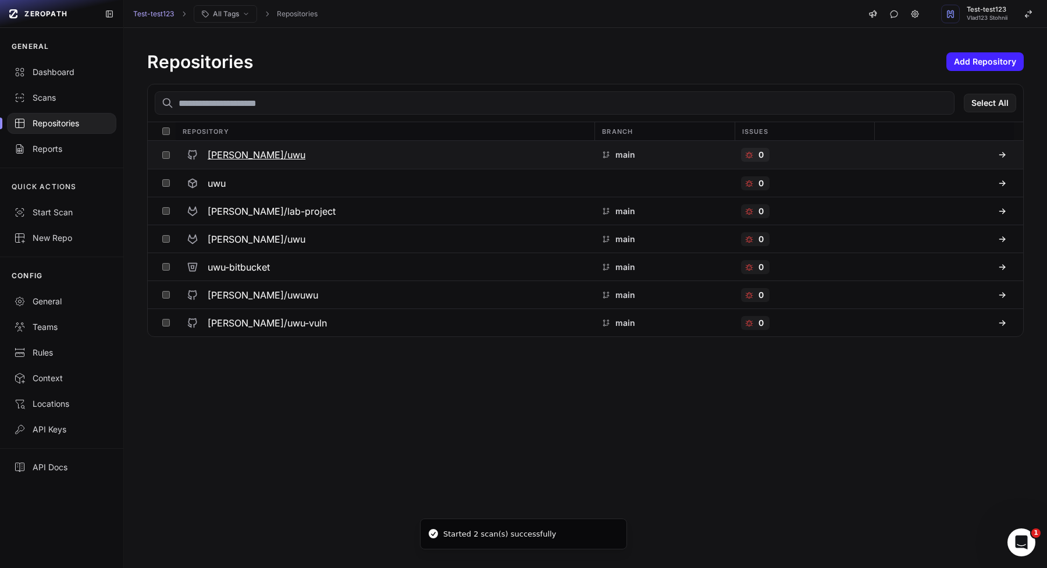
click at [232, 161] on h3 "[PERSON_NAME]/uwu" at bounding box center [257, 155] width 98 height 14
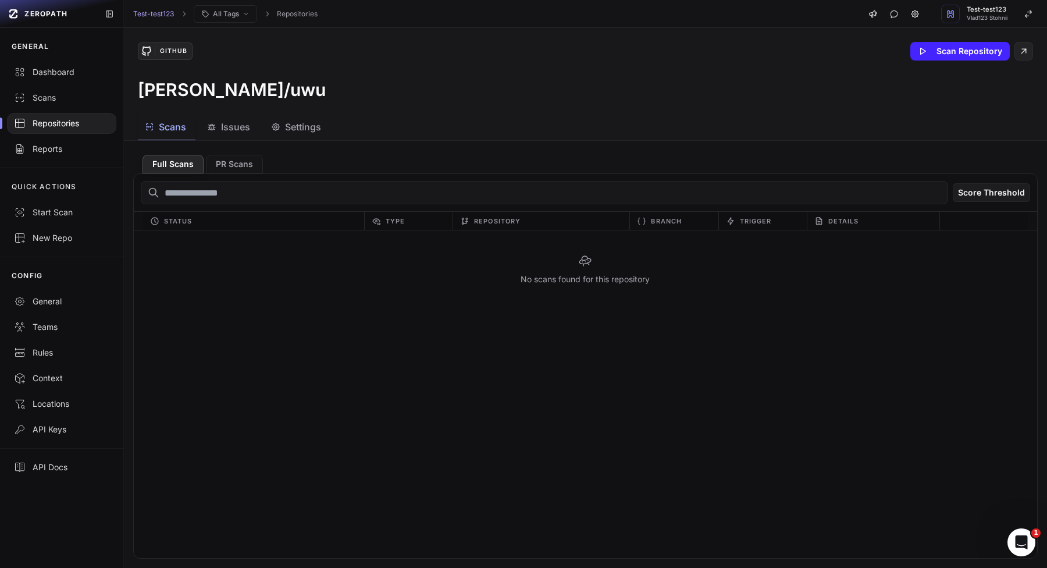
click at [280, 115] on button "Settings" at bounding box center [297, 127] width 66 height 26
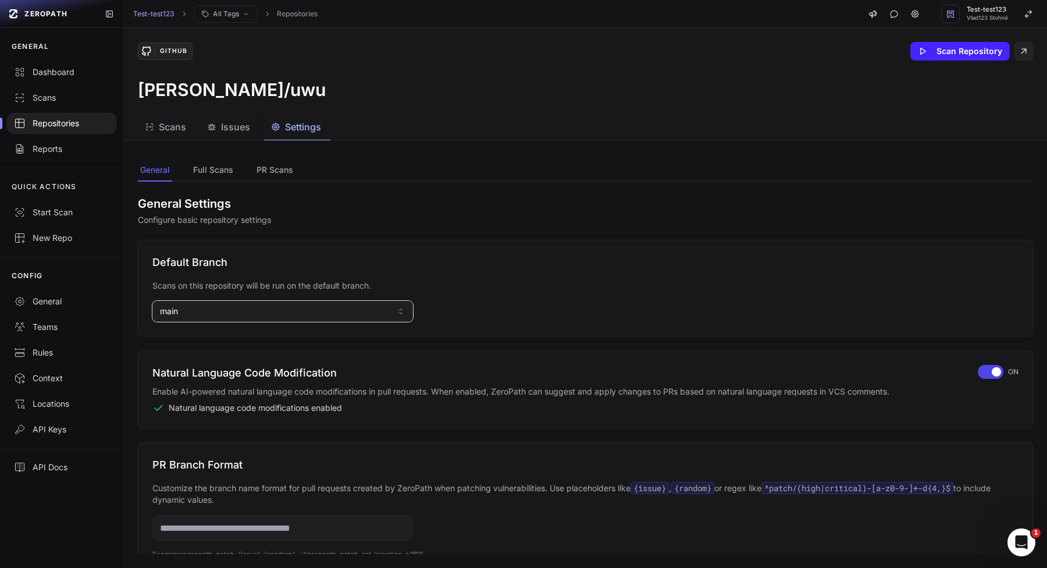
click at [261, 308] on button "main" at bounding box center [282, 311] width 261 height 21
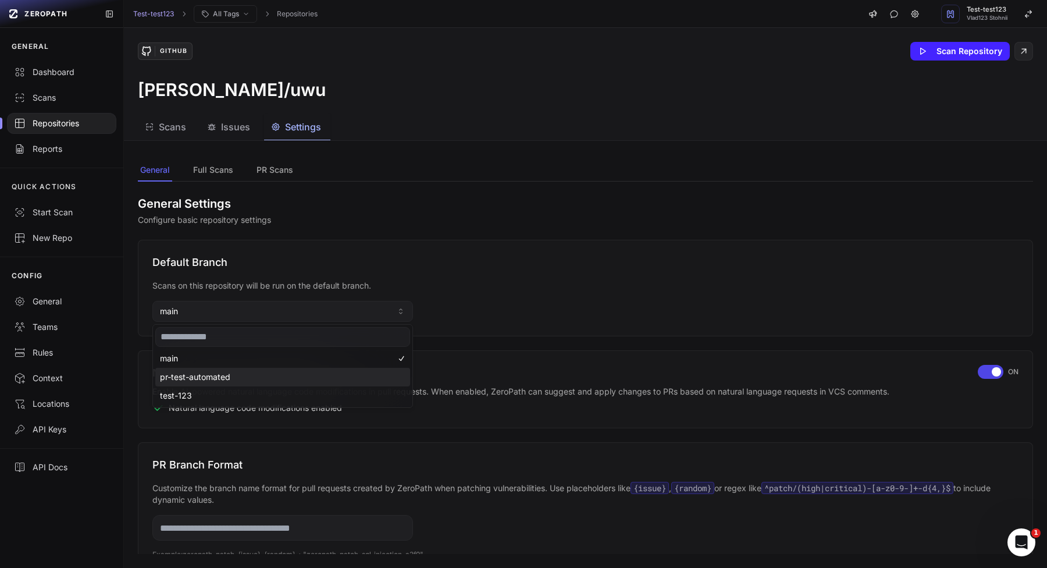
click at [232, 383] on div "pr-test-automated" at bounding box center [282, 377] width 255 height 19
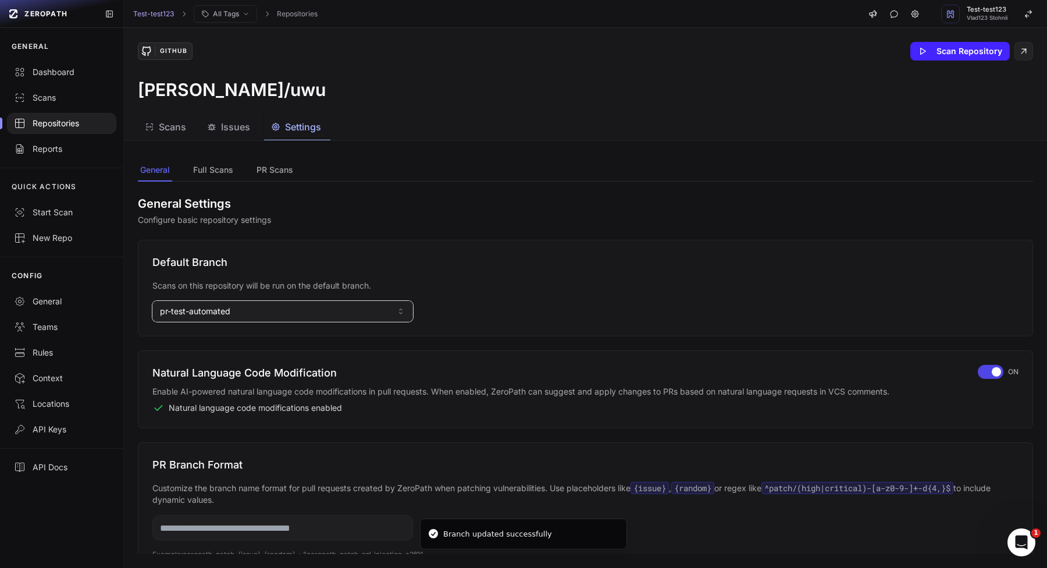
click at [303, 308] on button "pr-test-automated" at bounding box center [282, 311] width 261 height 21
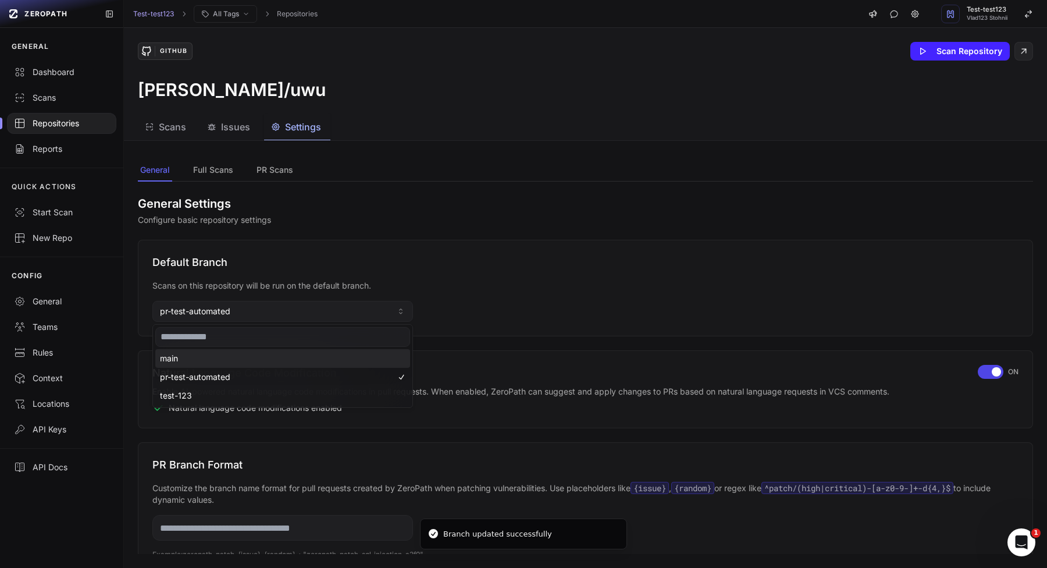
click at [250, 360] on div "main" at bounding box center [282, 358] width 255 height 19
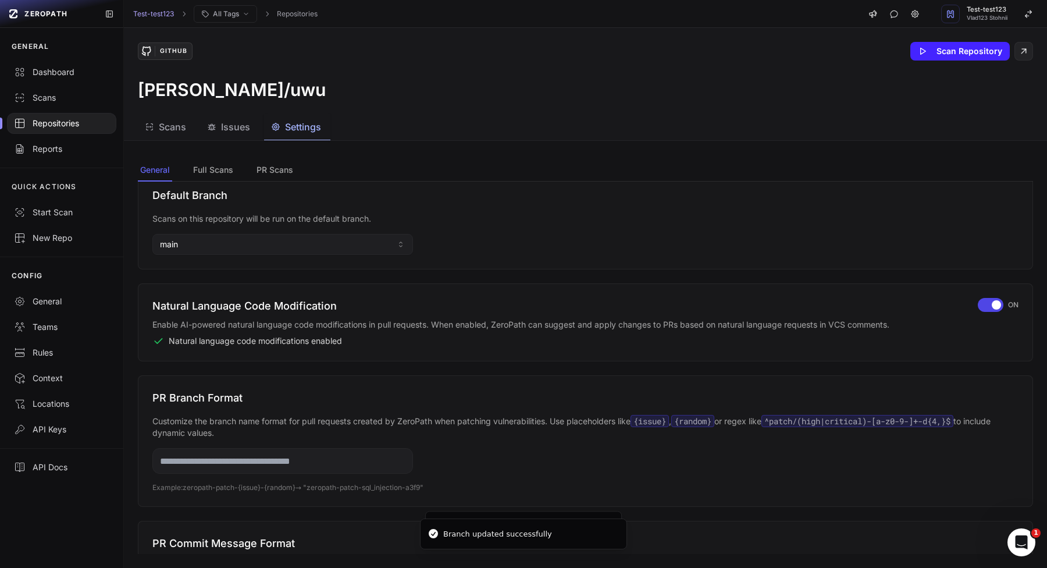
scroll to position [139, 0]
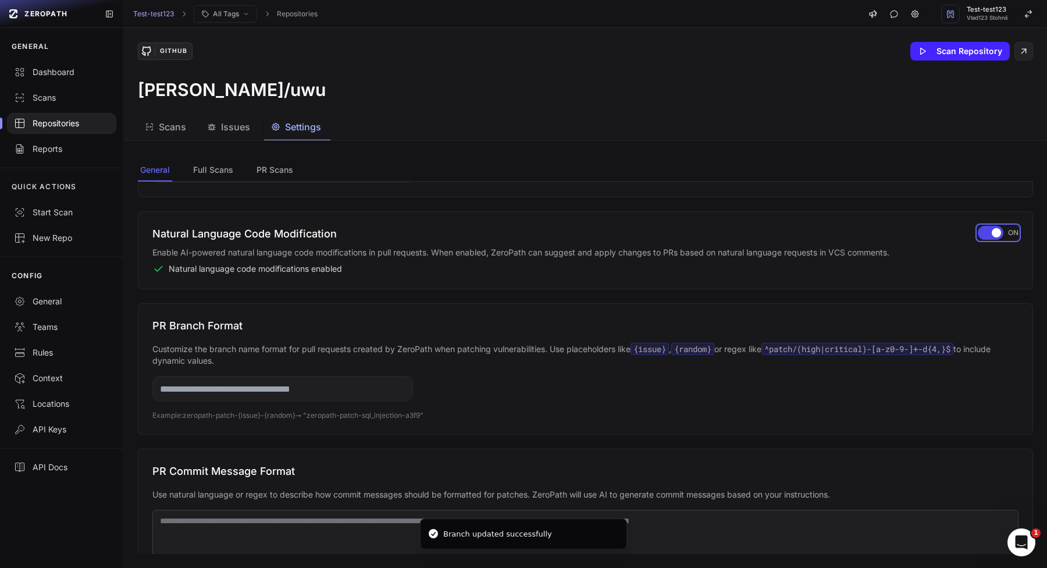
click at [998, 229] on span "button" at bounding box center [996, 232] width 9 height 9
click at [998, 229] on div "button" at bounding box center [988, 233] width 26 height 14
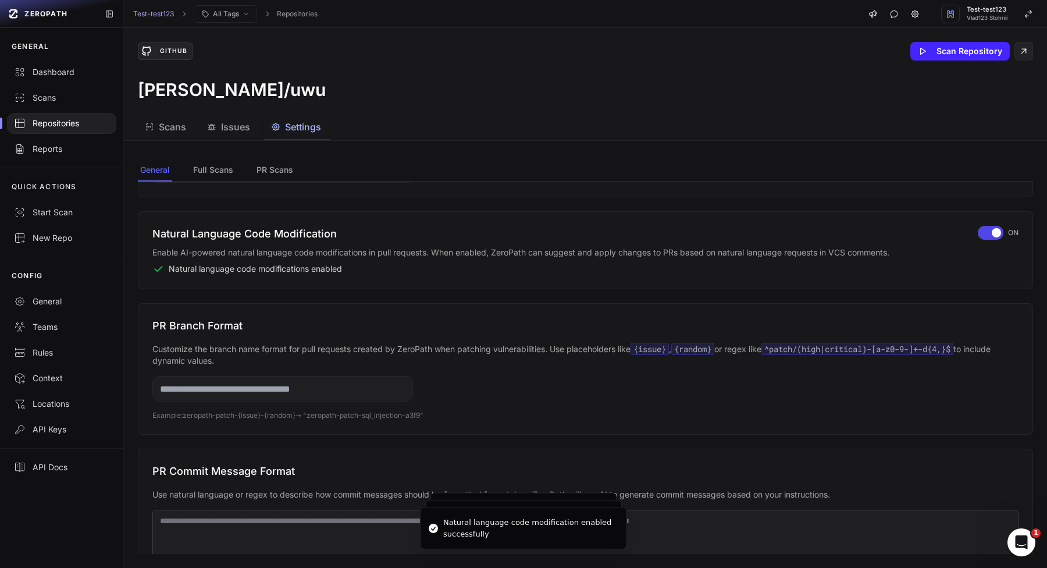
click at [350, 392] on input "text" at bounding box center [282, 389] width 261 height 26
type input "***"
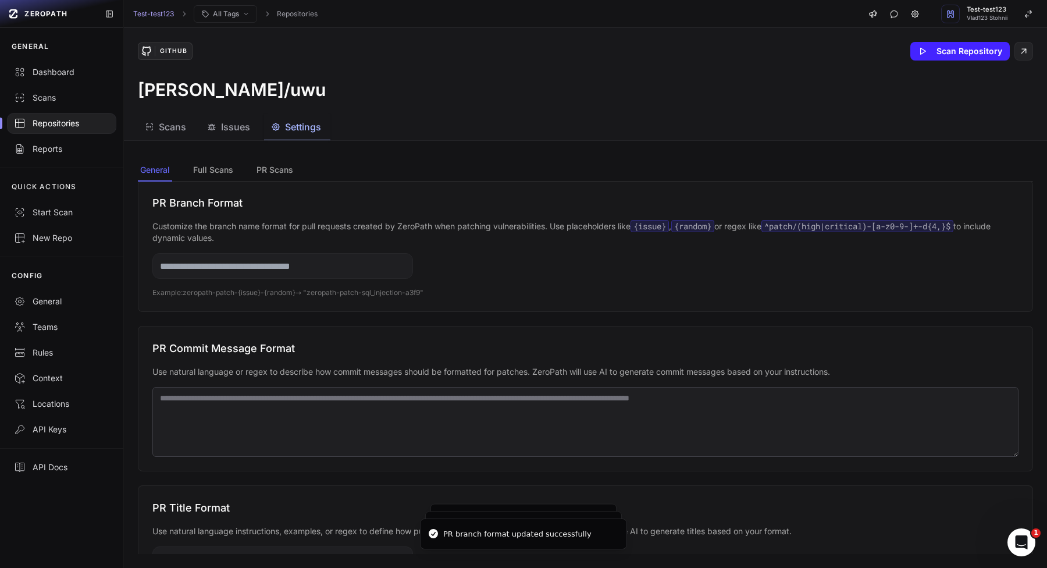
scroll to position [272, 0]
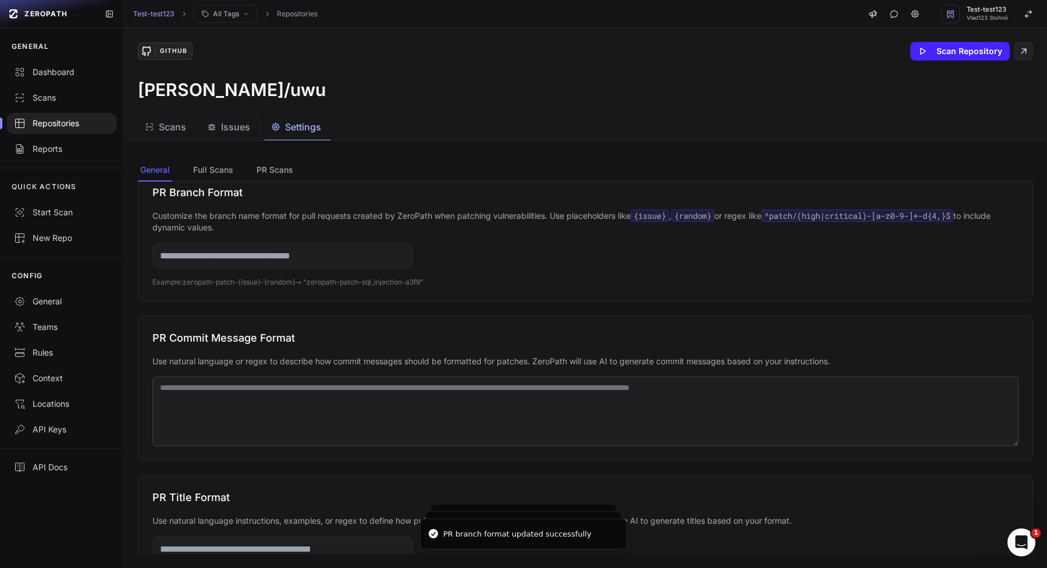
click at [265, 446] on textarea at bounding box center [585, 411] width 866 height 70
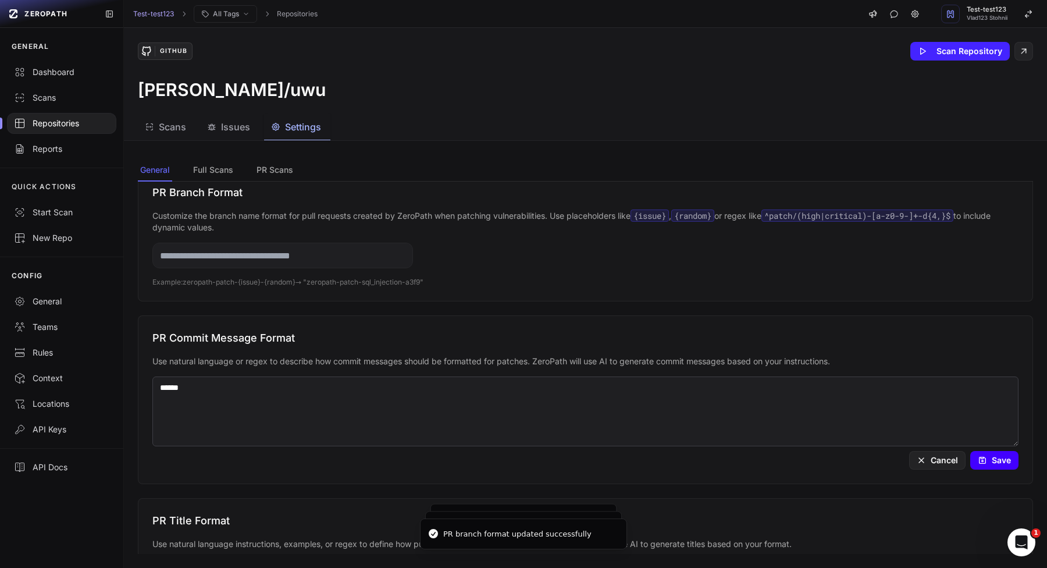
type textarea "******"
click at [991, 460] on button "Save" at bounding box center [995, 460] width 48 height 19
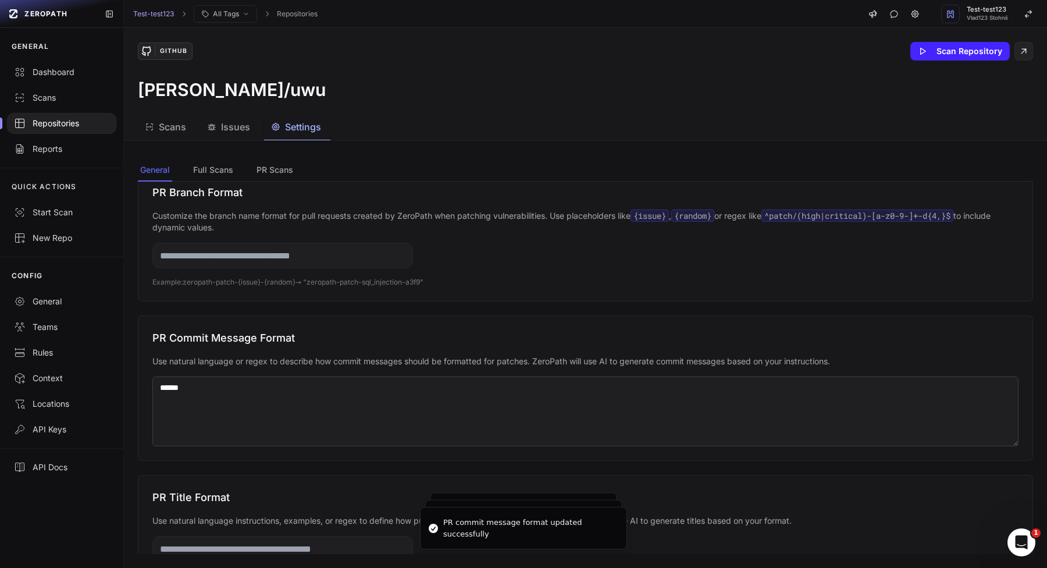
click at [811, 394] on textarea "******" at bounding box center [585, 411] width 866 height 70
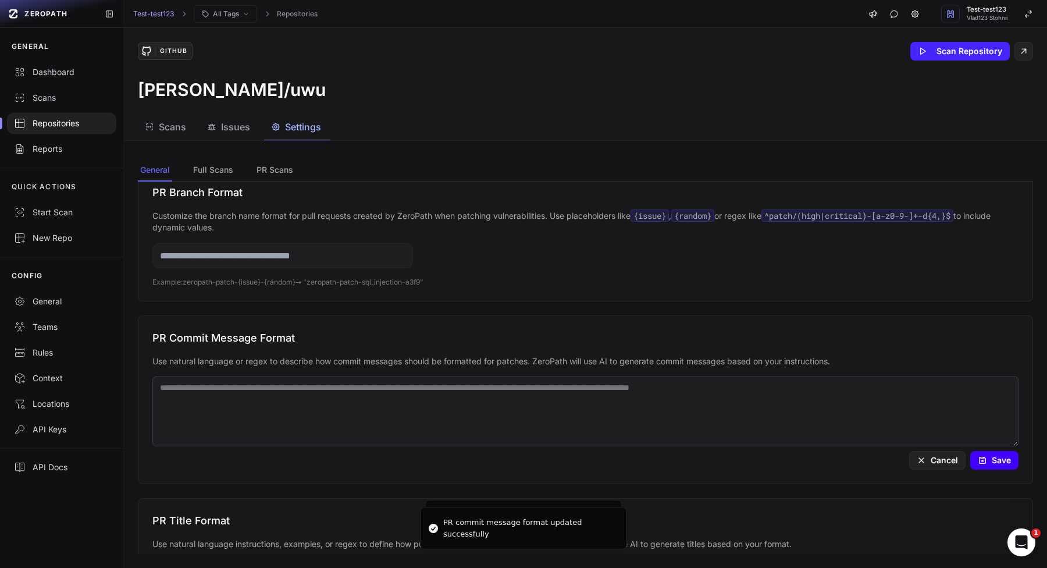
click at [981, 457] on icon at bounding box center [982, 458] width 2 height 2
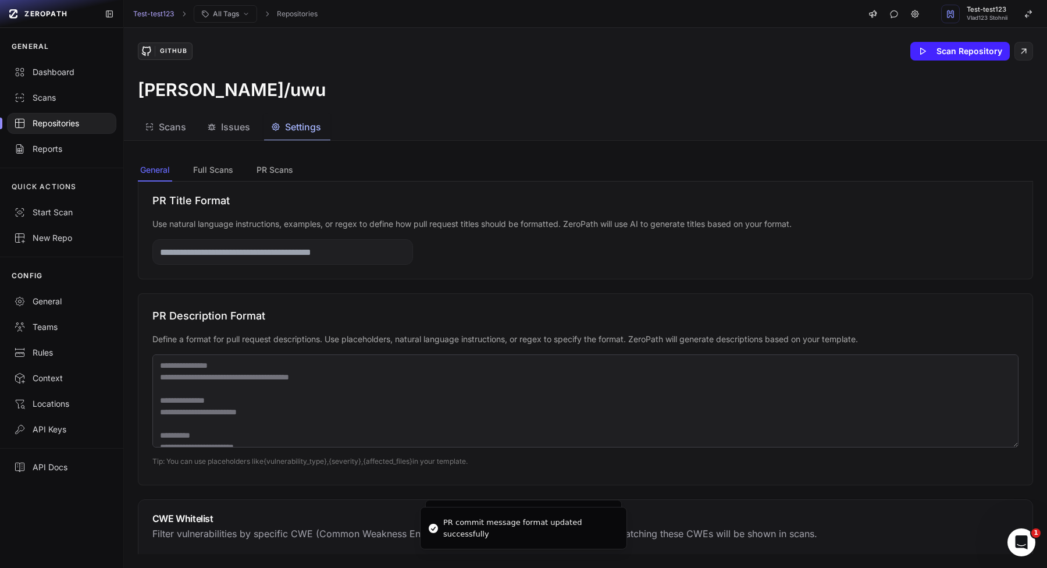
scroll to position [592, 0]
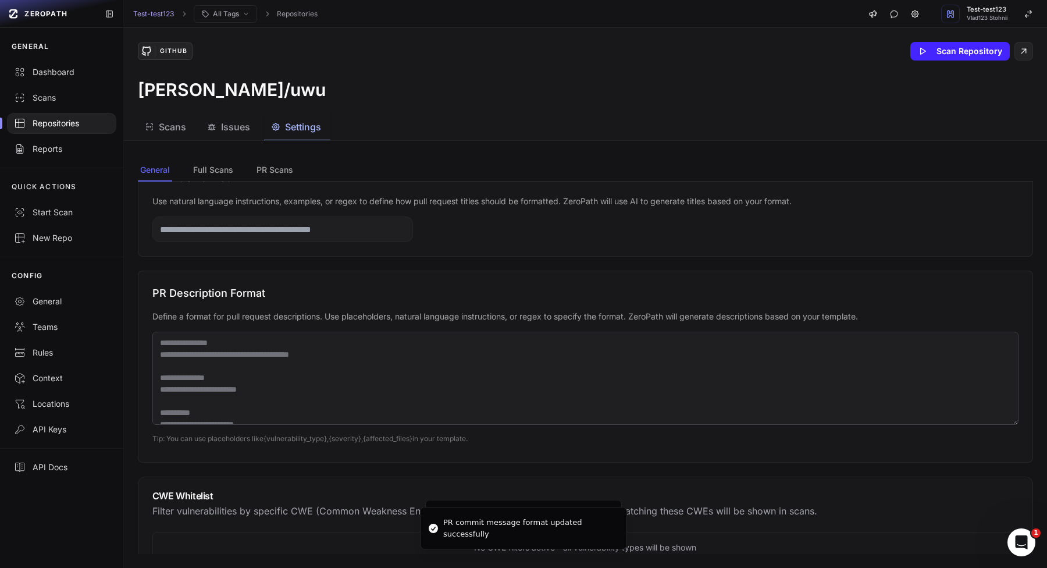
click at [318, 234] on input "text" at bounding box center [282, 229] width 261 height 26
type input "*****"
click at [209, 361] on textarea at bounding box center [585, 378] width 866 height 93
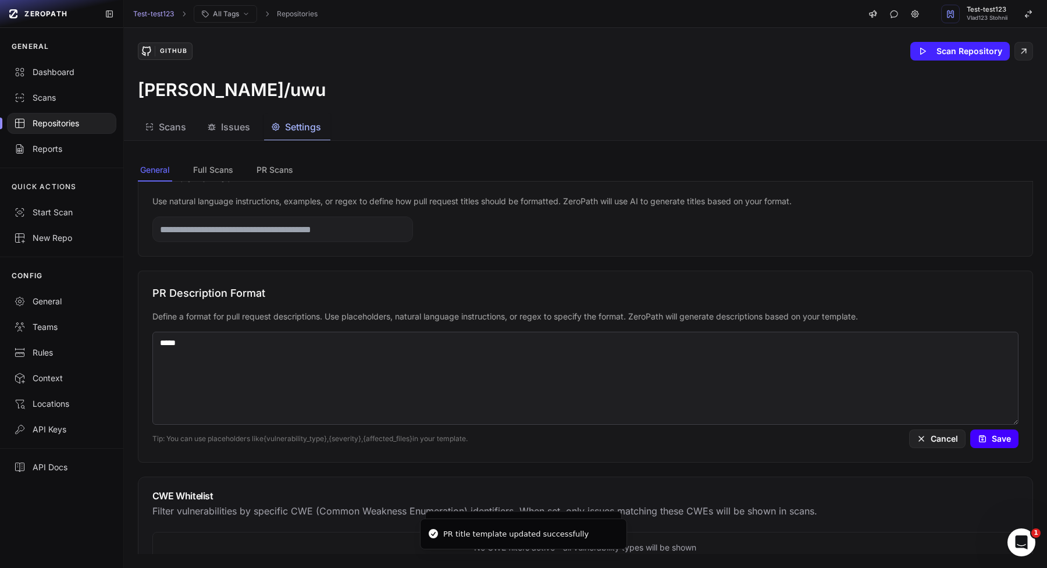
type textarea "*****"
click at [996, 440] on button "Save" at bounding box center [995, 438] width 48 height 19
click at [854, 338] on textarea "*****" at bounding box center [585, 378] width 866 height 93
click at [996, 439] on button "Save" at bounding box center [995, 438] width 48 height 19
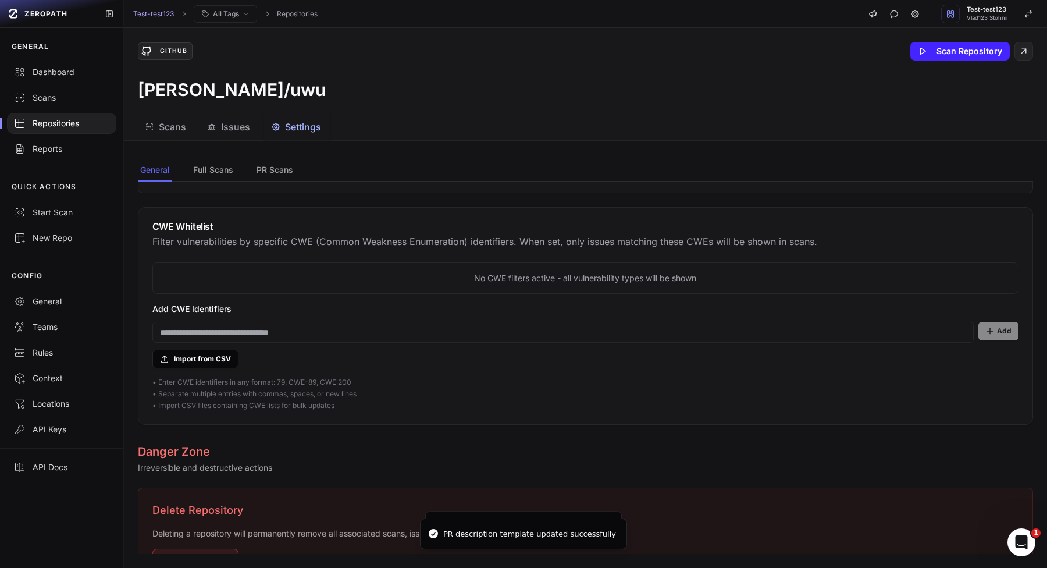
scroll to position [872, 0]
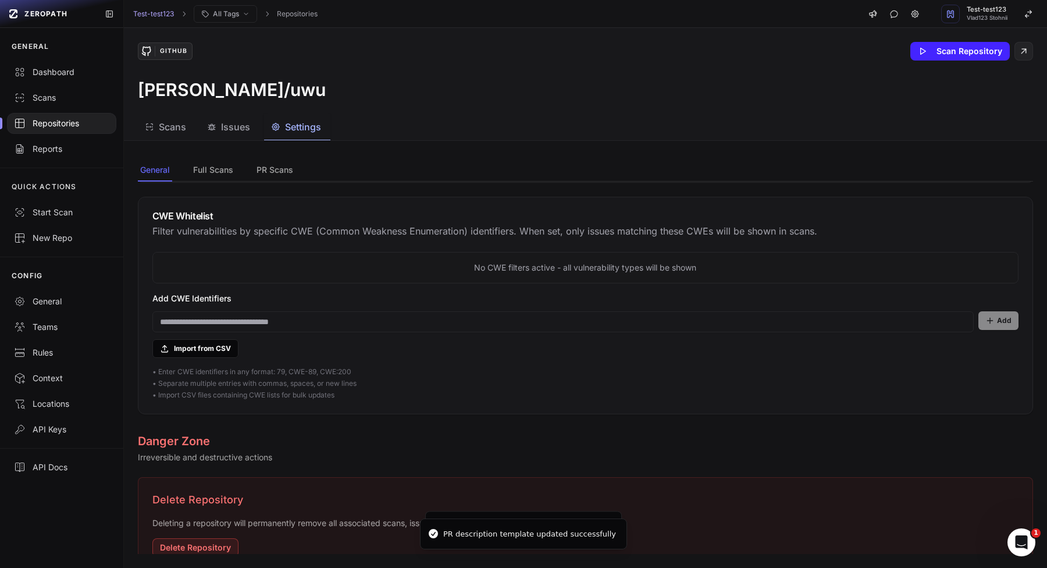
click at [360, 313] on input at bounding box center [563, 321] width 822 height 21
click at [360, 321] on input at bounding box center [563, 321] width 822 height 21
type input "*****"
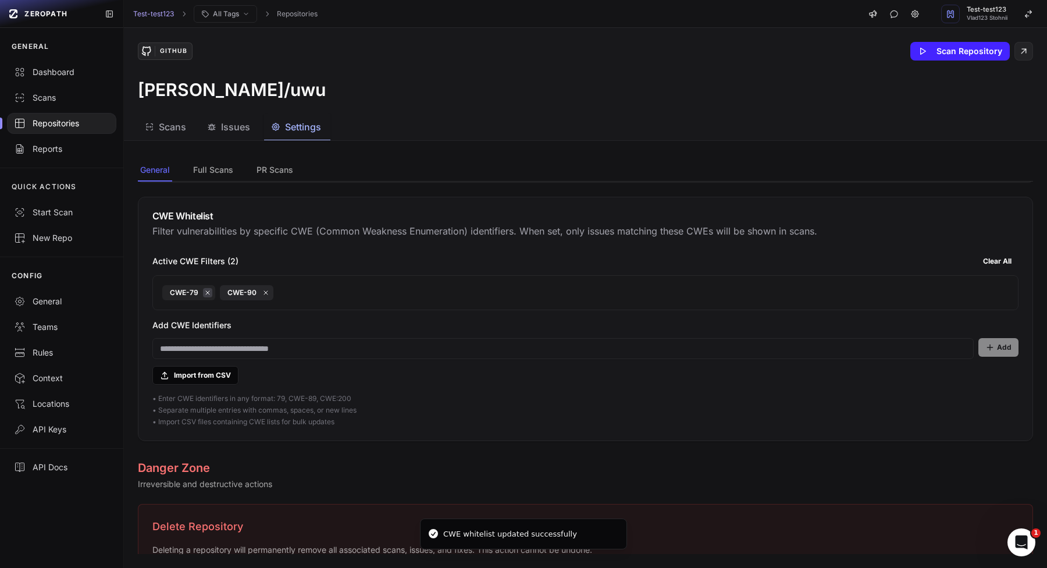
click at [204, 297] on button at bounding box center [207, 292] width 9 height 9
click at [1008, 264] on button "Clear All" at bounding box center [997, 261] width 42 height 19
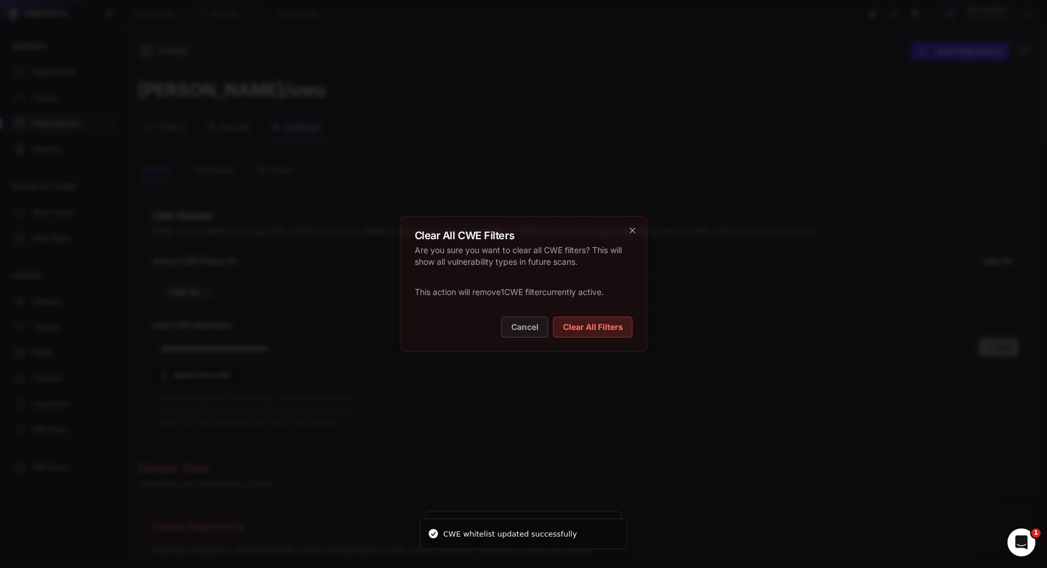
click at [615, 331] on button "Clear All Filters" at bounding box center [593, 327] width 80 height 21
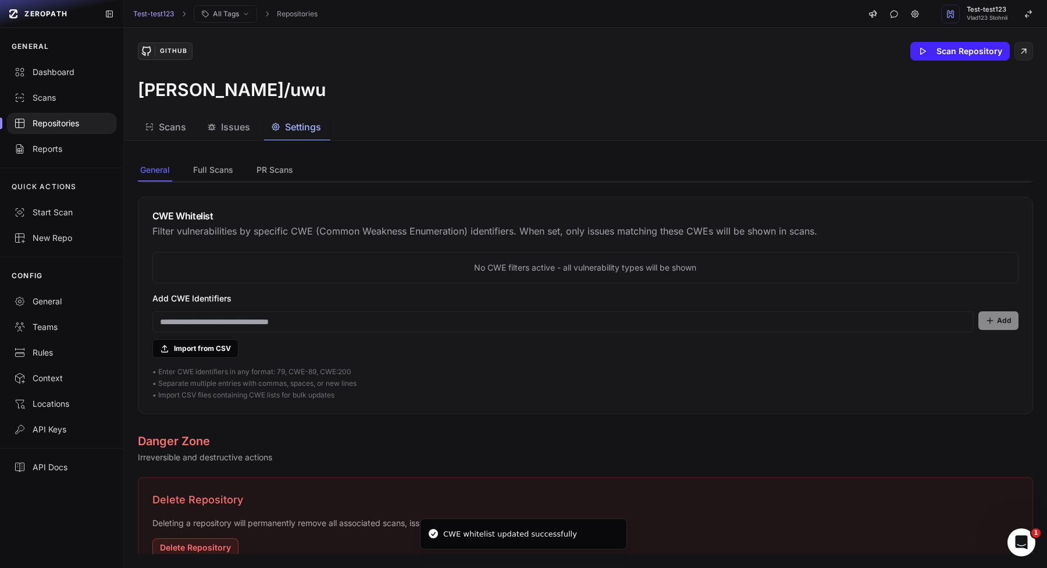
scroll to position [903, 0]
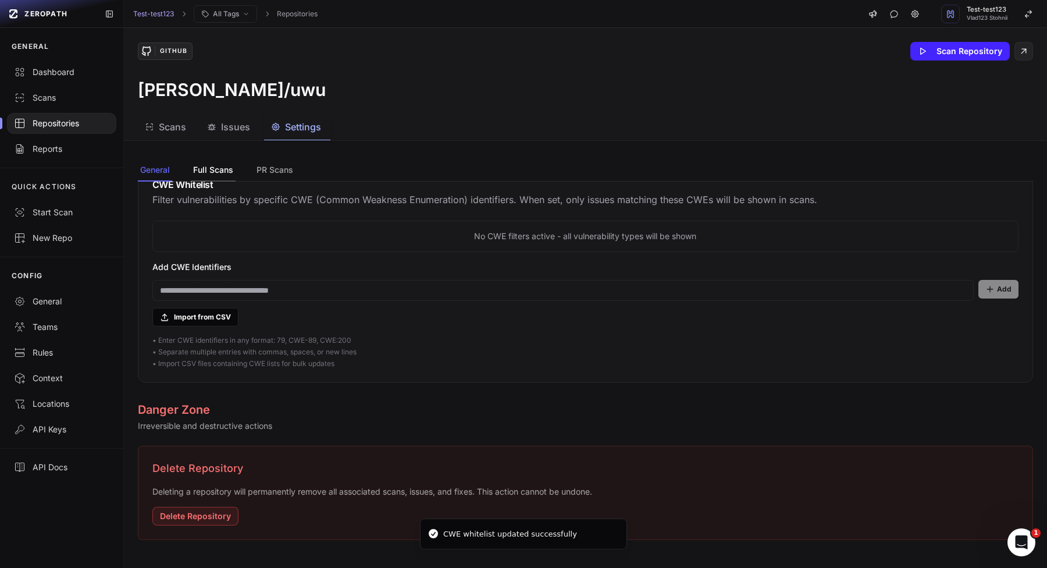
click at [254, 176] on button "Full Scans" at bounding box center [274, 170] width 41 height 22
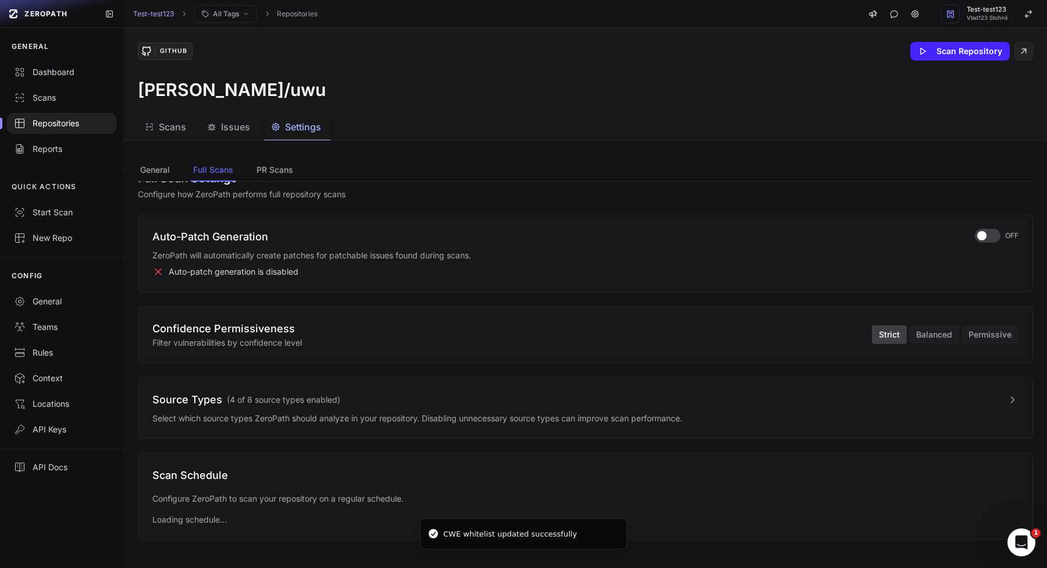
scroll to position [0, 0]
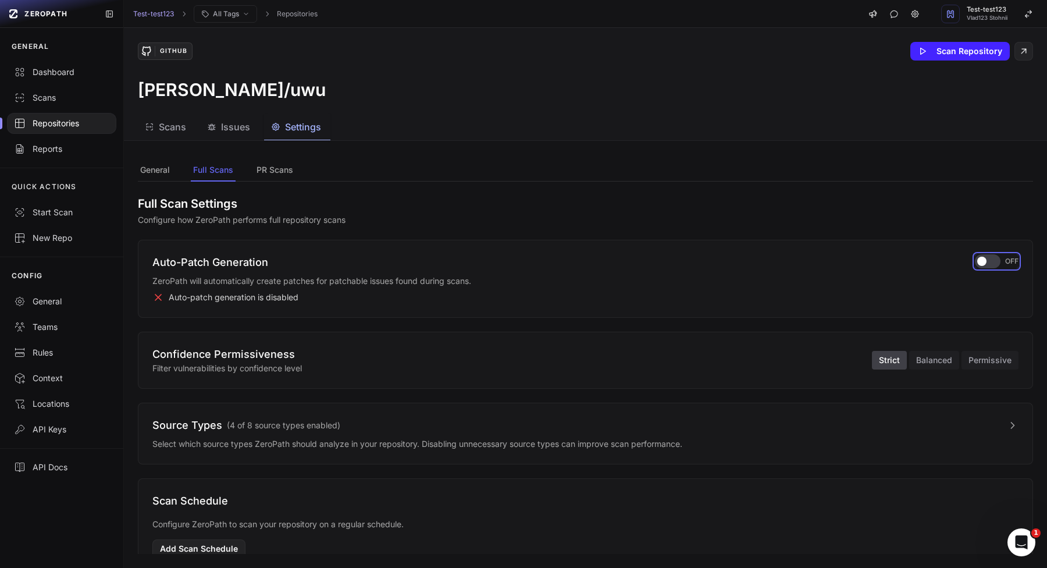
click at [977, 266] on div "button" at bounding box center [988, 261] width 26 height 14
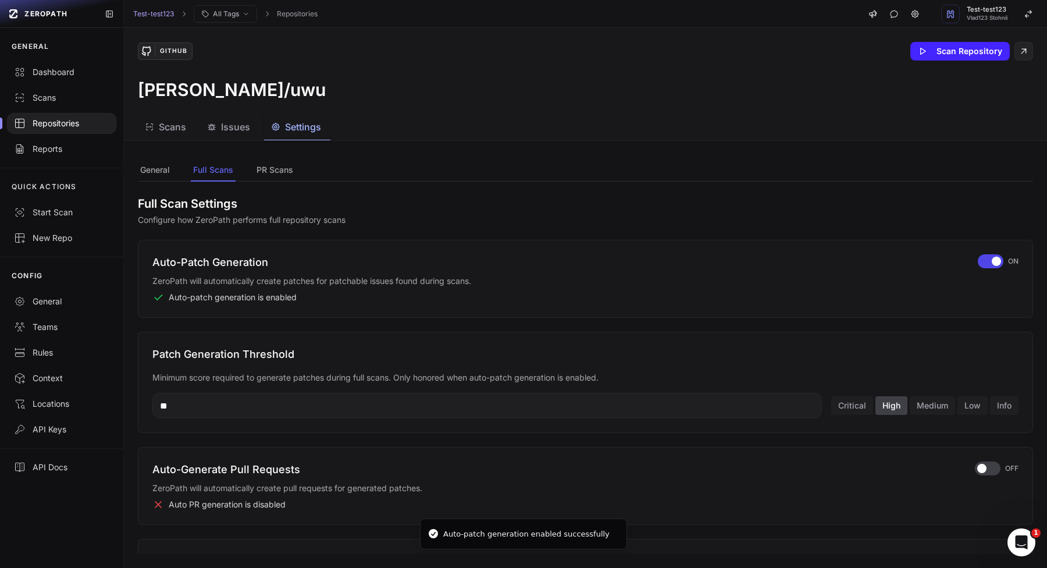
click at [921, 395] on div "** Critical High Medium Low Info" at bounding box center [585, 406] width 866 height 26
click at [921, 407] on button "Medium" at bounding box center [932, 405] width 45 height 19
type input "**"
click at [994, 464] on div "button" at bounding box center [988, 468] width 26 height 14
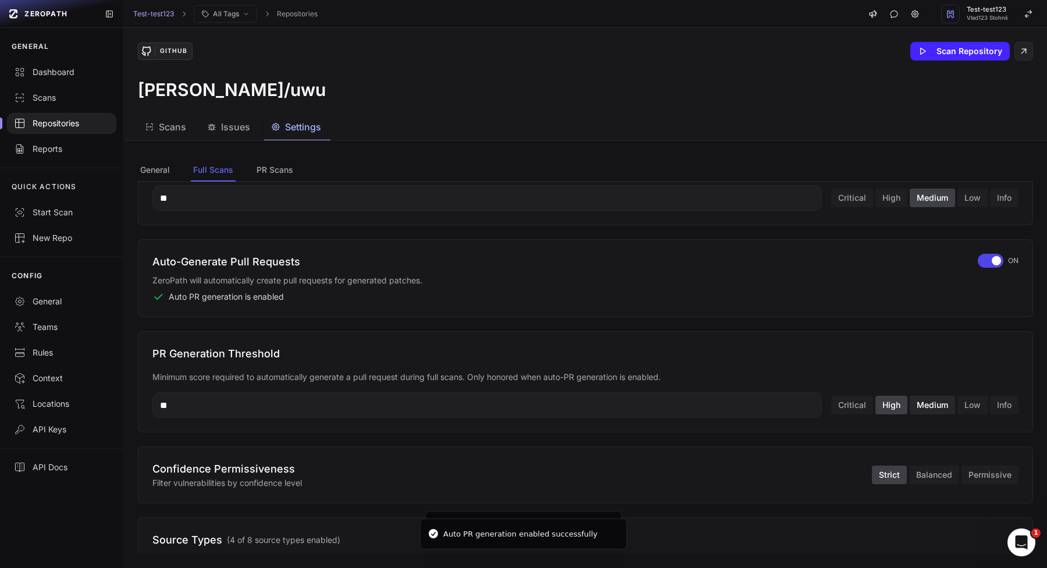
scroll to position [206, 0]
click at [939, 410] on button "Medium" at bounding box center [932, 406] width 45 height 19
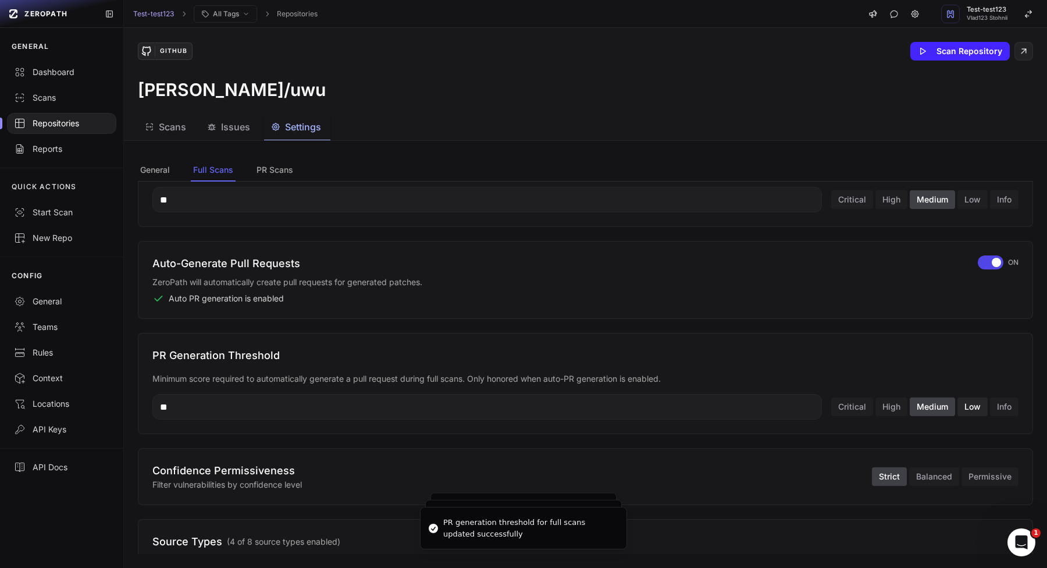
click at [974, 408] on button "Low" at bounding box center [973, 406] width 30 height 19
type input "**"
click at [937, 474] on button "Balanced" at bounding box center [934, 476] width 50 height 19
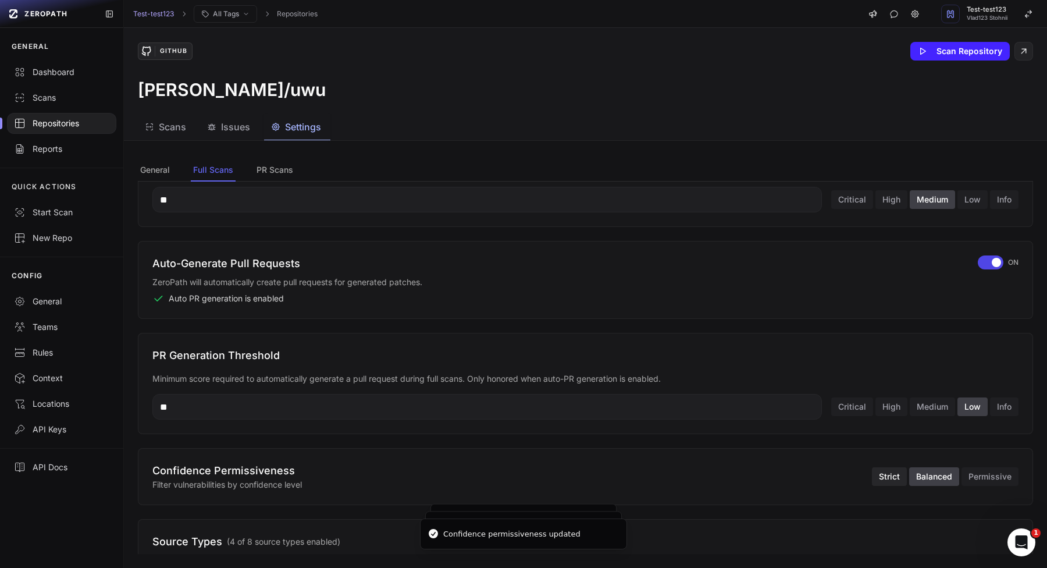
click at [879, 481] on button "Strict" at bounding box center [889, 476] width 35 height 19
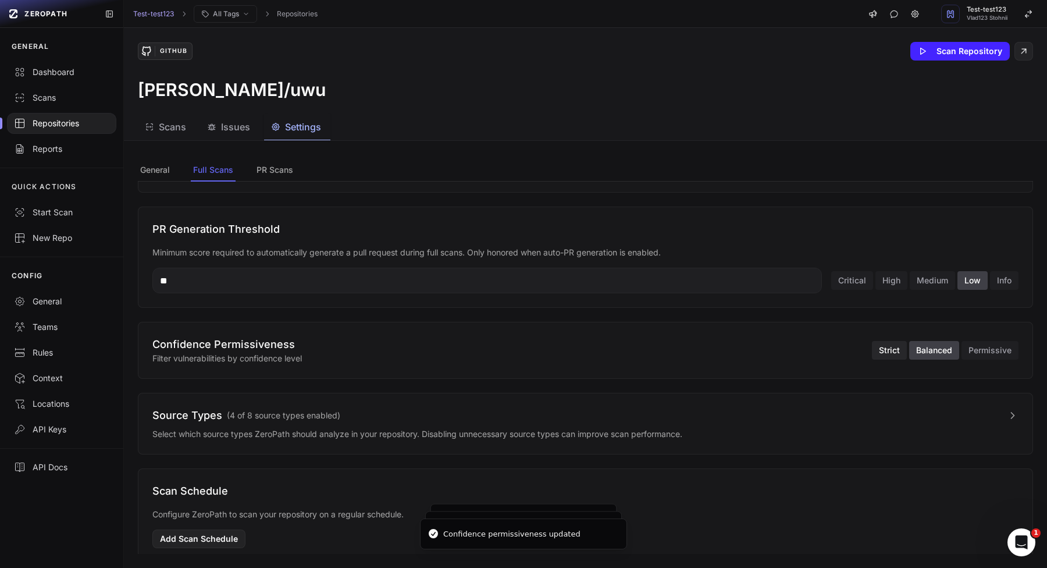
scroll to position [355, 0]
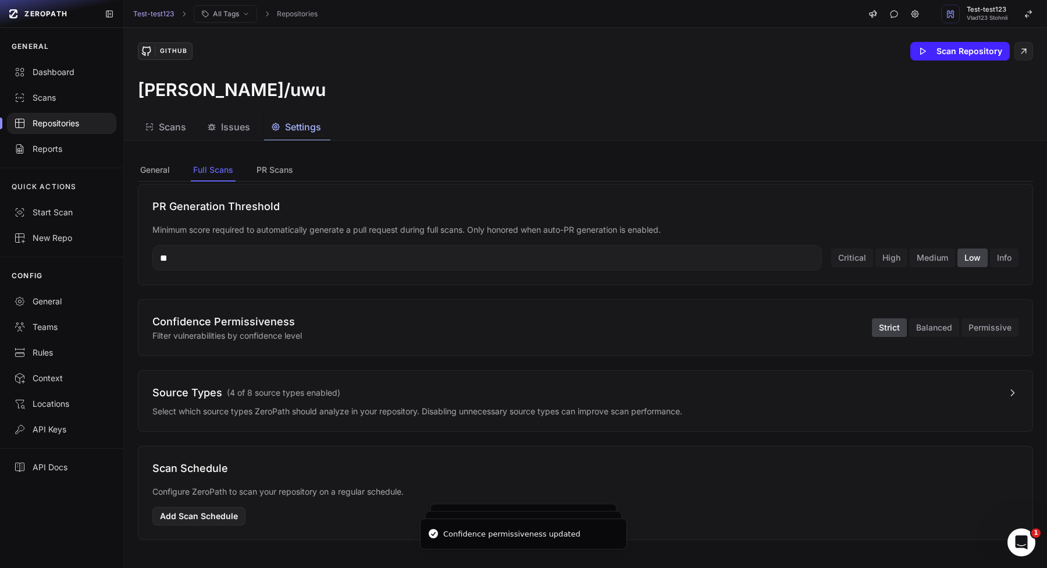
click at [896, 390] on button "Source Types ( 4 of 8 source types enabled )" at bounding box center [585, 393] width 866 height 16
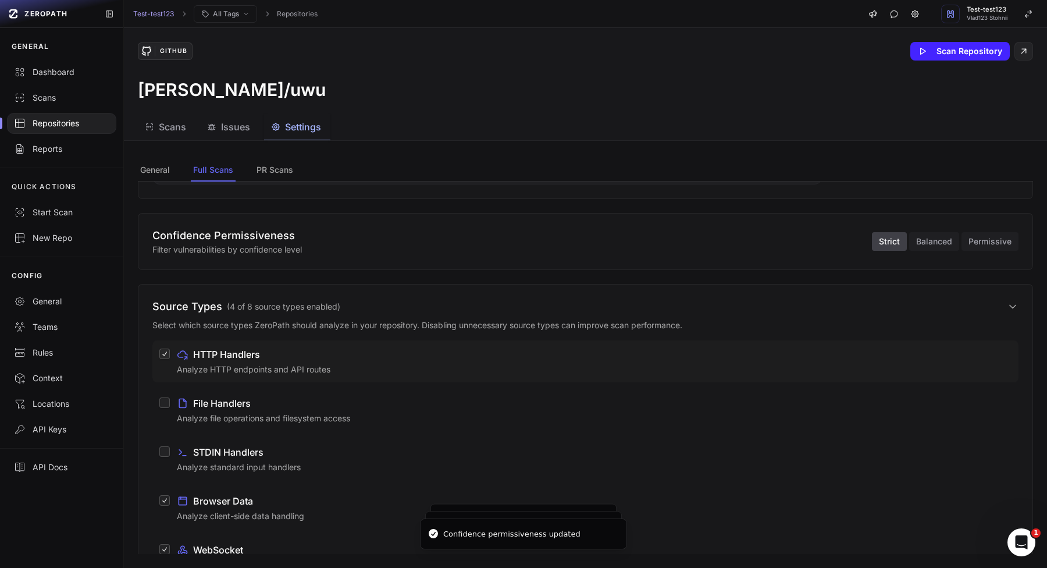
scroll to position [452, 0]
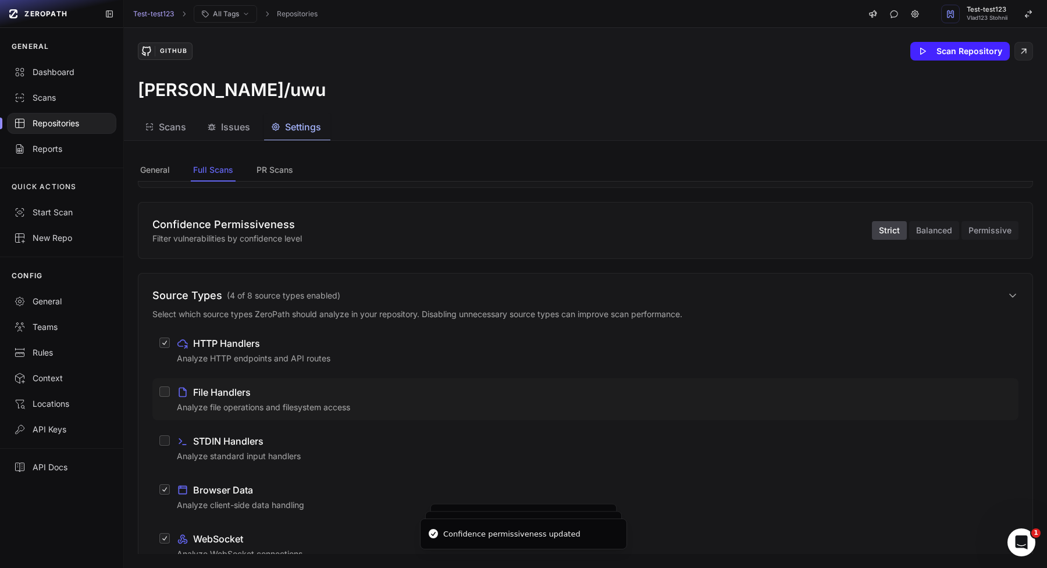
click at [523, 414] on label "File Handlers Analyze file operations and filesystem access" at bounding box center [585, 399] width 866 height 42
click at [170, 397] on button "File Handlers Analyze file operations and filesystem access" at bounding box center [164, 391] width 10 height 10
click at [500, 474] on div "HTTP Handlers Analyze HTTP endpoints and API routes File Handlers Analyze file …" at bounding box center [585, 521] width 866 height 384
drag, startPoint x: 501, startPoint y: 461, endPoint x: 499, endPoint y: 499, distance: 37.9
click at [501, 461] on p "Analyze standard input handlers" at bounding box center [594, 456] width 835 height 12
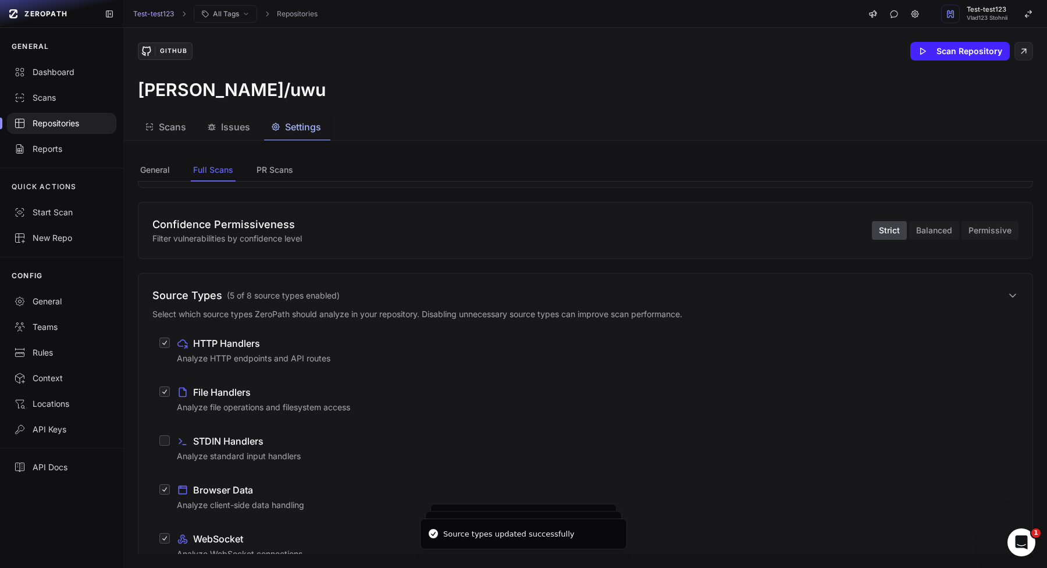
click at [170, 446] on button "STDIN Handlers Analyze standard input handlers" at bounding box center [164, 440] width 10 height 10
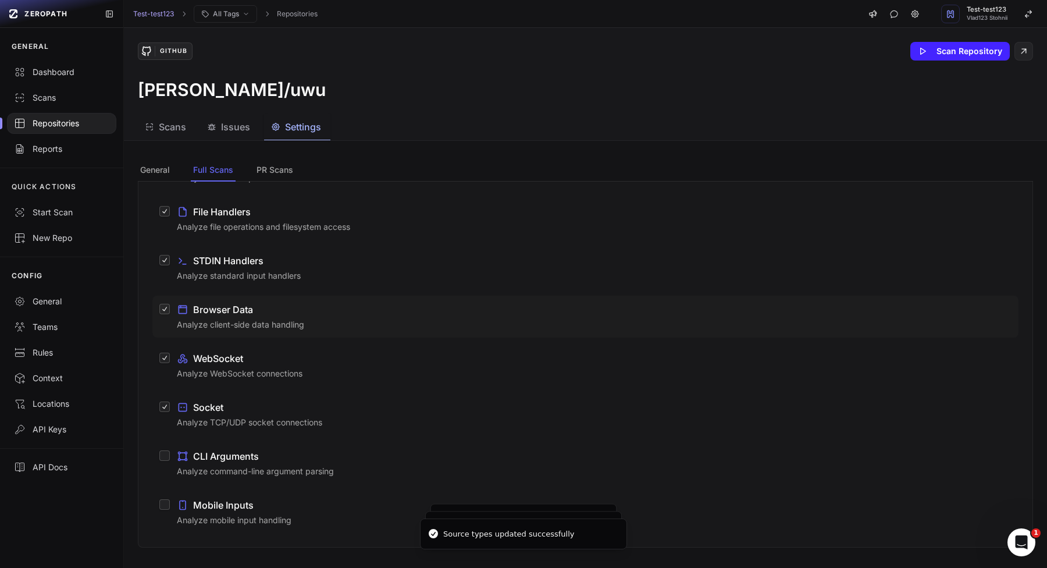
scroll to position [635, 0]
click at [342, 489] on label "Mobile Inputs Analyze mobile input handling" at bounding box center [585, 509] width 866 height 42
click at [170, 496] on button "Mobile Inputs Analyze mobile input handling" at bounding box center [164, 501] width 10 height 10
click at [351, 466] on p "Analyze command-line argument parsing" at bounding box center [594, 469] width 835 height 12
click at [170, 458] on button "CLI Arguments Analyze command-line argument parsing" at bounding box center [164, 452] width 10 height 10
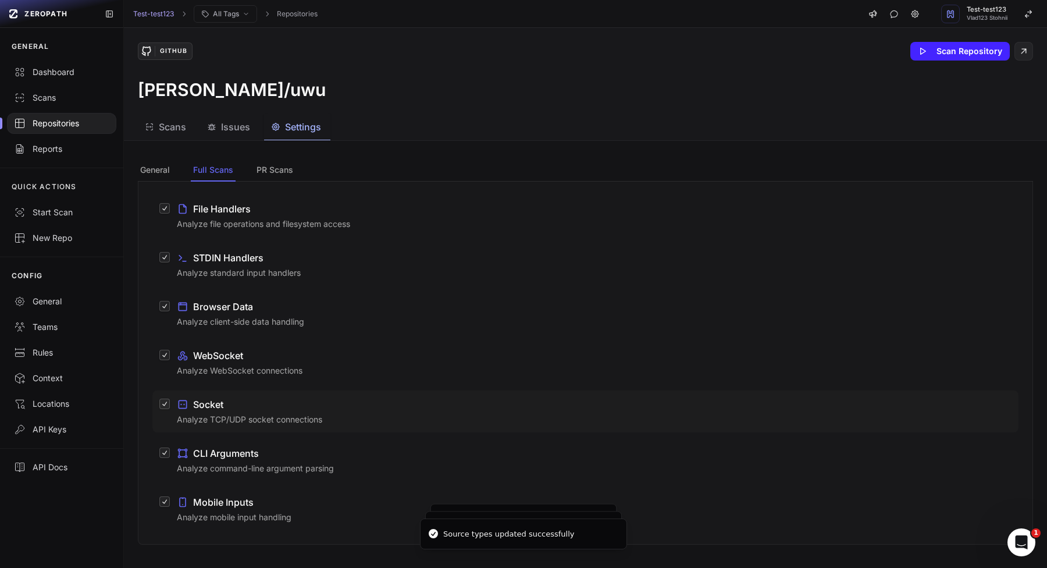
scroll to position [748, 0]
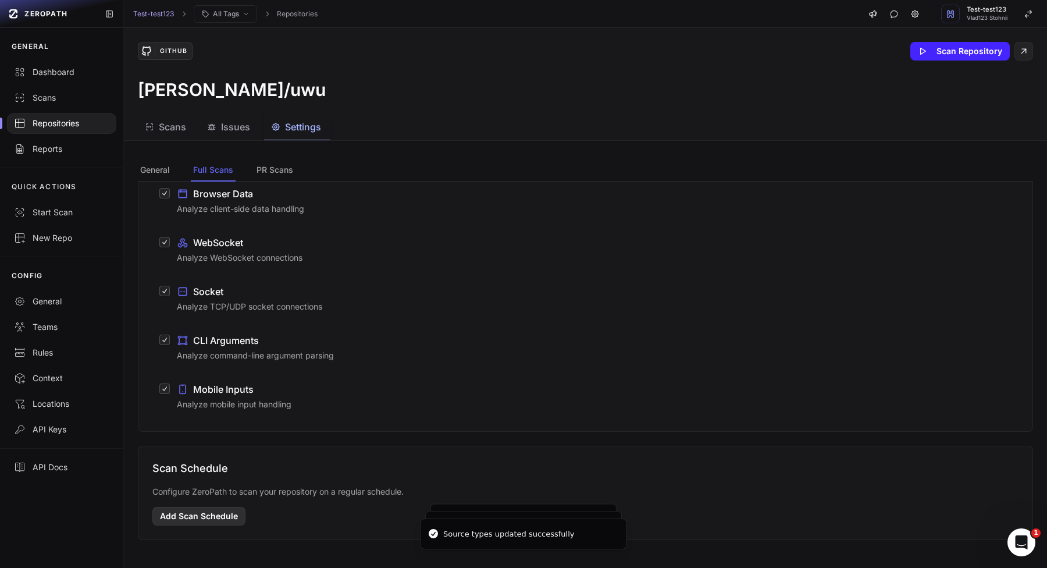
click at [239, 510] on button "Add Scan Schedule" at bounding box center [198, 516] width 93 height 19
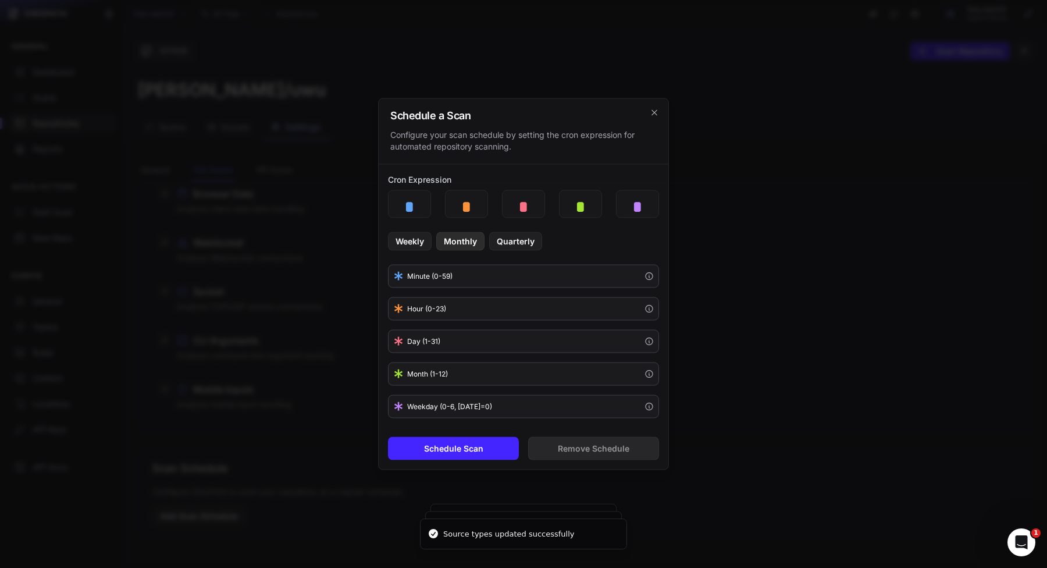
click at [452, 232] on button "Monthly" at bounding box center [460, 241] width 48 height 19
type input "*"
click at [449, 440] on button "Schedule Scan" at bounding box center [453, 448] width 131 height 23
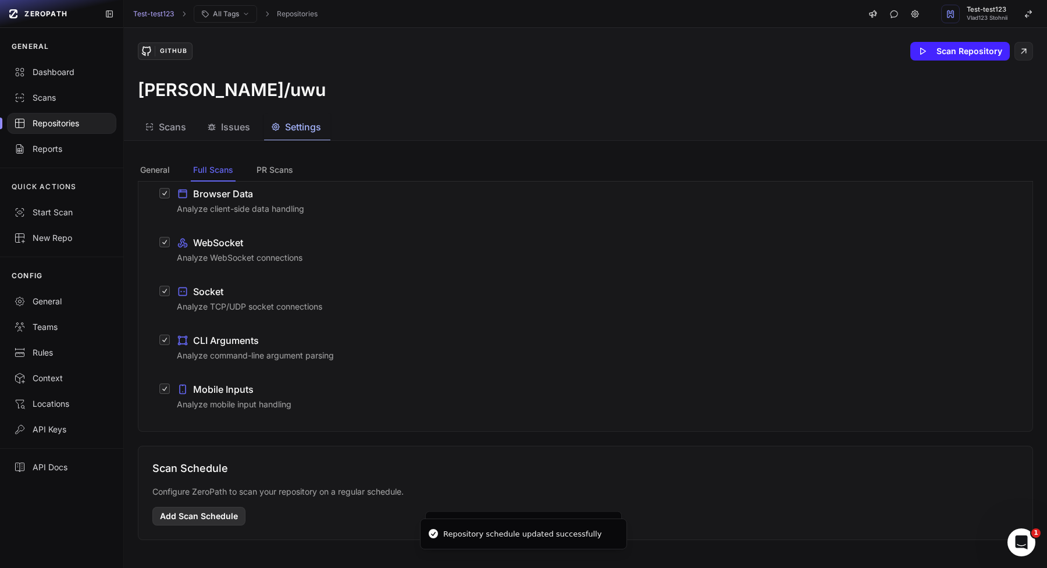
click at [189, 519] on button "Add Scan Schedule" at bounding box center [198, 516] width 93 height 19
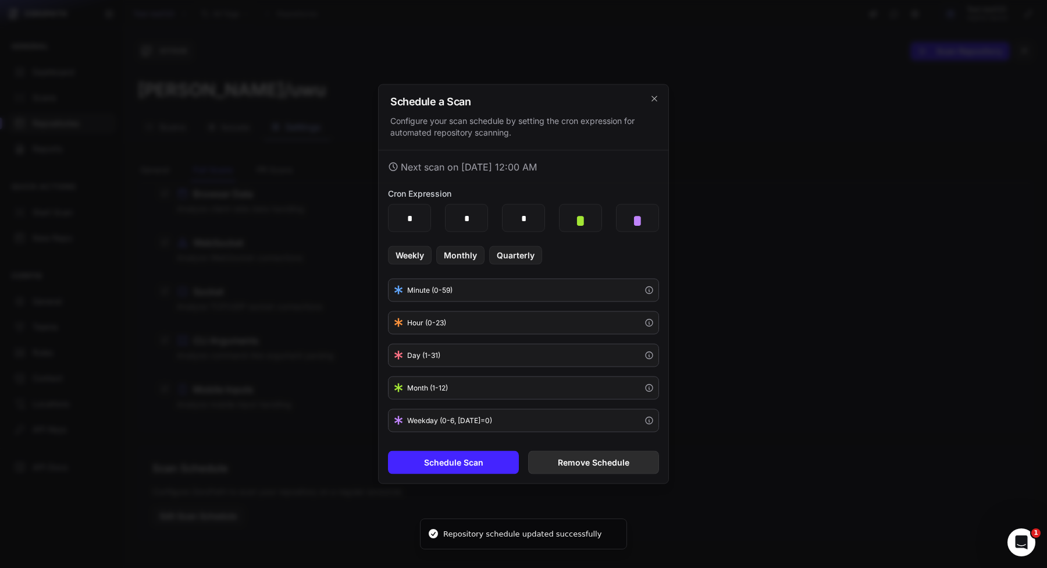
click at [542, 461] on button "Remove Schedule" at bounding box center [593, 462] width 131 height 23
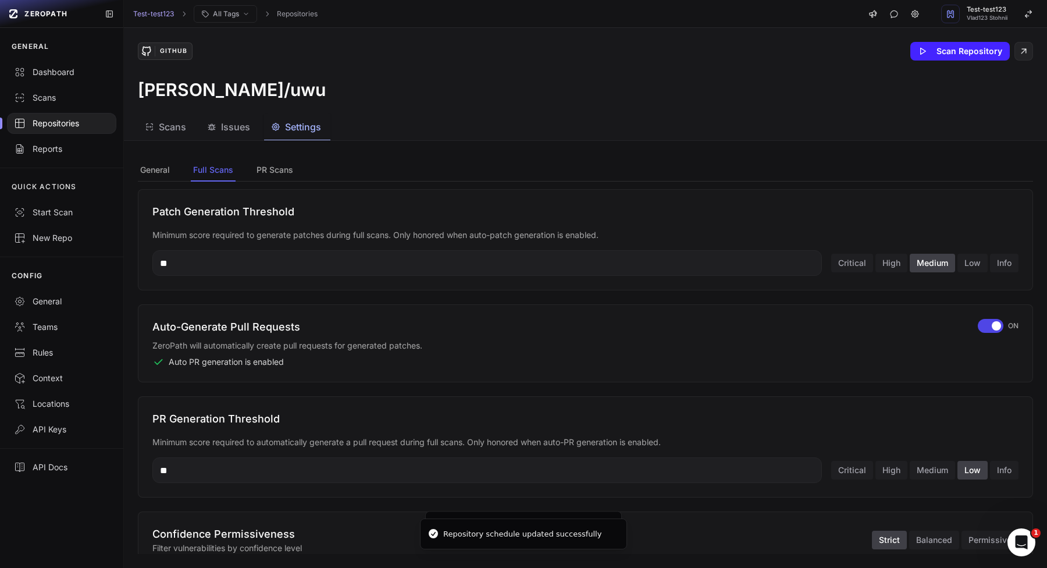
scroll to position [141, 0]
click at [995, 326] on span "button" at bounding box center [996, 326] width 9 height 9
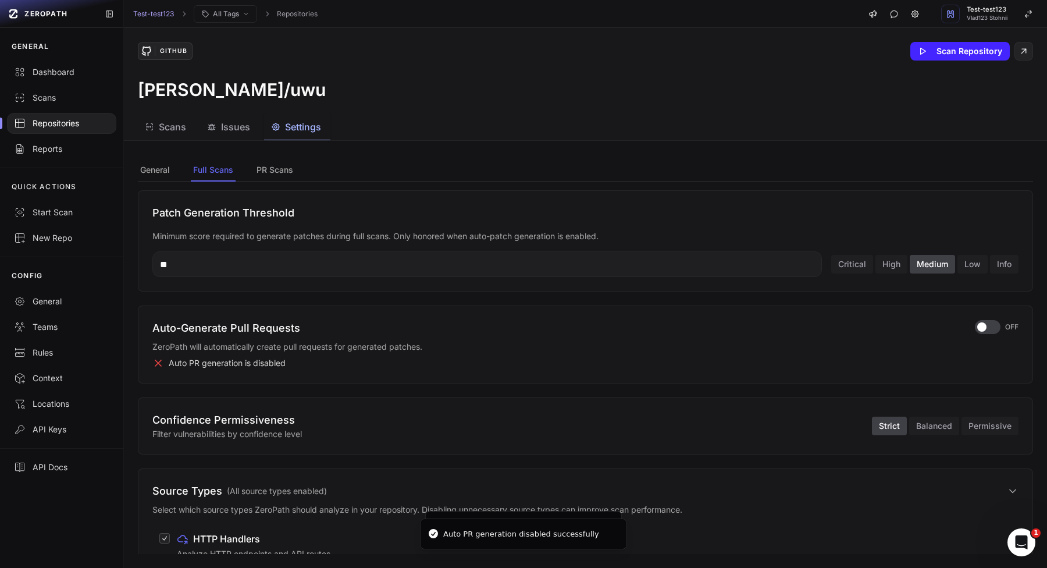
scroll to position [0, 0]
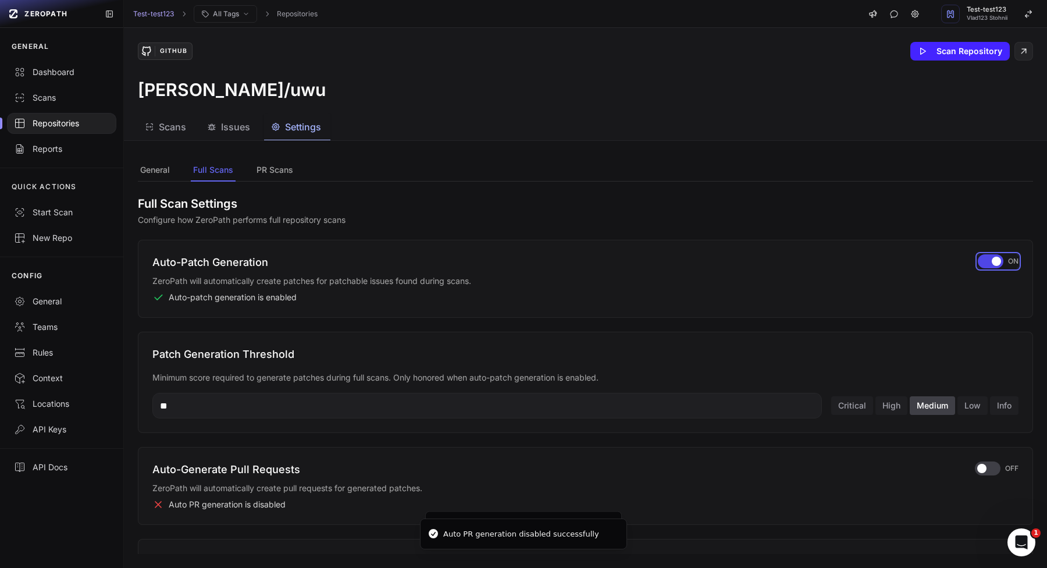
click at [988, 260] on div "button" at bounding box center [991, 261] width 26 height 14
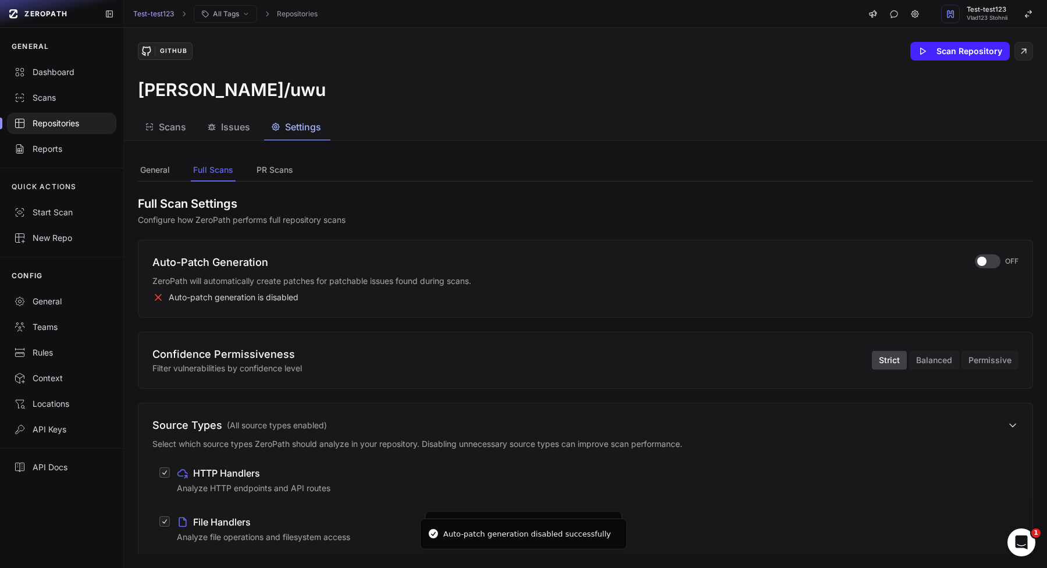
click at [669, 422] on button "Source Types ( All source types enabled )" at bounding box center [585, 425] width 866 height 16
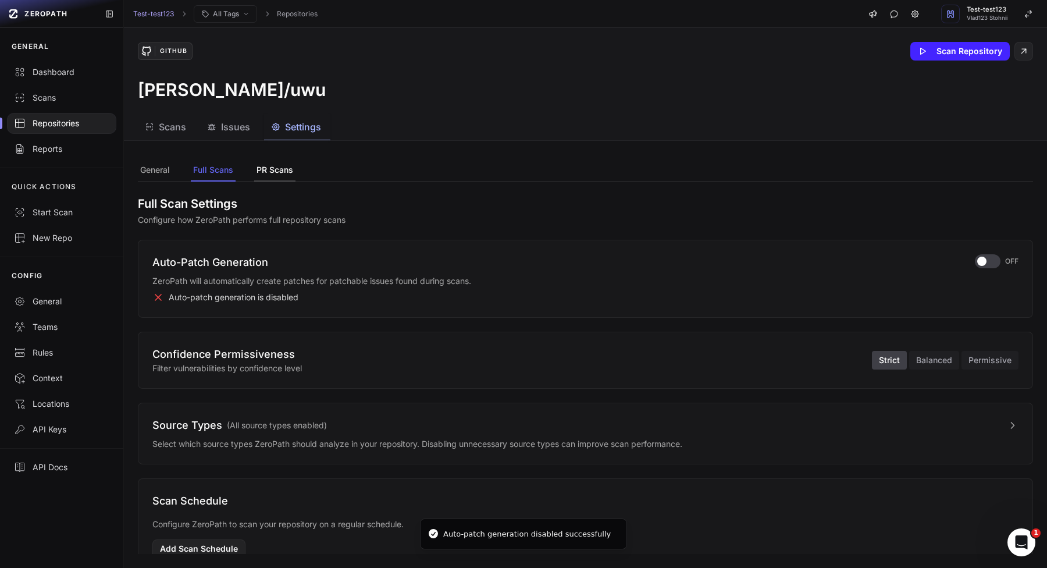
click at [258, 166] on button "PR Scans" at bounding box center [274, 170] width 41 height 22
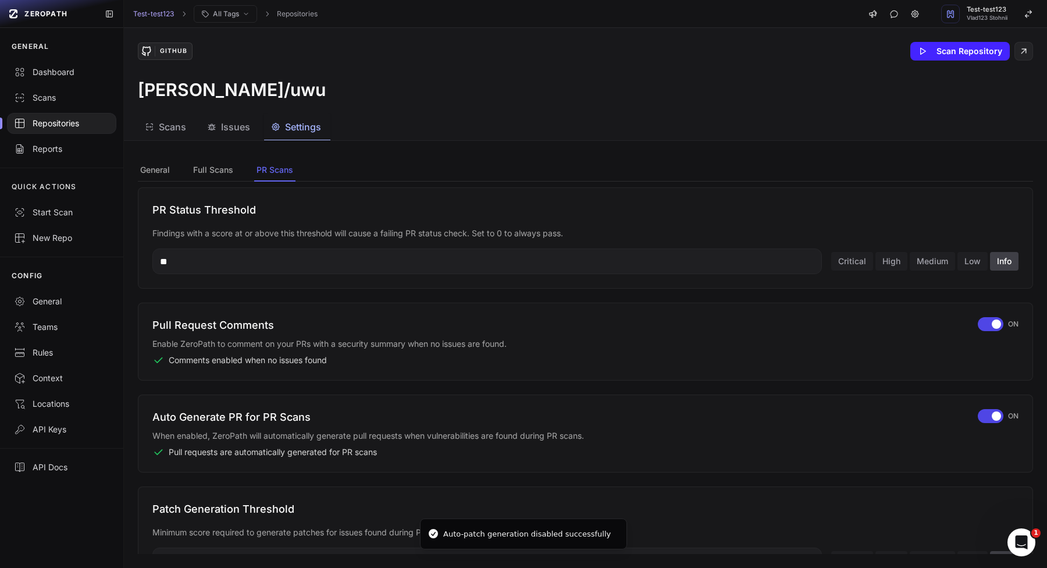
scroll to position [528, 0]
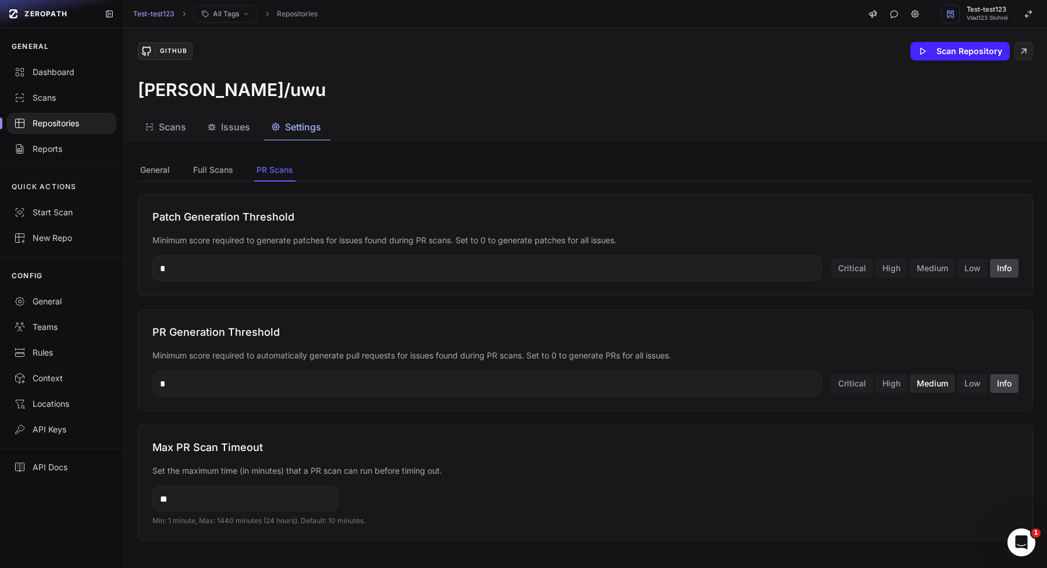
click at [926, 384] on button "Medium" at bounding box center [932, 383] width 45 height 19
click at [889, 389] on button "High" at bounding box center [892, 383] width 32 height 19
click at [1006, 389] on button "Info" at bounding box center [1004, 383] width 29 height 19
type input "*"
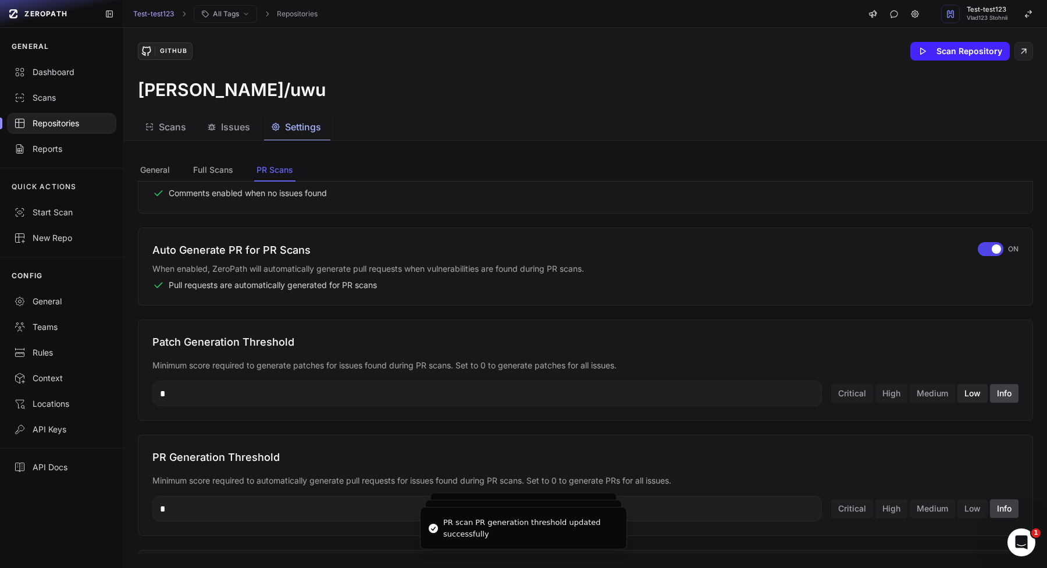
scroll to position [392, 0]
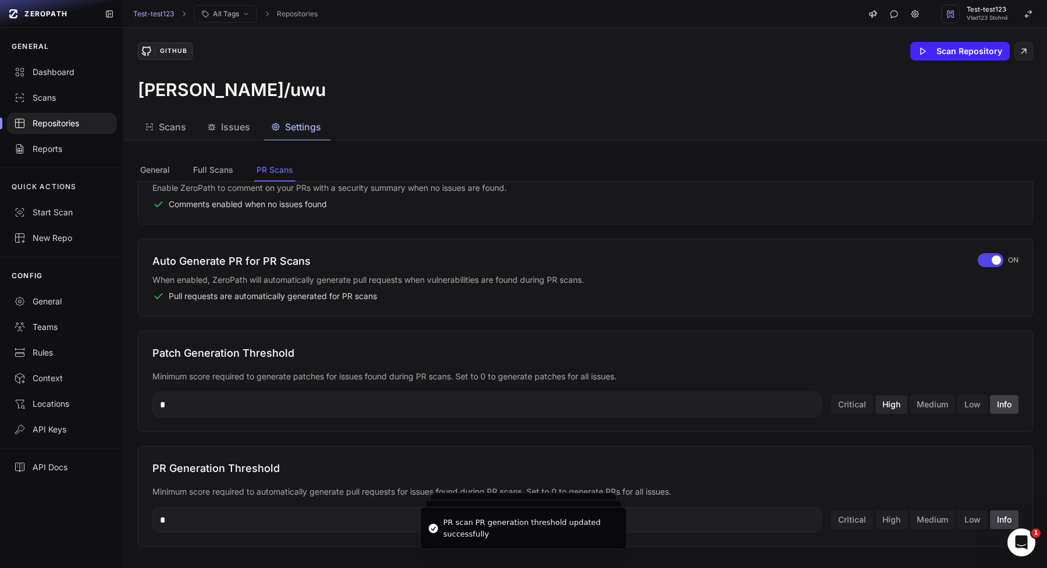
click at [902, 407] on button "High" at bounding box center [892, 404] width 32 height 19
click at [947, 407] on button "Medium" at bounding box center [932, 404] width 45 height 19
type input "**"
click at [997, 258] on span "button" at bounding box center [996, 259] width 9 height 9
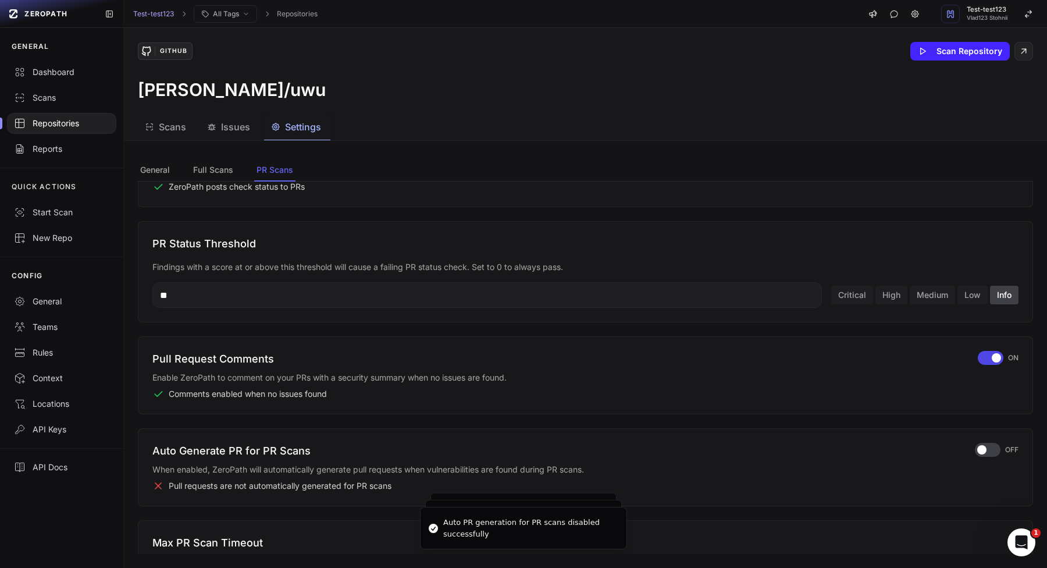
scroll to position [176, 0]
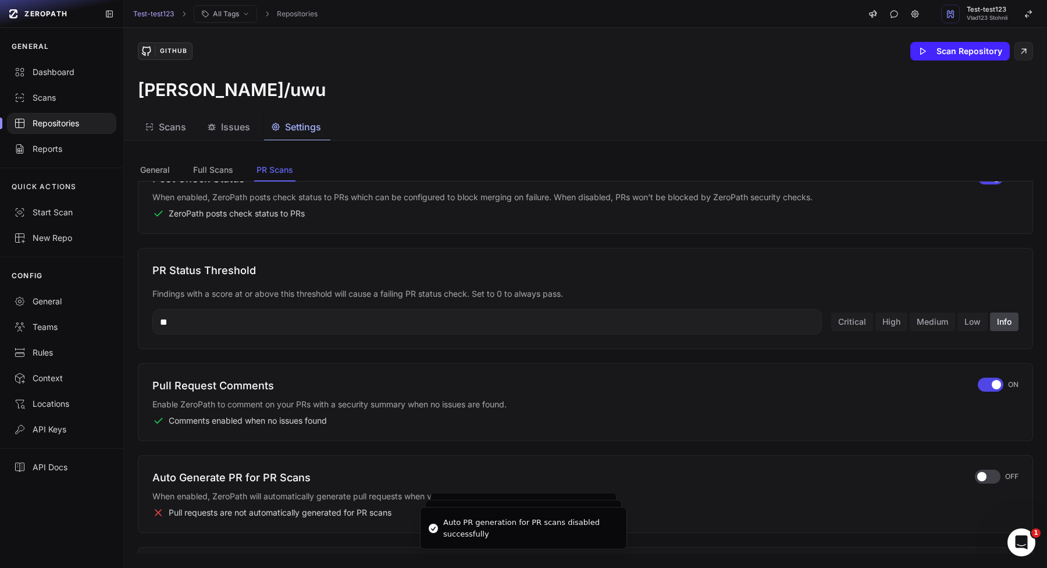
click at [994, 393] on div "Pull Request Comments Enable ZeroPath to comment on your PRs with a security su…" at bounding box center [585, 402] width 866 height 49
click at [994, 391] on div "button" at bounding box center [991, 385] width 26 height 14
click at [926, 320] on button "Medium" at bounding box center [932, 321] width 45 height 19
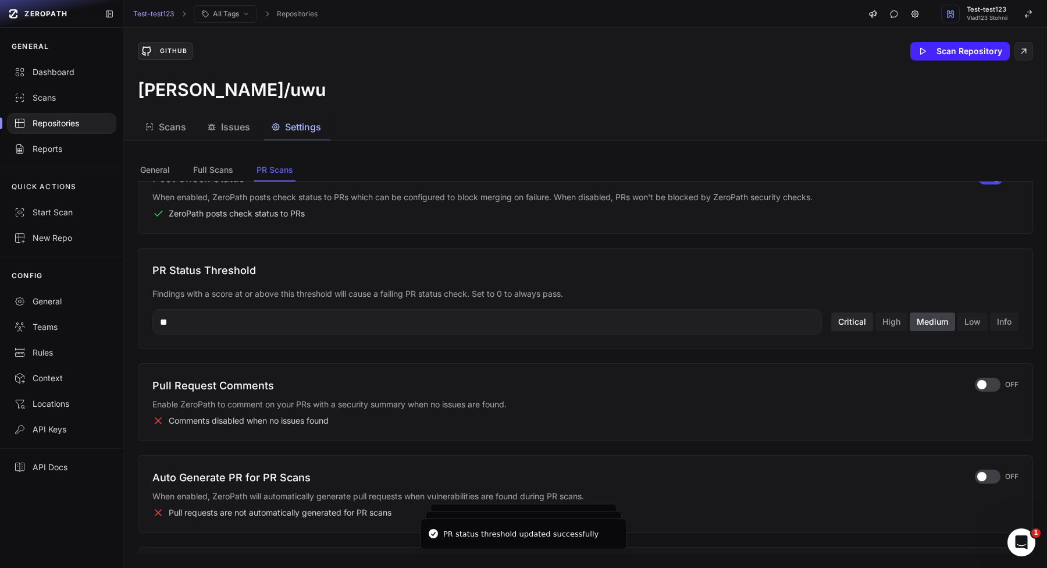
click at [853, 326] on button "Critical" at bounding box center [853, 321] width 42 height 19
click at [559, 335] on div "PR Status Threshold Findings with a score at or above this threshold will cause…" at bounding box center [586, 298] width 896 height 101
click at [566, 331] on input "**" at bounding box center [487, 322] width 670 height 26
type input "*"
type input "**"
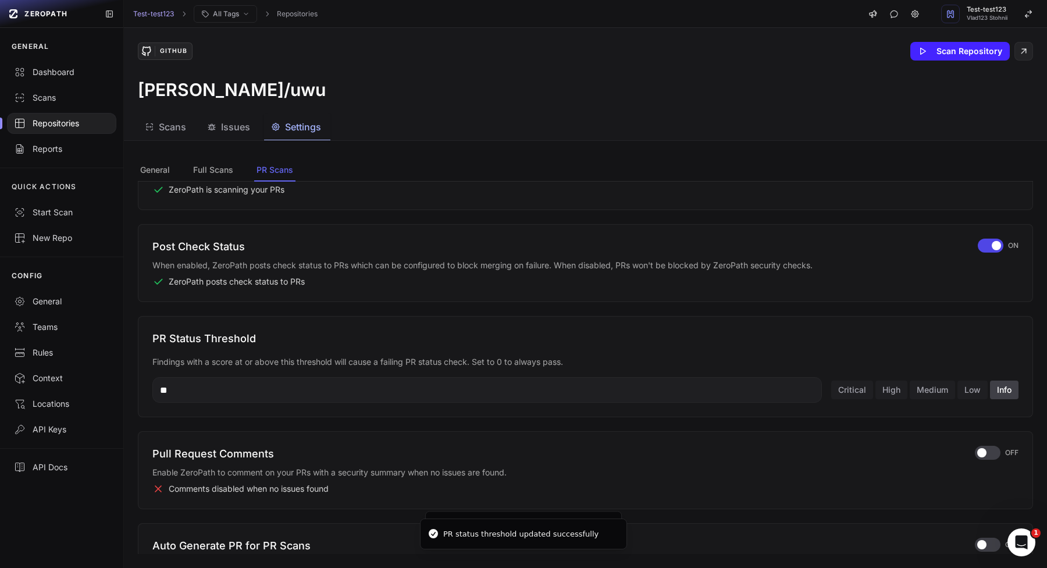
scroll to position [106, 0]
click at [993, 248] on span "button" at bounding box center [996, 247] width 9 height 9
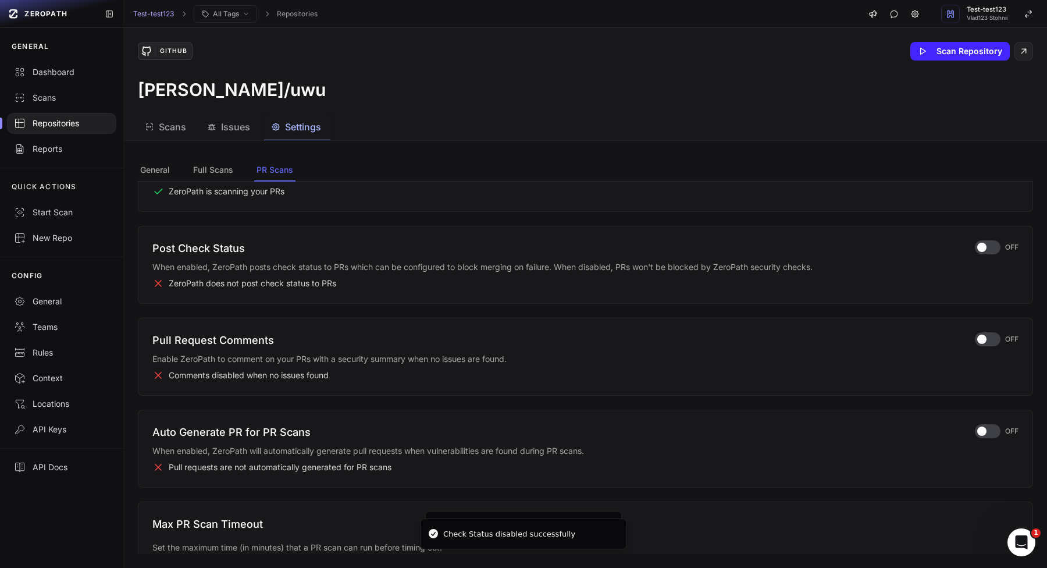
scroll to position [0, 0]
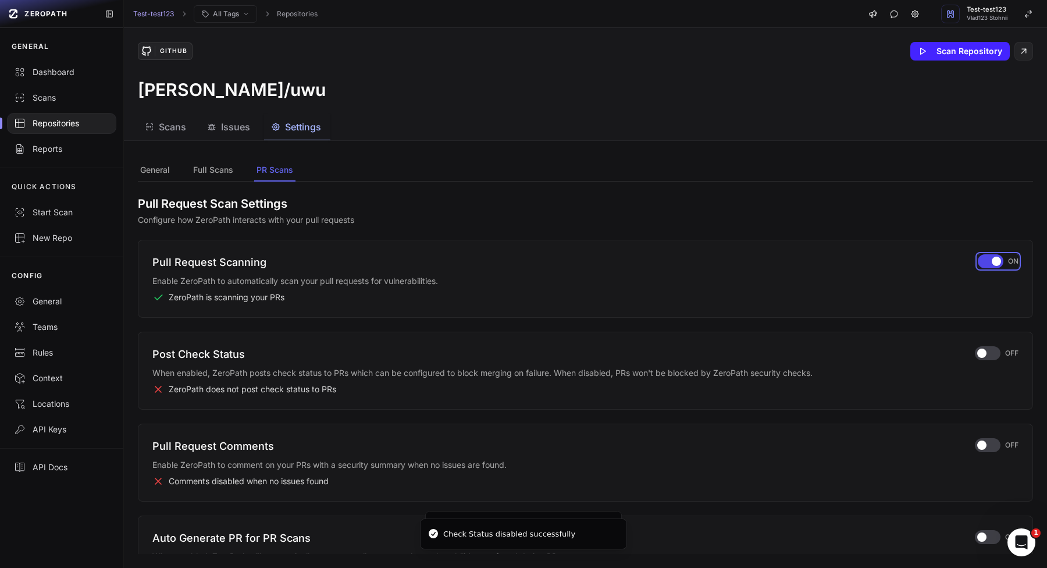
click at [983, 267] on div "button" at bounding box center [991, 261] width 26 height 14
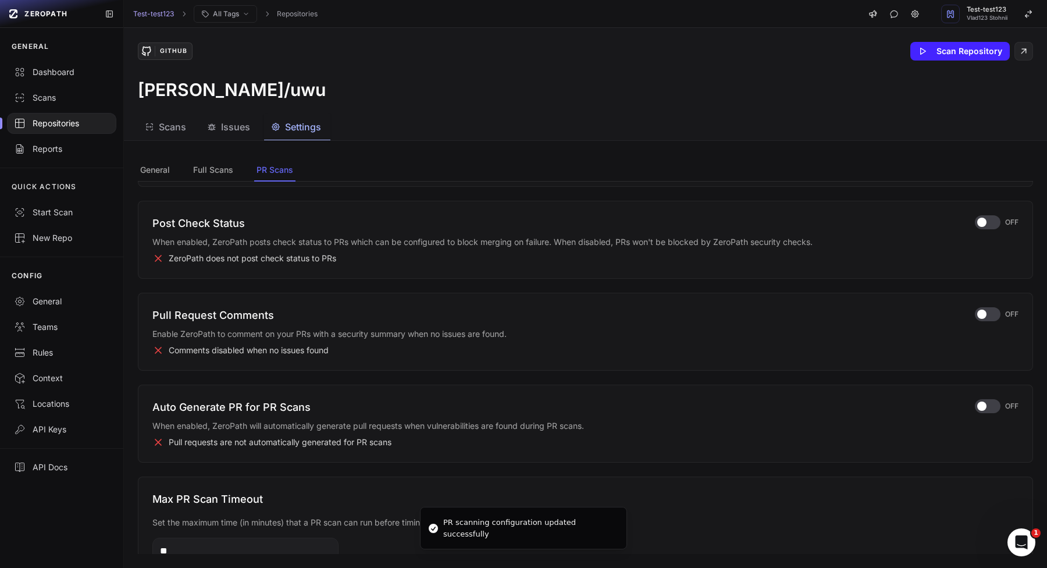
scroll to position [183, 0]
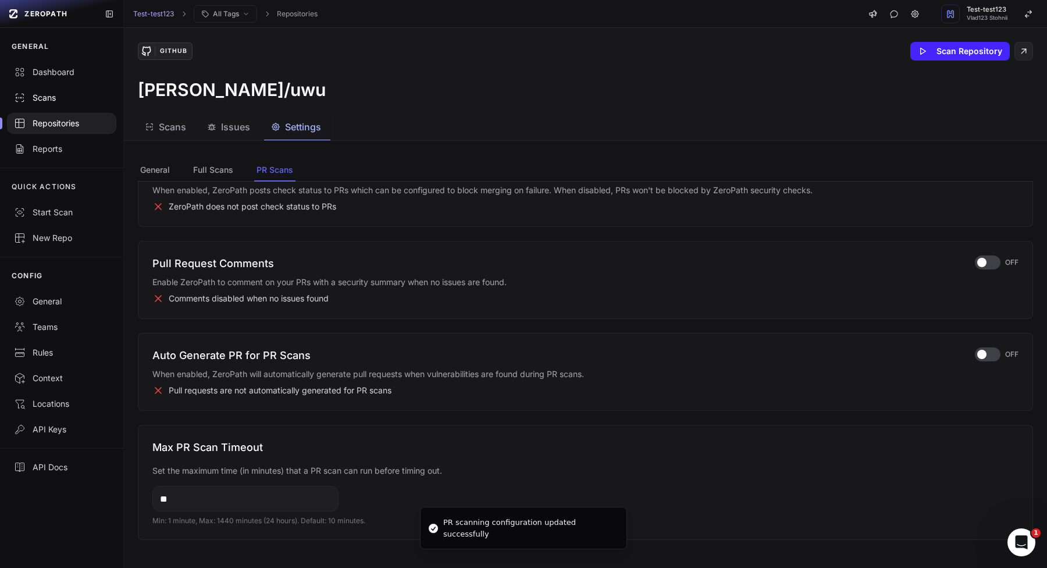
click at [48, 93] on div "Scans" at bounding box center [61, 98] width 95 height 12
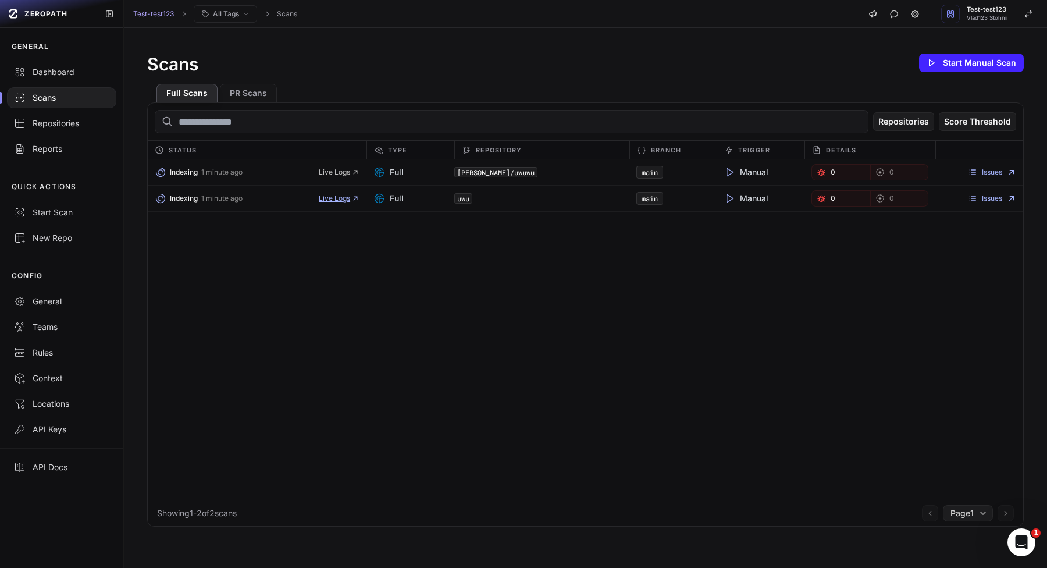
click at [319, 194] on span "Live Logs" at bounding box center [339, 198] width 41 height 9
click at [984, 196] on link "Issues" at bounding box center [992, 198] width 48 height 9
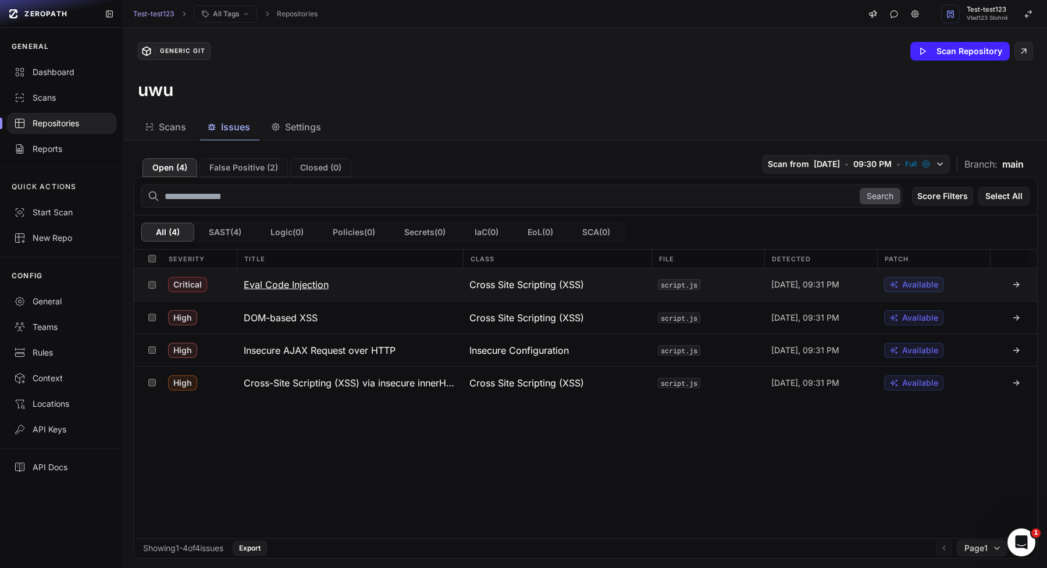
click at [289, 278] on h3 "Eval Code Injection" at bounding box center [286, 285] width 85 height 14
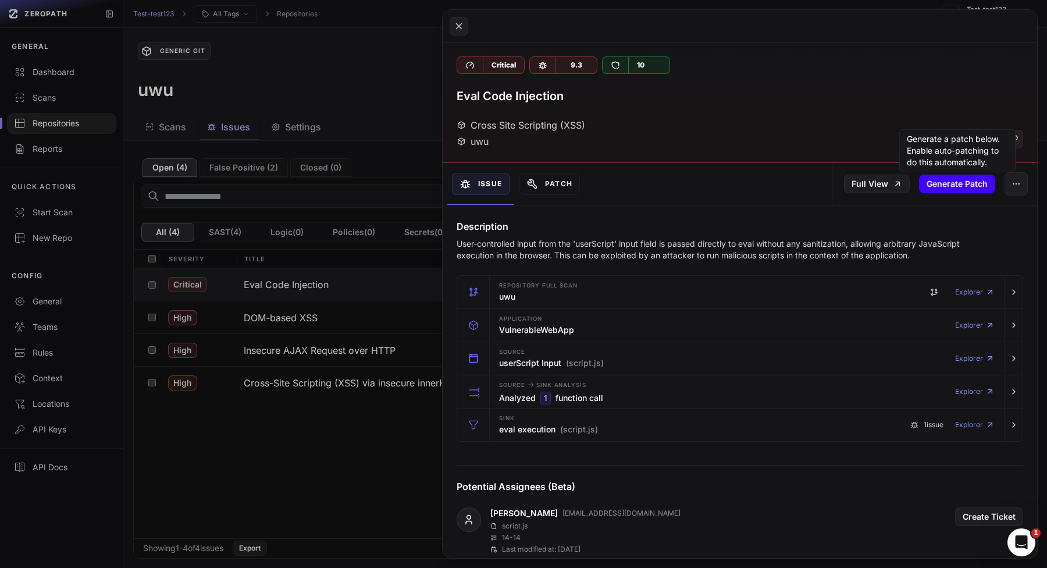
click at [978, 186] on button "Generate Patch" at bounding box center [957, 184] width 76 height 19
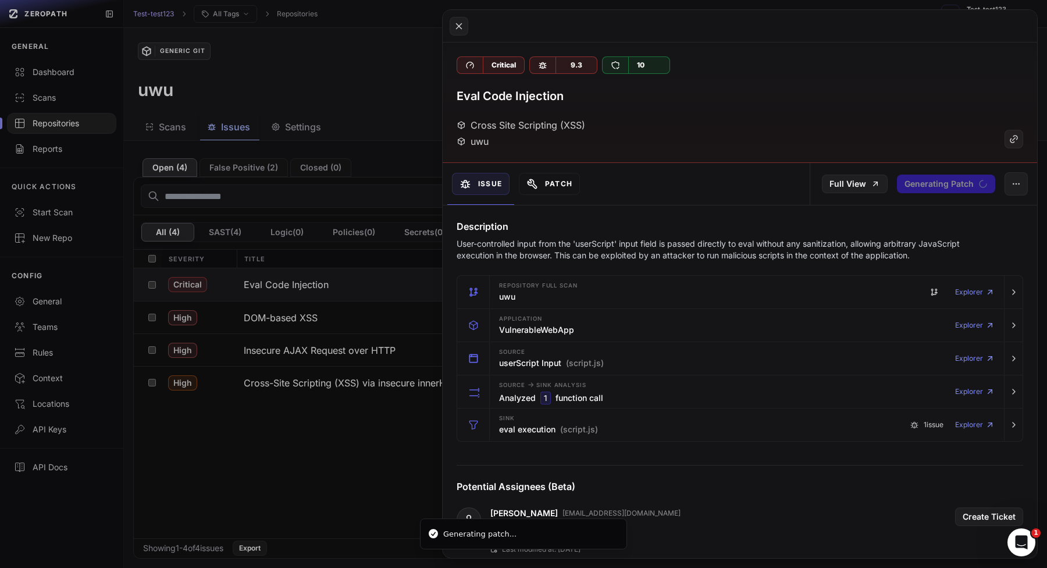
click at [552, 178] on button "Patch" at bounding box center [549, 184] width 61 height 22
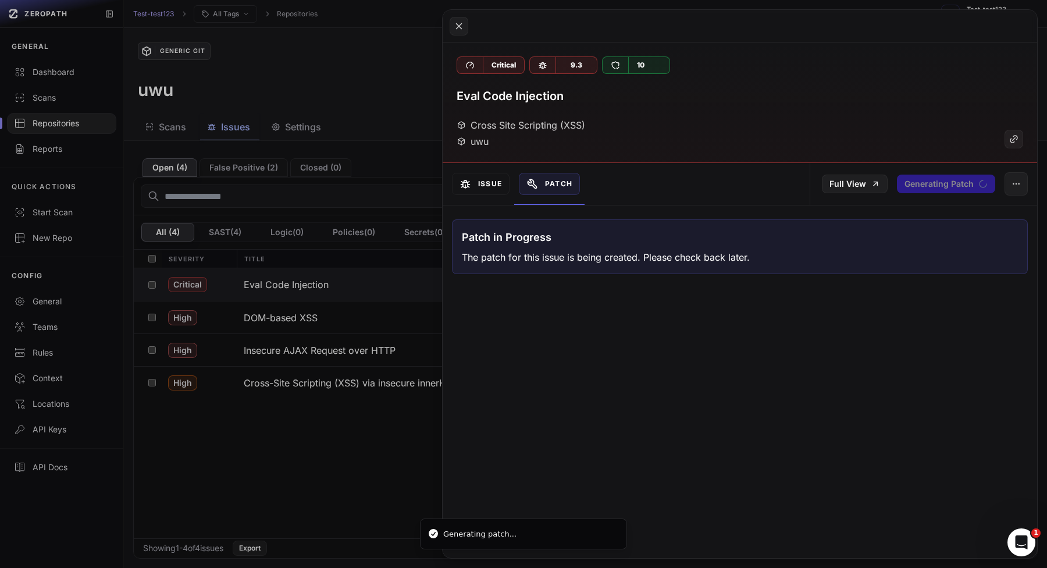
click at [481, 188] on button "Issue" at bounding box center [481, 184] width 58 height 22
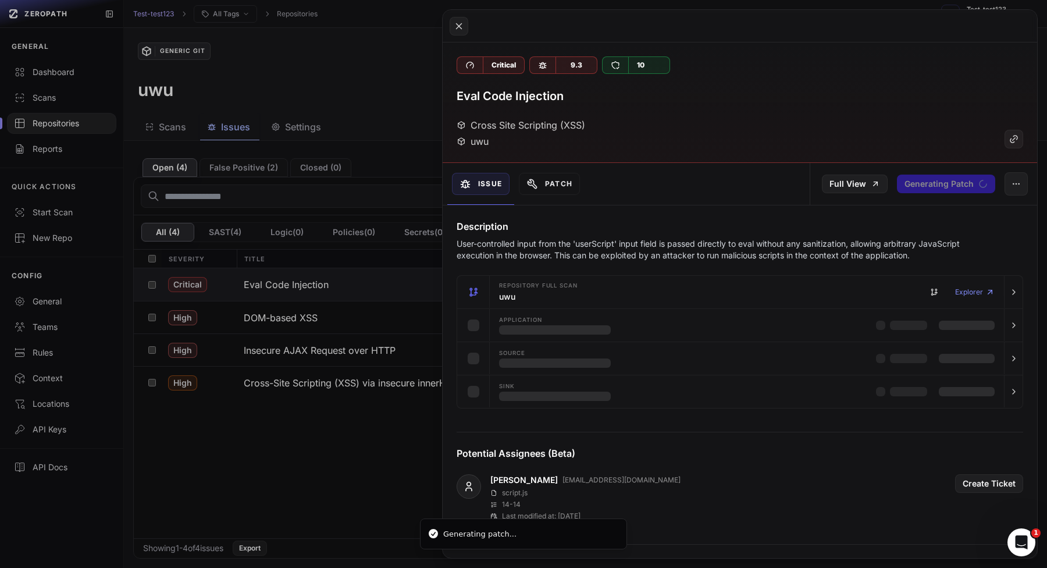
click at [287, 300] on button at bounding box center [523, 284] width 1047 height 568
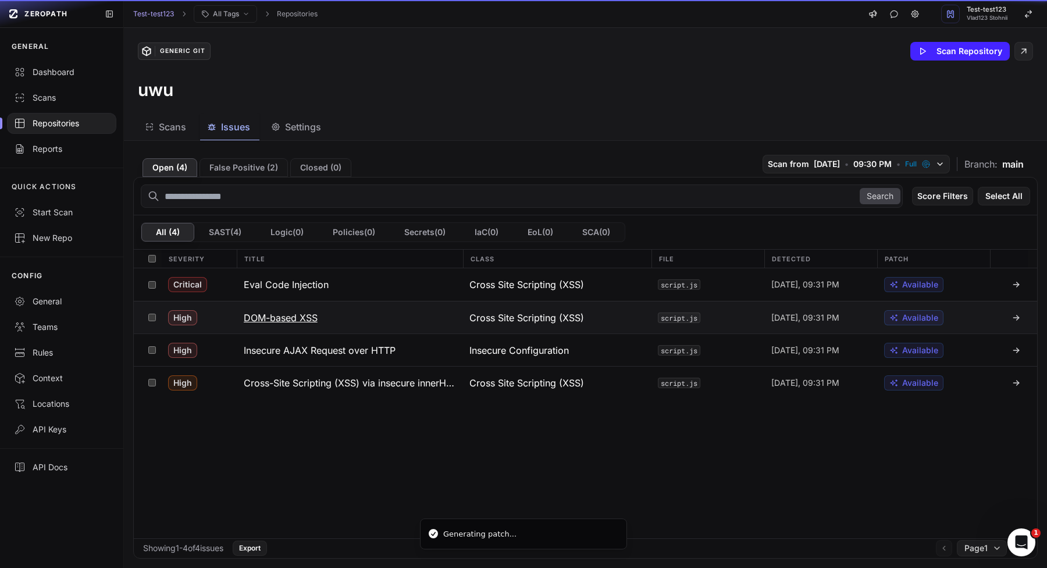
click at [289, 319] on h3 "DOM-based XSS" at bounding box center [281, 318] width 74 height 14
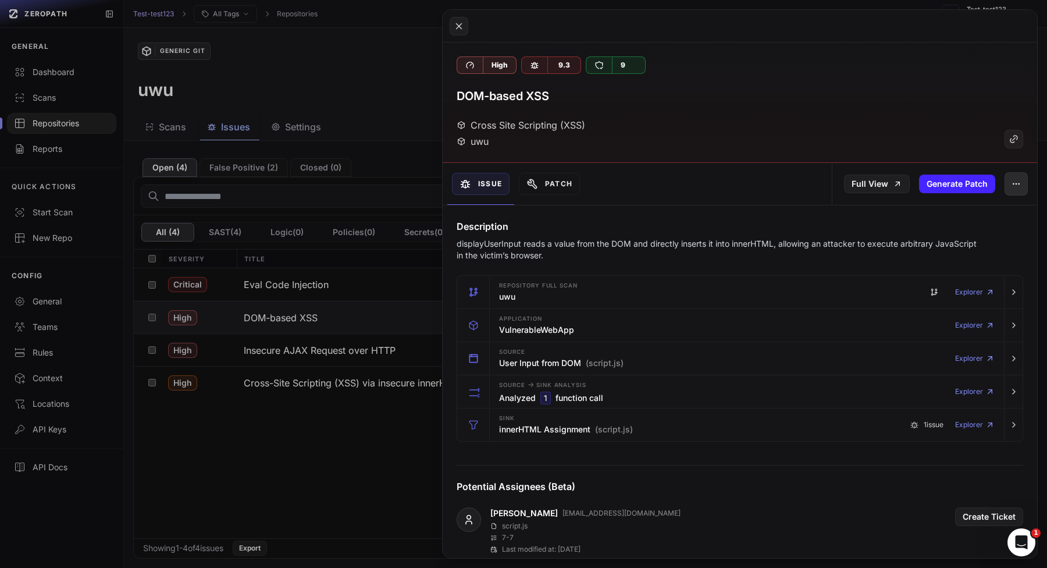
click at [1018, 187] on icon "button" at bounding box center [1016, 183] width 9 height 9
click at [983, 211] on div "False Positive" at bounding box center [963, 215] width 125 height 28
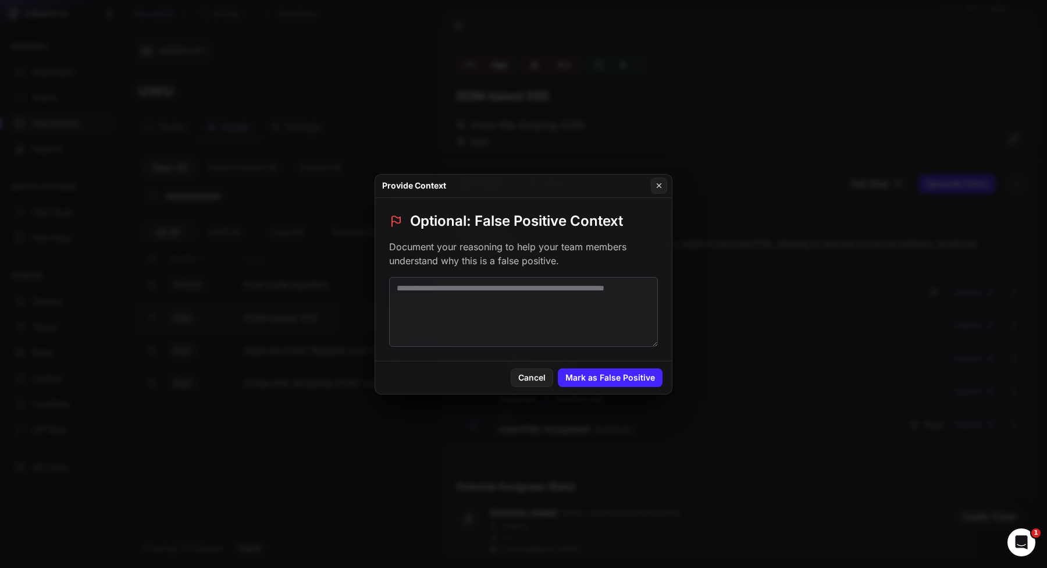
click at [595, 315] on textarea at bounding box center [523, 312] width 269 height 70
type textarea "****"
click at [584, 383] on button "Mark as False Positive" at bounding box center [610, 377] width 105 height 19
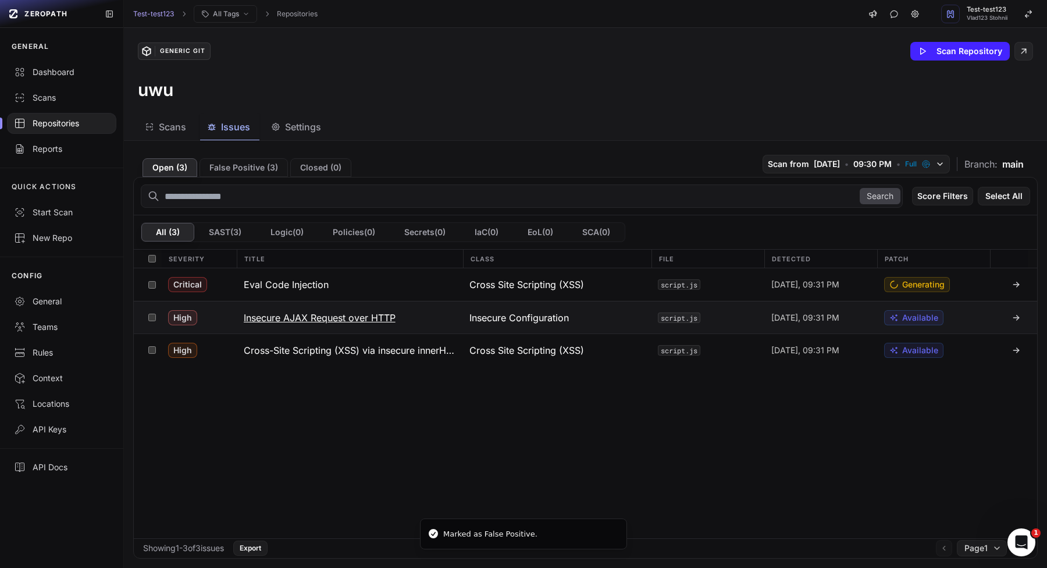
click at [406, 317] on button "Insecure AJAX Request over HTTP" at bounding box center [350, 317] width 226 height 32
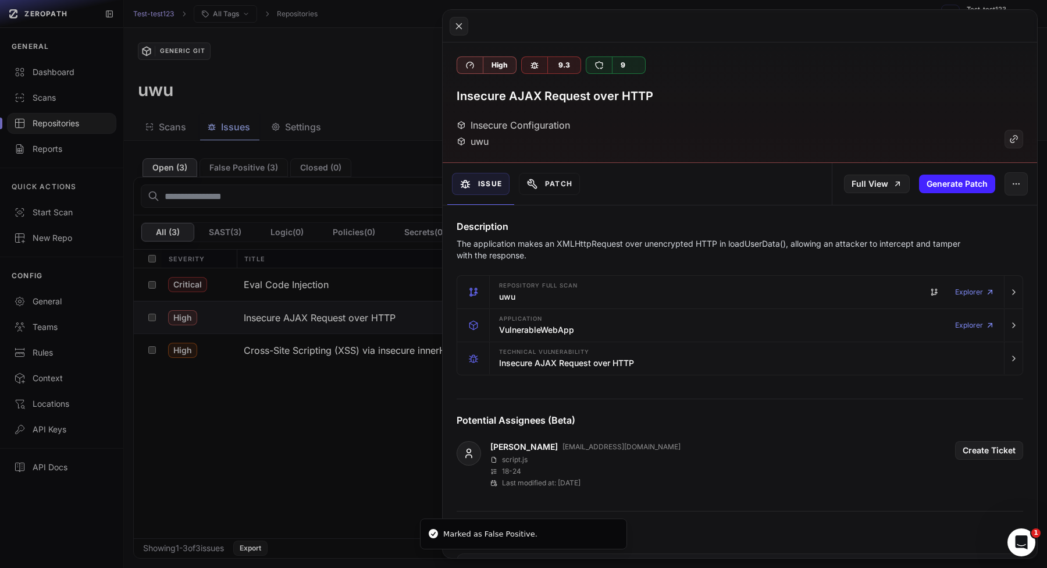
click at [1018, 198] on div "Full View Generate Patch" at bounding box center [934, 184] width 205 height 42
click at [1018, 194] on button "button" at bounding box center [1016, 183] width 23 height 23
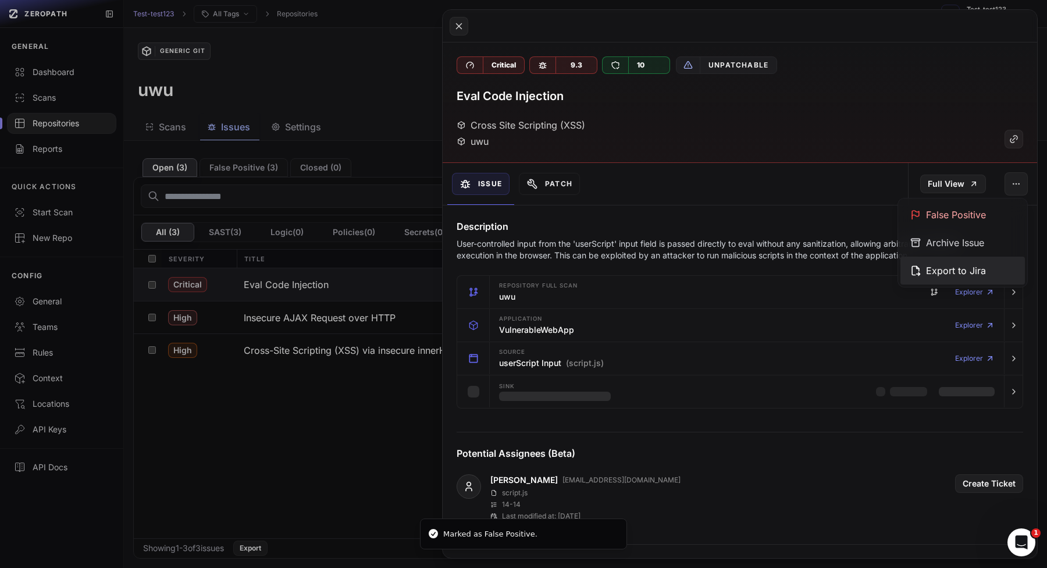
drag, startPoint x: 941, startPoint y: 240, endPoint x: 933, endPoint y: 266, distance: 27.4
click at [933, 266] on div "False Positive Archive Issue Export to Jira" at bounding box center [962, 242] width 129 height 88
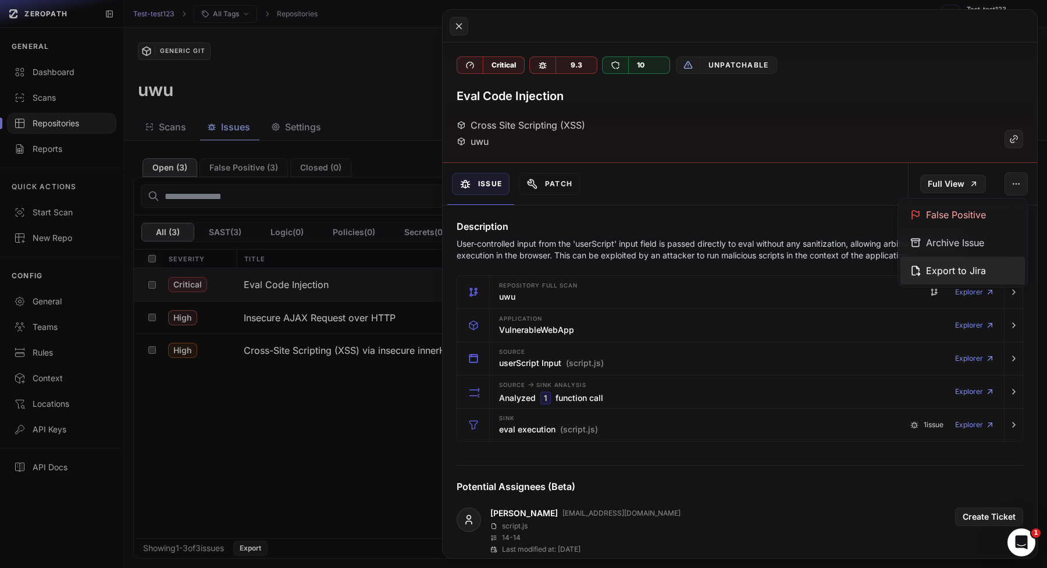
click at [933, 266] on div "Export to Jira" at bounding box center [963, 271] width 125 height 28
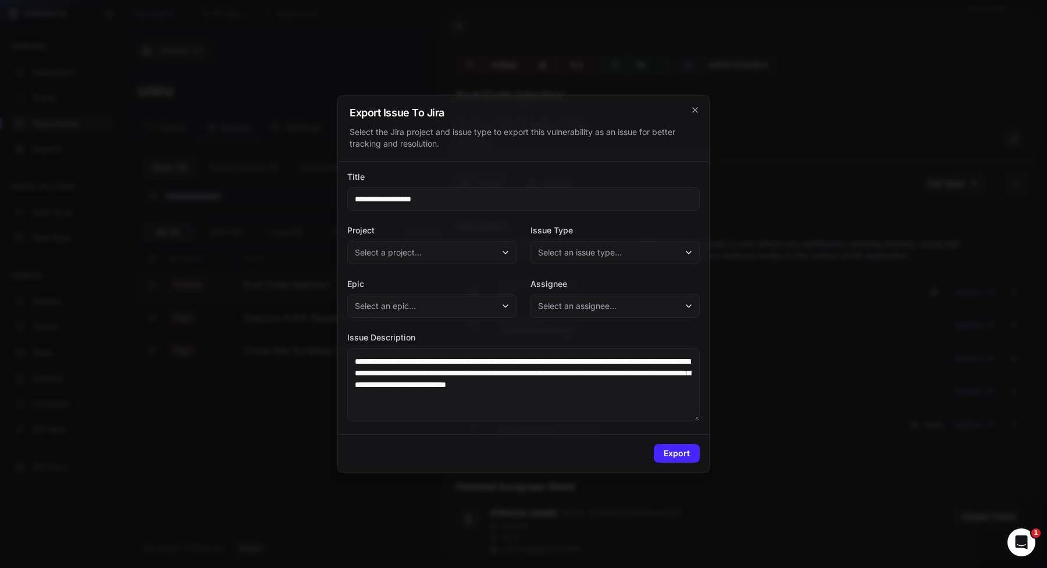
click at [497, 264] on button "Select a project..." at bounding box center [431, 252] width 169 height 23
click at [472, 306] on div "Zero Test" at bounding box center [435, 305] width 170 height 21
click at [583, 239] on div "Issue Type Select an issue type..." at bounding box center [615, 245] width 169 height 40
click at [583, 248] on span "Select an issue type..." at bounding box center [580, 253] width 84 height 12
click at [570, 324] on div "Bug" at bounding box center [615, 326] width 164 height 21
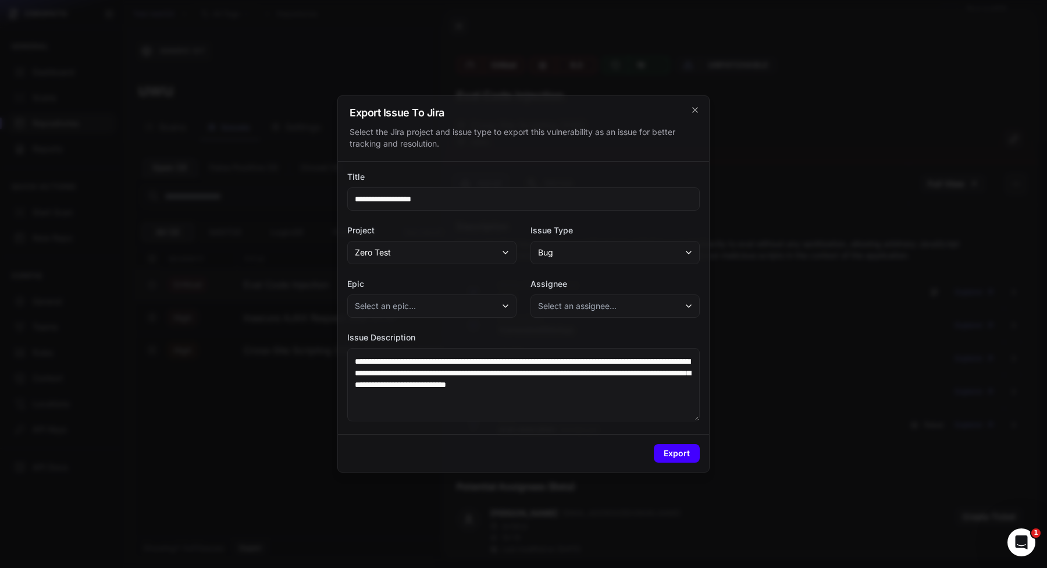
click at [666, 447] on button "Export" at bounding box center [677, 453] width 46 height 19
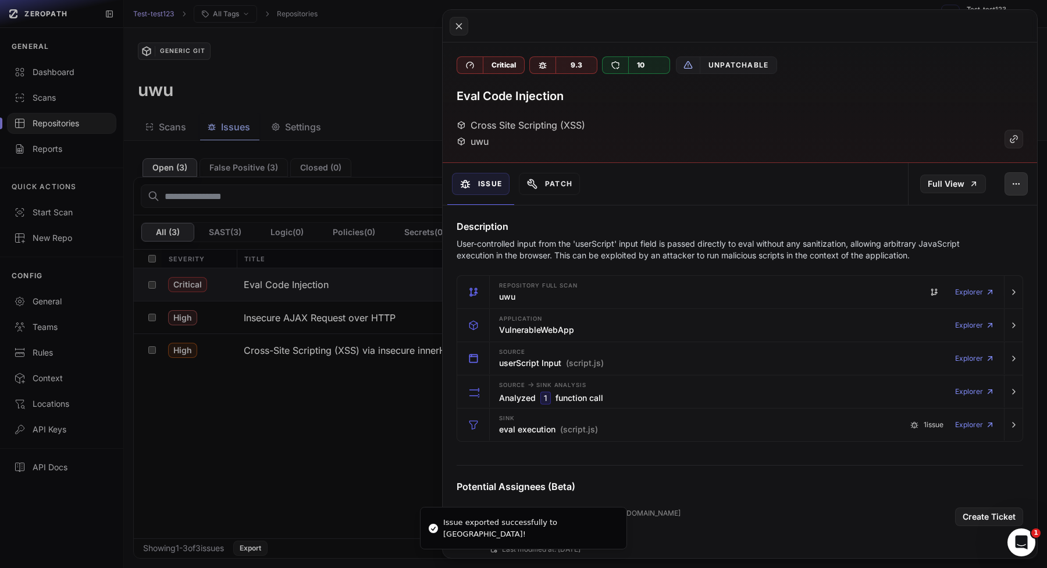
click at [1014, 185] on icon "button" at bounding box center [1016, 183] width 9 height 9
click at [943, 244] on div "Archive Issue" at bounding box center [963, 243] width 125 height 28
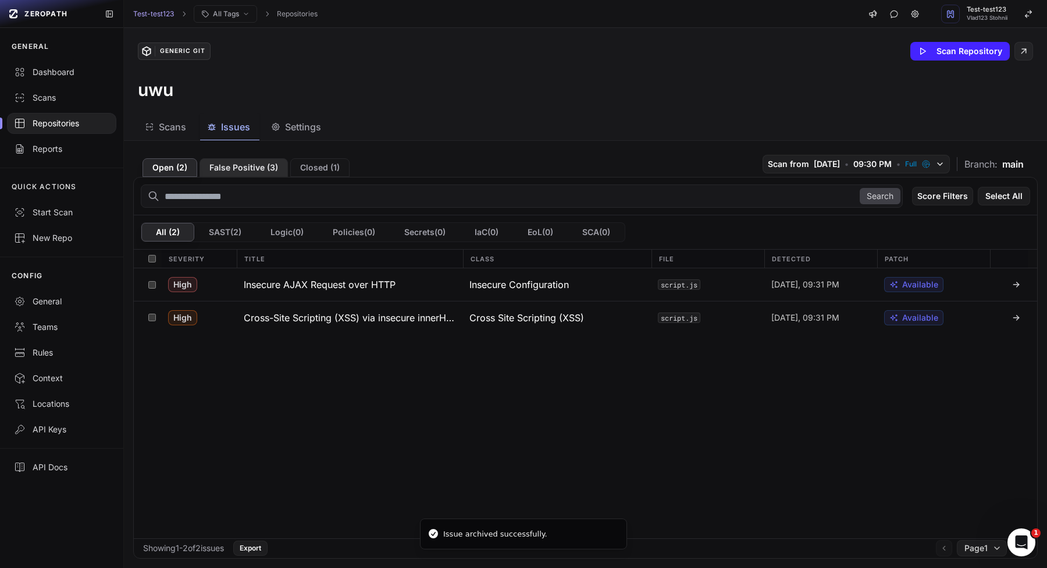
click at [265, 167] on button "False Positive ( 3 )" at bounding box center [244, 167] width 88 height 19
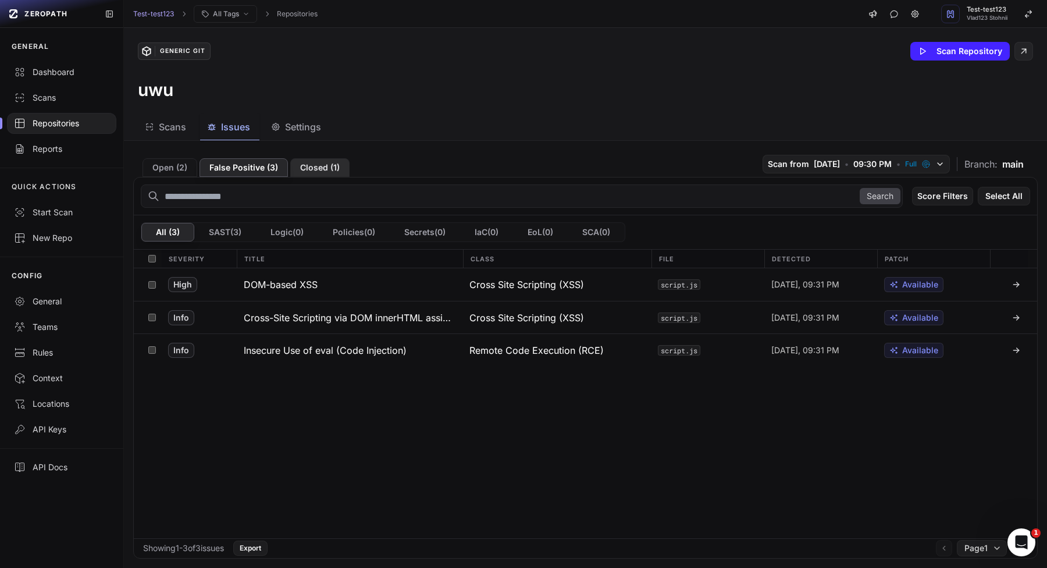
click at [308, 168] on button "Closed ( 1 )" at bounding box center [319, 167] width 59 height 19
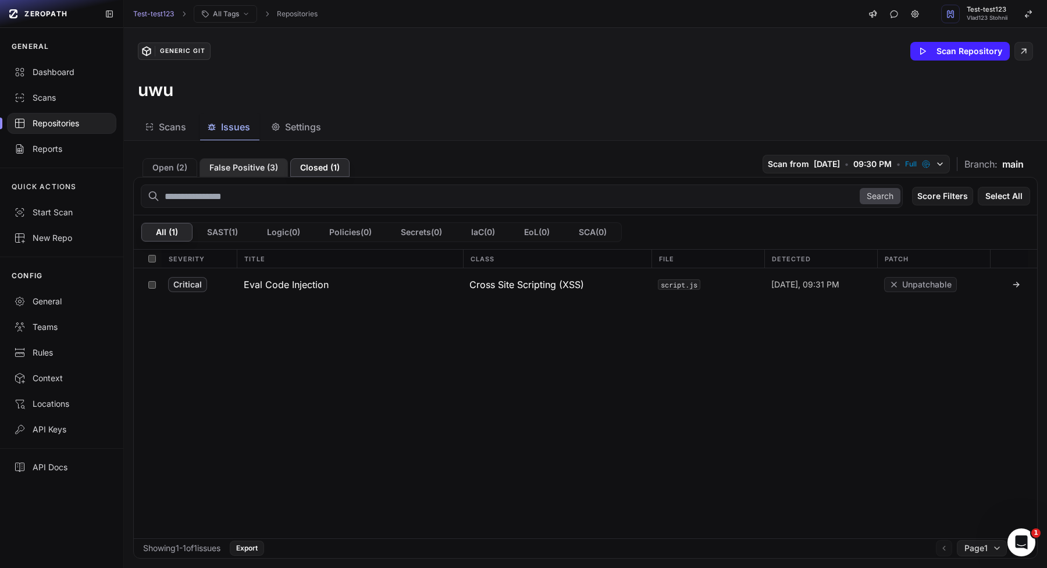
click at [212, 176] on button "False Positive ( 3 )" at bounding box center [244, 167] width 88 height 19
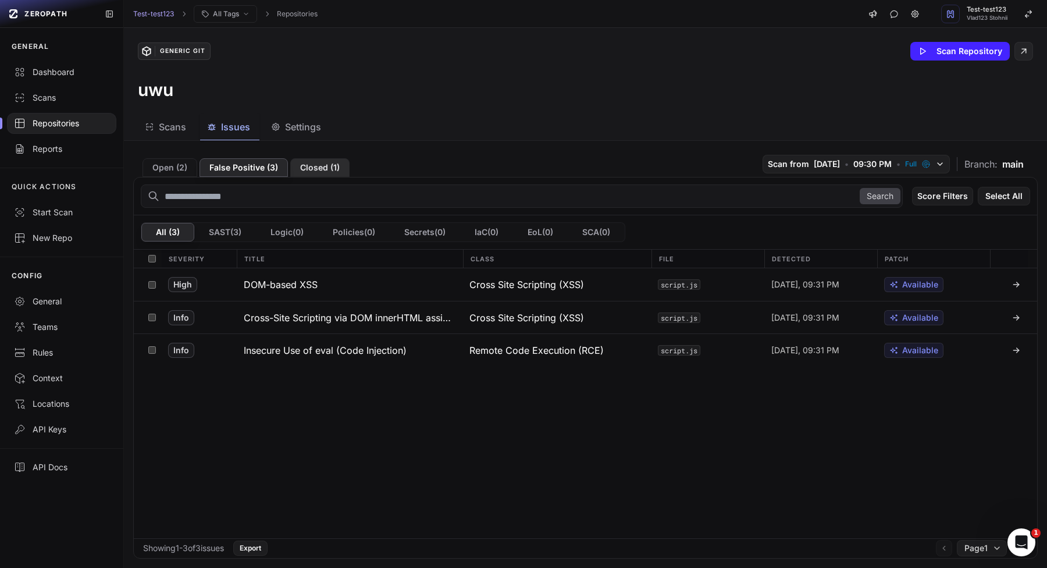
click at [293, 165] on button "Closed ( 1 )" at bounding box center [319, 167] width 59 height 19
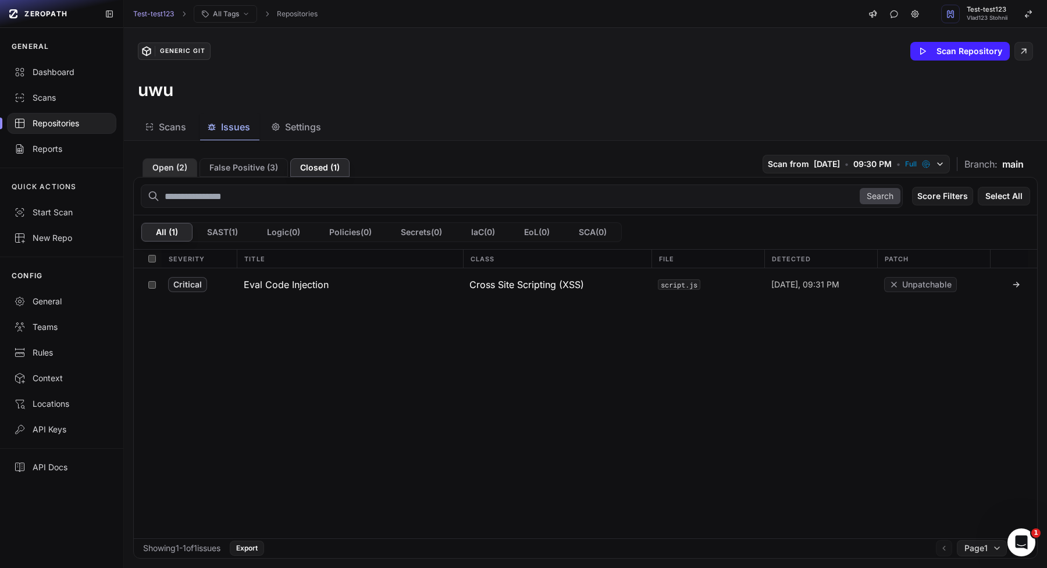
click at [170, 166] on button "Open ( 2 )" at bounding box center [170, 167] width 55 height 19
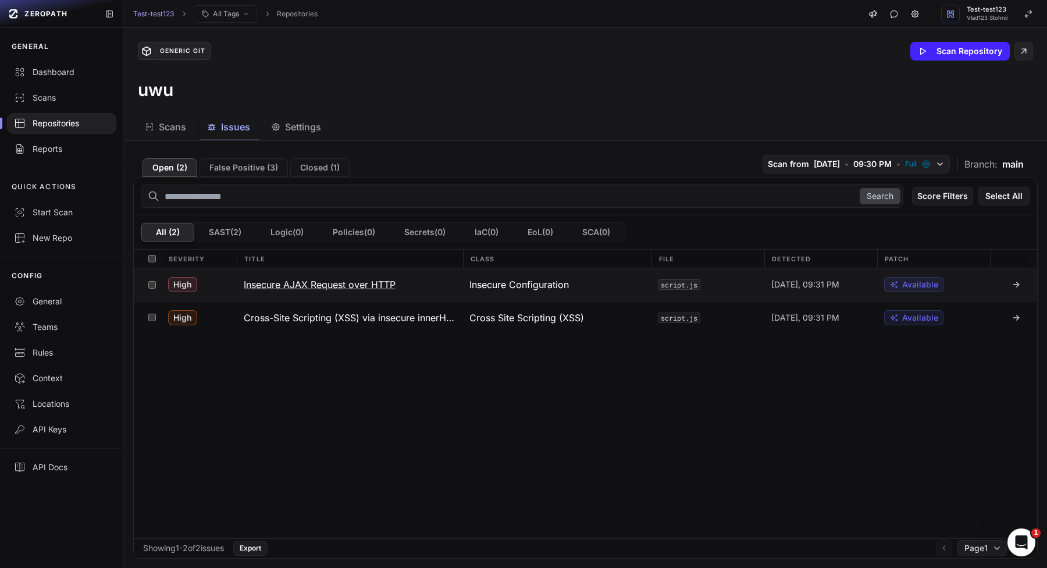
click at [776, 274] on div "Today, 09:31 PM" at bounding box center [821, 284] width 113 height 33
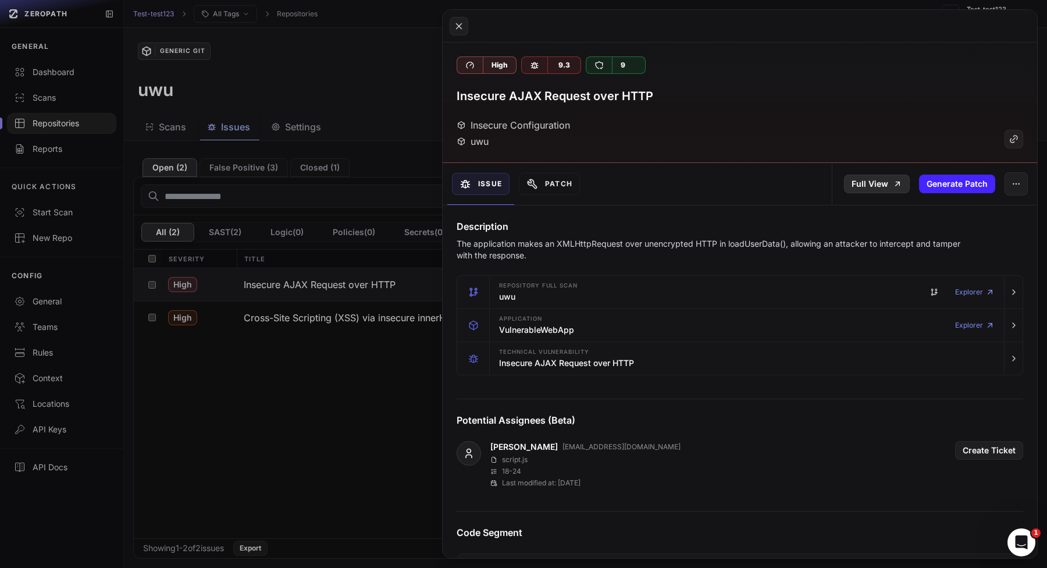
click at [877, 179] on link "Full View" at bounding box center [877, 184] width 66 height 19
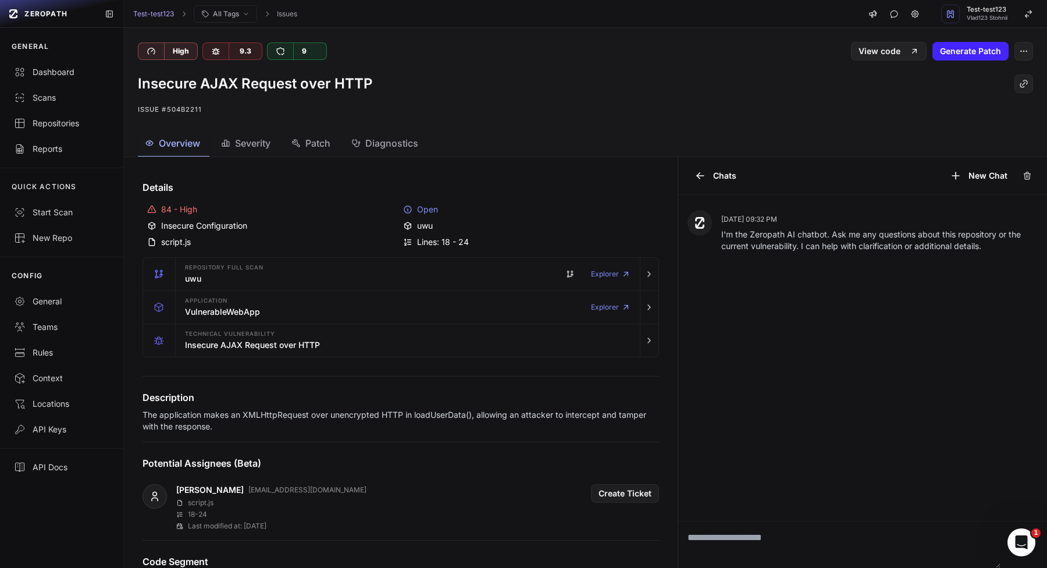
click at [868, 538] on textarea at bounding box center [839, 544] width 323 height 47
type textarea "****"
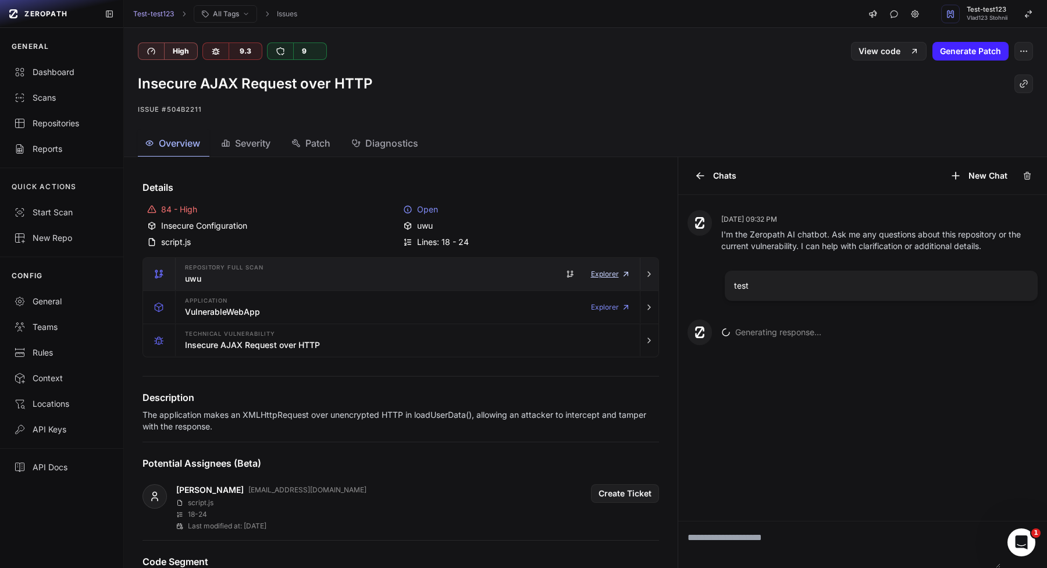
click at [602, 273] on link "Explorer" at bounding box center [611, 273] width 40 height 23
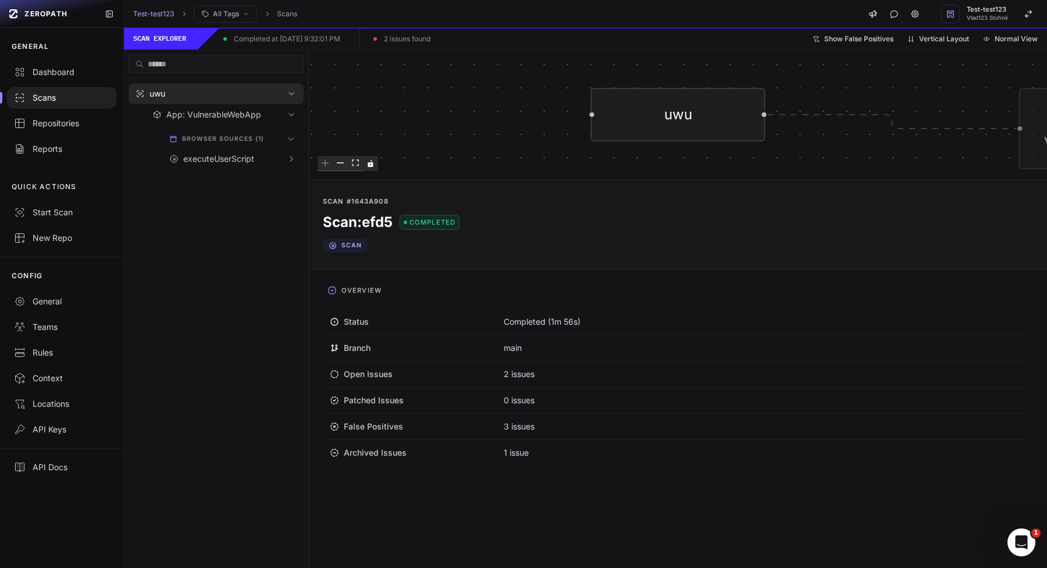
click at [559, 144] on div "uwu App: VulnerableWebApp executeUserScript Call #1 5fcc Reads the value of the…" at bounding box center [678, 114] width 738 height 129
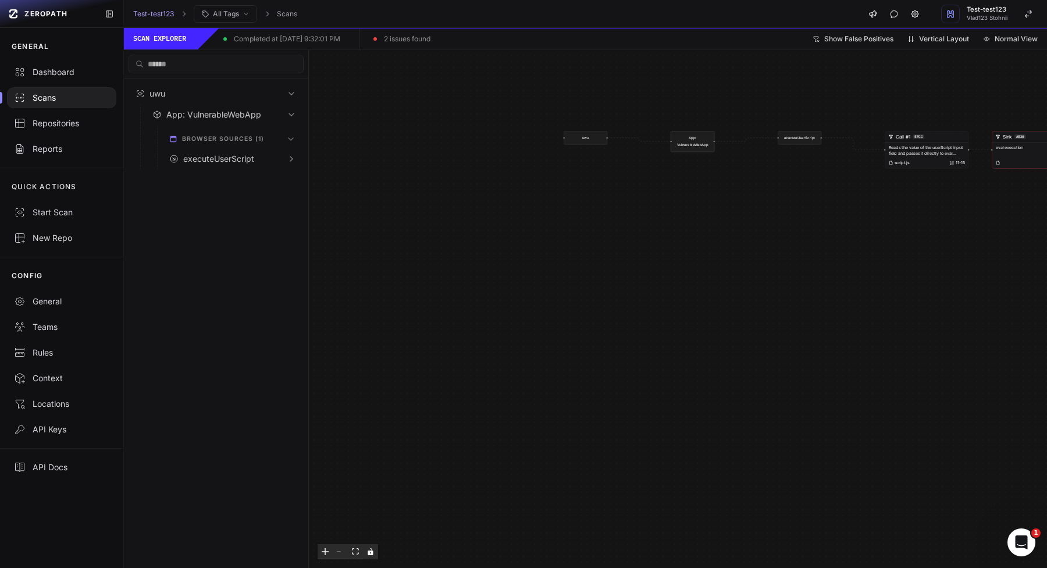
click at [696, 138] on div "App: VulnerableWebApp" at bounding box center [693, 142] width 44 height 20
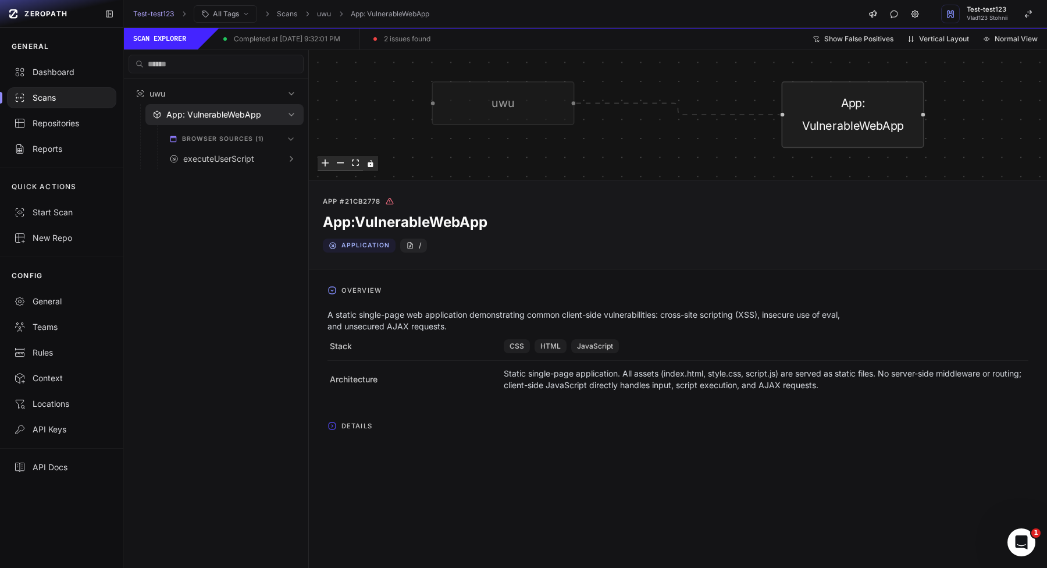
click at [354, 422] on span "Details" at bounding box center [357, 426] width 40 height 19
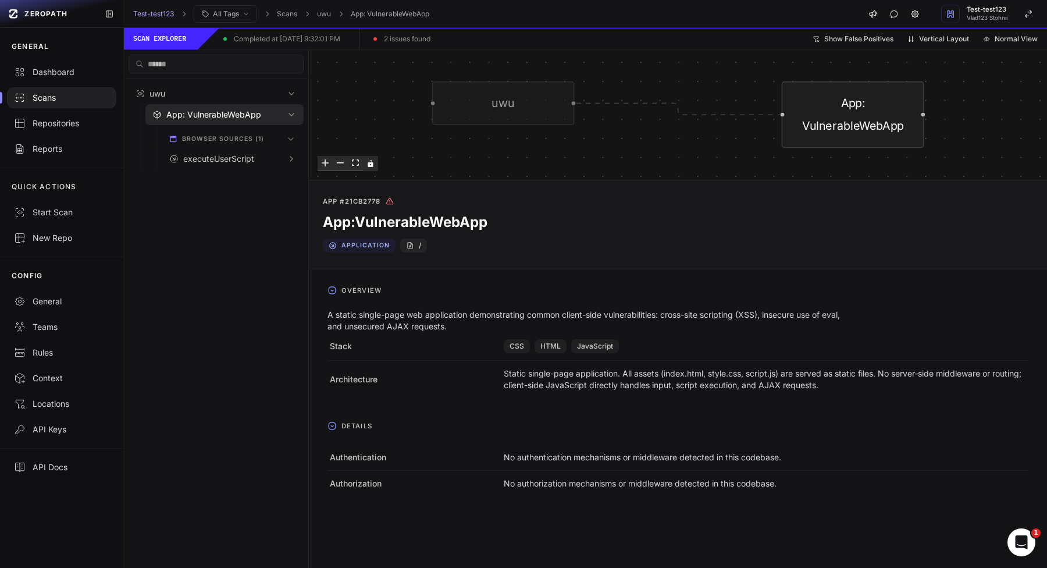
click at [696, 126] on div "uwu App: VulnerableWebApp" at bounding box center [678, 114] width 738 height 129
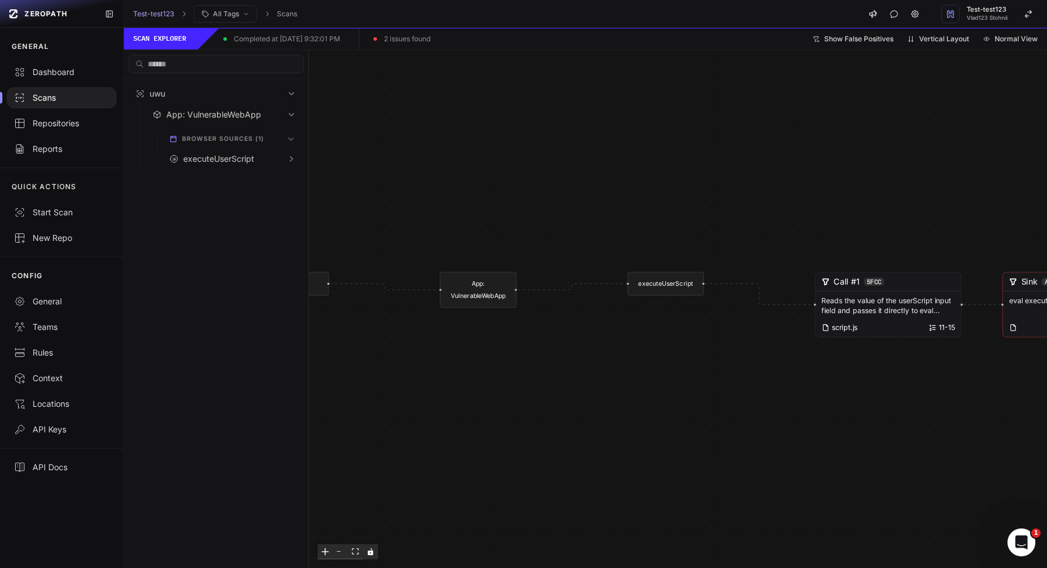
drag, startPoint x: 695, startPoint y: 127, endPoint x: 371, endPoint y: 294, distance: 365.1
click at [373, 290] on icon "Edge from e2a31464-d943-4917-8cb4-22a1495c6b9d to 21cb2778-049c-45cd-94d8-2fb82…" at bounding box center [384, 287] width 109 height 6
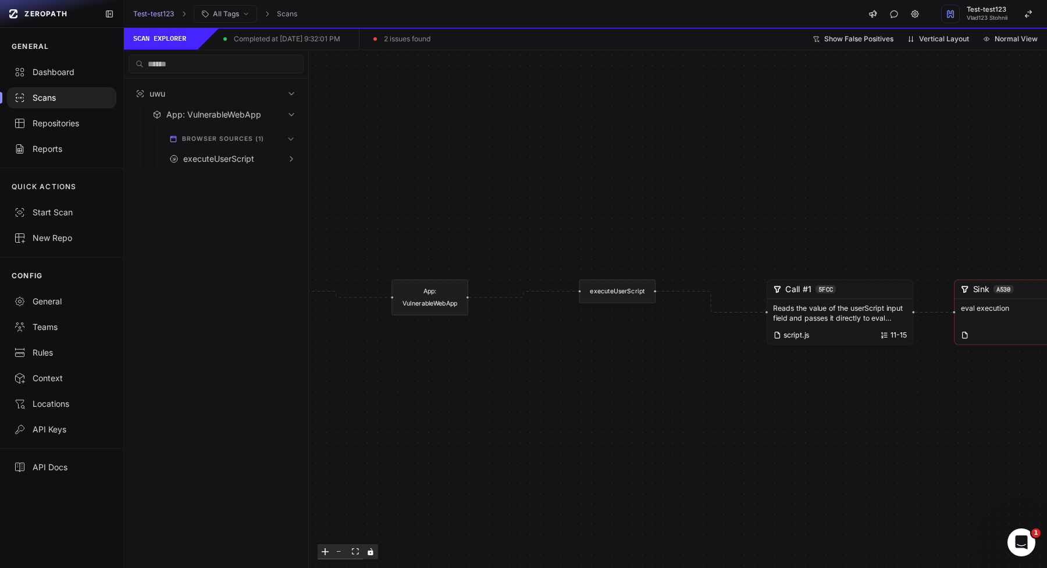
drag, startPoint x: 638, startPoint y: 324, endPoint x: 320, endPoint y: 321, distance: 317.7
click at [321, 321] on div "uwu App: VulnerableWebApp executeUserScript Call #1 5fcc Reads the value of the…" at bounding box center [678, 309] width 738 height 518
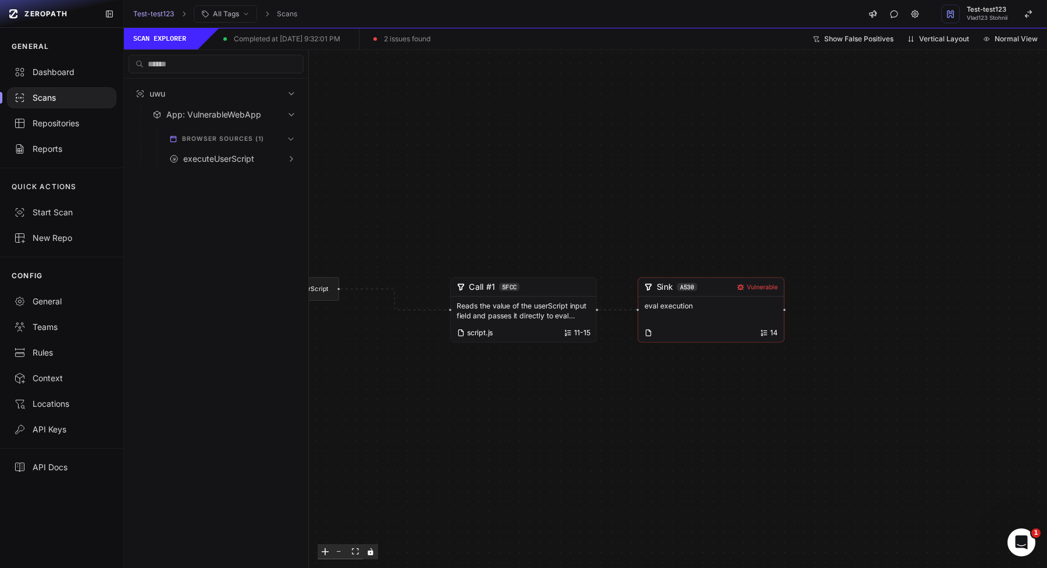
click at [502, 315] on p "Reads the value of the userScript input field and passes it directly to eval wi…" at bounding box center [523, 311] width 133 height 20
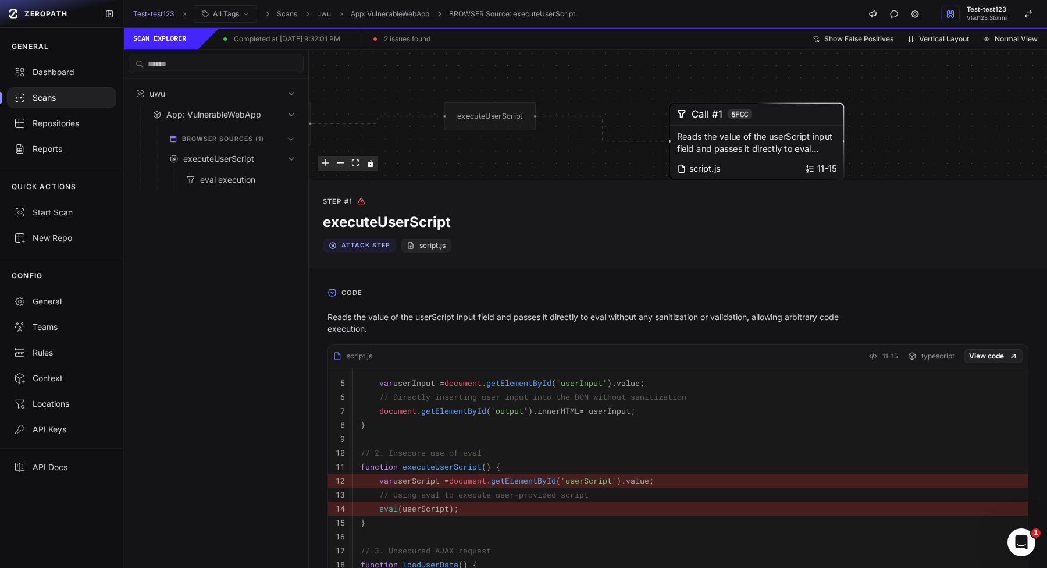
scroll to position [74, 0]
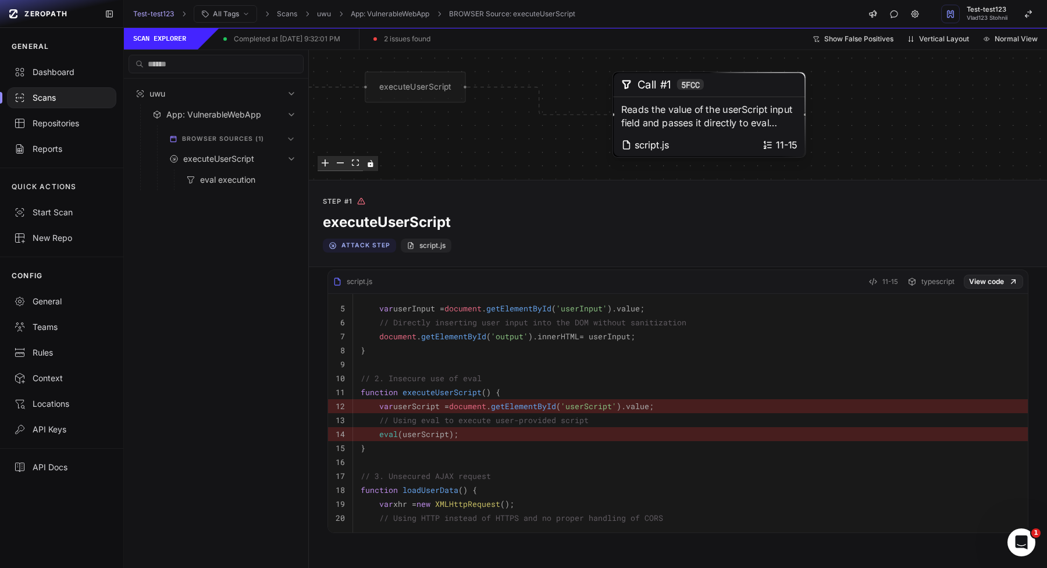
drag, startPoint x: 495, startPoint y: 145, endPoint x: 389, endPoint y: 145, distance: 105.3
click at [389, 145] on div "uwu App: VulnerableWebApp executeUserScript Call #1 5fcc Reads the value of the…" at bounding box center [678, 114] width 738 height 129
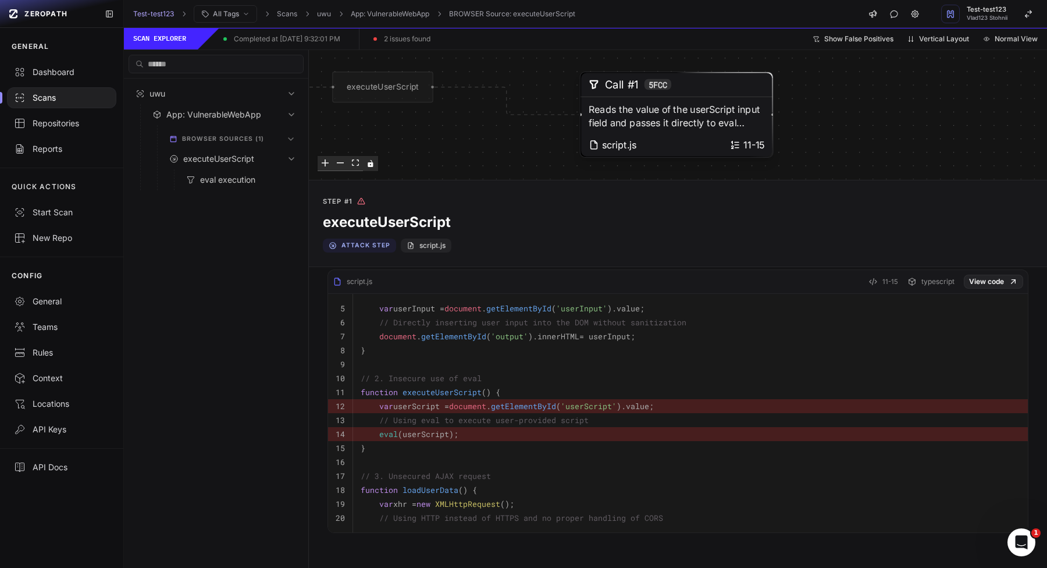
click at [427, 146] on div "uwu App: VulnerableWebApp executeUserScript Call #1 5fcc Reads the value of the…" at bounding box center [678, 114] width 738 height 129
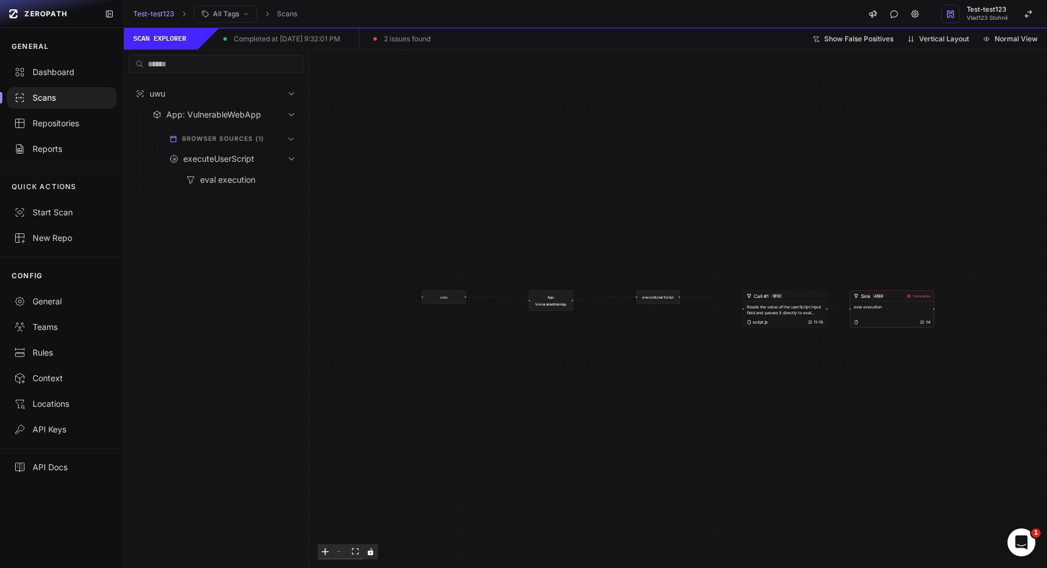
click at [879, 322] on div "14" at bounding box center [892, 322] width 76 height 6
click at [874, 305] on p "eval execution" at bounding box center [892, 307] width 76 height 6
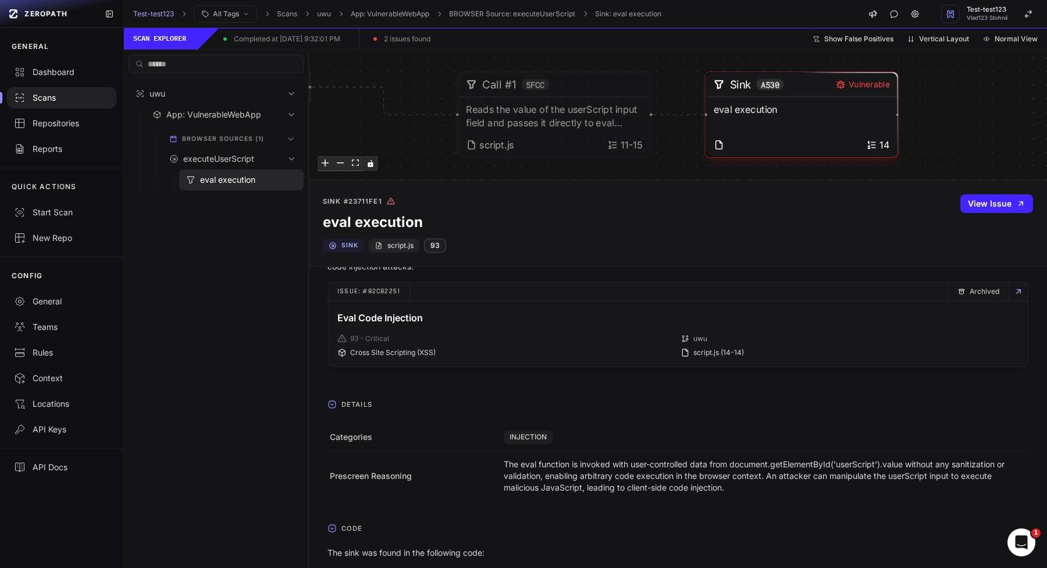
scroll to position [63, 0]
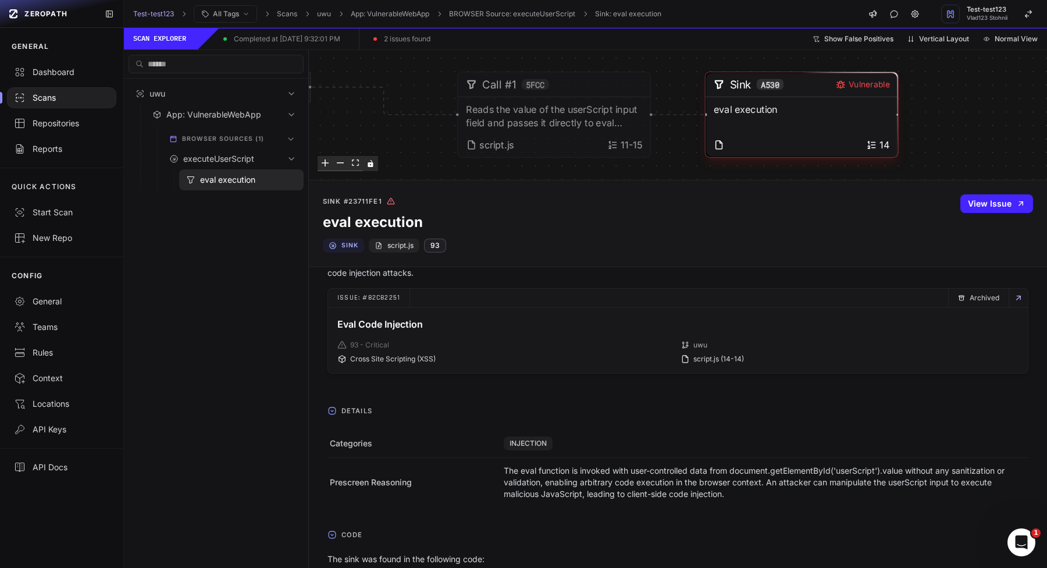
click at [345, 411] on span "Details" at bounding box center [357, 411] width 40 height 19
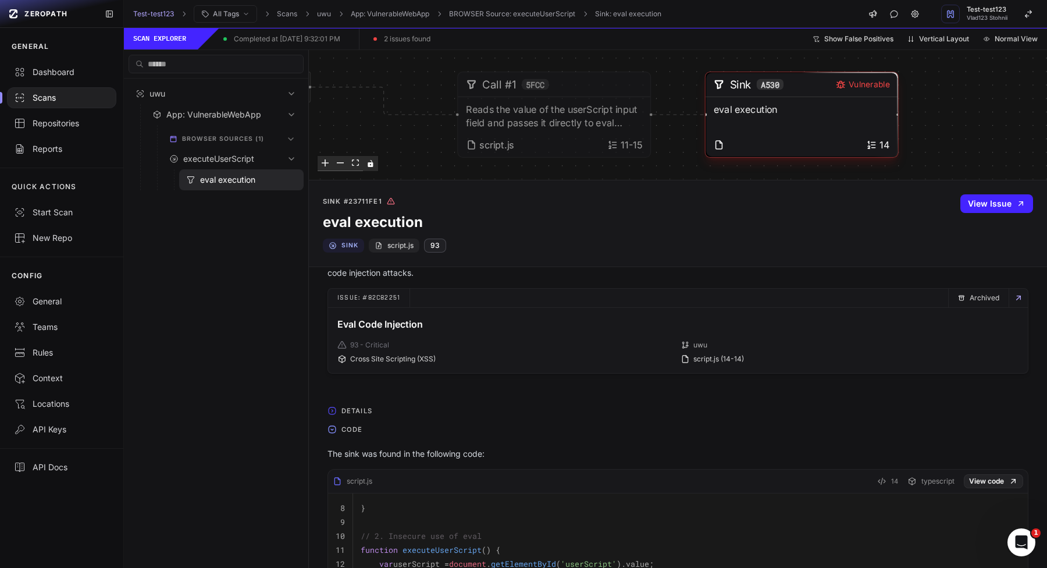
click at [345, 412] on span "Details" at bounding box center [357, 411] width 40 height 19
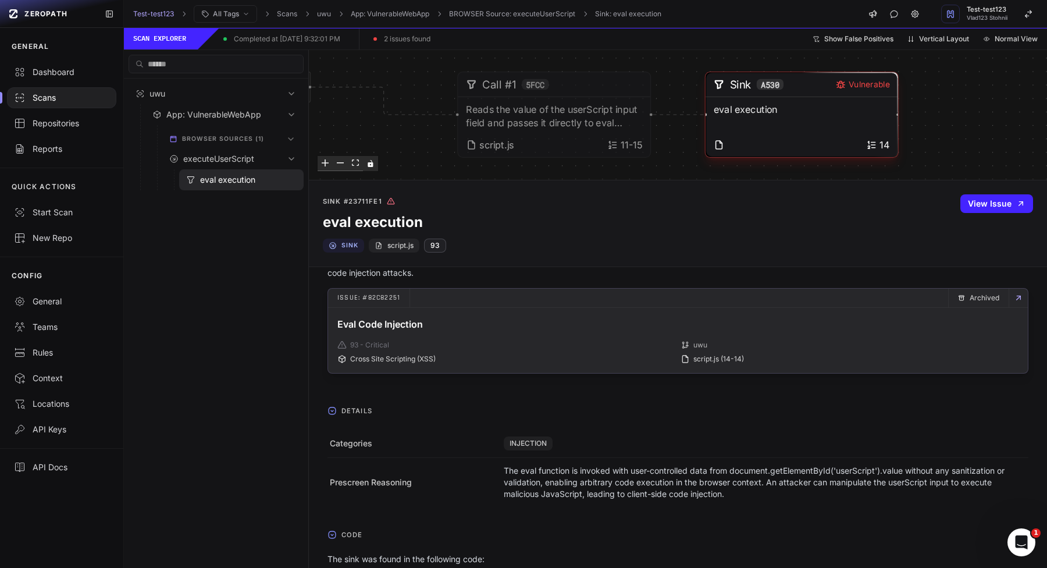
scroll to position [0, 0]
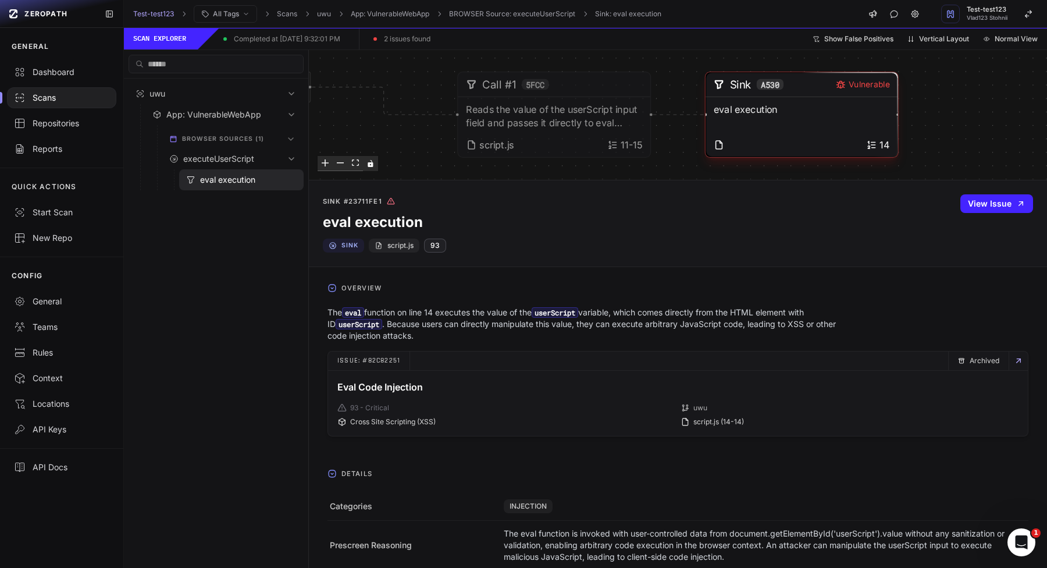
click at [346, 282] on span "Overview" at bounding box center [361, 288] width 49 height 19
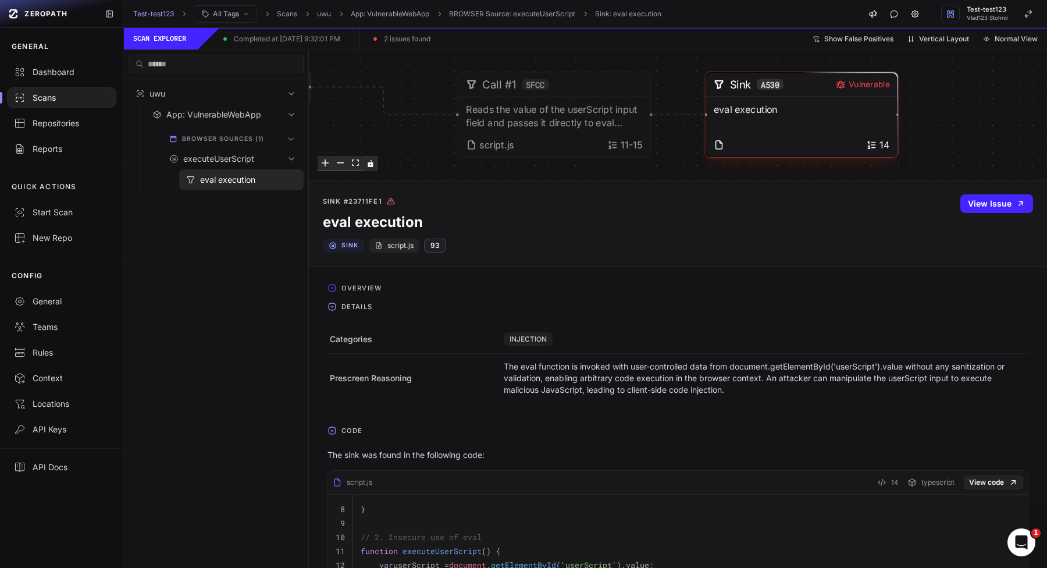
click at [346, 285] on span "Overview" at bounding box center [361, 288] width 49 height 19
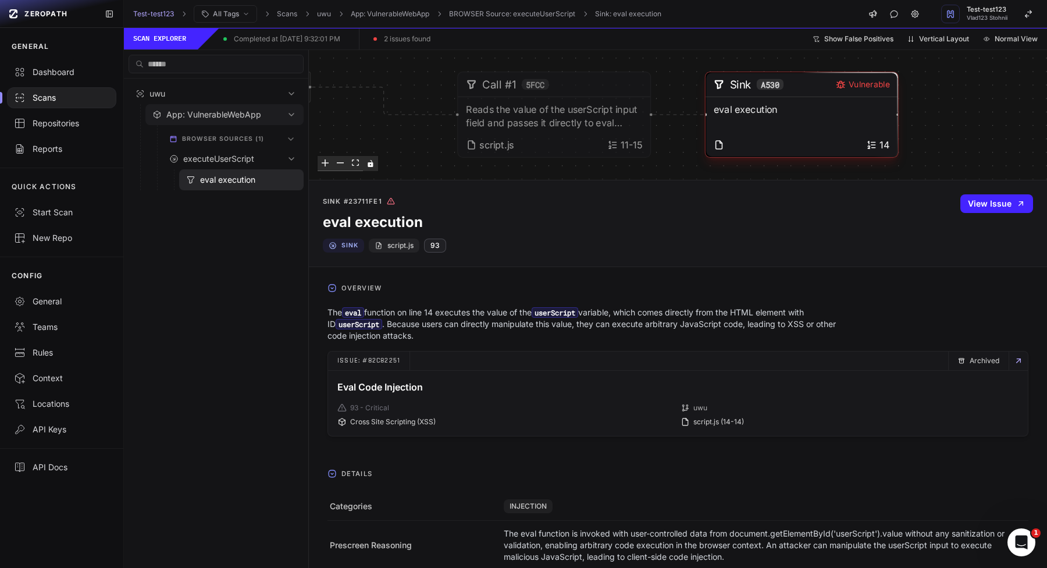
click at [206, 108] on button "App: VulnerableWebApp" at bounding box center [224, 114] width 158 height 21
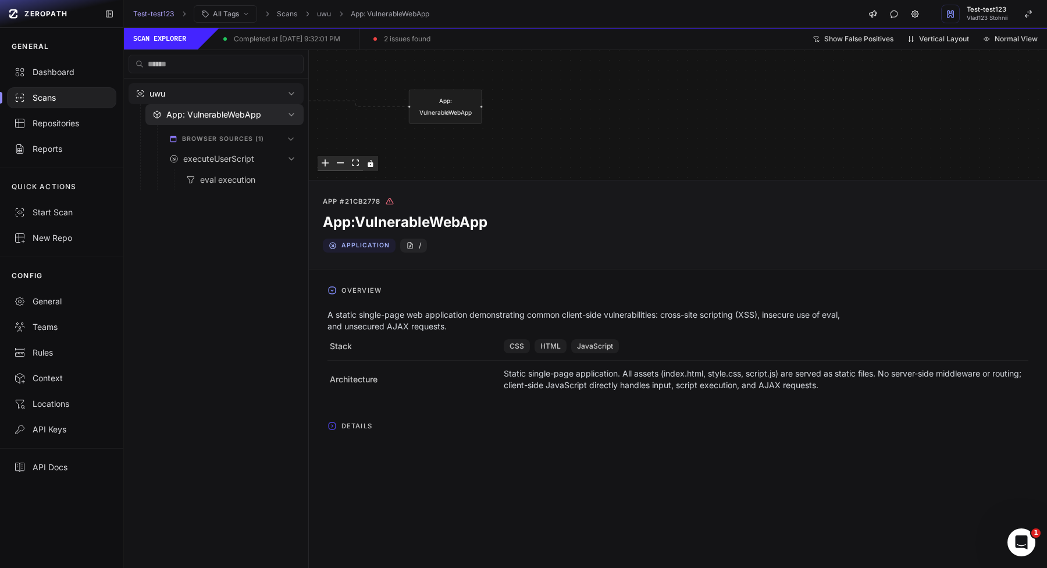
click at [210, 93] on div "uwu" at bounding box center [213, 94] width 127 height 12
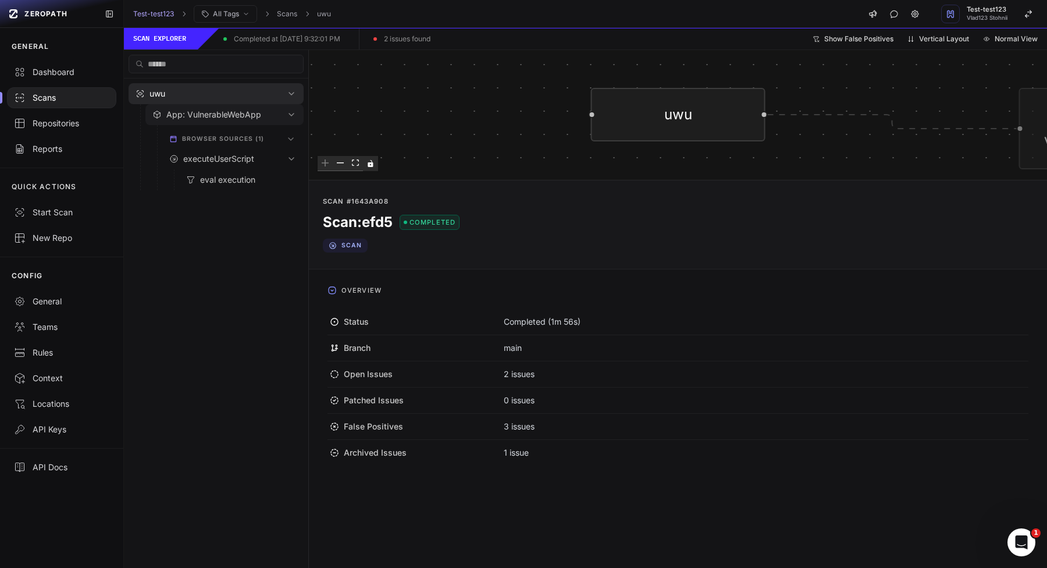
click at [244, 123] on button "App: VulnerableWebApp" at bounding box center [224, 114] width 158 height 21
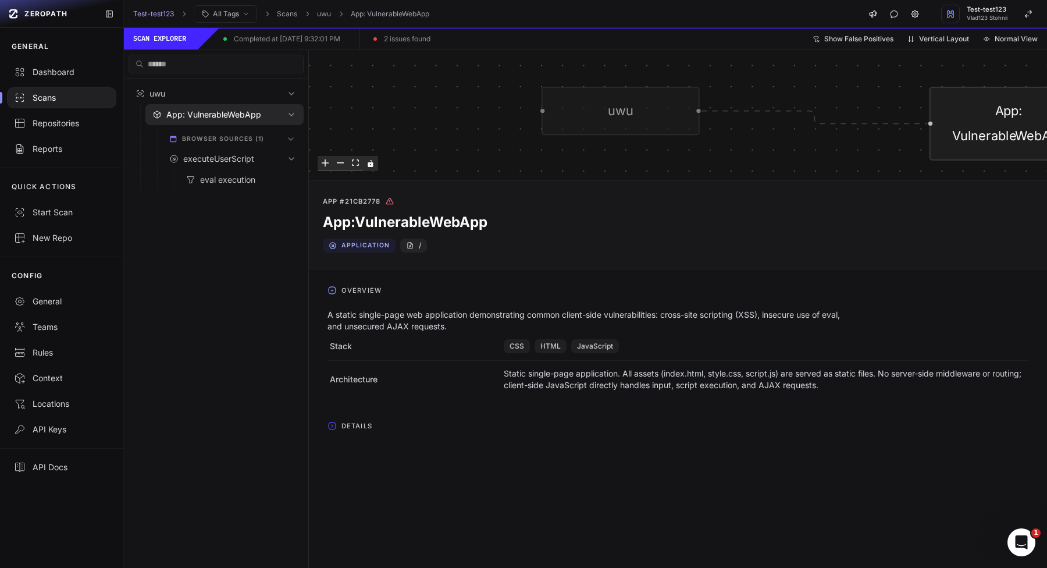
click at [243, 134] on span "browser sources (1)" at bounding box center [223, 139] width 83 height 14
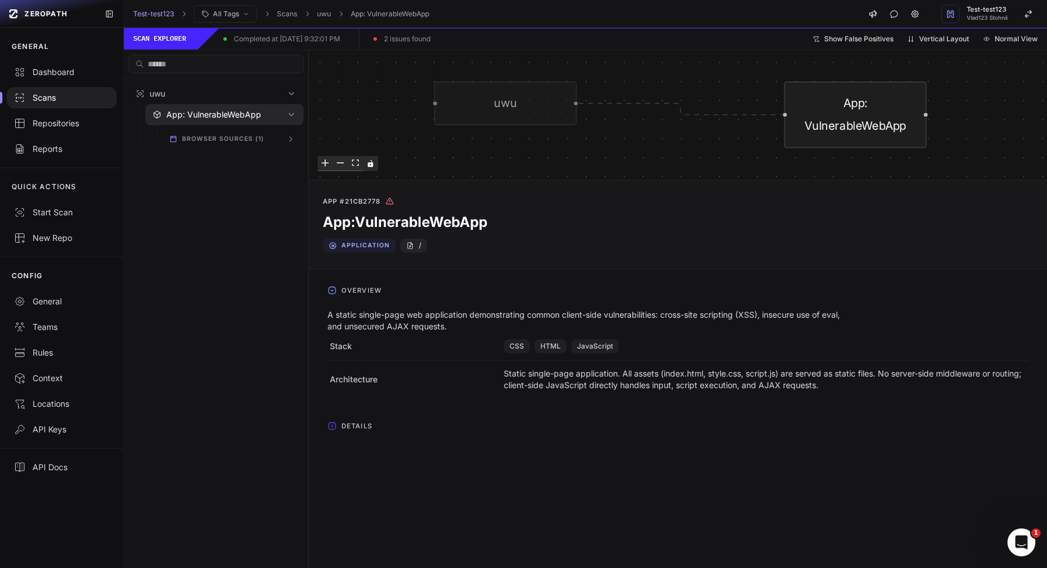
click at [232, 141] on span "browser sources (1)" at bounding box center [223, 139] width 83 height 14
click at [232, 155] on span "executeUserScript" at bounding box center [218, 159] width 71 height 12
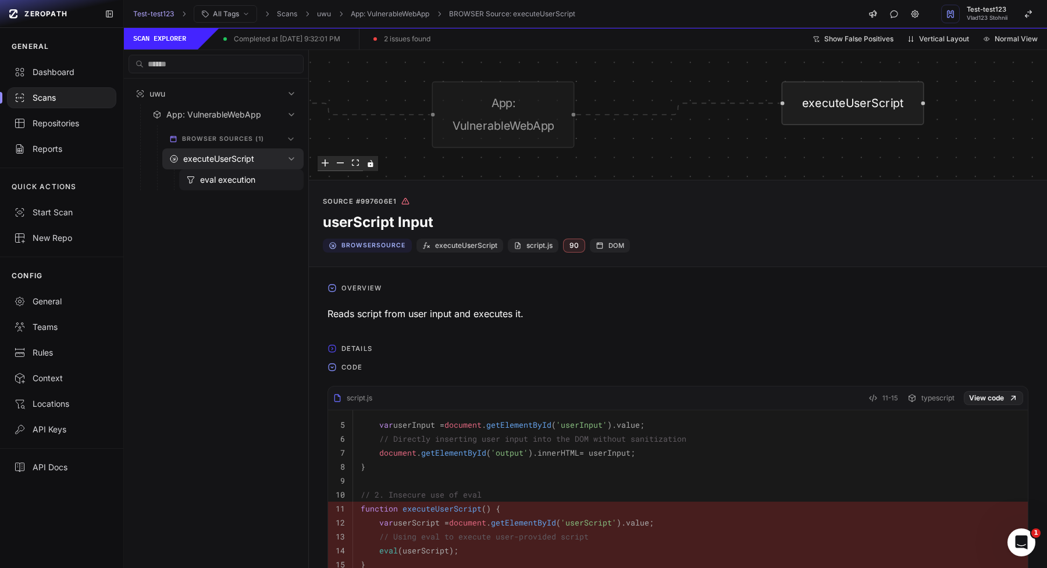
click at [242, 177] on span "eval execution" at bounding box center [227, 180] width 55 height 12
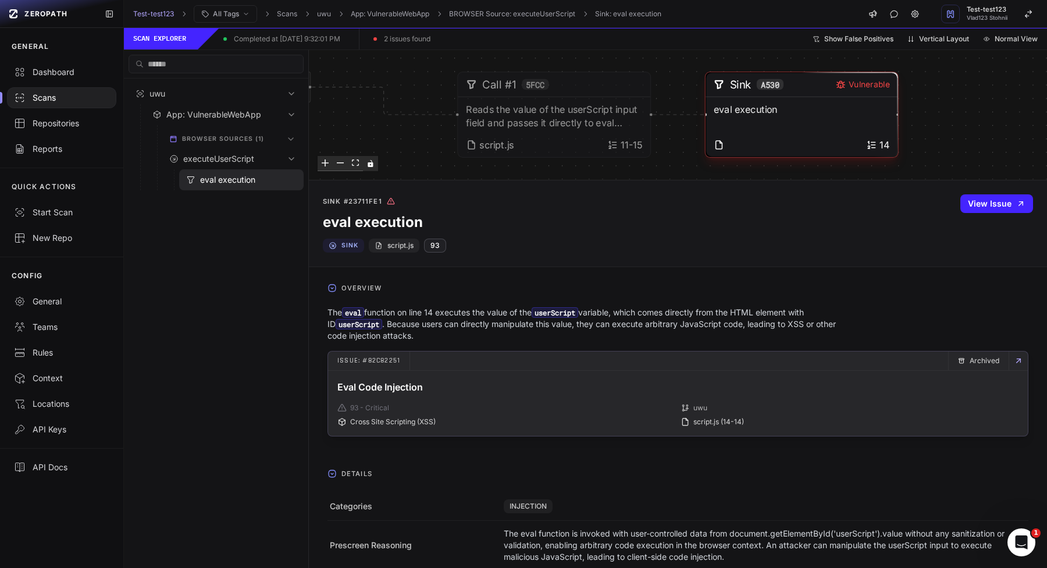
click at [424, 421] on span "Cross Site Scripting (XSS)" at bounding box center [393, 421] width 86 height 9
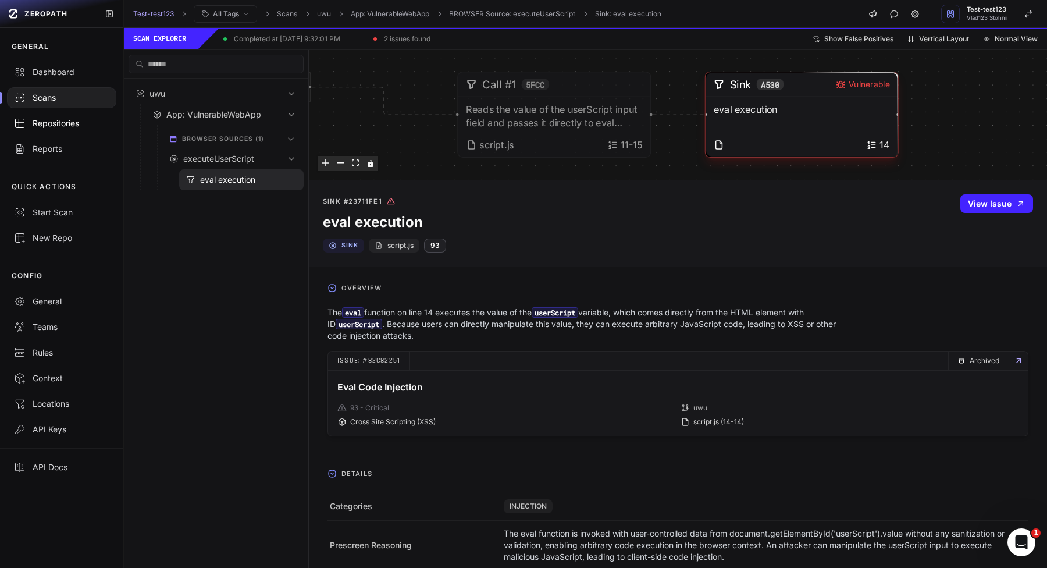
click at [71, 127] on div "Repositories" at bounding box center [61, 124] width 95 height 12
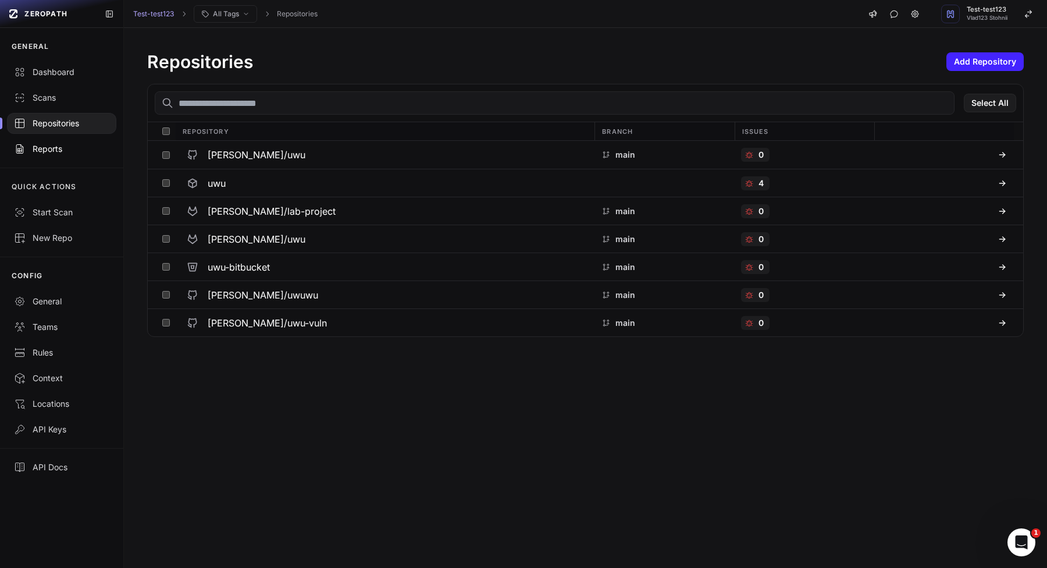
click at [65, 155] on link "Reports" at bounding box center [61, 149] width 123 height 26
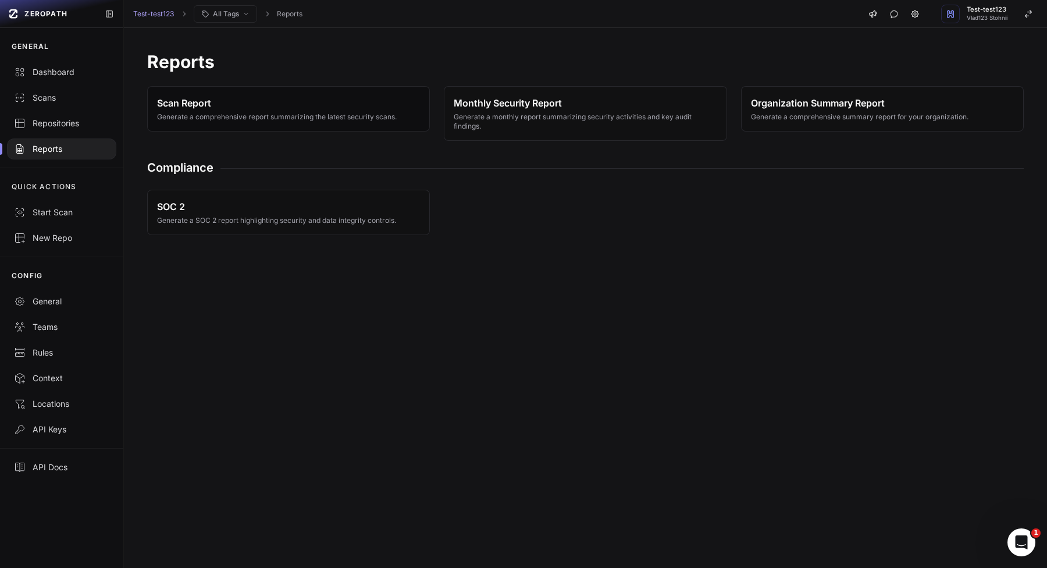
click at [324, 129] on button "Scan Report Generate a comprehensive report summarizing the latest security sca…" at bounding box center [288, 108] width 283 height 45
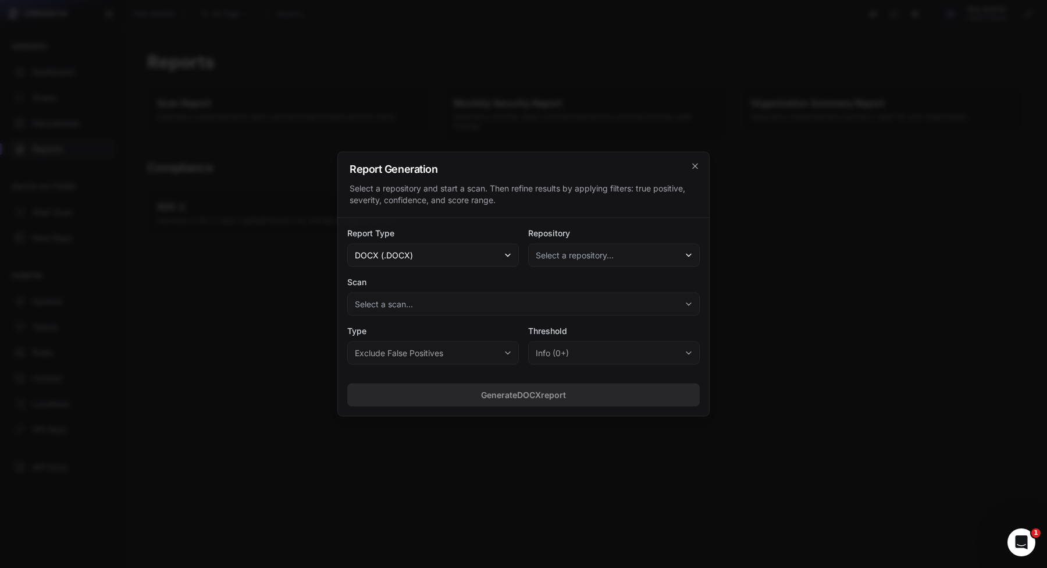
click at [644, 261] on button "Select a repository..." at bounding box center [614, 255] width 172 height 23
click at [617, 292] on span "(Last scan issues: 6 )" at bounding box center [652, 288] width 76 height 12
click at [627, 253] on button "uwu" at bounding box center [614, 255] width 172 height 23
click at [585, 270] on div "Report Type docx (.docx) Repository uwu uwu (Last scan issues: 6 ) Scan Select …" at bounding box center [523, 296] width 371 height 156
click at [587, 259] on button "uwu" at bounding box center [614, 255] width 172 height 23
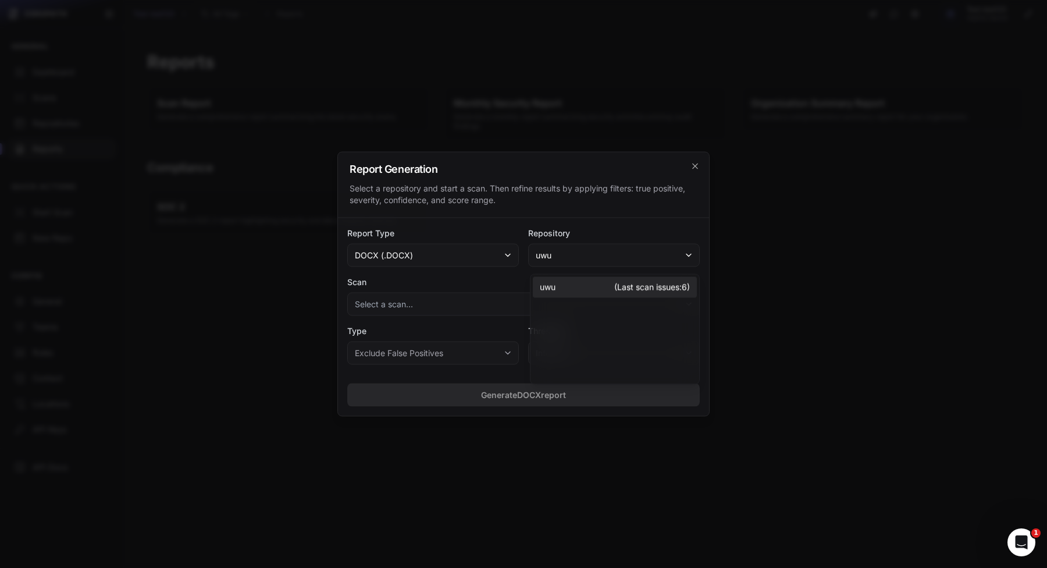
click at [549, 305] on div "uwu (Last scan issues: 6 )" at bounding box center [615, 329] width 164 height 105
click at [487, 308] on button "Select a scan..." at bounding box center [523, 304] width 353 height 23
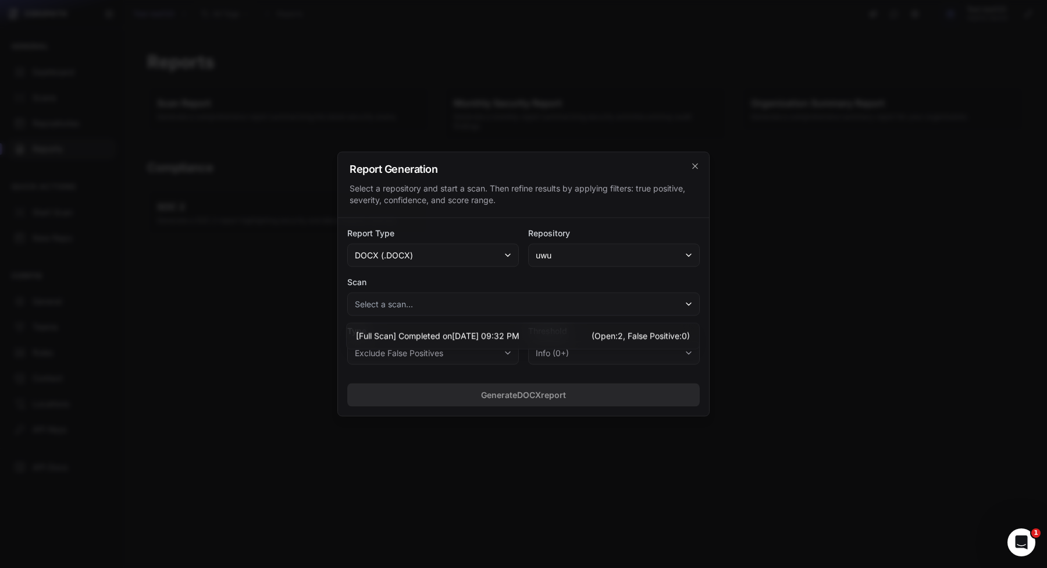
click at [499, 346] on div "[ Full Scan ] Completed on 08/10/2025, 09:32 PM (Open: 2 , False Positive: 0 )" at bounding box center [523, 337] width 353 height 26
click at [504, 334] on span "Completed on 08/10/2025, 09:32 PM" at bounding box center [459, 337] width 121 height 12
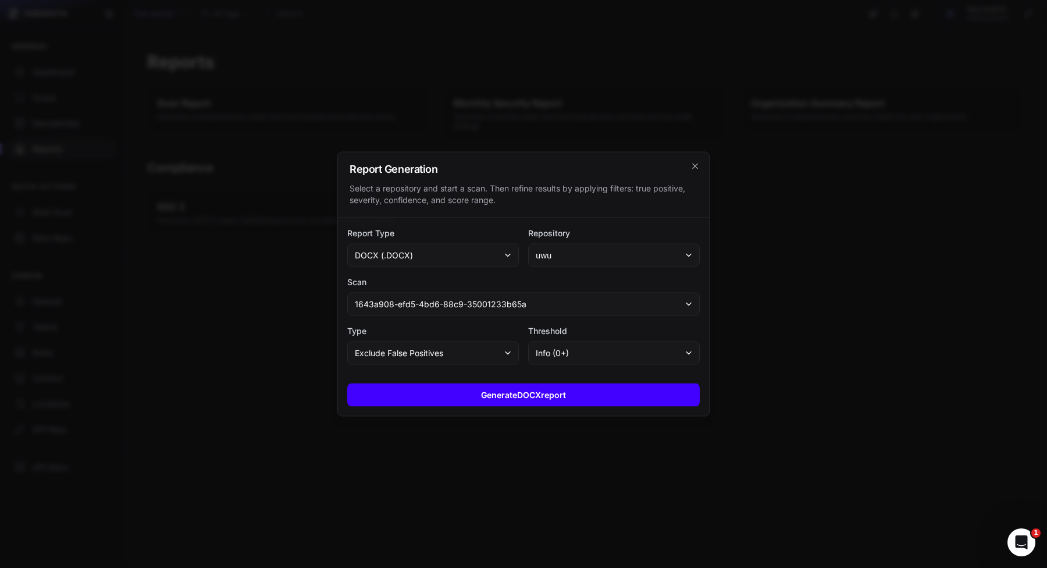
click at [506, 389] on button "Generate DOCX report" at bounding box center [523, 394] width 353 height 23
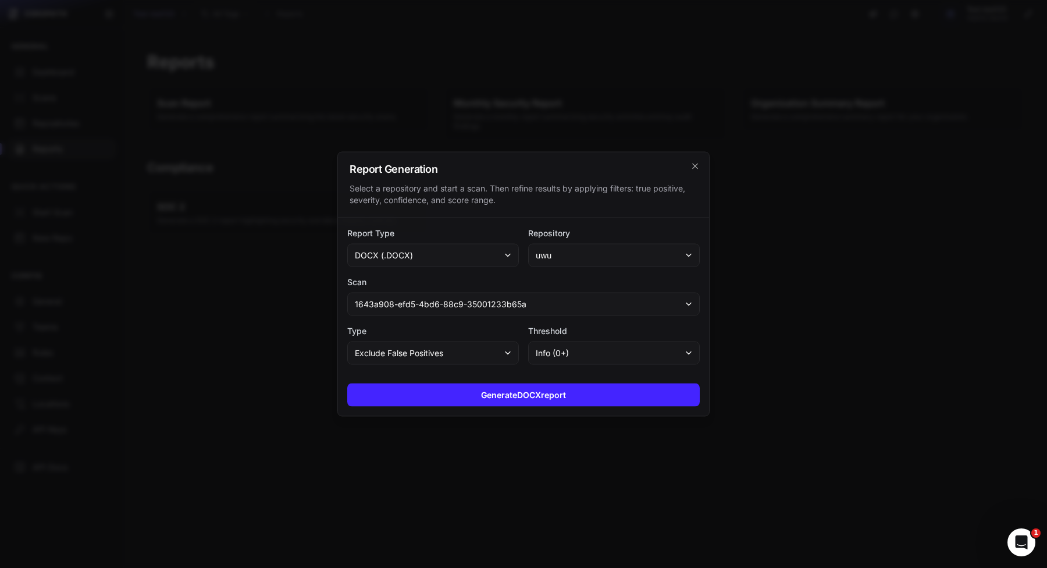
click at [510, 429] on div at bounding box center [523, 284] width 1047 height 568
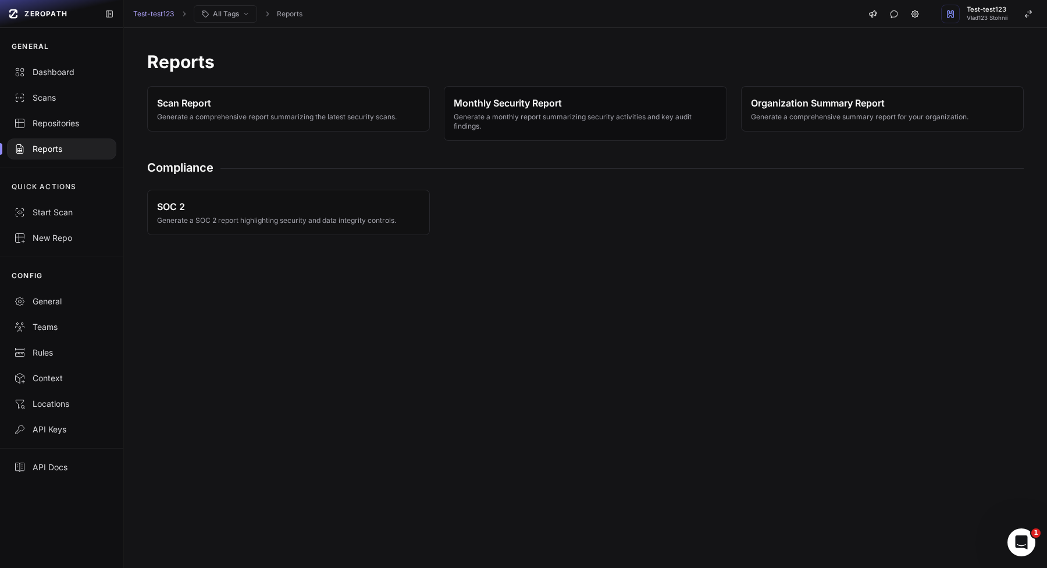
click at [483, 127] on span "Generate a monthly report summarizing security activities and key audit finding…" at bounding box center [585, 121] width 263 height 19
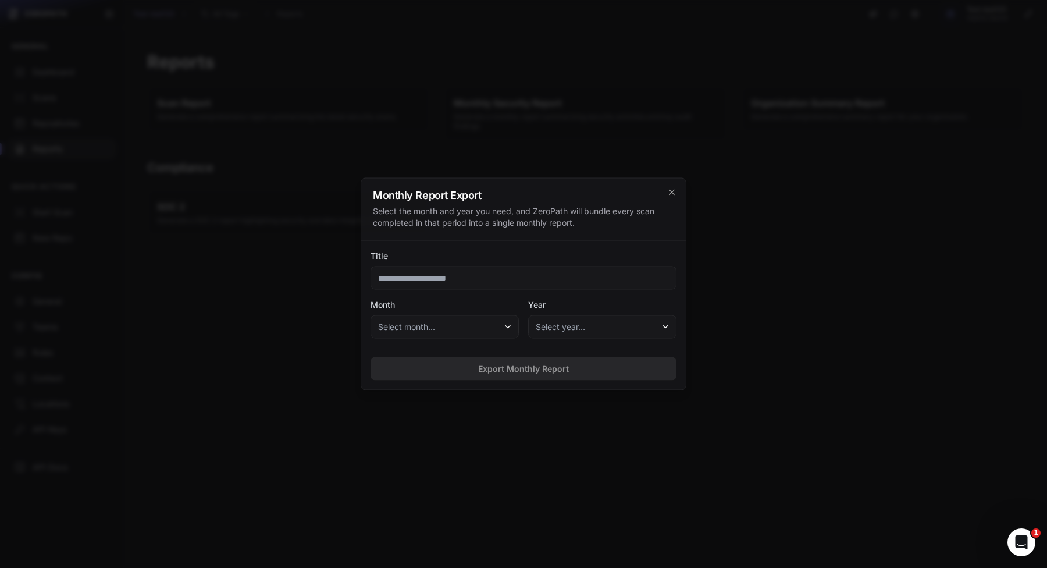
click at [466, 287] on input "Title" at bounding box center [524, 278] width 306 height 23
type input "****"
click at [449, 330] on button "Select month..." at bounding box center [445, 326] width 148 height 23
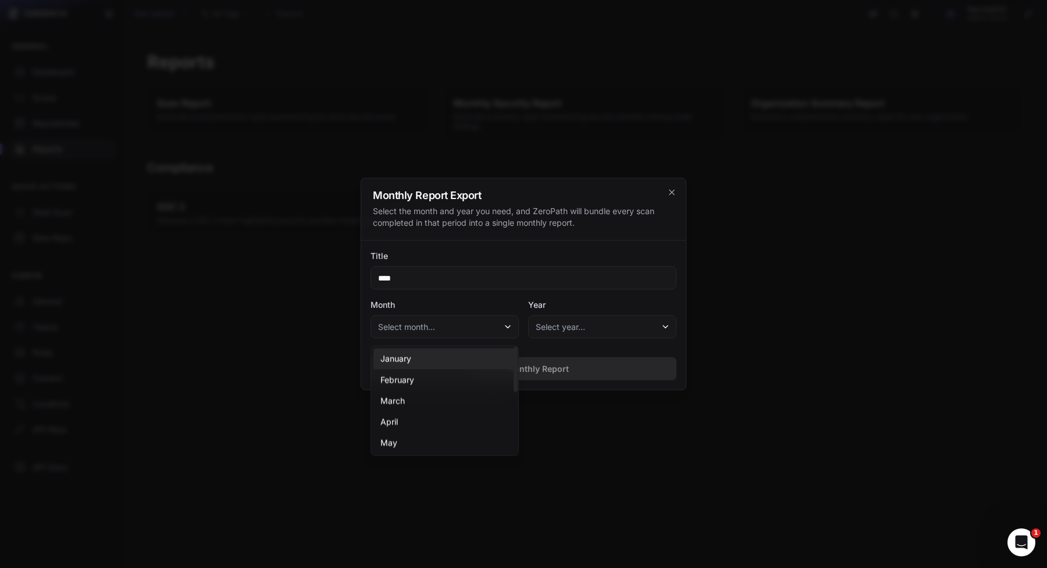
click at [432, 358] on div "January" at bounding box center [445, 359] width 143 height 21
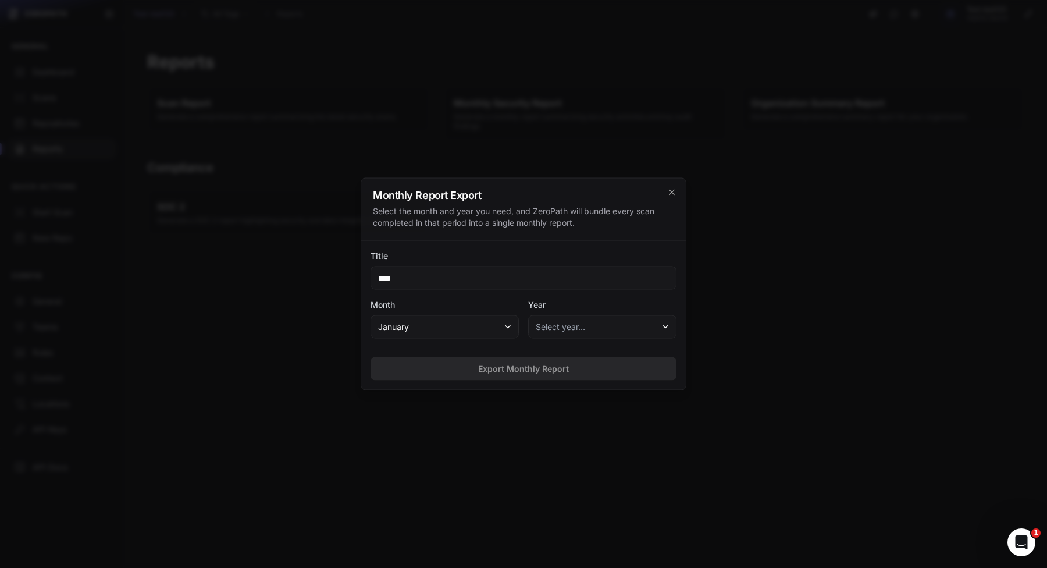
click at [552, 328] on span "Select year…" at bounding box center [560, 327] width 49 height 12
click at [552, 335] on button "Select year…" at bounding box center [602, 326] width 148 height 23
click at [551, 331] on span "Select year…" at bounding box center [560, 327] width 49 height 12
click at [551, 357] on div "2025" at bounding box center [602, 359] width 143 height 21
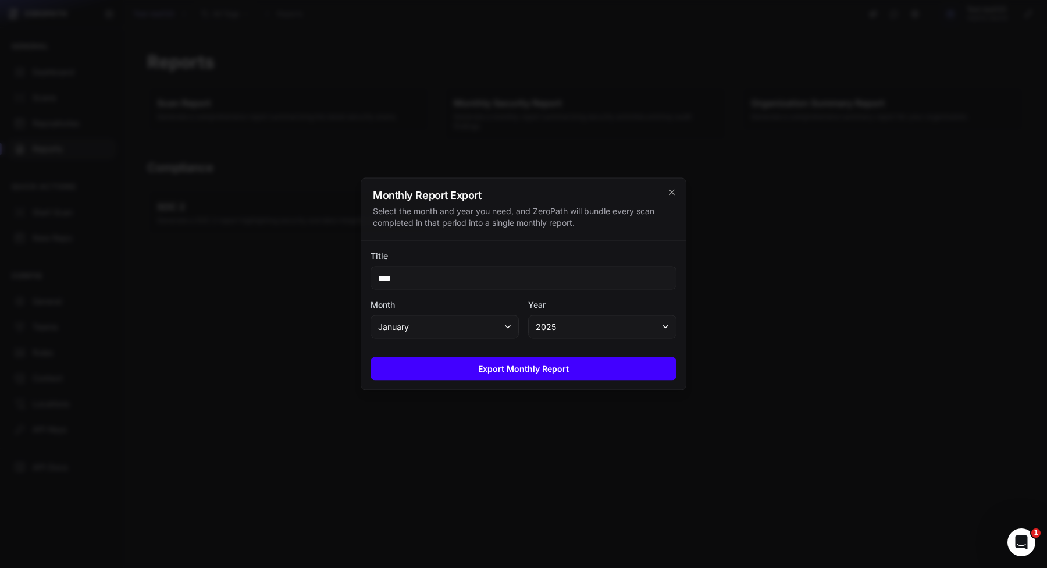
click at [546, 368] on button "Export Monthly Report" at bounding box center [524, 368] width 306 height 23
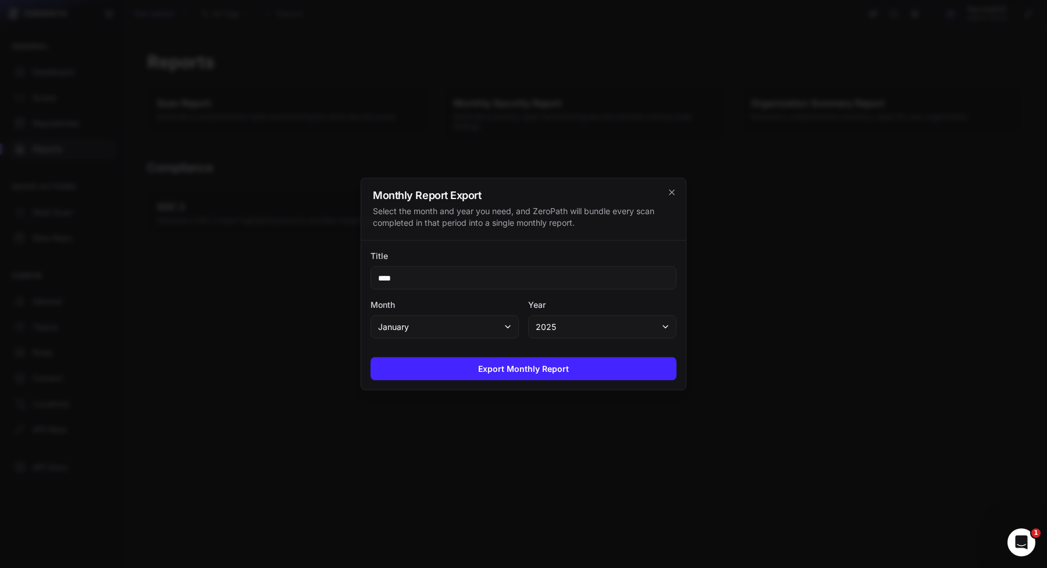
click at [546, 427] on div at bounding box center [523, 284] width 1047 height 568
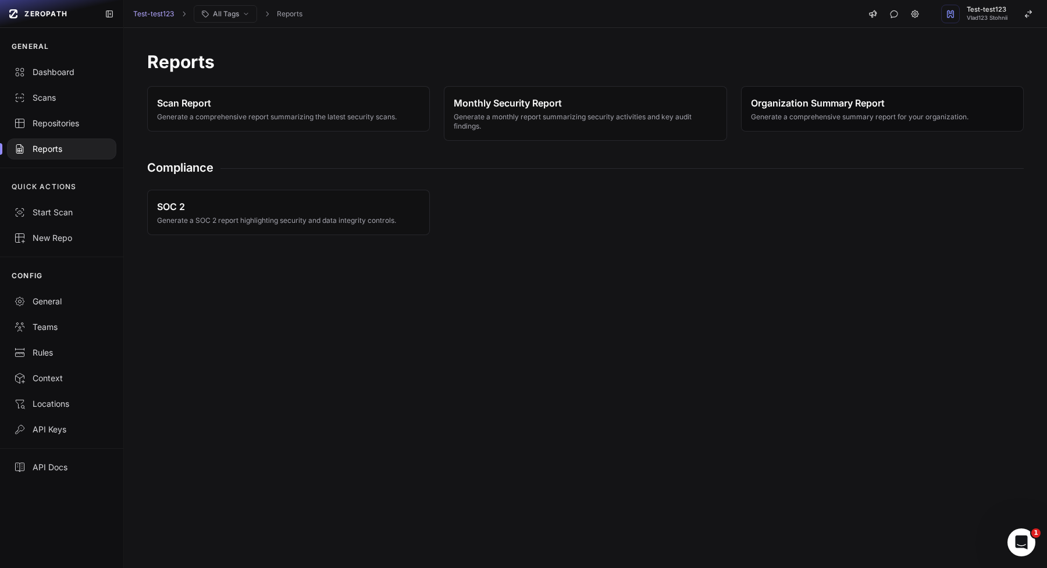
click at [799, 114] on span "Generate a comprehensive summary report for your organization." at bounding box center [860, 116] width 218 height 9
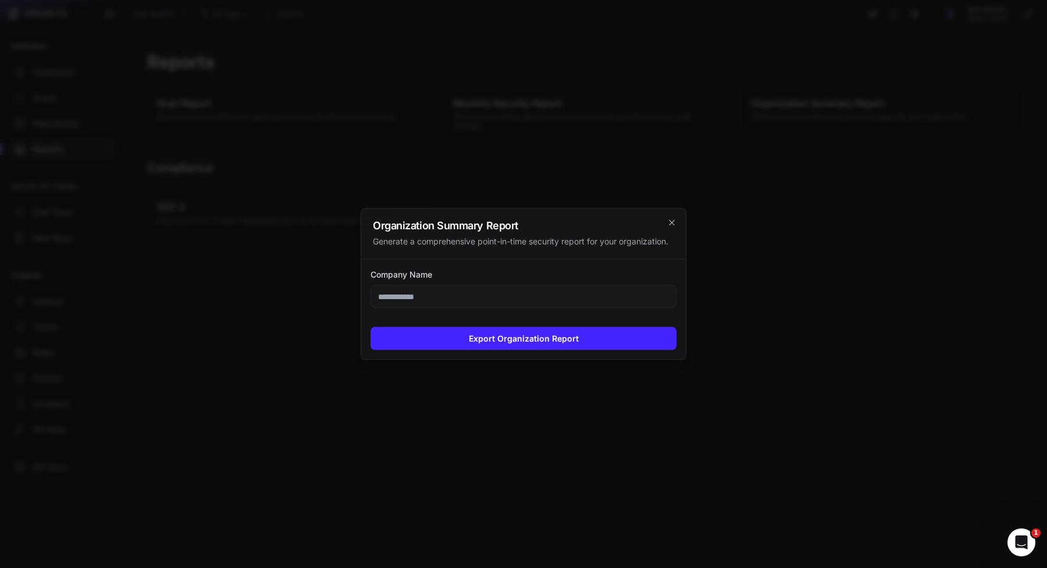
click at [491, 307] on input "Company Name" at bounding box center [524, 296] width 306 height 23
click at [553, 327] on button "Export Organization Report" at bounding box center [524, 338] width 306 height 23
click at [514, 403] on div at bounding box center [523, 284] width 1047 height 568
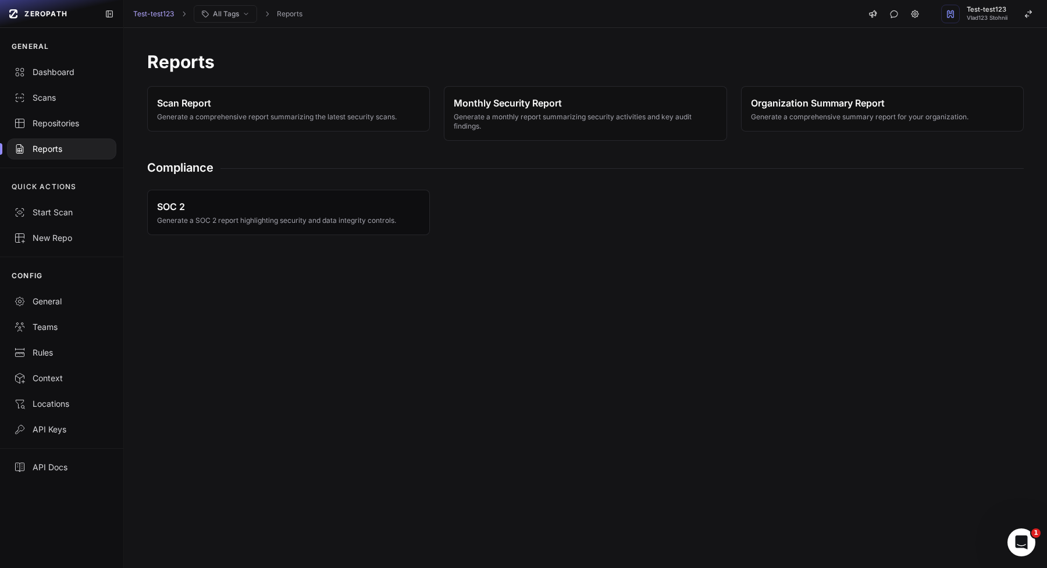
click at [342, 208] on span "SOC 2" at bounding box center [276, 207] width 239 height 14
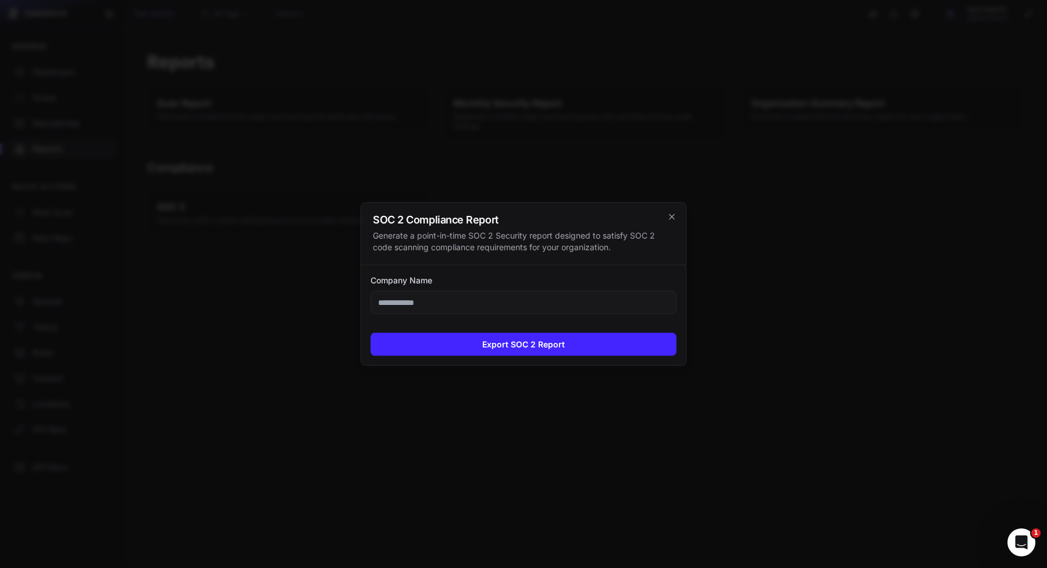
click at [442, 307] on input "Company Name" at bounding box center [524, 302] width 306 height 23
type input "****"
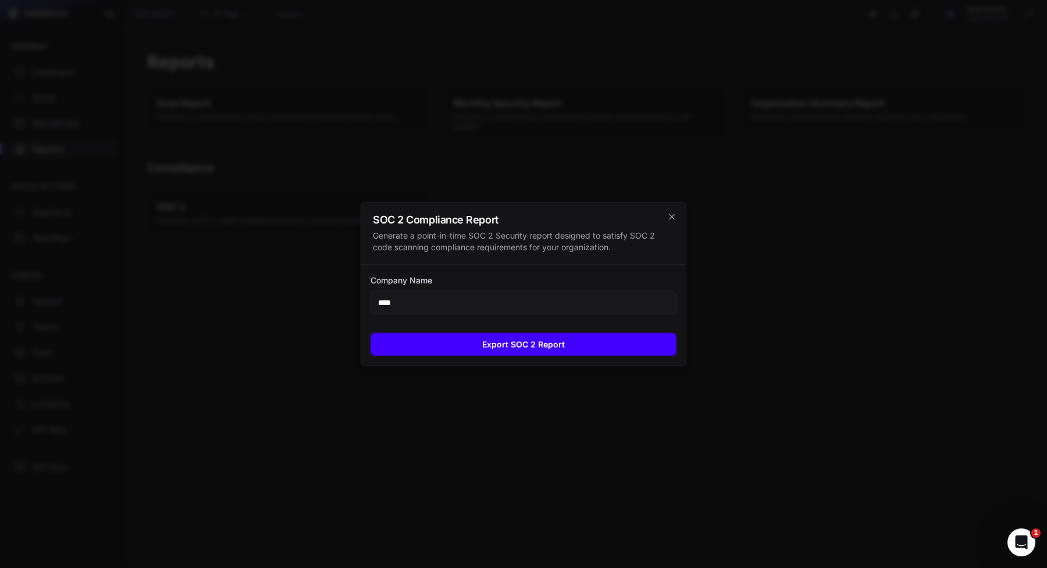
click at [436, 339] on button "Export SOC 2 Report" at bounding box center [524, 344] width 306 height 23
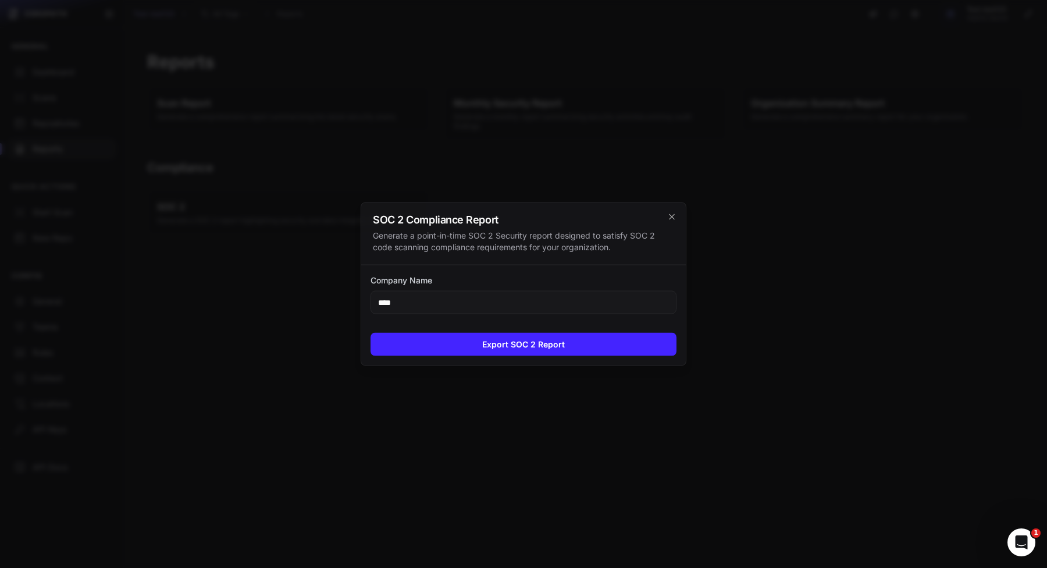
click at [440, 452] on div at bounding box center [523, 284] width 1047 height 568
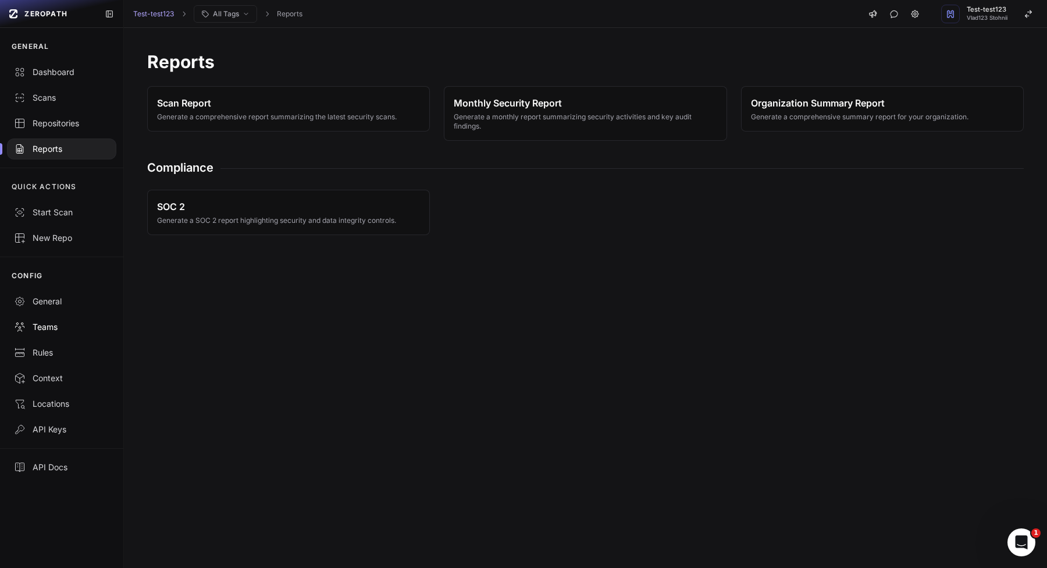
click at [108, 329] on div "Teams" at bounding box center [61, 327] width 95 height 12
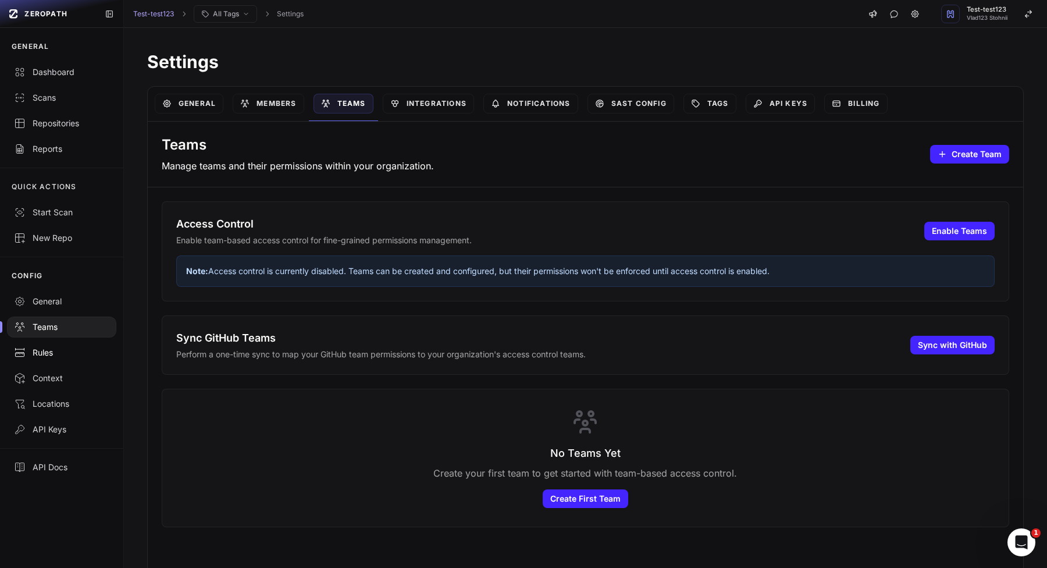
click at [80, 345] on link "Rules" at bounding box center [61, 353] width 123 height 26
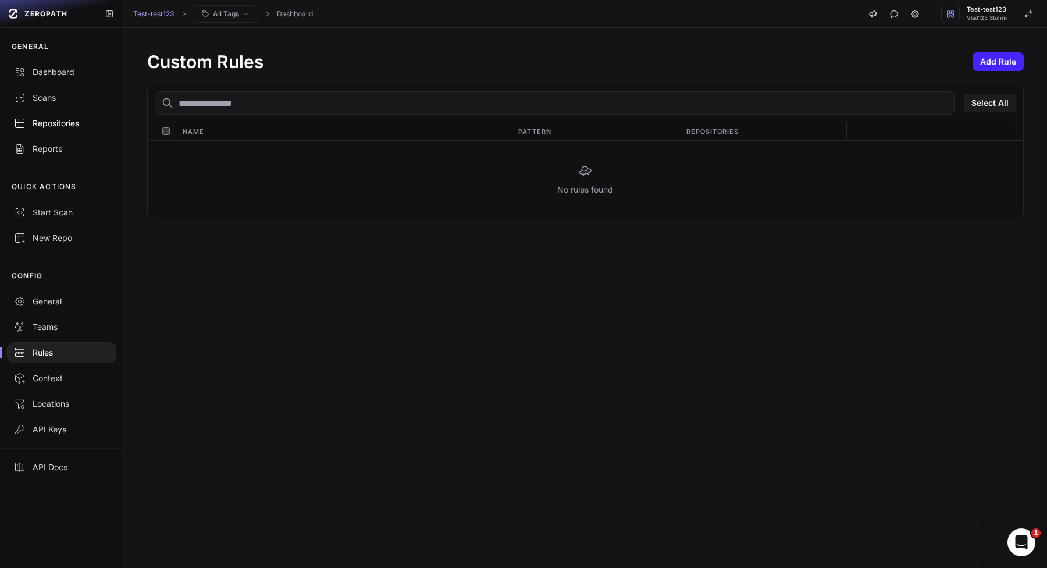
click at [88, 116] on link "Repositories" at bounding box center [61, 124] width 123 height 26
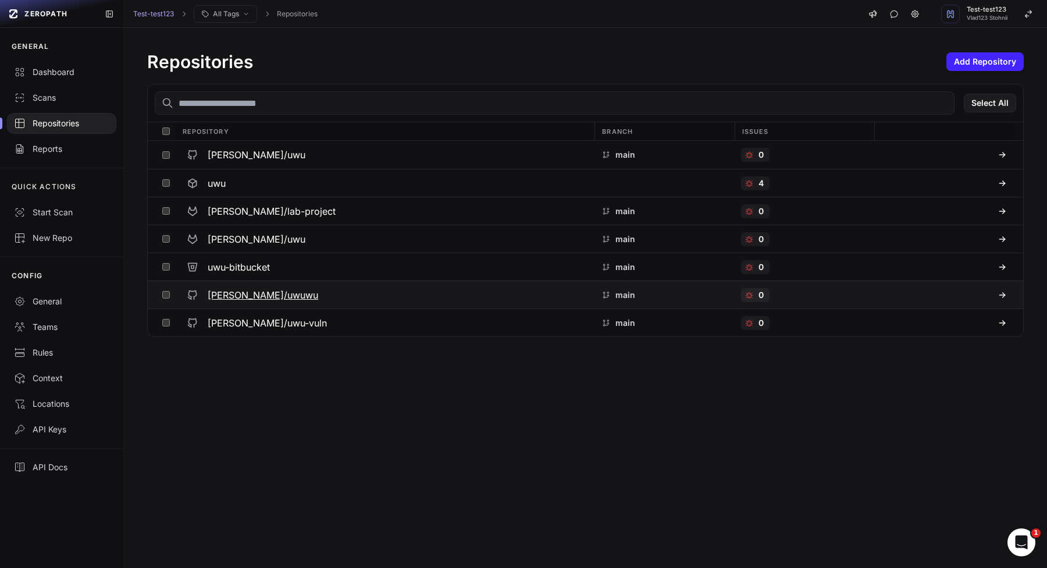
click at [172, 297] on button at bounding box center [166, 294] width 18 height 27
click at [172, 324] on button at bounding box center [166, 322] width 18 height 27
click at [979, 102] on button "Action" at bounding box center [991, 103] width 51 height 19
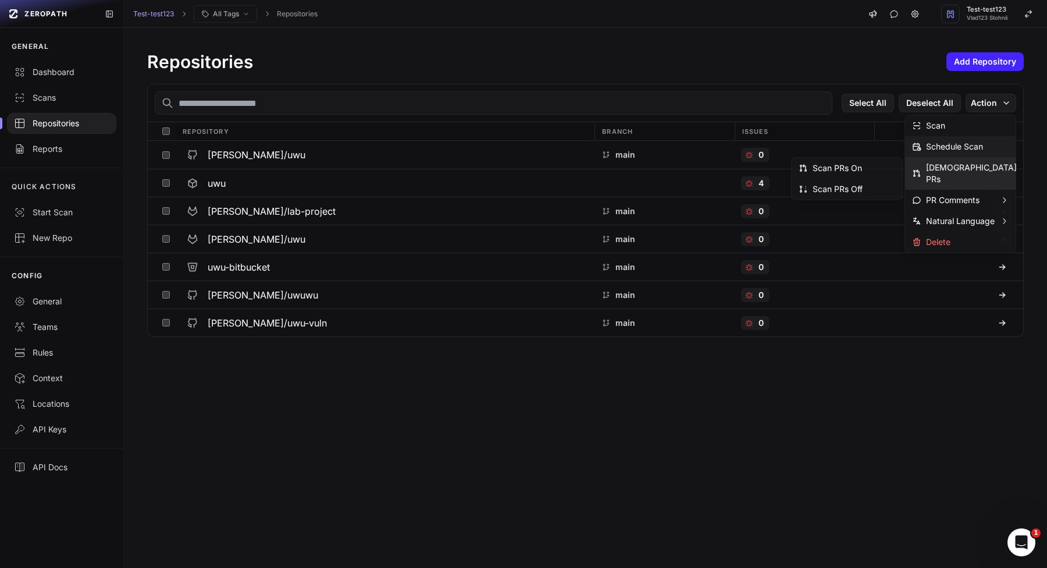
click at [975, 150] on div "Schedule Scan" at bounding box center [947, 147] width 71 height 12
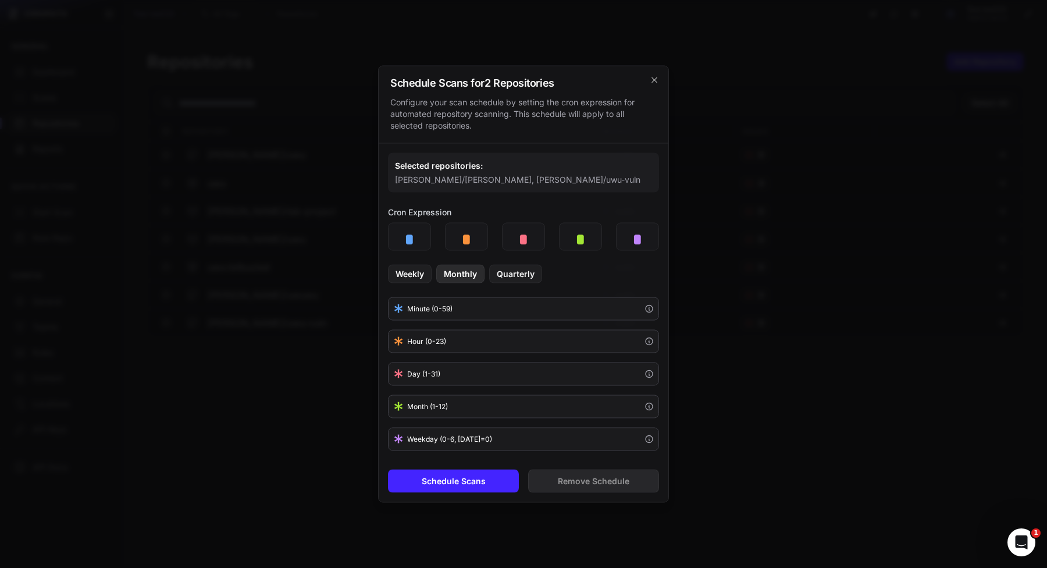
click at [468, 278] on button "Monthly" at bounding box center [460, 274] width 48 height 19
type input "*"
click at [467, 475] on button "Schedule Scans" at bounding box center [453, 481] width 131 height 23
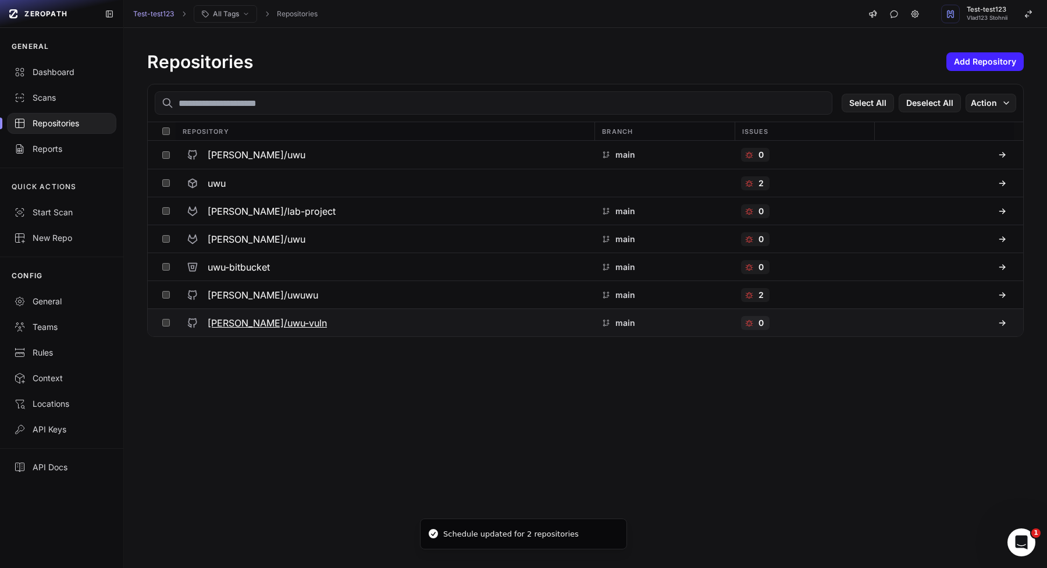
click at [165, 326] on button at bounding box center [166, 322] width 18 height 27
click at [998, 110] on button "Action" at bounding box center [991, 103] width 51 height 19
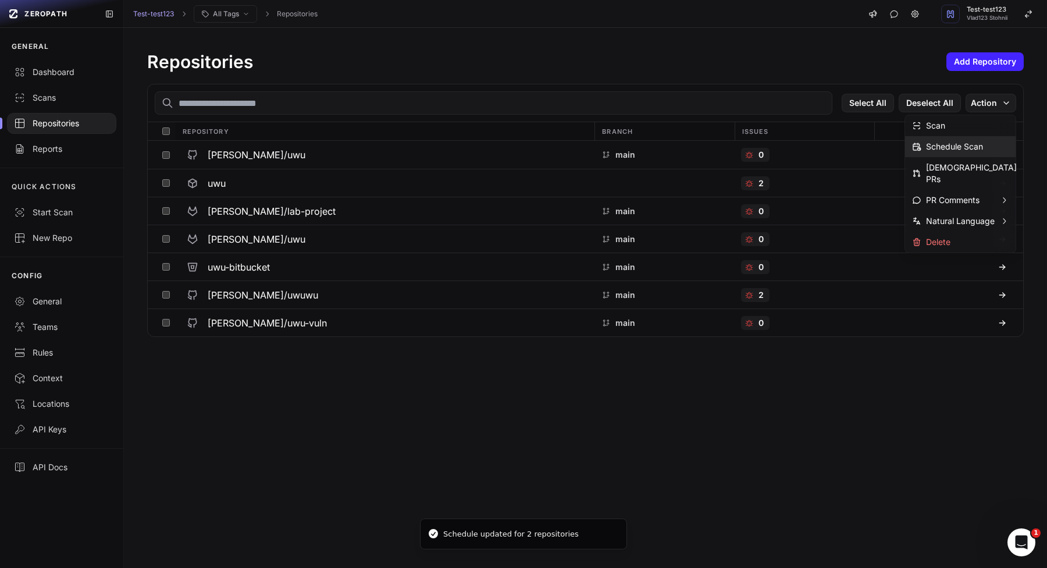
click at [932, 150] on div "Schedule Scan" at bounding box center [947, 147] width 71 height 12
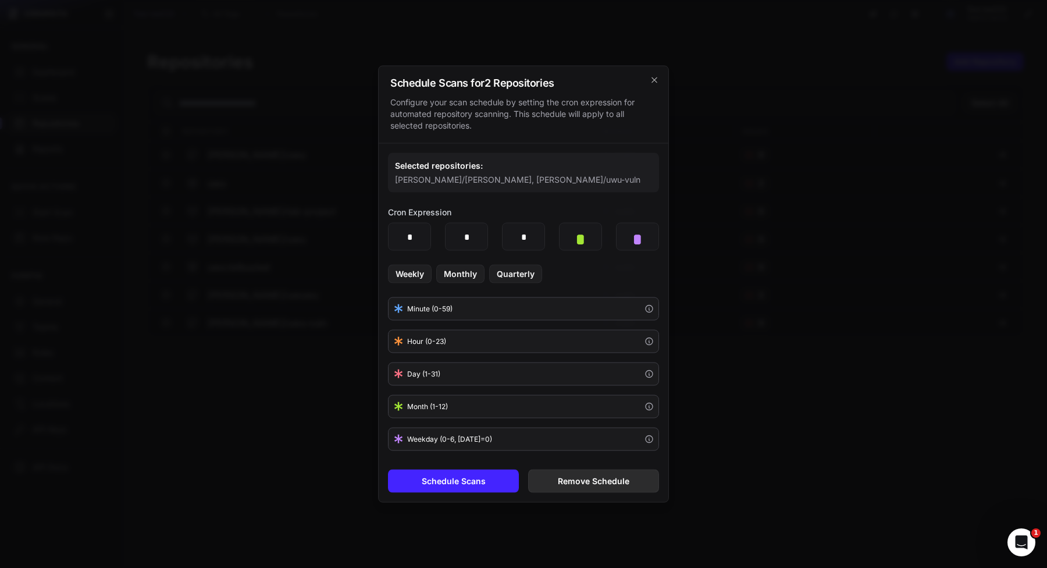
click at [551, 480] on button "Remove Schedule" at bounding box center [593, 481] width 131 height 23
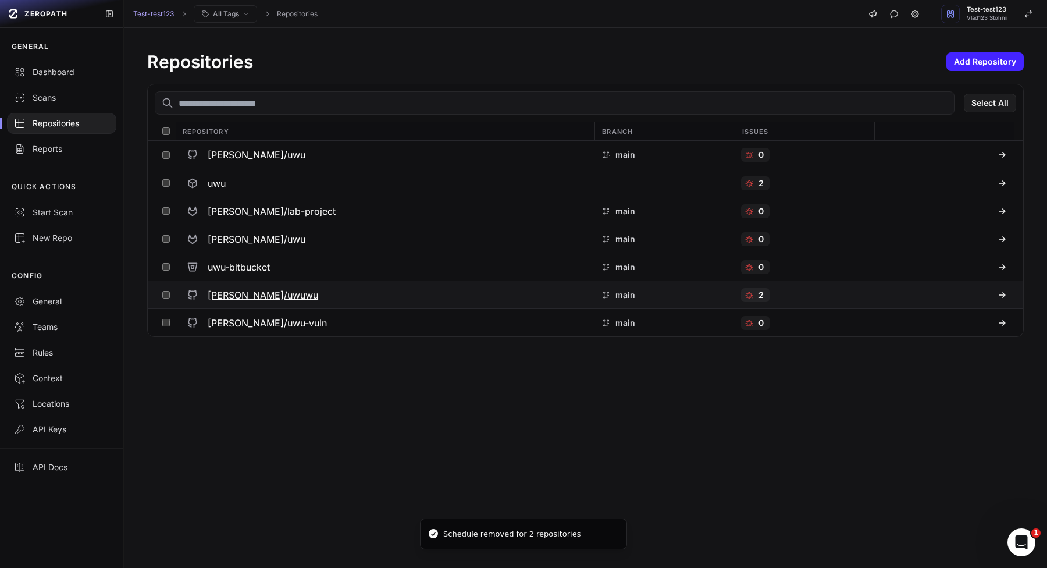
click at [168, 302] on button at bounding box center [166, 294] width 18 height 27
click at [165, 272] on button at bounding box center [166, 266] width 18 height 27
click at [166, 246] on button at bounding box center [166, 238] width 18 height 27
click at [990, 100] on button "Action" at bounding box center [991, 103] width 51 height 19
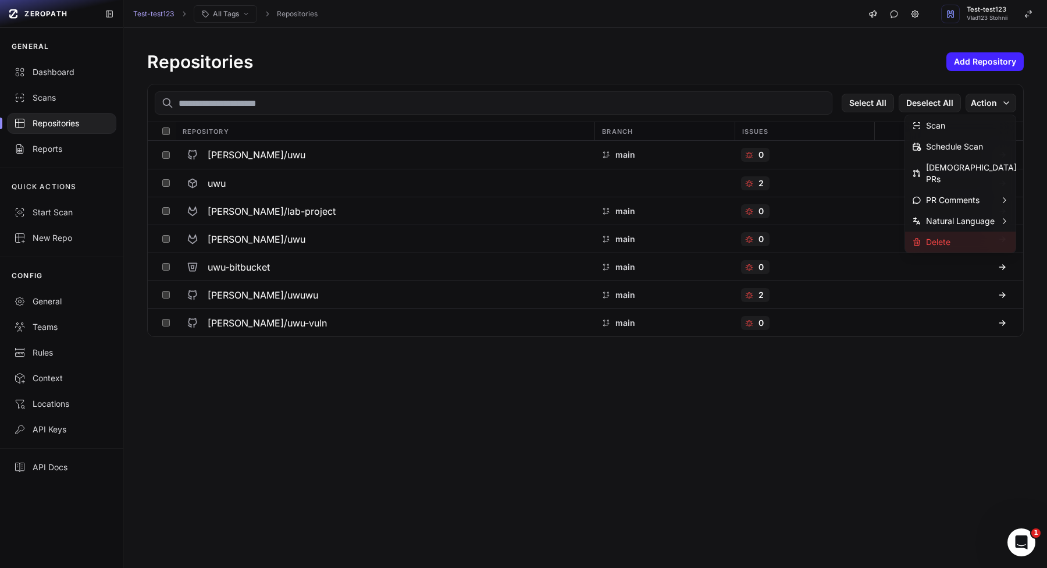
click at [934, 236] on div "Delete" at bounding box center [931, 242] width 38 height 12
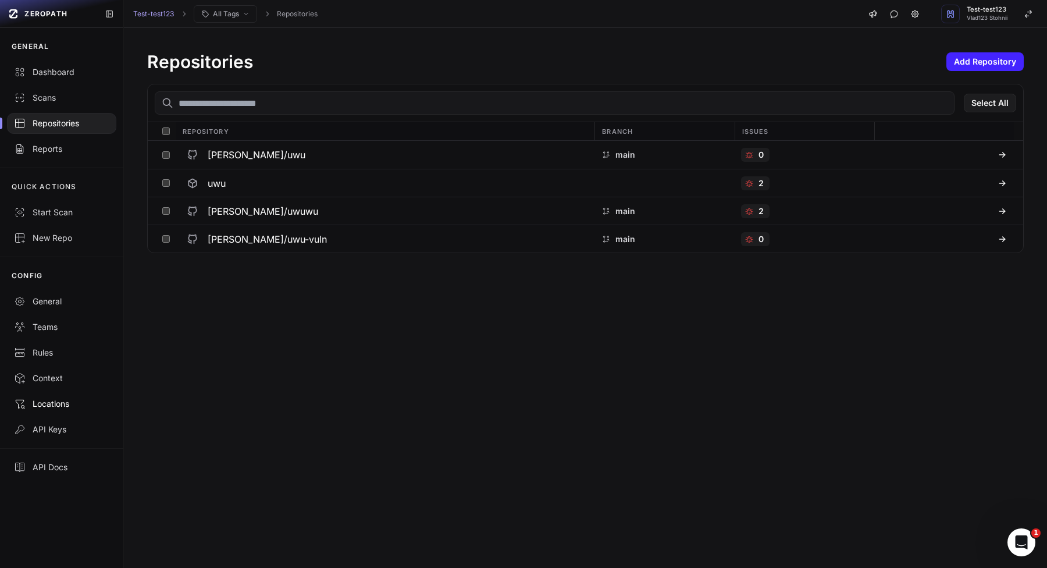
click at [62, 404] on div "Locations" at bounding box center [61, 404] width 95 height 12
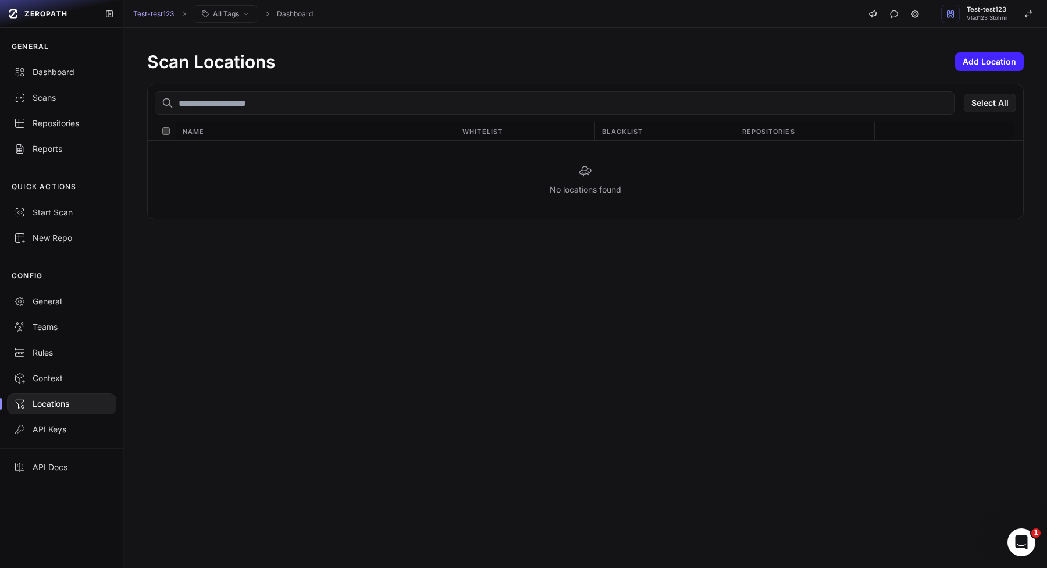
click at [975, 72] on div "Scan Locations Add Location Select All Name Whitelist Blacklist Repositories No…" at bounding box center [585, 135] width 923 height 215
click at [983, 61] on button "Add Location" at bounding box center [989, 61] width 69 height 19
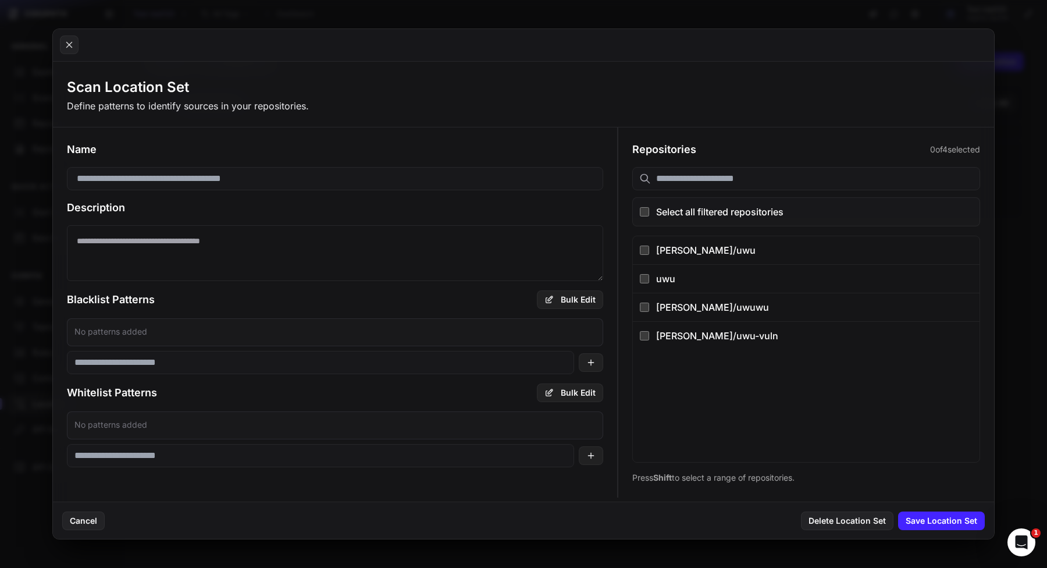
click at [404, 189] on input at bounding box center [335, 178] width 537 height 23
type input "****"
click at [367, 264] on textarea at bounding box center [335, 253] width 537 height 56
type textarea "******"
click at [451, 351] on input at bounding box center [320, 362] width 507 height 23
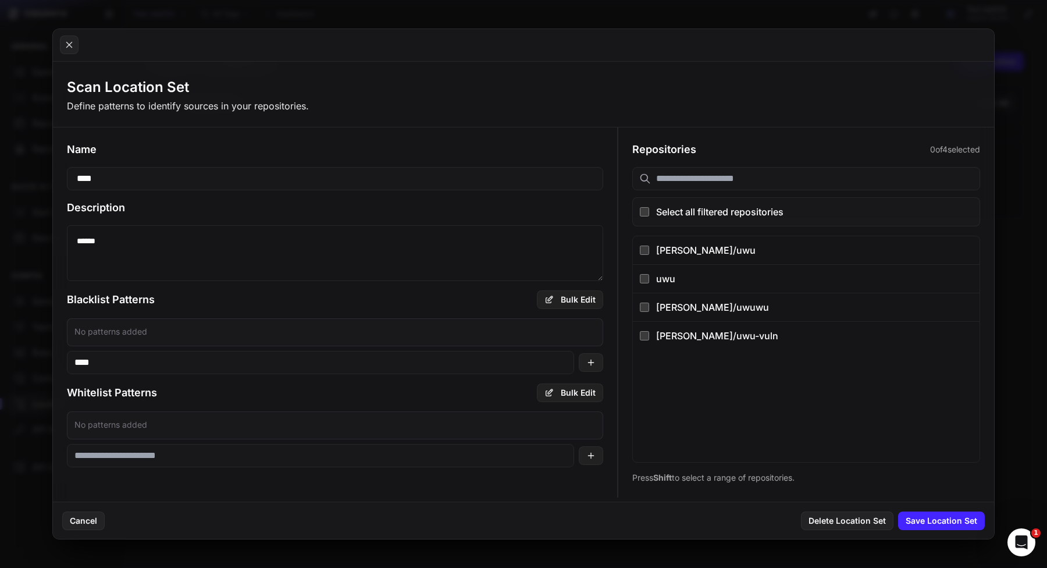
type input "*****"
click at [378, 466] on input at bounding box center [320, 458] width 507 height 23
type input "*******"
click at [741, 261] on button "vlad-stohnii/uwu" at bounding box center [806, 250] width 347 height 28
click at [741, 230] on div "Repositories 1 of 4 selected Select all filtered repositories vlad-stohnii/uwu …" at bounding box center [806, 312] width 376 height 370
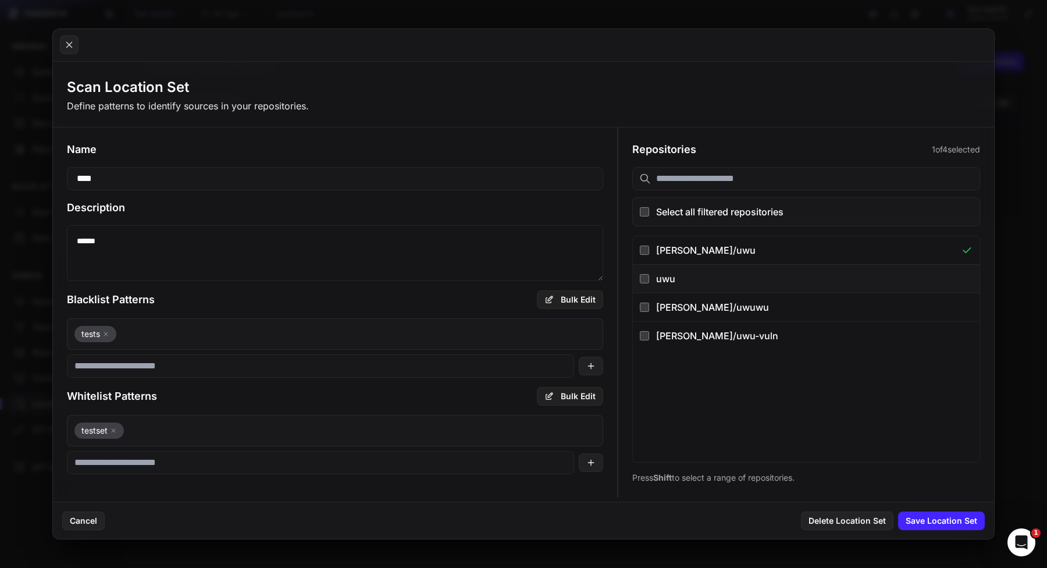
click at [741, 269] on button "uwu" at bounding box center [806, 278] width 347 height 29
click at [906, 518] on button "Save Location Set" at bounding box center [941, 520] width 87 height 19
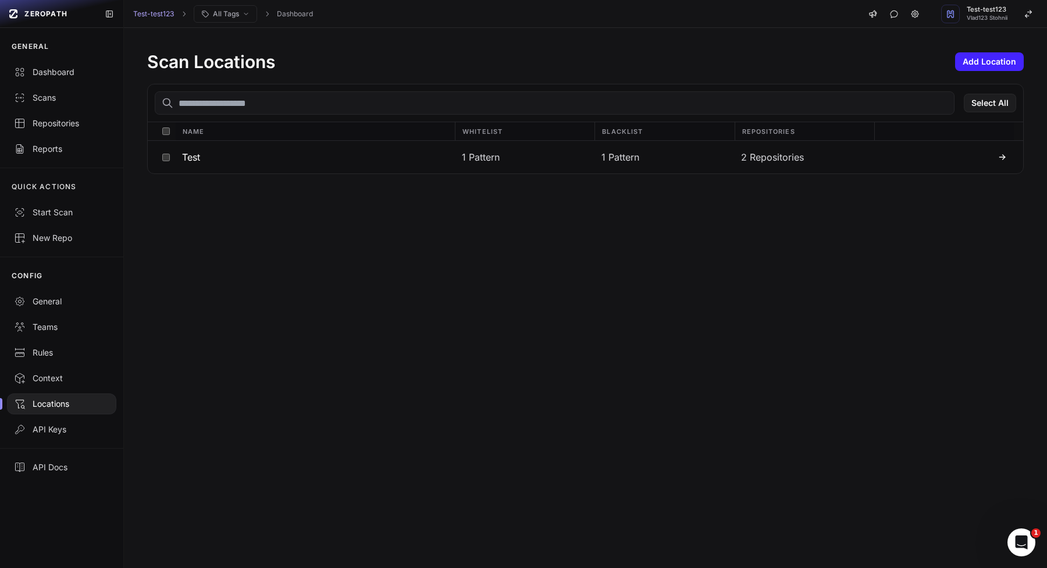
click at [752, 139] on div "Repositories" at bounding box center [805, 131] width 140 height 18
click at [745, 166] on div "2 Repositories" at bounding box center [804, 157] width 140 height 33
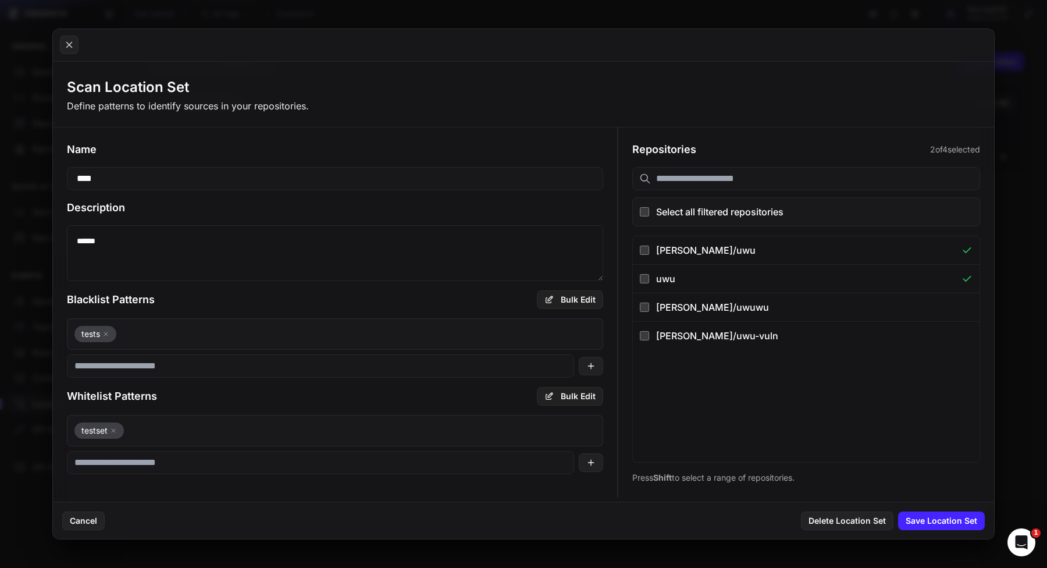
click at [282, 360] on input at bounding box center [320, 365] width 507 height 23
type input "********"
click at [722, 273] on div "uwu" at bounding box center [805, 279] width 298 height 14
click at [912, 514] on button "Save Location Set" at bounding box center [941, 520] width 87 height 19
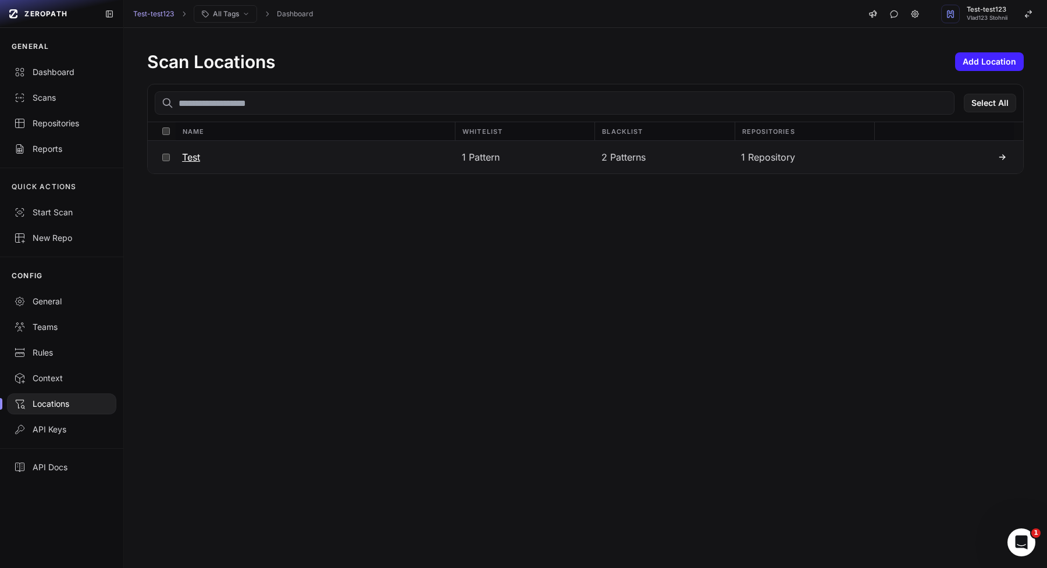
click at [595, 159] on div "1 Pattern" at bounding box center [665, 157] width 140 height 33
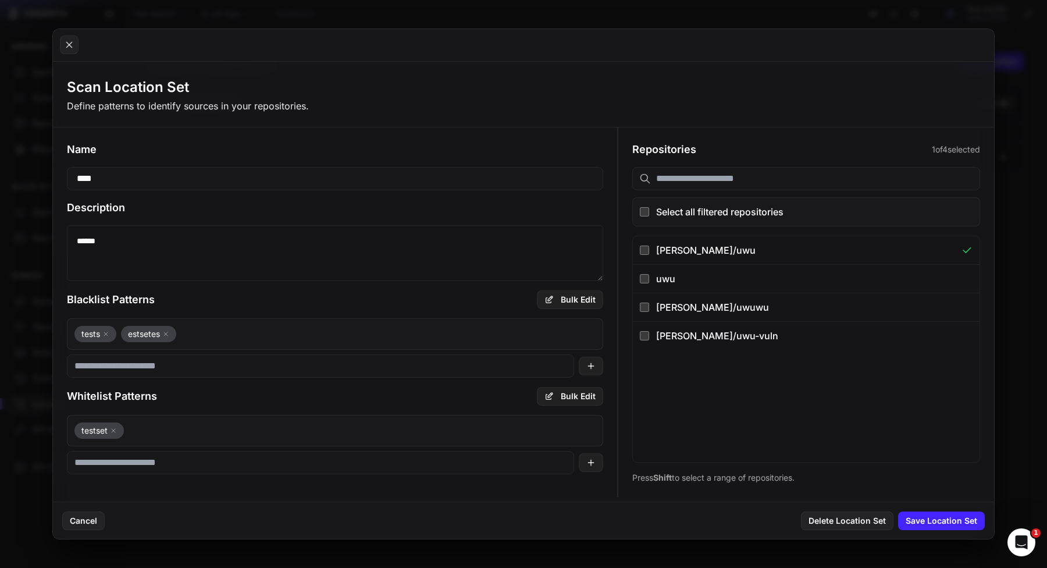
click at [853, 531] on div "Cancel Delete Location Set Save Location Set" at bounding box center [524, 520] width 942 height 37
click at [853, 527] on button "Delete Location Set" at bounding box center [847, 520] width 93 height 19
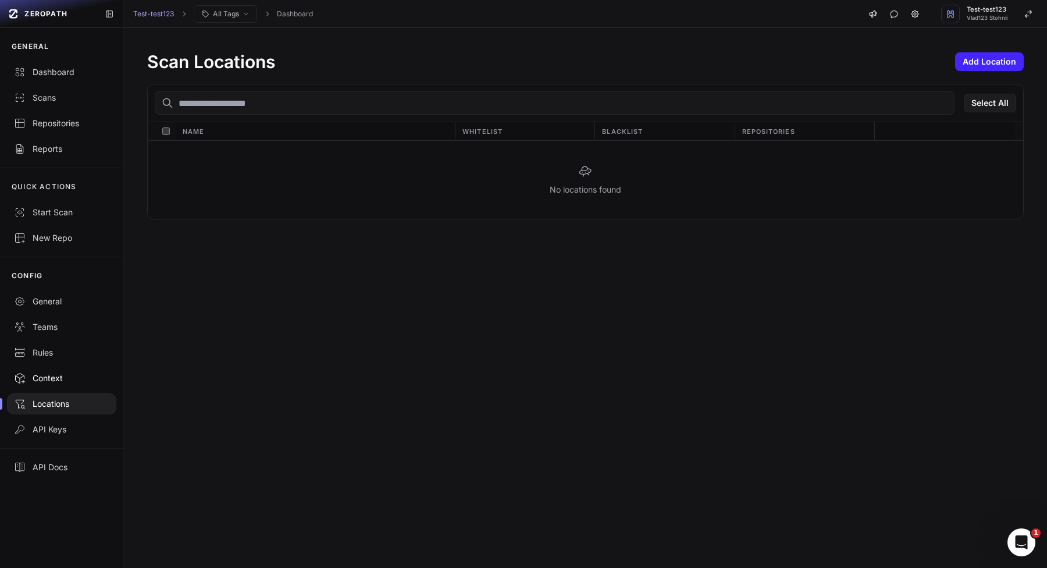
click at [41, 382] on div "Context" at bounding box center [61, 378] width 95 height 12
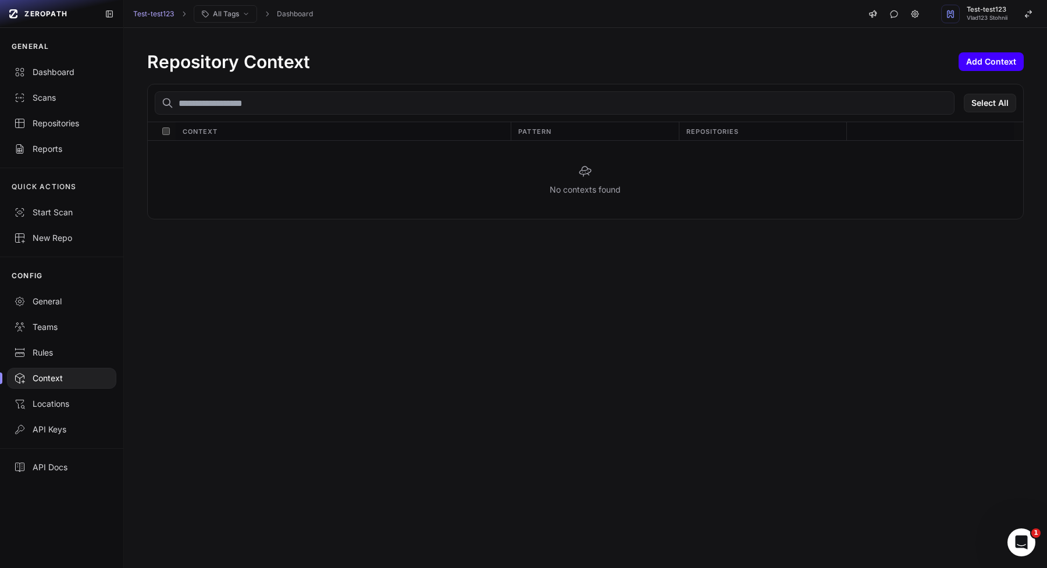
click at [994, 63] on button "Add Context" at bounding box center [991, 61] width 65 height 19
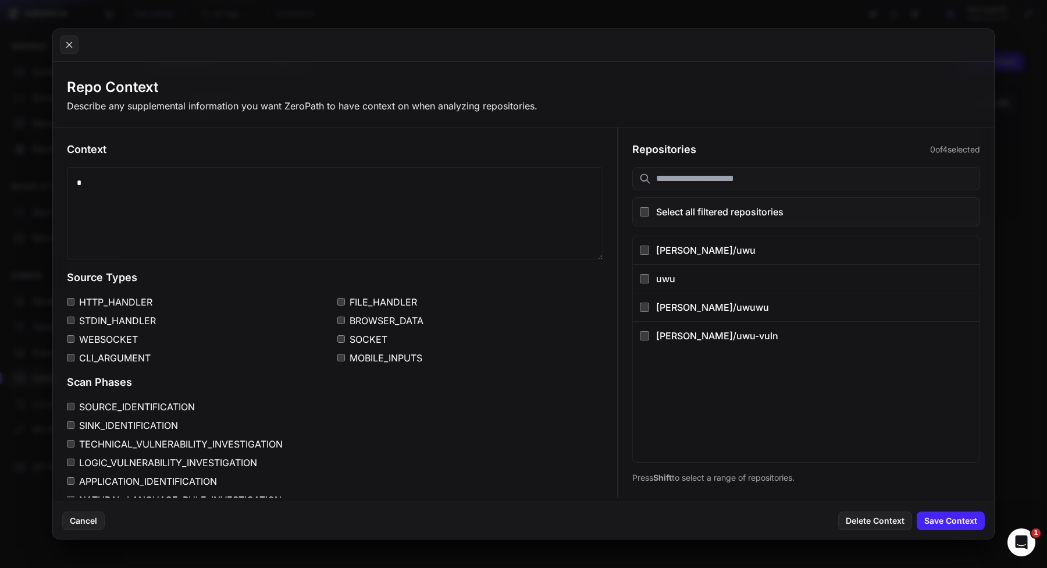
click at [339, 200] on textarea "*" at bounding box center [335, 213] width 537 height 93
type textarea "*******"
click at [122, 319] on label "STDIN_HANDLER" at bounding box center [200, 321] width 266 height 14
click at [122, 326] on label "STDIN_HANDLER" at bounding box center [200, 321] width 266 height 14
click at [122, 335] on label "WEBSOCKET" at bounding box center [200, 339] width 266 height 14
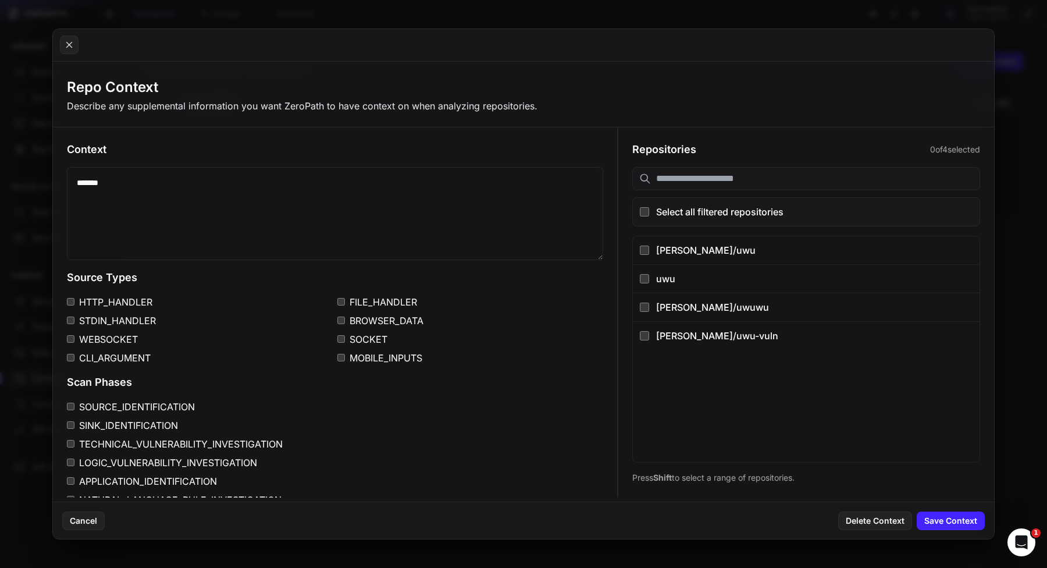
click at [122, 319] on label "STDIN_HANDLER" at bounding box center [200, 321] width 266 height 14
click at [738, 273] on div "uwu" at bounding box center [814, 279] width 317 height 14
click at [735, 316] on button "vlad-stohnii/uwuwu" at bounding box center [806, 307] width 347 height 29
drag, startPoint x: 752, startPoint y: 335, endPoint x: 756, endPoint y: 361, distance: 26.4
click at [752, 335] on div "vlad-stohnii/uwu-vuln" at bounding box center [814, 336] width 317 height 14
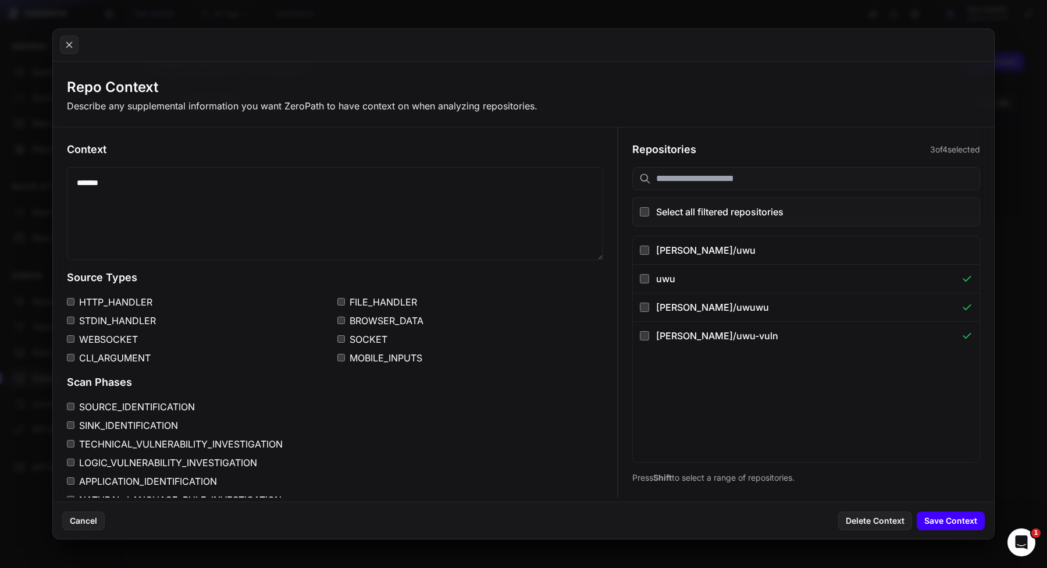
click at [942, 521] on button "Save Context" at bounding box center [951, 520] width 68 height 19
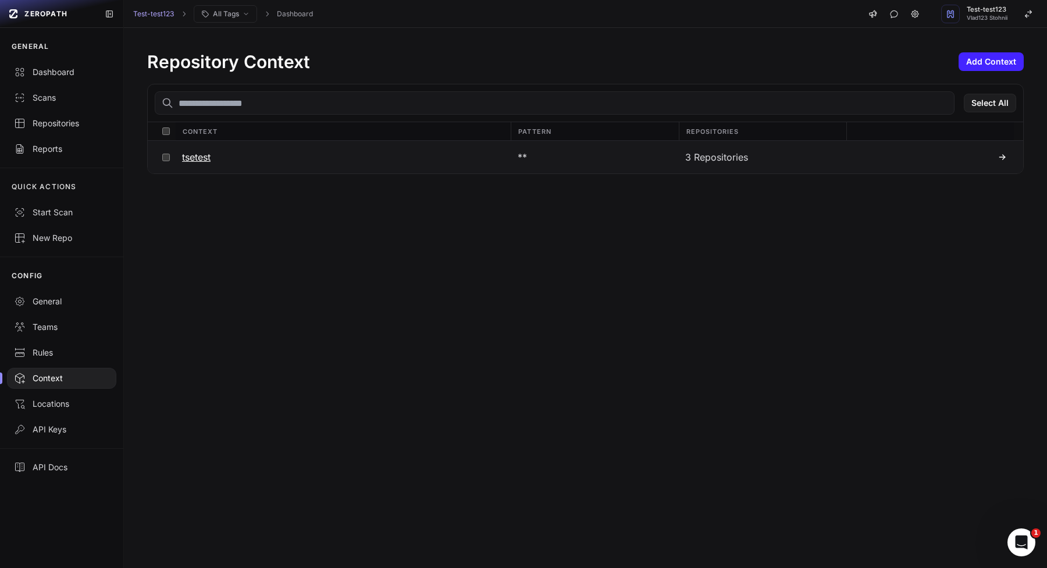
click at [793, 157] on div "3 Repositories" at bounding box center [762, 157] width 168 height 33
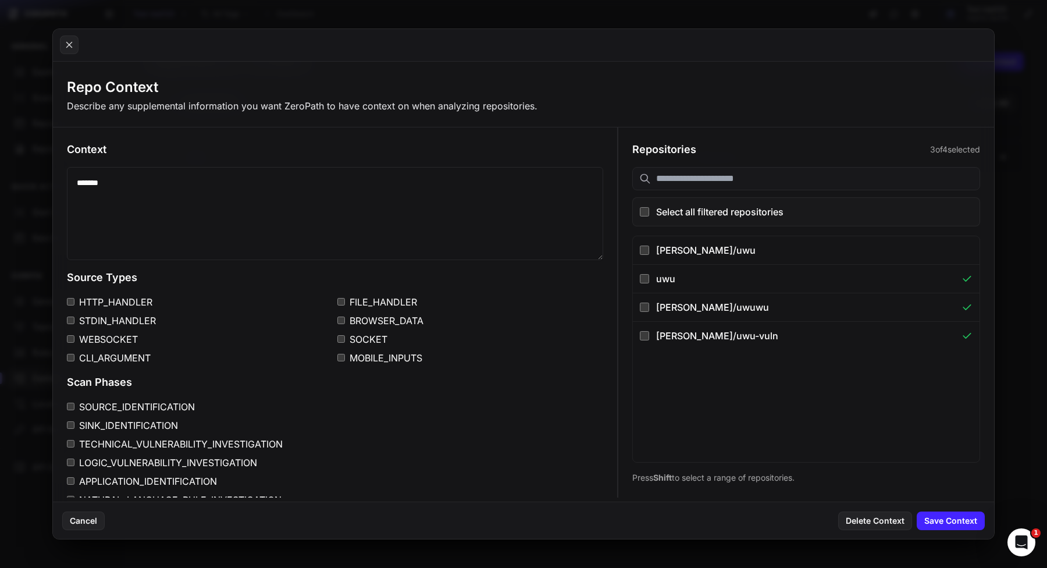
click at [191, 399] on div "Context ******* Source Types HTTP_HANDLER FILE_HANDLER STDIN_HANDLER BROWSER_DA…" at bounding box center [335, 353] width 564 height 452
click at [175, 422] on label "SINK_IDENTIFICATION" at bounding box center [335, 425] width 537 height 14
click at [174, 404] on label "SOURCE_IDENTIFICATION" at bounding box center [335, 407] width 537 height 14
click at [303, 194] on textarea "********" at bounding box center [335, 213] width 537 height 93
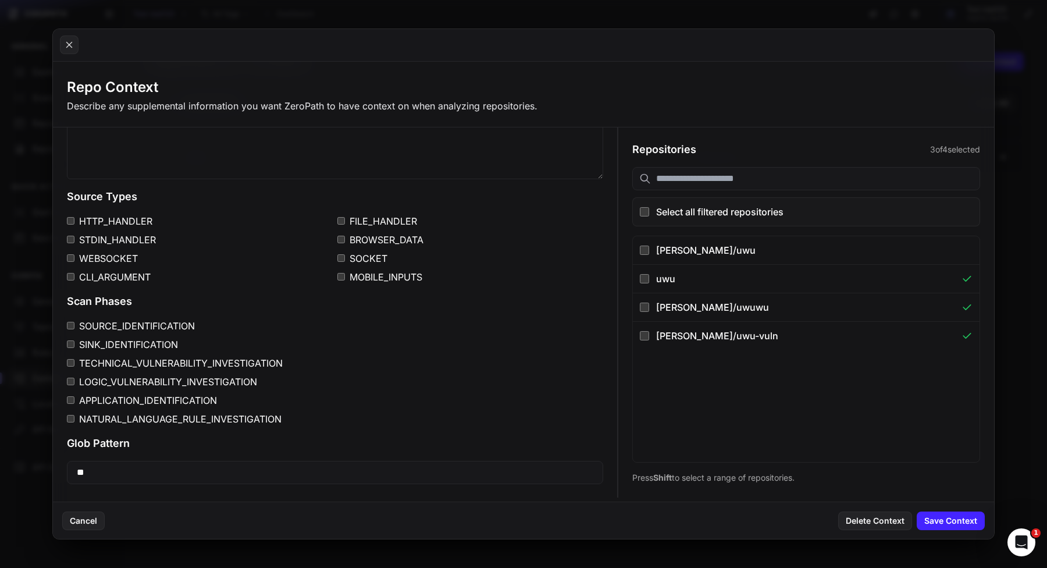
type textarea "**********"
click at [316, 474] on input "**" at bounding box center [335, 472] width 537 height 23
type input "*********"
click at [774, 240] on button "vlad-stohnii/uwu" at bounding box center [806, 250] width 347 height 28
click at [943, 506] on div "Cancel Delete Context Save Context" at bounding box center [524, 520] width 942 height 37
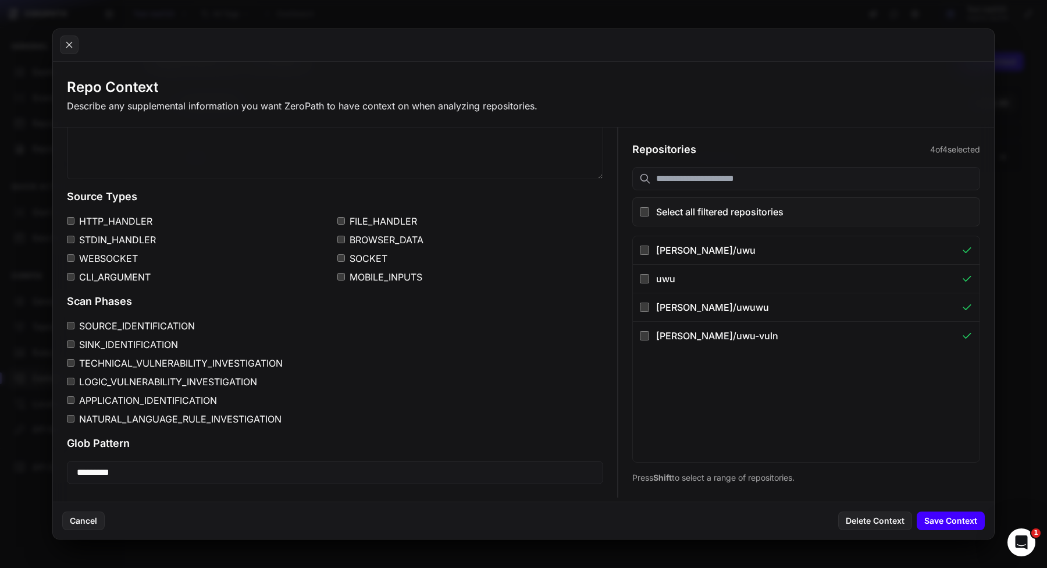
click at [943, 511] on button "Save Context" at bounding box center [951, 520] width 68 height 19
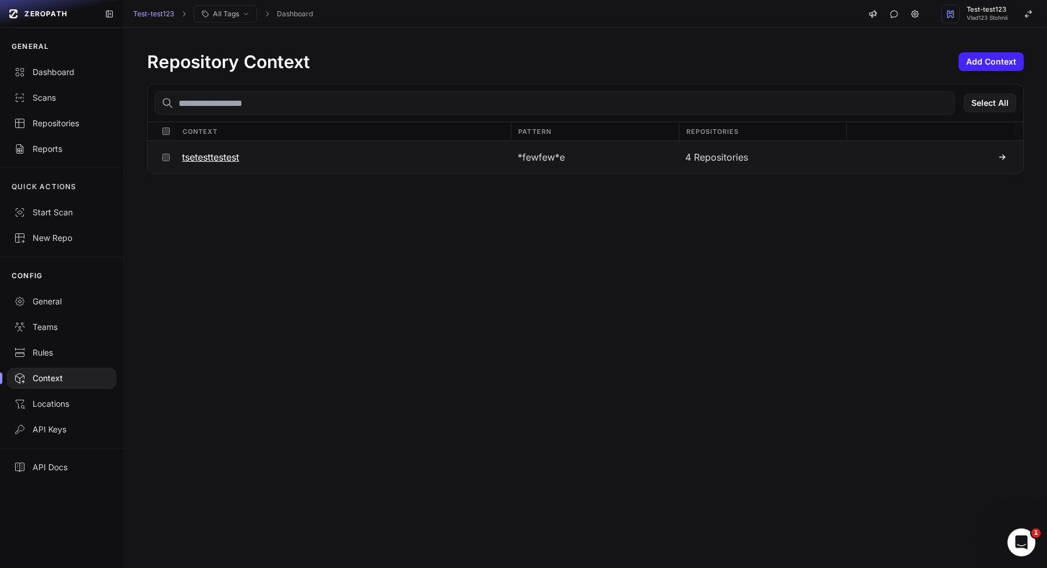
click at [690, 150] on div "4 Repositories" at bounding box center [762, 157] width 168 height 33
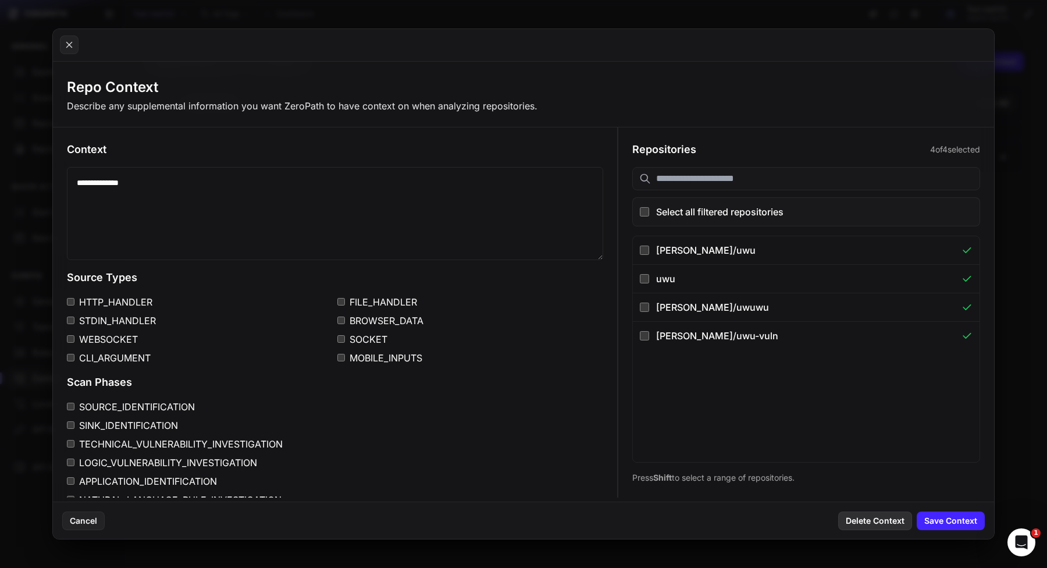
click at [871, 524] on button "Delete Context" at bounding box center [876, 520] width 74 height 19
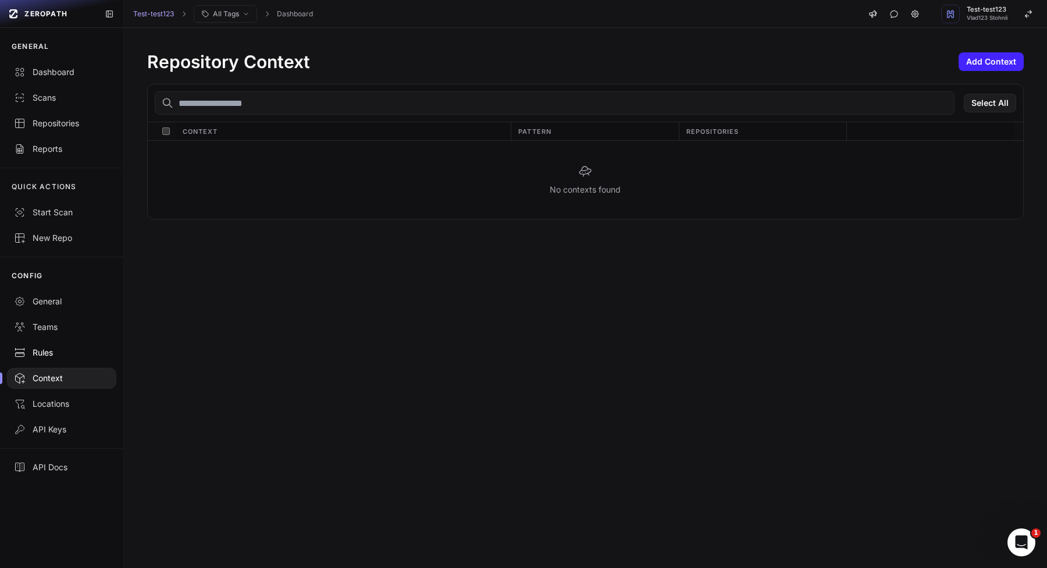
click at [33, 362] on link "Rules" at bounding box center [61, 353] width 123 height 26
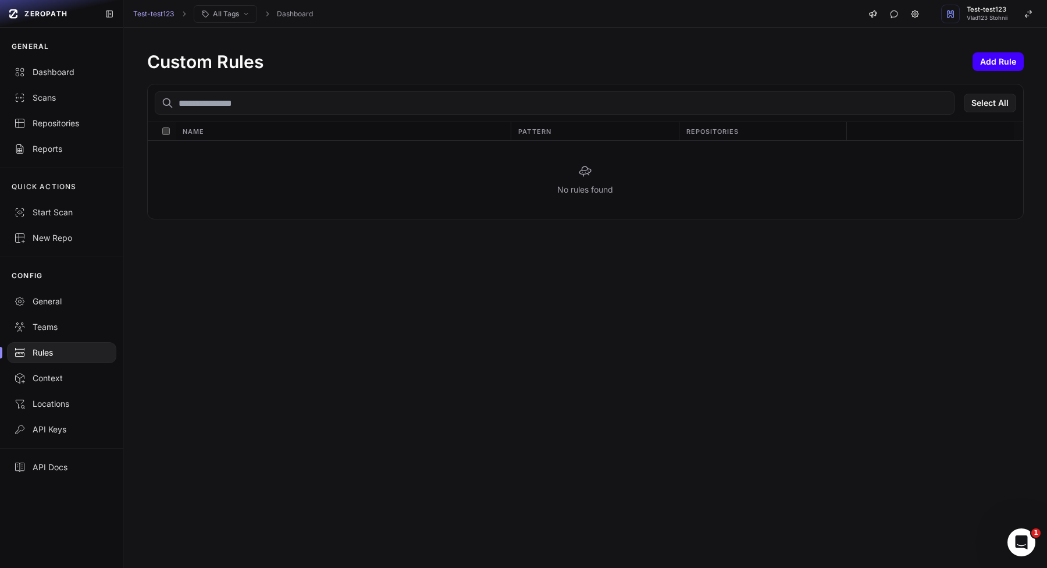
click at [1003, 61] on button "Add Rule" at bounding box center [998, 61] width 51 height 19
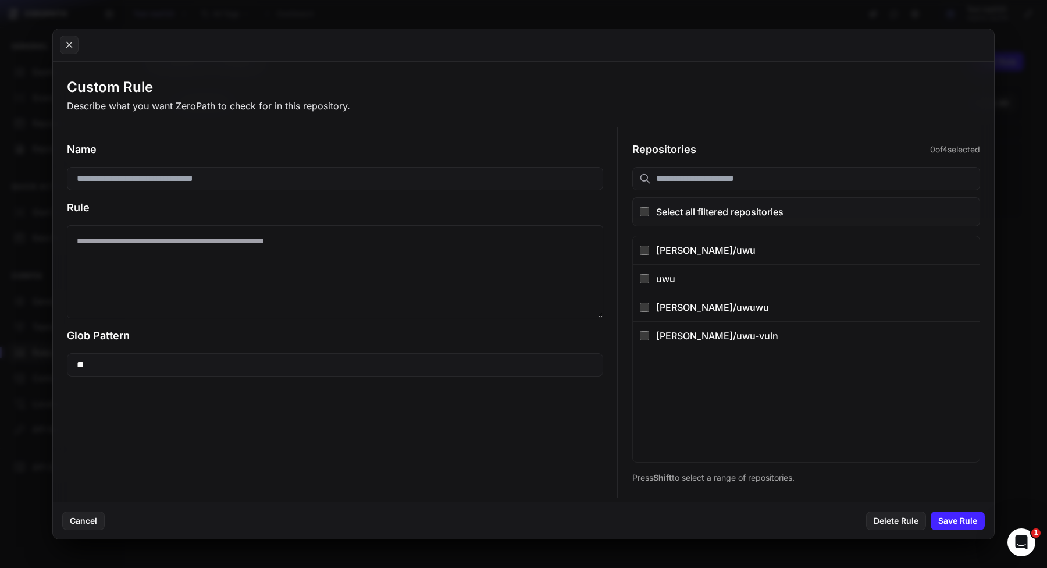
click at [330, 185] on input at bounding box center [335, 178] width 537 height 23
type input "****"
click at [285, 283] on textarea at bounding box center [335, 271] width 537 height 93
paste textarea "**********"
type textarea "**********"
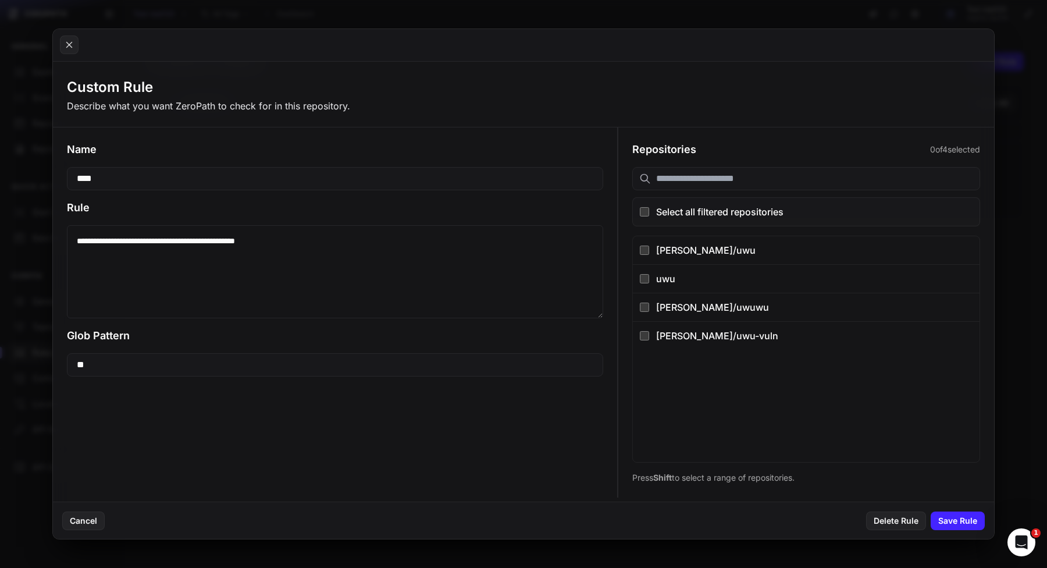
click at [313, 183] on input "****" at bounding box center [335, 178] width 537 height 23
type input "***"
click at [731, 302] on div "vlad-stohnii/uwuwu" at bounding box center [814, 307] width 317 height 14
click at [941, 518] on button "Save Rule" at bounding box center [958, 520] width 54 height 19
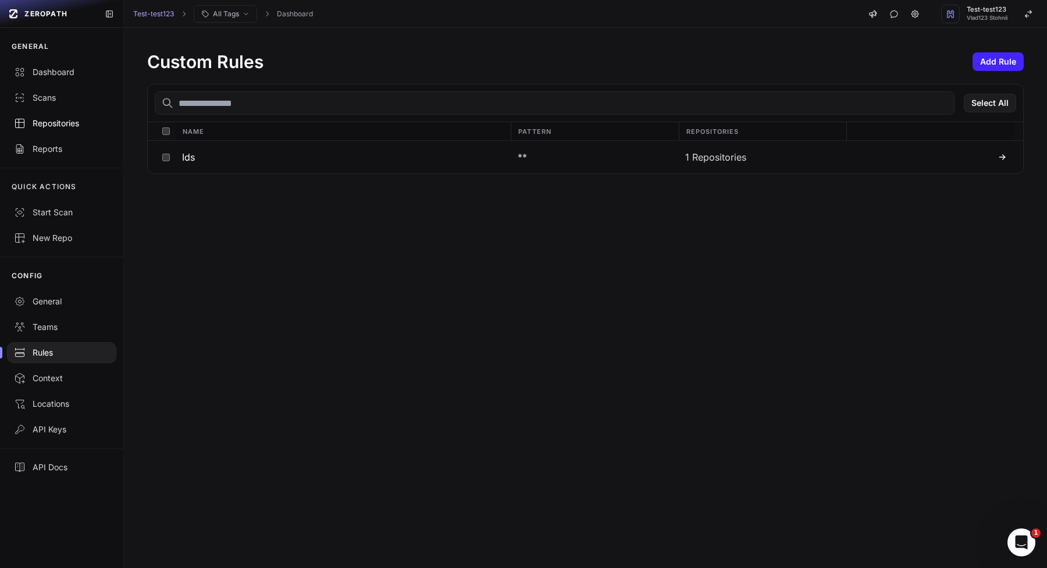
click at [62, 111] on link "Repositories" at bounding box center [61, 124] width 123 height 26
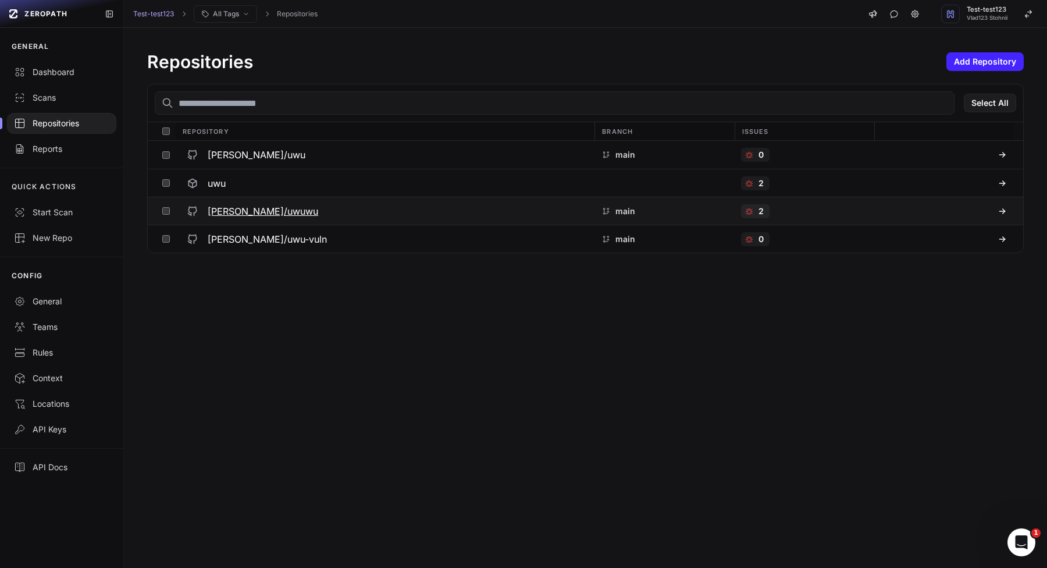
click at [234, 205] on h3 "vlad-stohnii/uwuwu" at bounding box center [263, 211] width 111 height 14
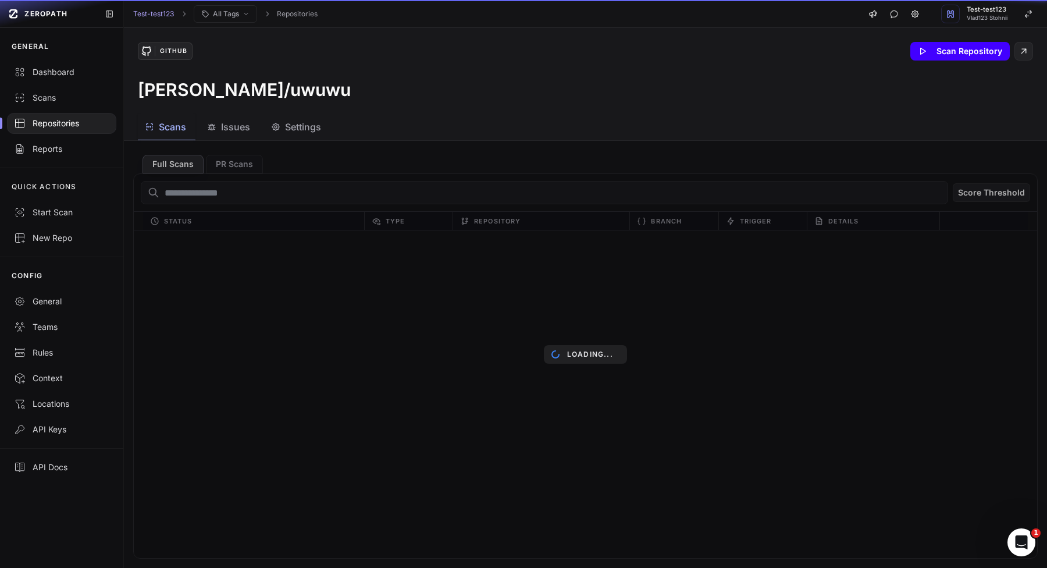
click at [971, 44] on button "Scan Repository" at bounding box center [961, 51] width 100 height 19
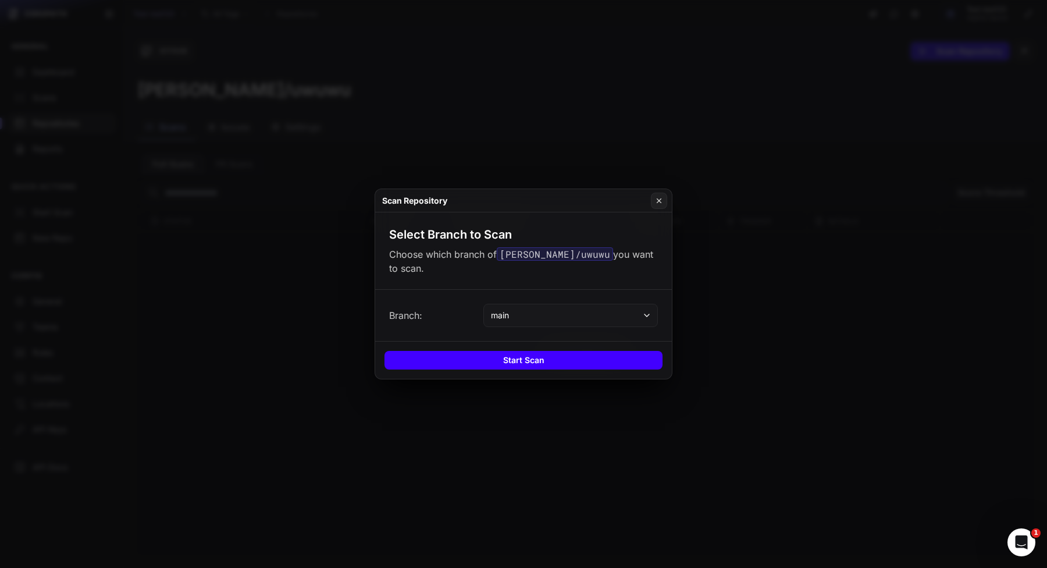
click at [491, 360] on button "Start Scan" at bounding box center [524, 360] width 278 height 19
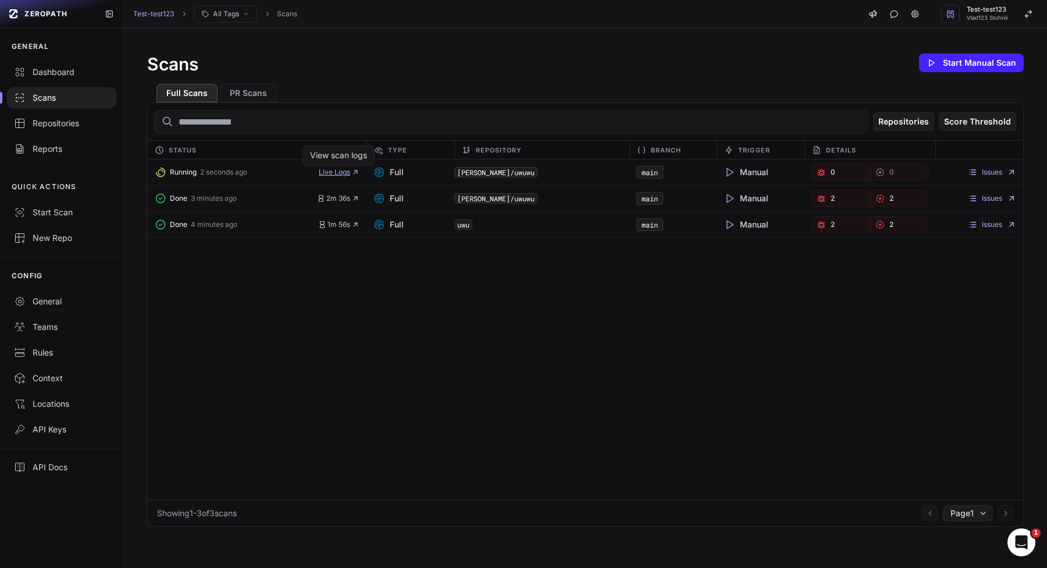
click at [347, 171] on span "Live Logs" at bounding box center [339, 172] width 41 height 9
click at [337, 170] on span "Live Logs" at bounding box center [339, 172] width 41 height 9
click at [339, 172] on span "Live Logs" at bounding box center [339, 172] width 41 height 9
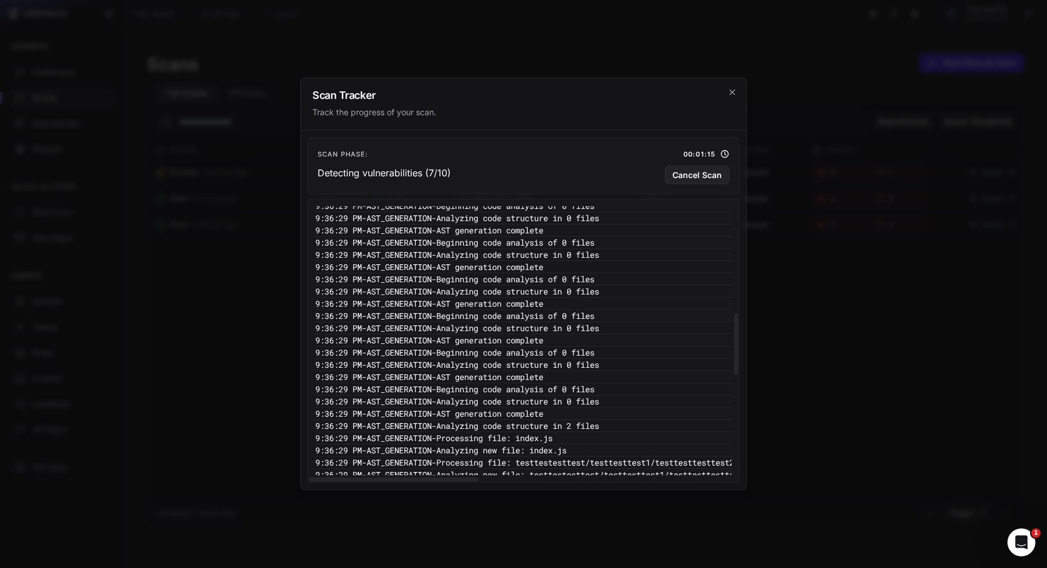
scroll to position [953, 0]
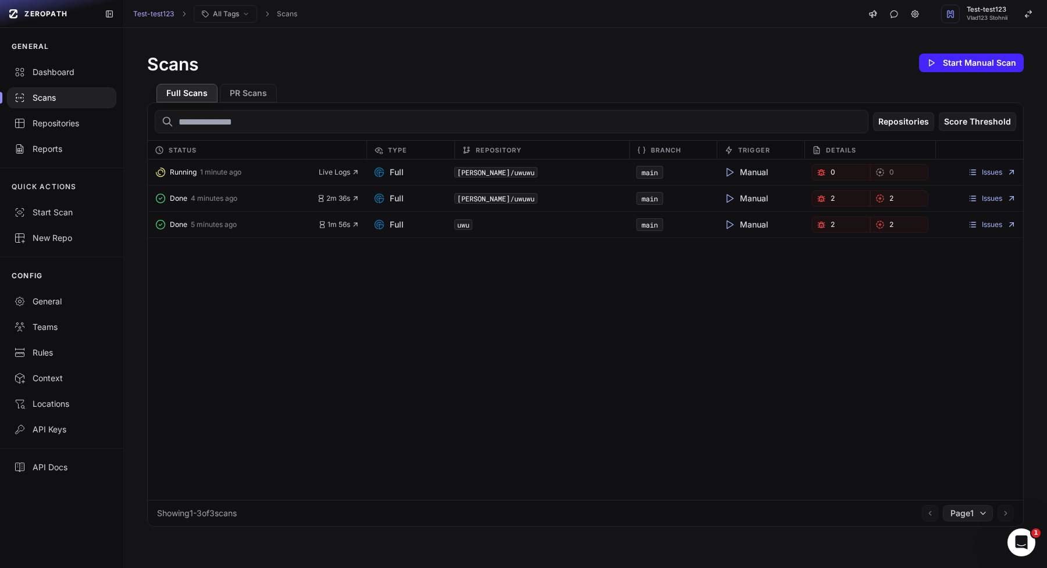
click at [299, 308] on div "Running 1 minute ago Live Logs Full vlad-stohnii/uwuwu main Manual 0 0 Issues D…" at bounding box center [586, 329] width 876 height 340
click at [985, 176] on link "Issues" at bounding box center [992, 172] width 48 height 9
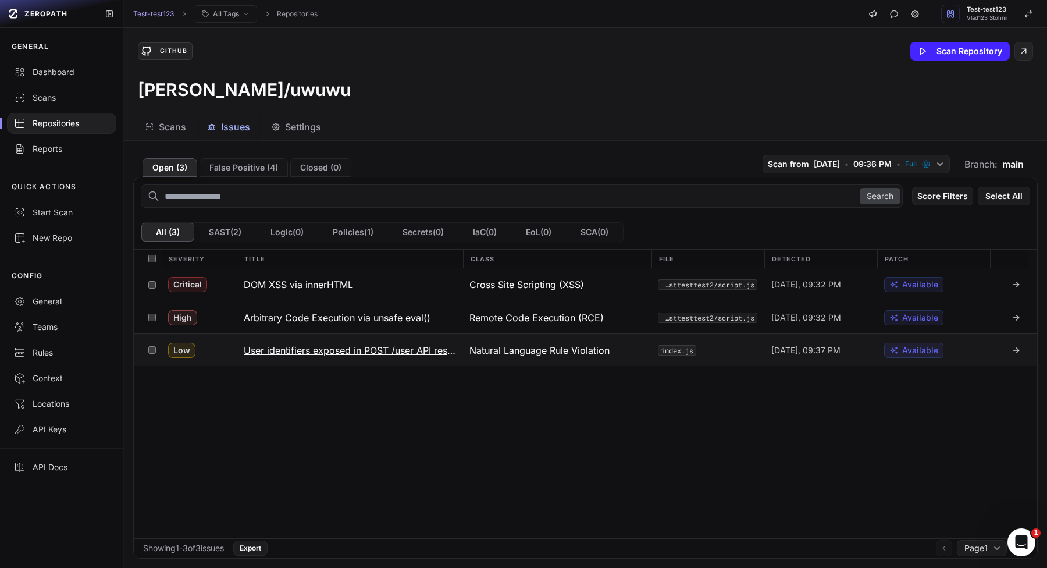
click at [312, 356] on h3 "User identifiers exposed in POST /user API response in index.js (lines 12-23)" at bounding box center [350, 350] width 212 height 14
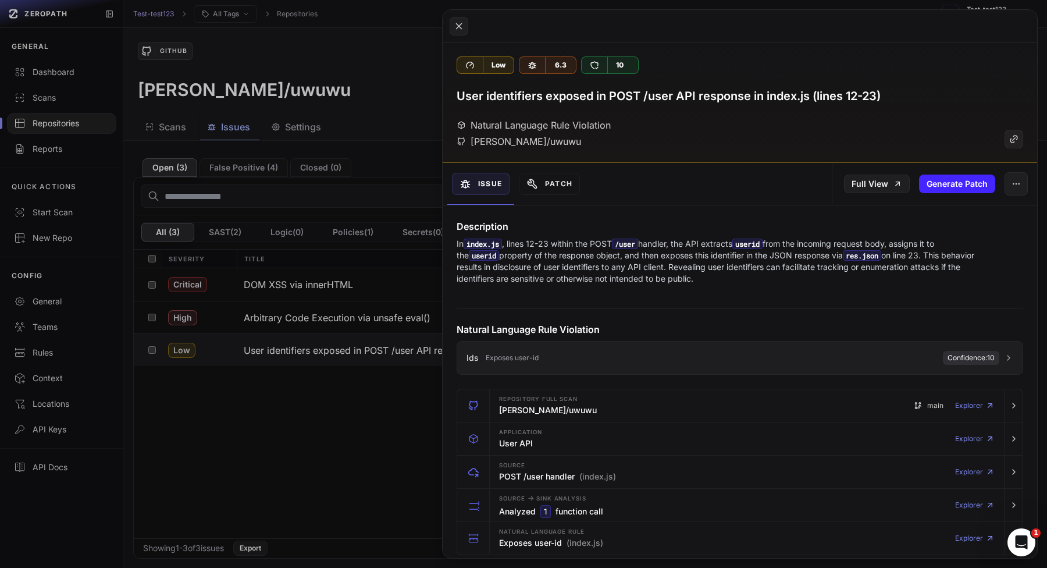
click at [838, 368] on button "Ids Exposes user-id Confidence: 10" at bounding box center [740, 358] width 566 height 33
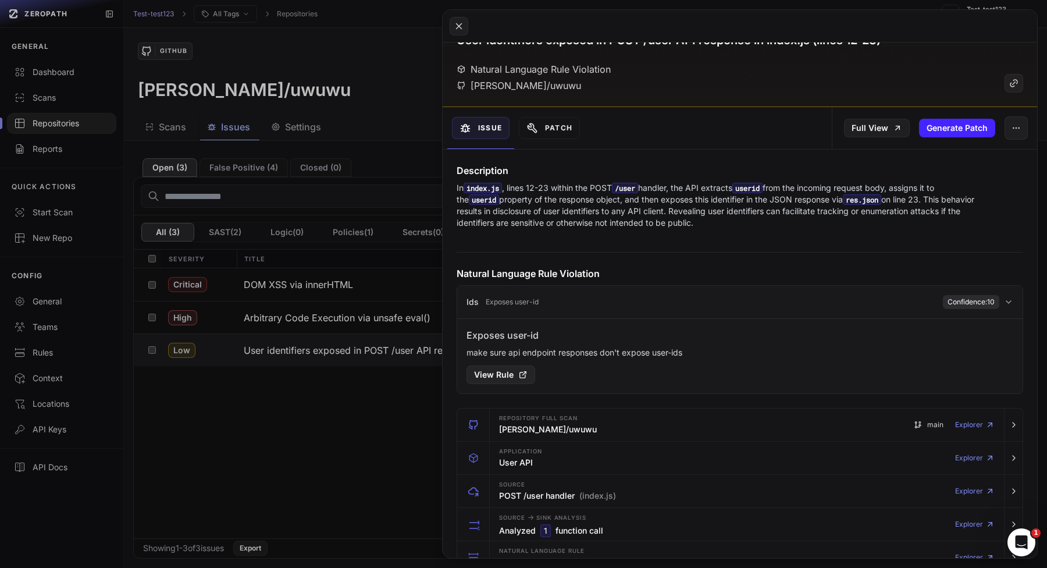
scroll to position [58, 0]
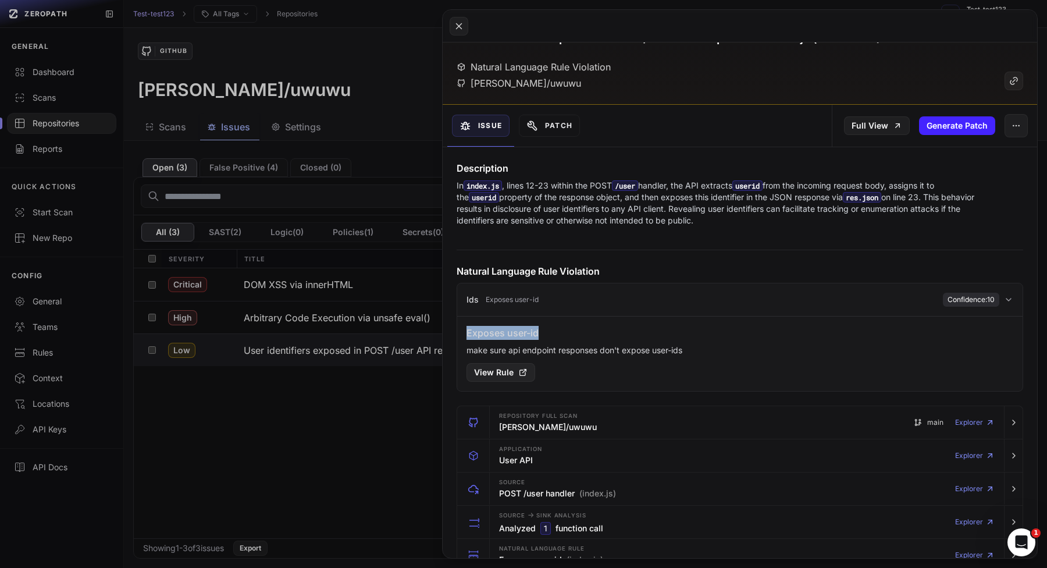
drag, startPoint x: 467, startPoint y: 339, endPoint x: 567, endPoint y: 337, distance: 100.1
click at [567, 337] on h6 "Exposes user-id" at bounding box center [740, 333] width 547 height 14
click at [567, 345] on p "make sure api endpoint responses don't expose user-ids" at bounding box center [740, 350] width 547 height 12
click at [497, 385] on div "Exposes user-id make sure api endpoint responses don't expose user-ids View Rule" at bounding box center [740, 353] width 566 height 75
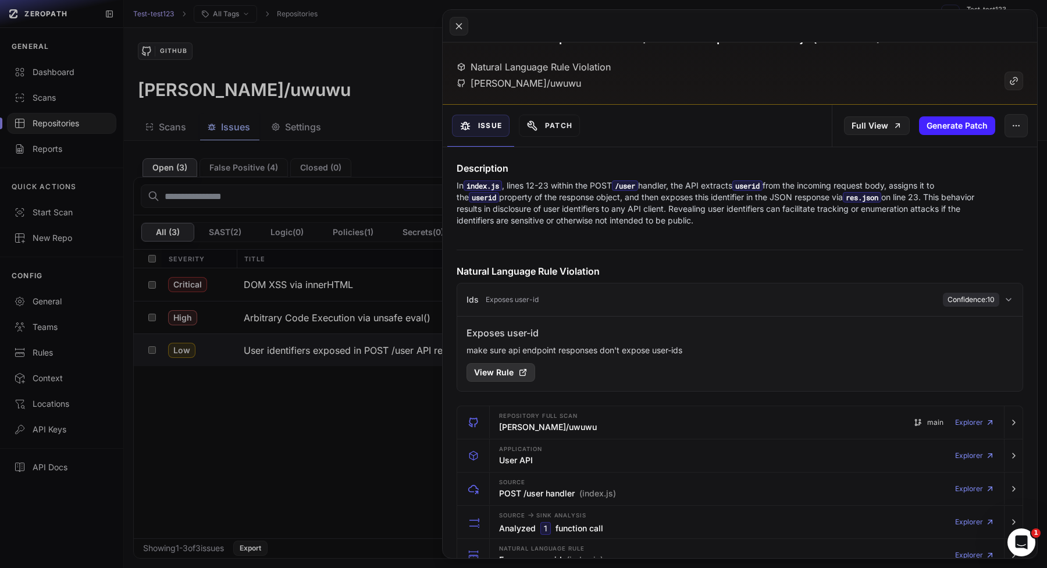
click at [502, 374] on span "View Rule" at bounding box center [494, 373] width 40 height 12
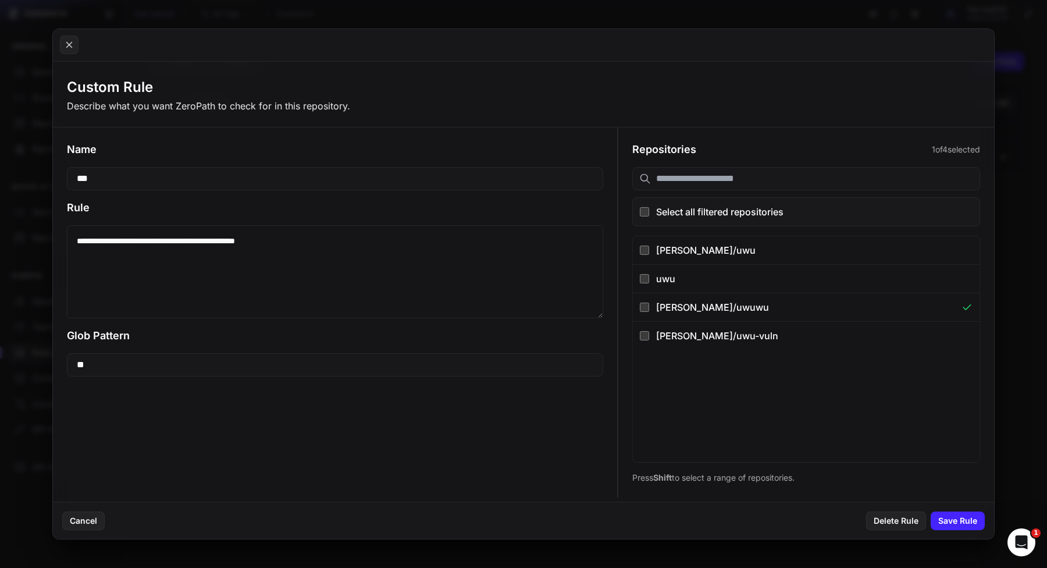
click at [24, 180] on button at bounding box center [523, 284] width 1047 height 568
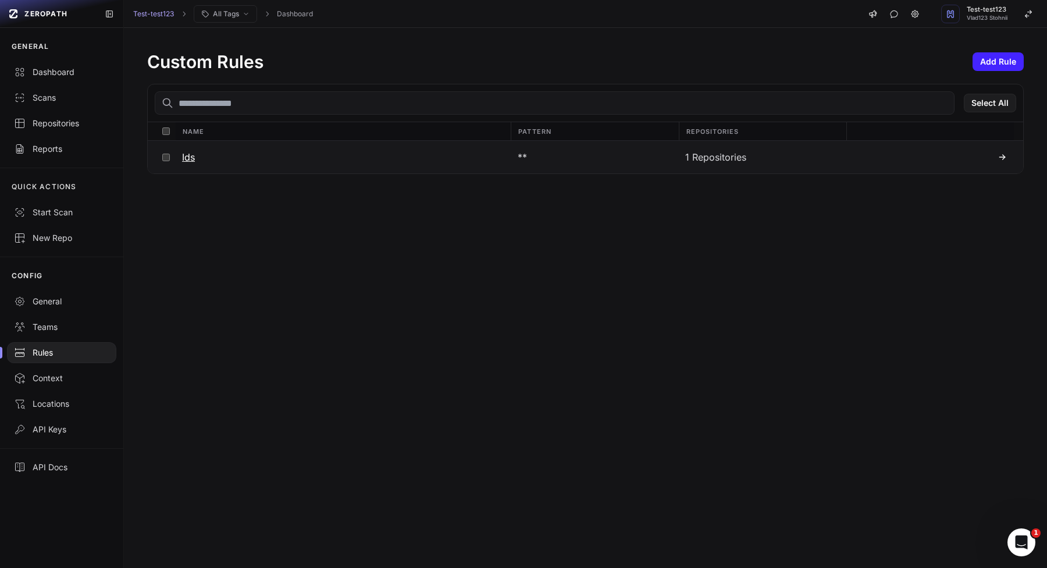
click at [162, 162] on button at bounding box center [166, 157] width 18 height 33
click at [991, 98] on button "Action" at bounding box center [991, 103] width 51 height 19
click at [960, 134] on div "Delete" at bounding box center [960, 125] width 111 height 21
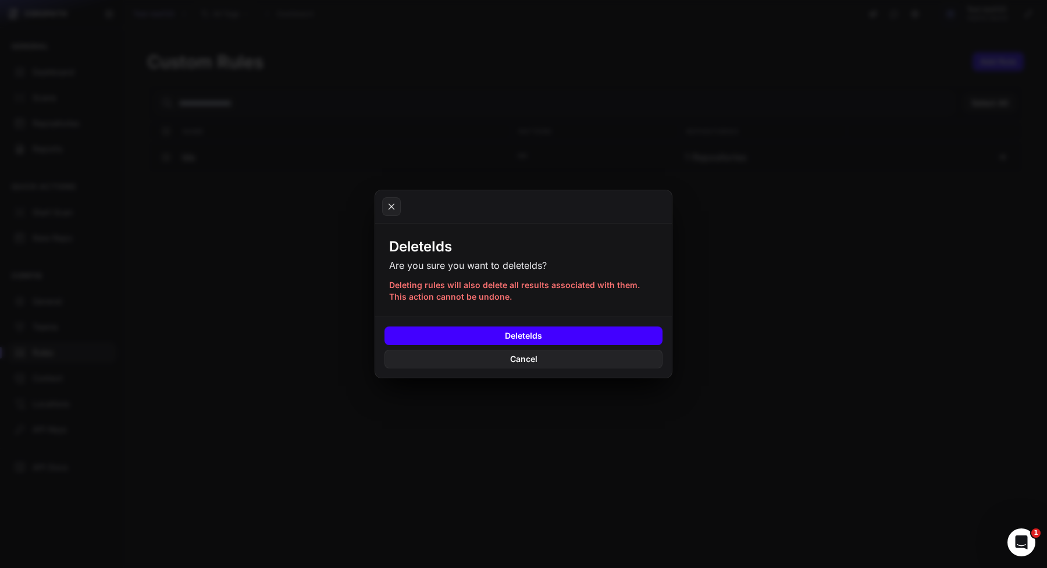
click at [635, 339] on button "Delete Ids" at bounding box center [524, 335] width 278 height 19
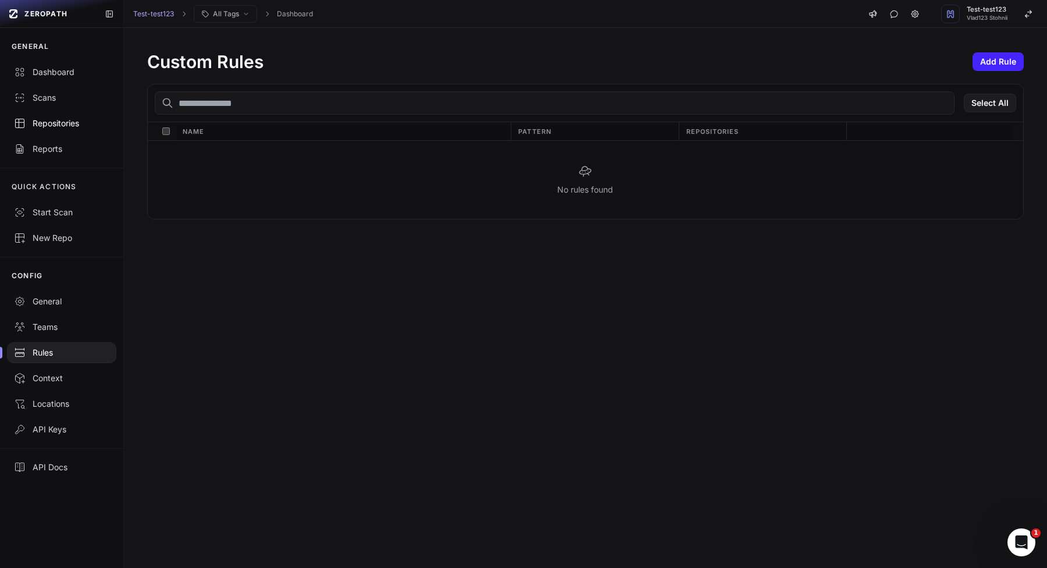
click at [86, 122] on div "Repositories" at bounding box center [61, 124] width 95 height 12
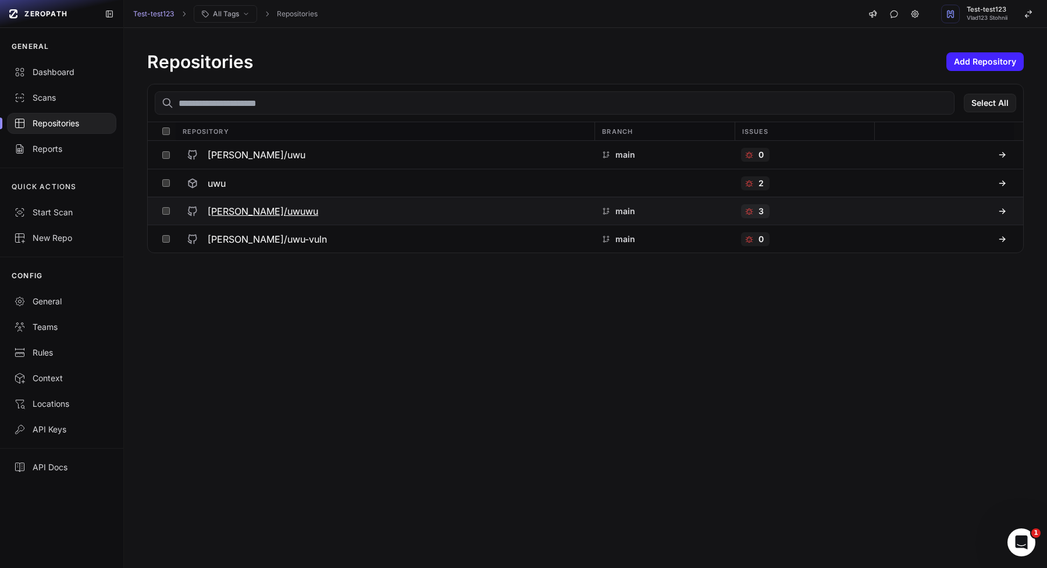
click at [219, 211] on h3 "vlad-stohnii/uwuwu" at bounding box center [263, 211] width 111 height 14
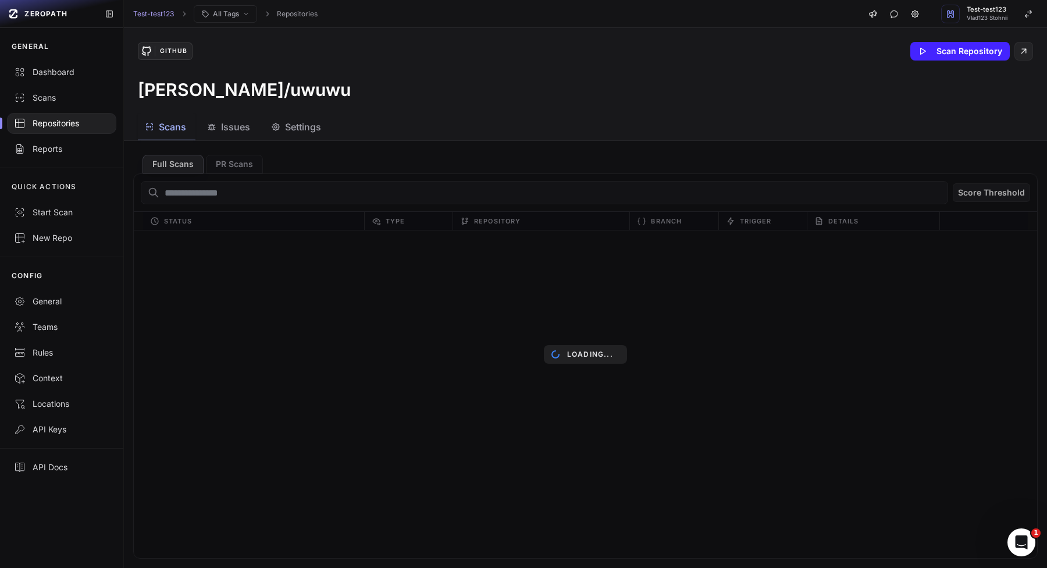
click at [221, 125] on span "Issues" at bounding box center [235, 127] width 29 height 14
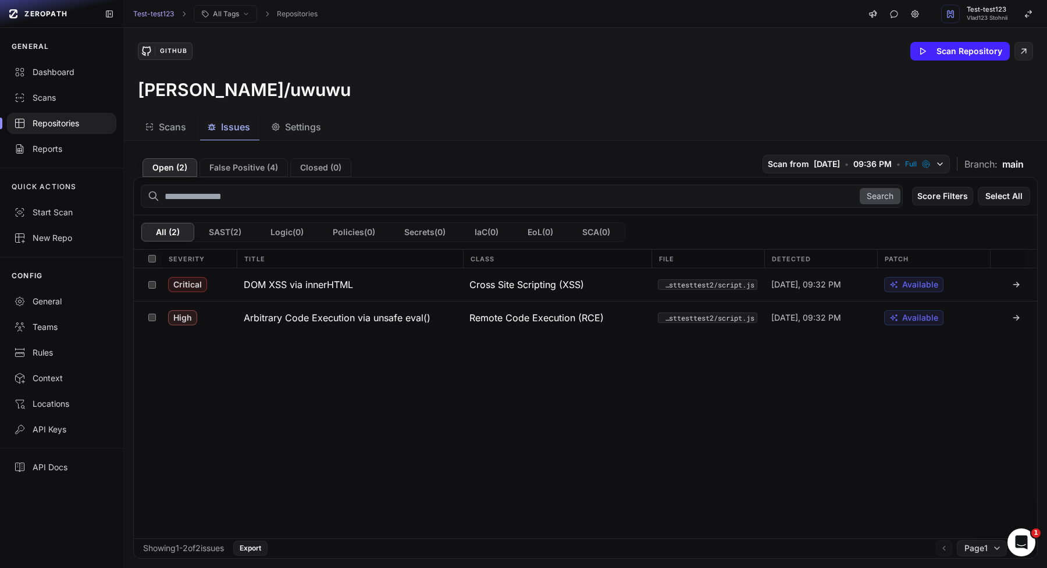
click at [305, 412] on div "Critical DOM XSS via innerHTML Cross Site Scripting (XSS) testtestesttest/testt…" at bounding box center [586, 403] width 904 height 270
click at [255, 376] on div "Critical DOM XSS via innerHTML Cross Site Scripting (XSS) testtestesttest/testt…" at bounding box center [586, 403] width 904 height 270
click at [218, 157] on div "Open ( 2 ) False Positive ( 4 ) Closed ( 0 ) Scan from 8/10/2025 • 09:36 PM • F…" at bounding box center [585, 163] width 905 height 27
click at [218, 169] on button "False Positive ( 4 )" at bounding box center [244, 167] width 88 height 19
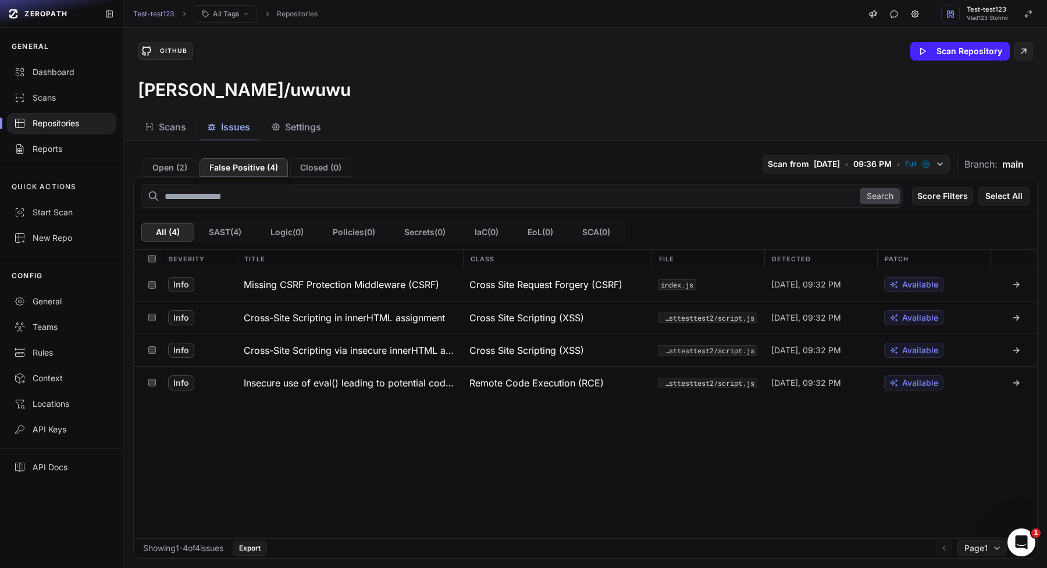
click at [448, 100] on div "vlad-stohnii/uwuwu" at bounding box center [586, 89] width 896 height 21
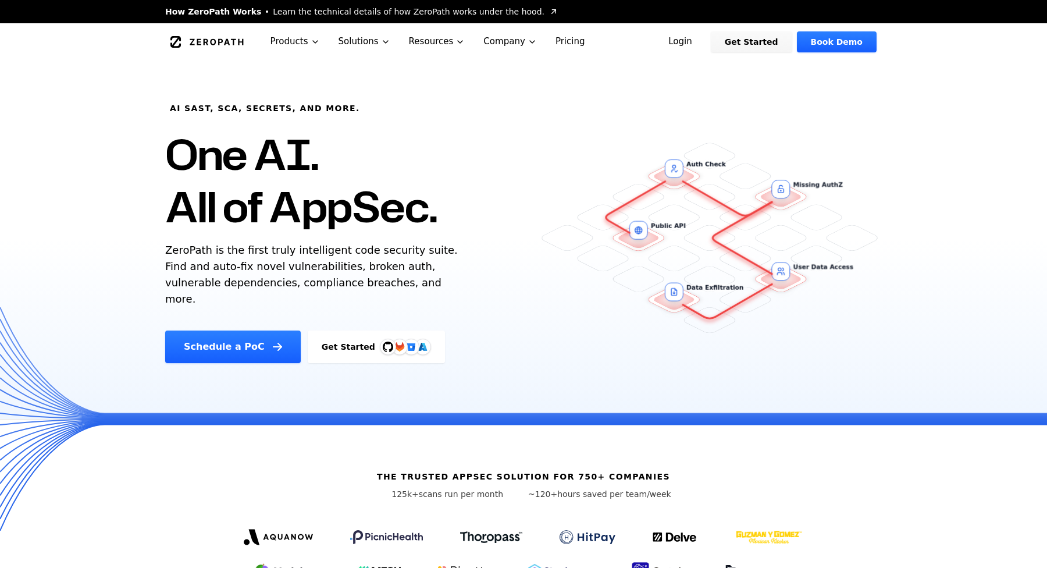
click at [691, 41] on link "Login" at bounding box center [681, 41] width 52 height 21
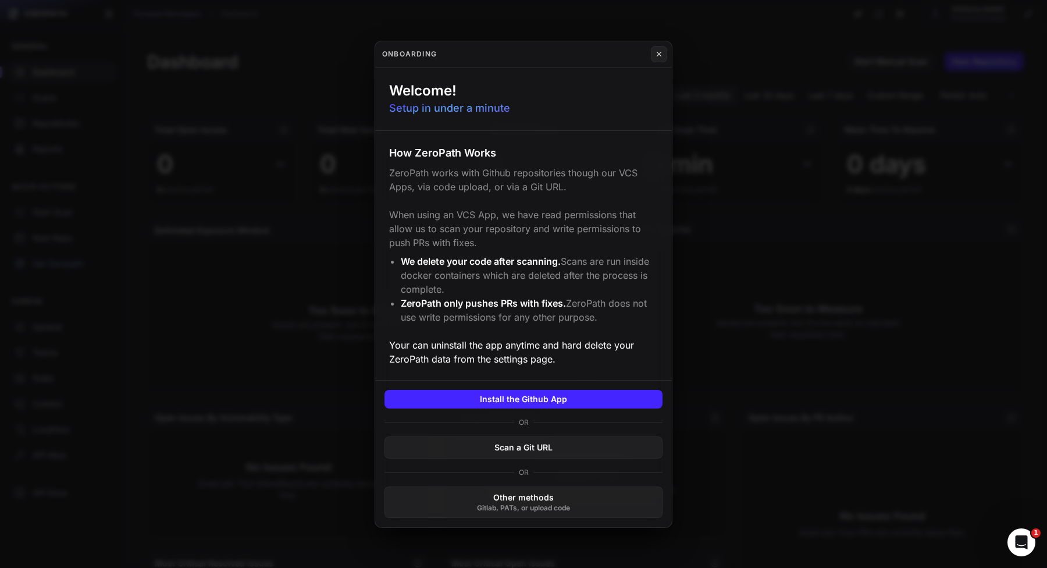
click at [966, 18] on button at bounding box center [523, 284] width 1047 height 568
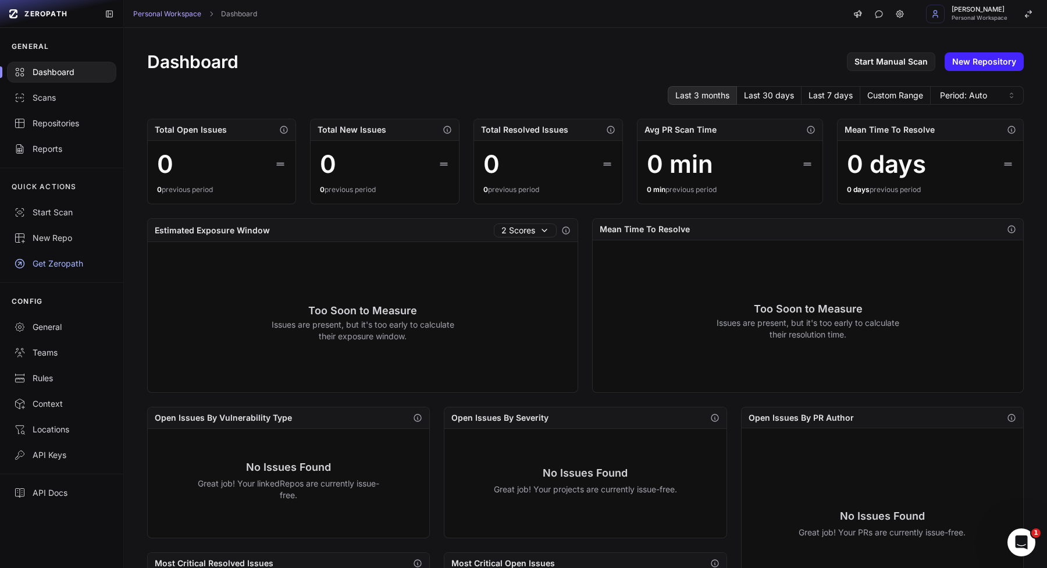
click at [966, 18] on span "Personal Workspace" at bounding box center [980, 18] width 56 height 6
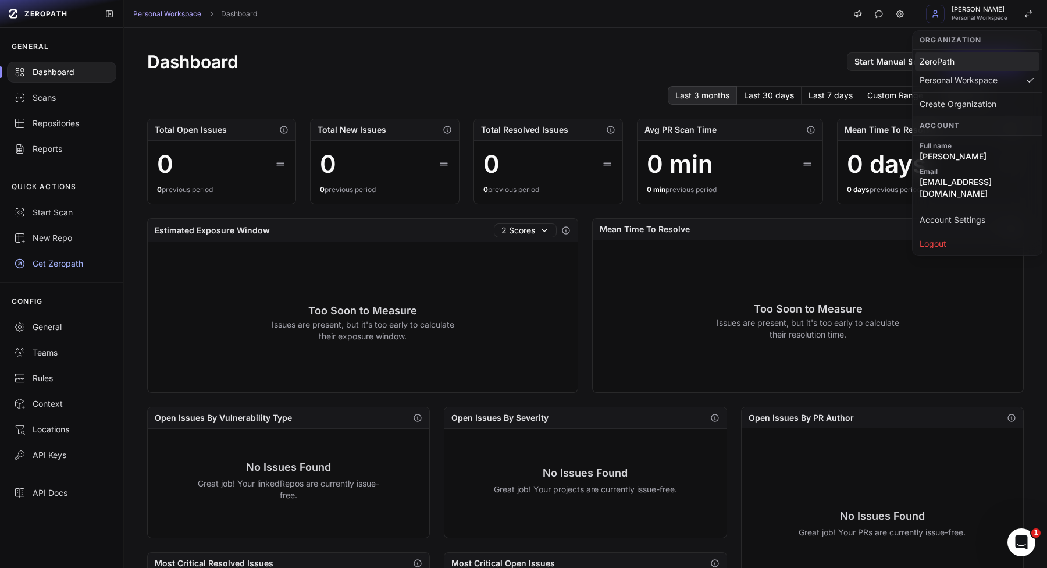
click at [937, 56] on div "ZeroPath" at bounding box center [977, 61] width 125 height 19
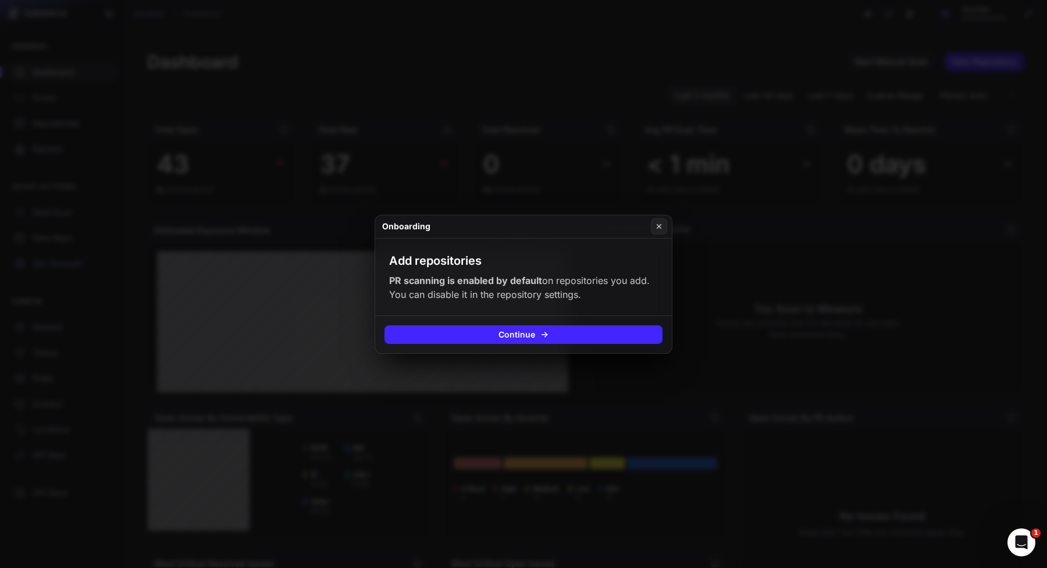
click at [249, 230] on button at bounding box center [523, 284] width 1047 height 568
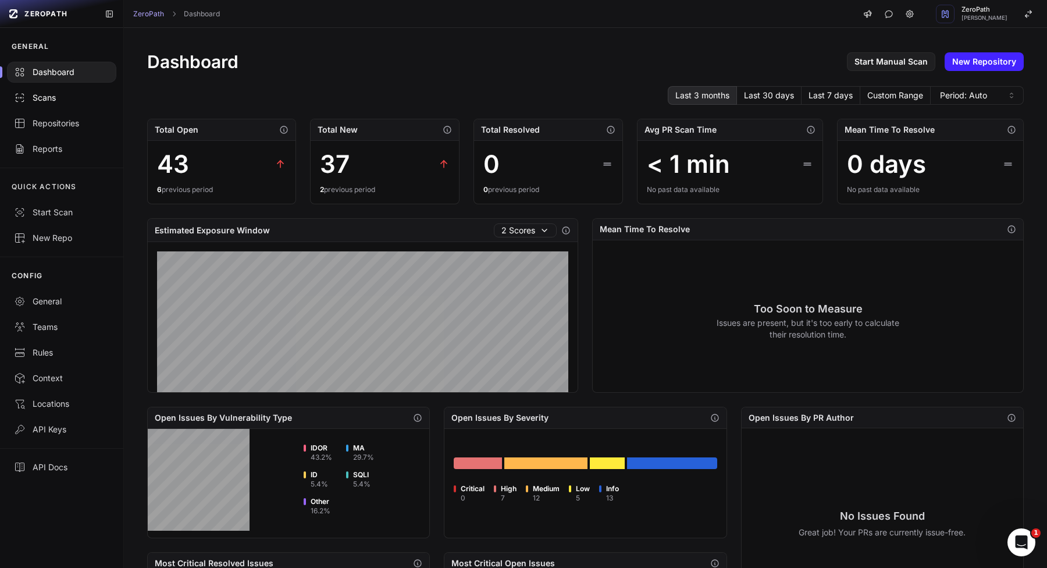
click at [90, 104] on link "Scans" at bounding box center [61, 98] width 123 height 26
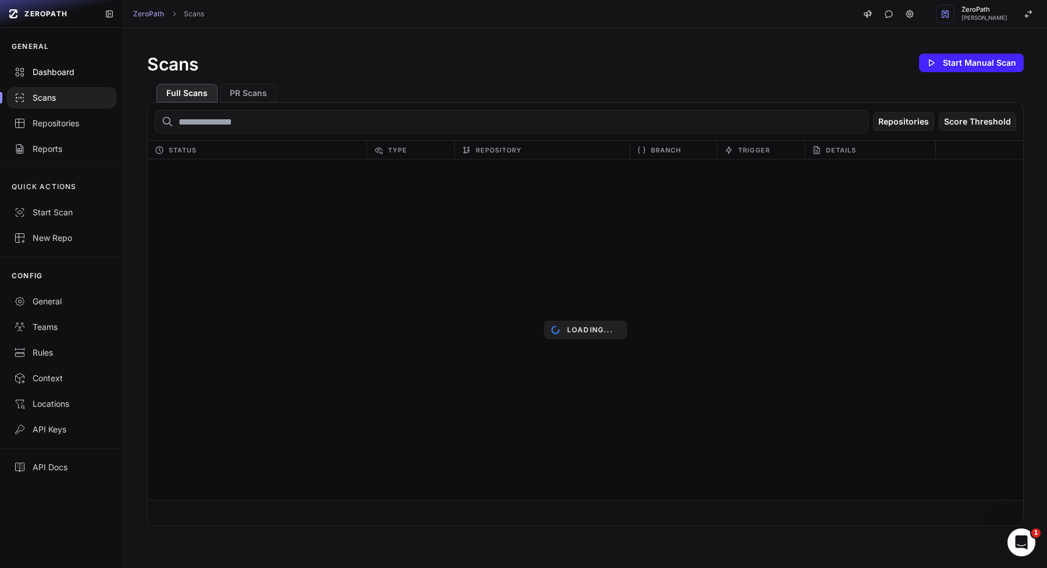
click at [73, 70] on div "Dashboard" at bounding box center [61, 72] width 95 height 12
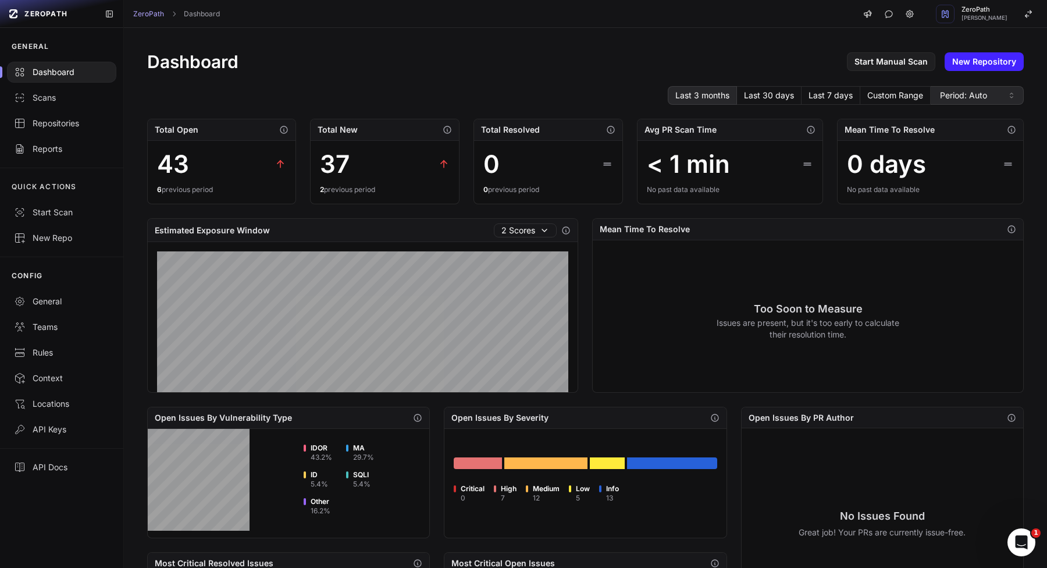
click at [958, 93] on span "Period: Auto" at bounding box center [963, 96] width 47 height 12
click at [954, 161] on span "Period: Weekly" at bounding box center [967, 157] width 57 height 12
click at [969, 96] on span "Period: Weekly" at bounding box center [968, 96] width 57 height 12
click at [960, 120] on span "Period: Auto" at bounding box center [962, 119] width 47 height 12
click at [786, 91] on button "Last 30 days" at bounding box center [769, 95] width 65 height 19
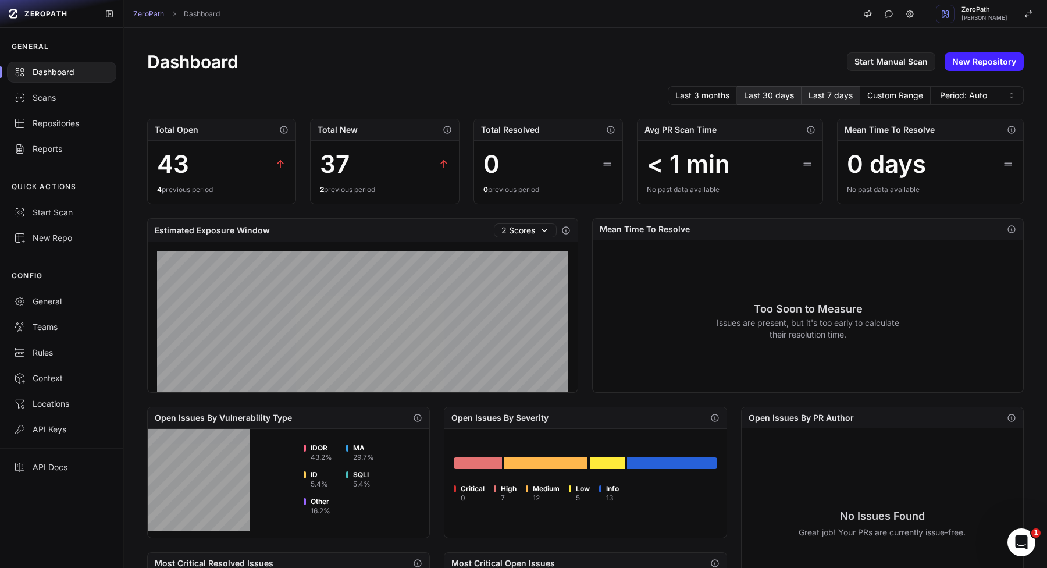
click at [819, 100] on button "Last 7 days" at bounding box center [831, 95] width 59 height 19
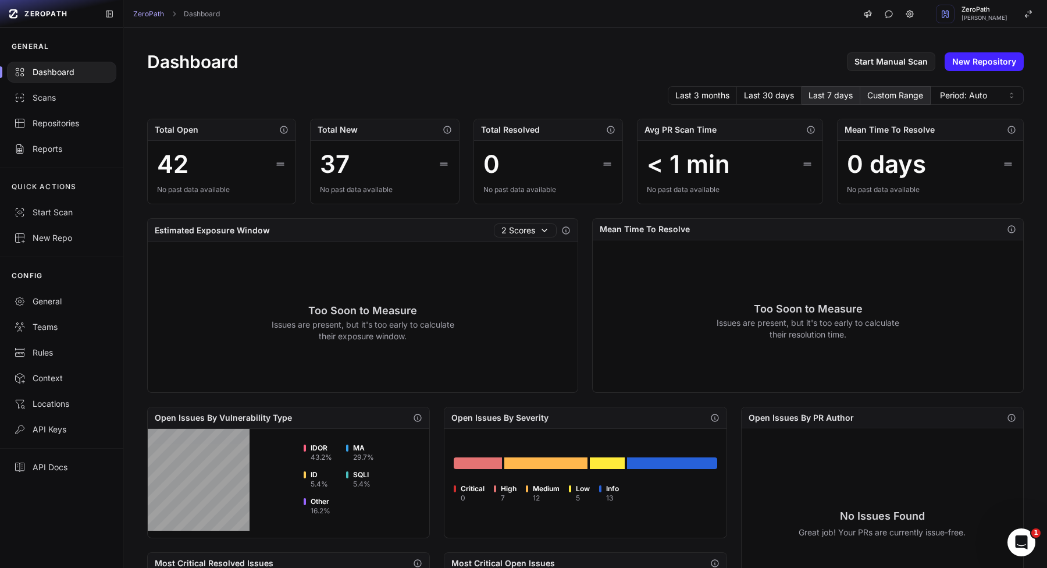
click at [873, 94] on button "Custom Range" at bounding box center [896, 95] width 70 height 19
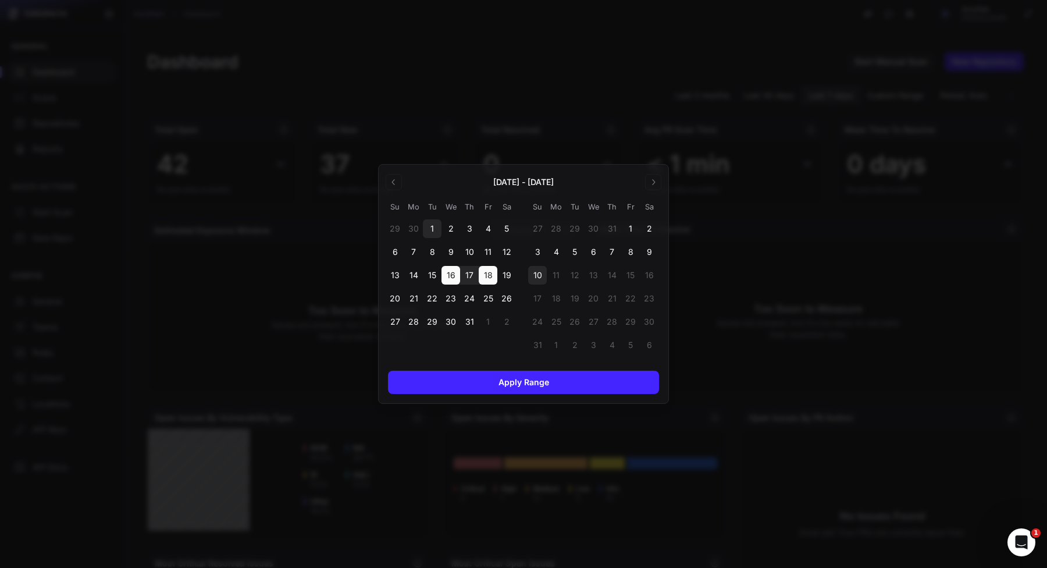
click at [431, 226] on div "1" at bounding box center [432, 228] width 19 height 19
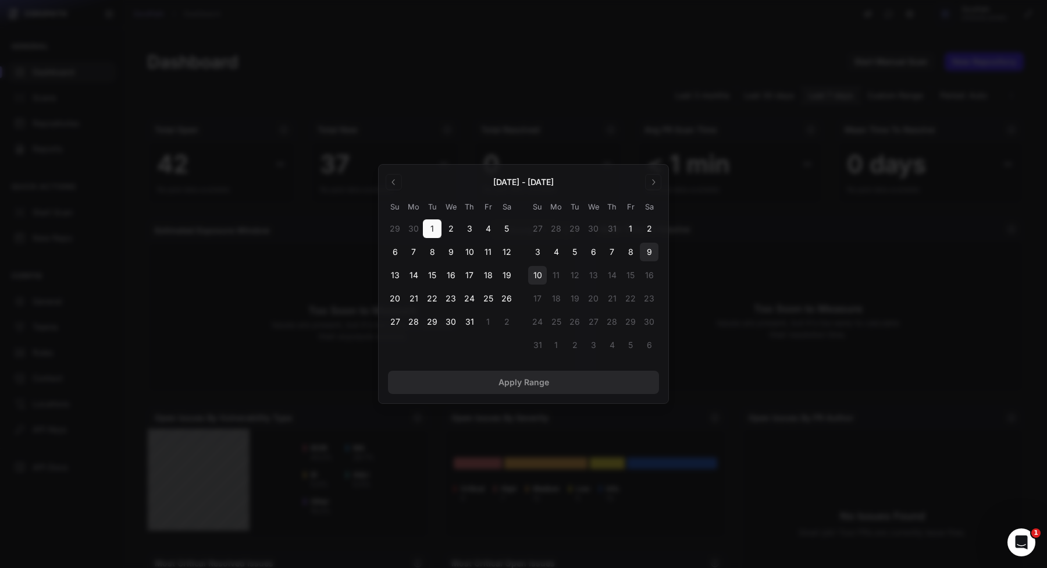
click at [640, 251] on div "9" at bounding box center [649, 252] width 19 height 19
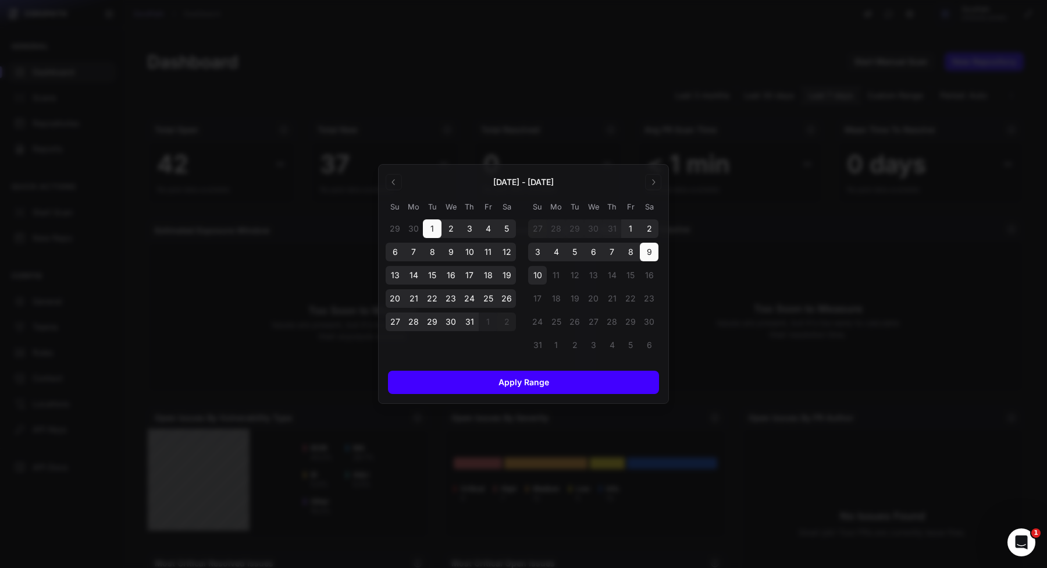
click at [586, 376] on button "Apply Range" at bounding box center [523, 382] width 271 height 23
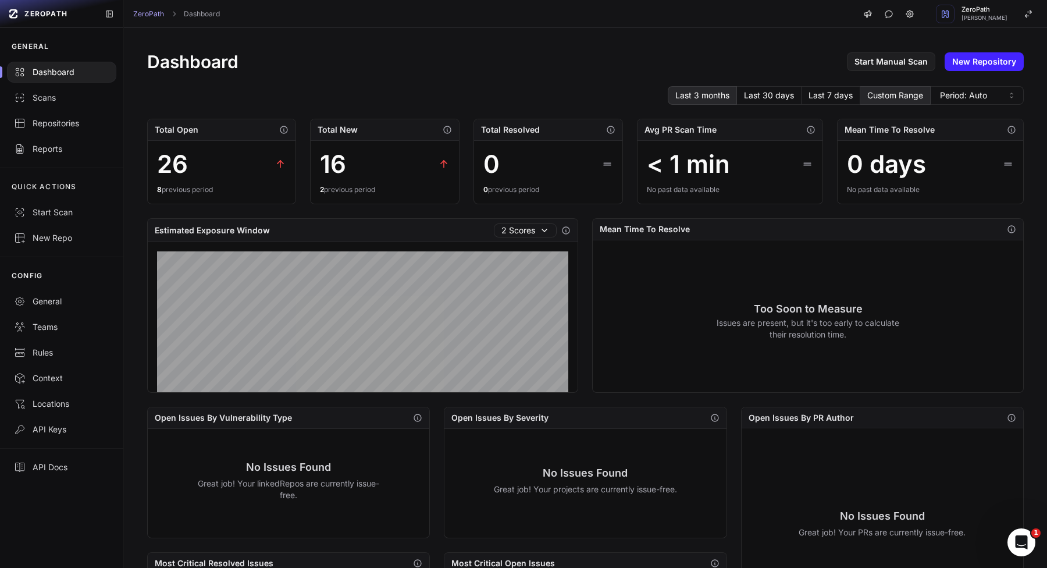
click at [720, 97] on button "Last 3 months" at bounding box center [702, 95] width 69 height 19
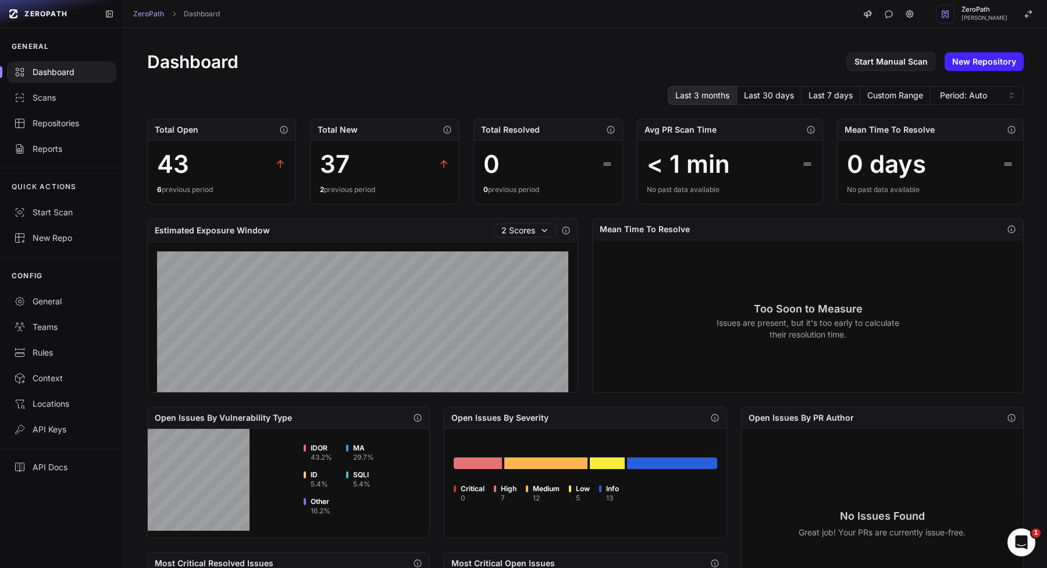
click at [734, 96] on button "Last 3 months" at bounding box center [702, 95] width 69 height 19
click at [761, 96] on button "Last 30 days" at bounding box center [769, 95] width 65 height 19
click at [816, 88] on button "Last 7 days" at bounding box center [831, 95] width 59 height 19
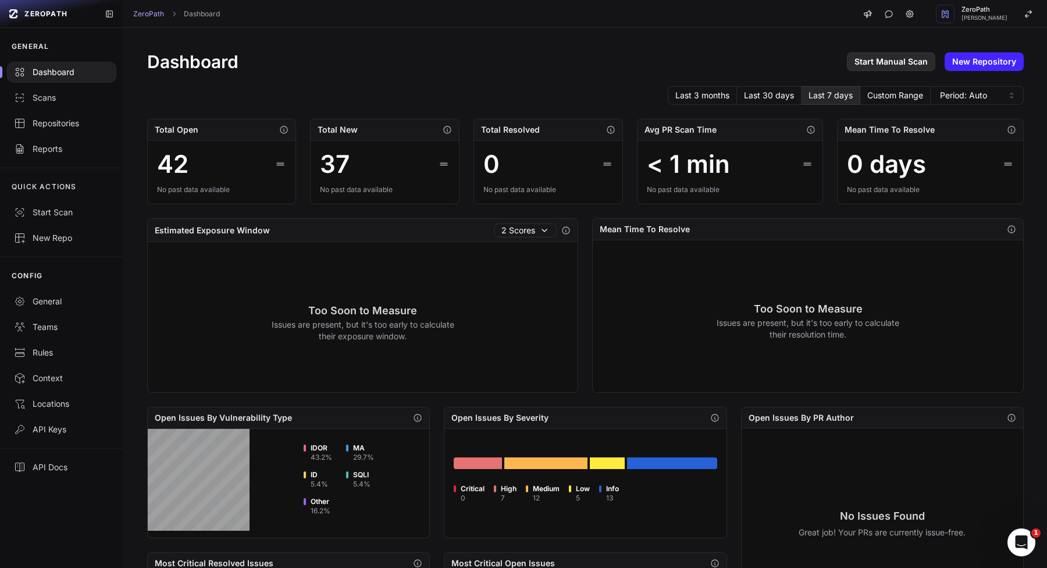
click at [886, 54] on link "Start Manual Scan" at bounding box center [891, 61] width 88 height 19
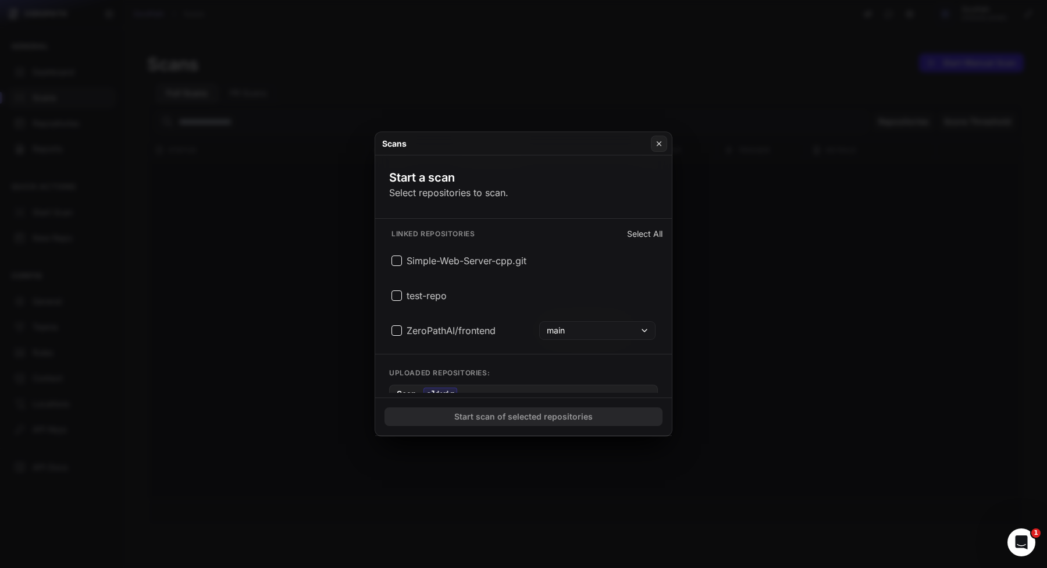
click at [808, 84] on button at bounding box center [523, 284] width 1047 height 568
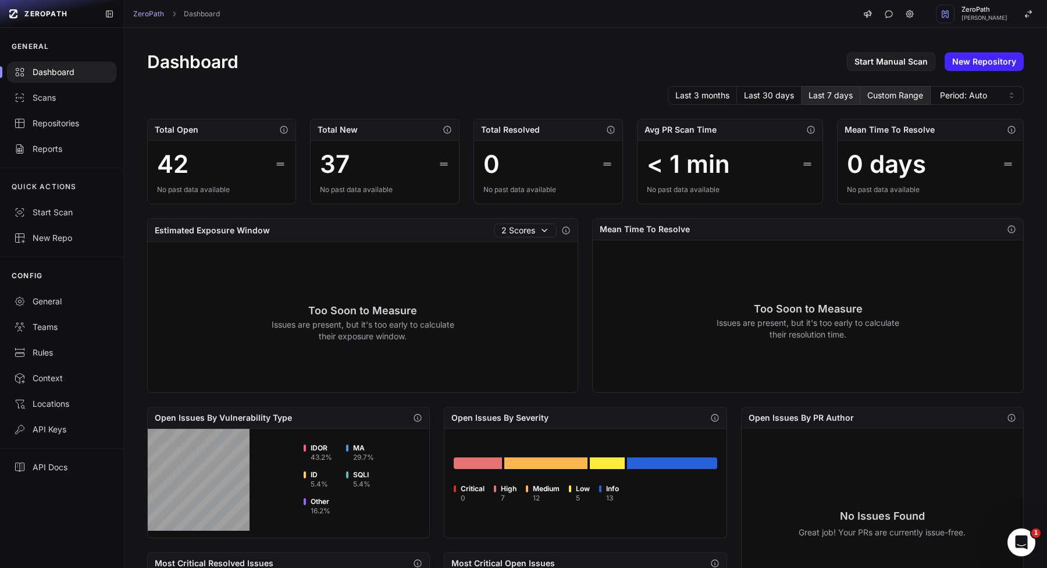
click at [907, 99] on button "Custom Range" at bounding box center [896, 95] width 70 height 19
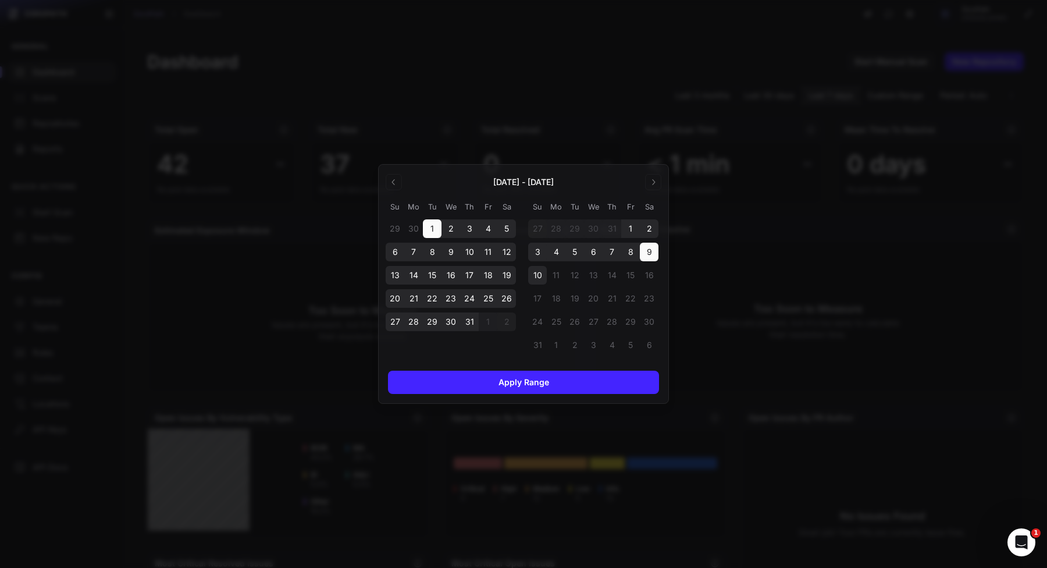
click at [538, 249] on div "3" at bounding box center [537, 252] width 19 height 19
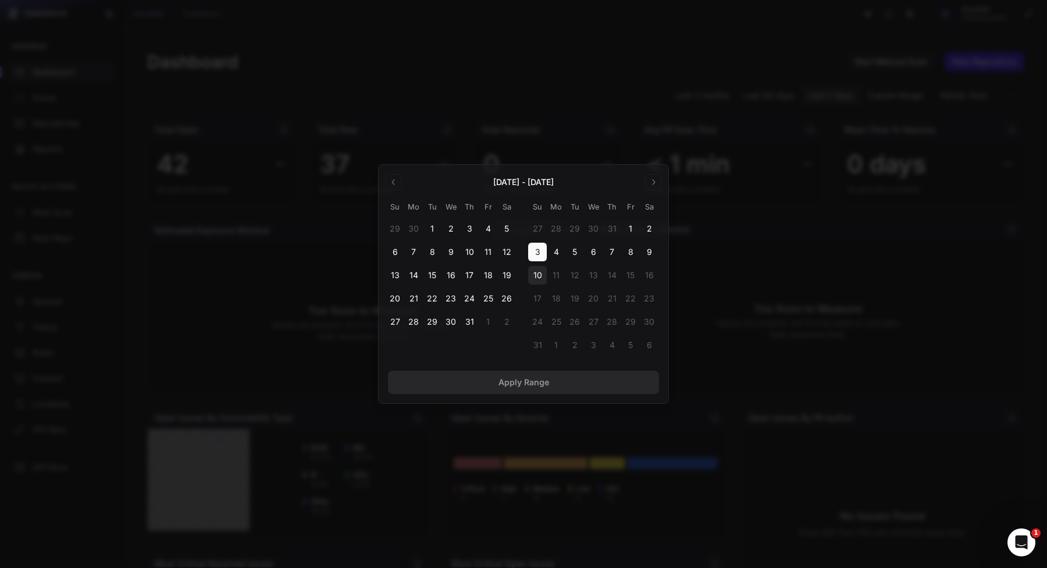
click at [538, 272] on div "10" at bounding box center [537, 275] width 19 height 19
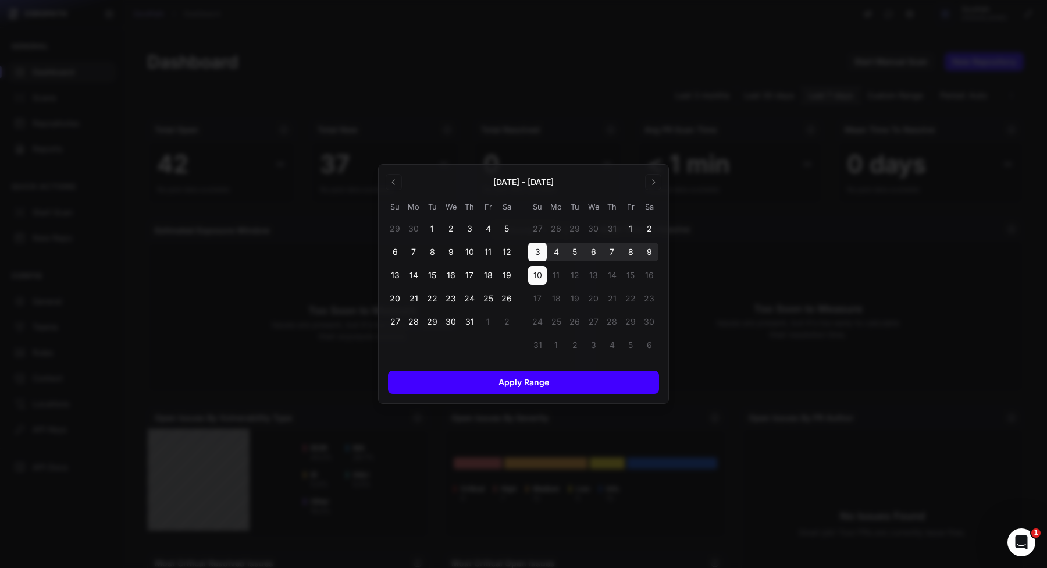
click at [540, 387] on button "Apply Range" at bounding box center [523, 382] width 271 height 23
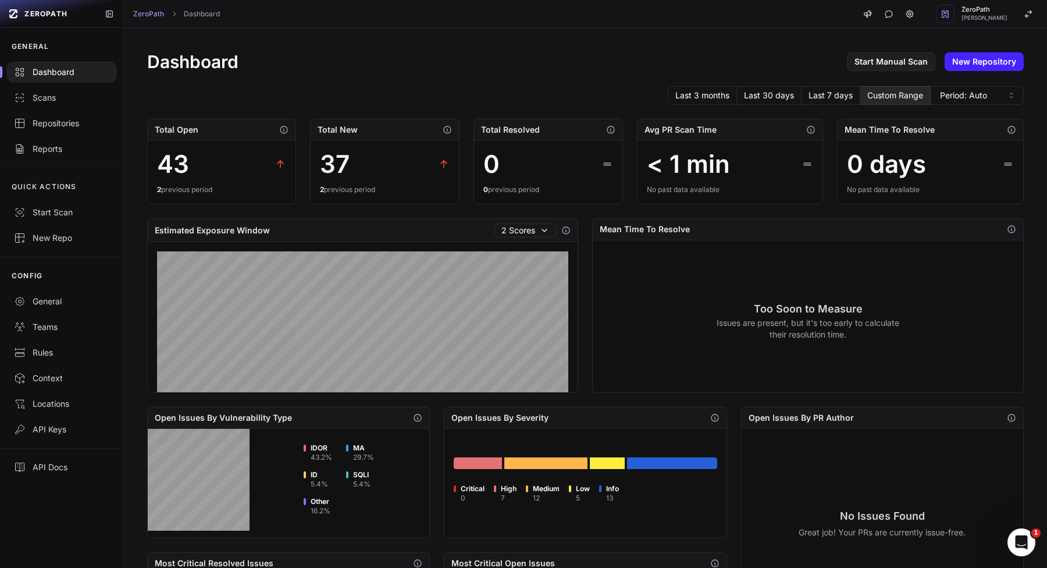
click at [872, 100] on button "Custom Range" at bounding box center [896, 95] width 70 height 19
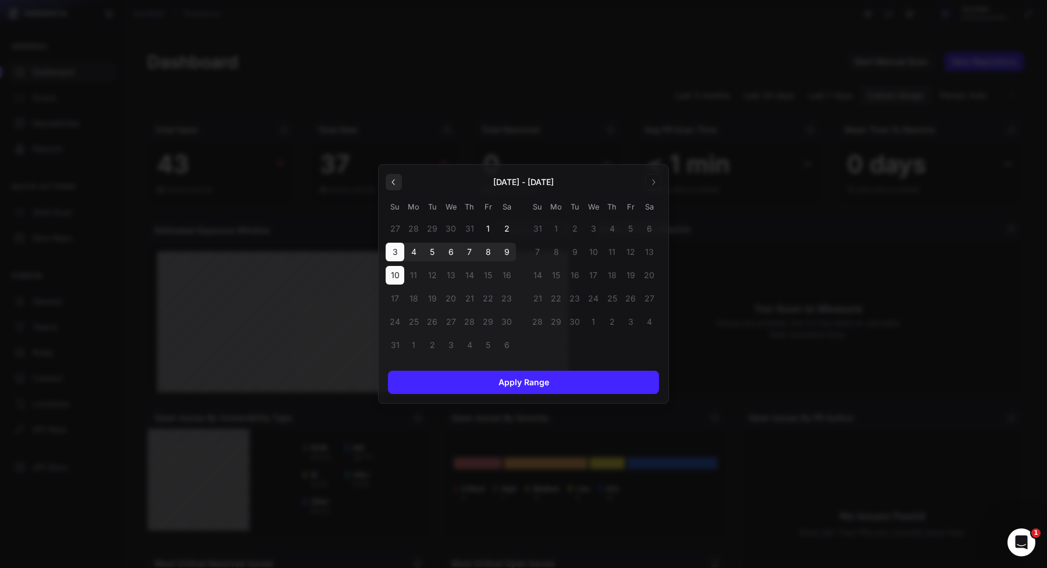
click at [398, 189] on button "Previous" at bounding box center [394, 182] width 16 height 16
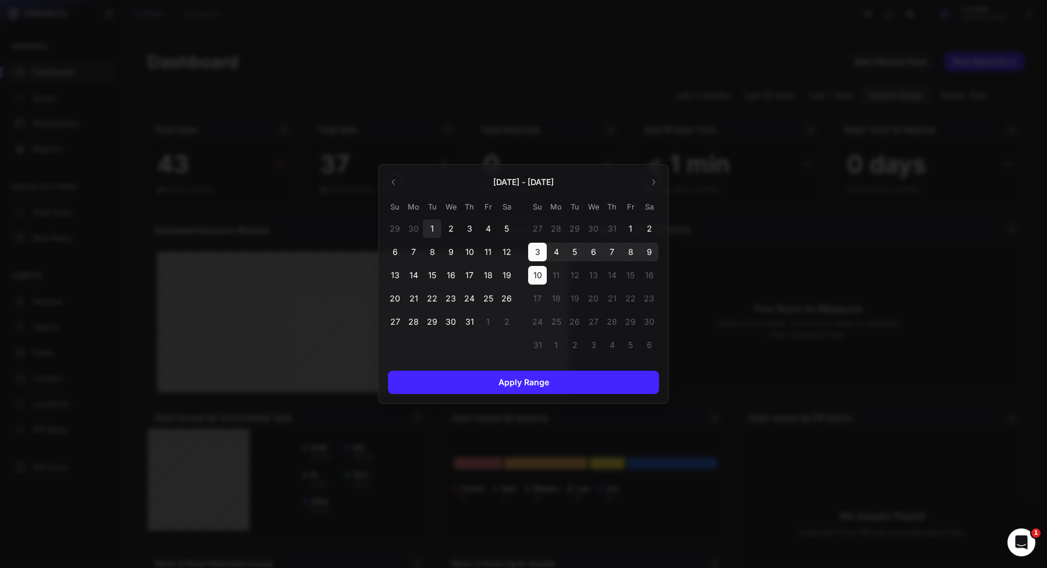
click at [428, 219] on div "1" at bounding box center [432, 228] width 19 height 19
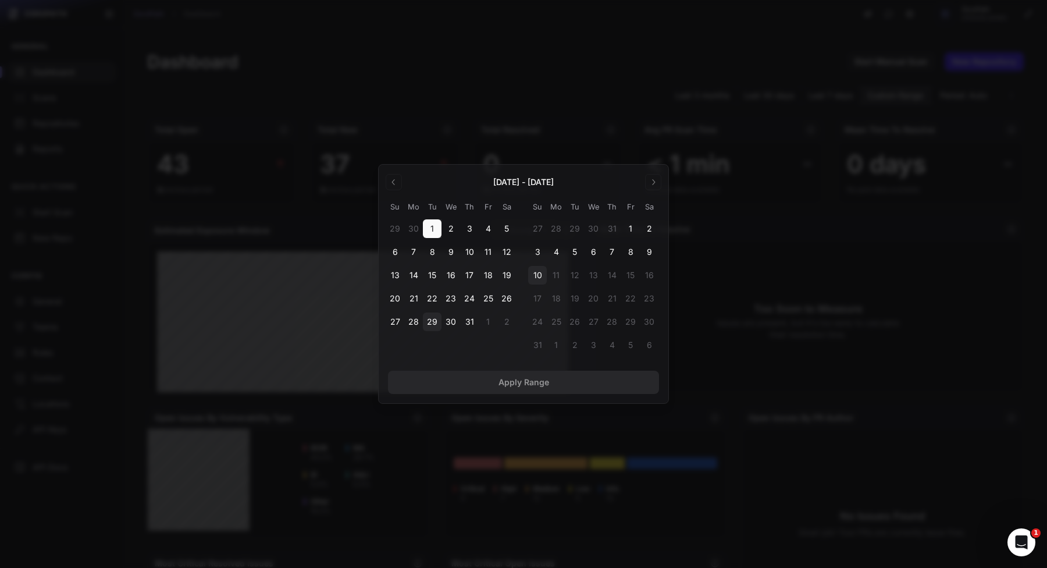
click at [428, 327] on div "29" at bounding box center [432, 321] width 19 height 19
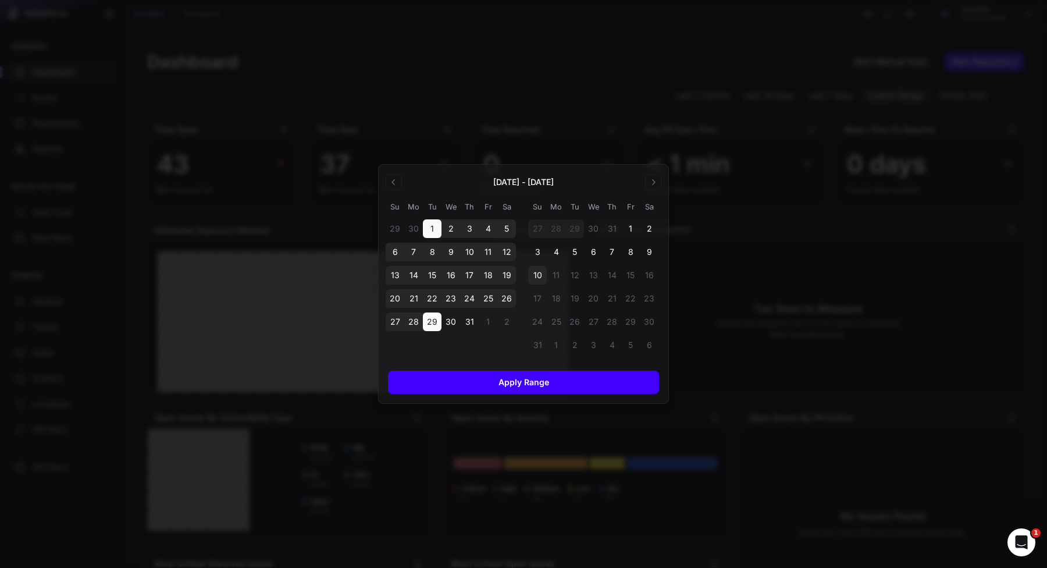
click at [453, 388] on button "Apply Range" at bounding box center [523, 382] width 271 height 23
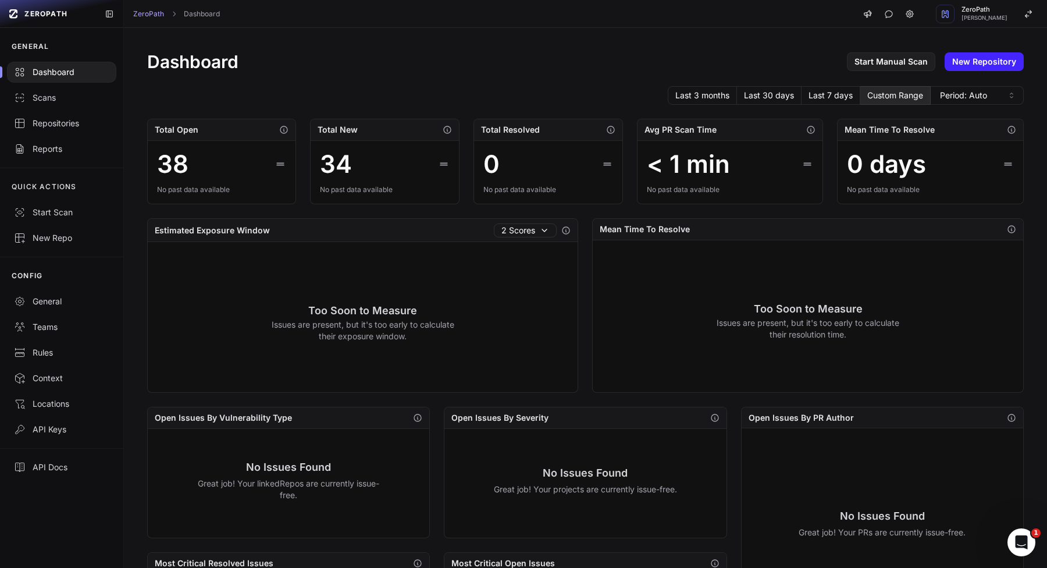
click at [867, 100] on button "Custom Range" at bounding box center [896, 95] width 70 height 19
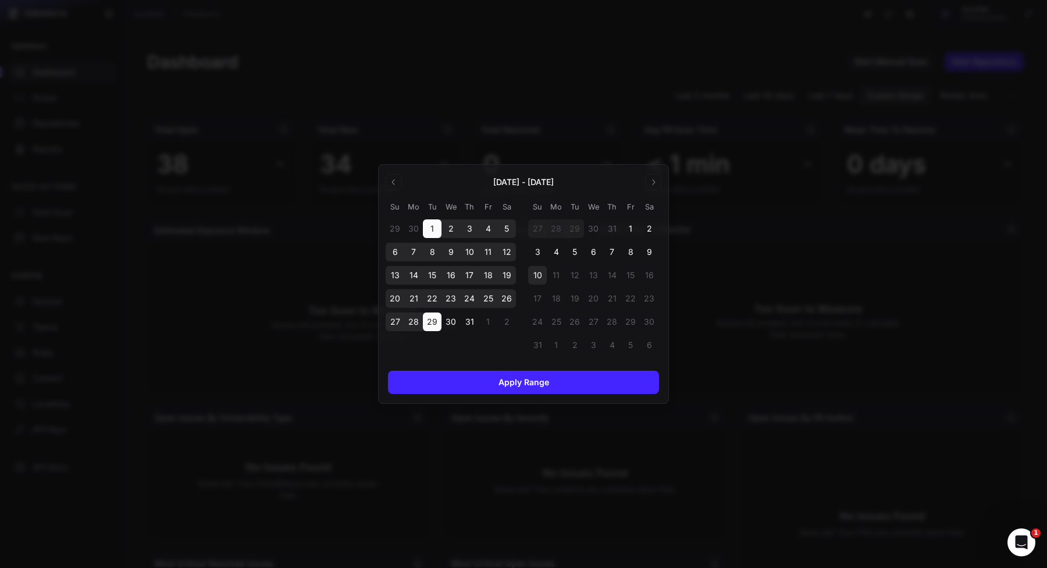
click at [468, 333] on tbody "29 30 1 2 3 4 5 6 7 8 9 10 11 12 13 14 15 16 17 18 19 20 21 22 23 24 25 26 27 2…" at bounding box center [452, 285] width 133 height 140
click at [468, 323] on div "31" at bounding box center [469, 321] width 19 height 19
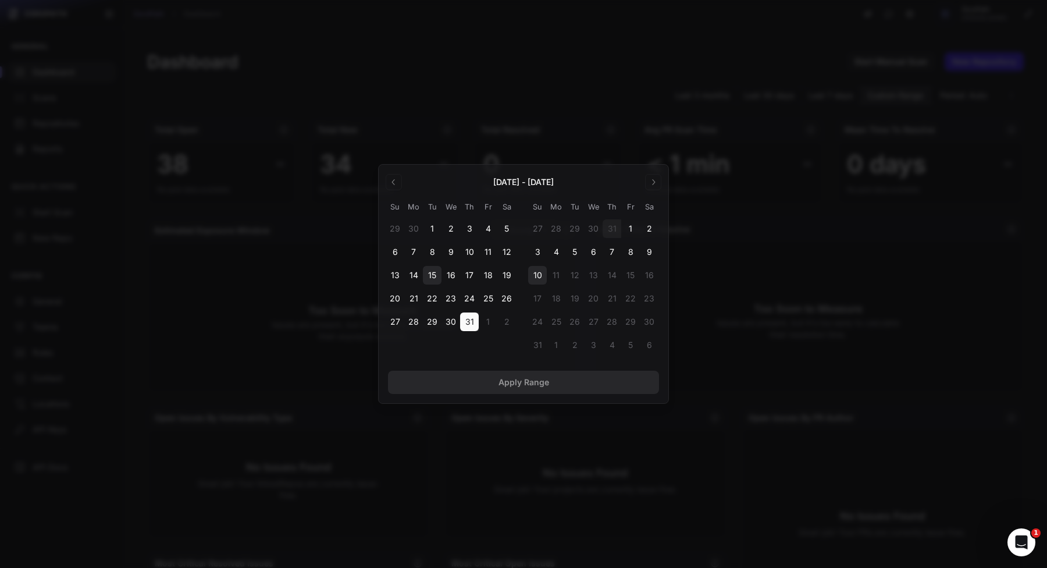
drag, startPoint x: 434, startPoint y: 230, endPoint x: 438, endPoint y: 269, distance: 39.2
click at [434, 230] on div "1" at bounding box center [432, 228] width 19 height 19
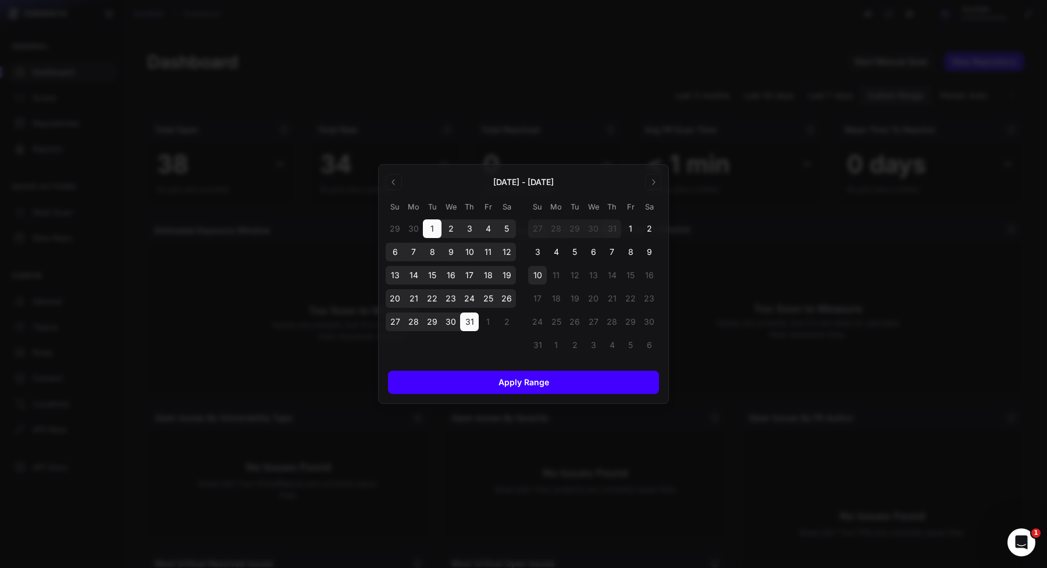
click at [545, 390] on button "Apply Range" at bounding box center [523, 382] width 271 height 23
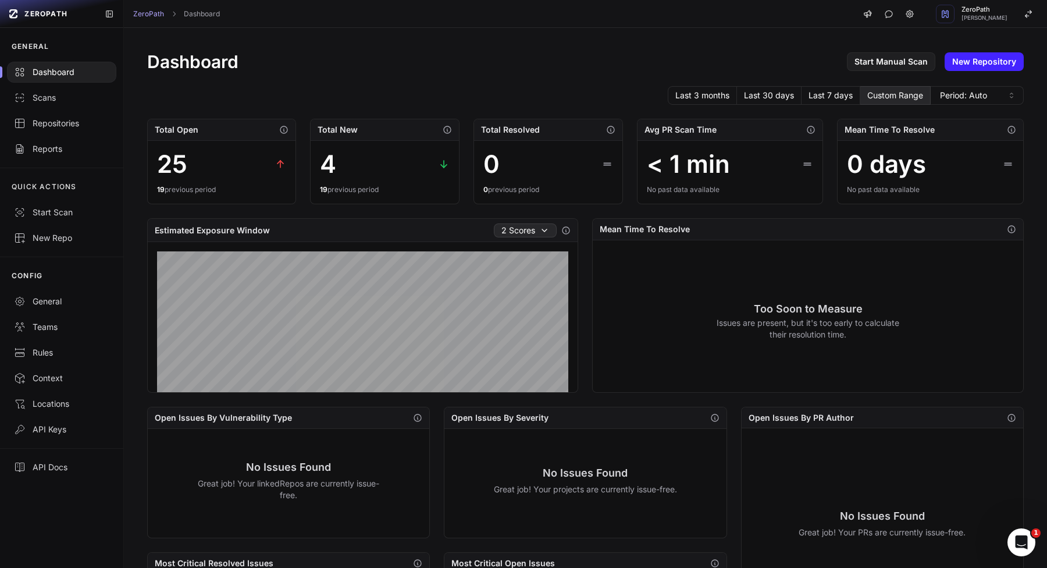
click at [534, 232] on button "2 Scores" at bounding box center [525, 230] width 63 height 14
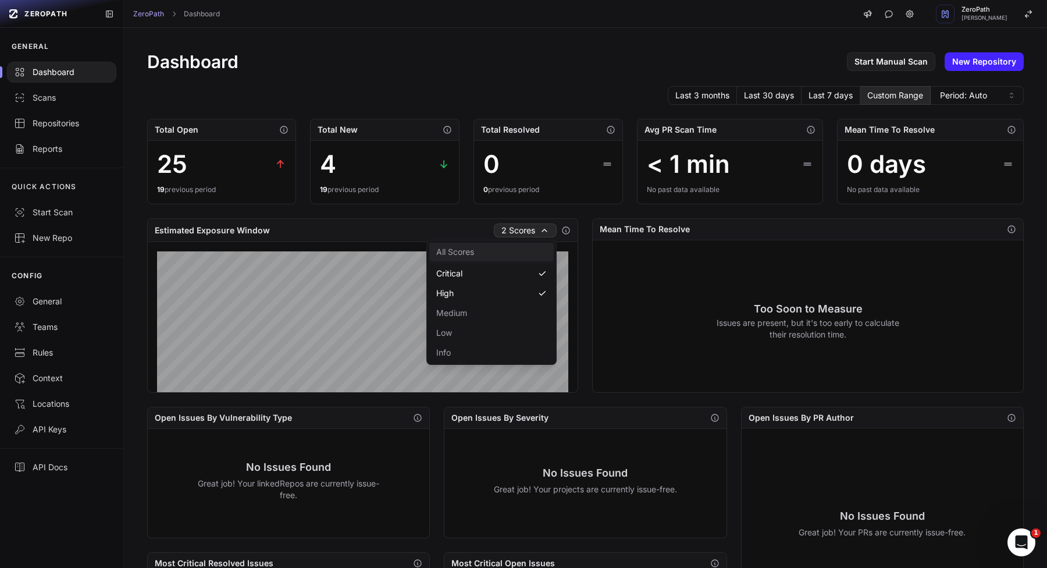
click at [515, 253] on button "All Scores" at bounding box center [491, 252] width 125 height 19
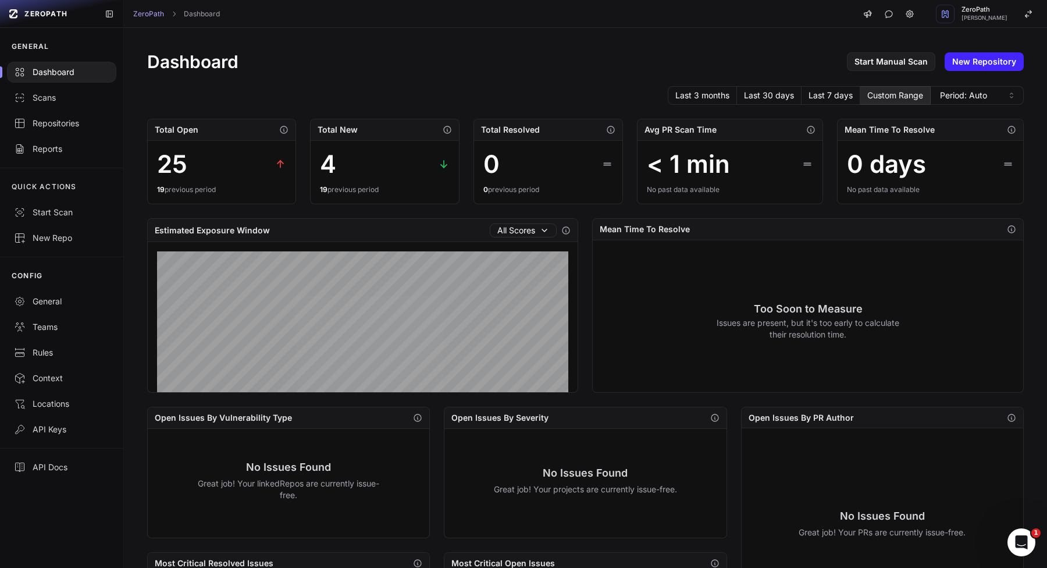
click at [720, 106] on div "Dashboard Start Manual Scan New Repository Last 3 months Last 30 days Last 7 da…" at bounding box center [585, 447] width 923 height 839
click at [720, 98] on button "Last 3 months" at bounding box center [702, 95] width 69 height 19
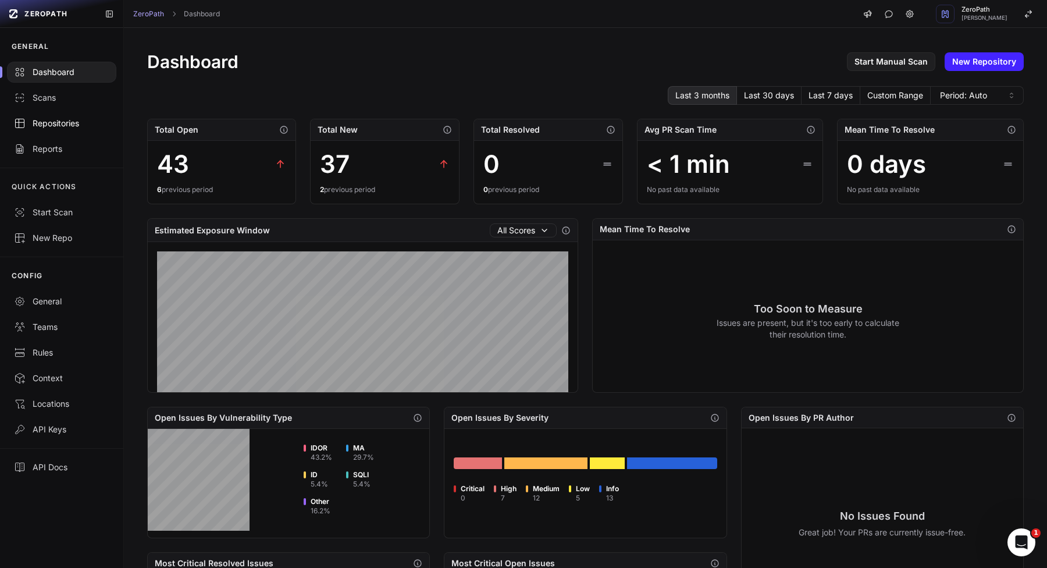
click at [66, 121] on div "Repositories" at bounding box center [61, 124] width 95 height 12
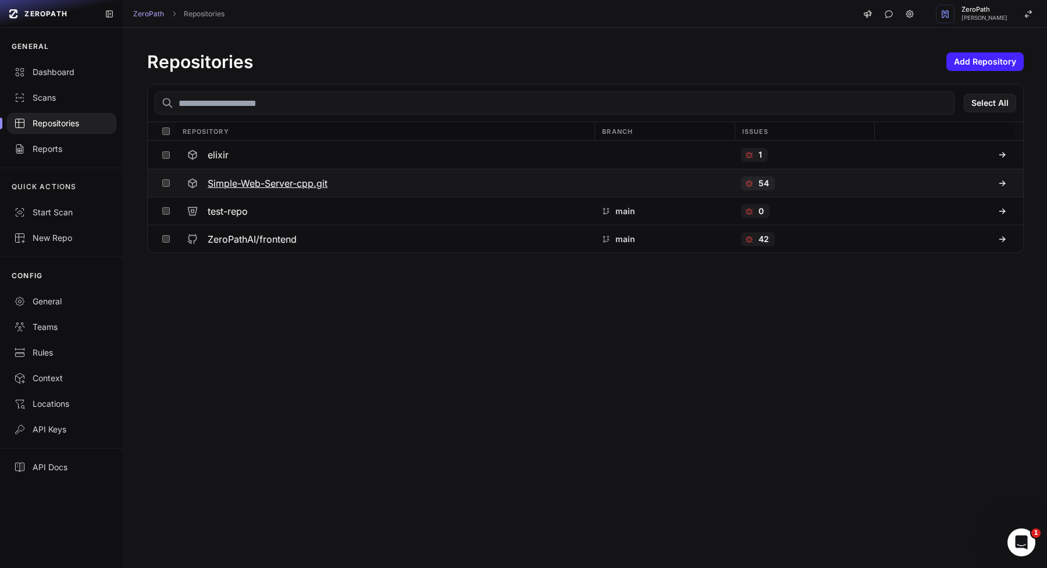
click at [261, 193] on div "Simple-Web-Server-cpp.git" at bounding box center [385, 183] width 406 height 21
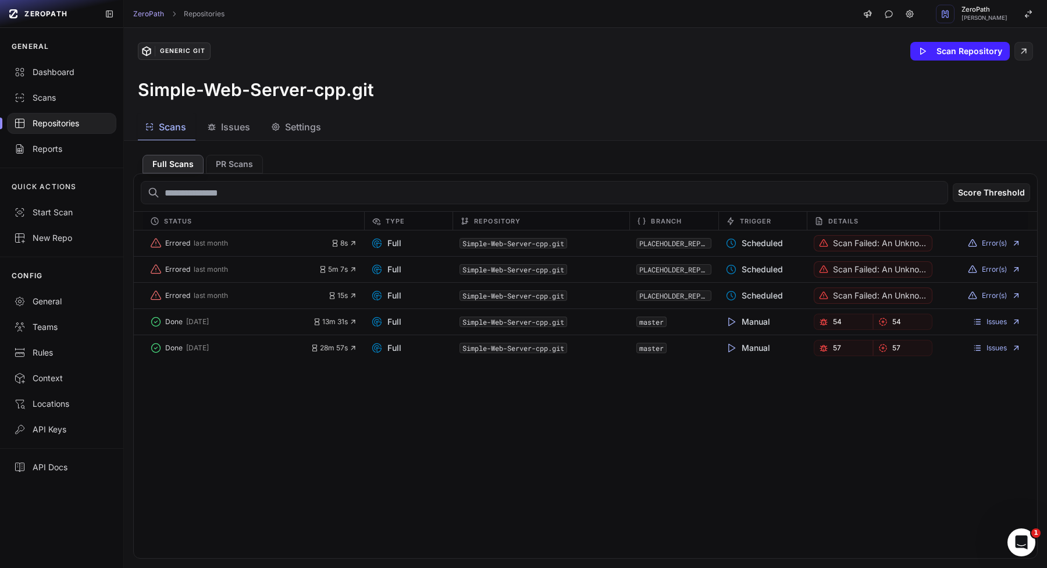
click at [251, 154] on div "Full Scans PR Scans" at bounding box center [585, 161] width 905 height 23
click at [250, 172] on button "PR Scans" at bounding box center [234, 164] width 57 height 19
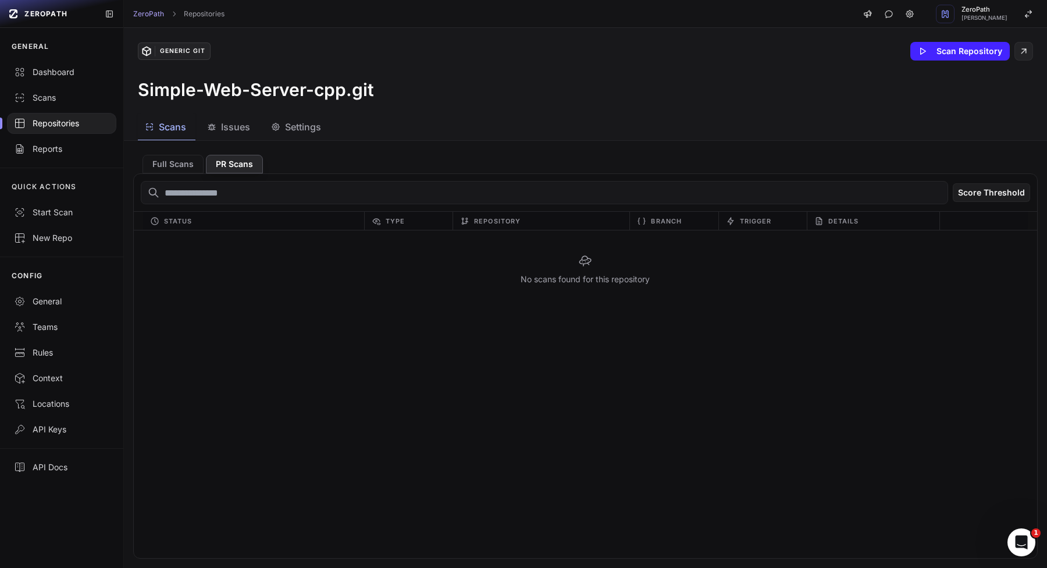
click at [242, 141] on div "Full Scans PR Scans Score Threshold Status Type Repository Branch Trigger Detai…" at bounding box center [585, 354] width 923 height 427
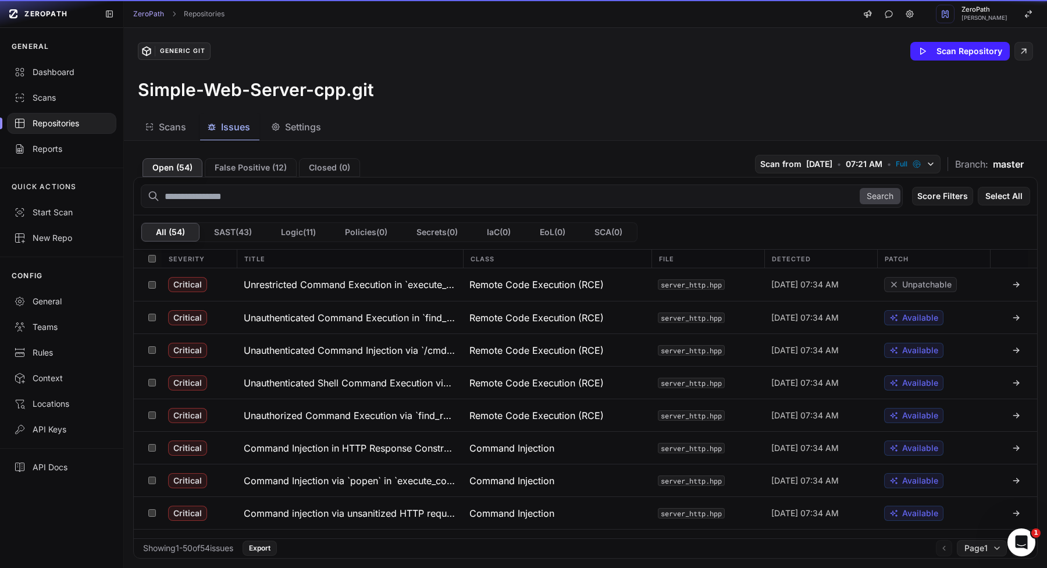
click at [242, 126] on span "Issues" at bounding box center [235, 127] width 29 height 14
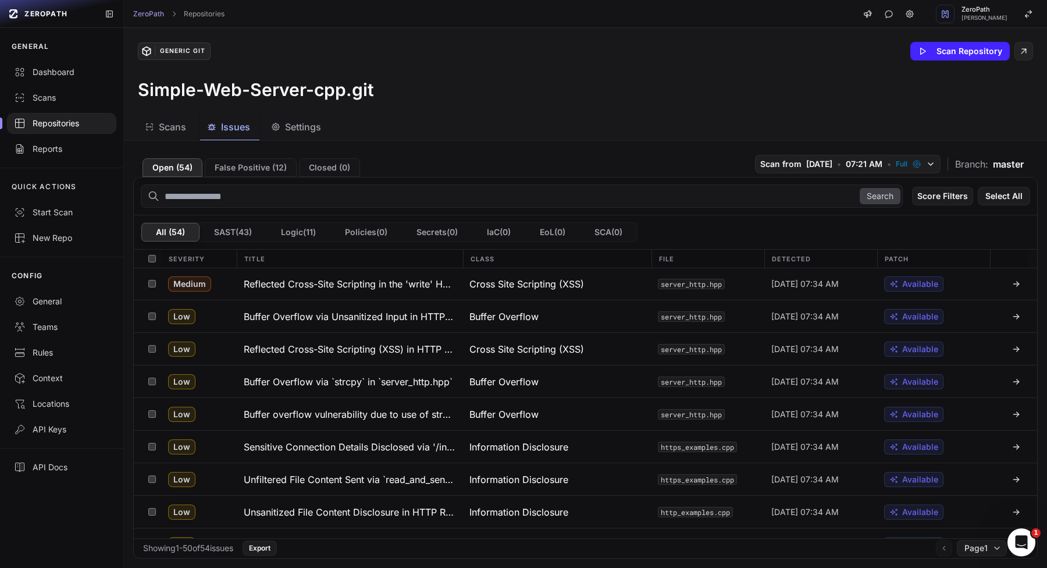
scroll to position [1359, 0]
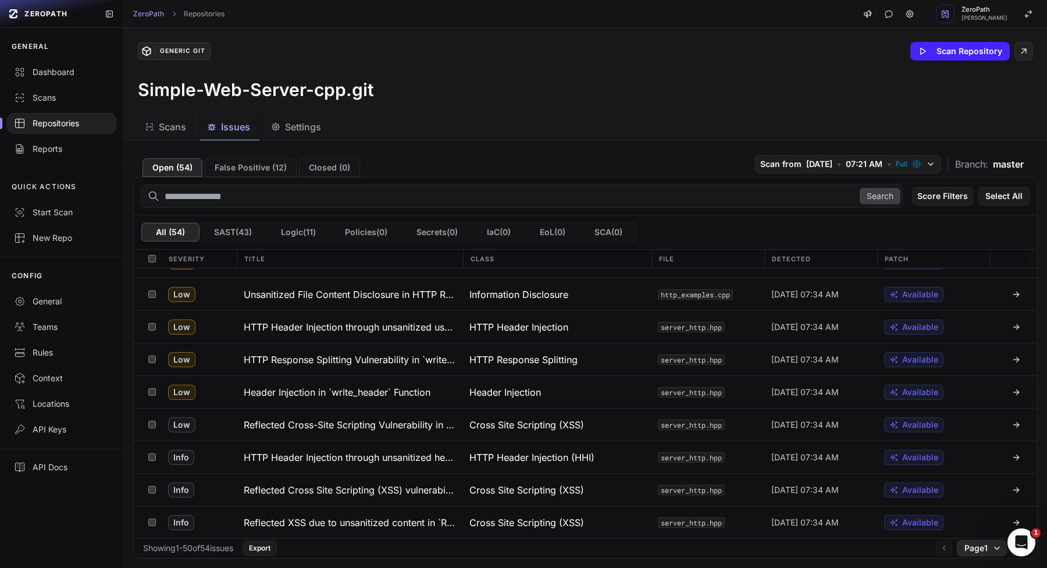
click at [976, 550] on span "Page 1" at bounding box center [976, 548] width 23 height 12
click at [968, 528] on div "Page 2" at bounding box center [981, 525] width 69 height 19
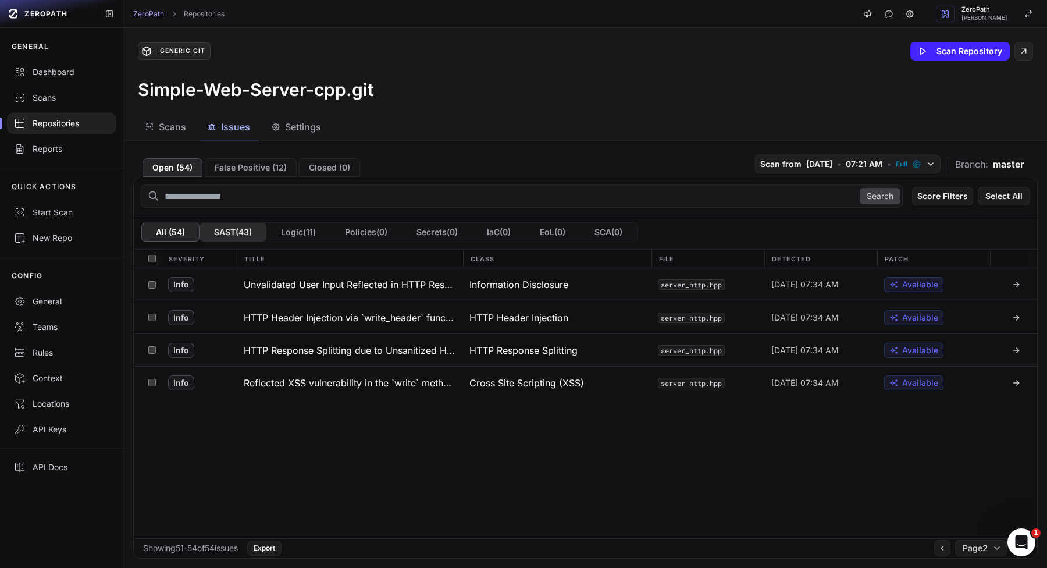
click at [250, 234] on button "SAST ( 43 )" at bounding box center [233, 232] width 67 height 19
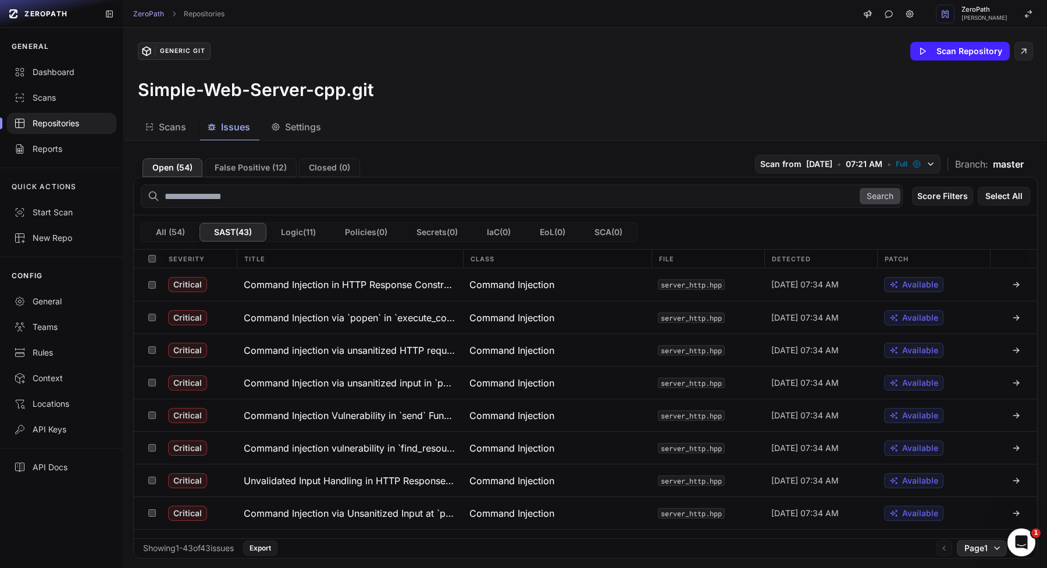
click at [986, 543] on span "Page 1" at bounding box center [976, 548] width 23 height 12
click at [982, 546] on span "Page 1" at bounding box center [976, 548] width 23 height 12
click at [292, 228] on button "Logic ( 11 )" at bounding box center [299, 232] width 64 height 19
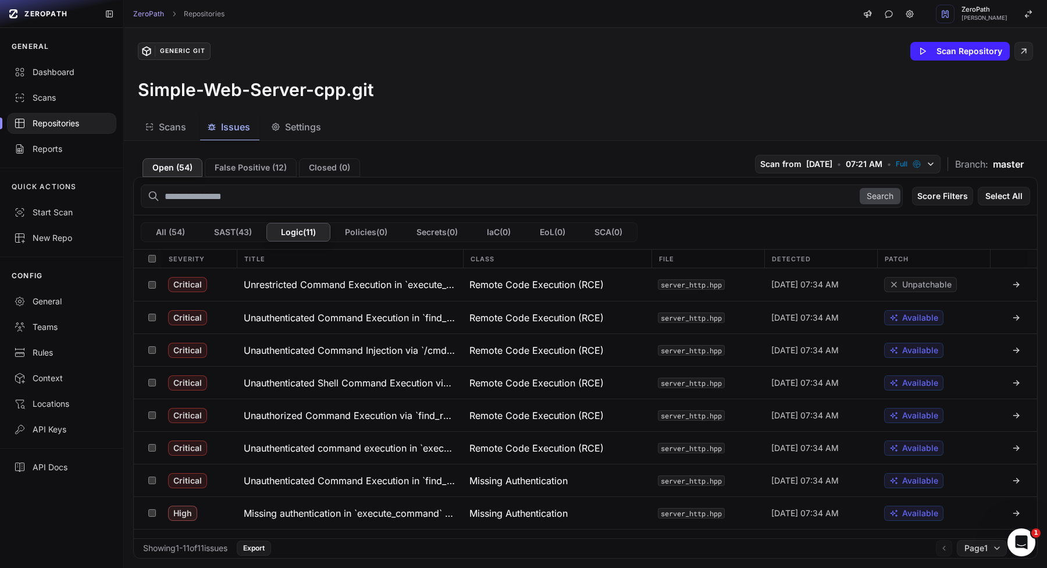
click at [176, 221] on div "All ( 54 ) SAST ( 43 ) Logic ( 11 ) Policies ( 0 ) Secrets ( 0 ) IaC ( 0 ) EoL …" at bounding box center [586, 232] width 904 height 34
click at [397, 237] on button "Policies ( 0 )" at bounding box center [367, 232] width 72 height 19
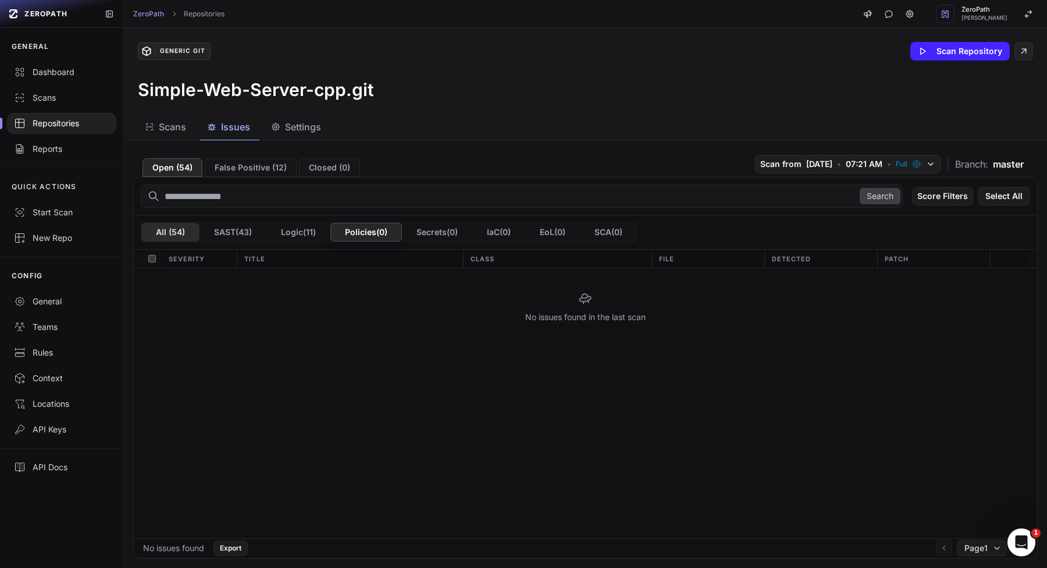
click at [166, 236] on button "All ( 54 )" at bounding box center [170, 232] width 58 height 19
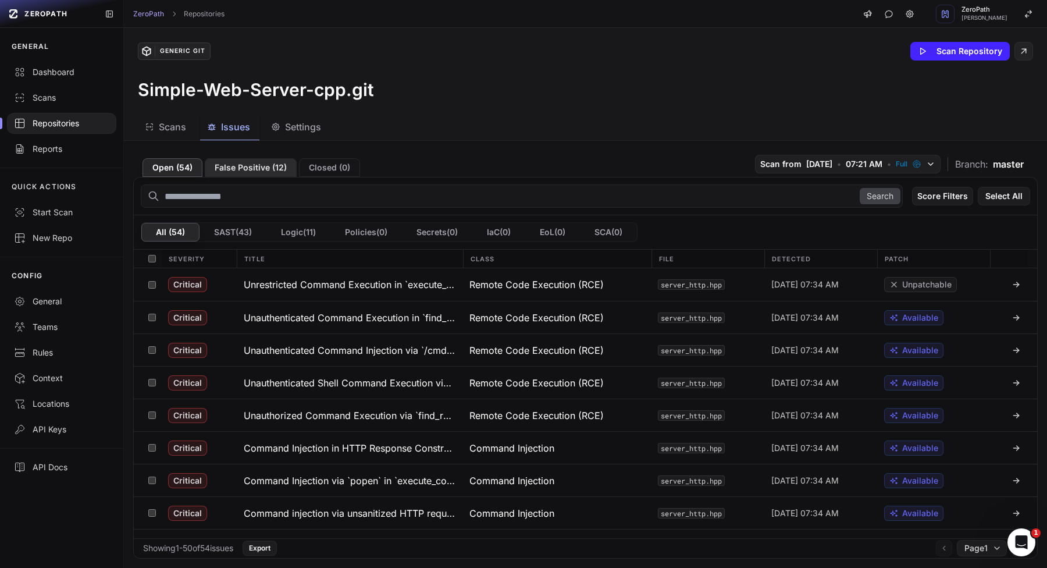
click at [273, 166] on button "False Positive ( 12 )" at bounding box center [251, 167] width 92 height 19
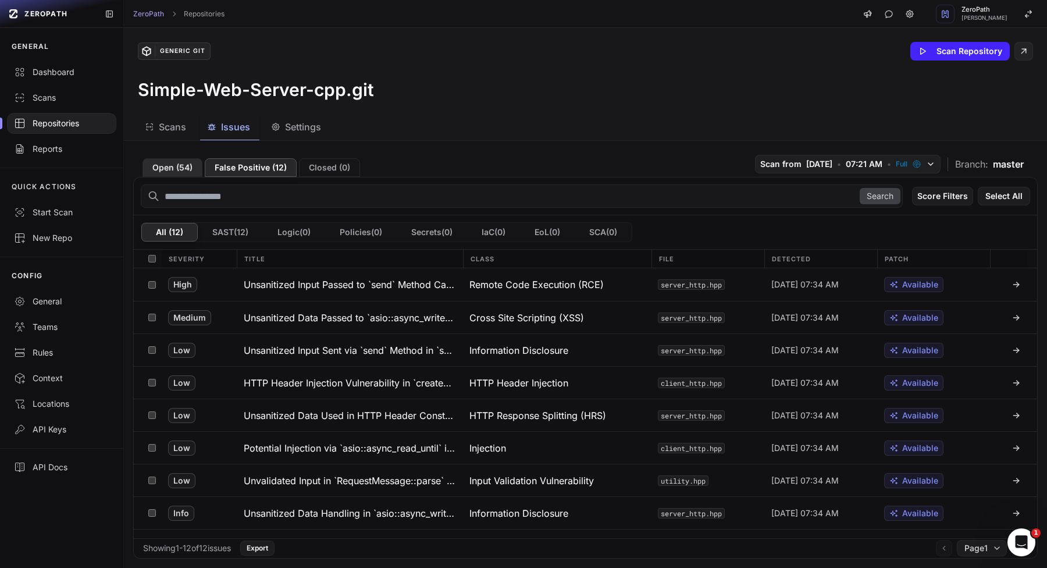
click at [182, 173] on button "Open ( 54 )" at bounding box center [173, 167] width 60 height 19
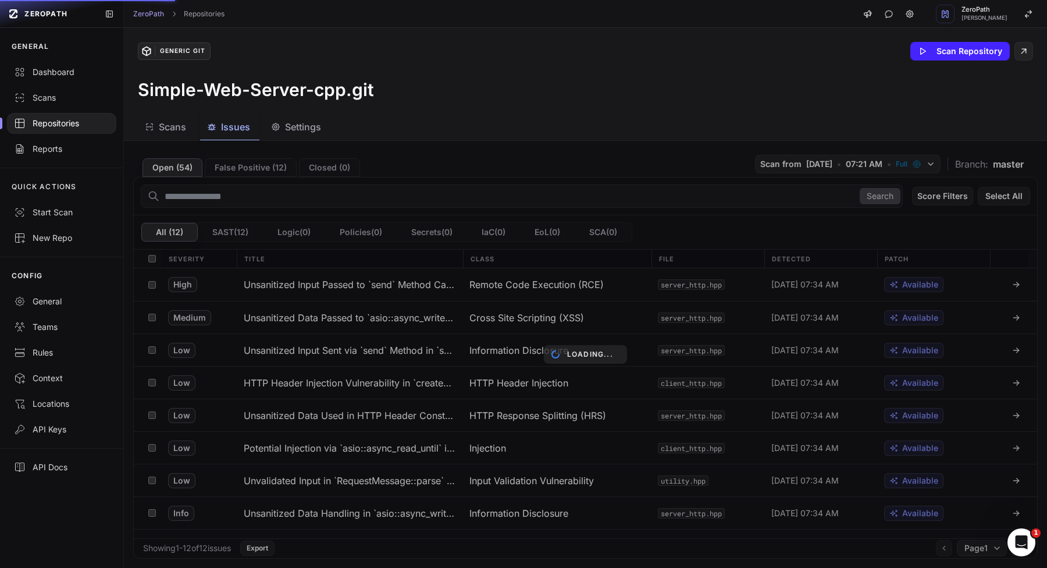
click at [954, 196] on div "Loading..." at bounding box center [585, 354] width 923 height 427
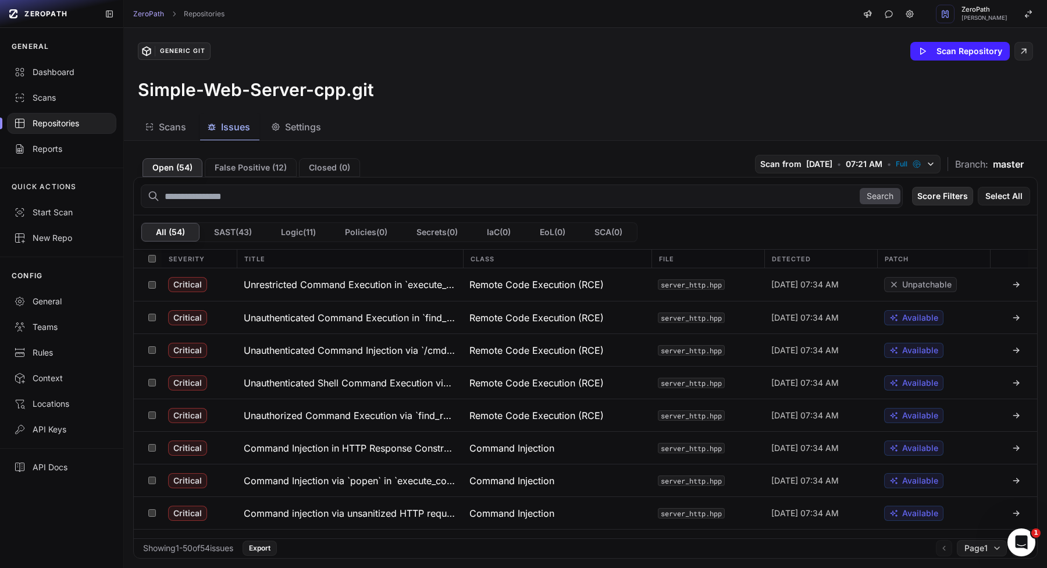
click at [940, 198] on button "Score Filters" at bounding box center [942, 196] width 61 height 19
click at [893, 271] on div "High" at bounding box center [918, 281] width 111 height 21
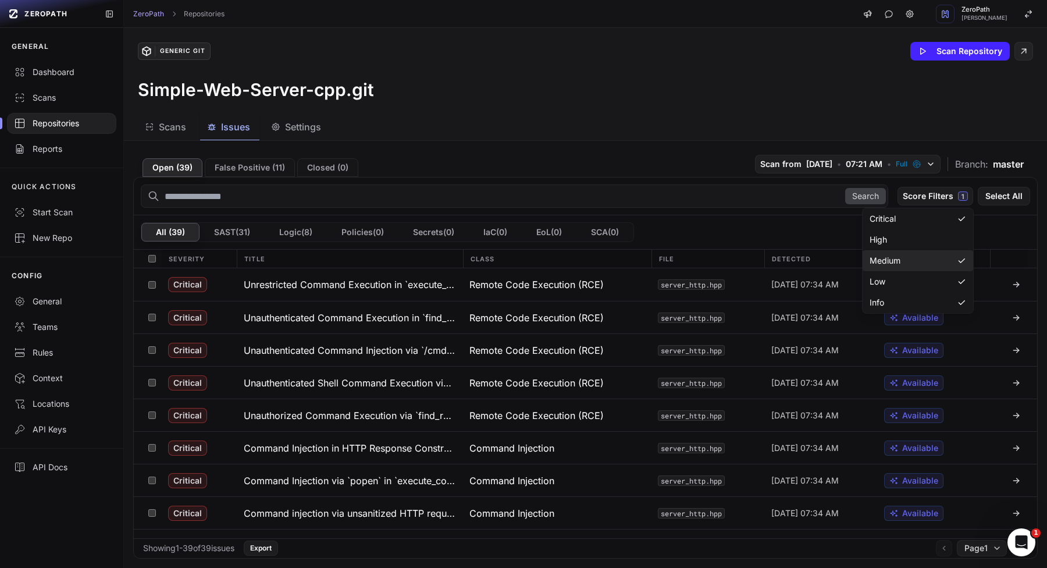
click at [891, 262] on span "Medium" at bounding box center [885, 261] width 31 height 12
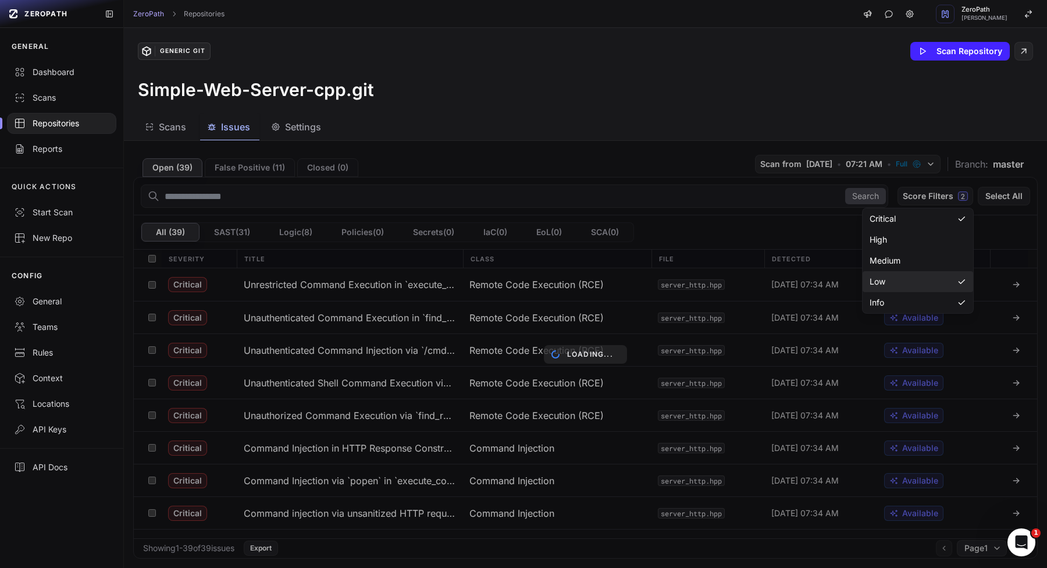
click at [894, 283] on div "Low" at bounding box center [918, 281] width 111 height 21
click at [894, 308] on div "Info" at bounding box center [918, 302] width 111 height 21
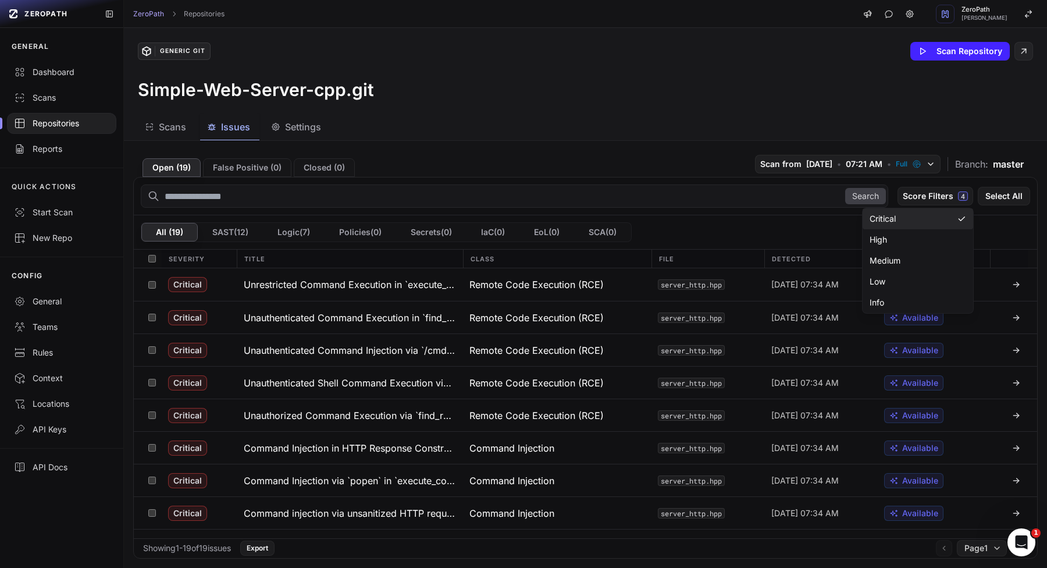
click at [947, 221] on div "Critical" at bounding box center [918, 218] width 111 height 21
click at [947, 220] on div "Critical" at bounding box center [918, 218] width 111 height 21
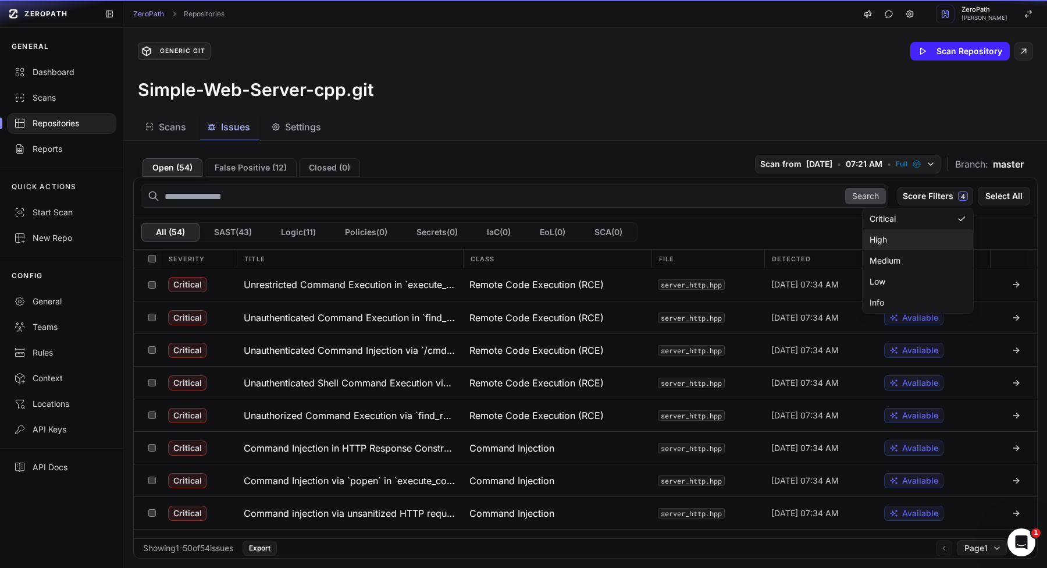
click at [941, 271] on div "High" at bounding box center [918, 281] width 111 height 21
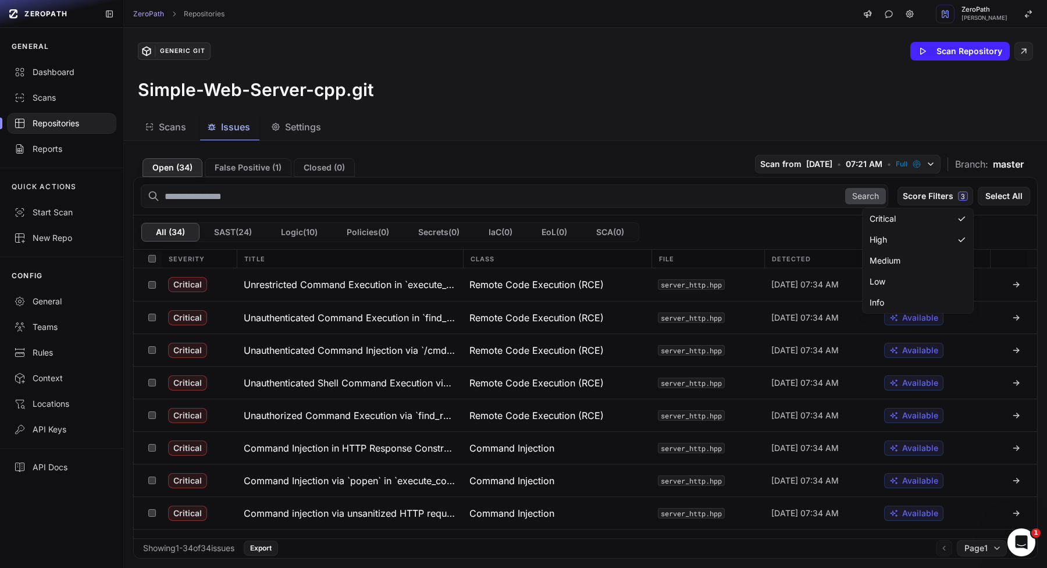
click at [157, 129] on div "Scans" at bounding box center [165, 127] width 41 height 14
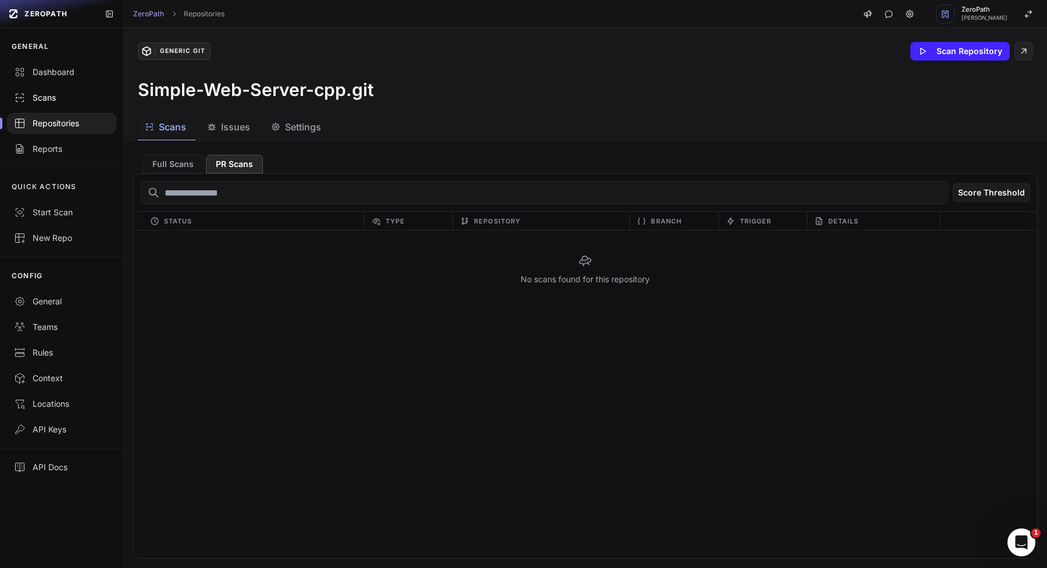
click at [34, 91] on link "Scans" at bounding box center [61, 98] width 123 height 26
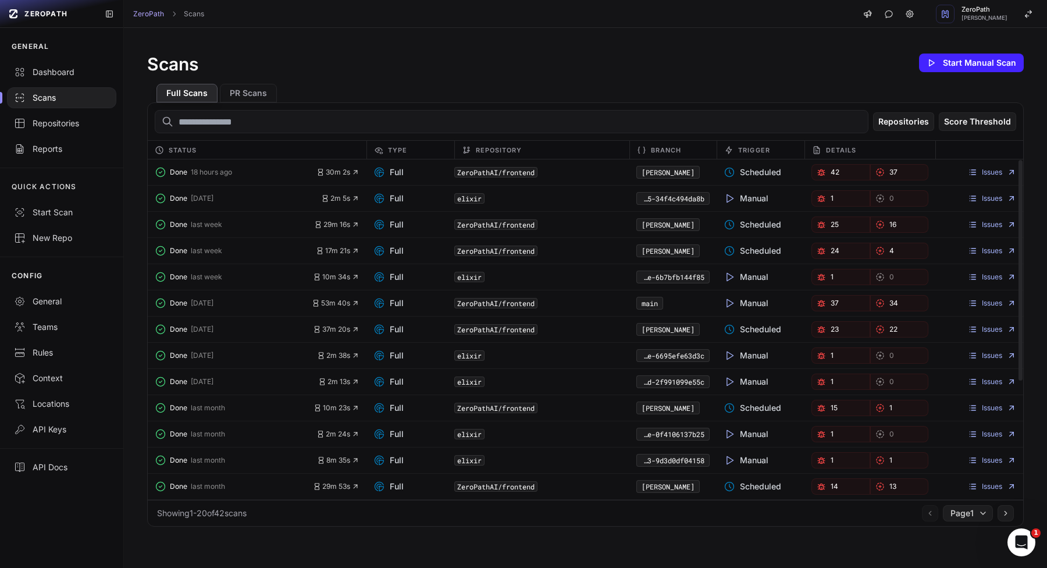
click at [962, 522] on div "Showing 1 - 20 of 42 scans Page 1" at bounding box center [586, 513] width 876 height 26
click at [963, 513] on span "Page 1" at bounding box center [962, 513] width 23 height 12
click at [954, 486] on div "Page 3" at bounding box center [967, 490] width 69 height 19
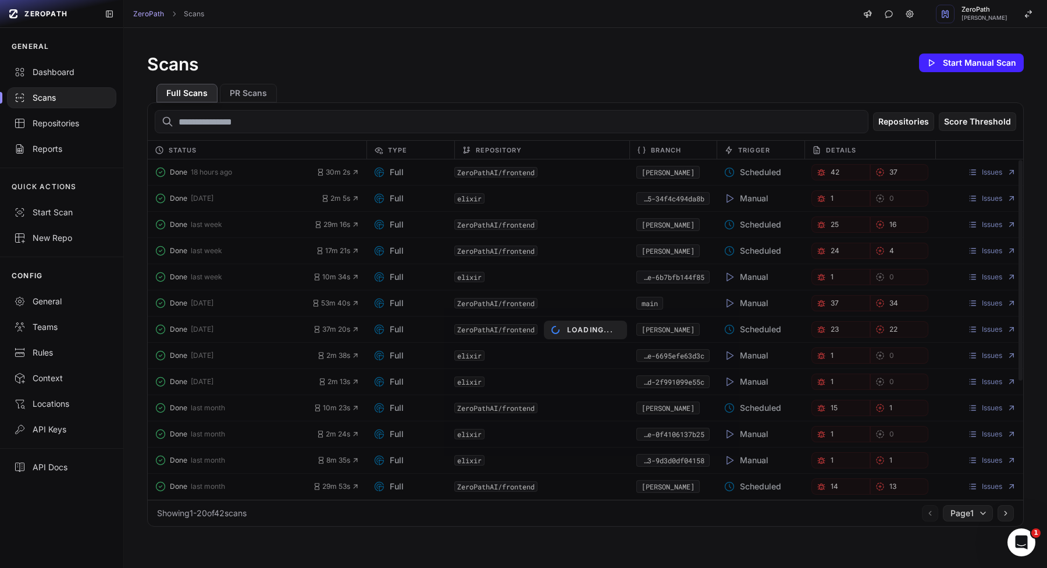
click at [953, 489] on div "Loading..." at bounding box center [586, 329] width 876 height 340
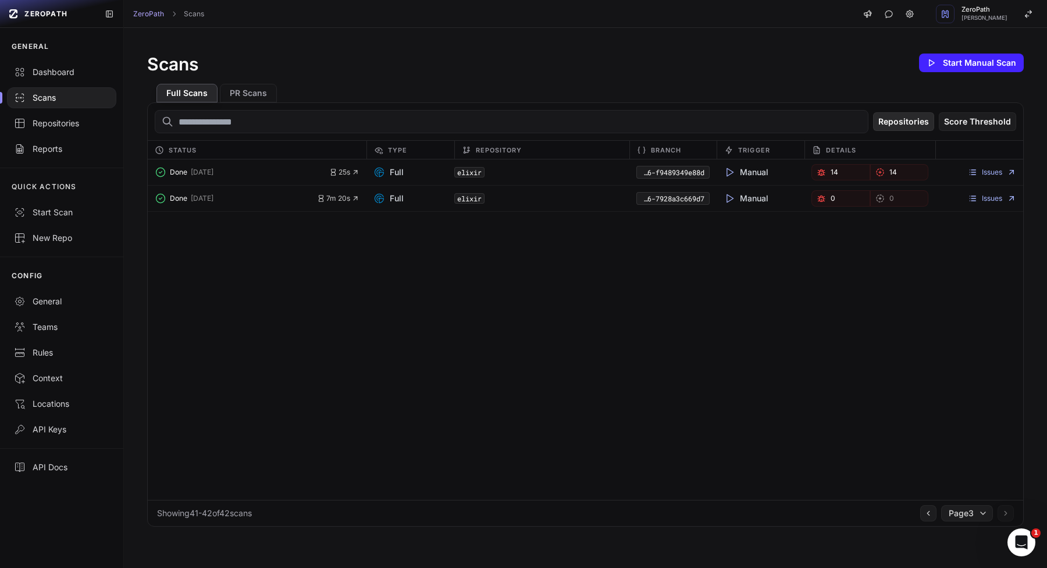
click at [929, 123] on button "Repositories" at bounding box center [903, 121] width 61 height 19
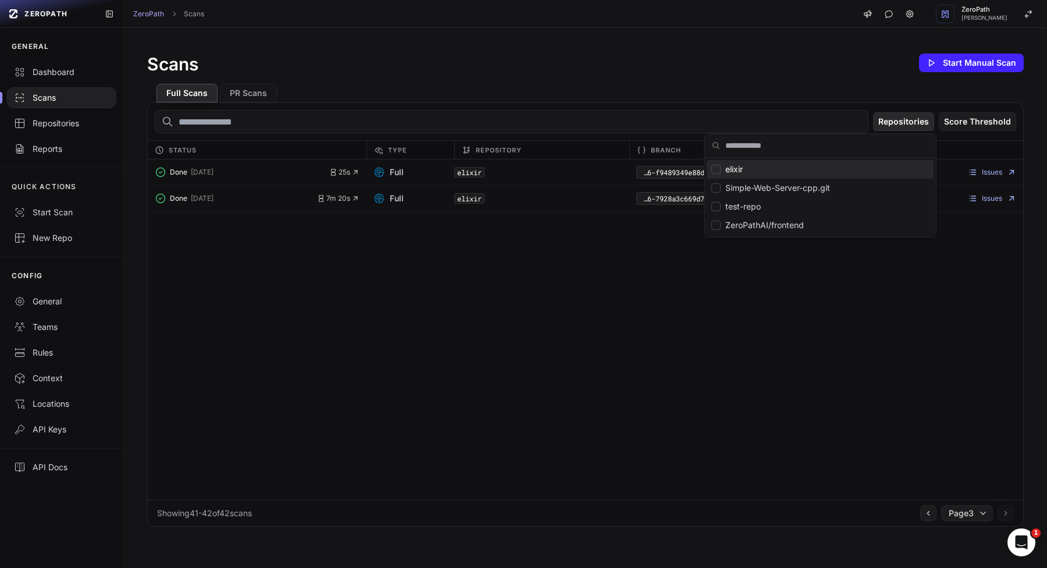
click at [922, 125] on button "Repositories" at bounding box center [903, 121] width 61 height 19
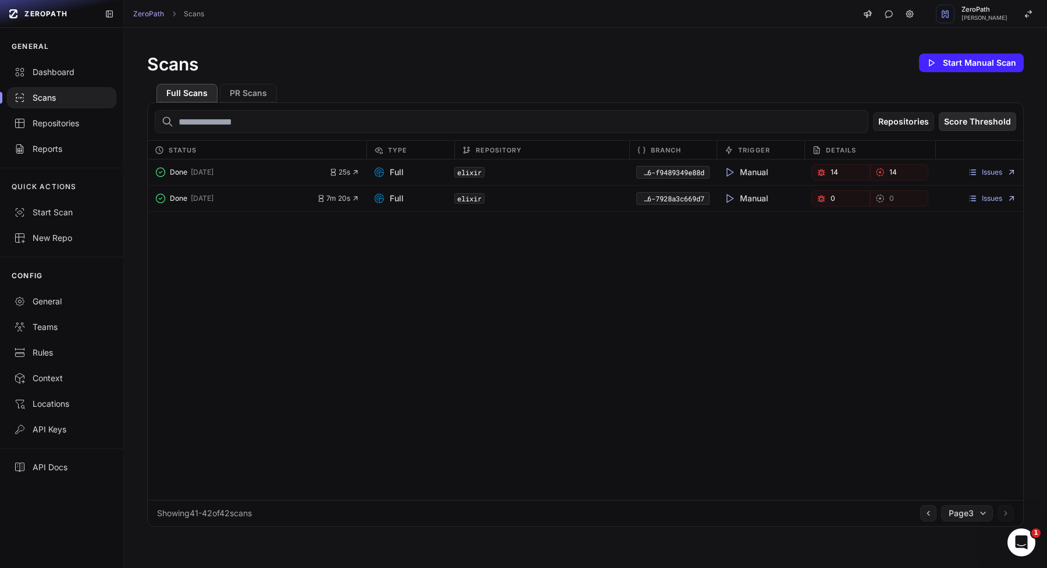
click at [967, 125] on button "Score Threshold" at bounding box center [977, 121] width 77 height 19
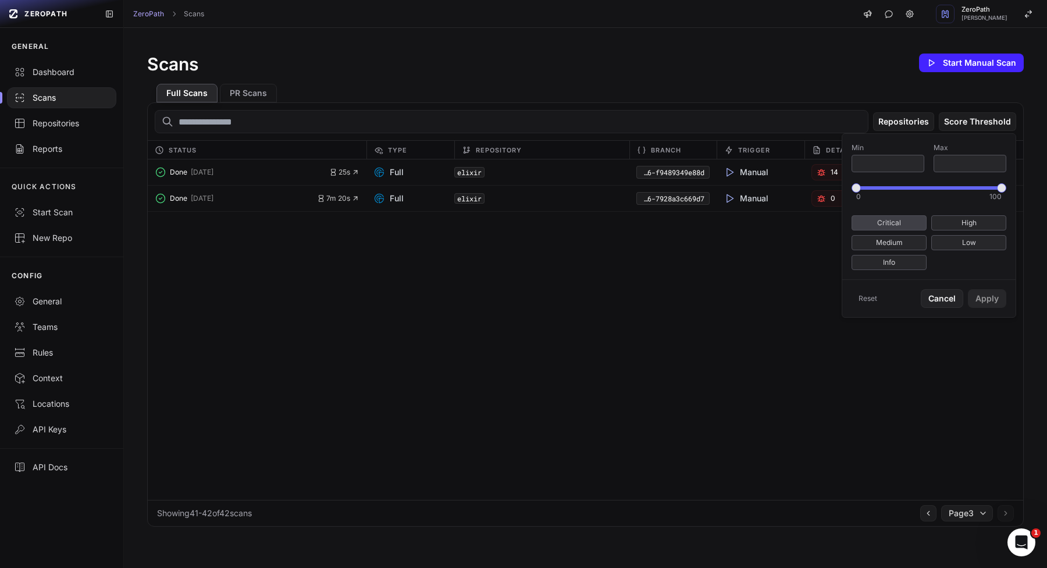
click at [874, 226] on button "Critical" at bounding box center [889, 222] width 75 height 15
type input "**"
click at [980, 309] on div "Reset Cancel Apply" at bounding box center [929, 298] width 173 height 38
click at [980, 308] on div "Reset Cancel Apply" at bounding box center [929, 298] width 173 height 38
click at [981, 297] on button "Apply" at bounding box center [987, 298] width 38 height 19
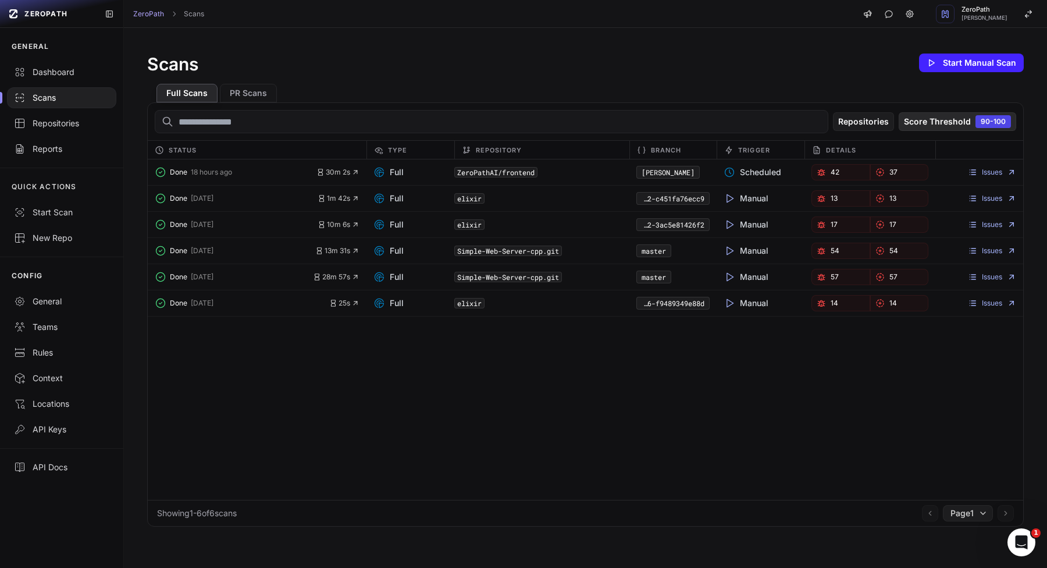
click at [930, 123] on button "Score Threshold 90-100" at bounding box center [958, 121] width 118 height 19
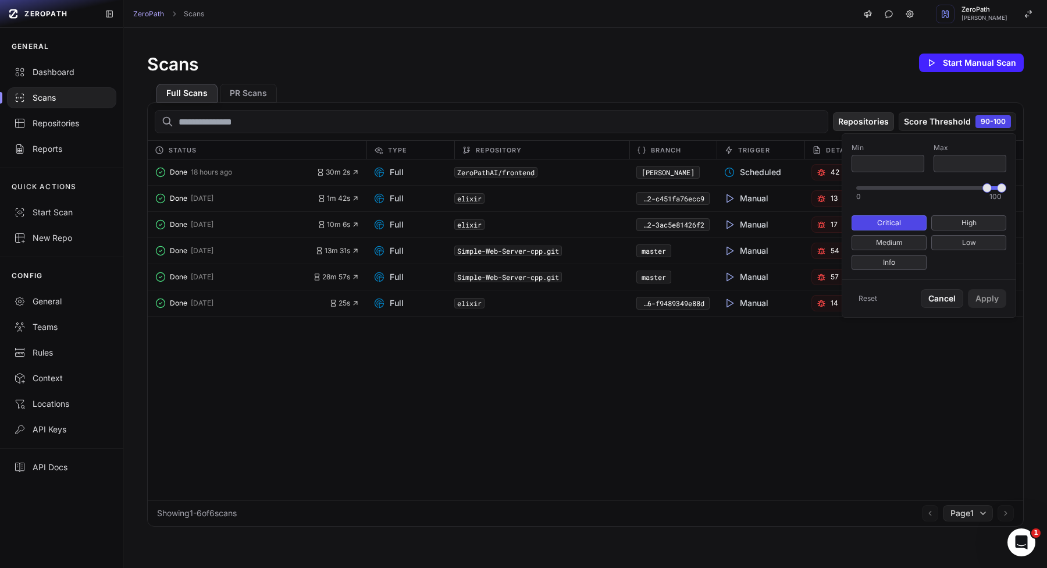
click at [859, 122] on button "Repositories" at bounding box center [863, 121] width 61 height 19
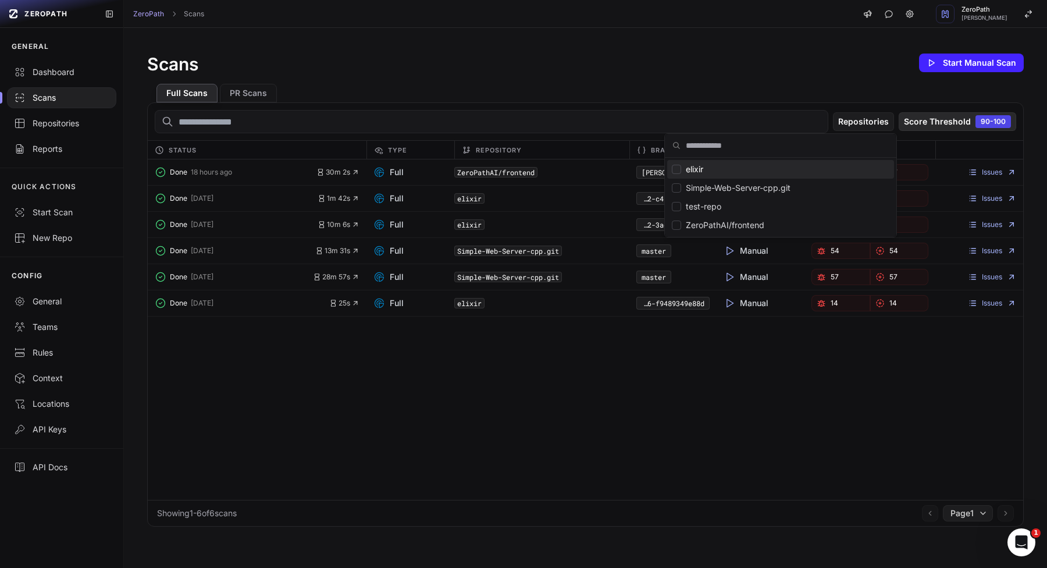
click at [933, 124] on button "Score Threshold 90-100" at bounding box center [958, 121] width 118 height 19
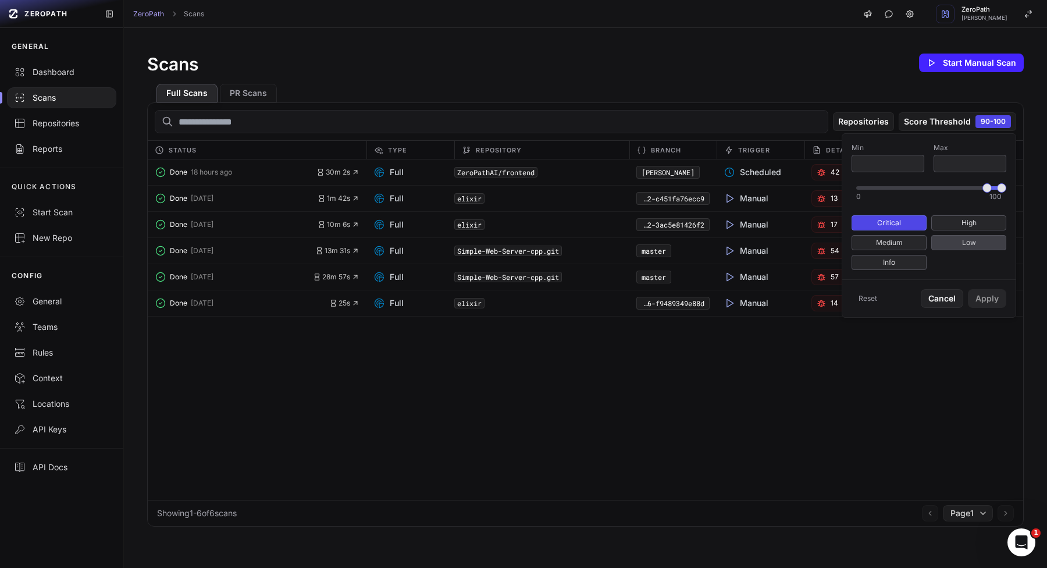
click at [935, 238] on button "Low" at bounding box center [969, 242] width 75 height 15
type input "**"
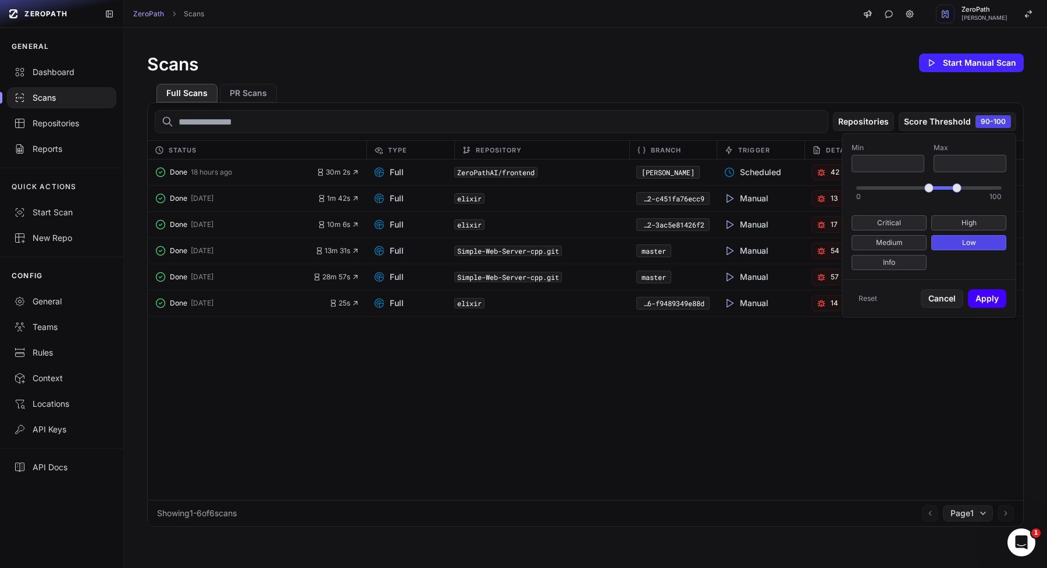
click at [977, 290] on button "Apply" at bounding box center [987, 298] width 38 height 19
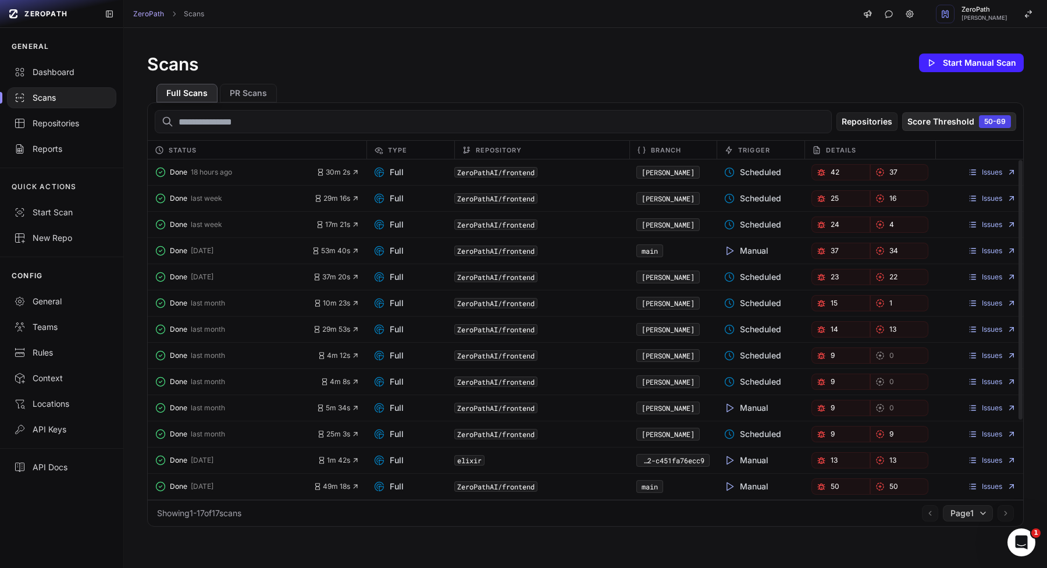
click at [1001, 119] on span "50-69" at bounding box center [995, 121] width 32 height 13
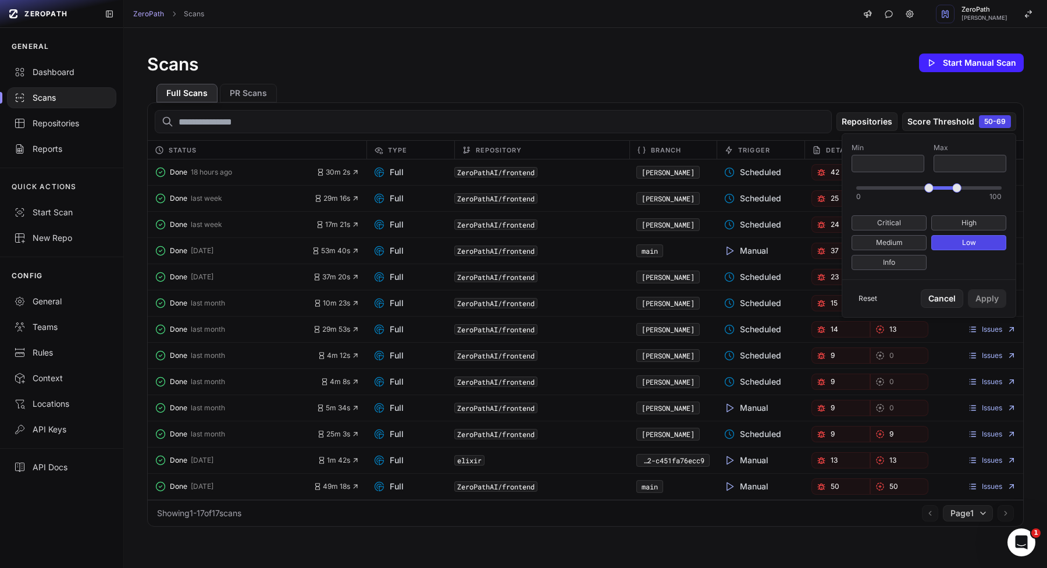
click at [866, 300] on button "Reset" at bounding box center [868, 298] width 33 height 19
type input "*"
type input "***"
click at [982, 292] on button "Apply" at bounding box center [987, 298] width 38 height 19
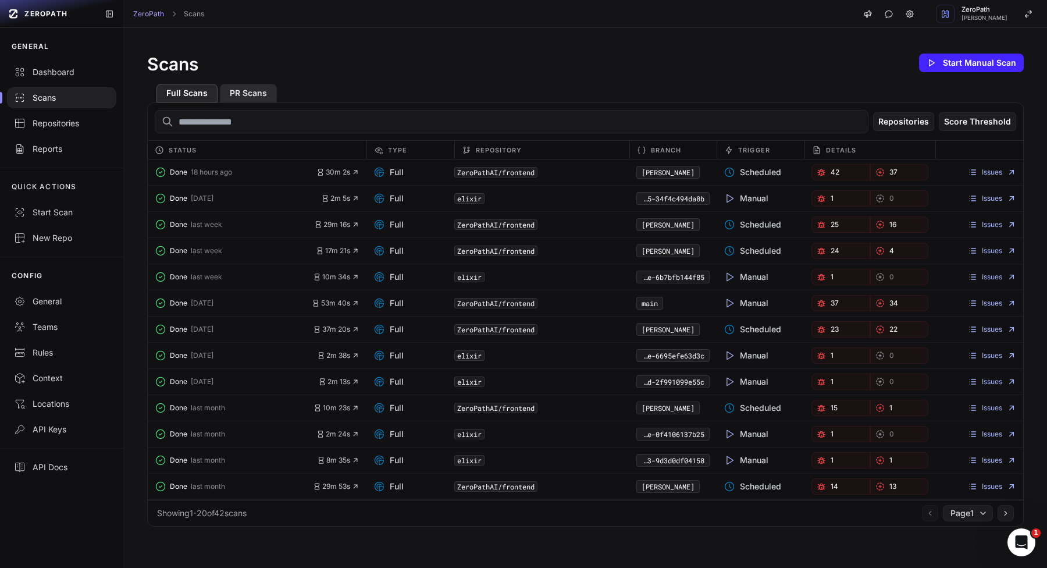
click at [244, 94] on button "PR Scans" at bounding box center [248, 93] width 57 height 19
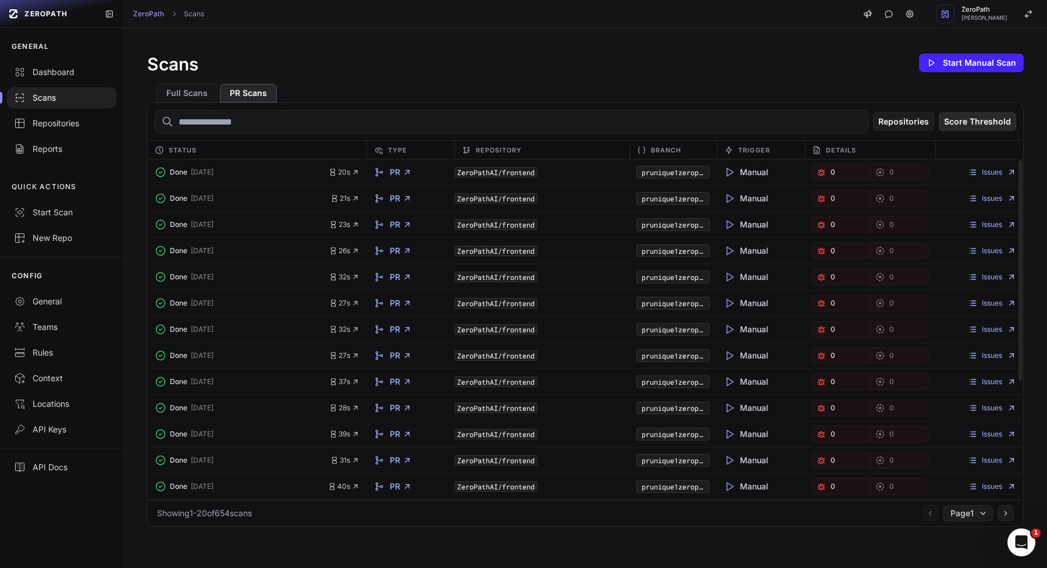
click at [992, 119] on button "Score Threshold" at bounding box center [977, 121] width 77 height 19
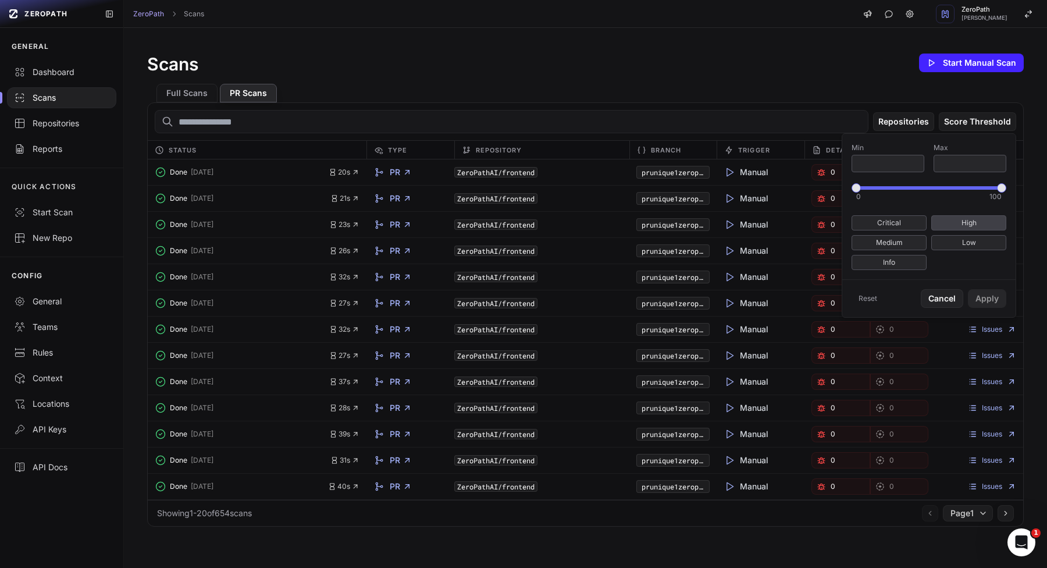
click at [956, 224] on button "High" at bounding box center [969, 222] width 75 height 15
type input "**"
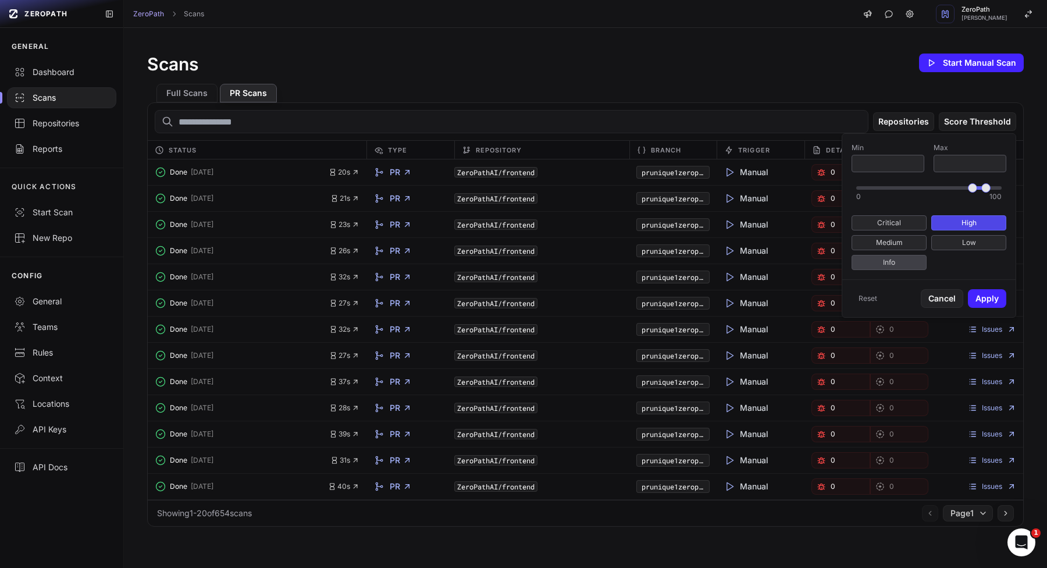
click at [896, 261] on button "Info" at bounding box center [889, 262] width 75 height 15
type input "*"
type input "**"
click at [988, 300] on button "Apply" at bounding box center [987, 298] width 38 height 19
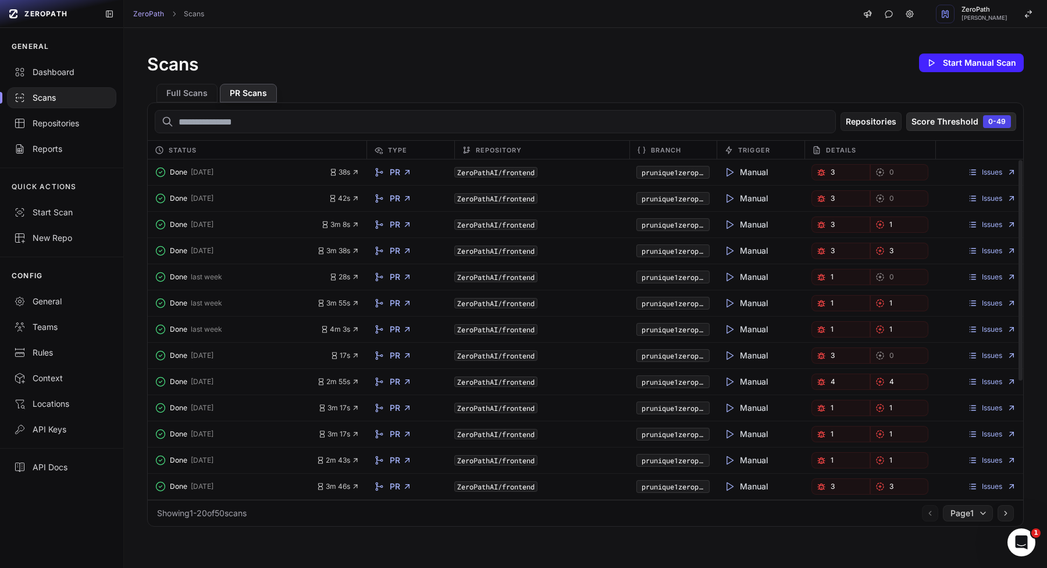
click at [972, 119] on button "Score Threshold 0-49" at bounding box center [962, 121] width 110 height 19
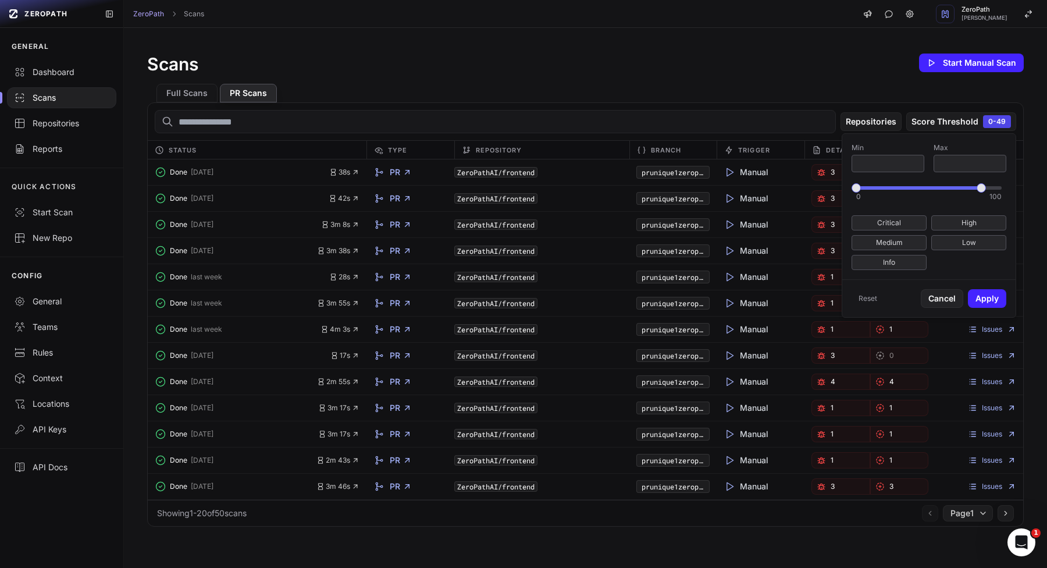
type input "***"
click at [986, 190] on span at bounding box center [981, 187] width 9 height 9
click at [987, 305] on button "Apply" at bounding box center [987, 298] width 38 height 19
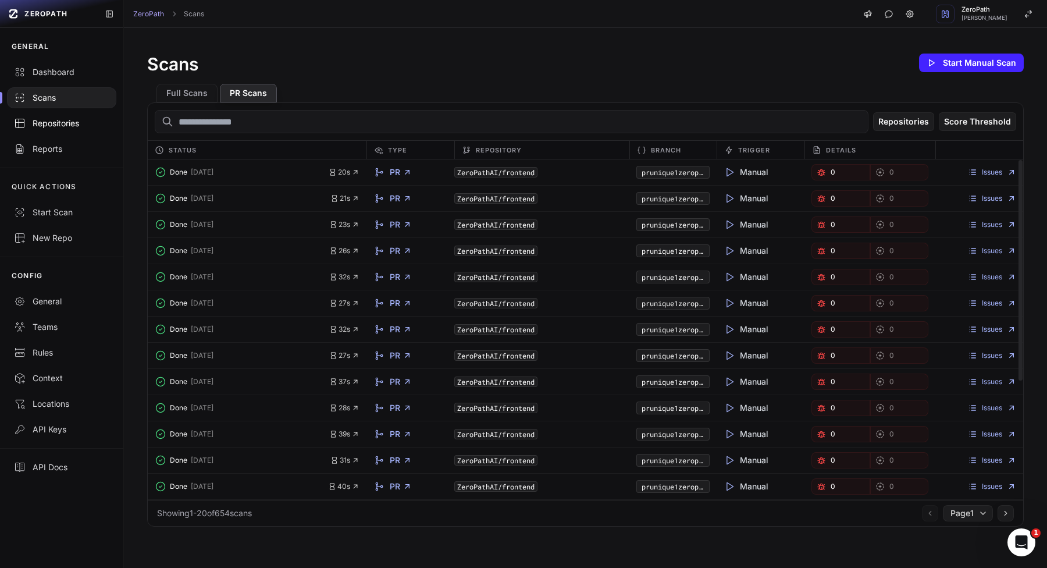
click at [57, 121] on div "Repositories" at bounding box center [61, 124] width 95 height 12
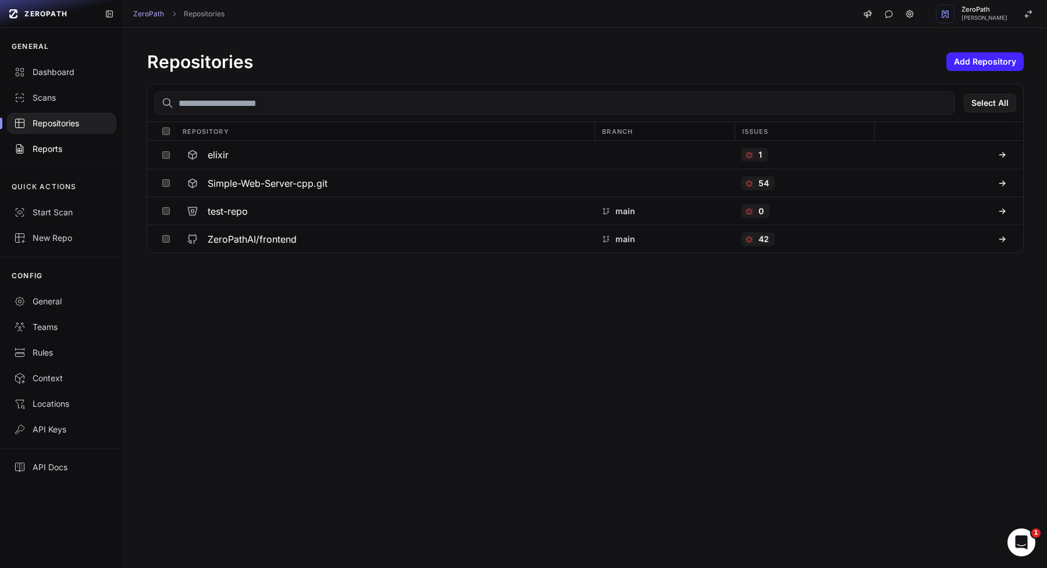
click at [56, 155] on link "Reports" at bounding box center [61, 149] width 123 height 26
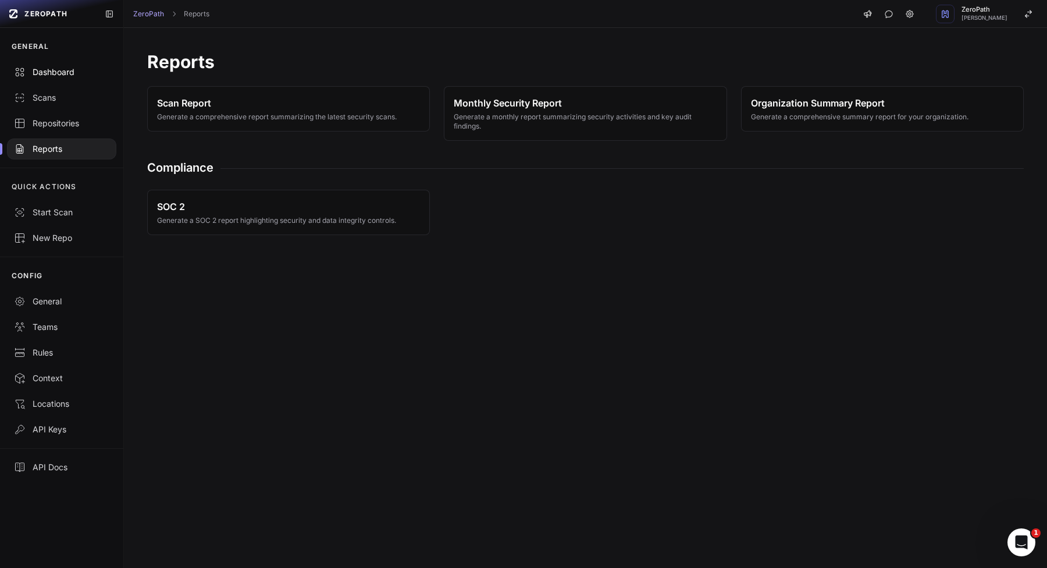
click at [64, 67] on div "Dashboard" at bounding box center [61, 72] width 95 height 12
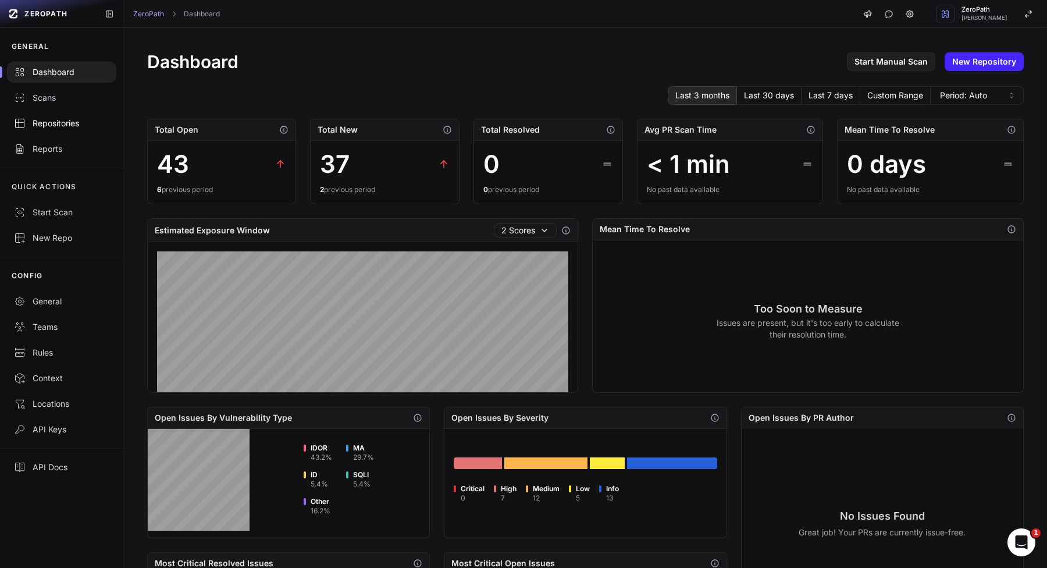
click at [57, 121] on div "Repositories" at bounding box center [61, 124] width 95 height 12
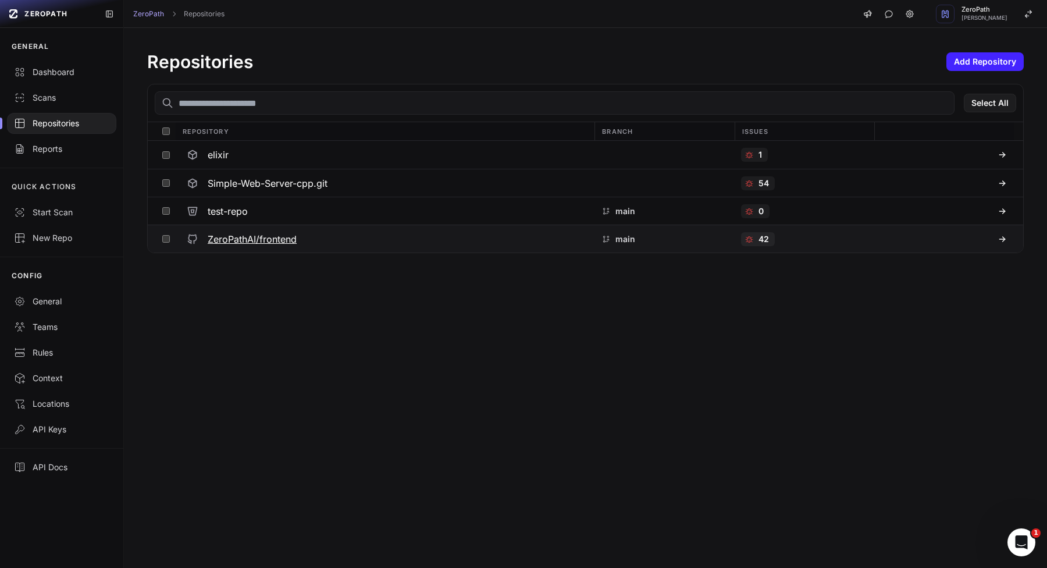
click at [241, 244] on h3 "ZeroPathAI/frontend" at bounding box center [252, 239] width 89 height 14
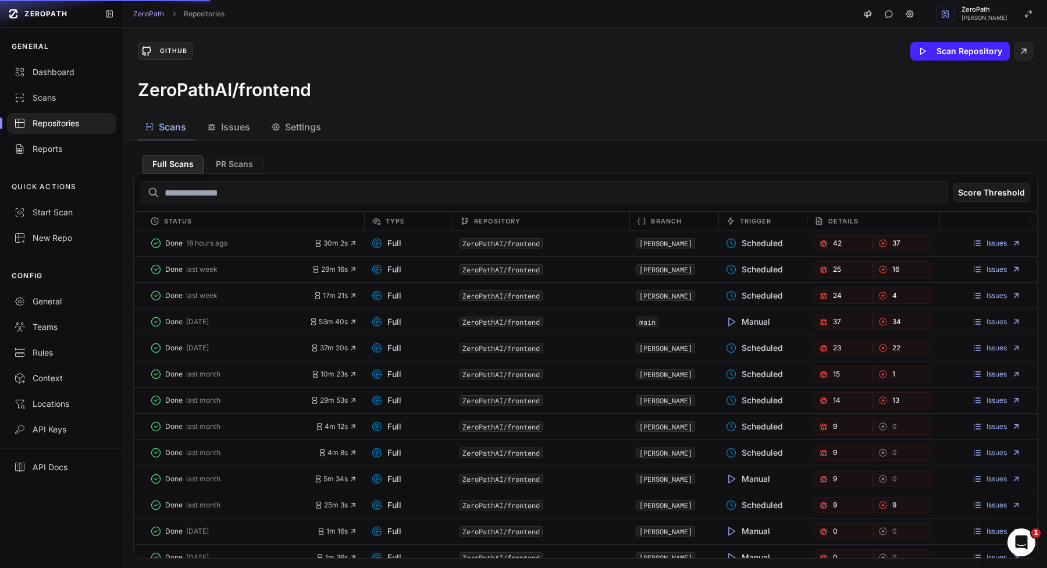
click at [980, 197] on button "Score Threshold" at bounding box center [991, 192] width 77 height 19
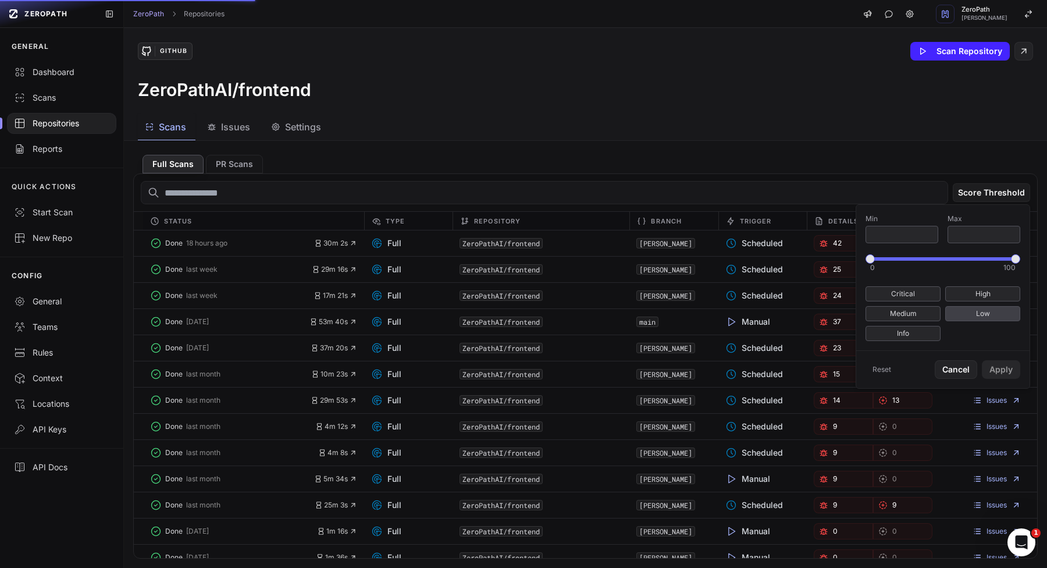
click at [960, 311] on button "Low" at bounding box center [983, 313] width 75 height 15
type input "**"
click at [998, 373] on button "Apply" at bounding box center [1001, 369] width 38 height 19
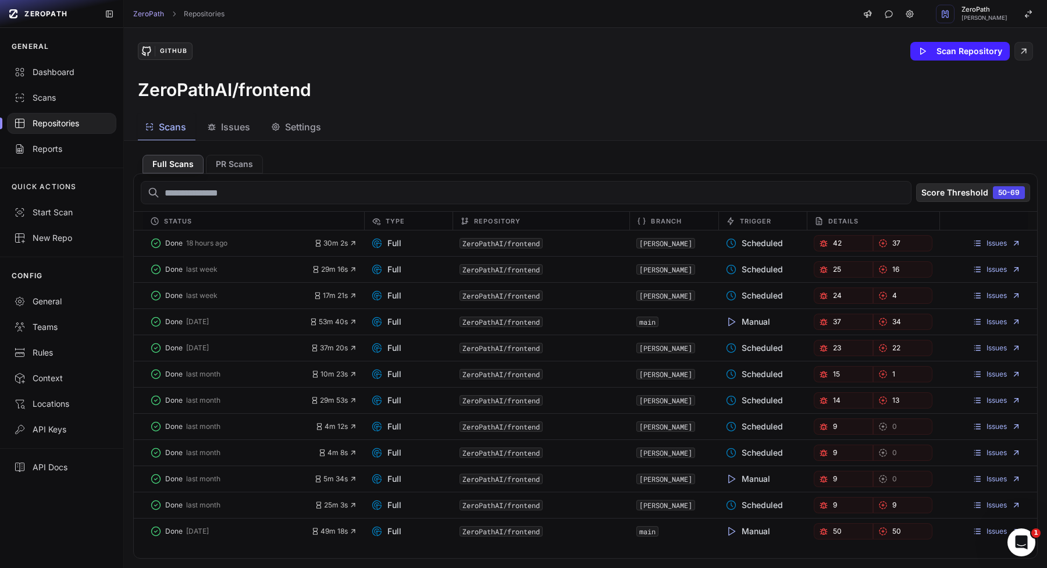
click at [1004, 197] on span "50-69" at bounding box center [1009, 192] width 32 height 13
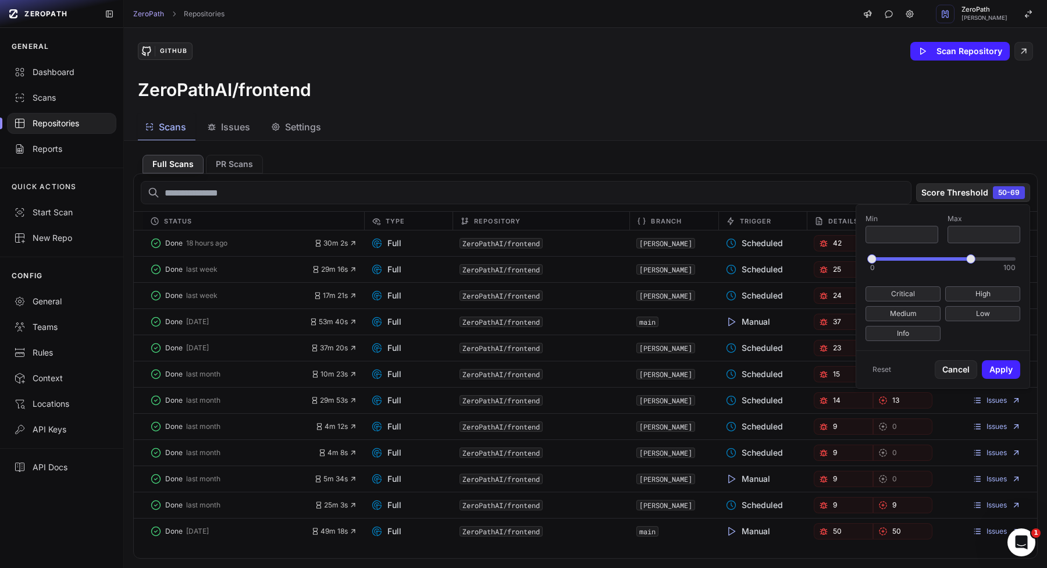
type input "**"
click at [1009, 366] on button "Apply" at bounding box center [1001, 369] width 38 height 19
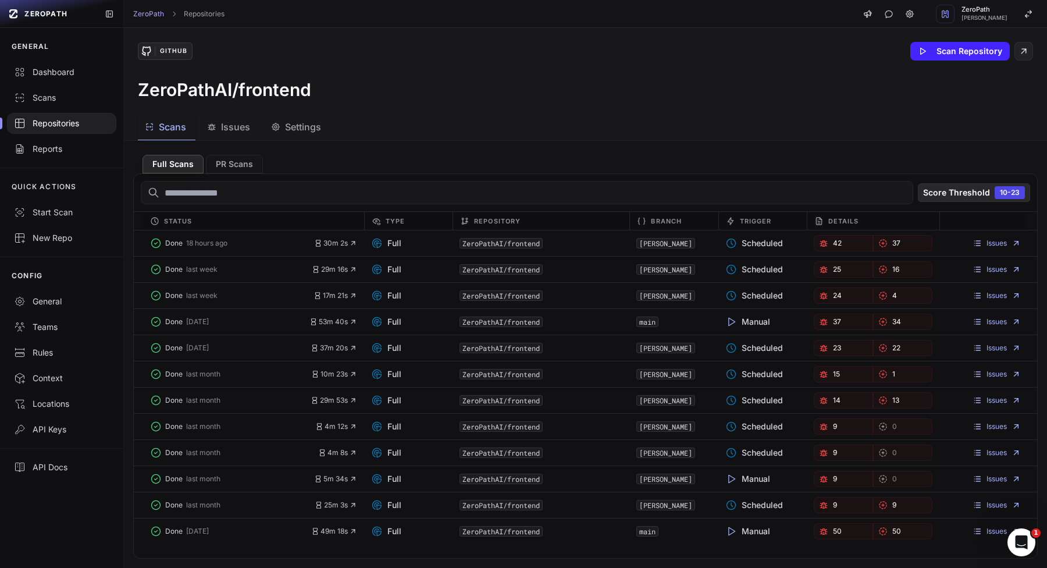
click at [954, 194] on button "Score Threshold 10-23" at bounding box center [974, 192] width 112 height 19
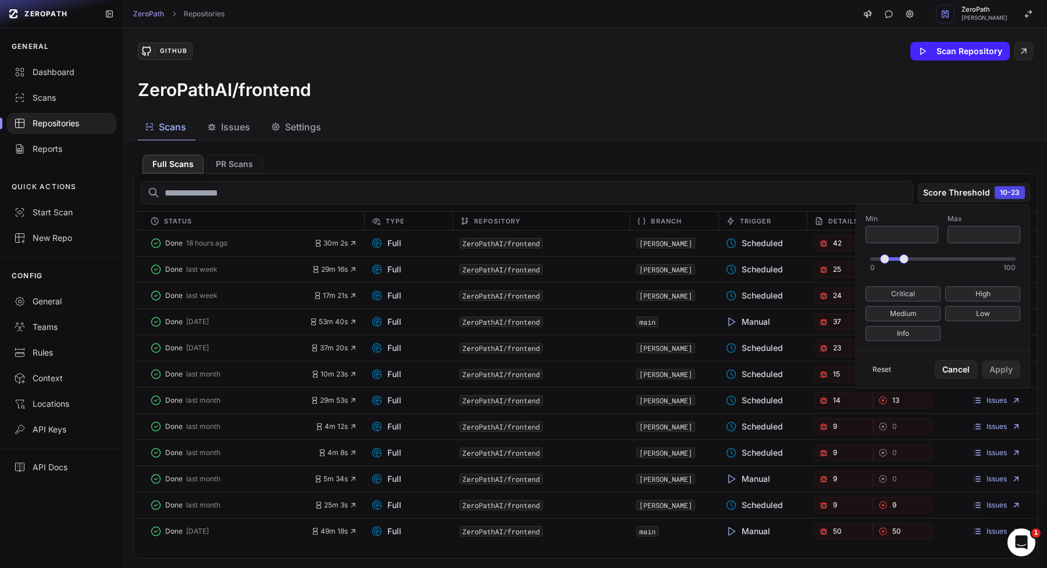
click at [886, 368] on button "Reset" at bounding box center [882, 369] width 33 height 19
type input "*"
type input "***"
click at [1001, 370] on button "Apply" at bounding box center [1001, 369] width 38 height 19
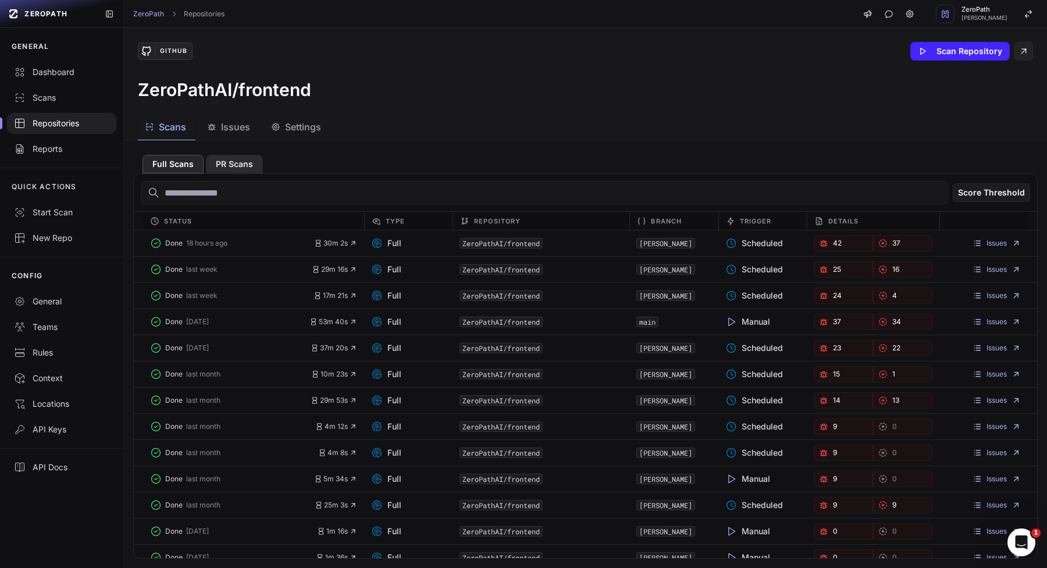
click at [228, 161] on button "PR Scans" at bounding box center [234, 164] width 57 height 19
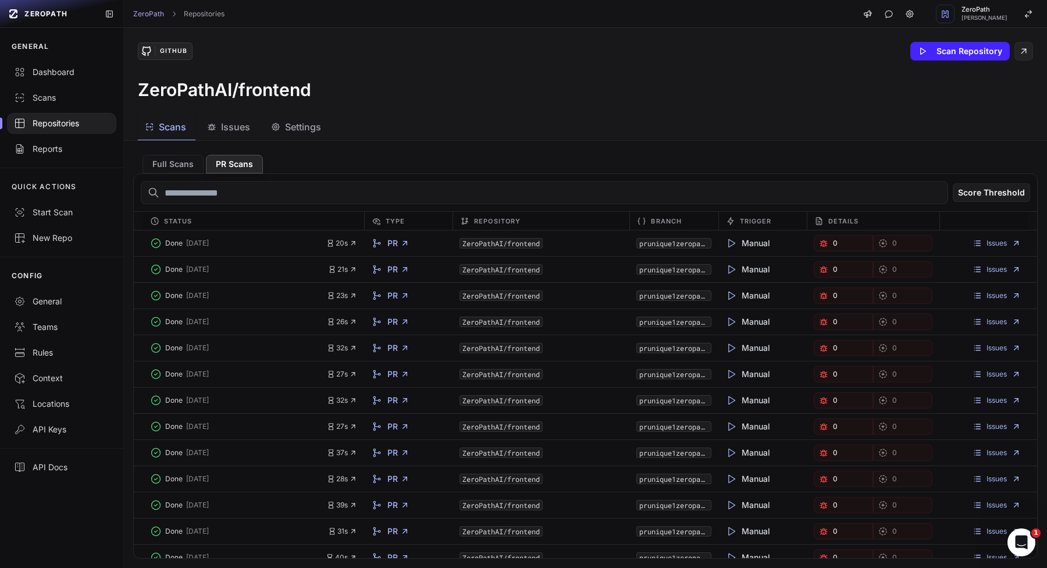
click at [212, 127] on icon "button" at bounding box center [212, 128] width 0 height 2
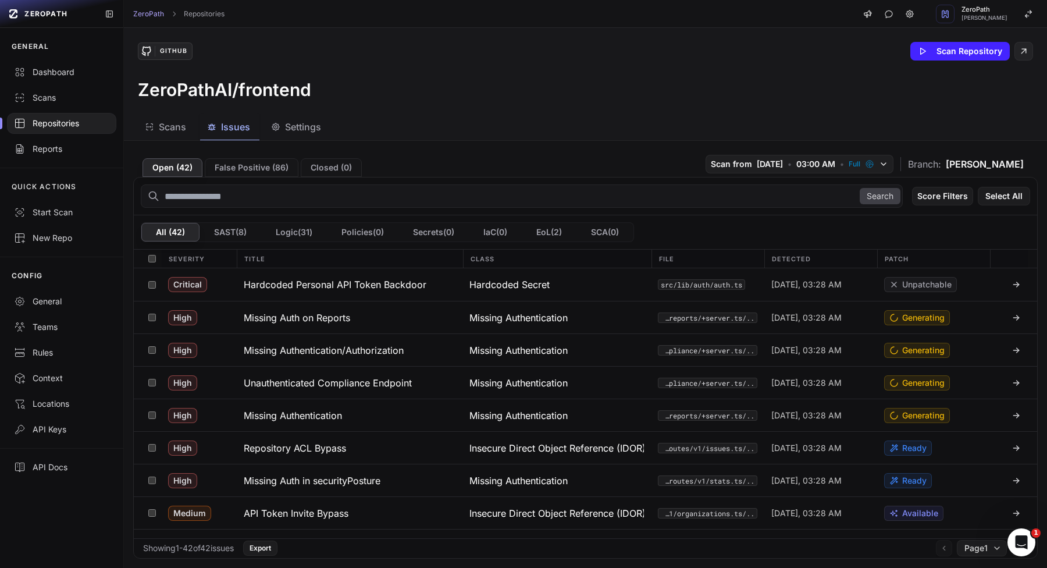
click at [183, 126] on span "Scans" at bounding box center [172, 127] width 27 height 14
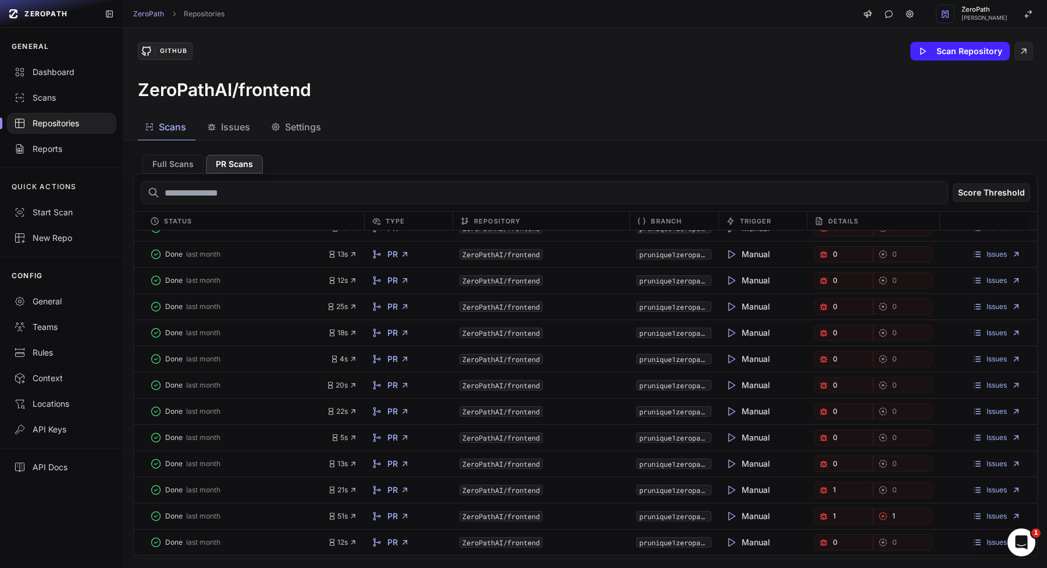
scroll to position [6910, 0]
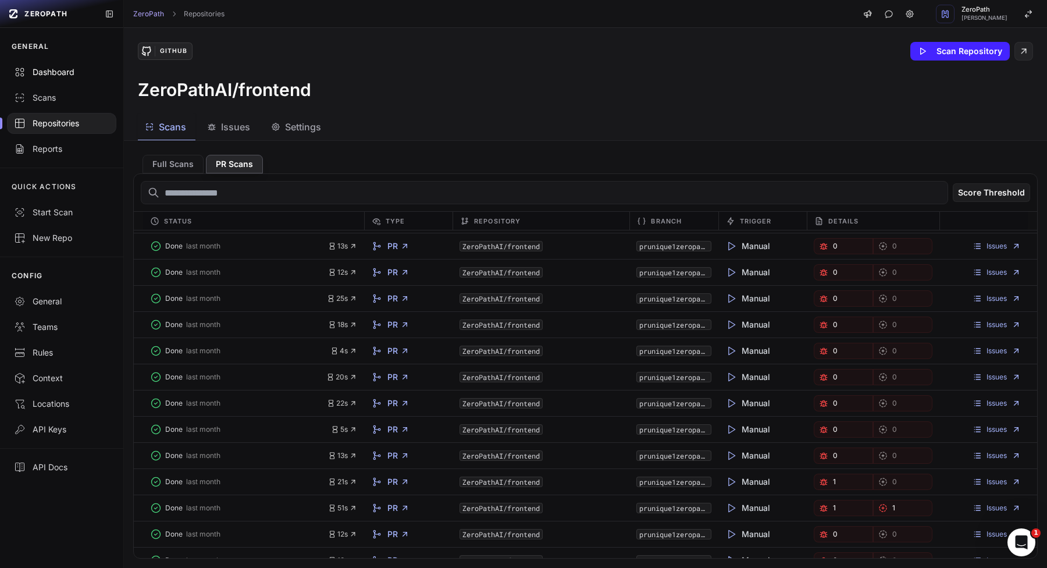
click at [105, 66] on div "Dashboard" at bounding box center [61, 72] width 95 height 12
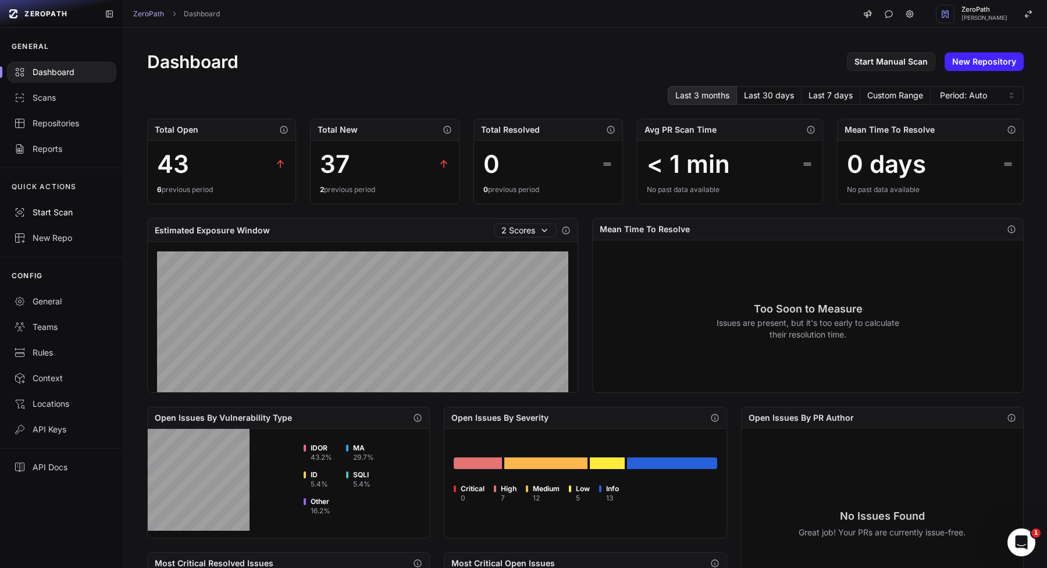
click at [47, 204] on button "Start Scan" at bounding box center [61, 213] width 123 height 26
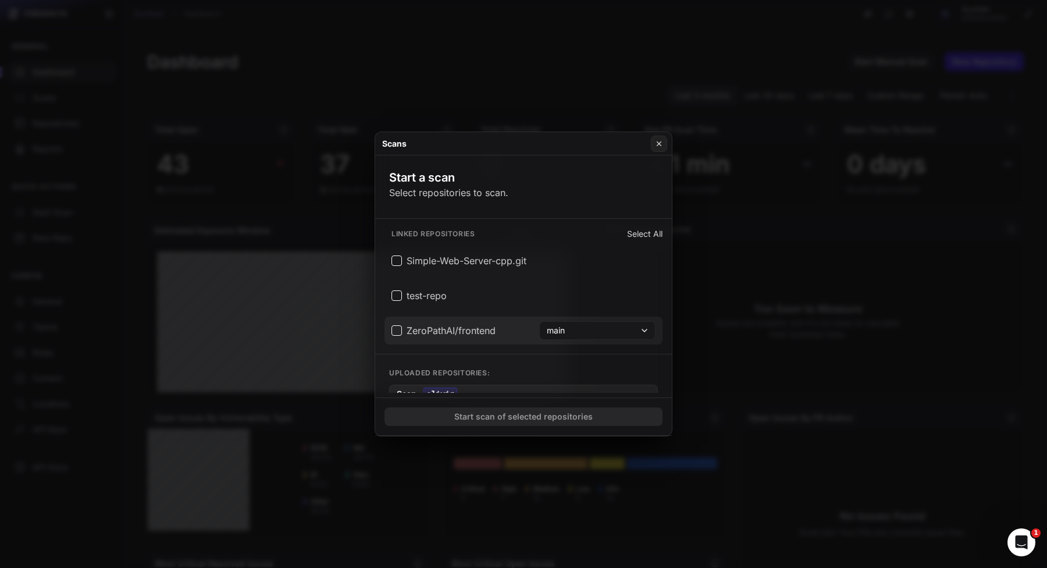
scroll to position [24, 0]
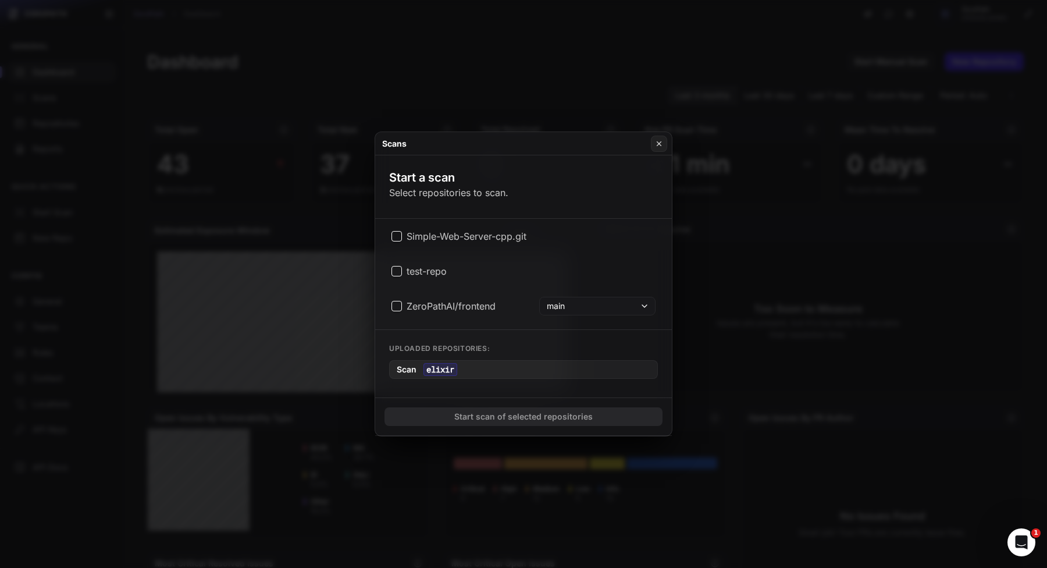
click at [516, 361] on button "Scan elixir" at bounding box center [523, 369] width 269 height 19
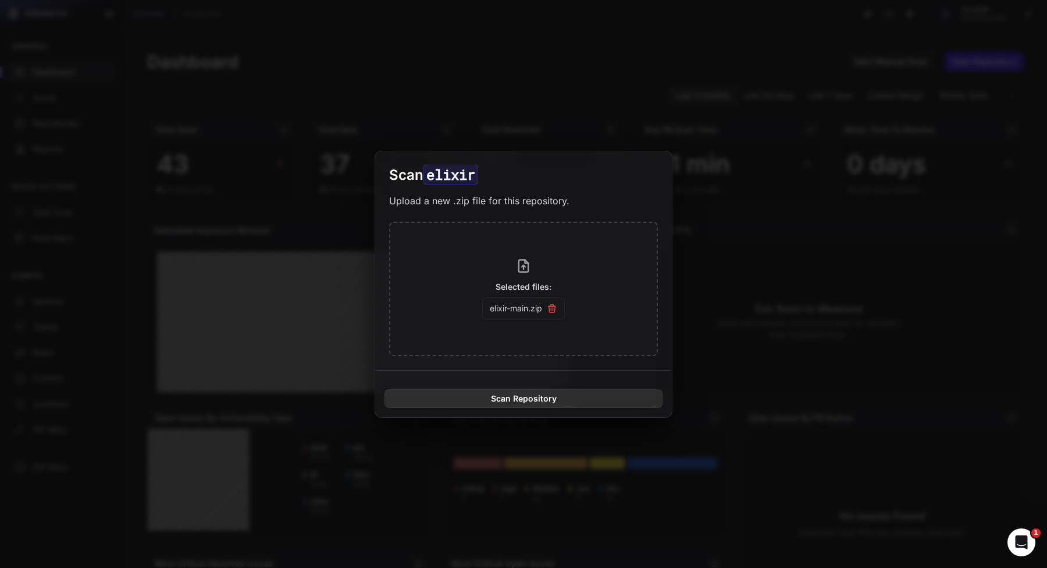
click at [532, 397] on button "Scan Repository" at bounding box center [524, 398] width 278 height 19
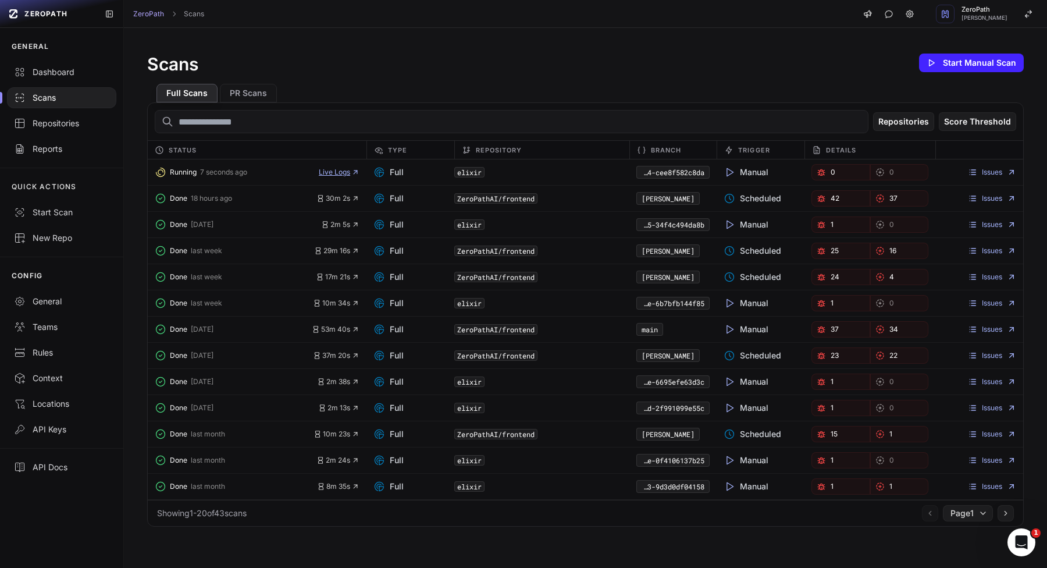
click at [335, 170] on span "Live Logs" at bounding box center [339, 172] width 41 height 9
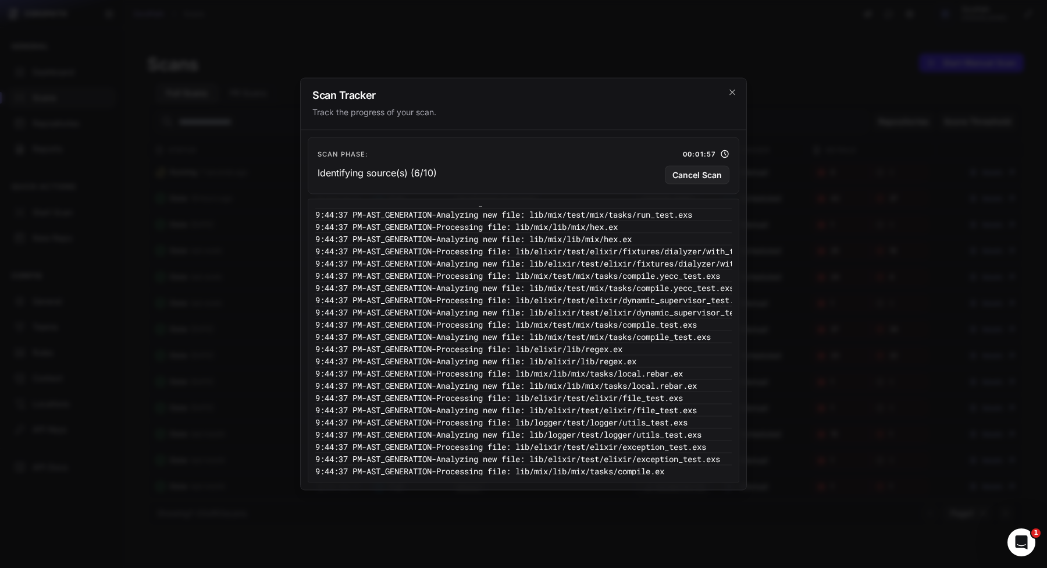
scroll to position [1714, 0]
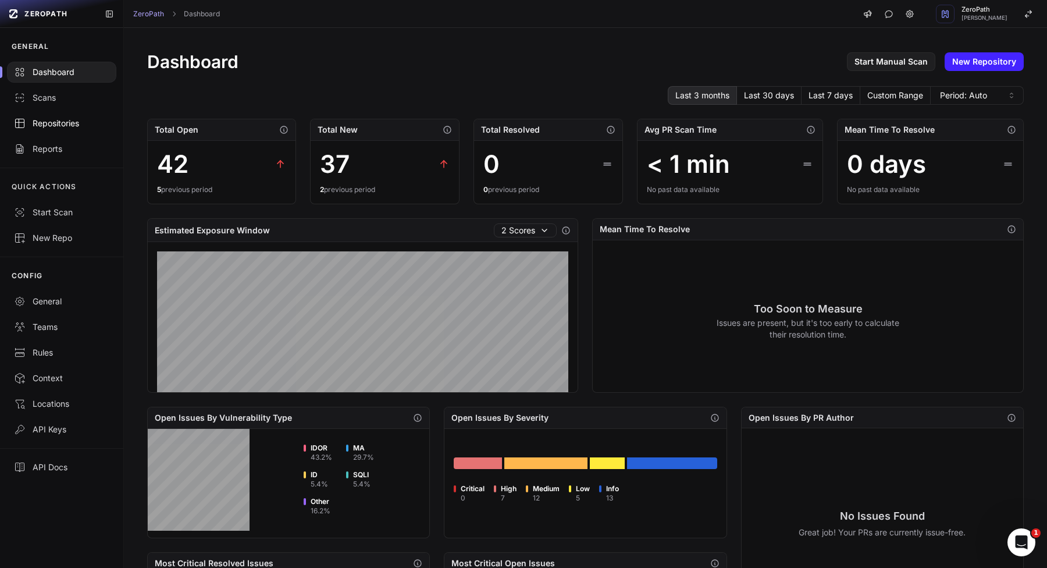
click at [46, 132] on link "Repositories" at bounding box center [61, 124] width 123 height 26
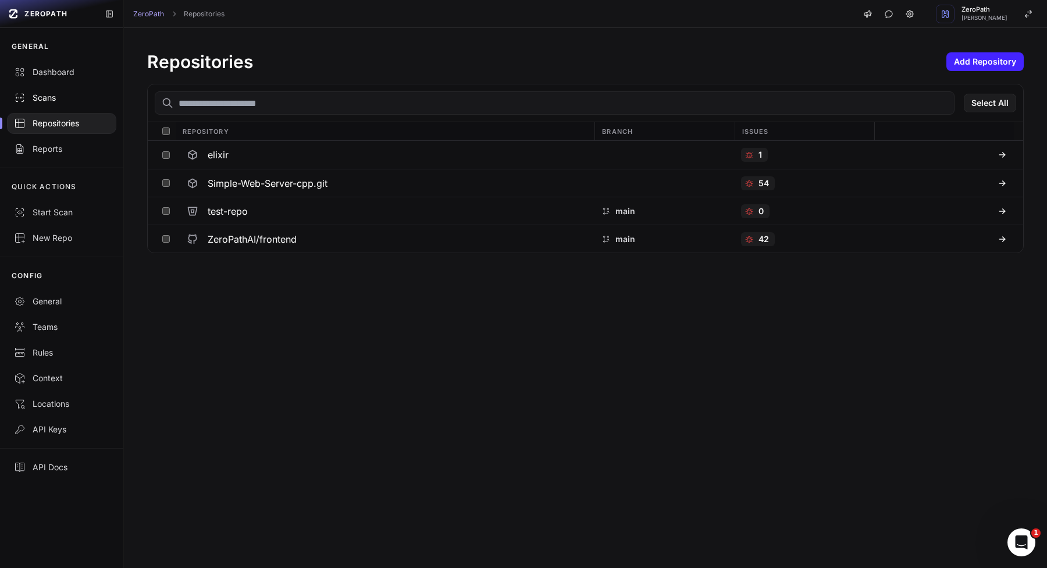
click at [93, 97] on div "Scans" at bounding box center [61, 98] width 95 height 12
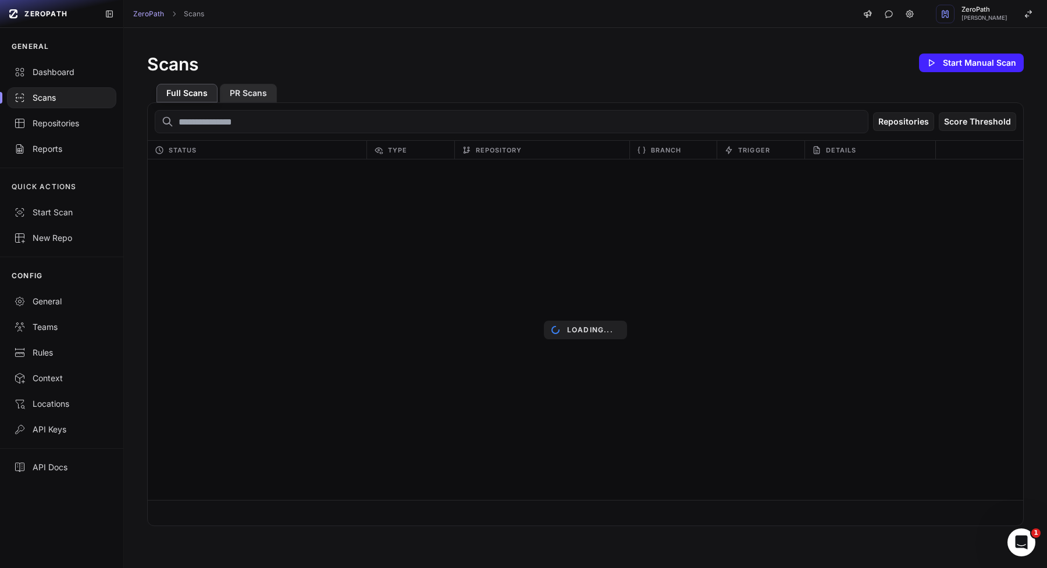
click at [260, 94] on button "PR Scans" at bounding box center [248, 93] width 57 height 19
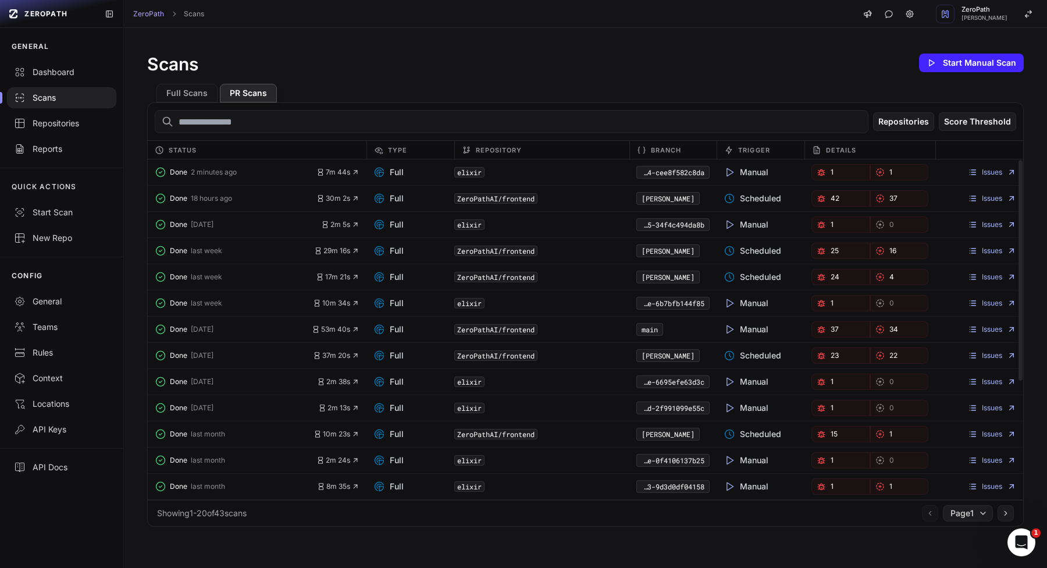
click at [397, 175] on span "Full" at bounding box center [389, 172] width 30 height 12
click at [246, 85] on button "PR Scans" at bounding box center [248, 93] width 57 height 19
click at [205, 92] on button "Full Scans" at bounding box center [187, 93] width 61 height 19
click at [239, 95] on button "PR Scans" at bounding box center [248, 93] width 57 height 19
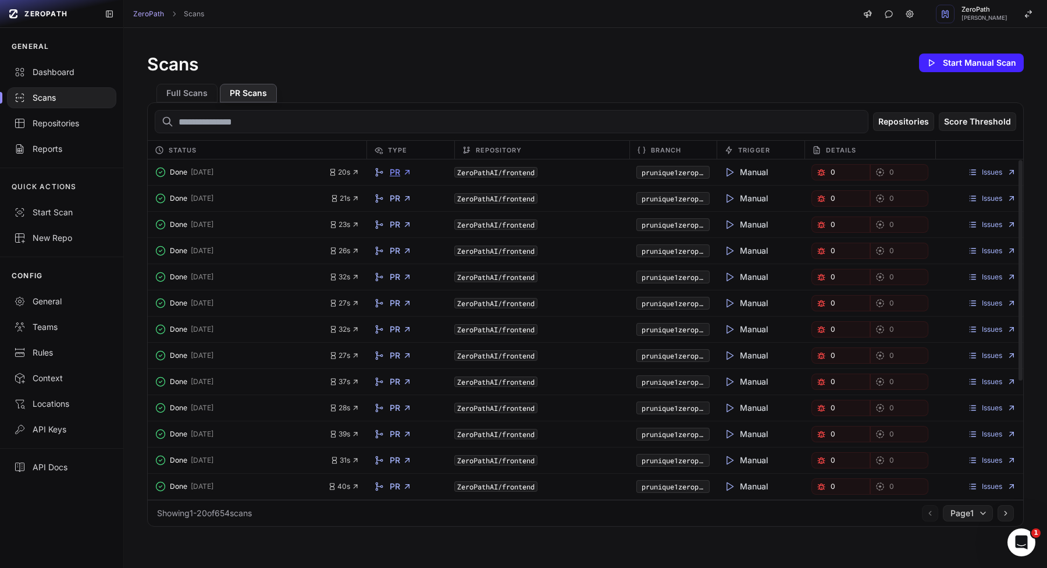
click at [404, 170] on icon at bounding box center [407, 172] width 9 height 9
click at [67, 131] on link "Repositories" at bounding box center [61, 124] width 123 height 26
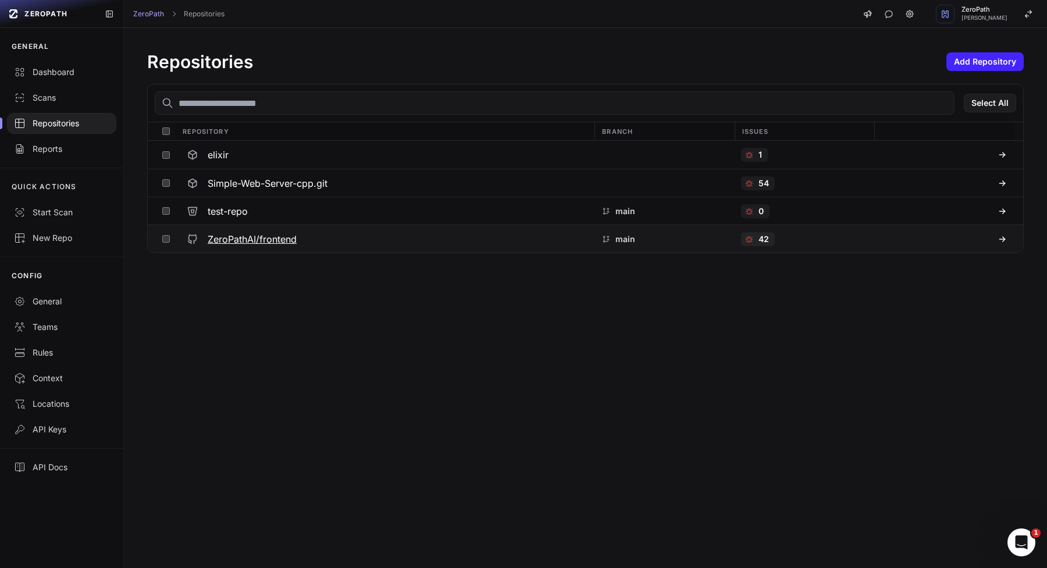
click at [246, 247] on div "ZeroPathAI/frontend" at bounding box center [385, 239] width 406 height 21
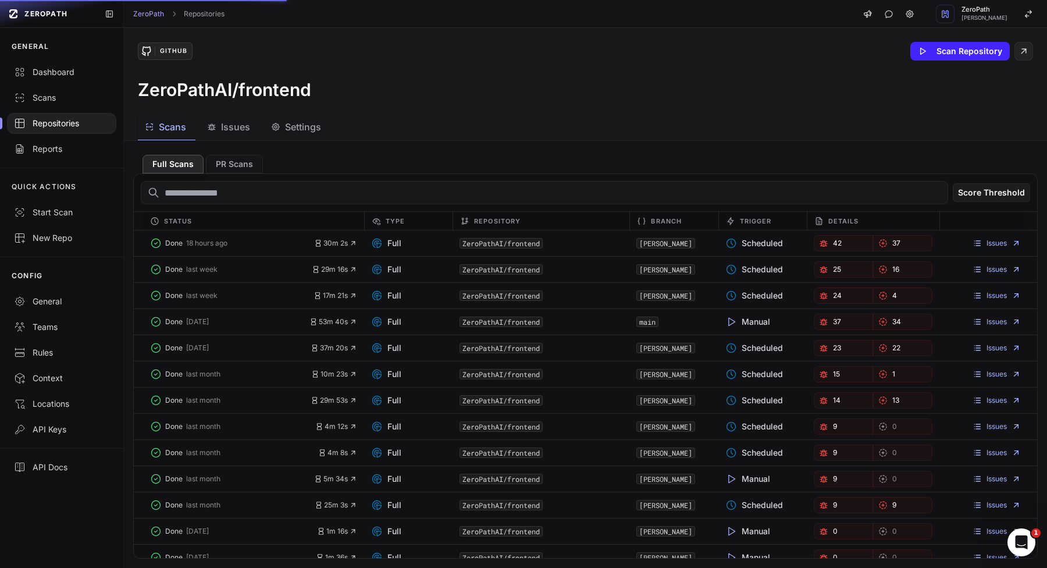
click at [227, 168] on button "PR Scans" at bounding box center [234, 164] width 57 height 19
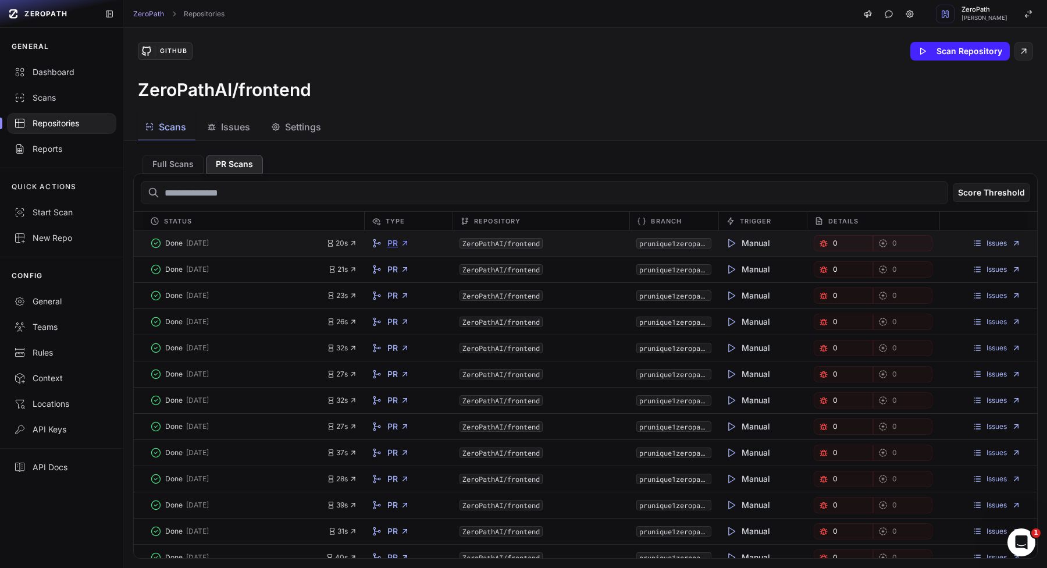
click at [402, 243] on icon at bounding box center [404, 243] width 9 height 9
click at [77, 76] on div "Dashboard" at bounding box center [61, 72] width 95 height 12
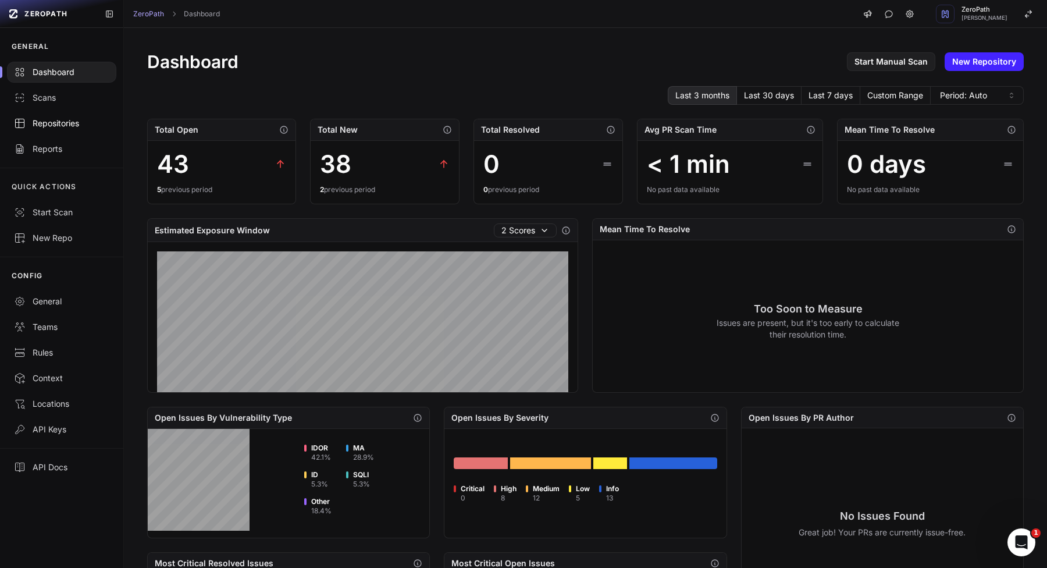
click at [78, 113] on link "Repositories" at bounding box center [61, 124] width 123 height 26
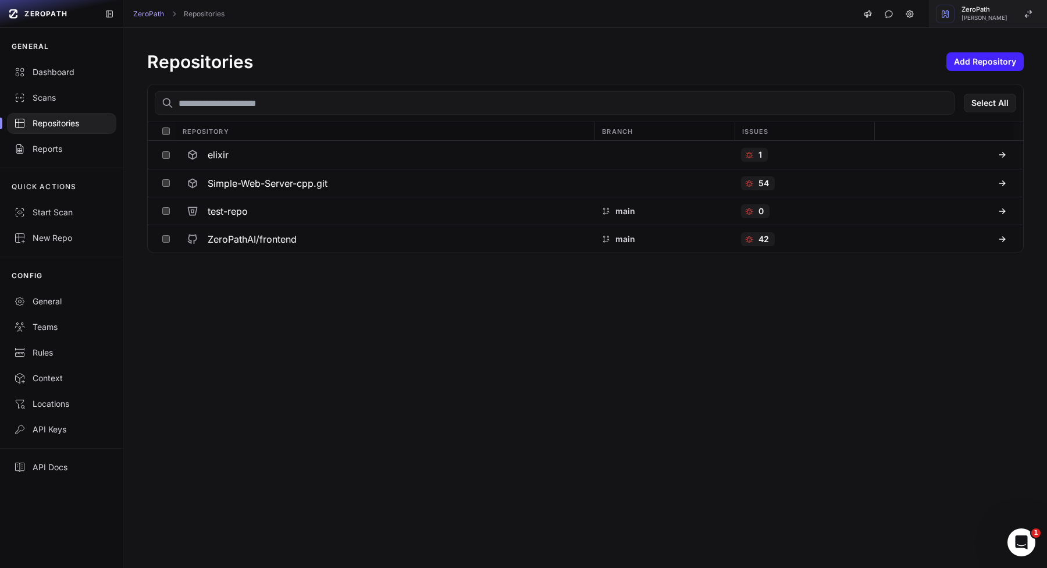
click at [1028, 7] on button "ZeroPath Kyrylo Lvov" at bounding box center [988, 14] width 118 height 28
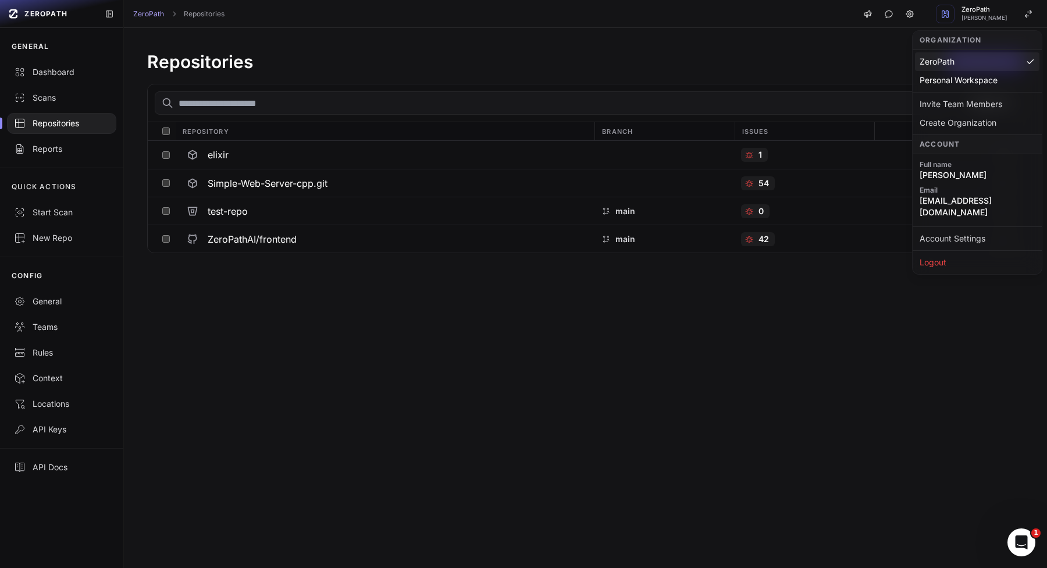
click at [697, 332] on div "Repositories Add Repository Select All Repository Branch Issues elixir 1 Simple…" at bounding box center [585, 298] width 923 height 540
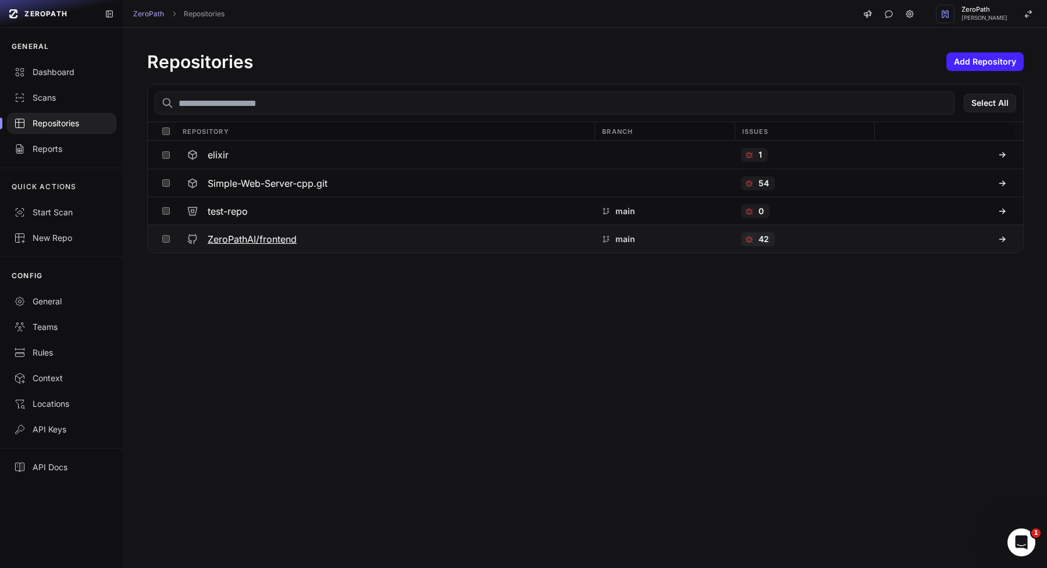
click at [246, 237] on h3 "ZeroPathAI/frontend" at bounding box center [252, 239] width 89 height 14
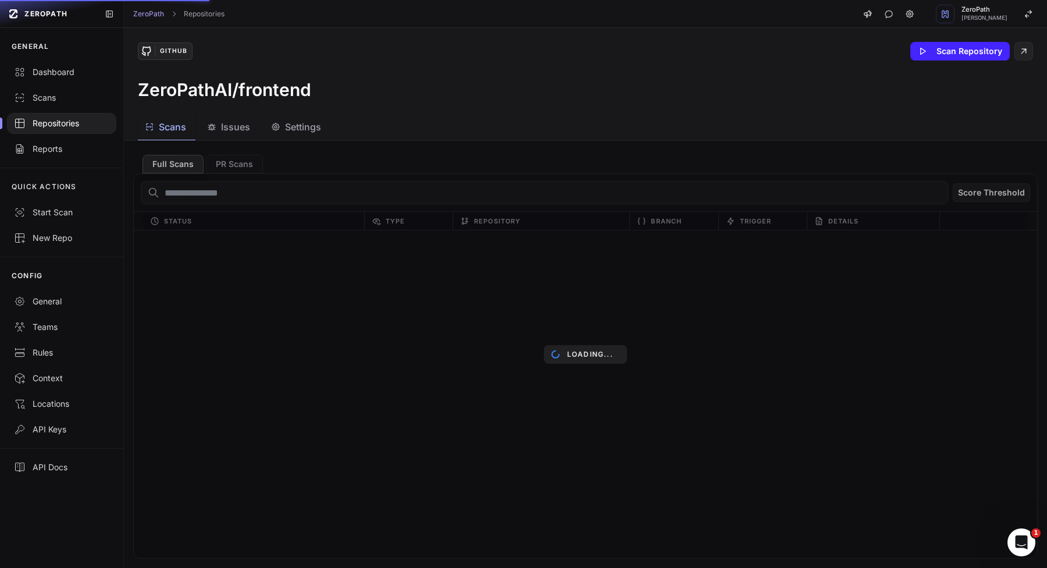
click at [264, 136] on button "Issues" at bounding box center [297, 127] width 66 height 26
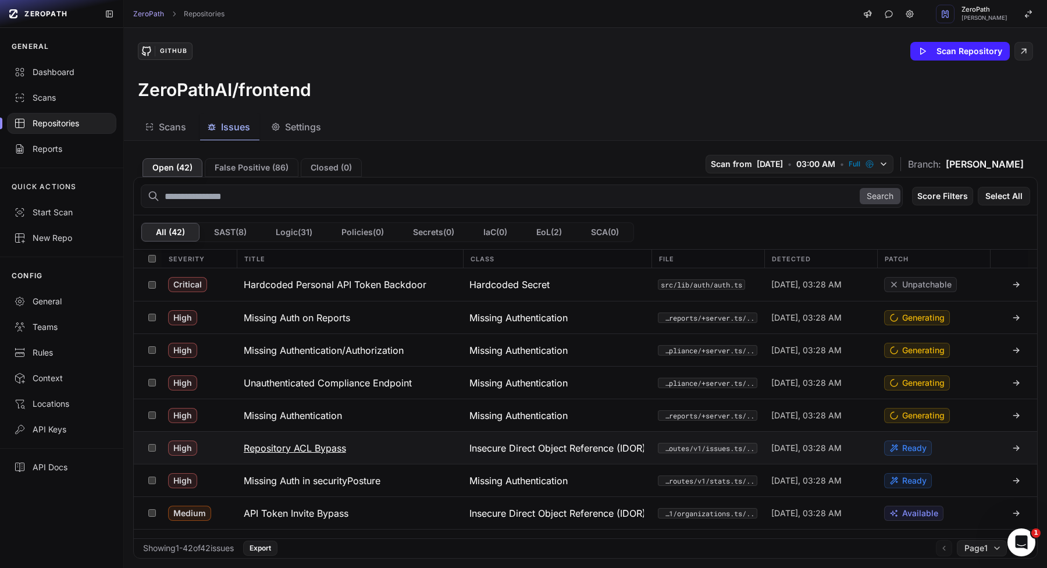
click at [372, 449] on button "Repository ACL Bypass" at bounding box center [350, 448] width 226 height 32
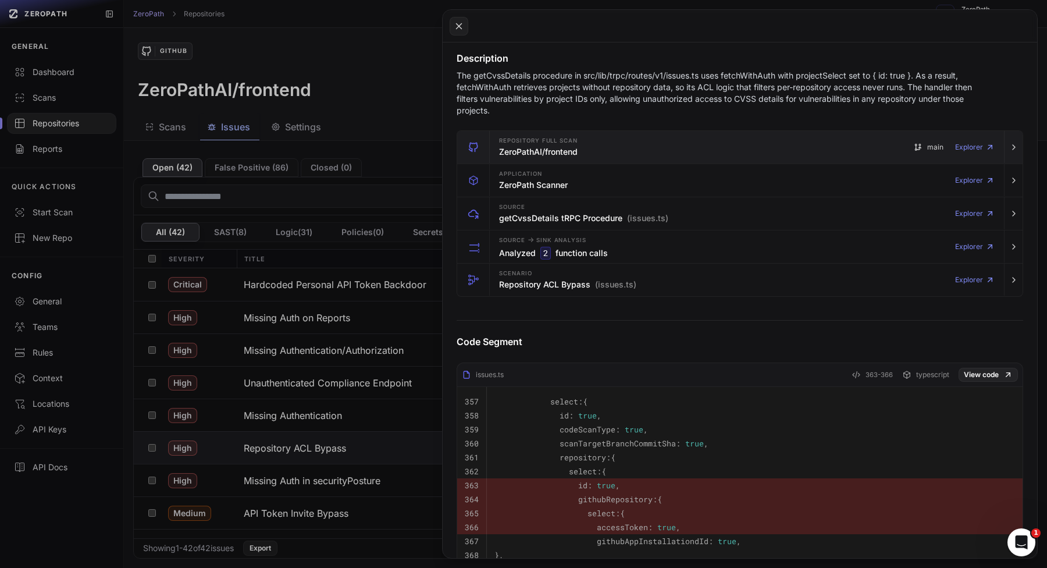
scroll to position [169, 0]
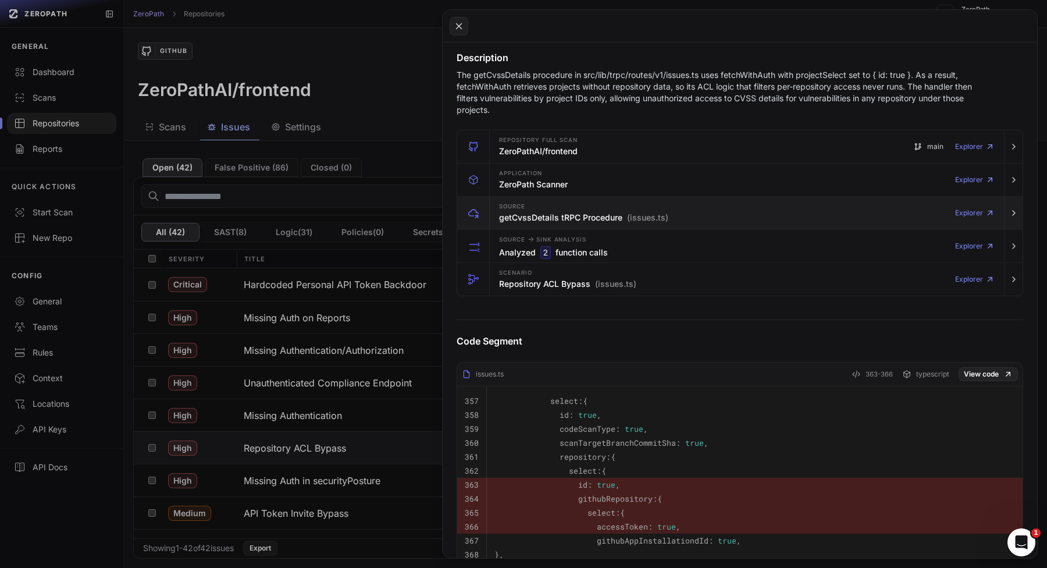
click at [700, 213] on div "Source getCvssDetails tRPC Procedure (issues.ts) Explorer" at bounding box center [747, 213] width 505 height 33
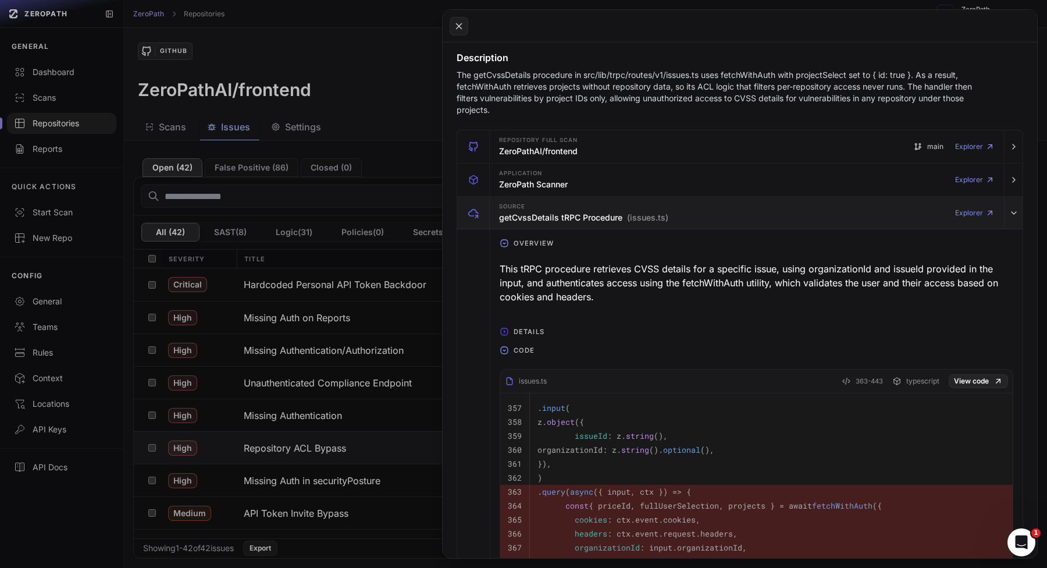
click at [700, 213] on div "Source getCvssDetails tRPC Procedure (issues.ts) Explorer" at bounding box center [747, 213] width 505 height 33
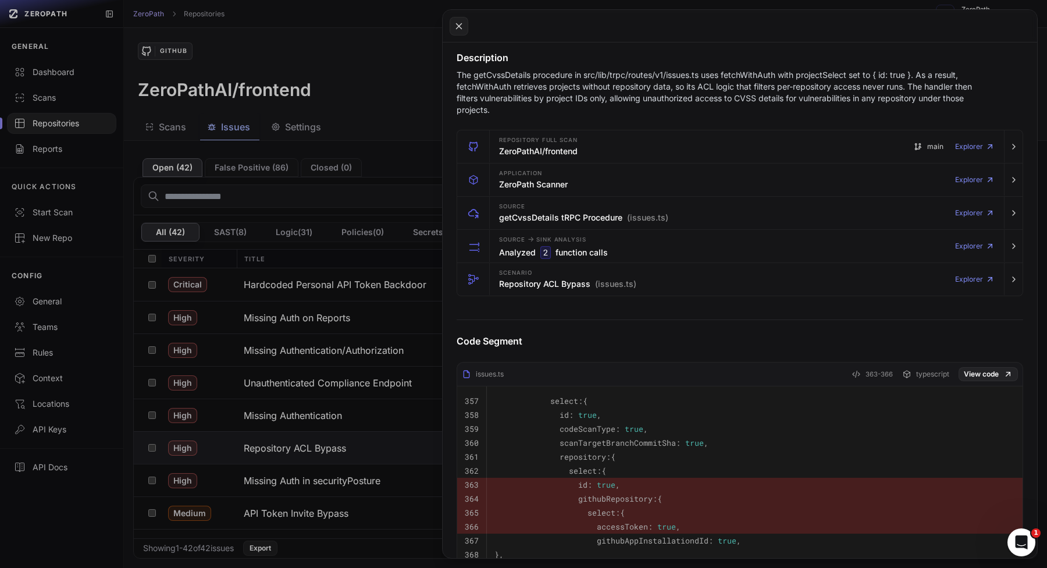
click at [352, 319] on button at bounding box center [523, 284] width 1047 height 568
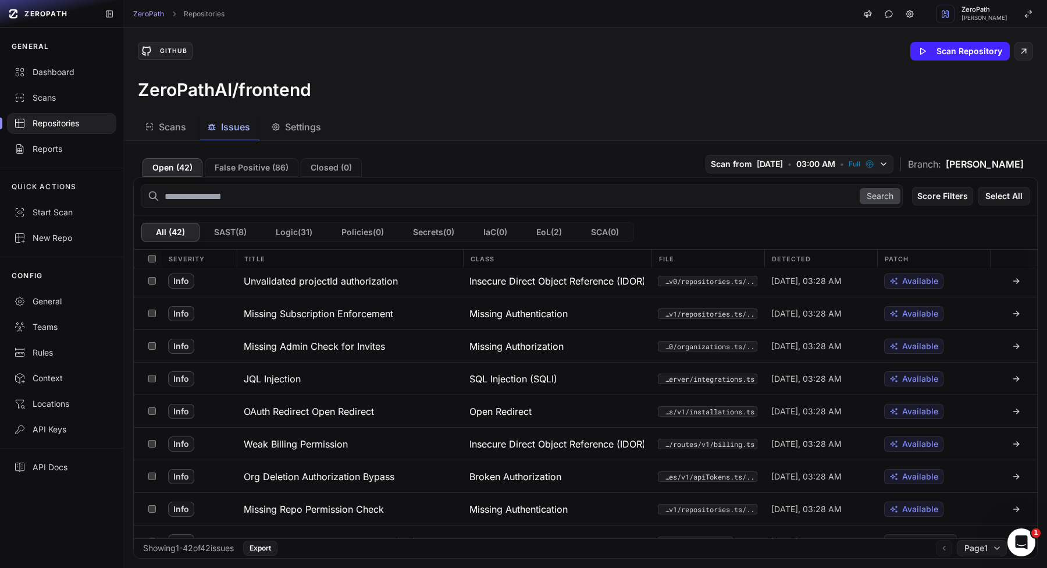
scroll to position [979, 0]
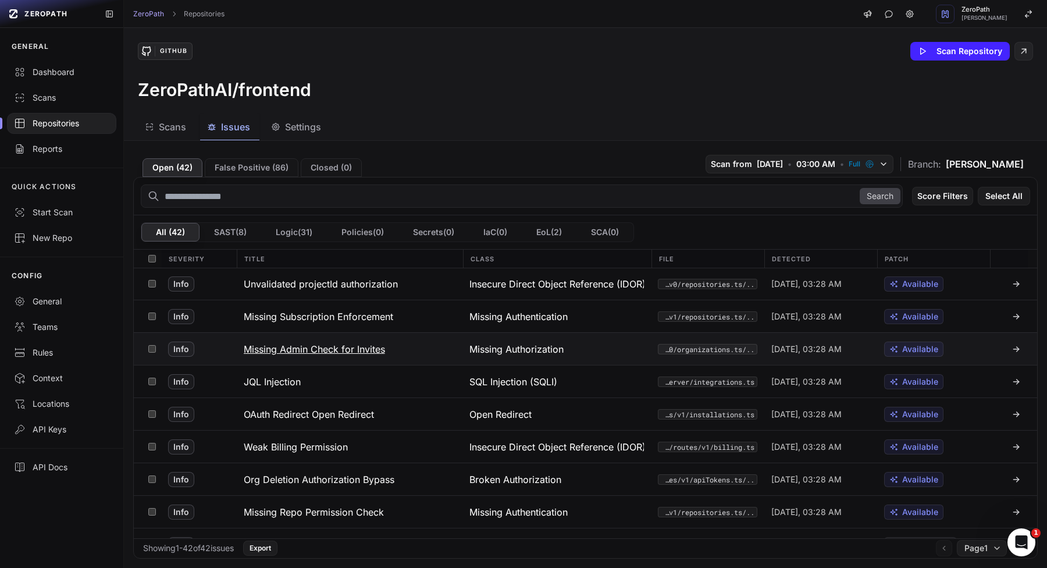
click at [371, 358] on button "Missing Admin Check for Invites" at bounding box center [350, 349] width 226 height 32
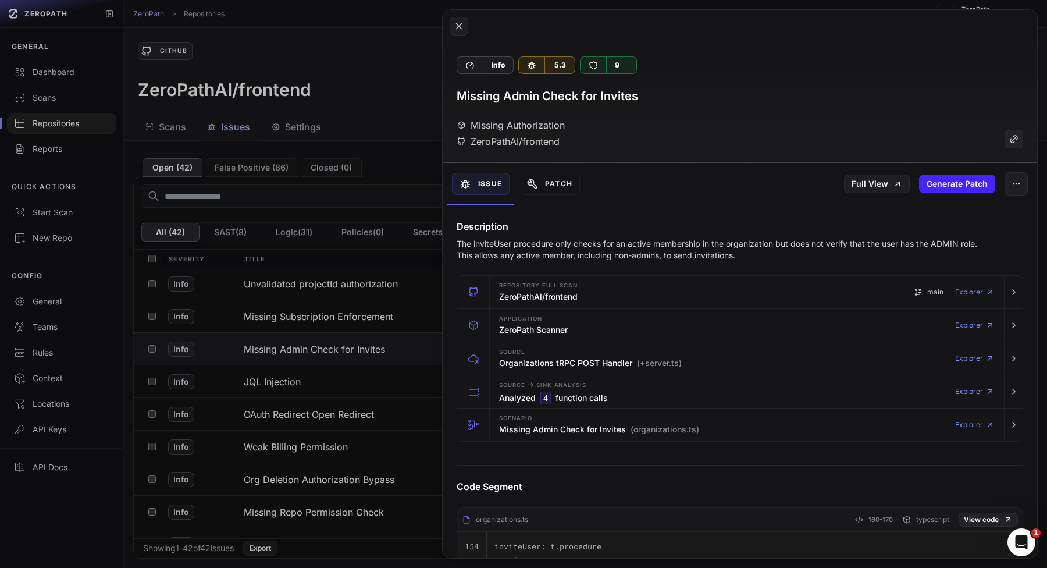
click at [378, 352] on button at bounding box center [523, 284] width 1047 height 568
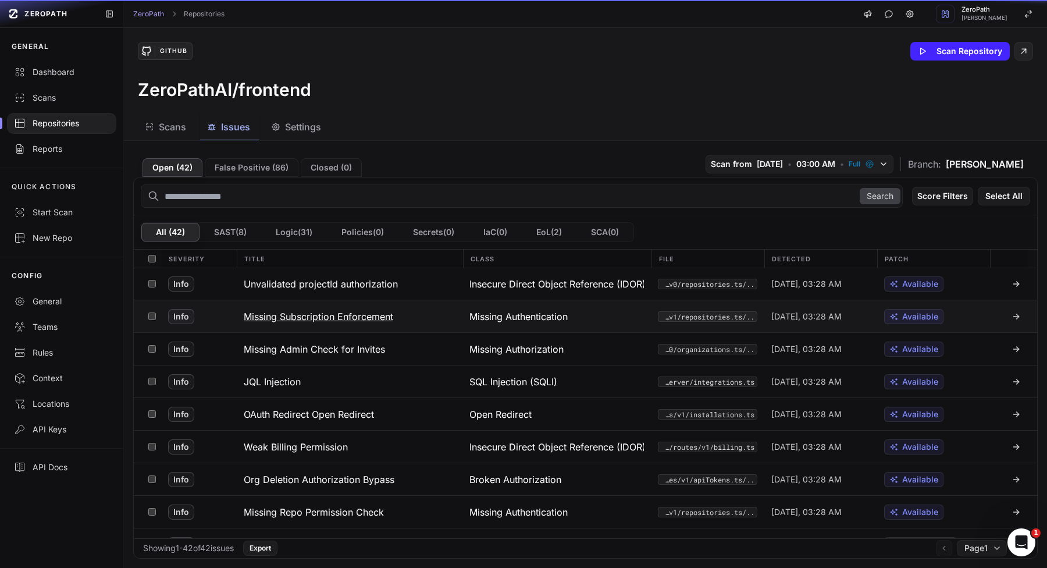
click at [383, 324] on button "Missing Subscription Enforcement" at bounding box center [350, 316] width 226 height 32
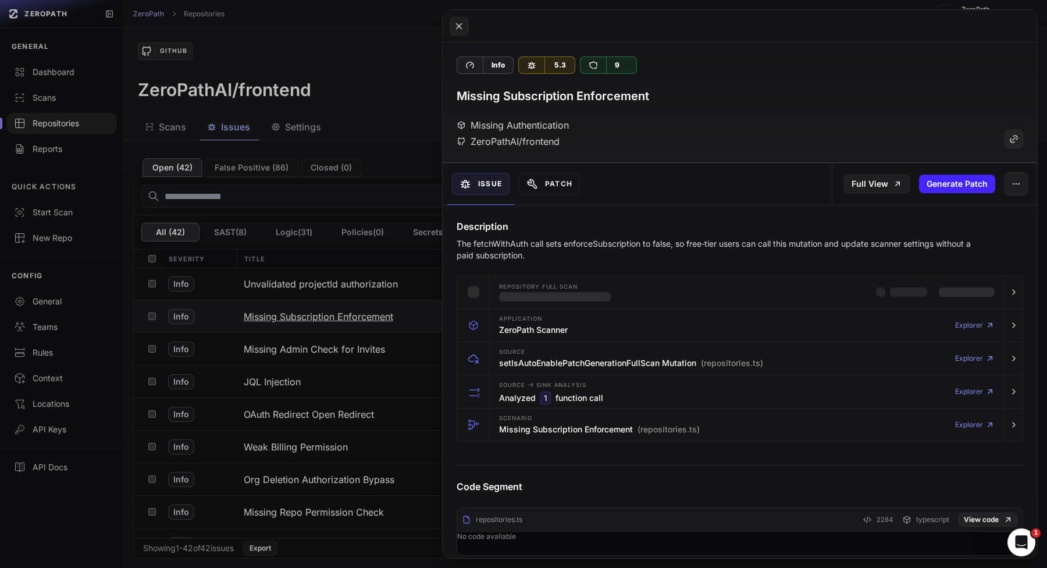
click at [383, 324] on button at bounding box center [523, 284] width 1047 height 568
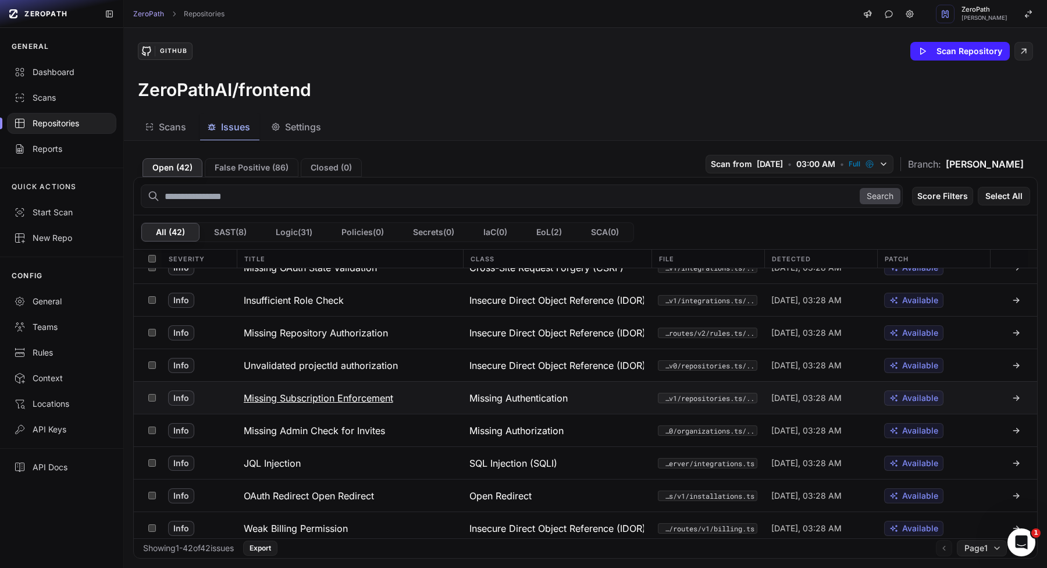
scroll to position [890, 0]
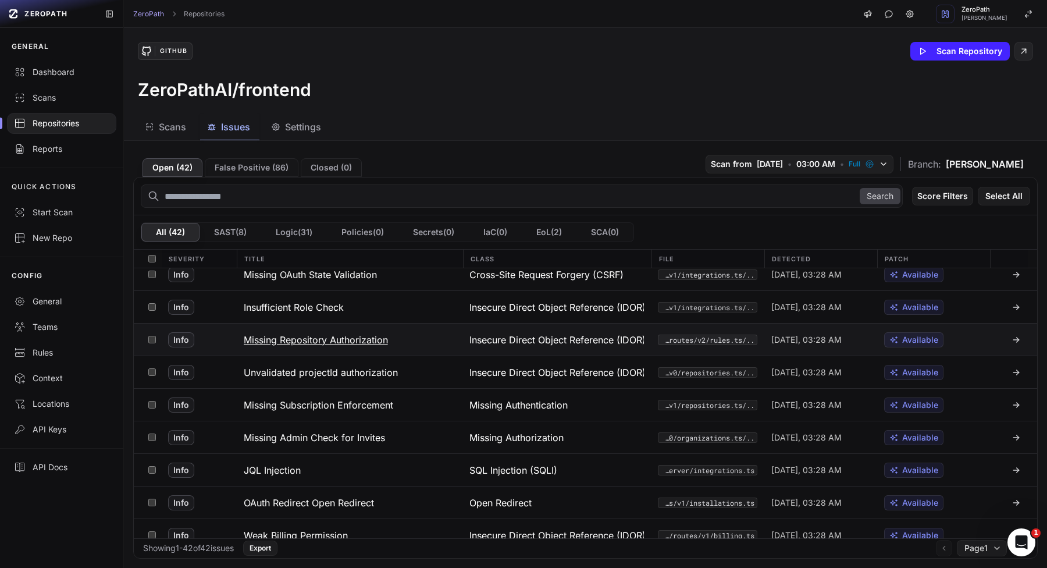
click at [378, 328] on button "Missing Repository Authorization" at bounding box center [350, 340] width 226 height 32
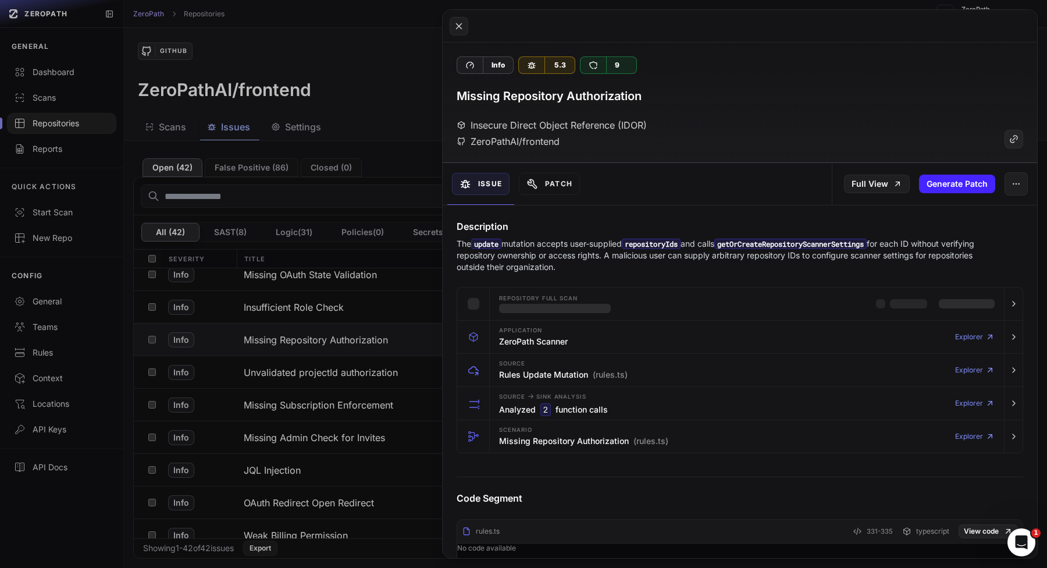
click at [378, 328] on button at bounding box center [523, 284] width 1047 height 568
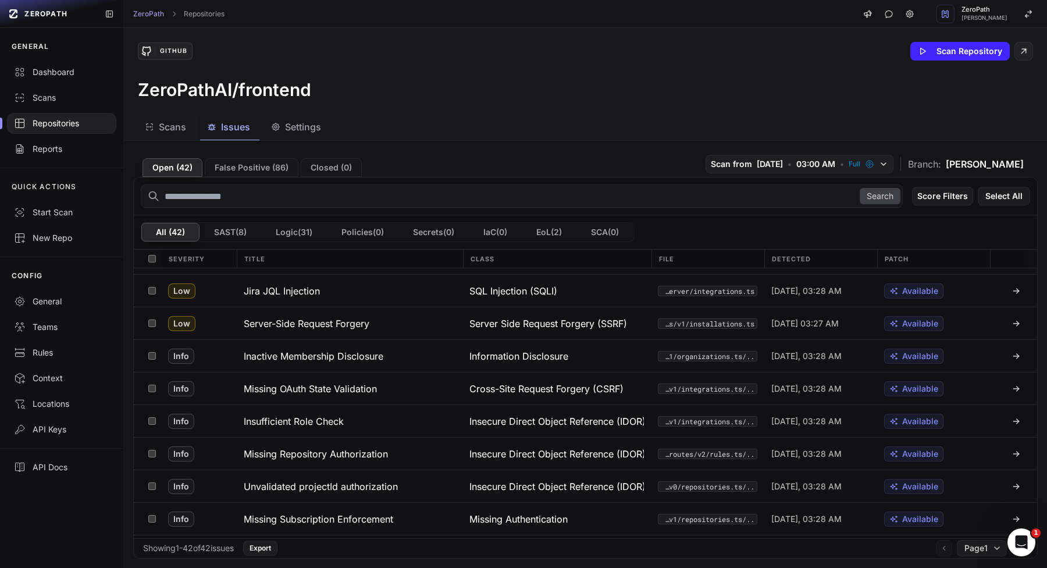
scroll to position [749, 0]
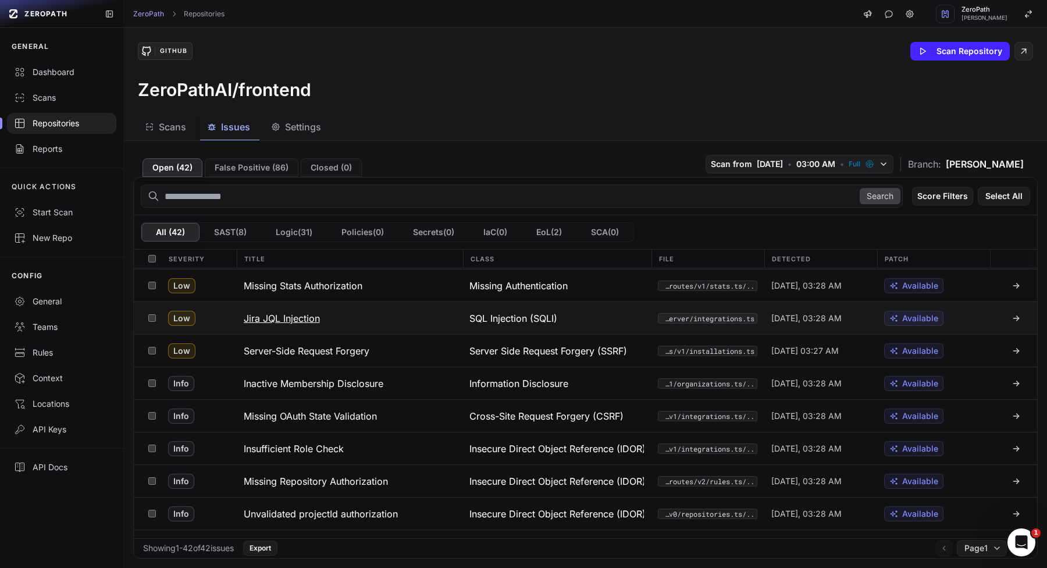
click at [375, 328] on button "Jira JQL Injection" at bounding box center [350, 318] width 226 height 32
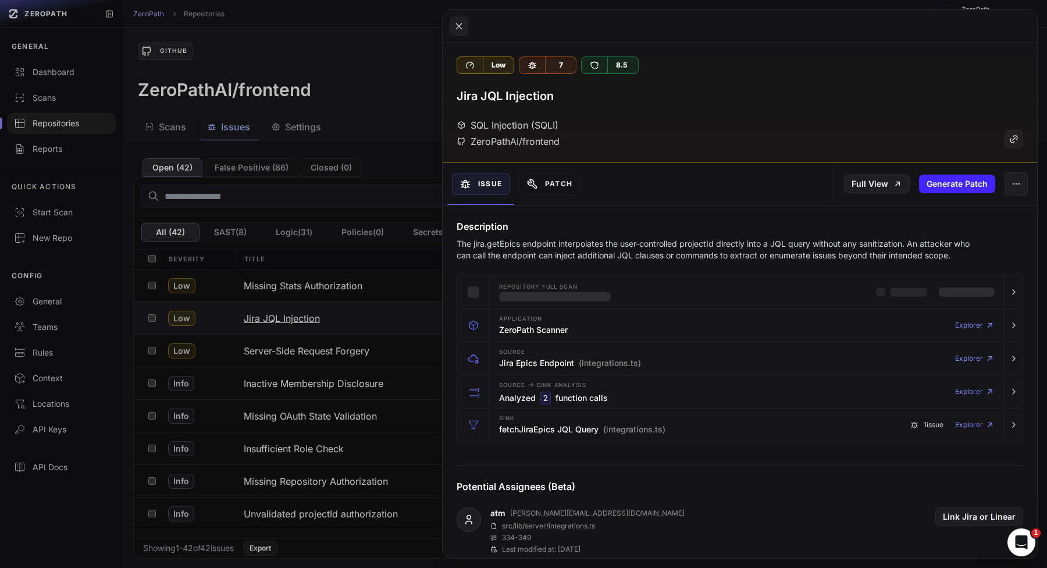
click at [375, 328] on button at bounding box center [523, 284] width 1047 height 568
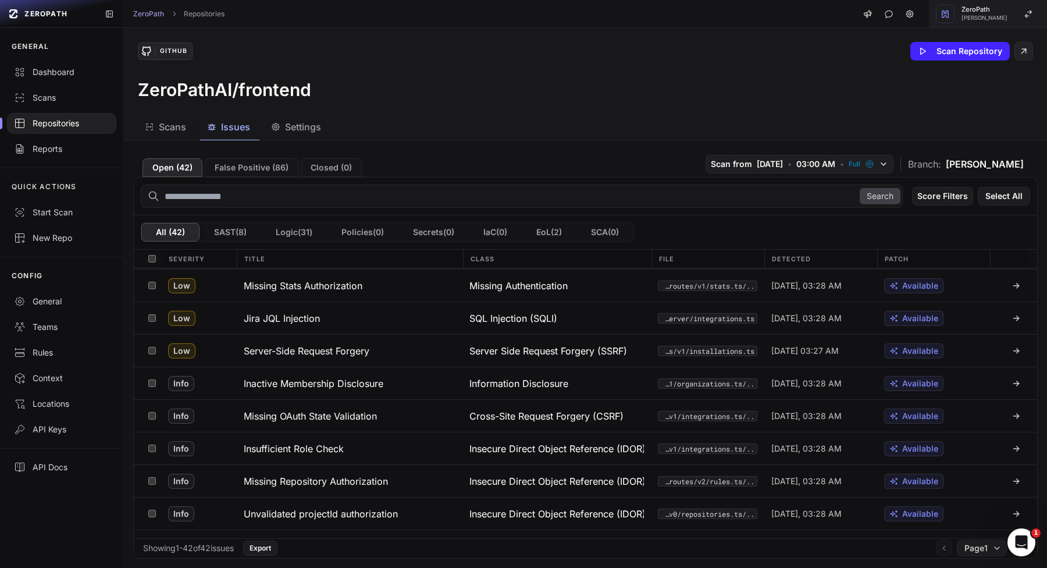
click at [952, 20] on div "button" at bounding box center [945, 14] width 19 height 19
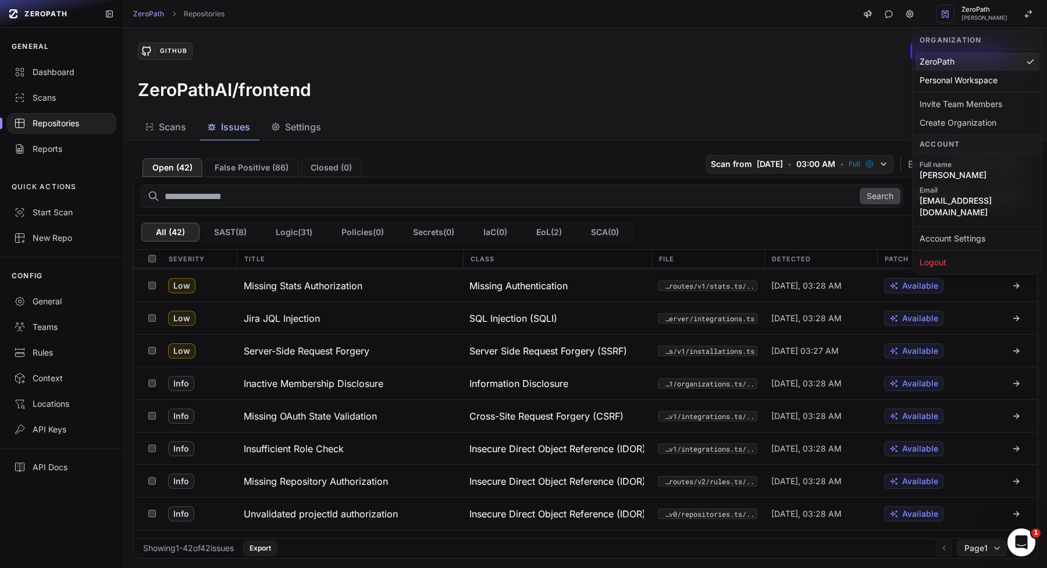
click at [511, 47] on div "GitHub Scan Repository" at bounding box center [586, 51] width 896 height 19
